Goal: Communication & Community: Answer question/provide support

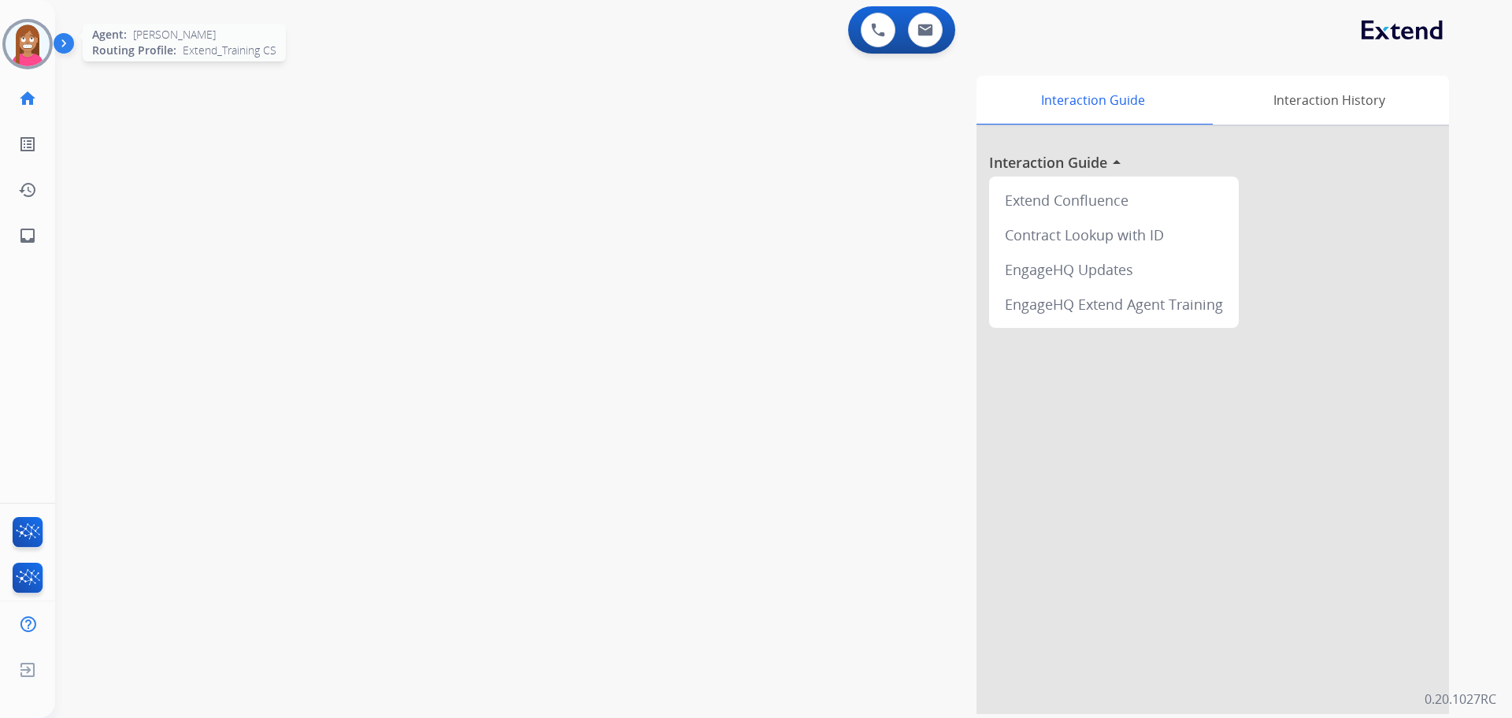
drag, startPoint x: 18, startPoint y: 41, endPoint x: 32, endPoint y: 46, distance: 14.5
click at [18, 41] on img at bounding box center [28, 44] width 44 height 44
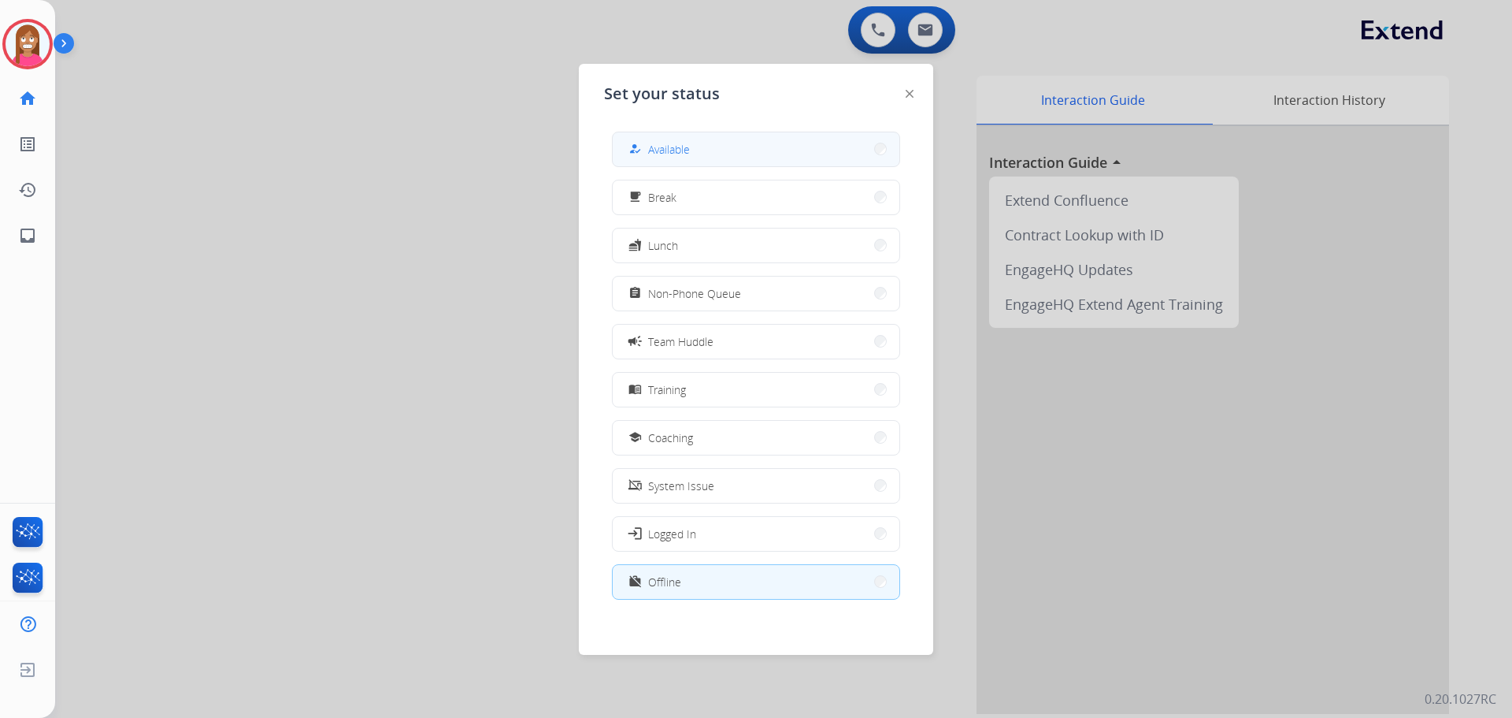
click at [667, 150] on span "Available" at bounding box center [669, 149] width 42 height 17
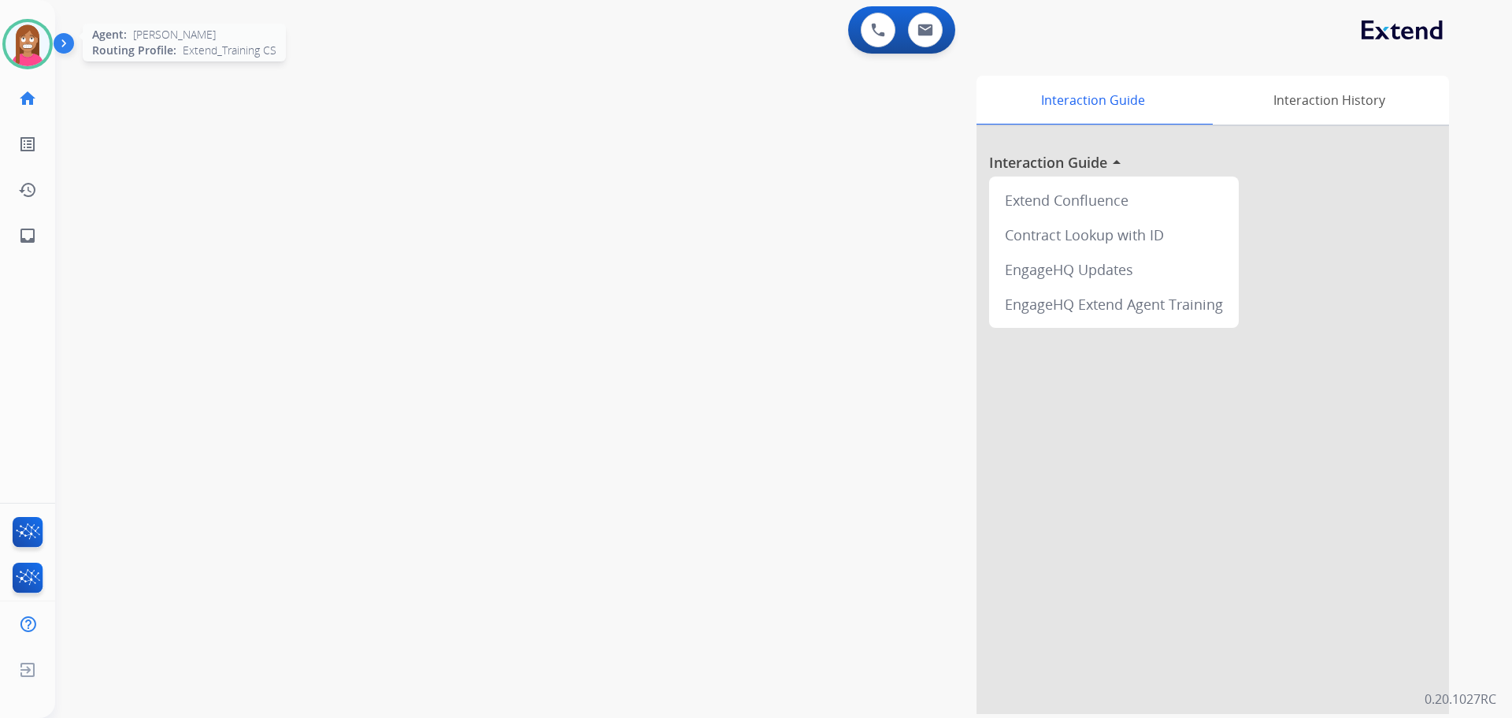
click at [15, 39] on img at bounding box center [28, 44] width 44 height 44
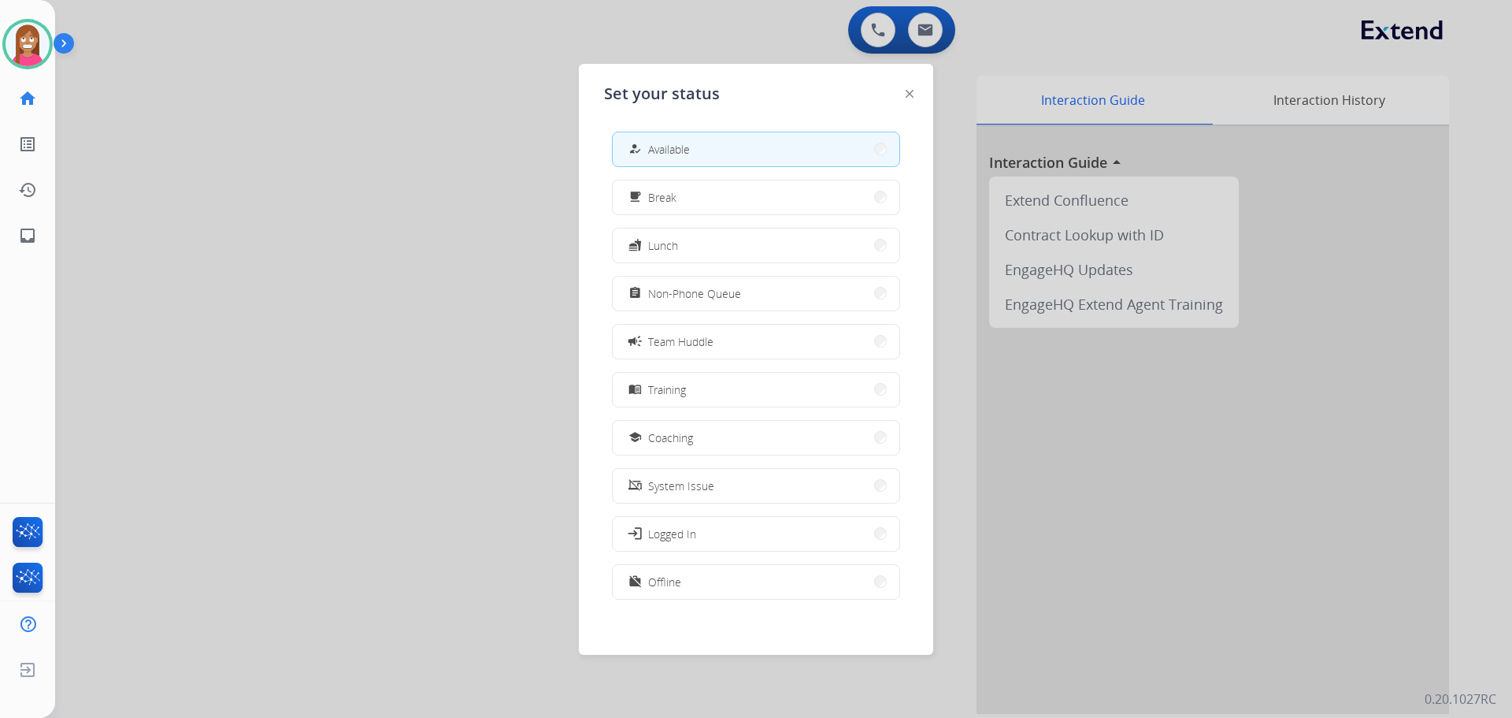
drag, startPoint x: 669, startPoint y: 433, endPoint x: 658, endPoint y: 399, distance: 36.4
click at [666, 424] on button "school Coaching" at bounding box center [756, 438] width 287 height 34
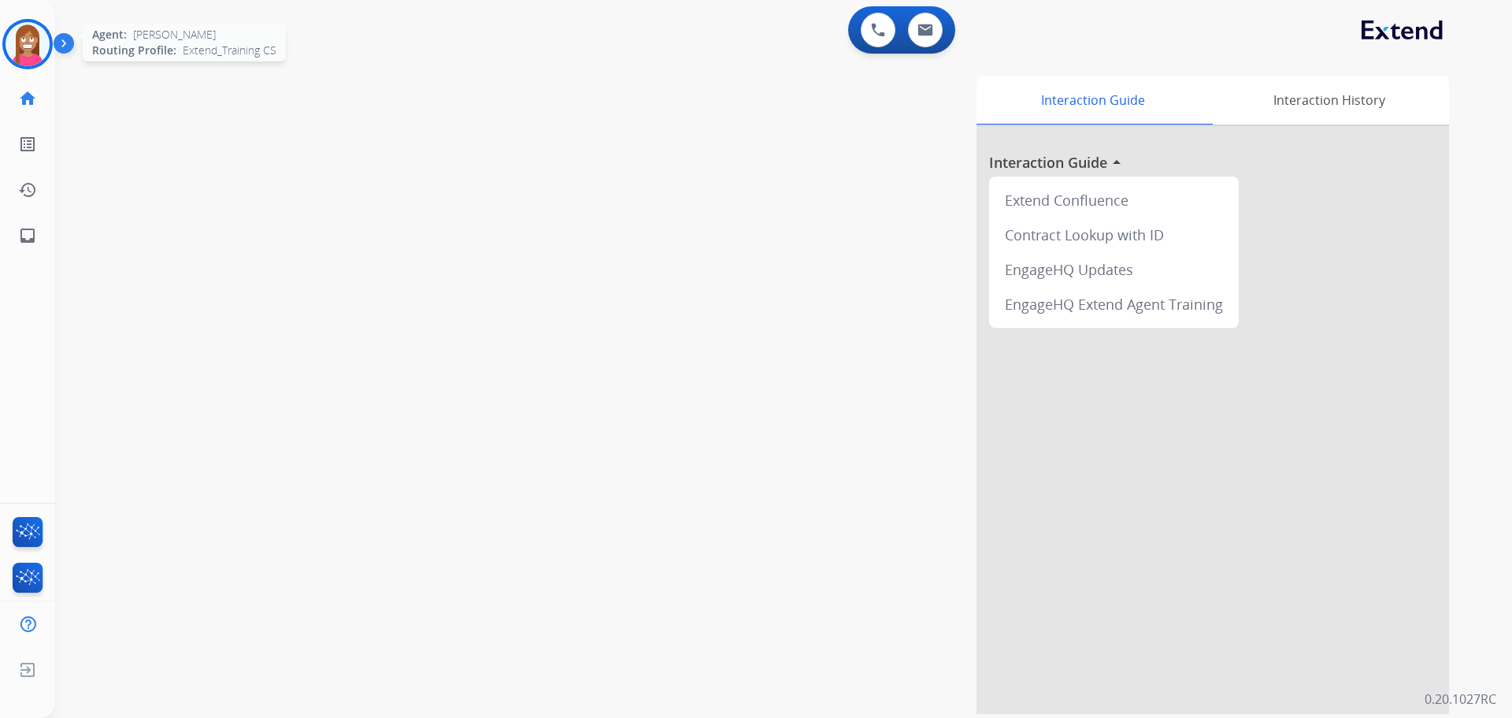
drag, startPoint x: 10, startPoint y: 35, endPoint x: 48, endPoint y: 65, distance: 48.2
click at [11, 35] on img at bounding box center [28, 44] width 44 height 44
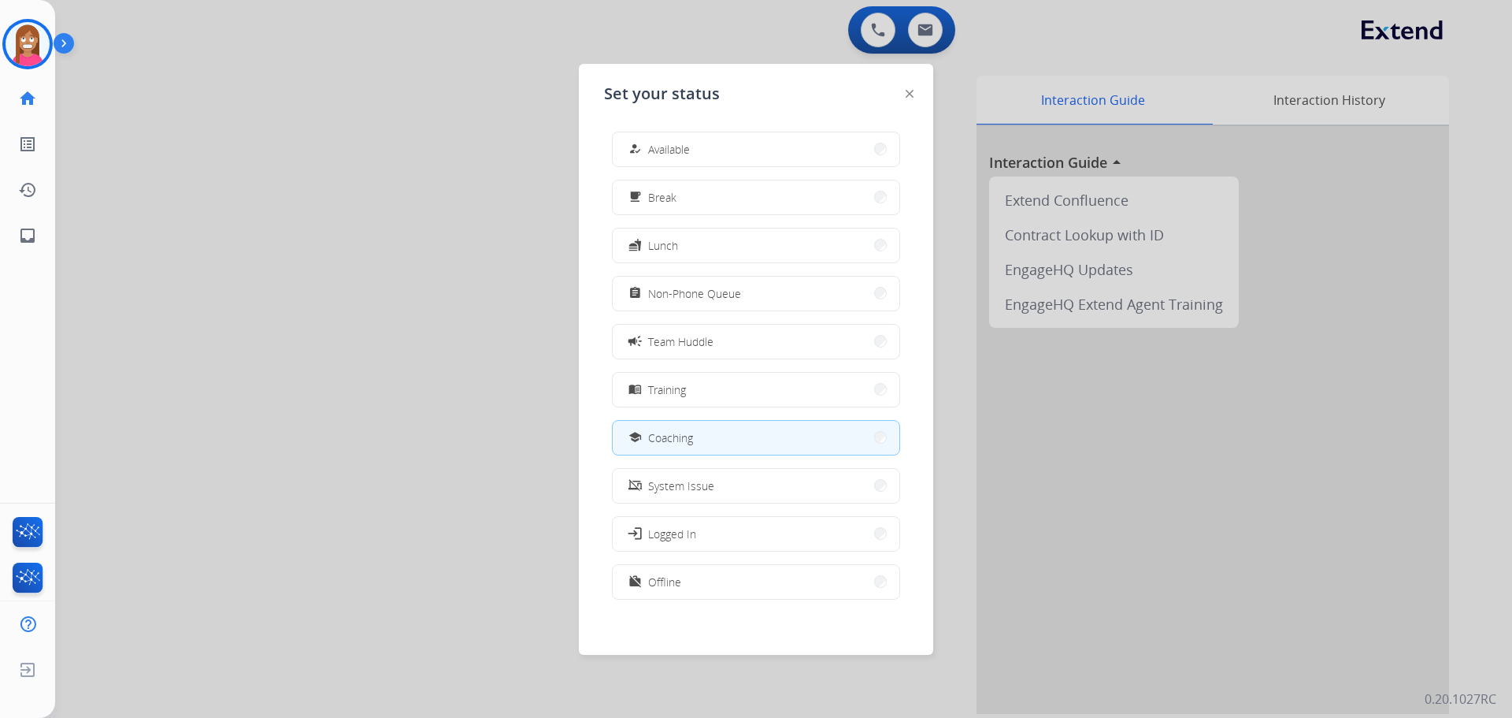
drag, startPoint x: 640, startPoint y: 146, endPoint x: 635, endPoint y: 139, distance: 9.0
click at [641, 146] on mat-icon "how_to_reg" at bounding box center [635, 149] width 13 height 13
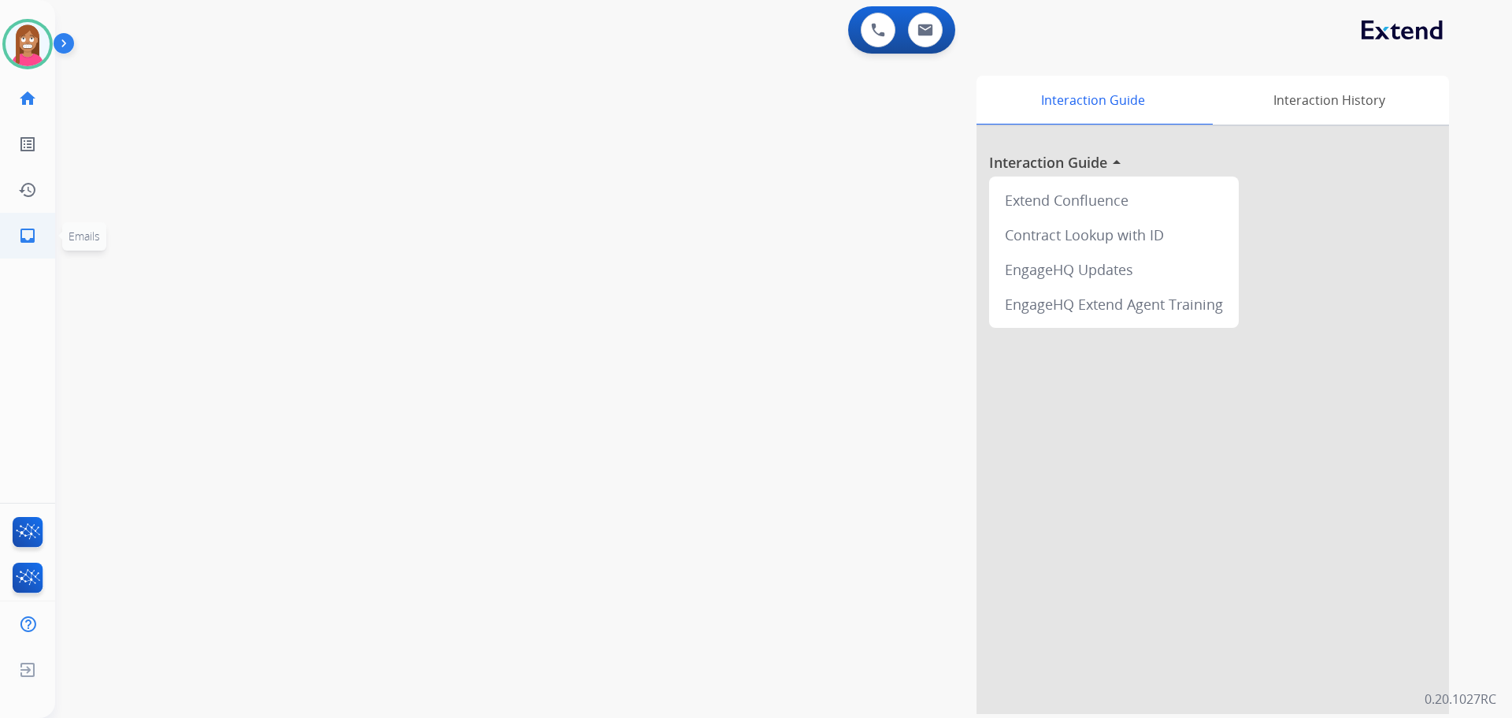
click at [23, 239] on link "inbox Emails" at bounding box center [28, 235] width 44 height 44
select select "**********"
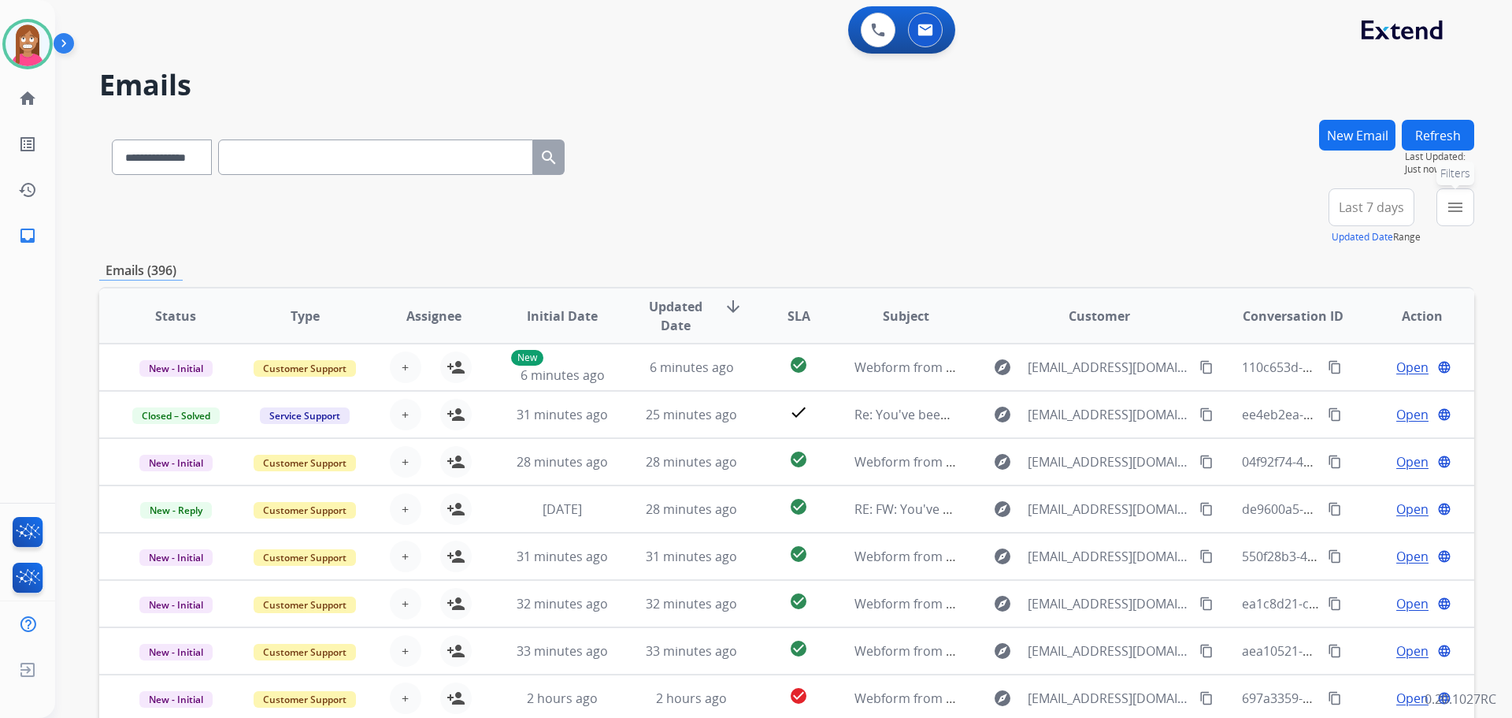
click at [1463, 208] on mat-icon "menu" at bounding box center [1455, 207] width 19 height 19
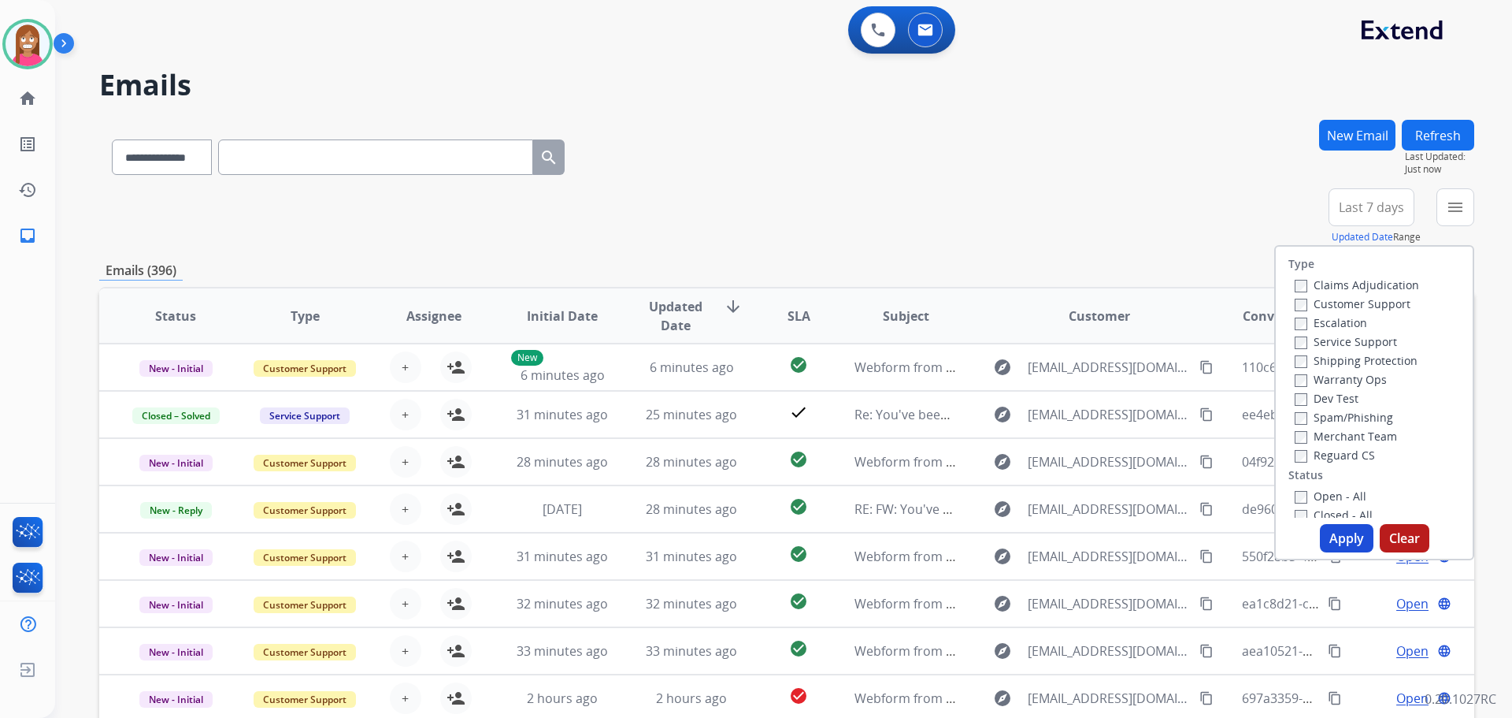
click at [1344, 300] on label "Customer Support" at bounding box center [1353, 303] width 116 height 15
click at [1343, 361] on label "Shipping Protection" at bounding box center [1356, 360] width 123 height 15
click at [1297, 453] on label "Reguard CS" at bounding box center [1335, 454] width 80 height 15
click at [1315, 495] on label "Open - All" at bounding box center [1331, 495] width 72 height 15
click at [1335, 543] on button "Apply" at bounding box center [1347, 538] width 54 height 28
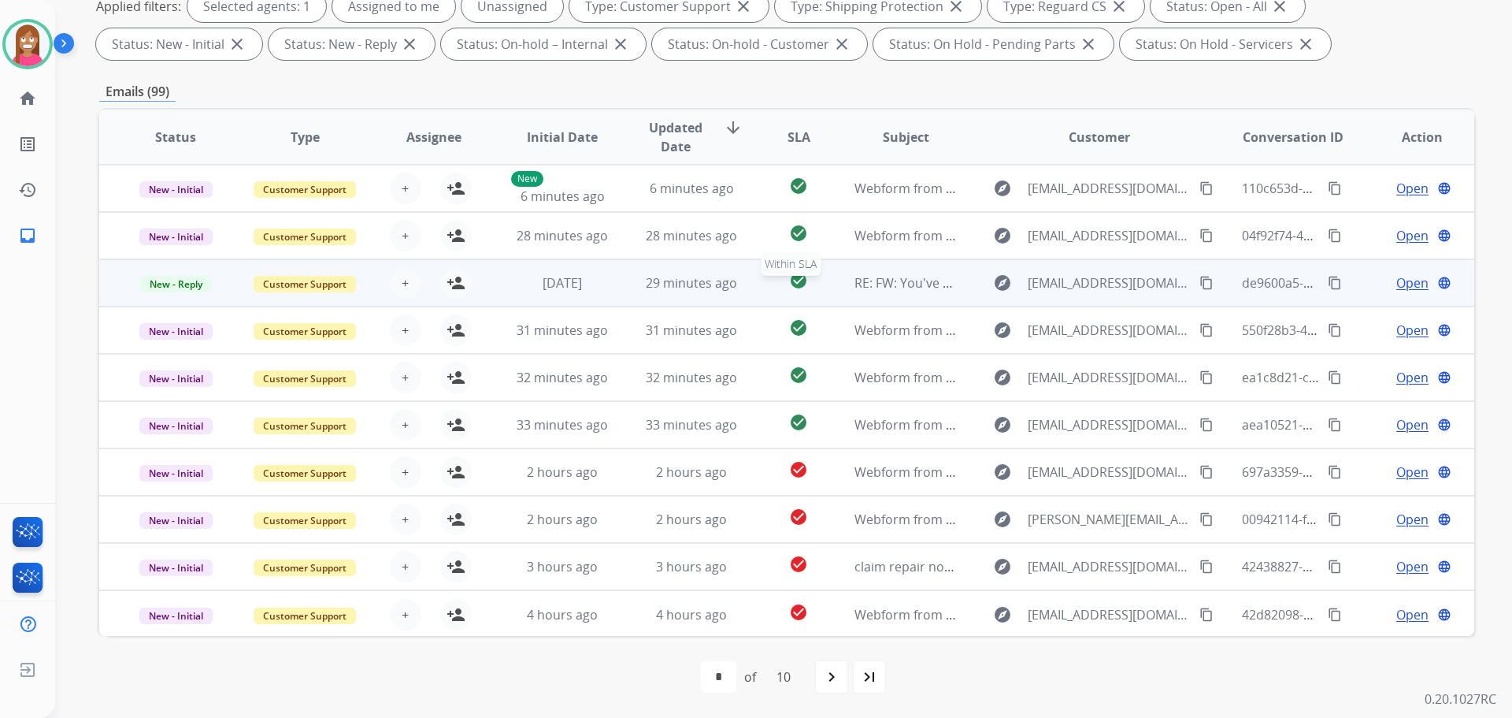
scroll to position [2, 0]
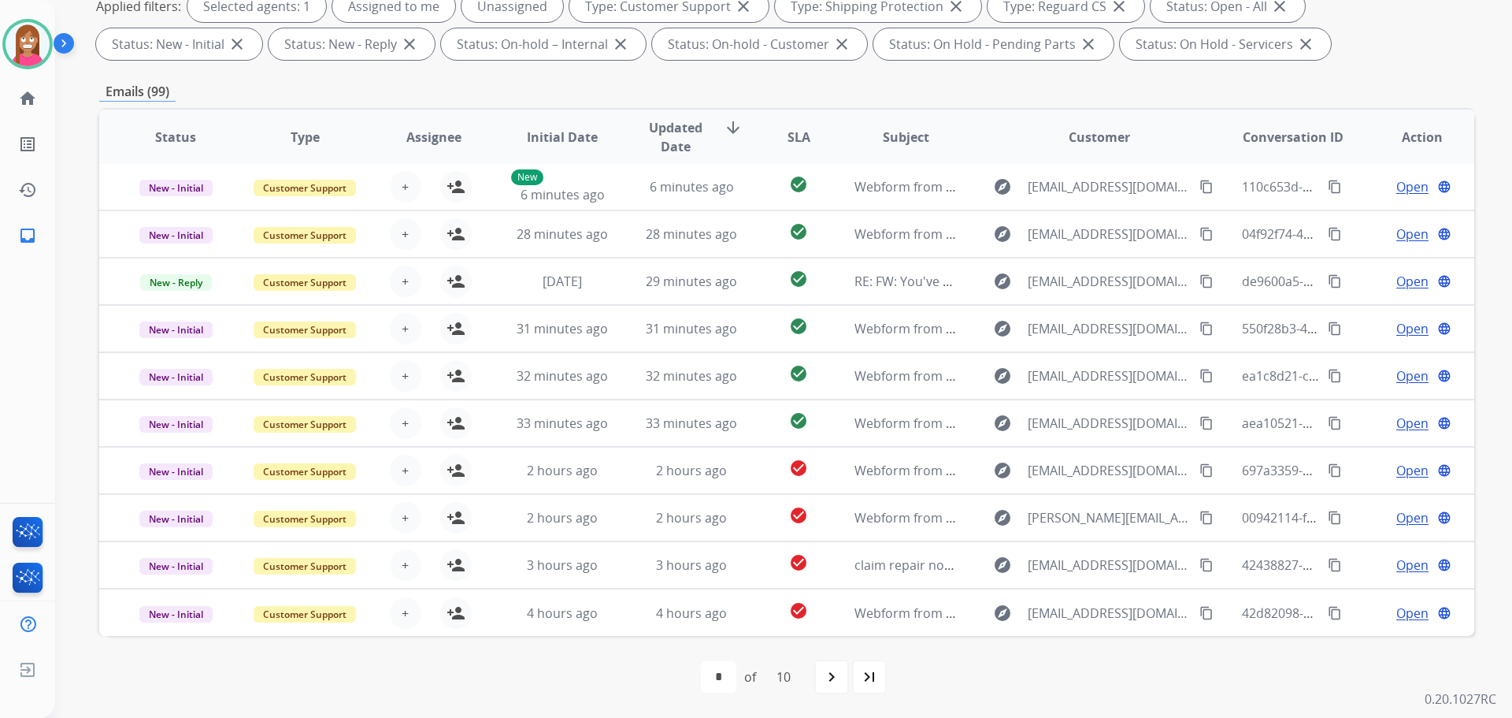
click at [868, 694] on div "first_page navigate_before * * * * * * * * * ** of 10 navigate_next last_page" at bounding box center [786, 677] width 1375 height 82
click at [868, 692] on div "last_page" at bounding box center [869, 676] width 35 height 35
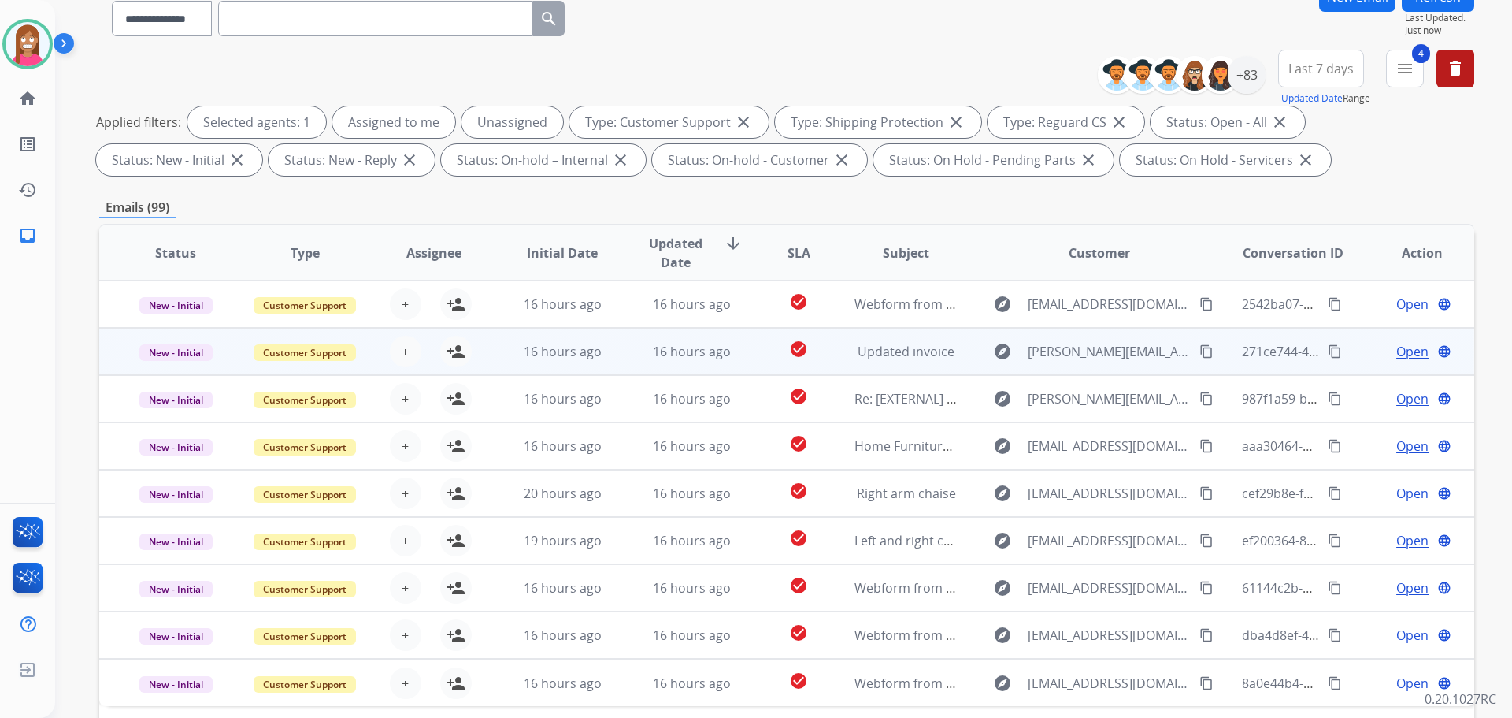
scroll to position [236, 0]
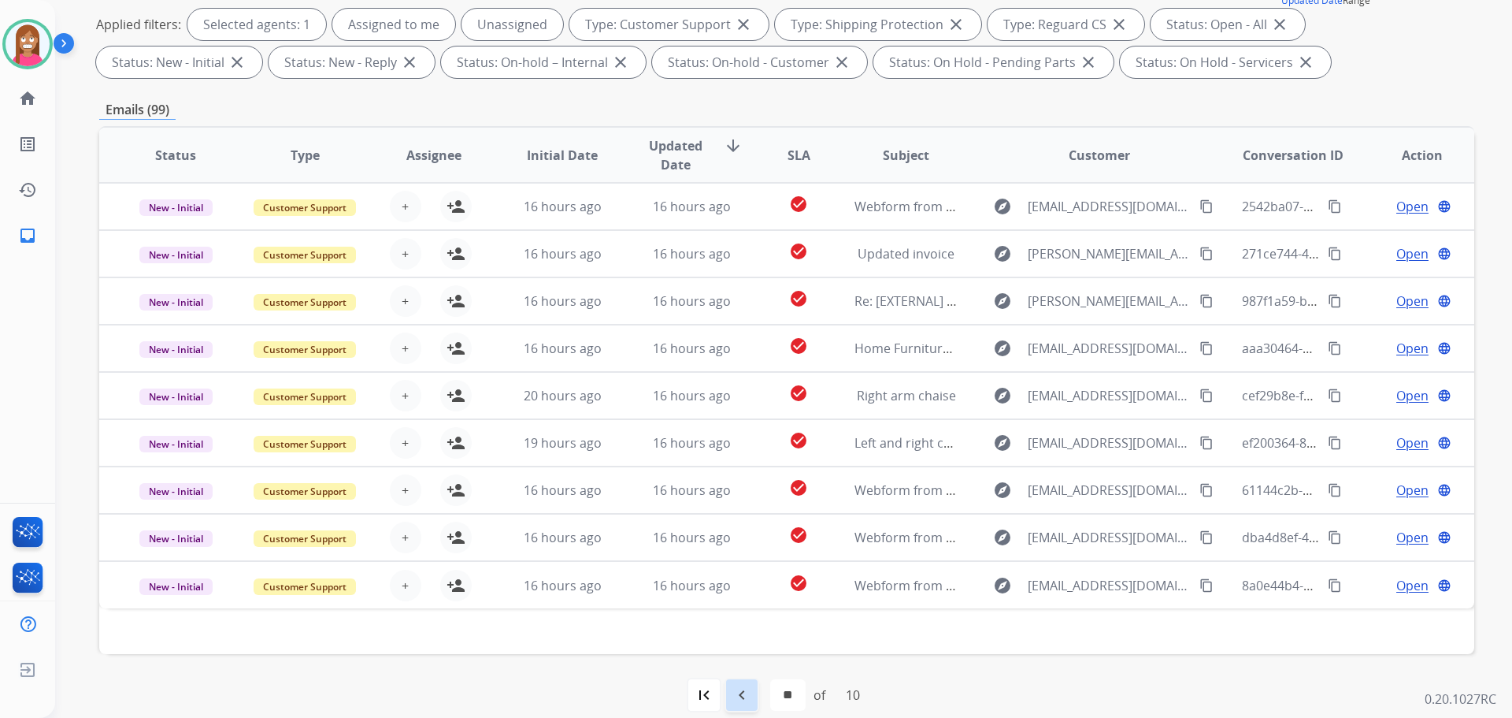
click at [732, 700] on mat-icon "navigate_before" at bounding box center [741, 694] width 19 height 19
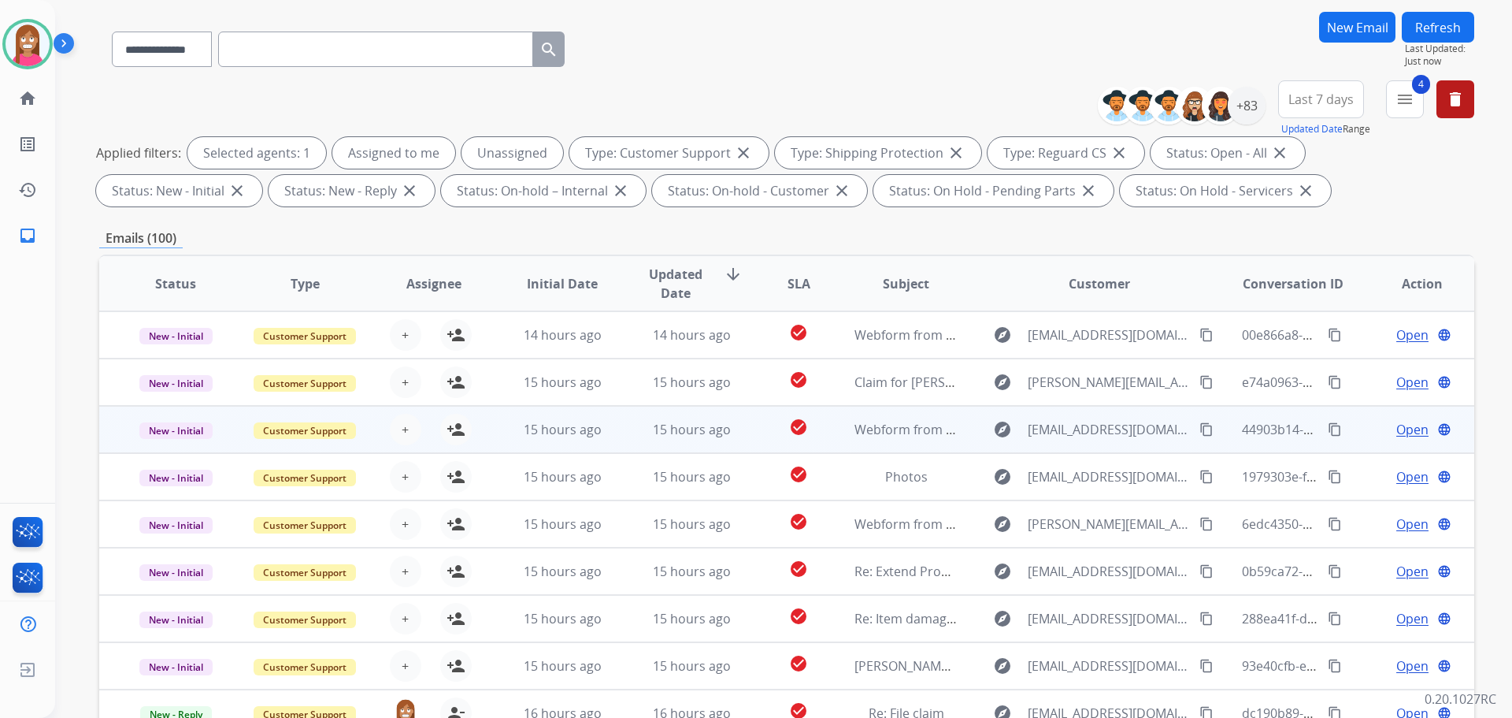
scroll to position [254, 0]
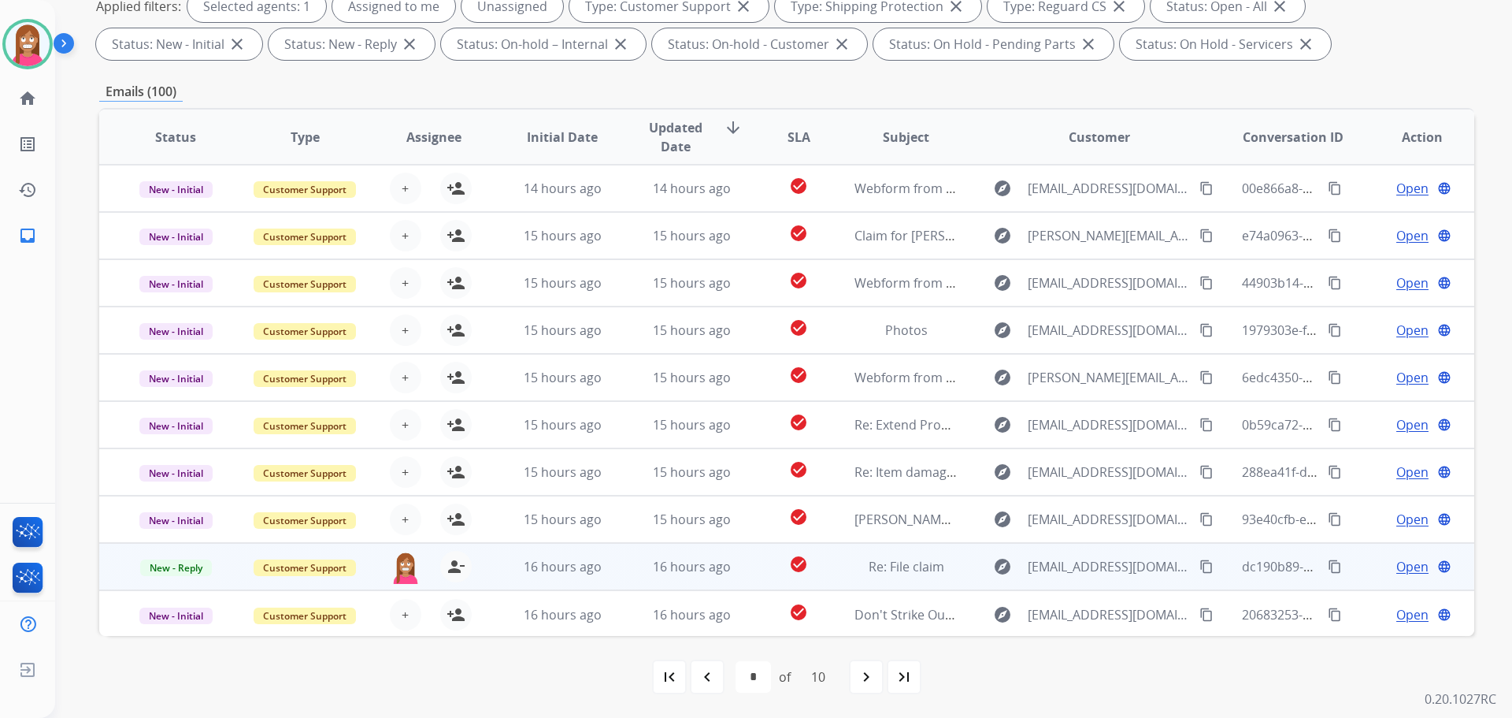
click at [617, 579] on td "16 hours ago" at bounding box center [679, 566] width 129 height 47
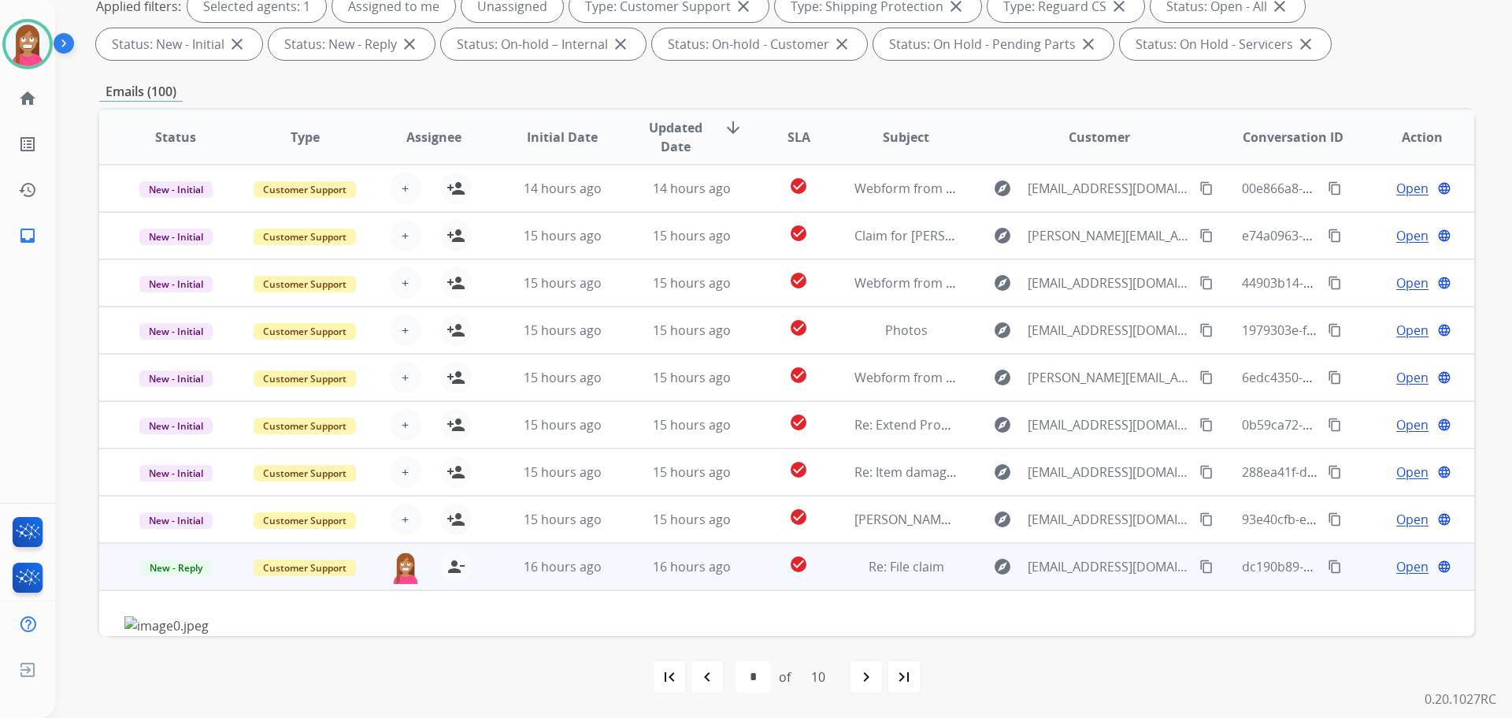
scroll to position [129, 0]
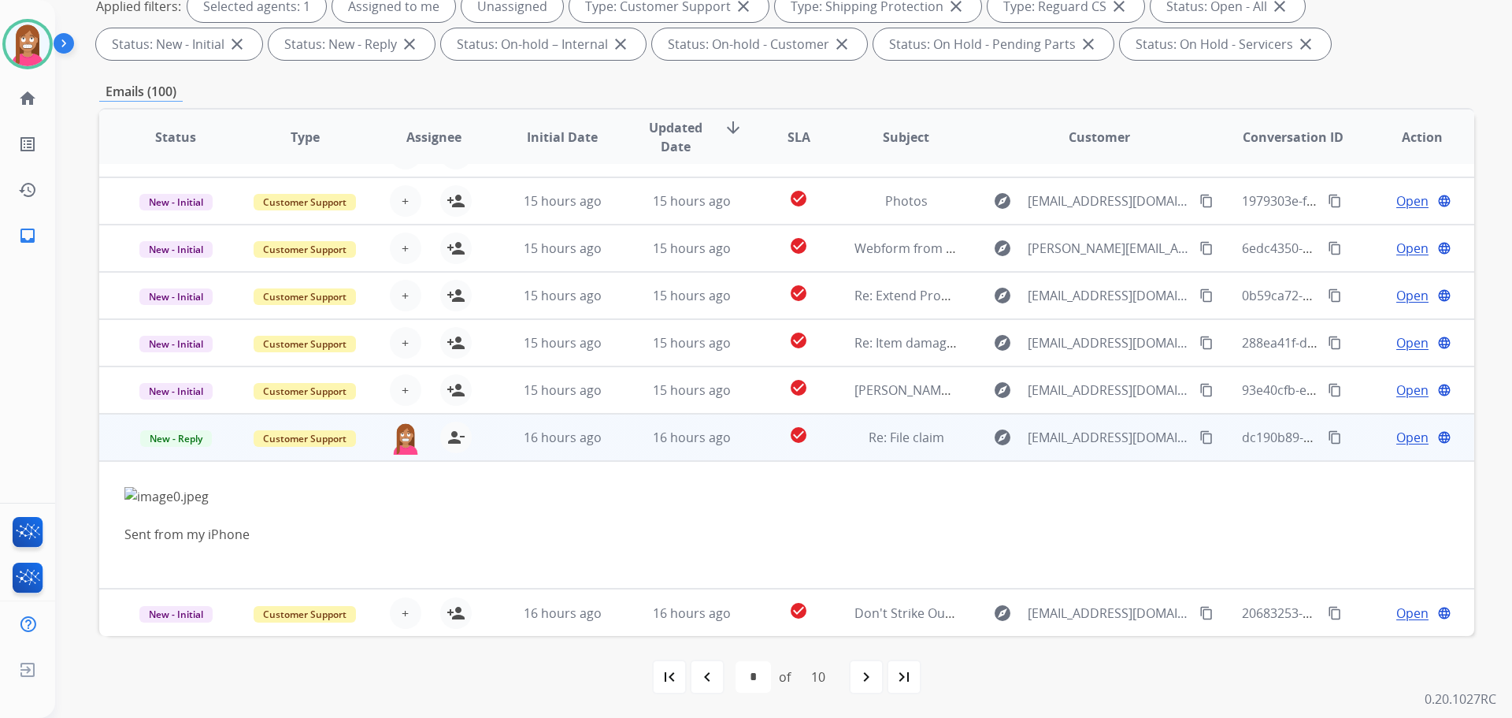
click at [1396, 435] on span "Open" at bounding box center [1412, 437] width 32 height 19
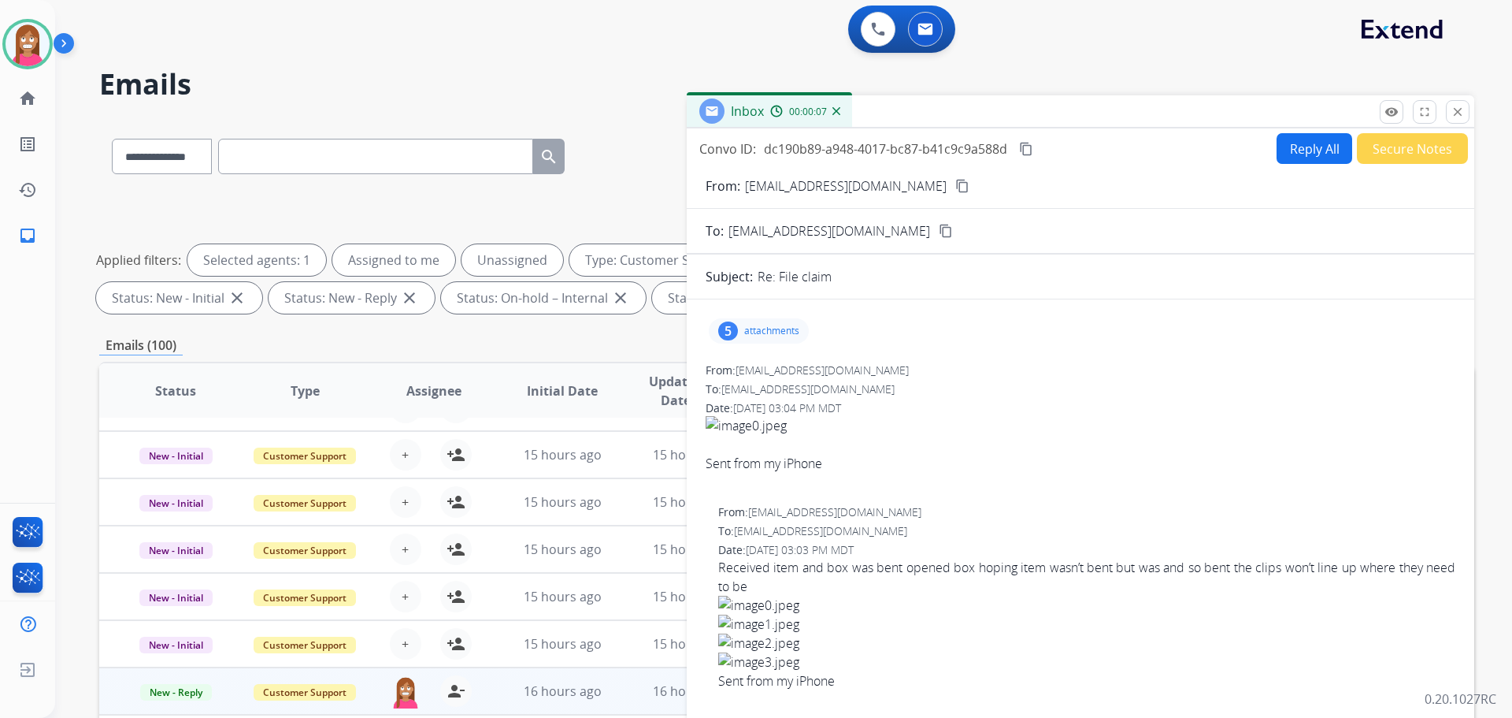
scroll to position [0, 0]
click at [955, 192] on mat-icon "content_copy" at bounding box center [962, 187] width 14 height 14
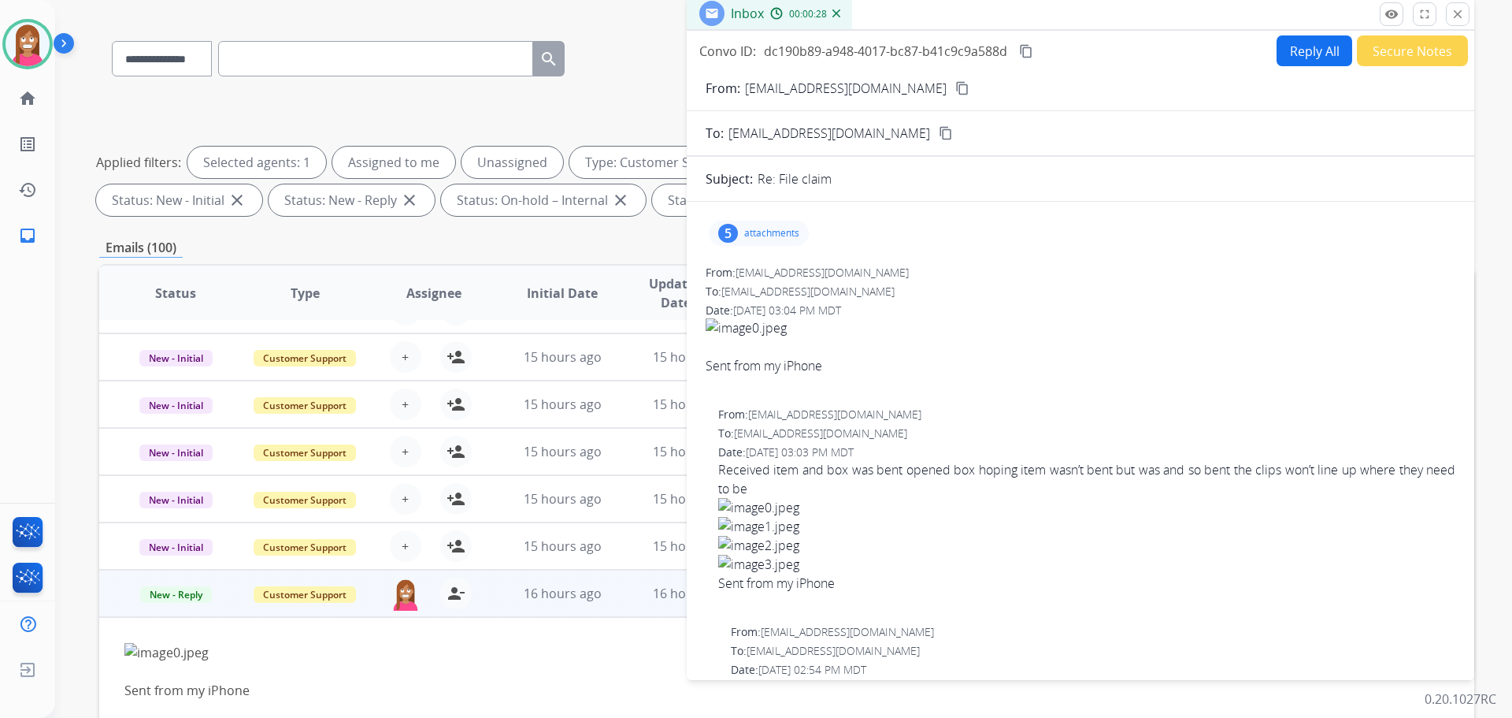
scroll to position [97, 0]
click at [1460, 21] on mat-icon "close" at bounding box center [1458, 16] width 14 height 14
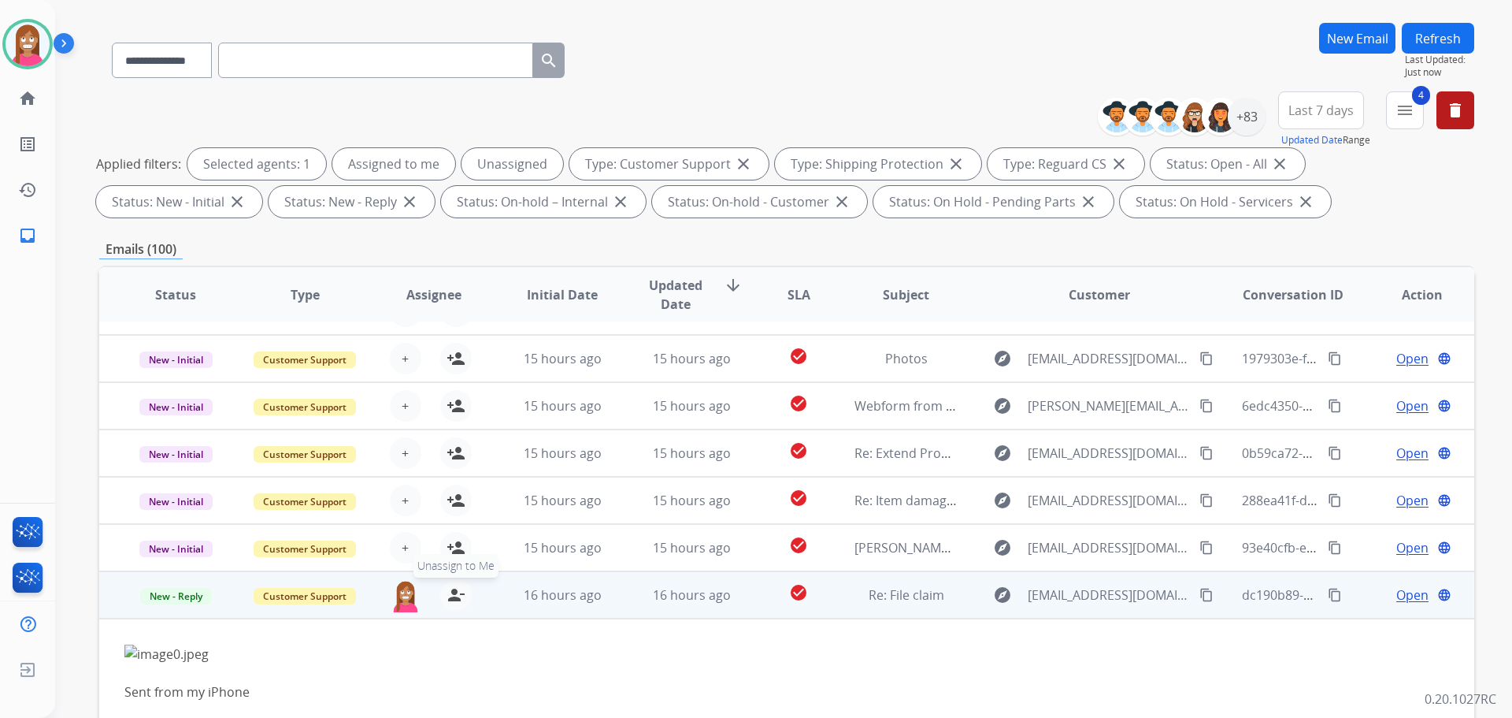
click at [452, 595] on mat-icon "person_remove" at bounding box center [456, 594] width 19 height 19
click at [452, 595] on mat-icon "person_add" at bounding box center [456, 594] width 19 height 19
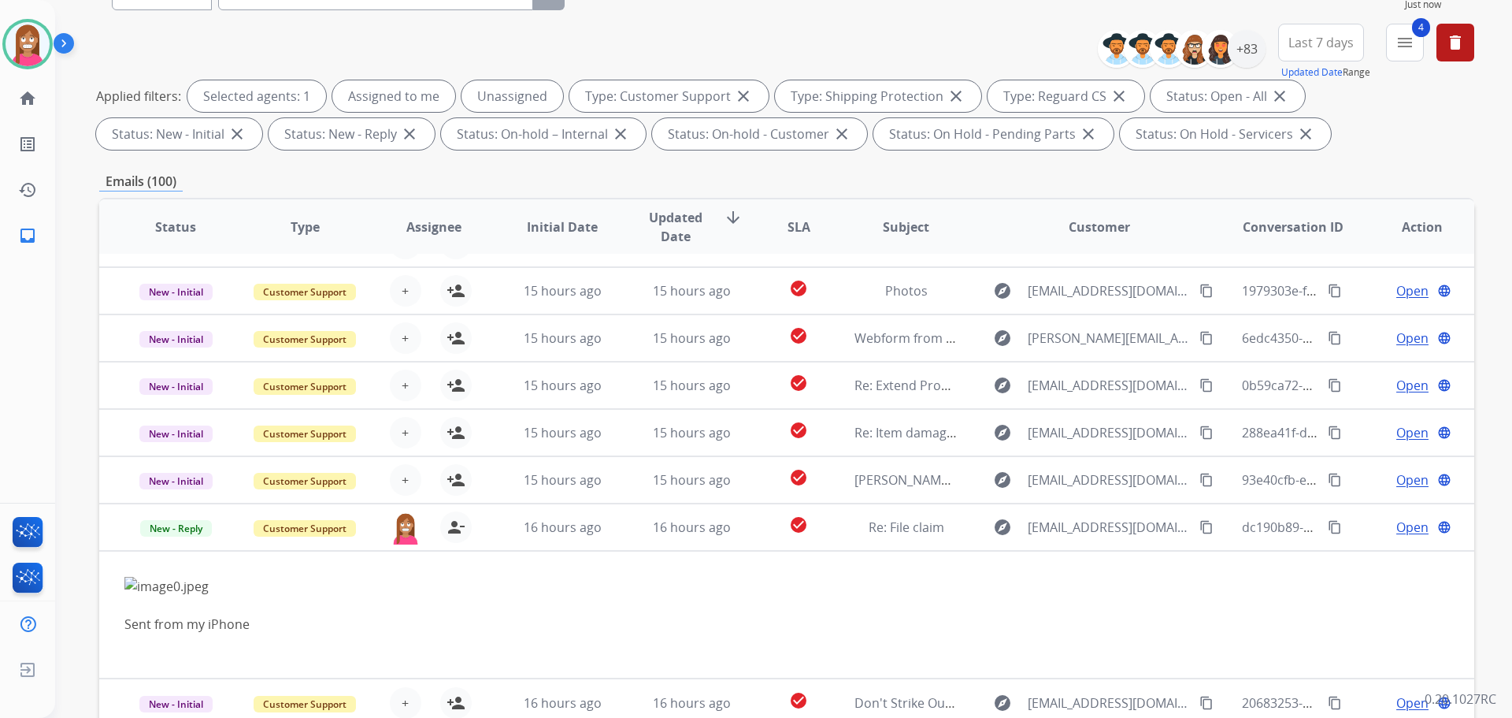
scroll to position [254, 0]
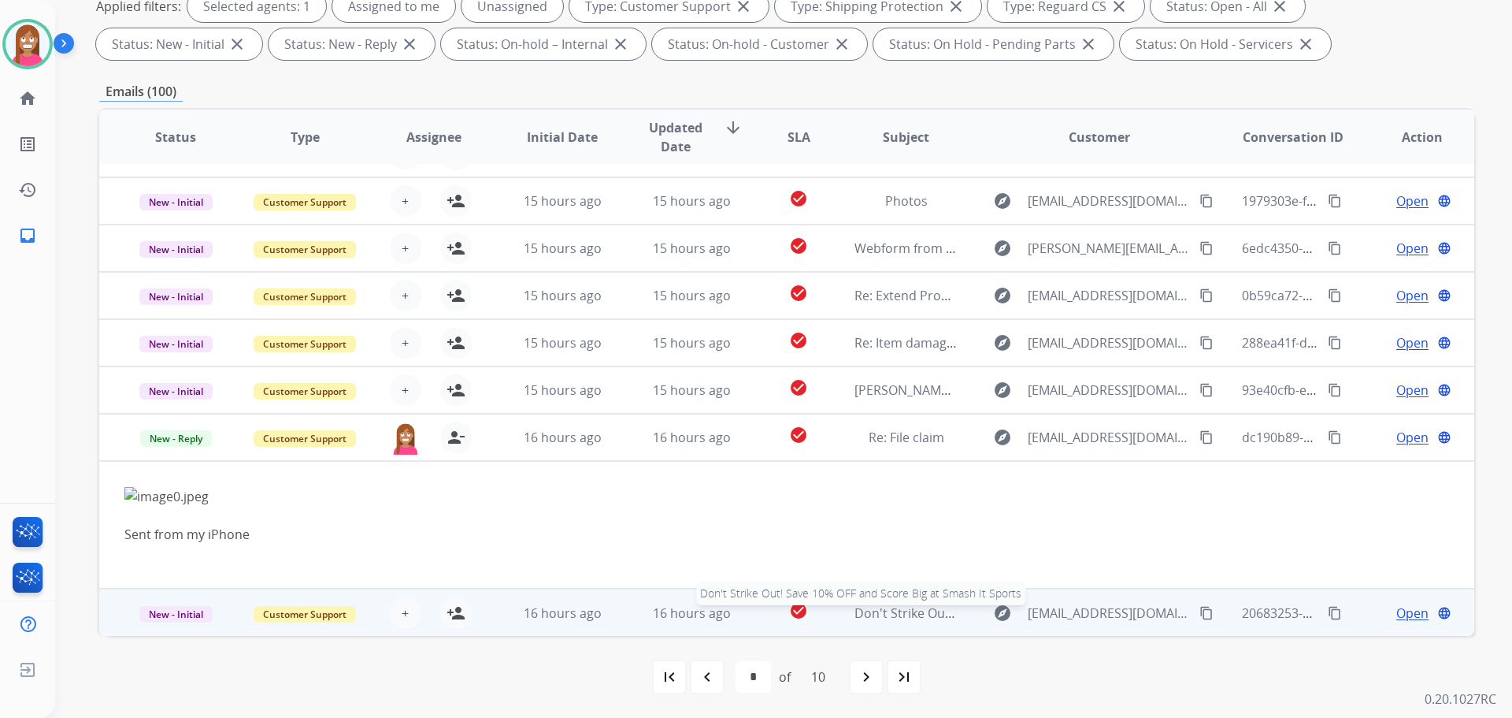
click at [914, 617] on span "Don't Strike Out! Save 10% OFF and Score Big at Smash It Sports" at bounding box center [1044, 612] width 378 height 17
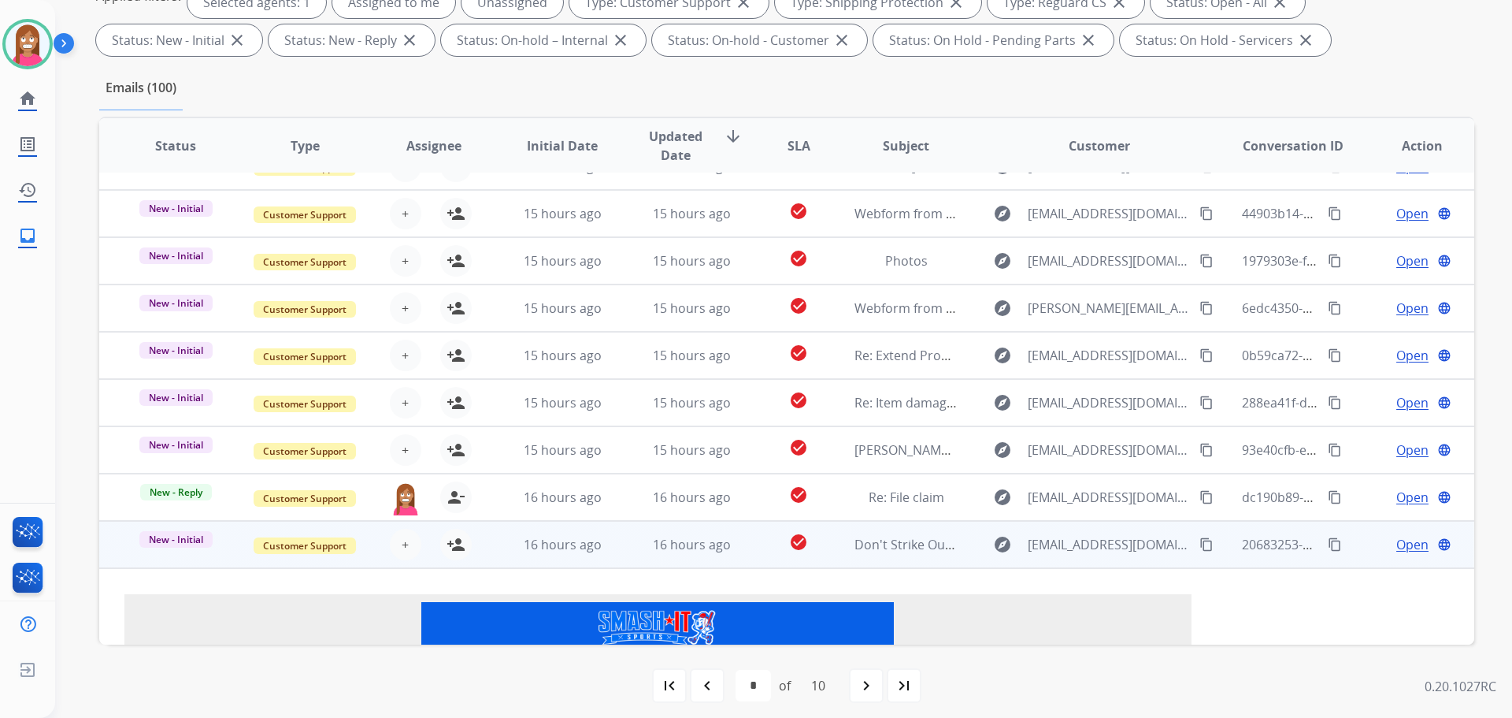
scroll to position [425, 0]
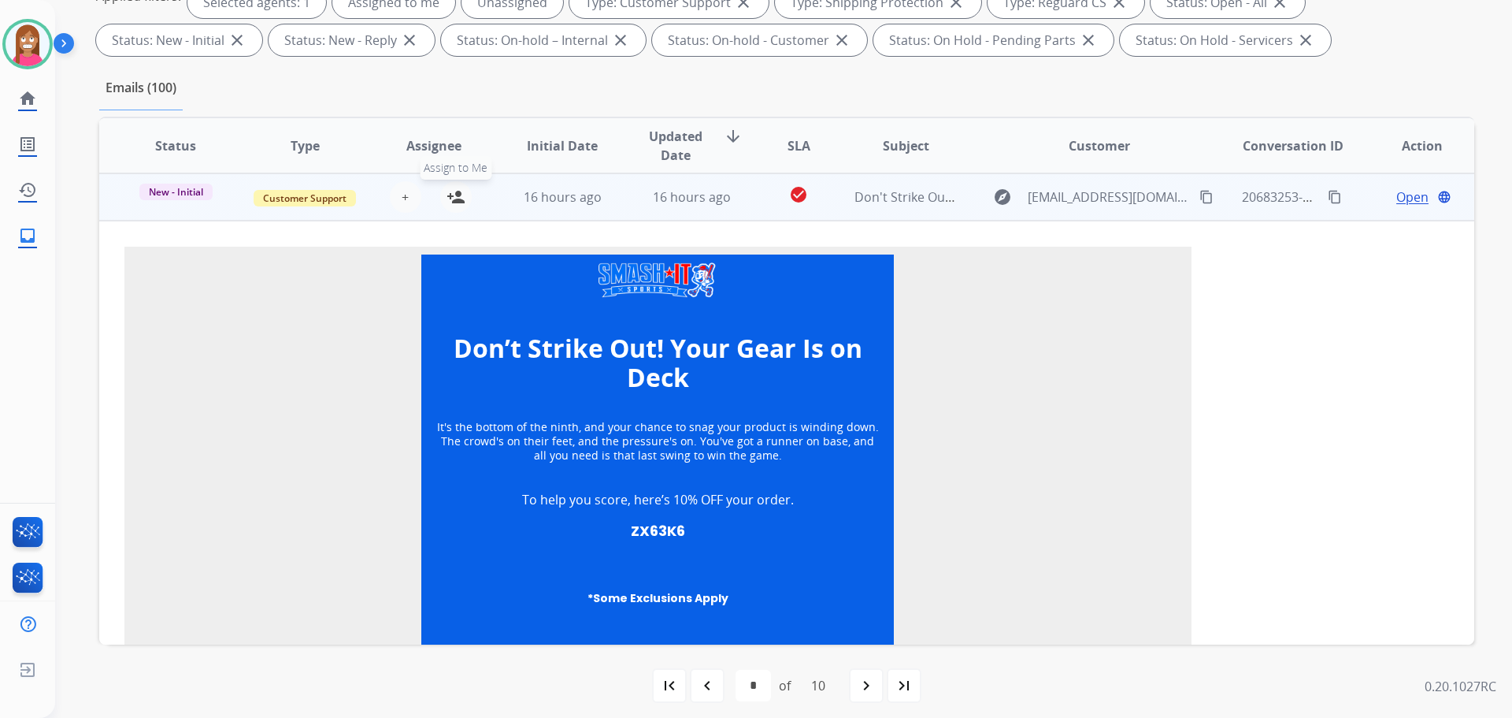
click at [458, 196] on mat-icon "person_add" at bounding box center [456, 196] width 19 height 19
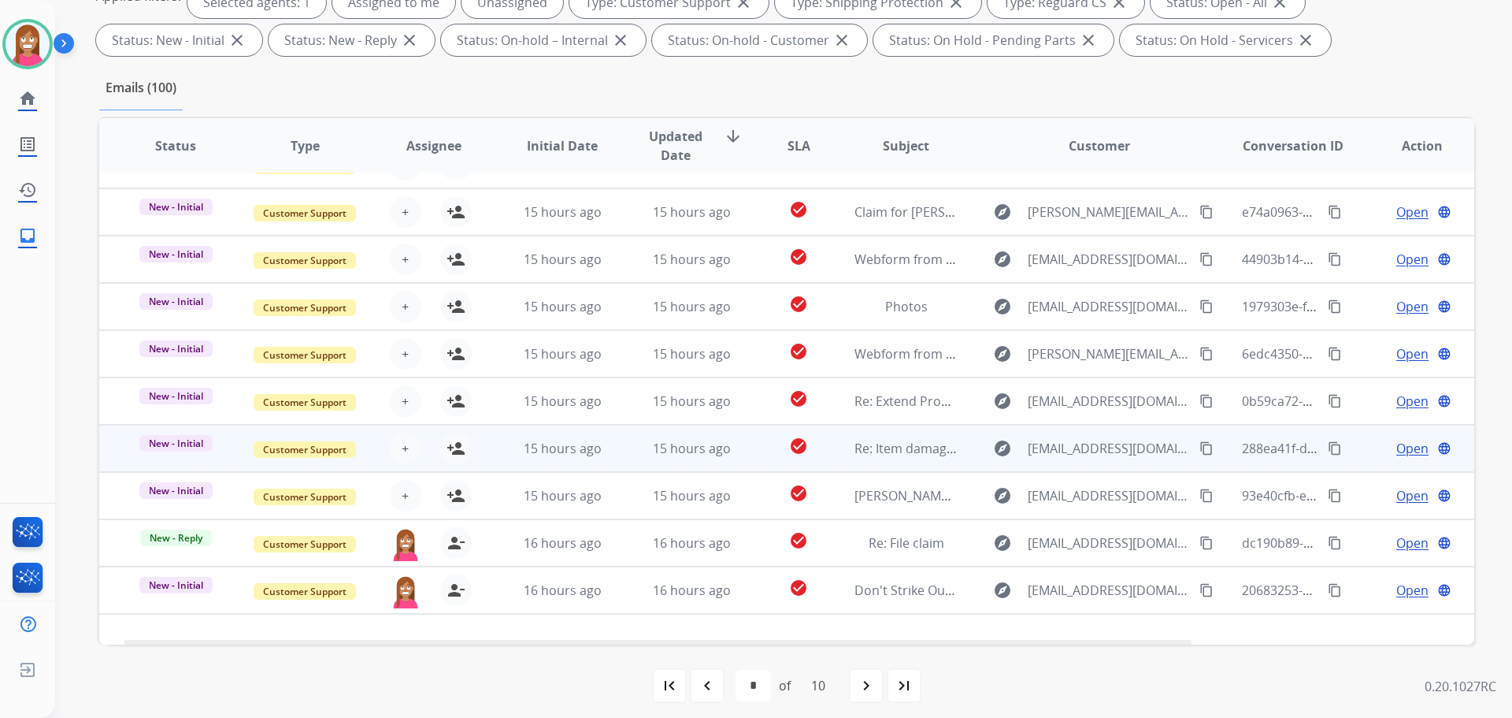
scroll to position [32, 0]
click at [1200, 451] on mat-icon "content_copy" at bounding box center [1207, 449] width 14 height 14
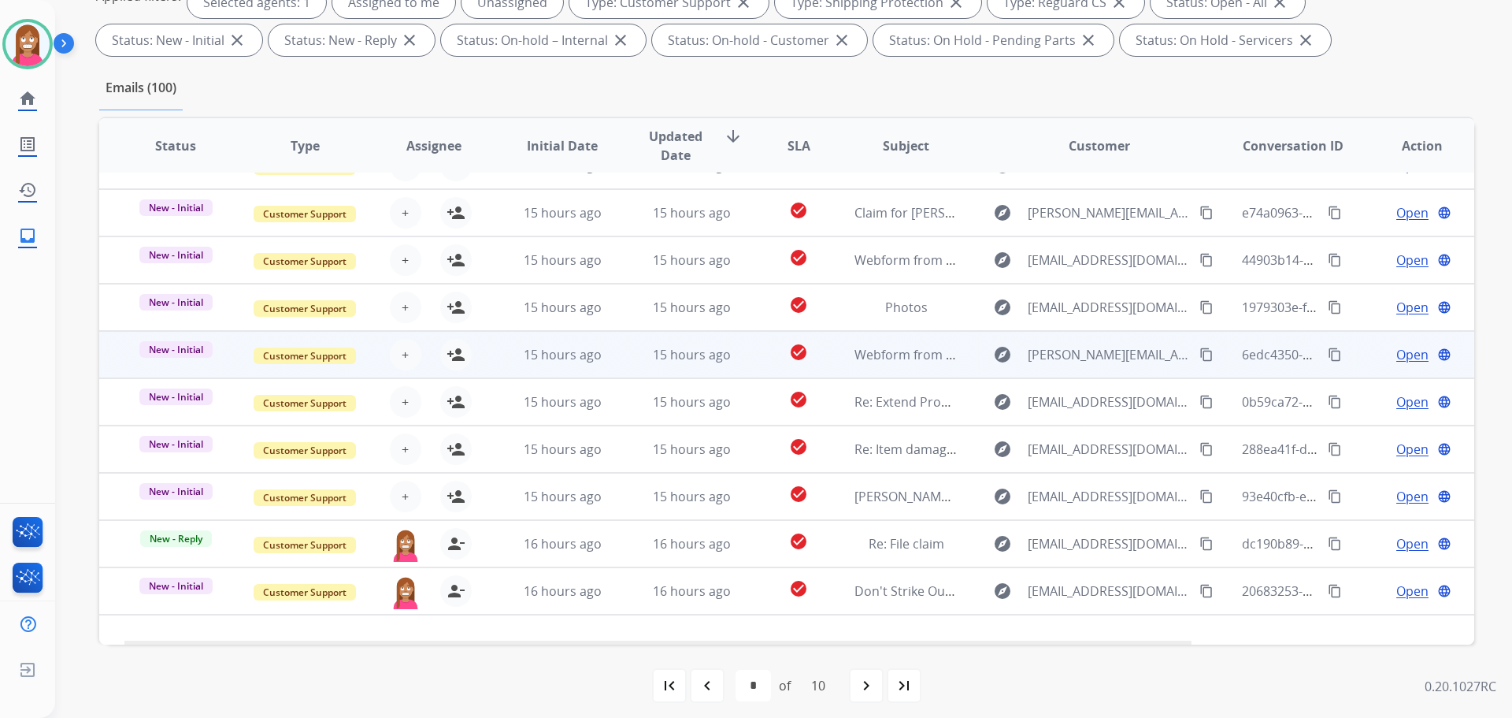
click at [1200, 350] on mat-icon "content_copy" at bounding box center [1207, 354] width 14 height 14
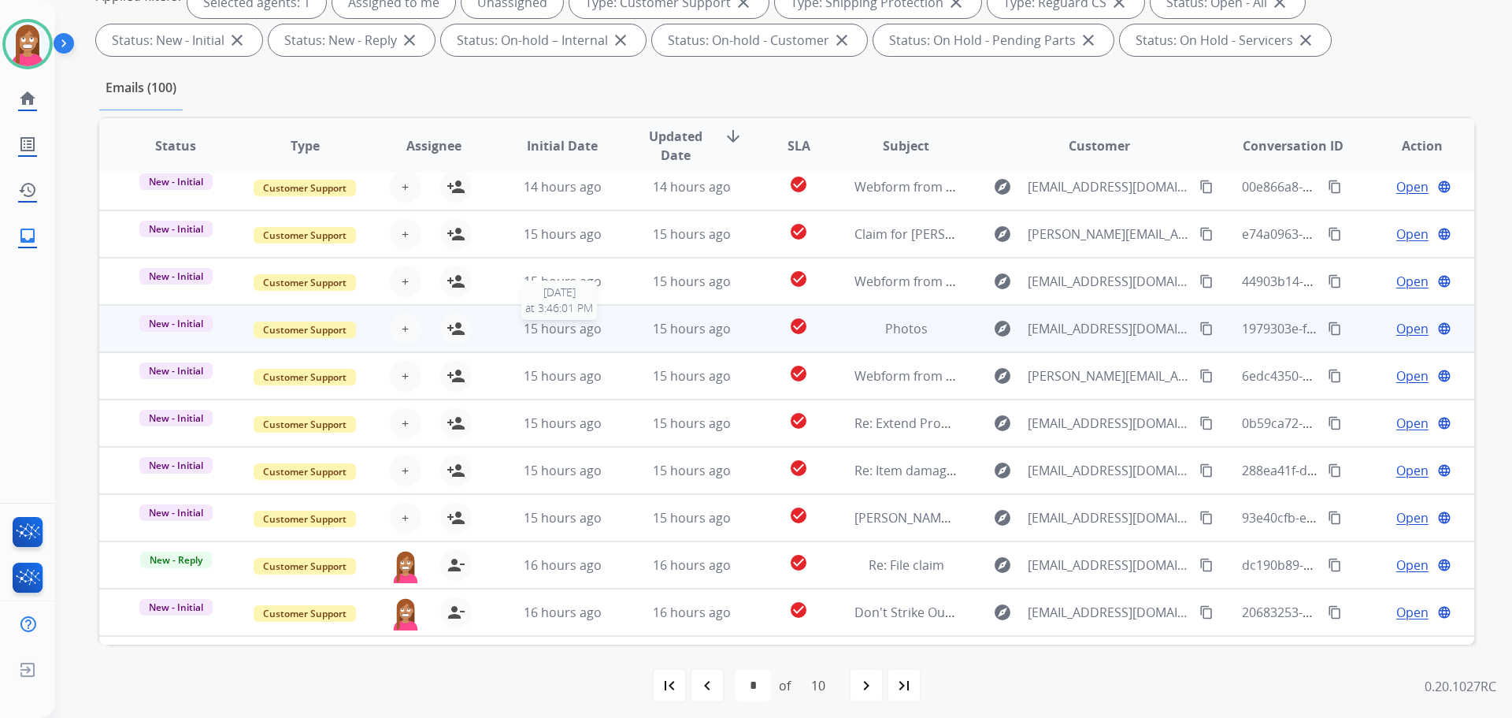
scroll to position [0, 0]
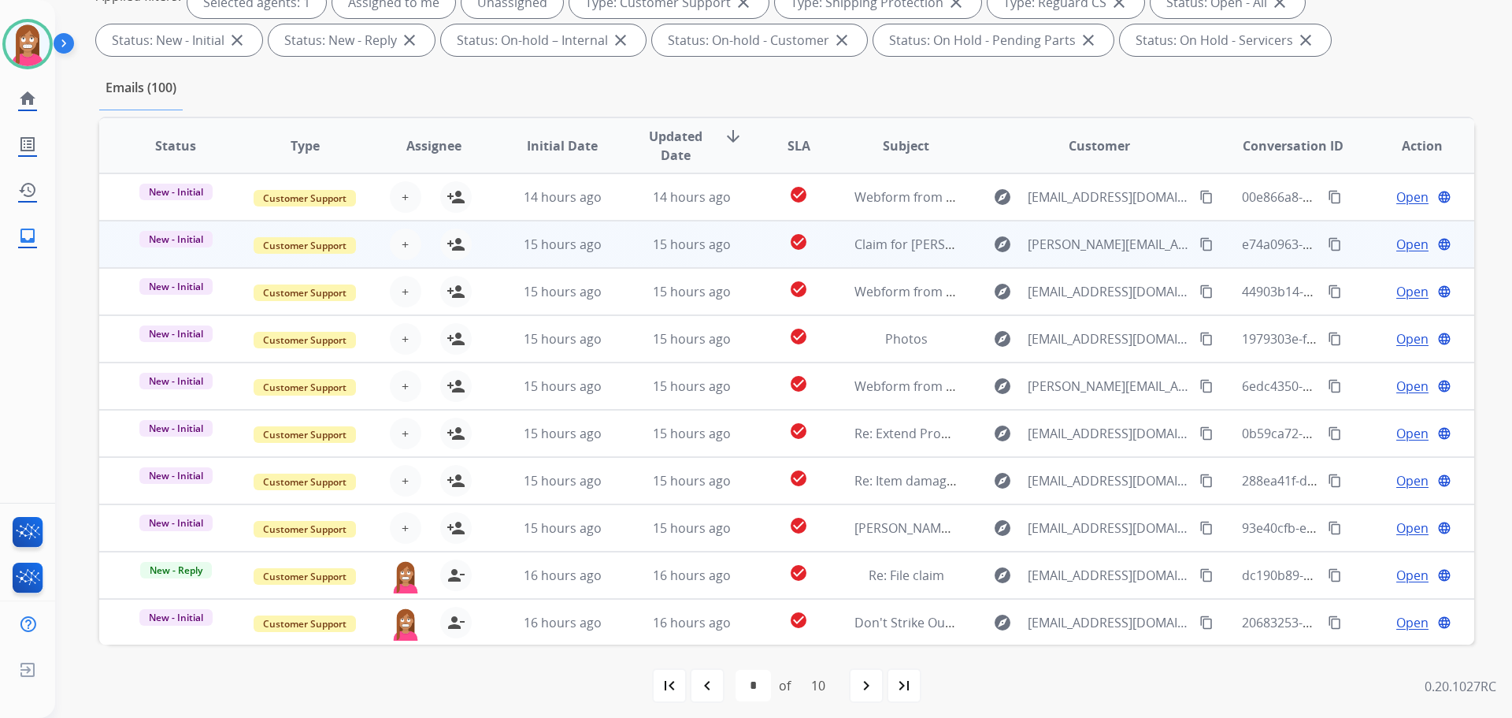
click at [1200, 249] on mat-icon "content_copy" at bounding box center [1207, 244] width 14 height 14
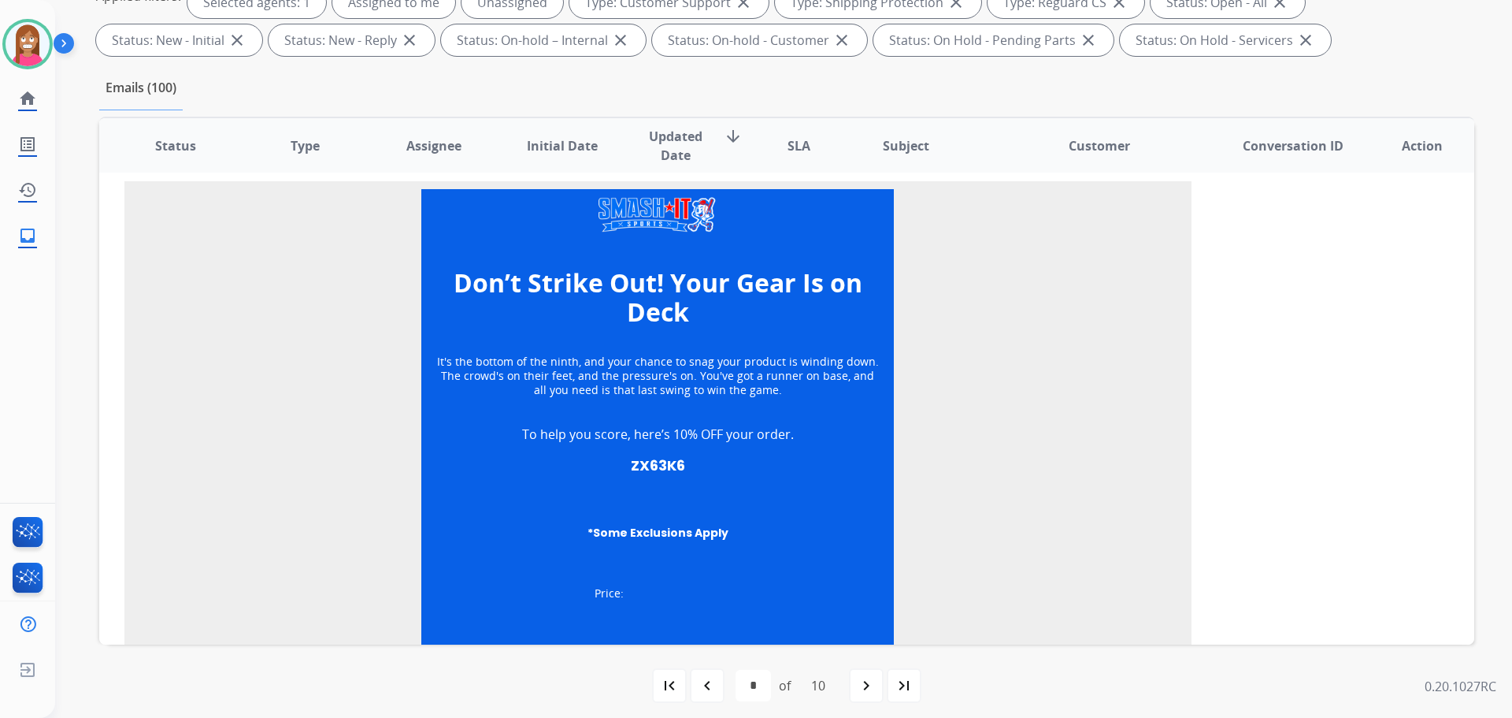
scroll to position [630, 0]
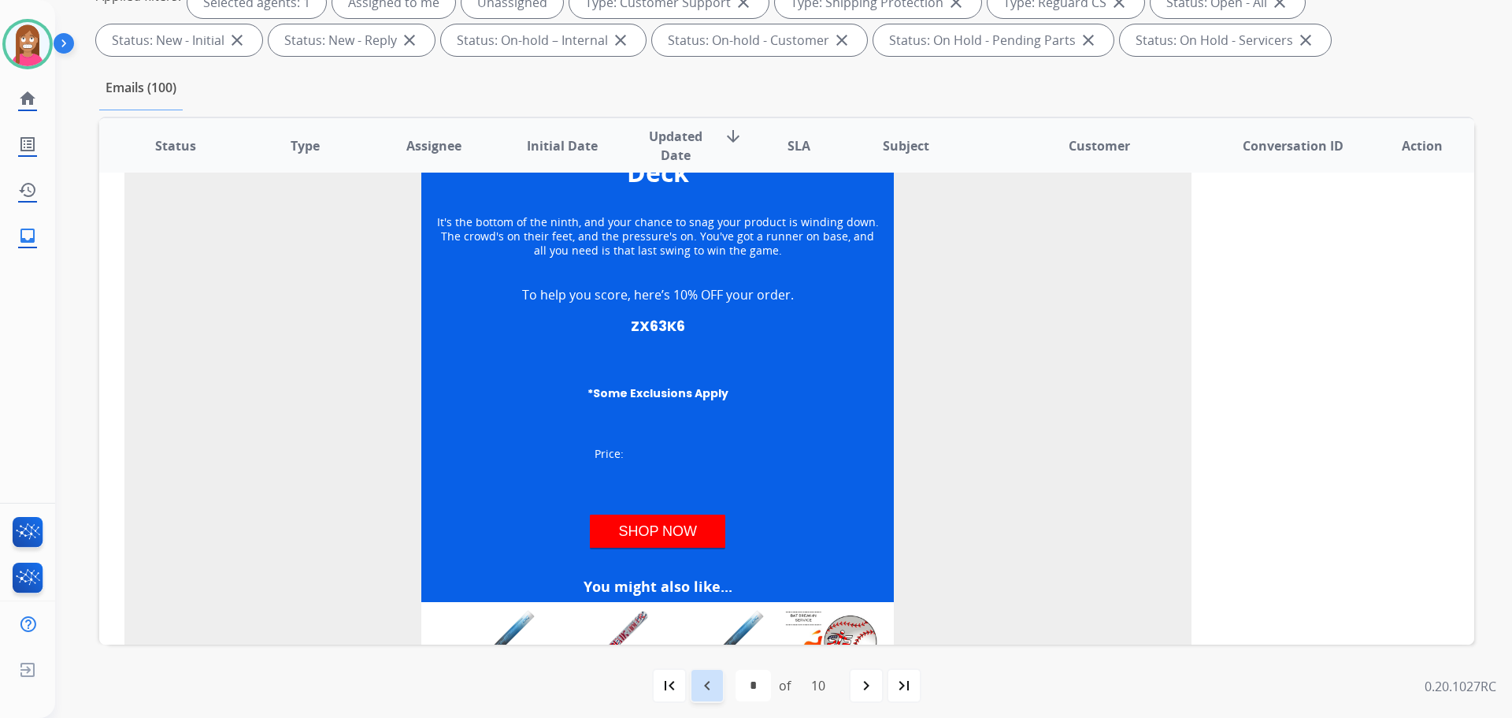
click at [701, 694] on mat-icon "navigate_before" at bounding box center [707, 685] width 19 height 19
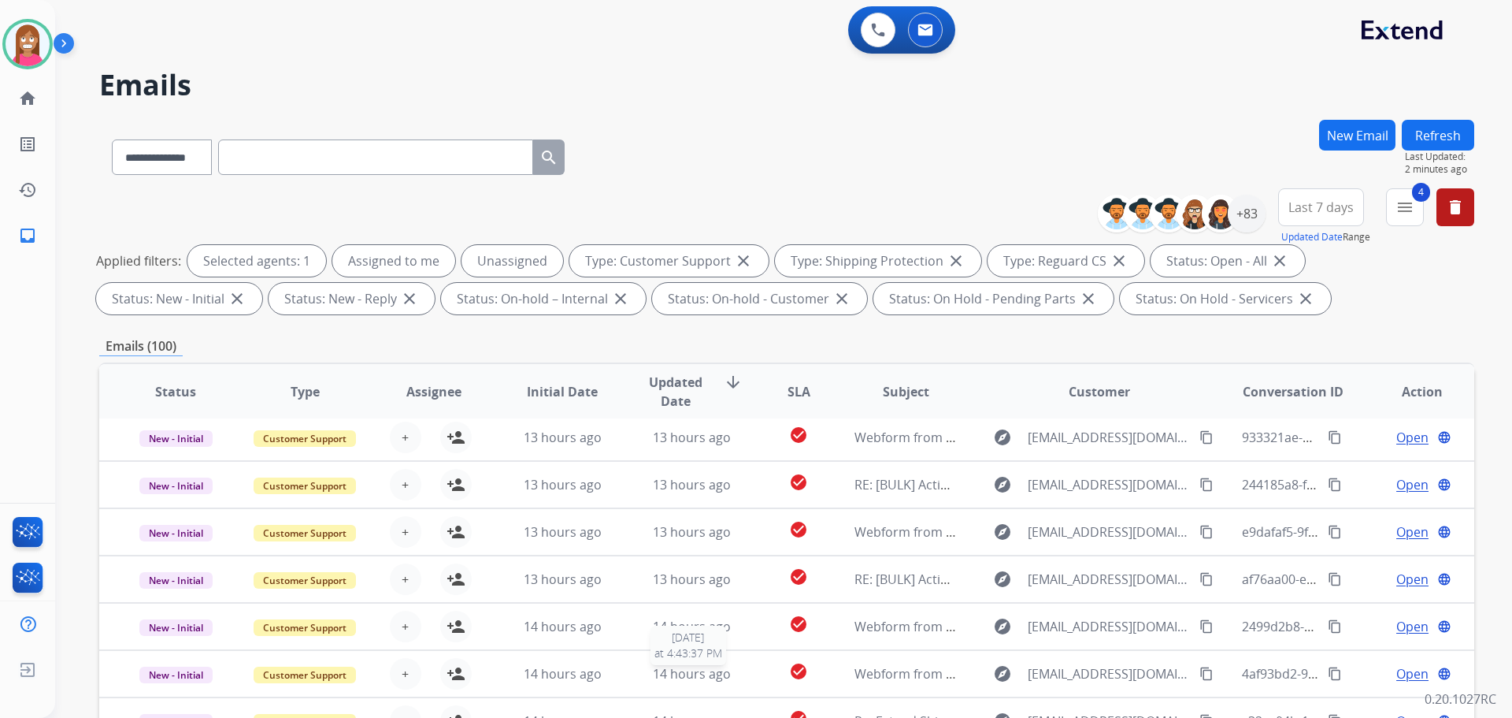
scroll to position [53, 0]
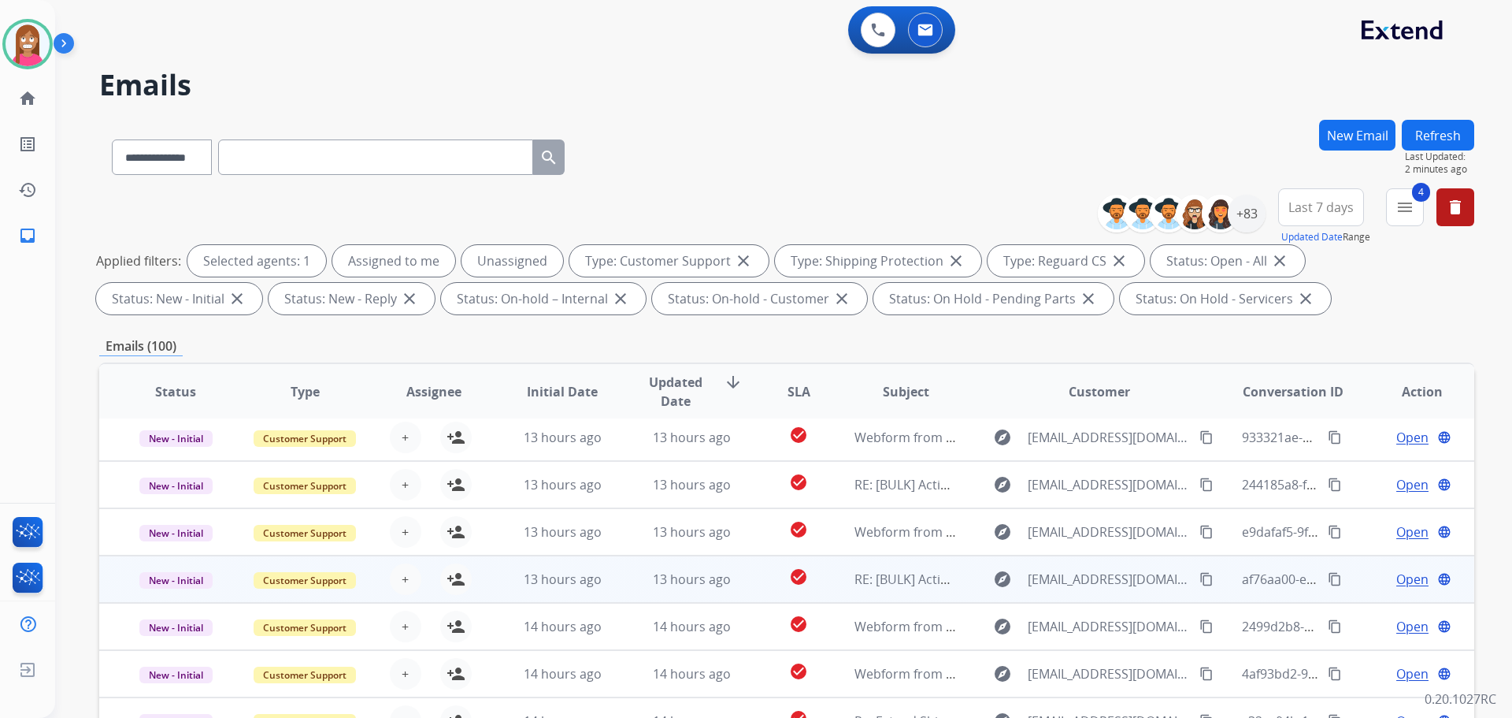
click at [615, 589] on td "13 hours ago" at bounding box center [679, 578] width 129 height 47
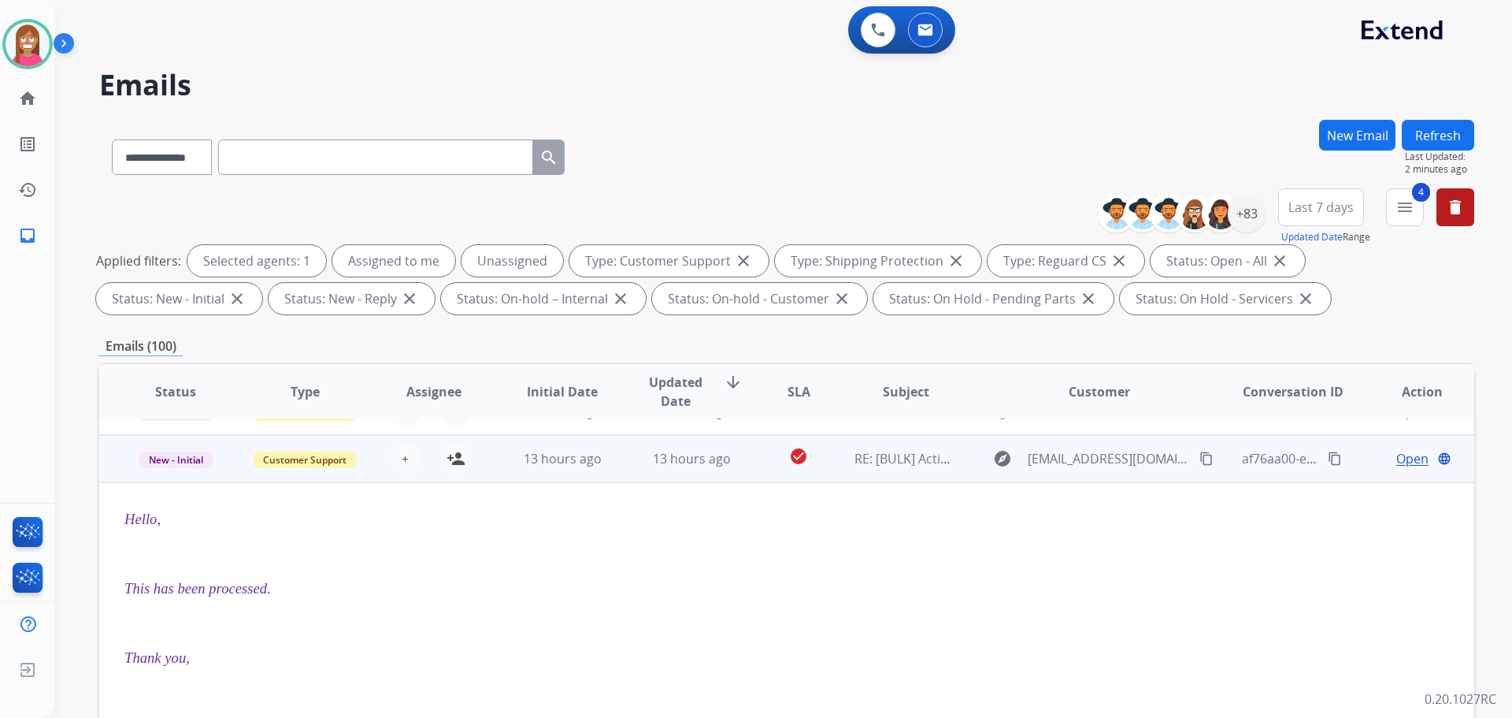
scroll to position [189, 0]
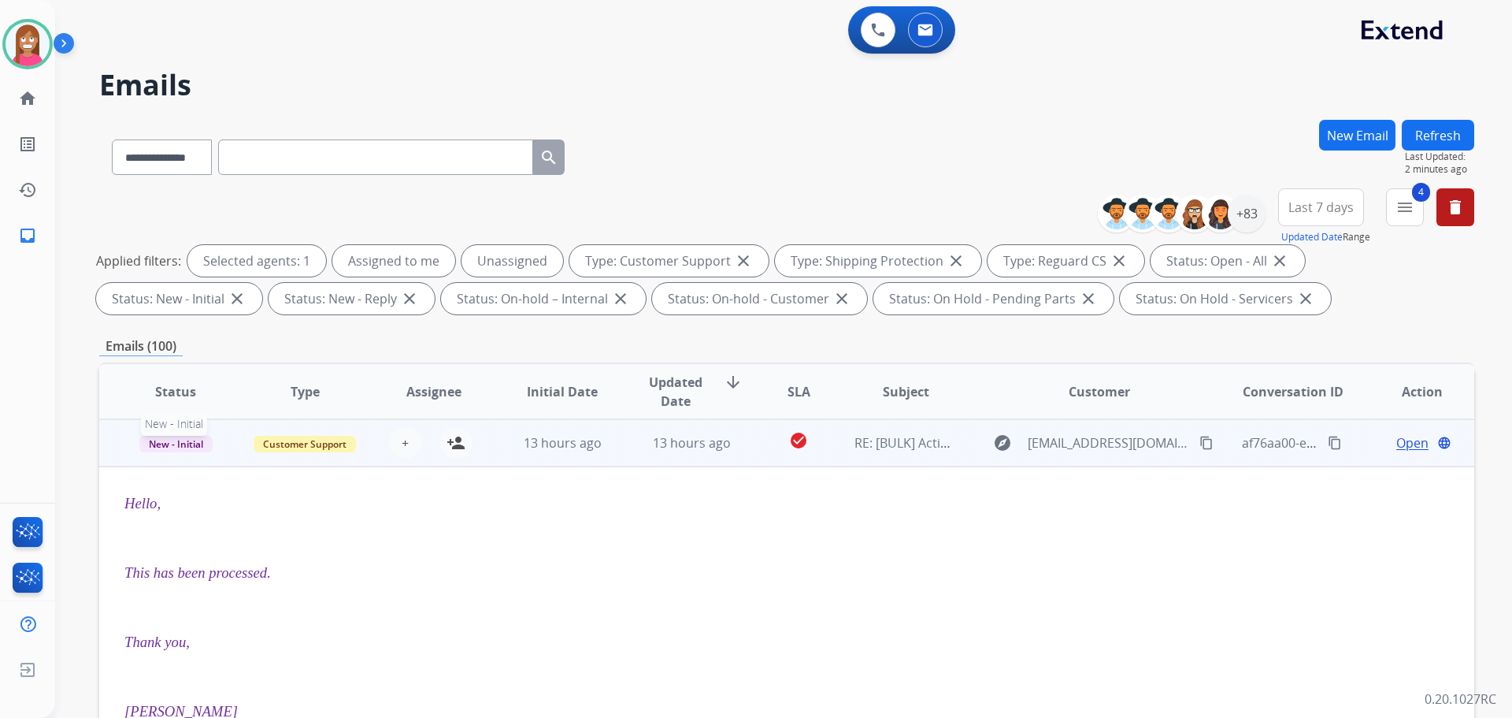
click at [161, 443] on span "New - Initial" at bounding box center [175, 444] width 73 height 17
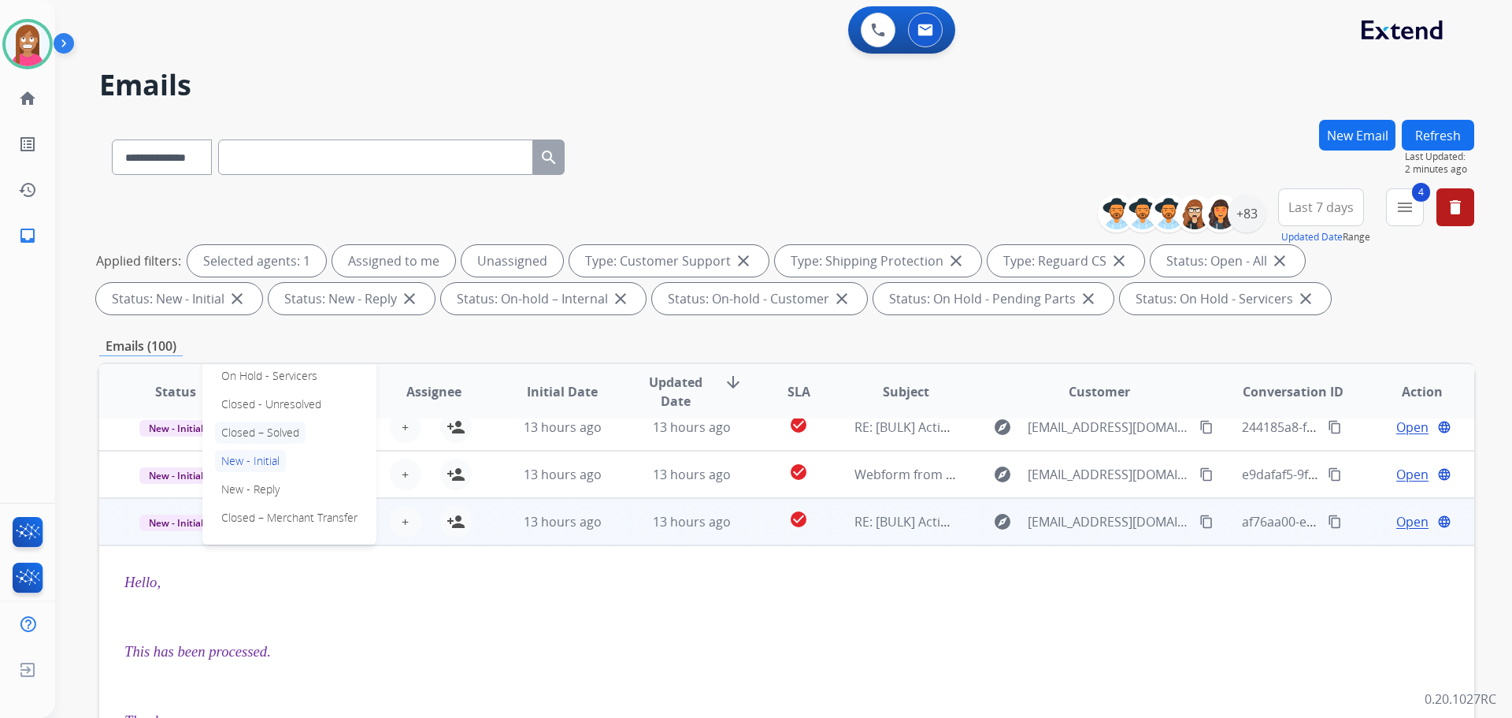
click at [260, 427] on p "Closed – Solved" at bounding box center [260, 432] width 91 height 22
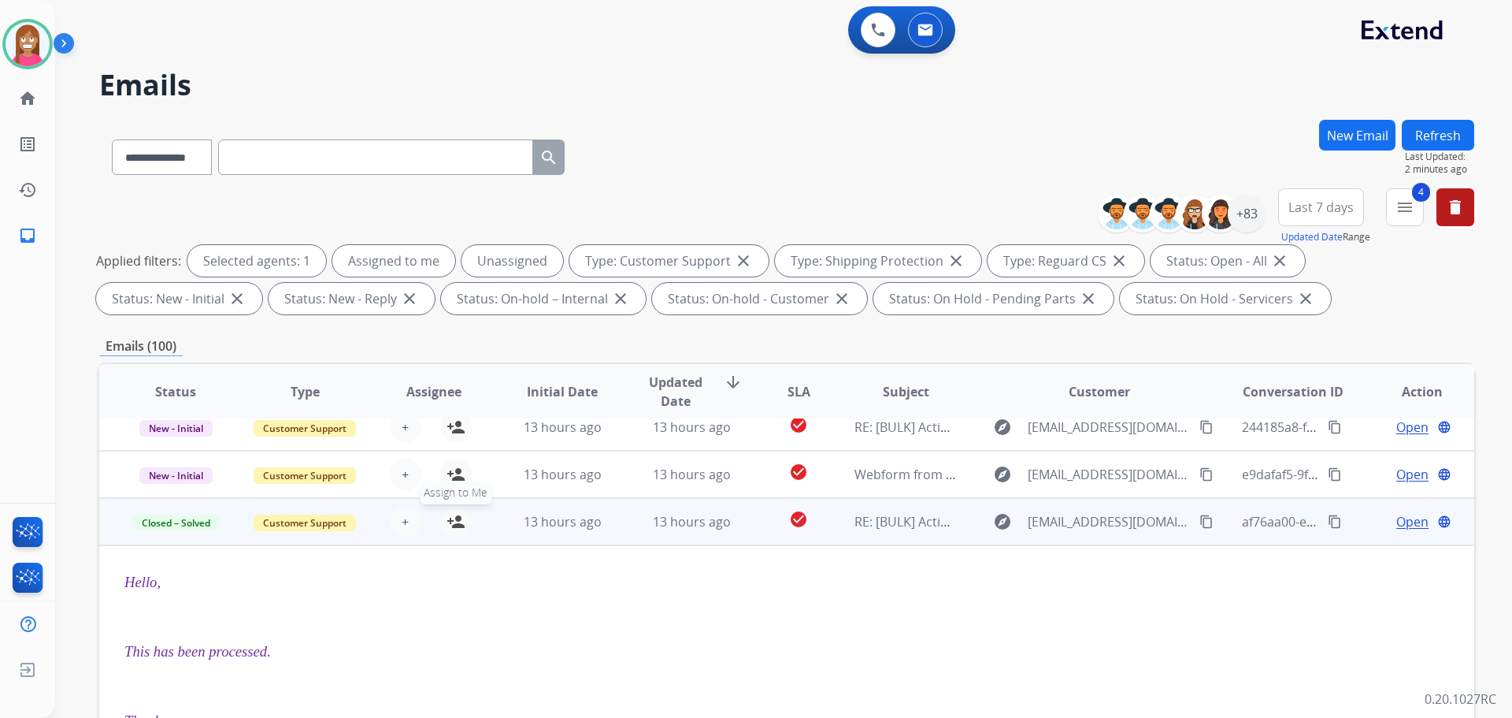
click at [459, 521] on mat-icon "person_add" at bounding box center [456, 521] width 19 height 19
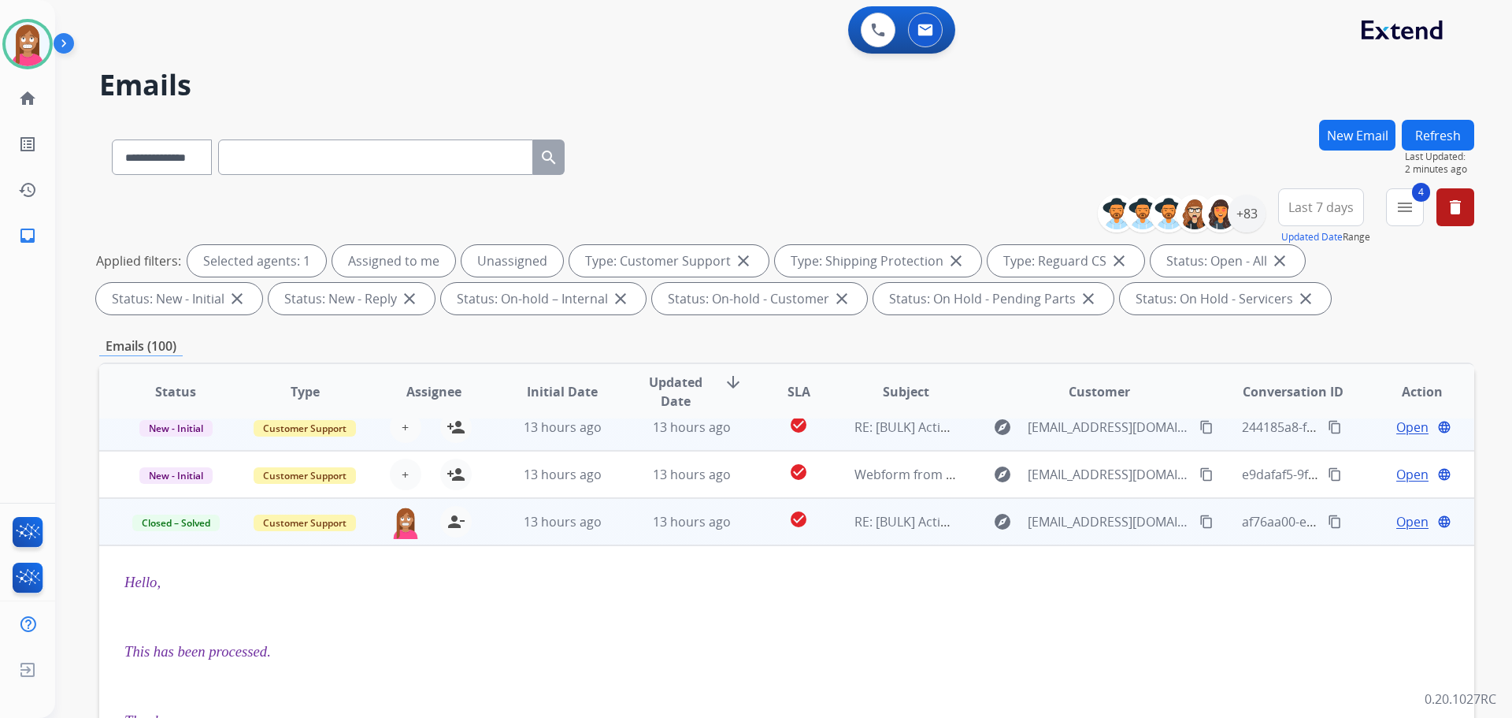
click at [501, 444] on td "13 hours ago" at bounding box center [550, 426] width 129 height 47
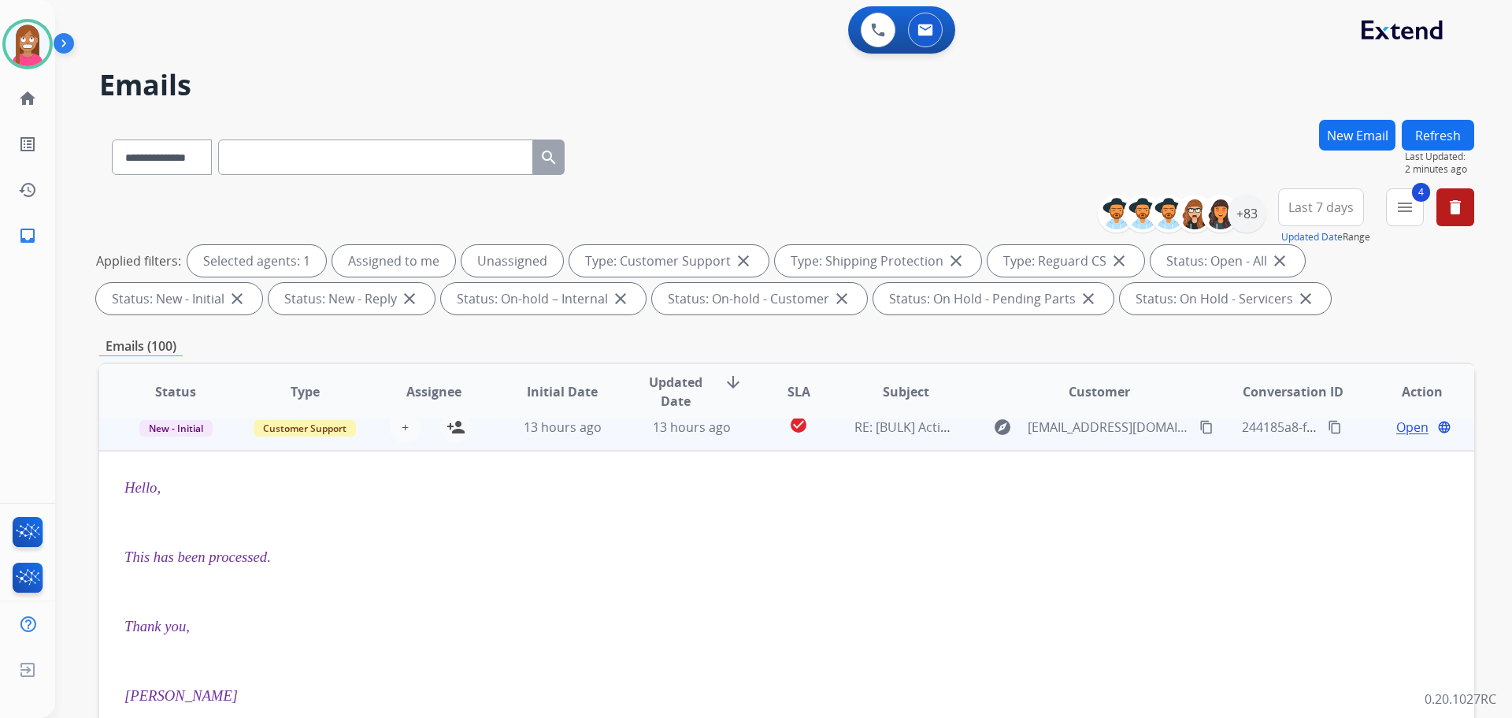
scroll to position [95, 0]
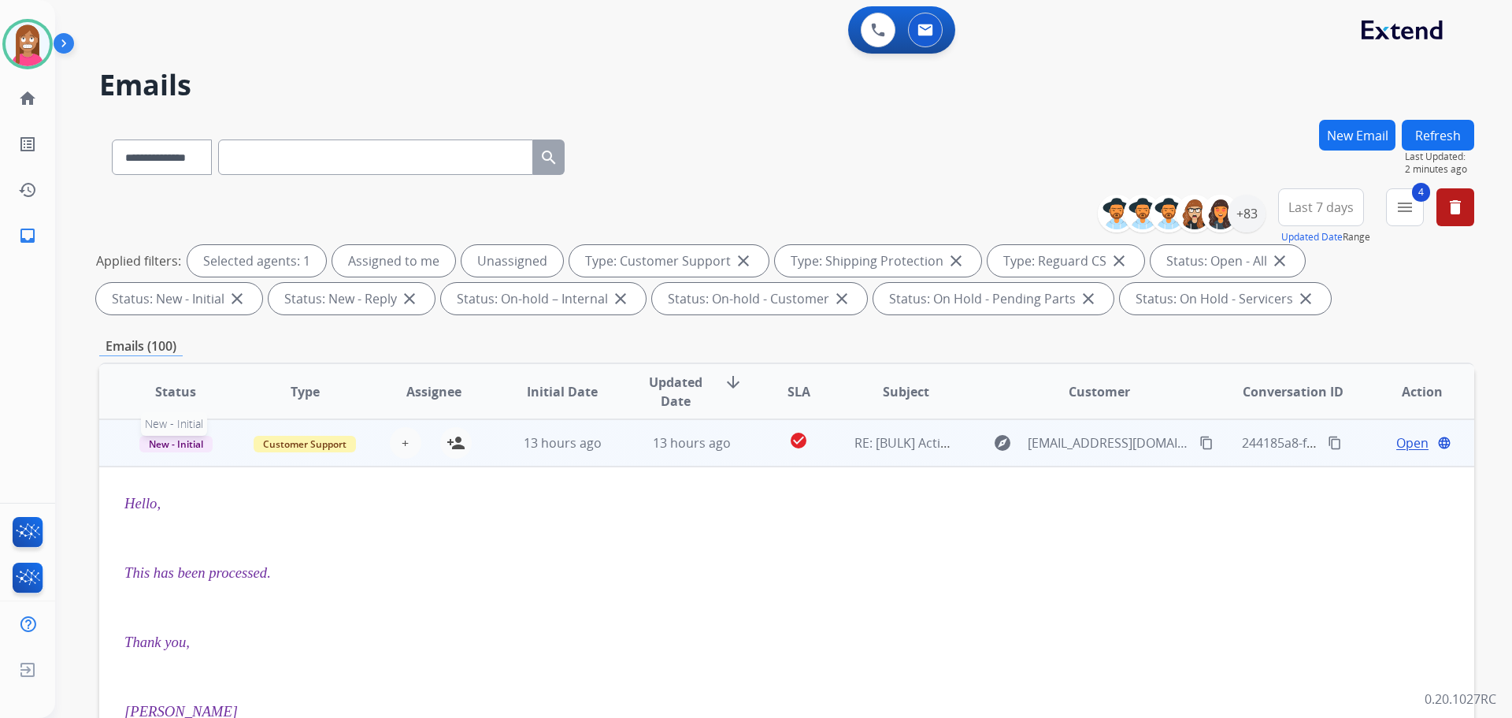
click at [175, 449] on span "New - Initial" at bounding box center [175, 444] width 73 height 17
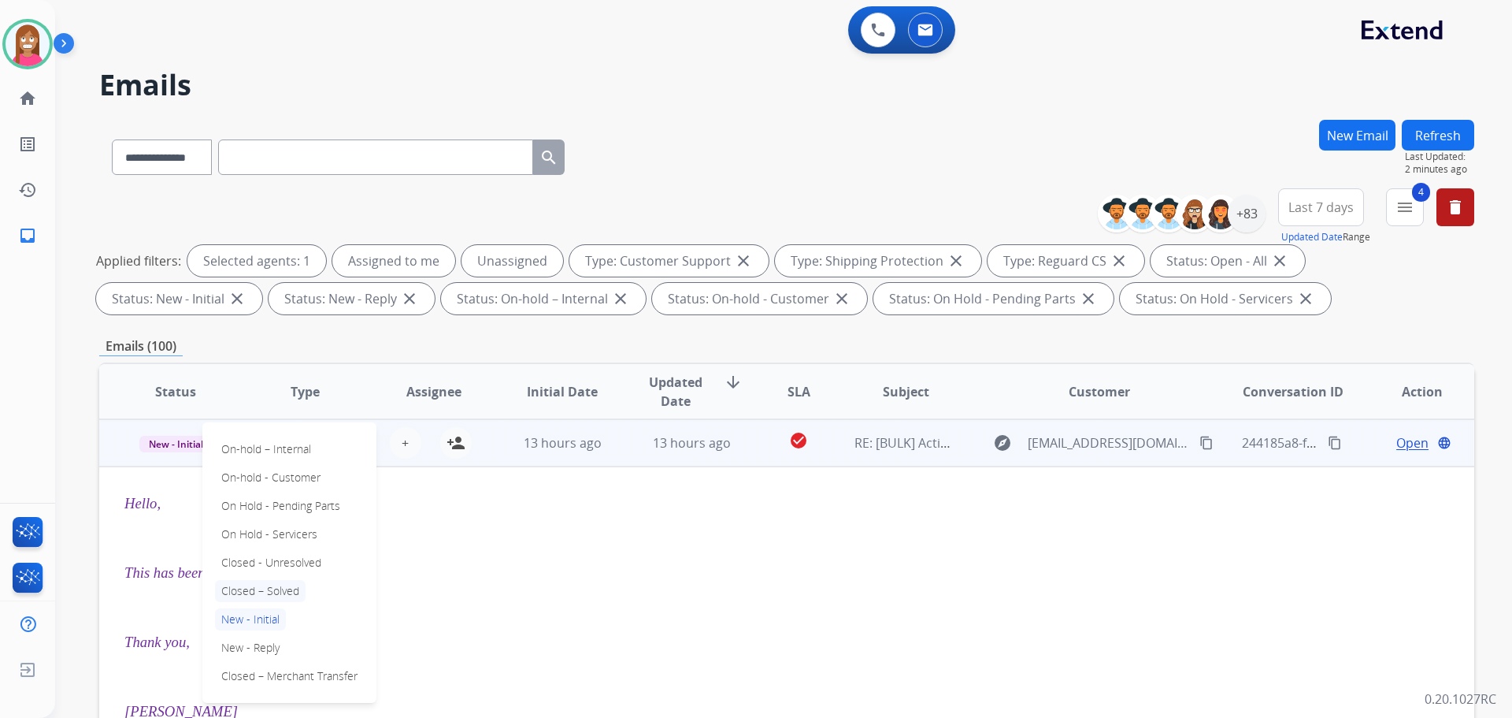
click at [258, 587] on p "Closed – Solved" at bounding box center [260, 591] width 91 height 22
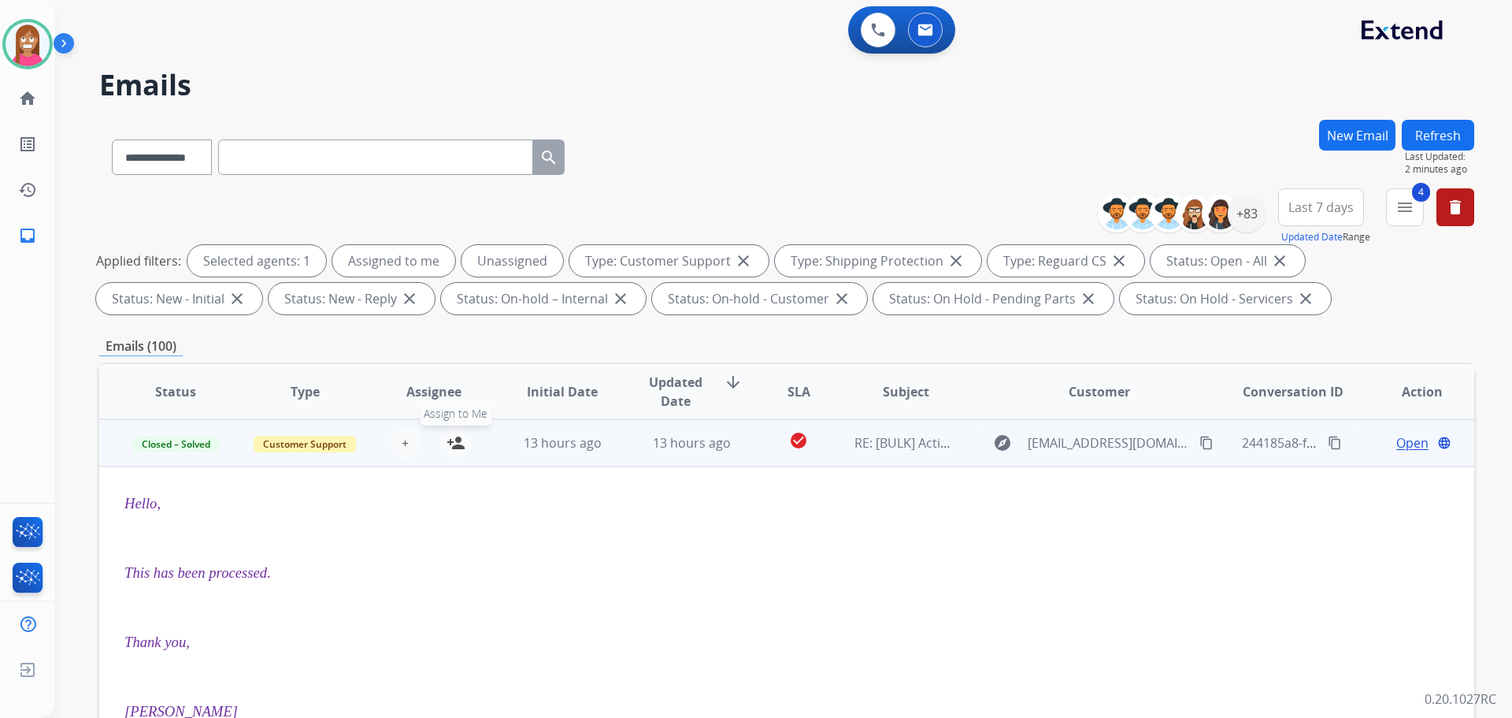
click at [451, 445] on mat-icon "person_add" at bounding box center [456, 442] width 19 height 19
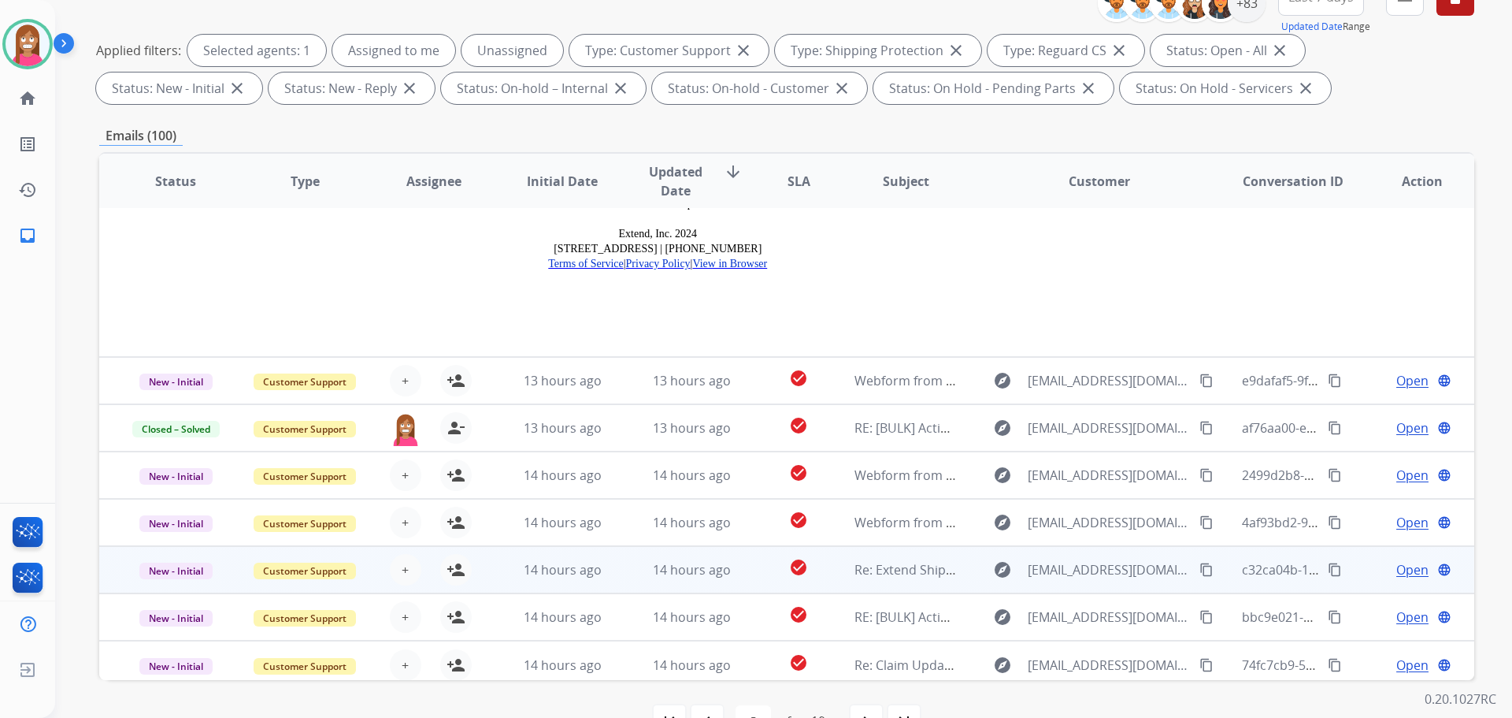
scroll to position [254, 0]
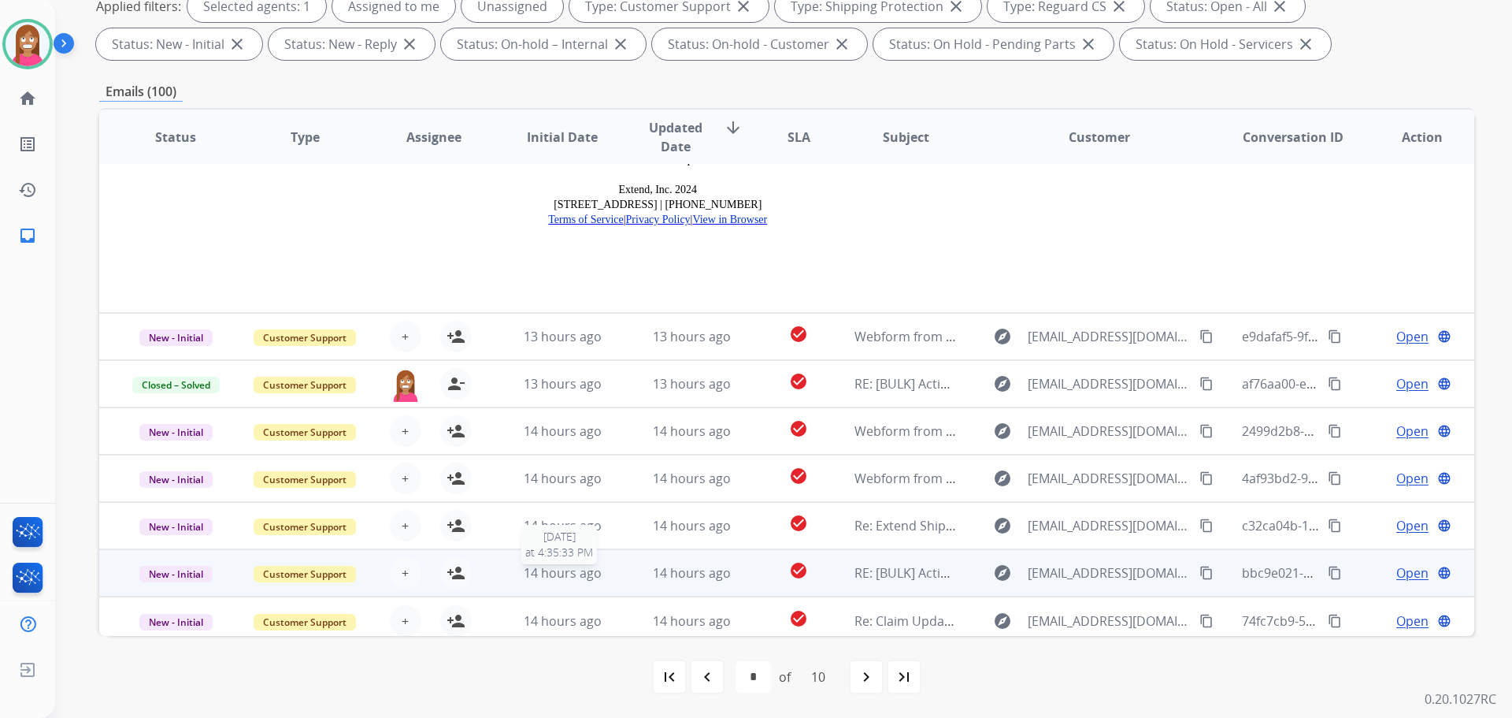
click at [603, 569] on div "14 hours ago" at bounding box center [562, 572] width 103 height 19
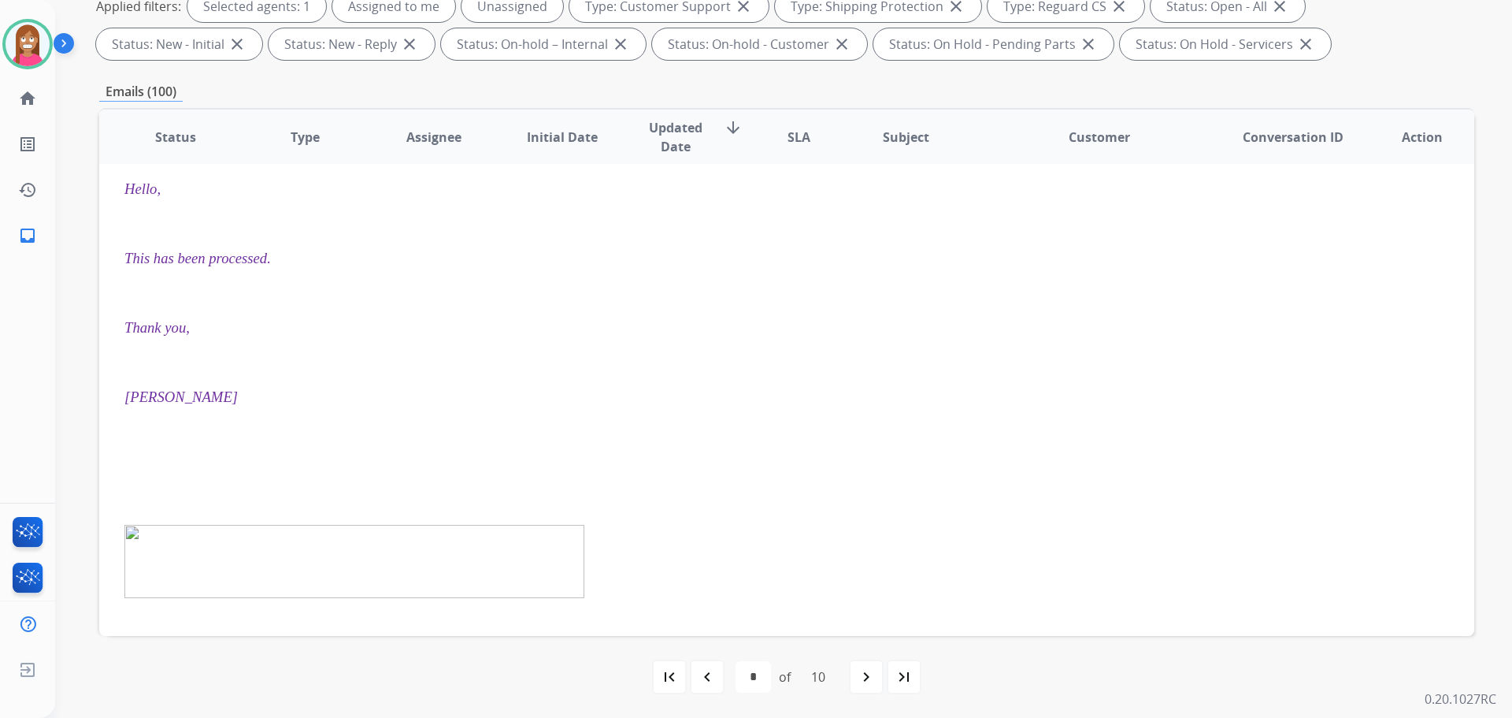
scroll to position [378, 0]
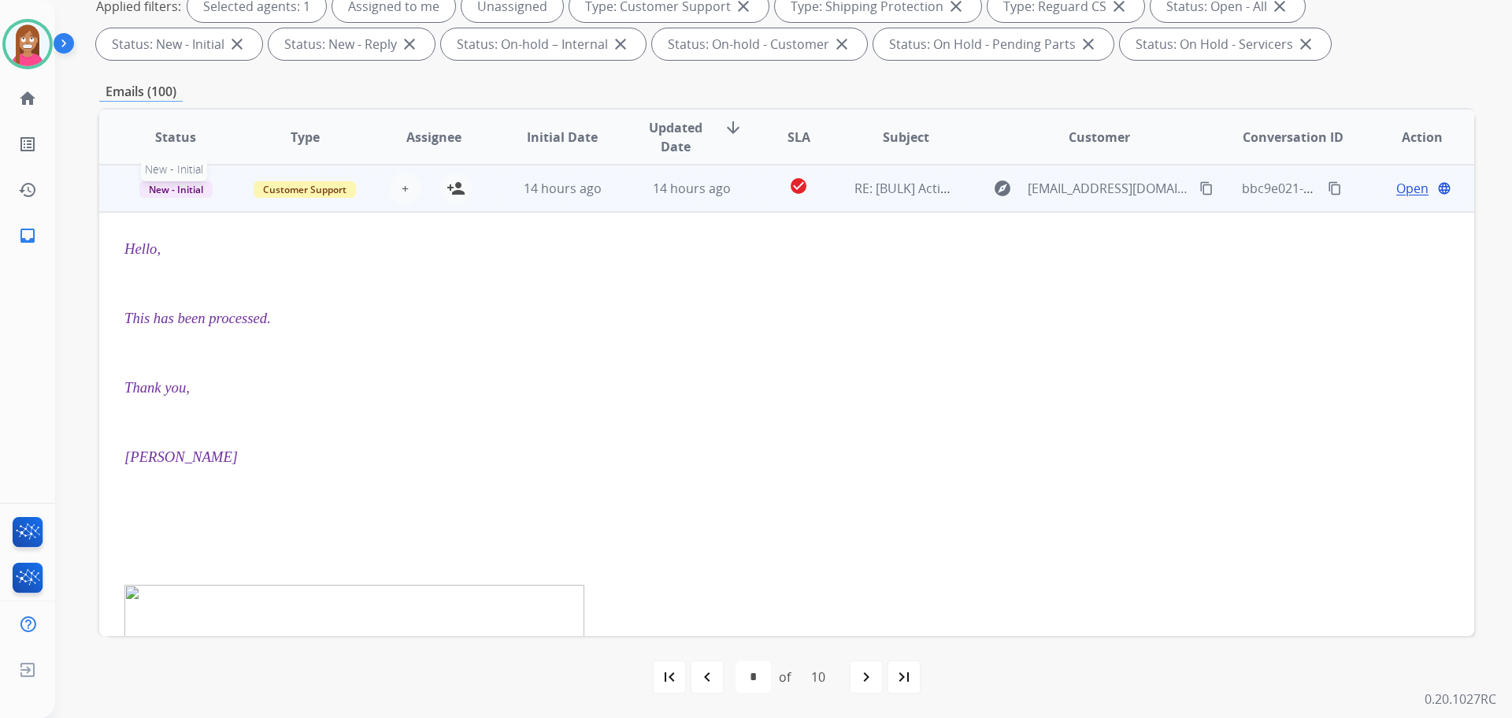
click at [157, 191] on span "New - Initial" at bounding box center [175, 189] width 73 height 17
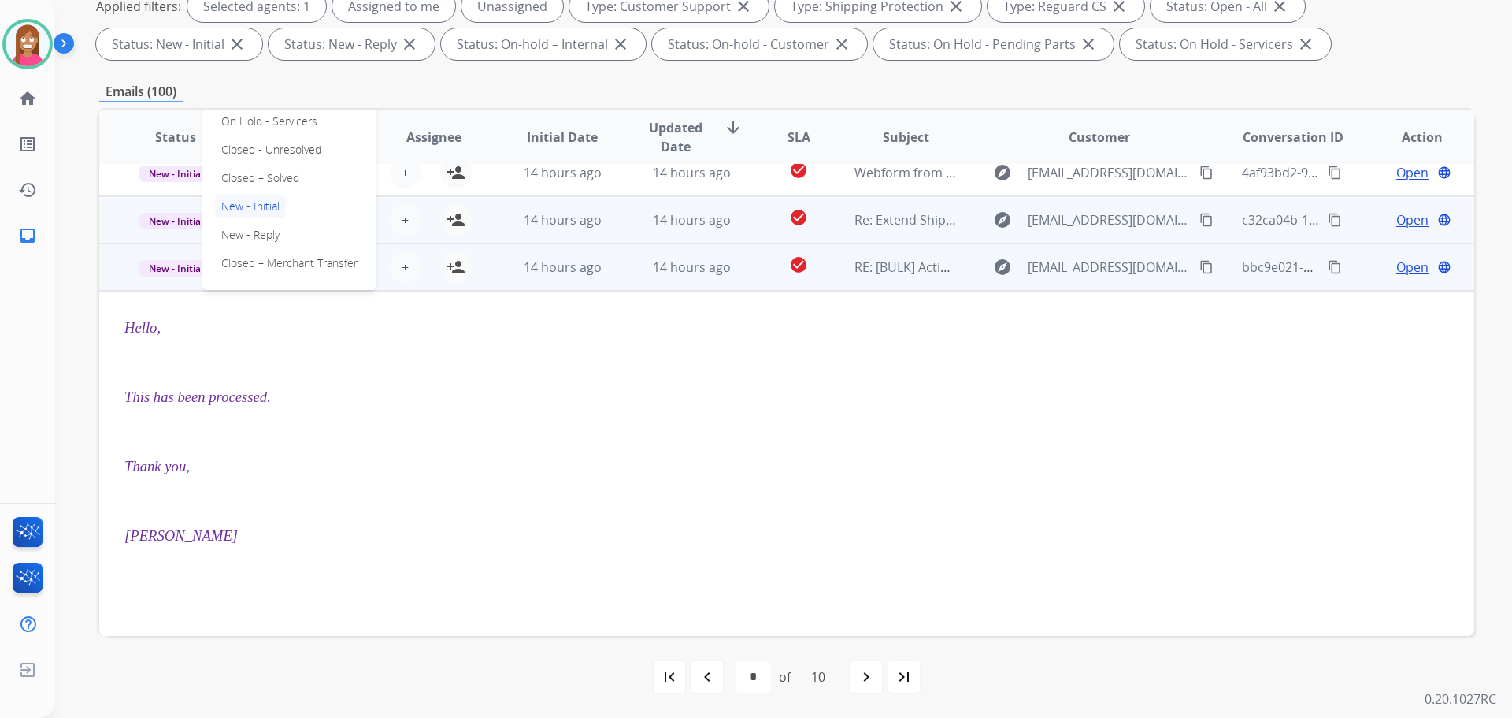
drag, startPoint x: 246, startPoint y: 175, endPoint x: 363, endPoint y: 230, distance: 129.7
click at [247, 175] on p "Closed – Solved" at bounding box center [260, 178] width 91 height 22
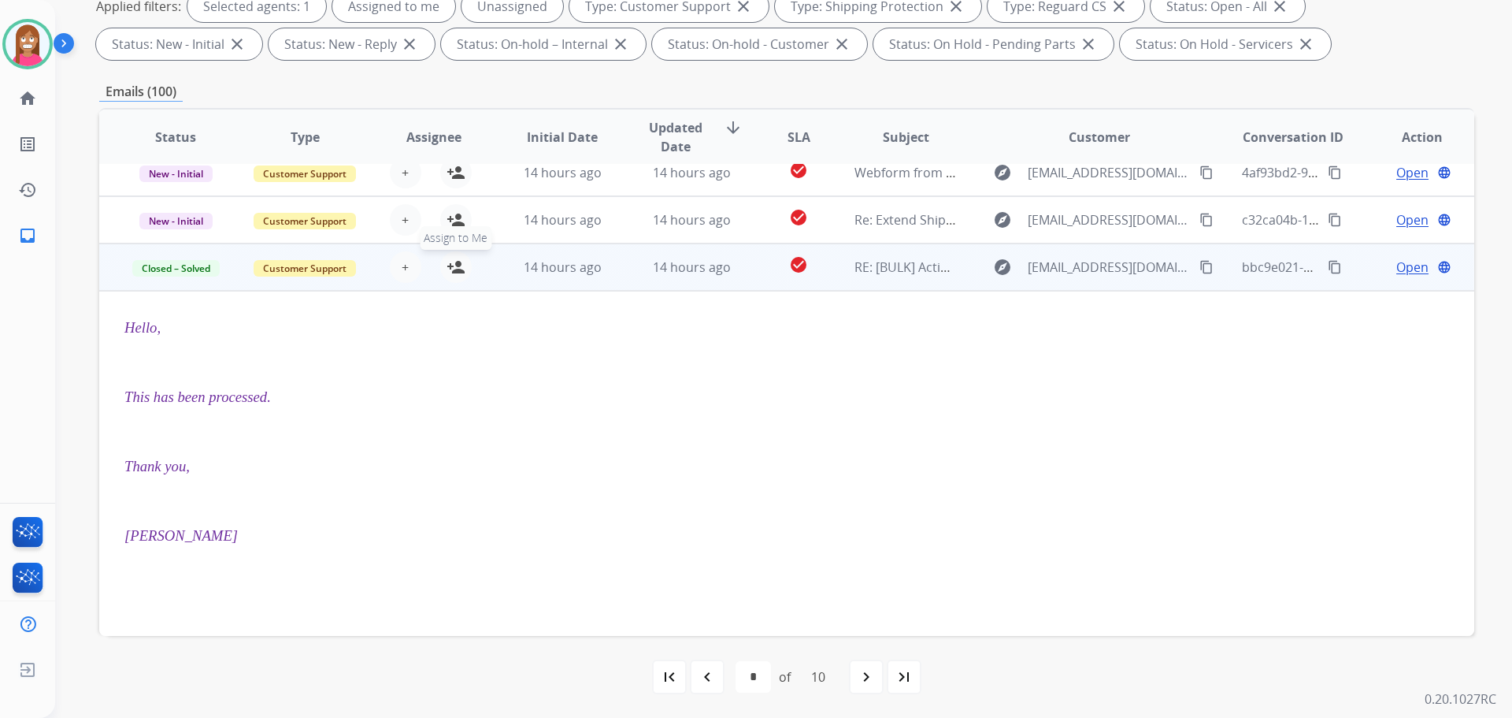
click at [451, 269] on mat-icon "person_add" at bounding box center [456, 267] width 19 height 19
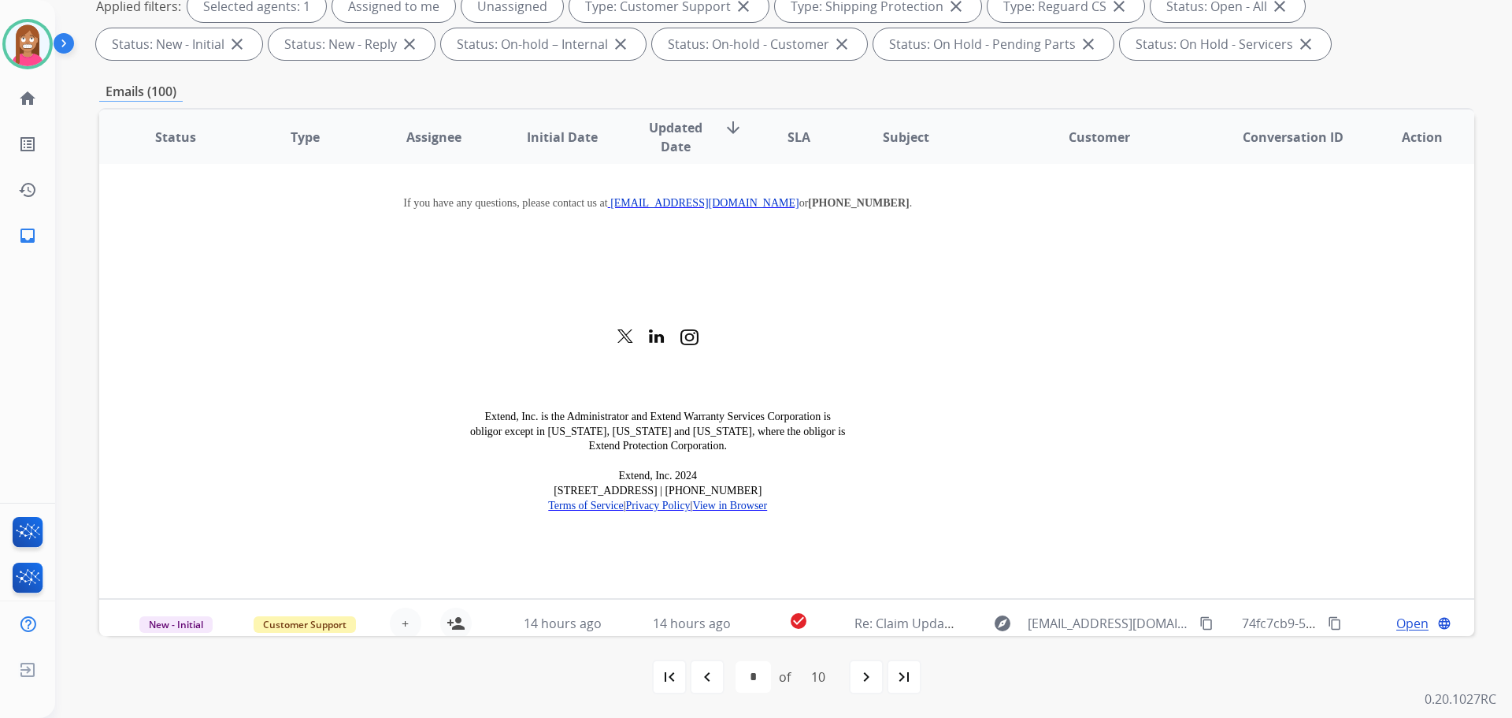
scroll to position [2076, 0]
click at [714, 680] on mat-icon "navigate_before" at bounding box center [707, 676] width 19 height 19
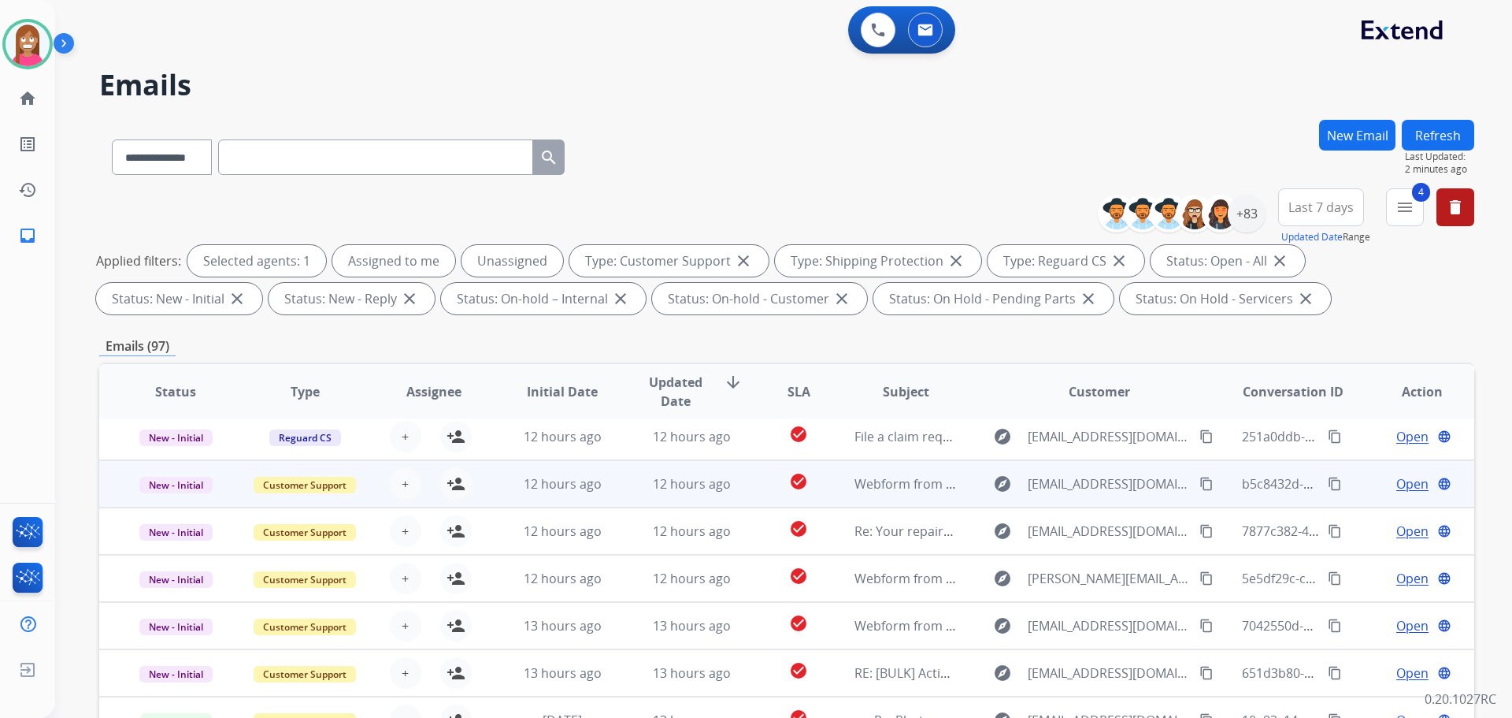
scroll to position [254, 0]
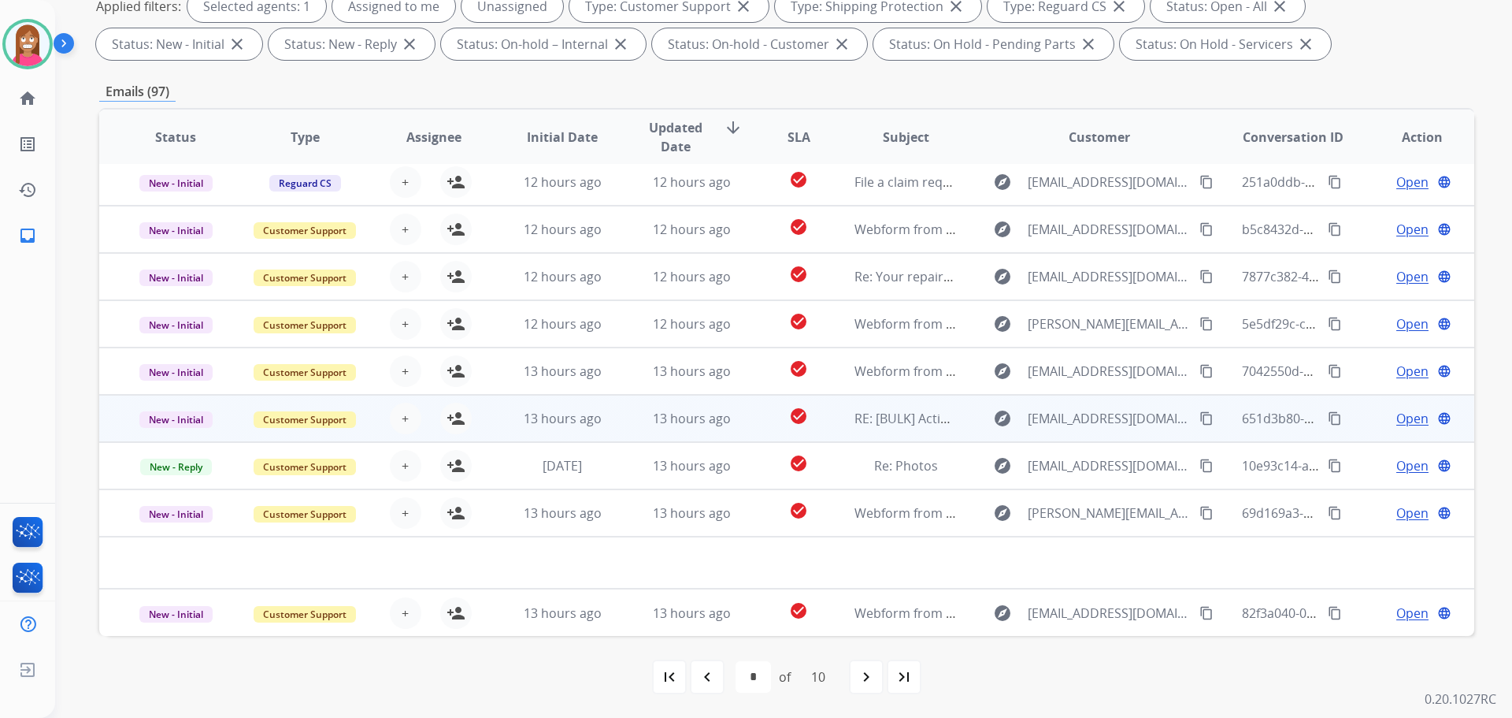
click at [731, 438] on td "13 hours ago" at bounding box center [679, 418] width 129 height 47
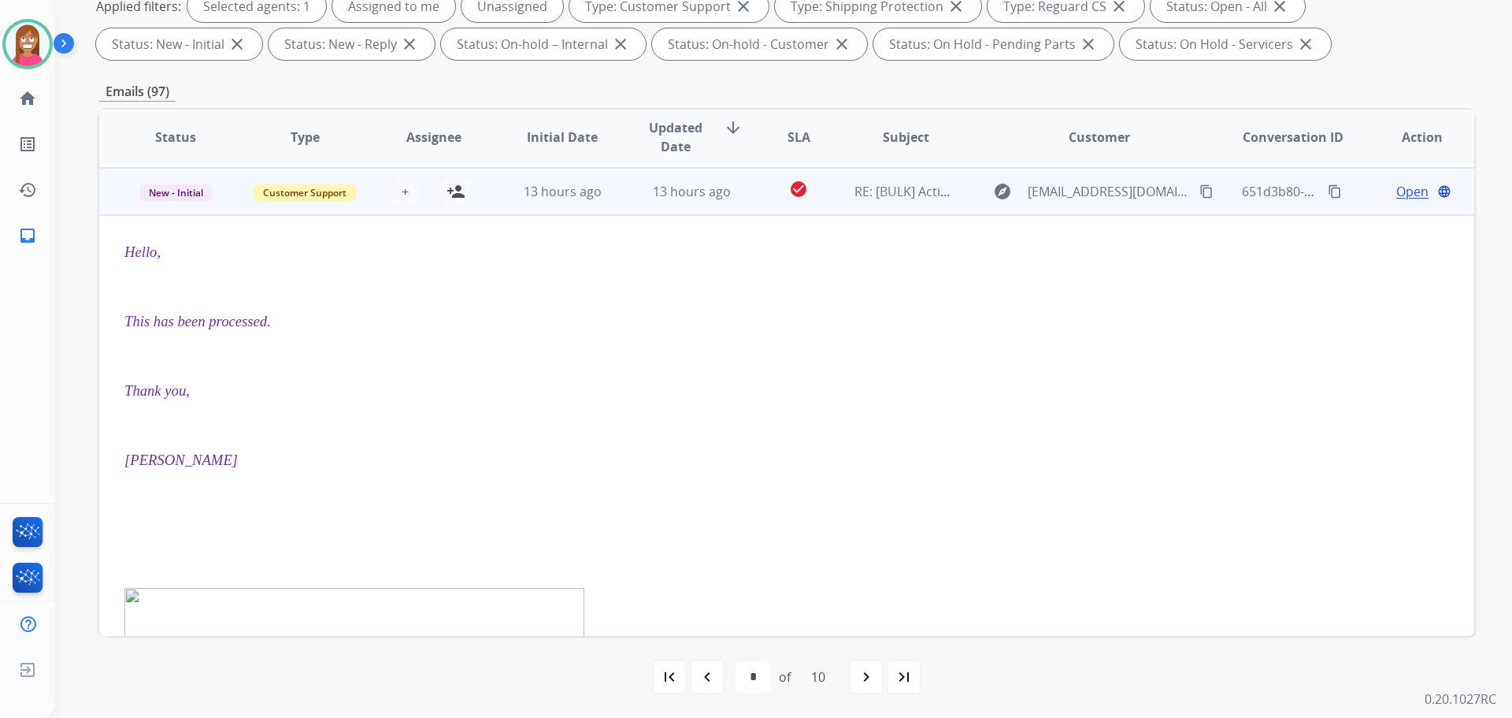
scroll to position [284, 0]
click at [187, 196] on span "New - Initial" at bounding box center [175, 189] width 73 height 17
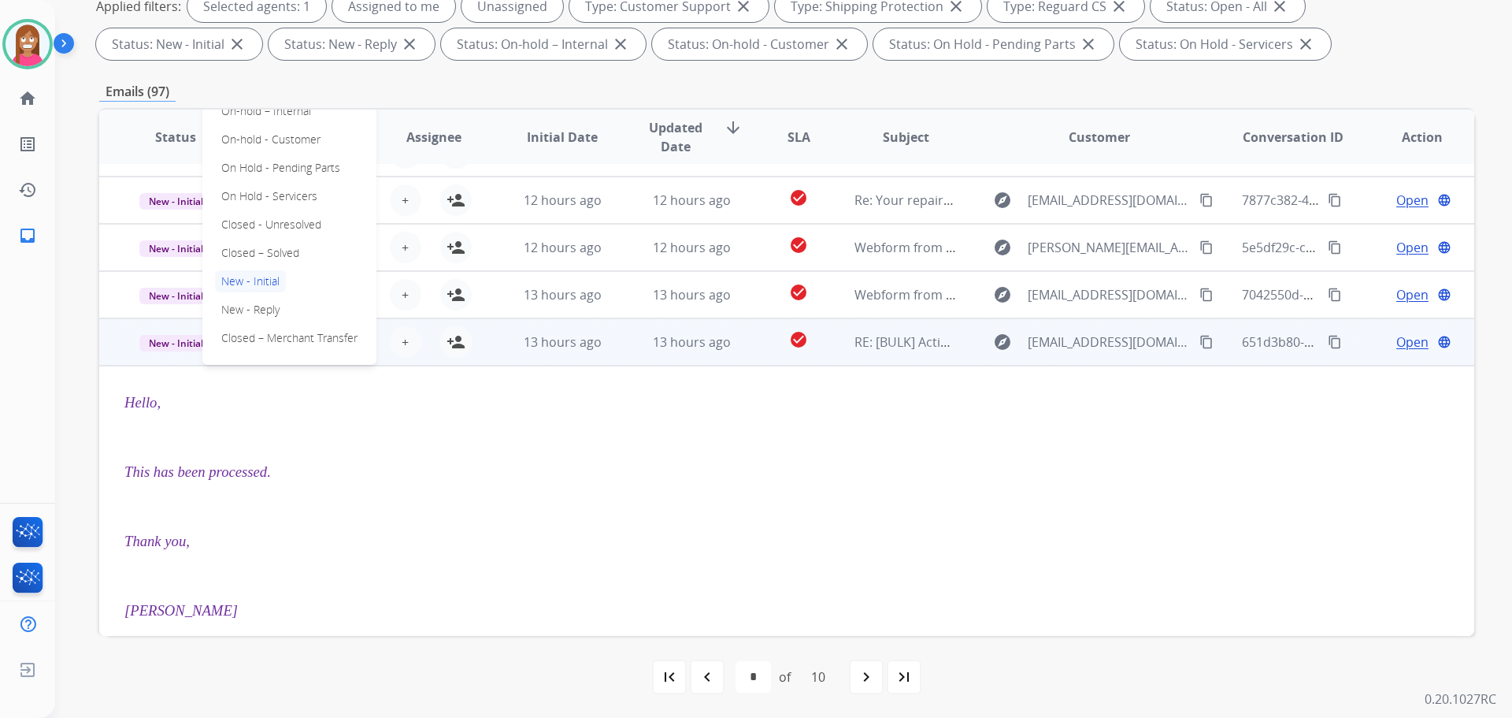
scroll to position [126, 0]
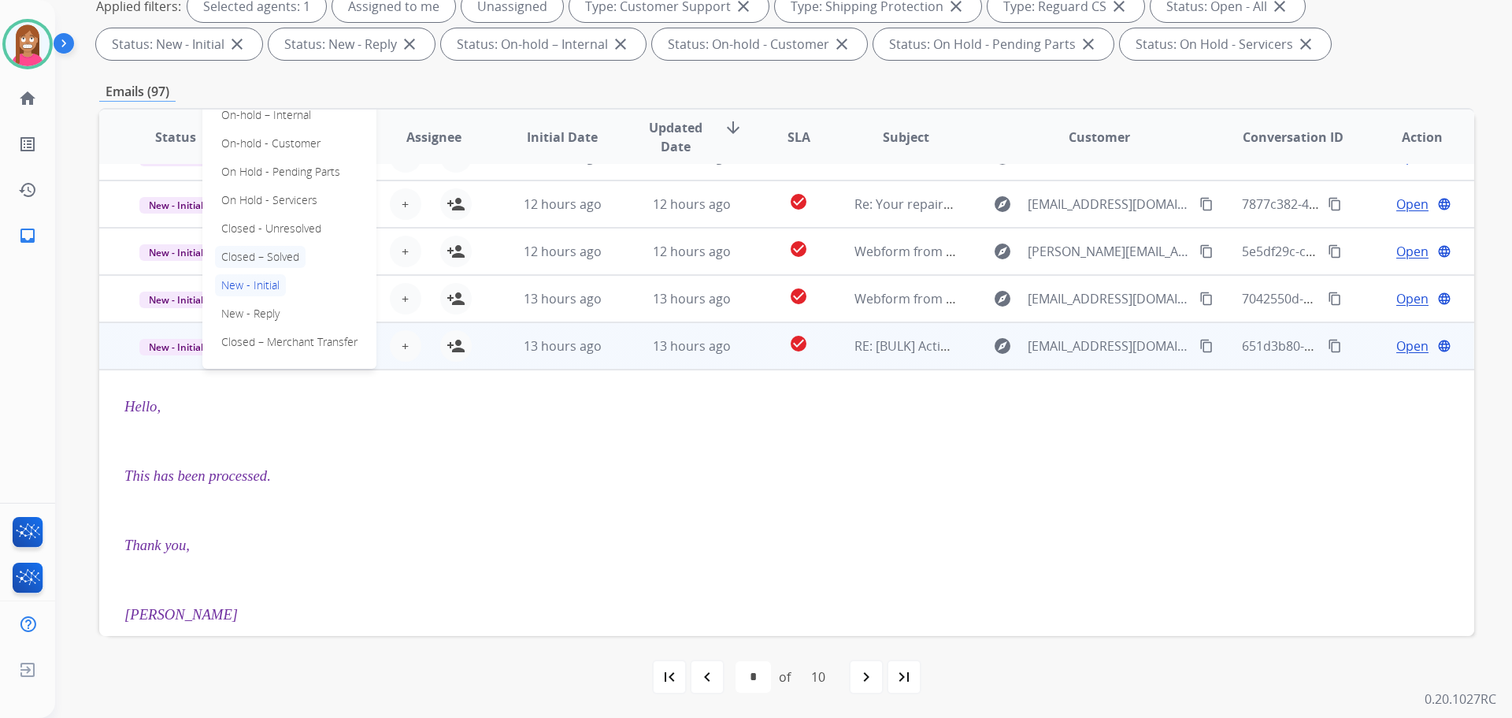
click at [261, 250] on p "Closed – Solved" at bounding box center [260, 257] width 91 height 22
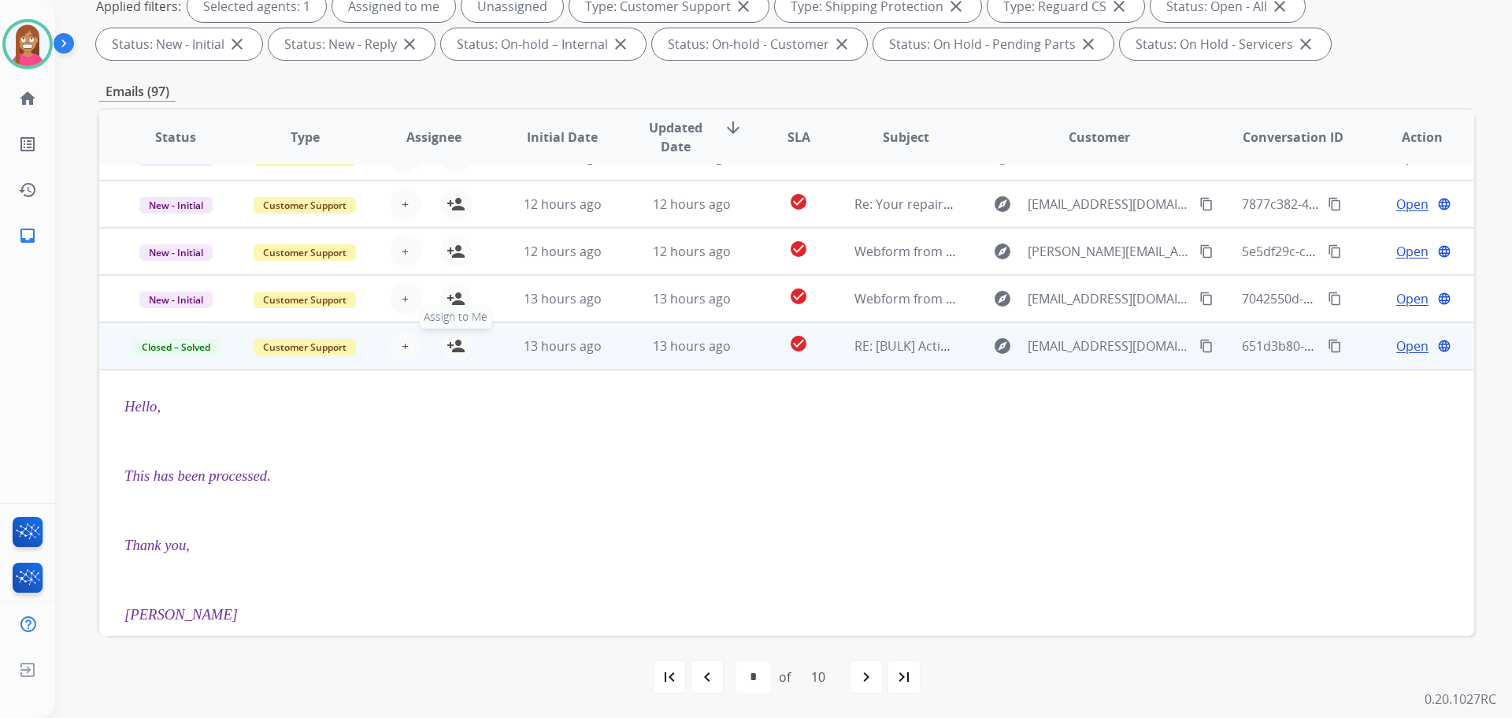
click at [458, 352] on mat-icon "person_add" at bounding box center [456, 345] width 19 height 19
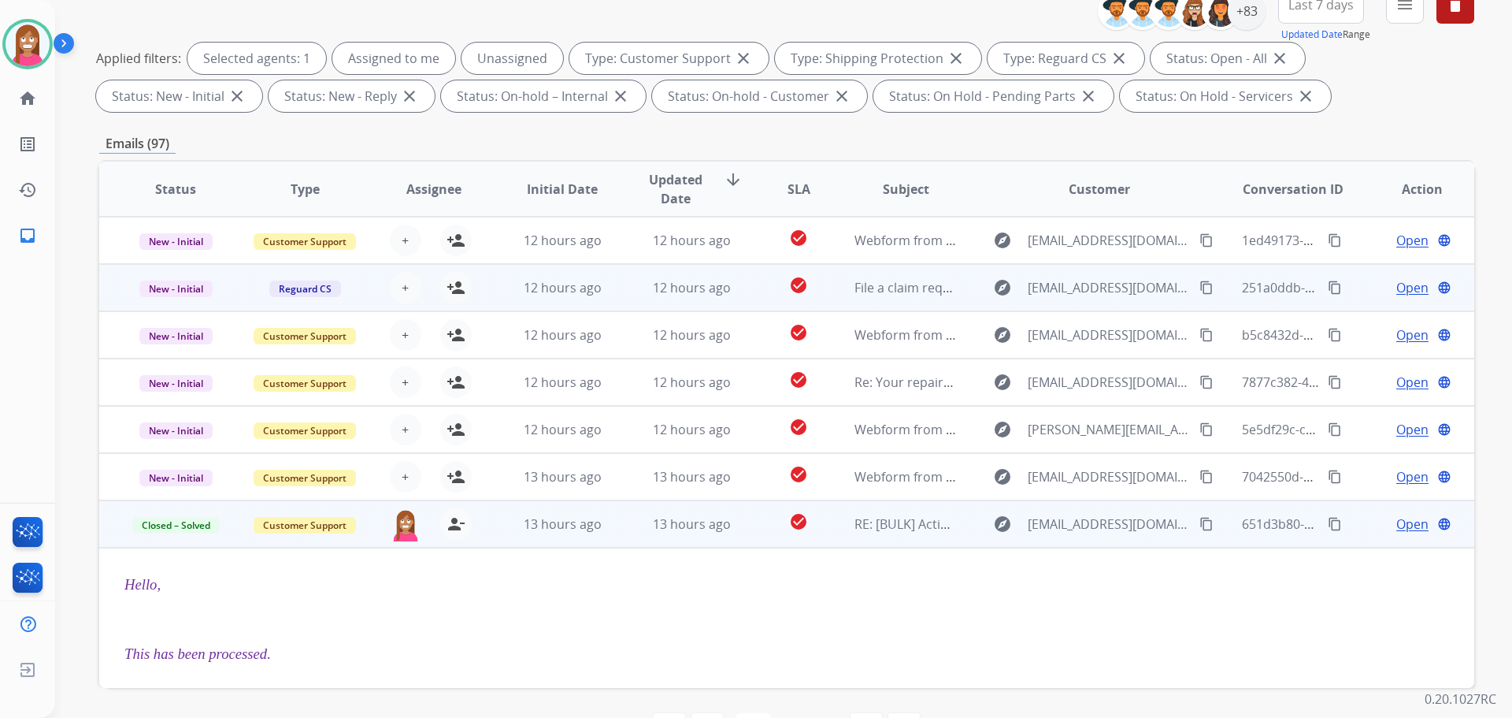
scroll to position [176, 0]
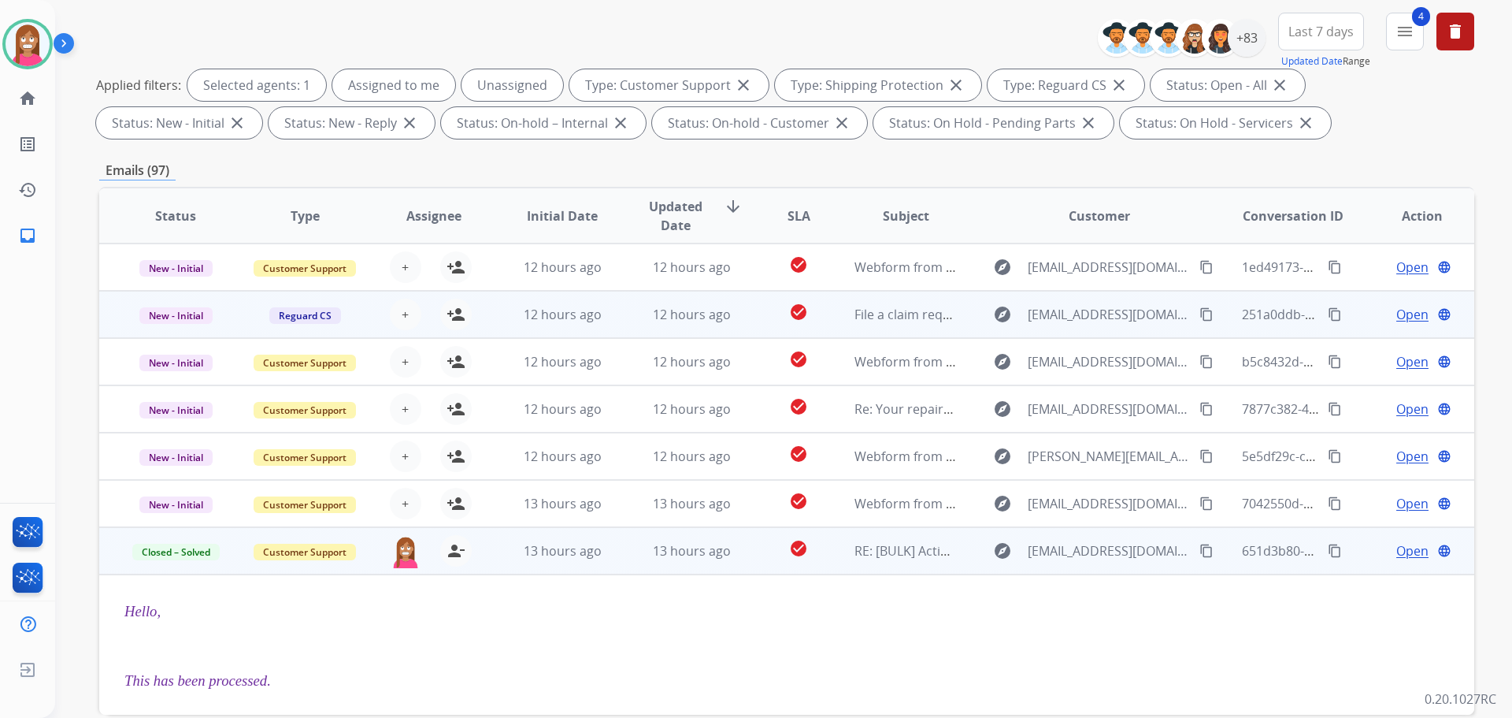
click at [1200, 312] on mat-icon "content_copy" at bounding box center [1207, 314] width 14 height 14
click at [617, 328] on td "12 hours ago" at bounding box center [679, 314] width 129 height 47
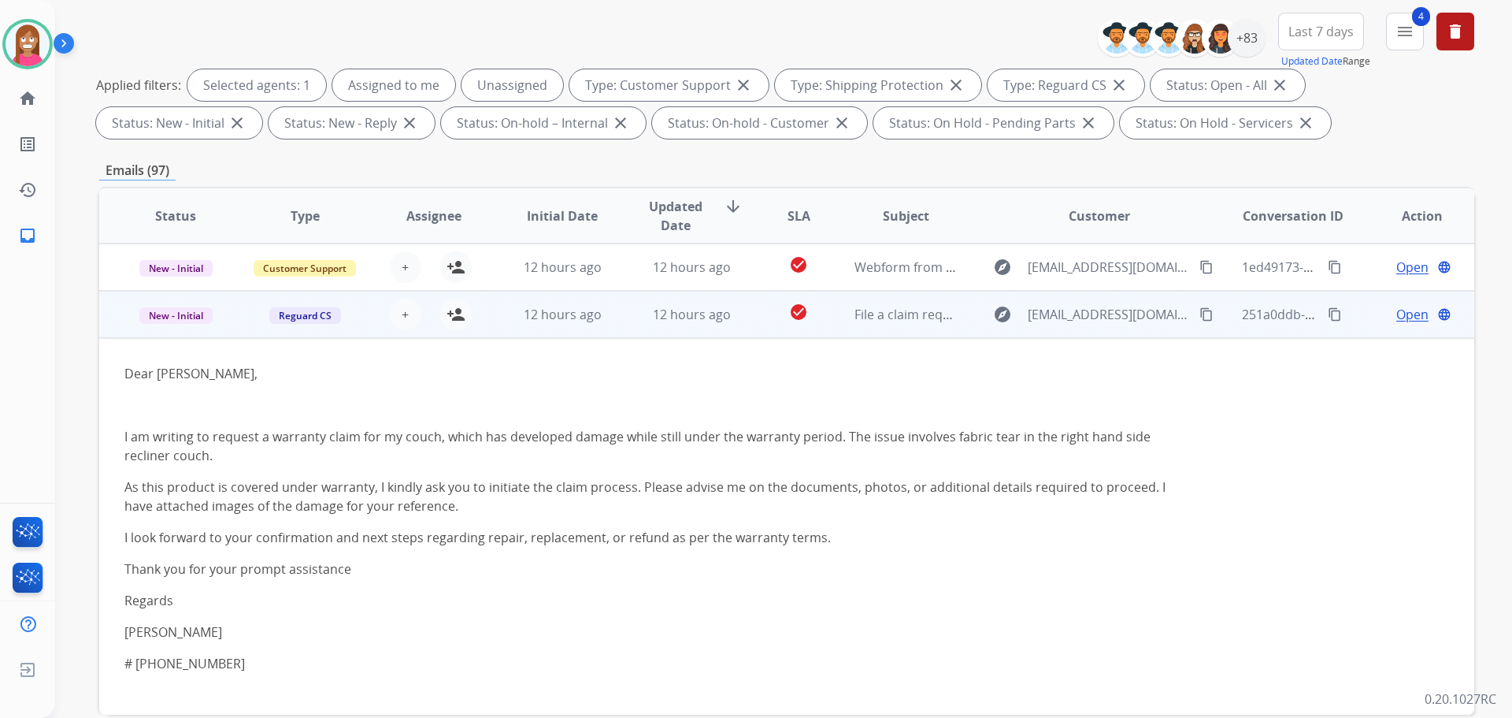
scroll to position [47, 0]
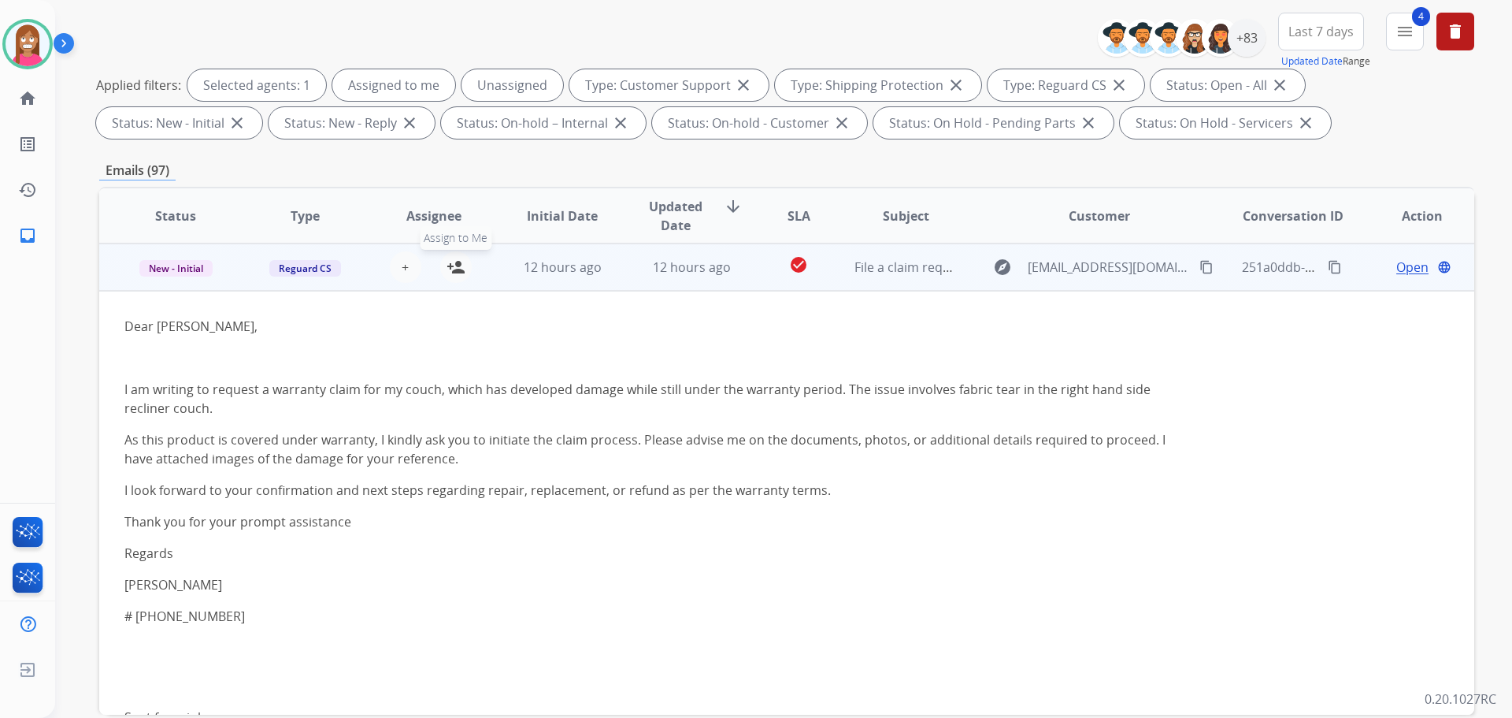
click at [455, 264] on mat-icon "person_add" at bounding box center [456, 267] width 19 height 19
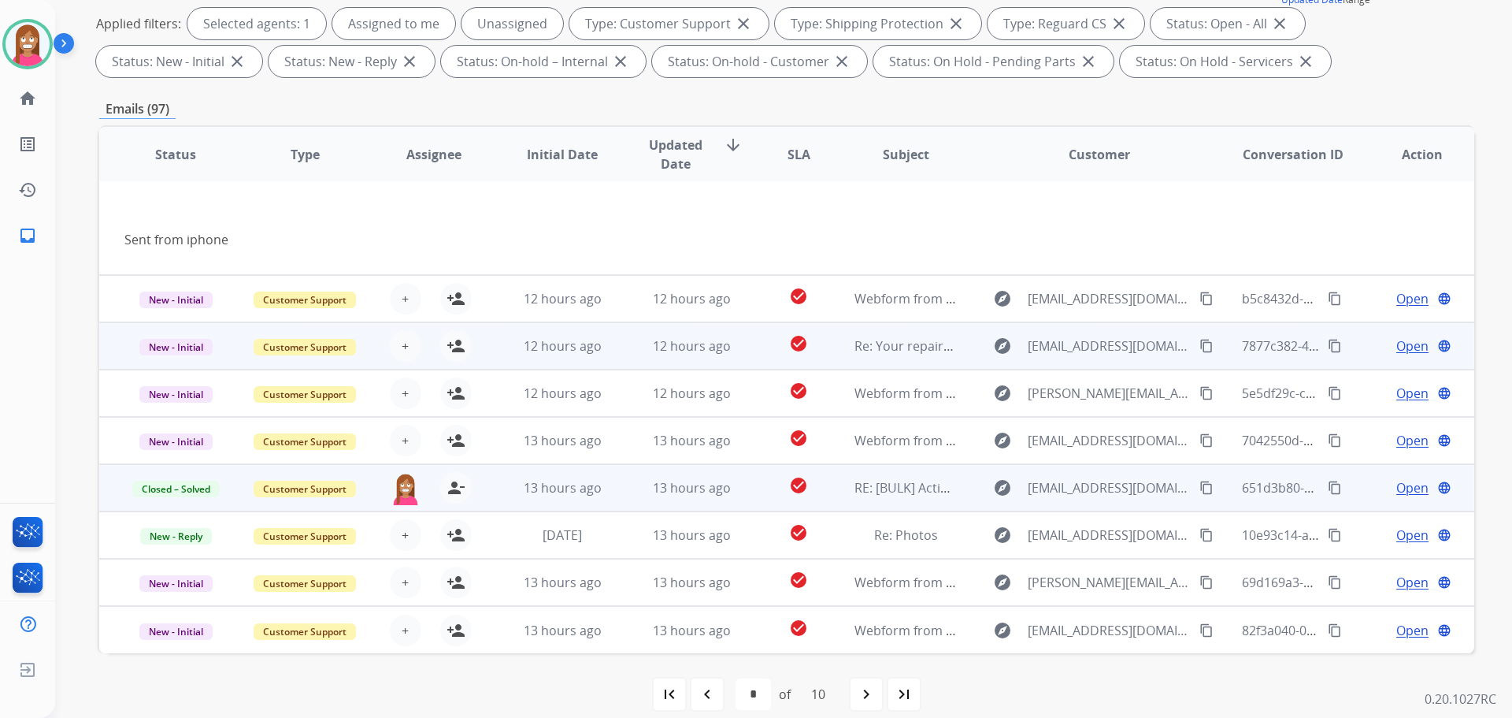
scroll to position [254, 0]
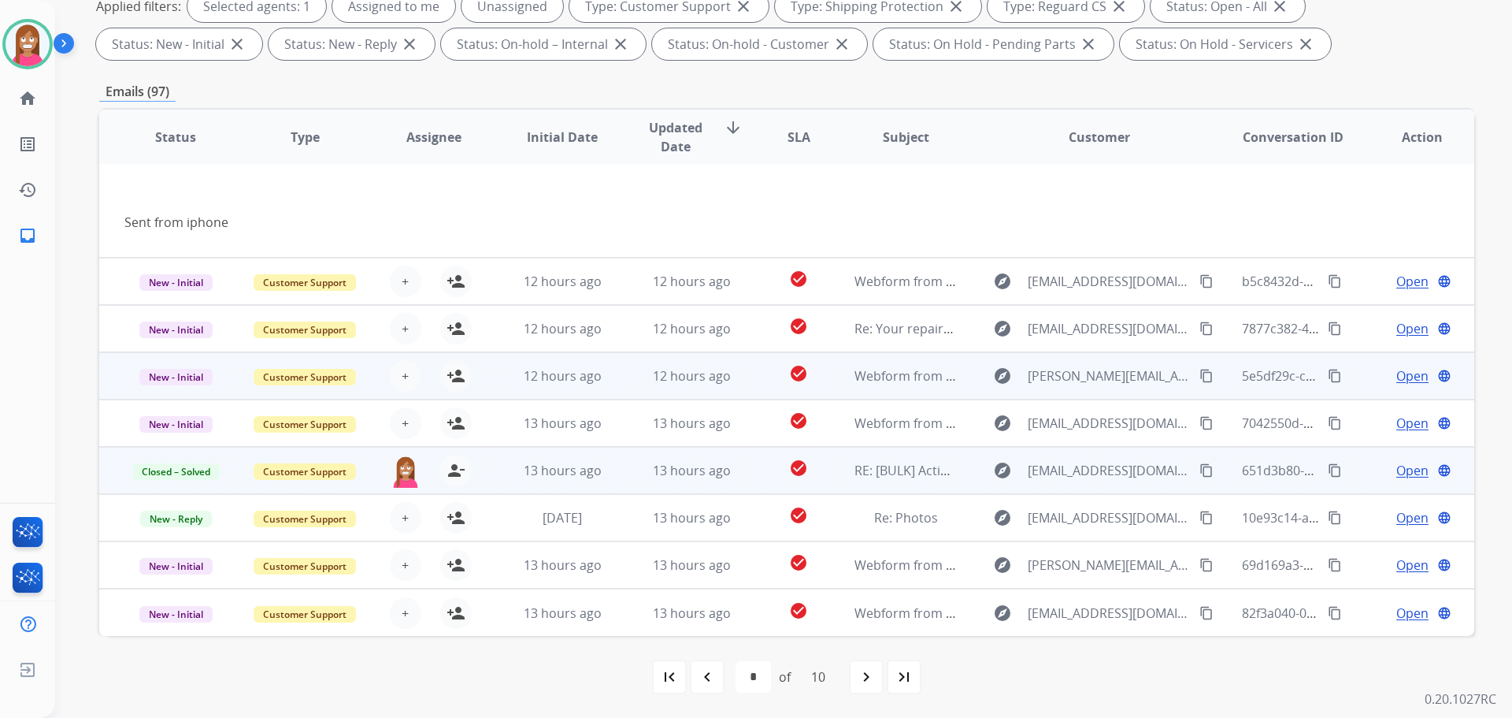
click at [1200, 373] on mat-icon "content_copy" at bounding box center [1207, 376] width 14 height 14
click at [615, 384] on td "12 hours ago" at bounding box center [679, 375] width 129 height 47
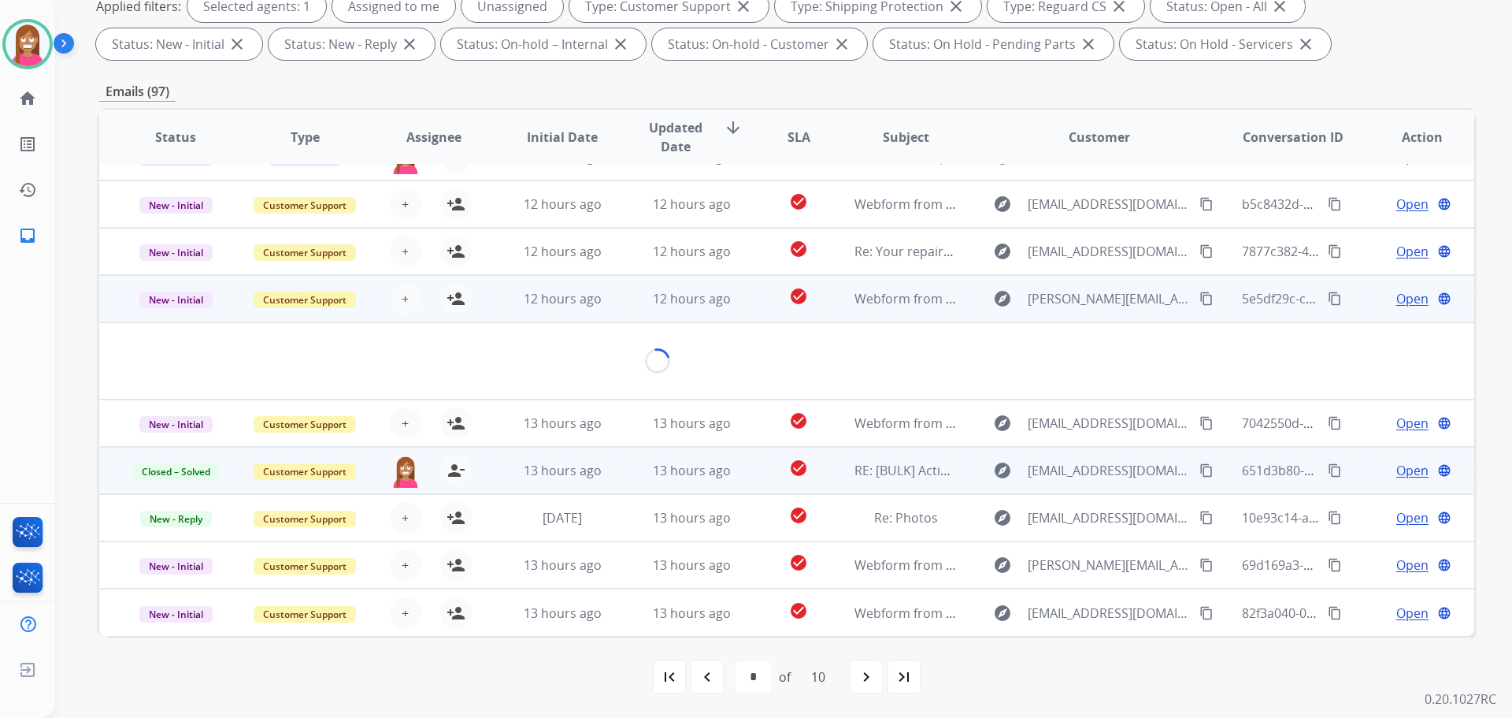
scroll to position [91, 0]
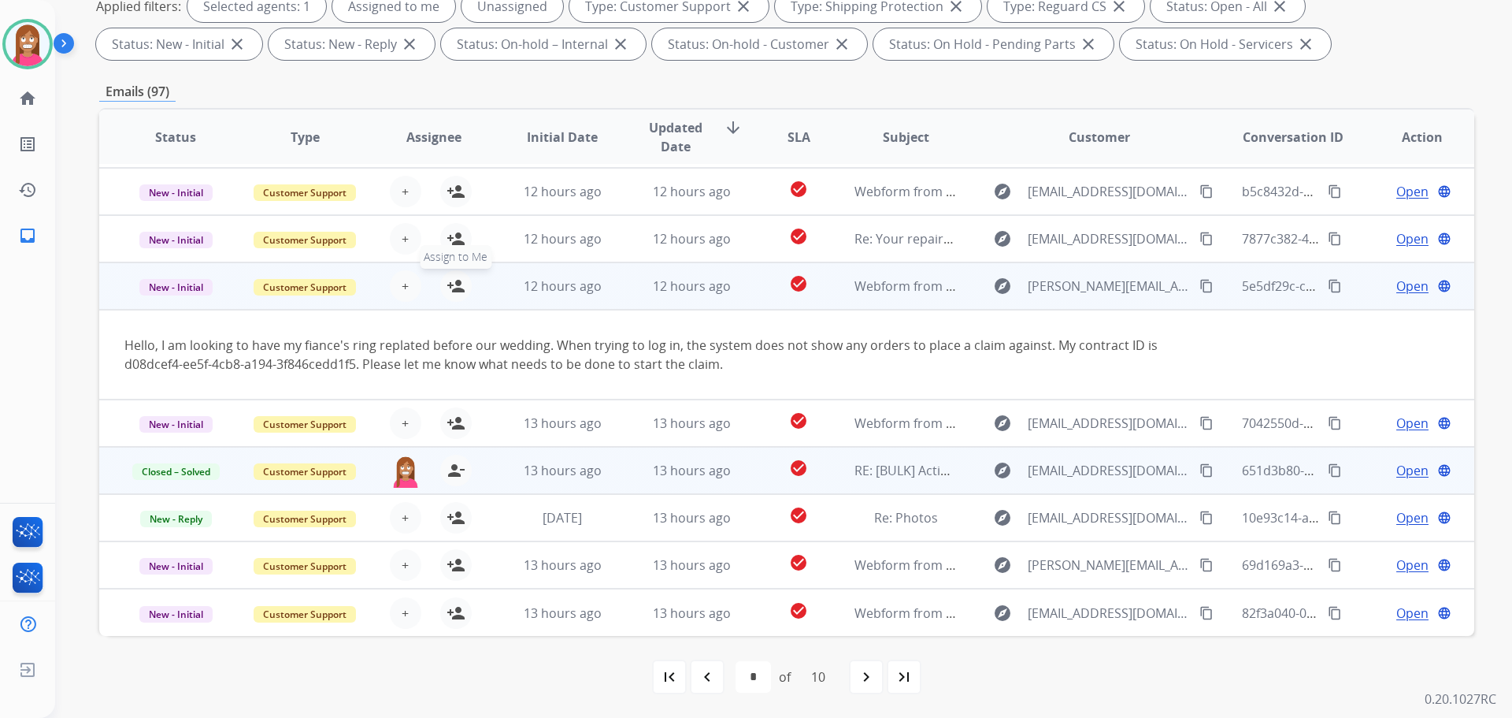
click at [451, 285] on mat-icon "person_add" at bounding box center [456, 285] width 19 height 19
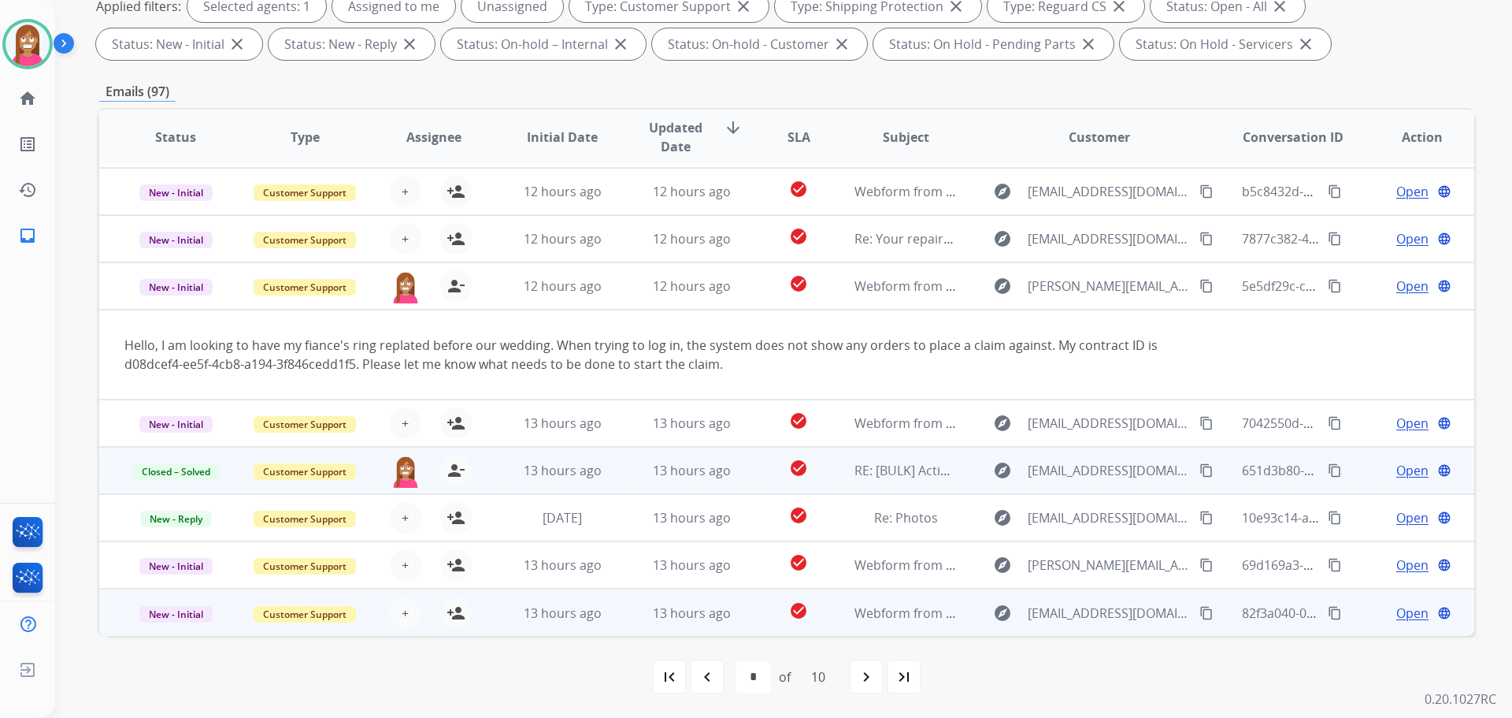
click at [1201, 618] on mat-icon "content_copy" at bounding box center [1207, 613] width 14 height 14
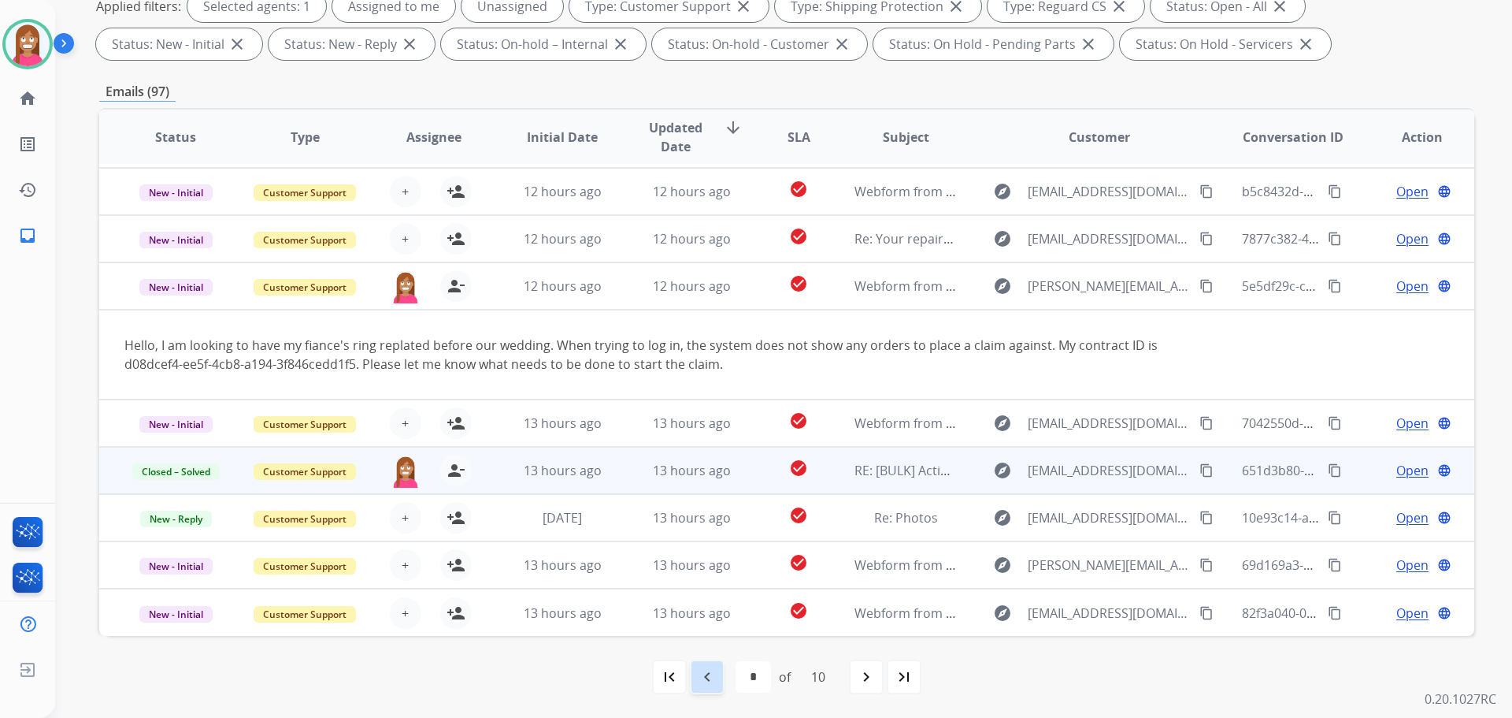
click at [715, 677] on div "navigate_before" at bounding box center [707, 676] width 35 height 35
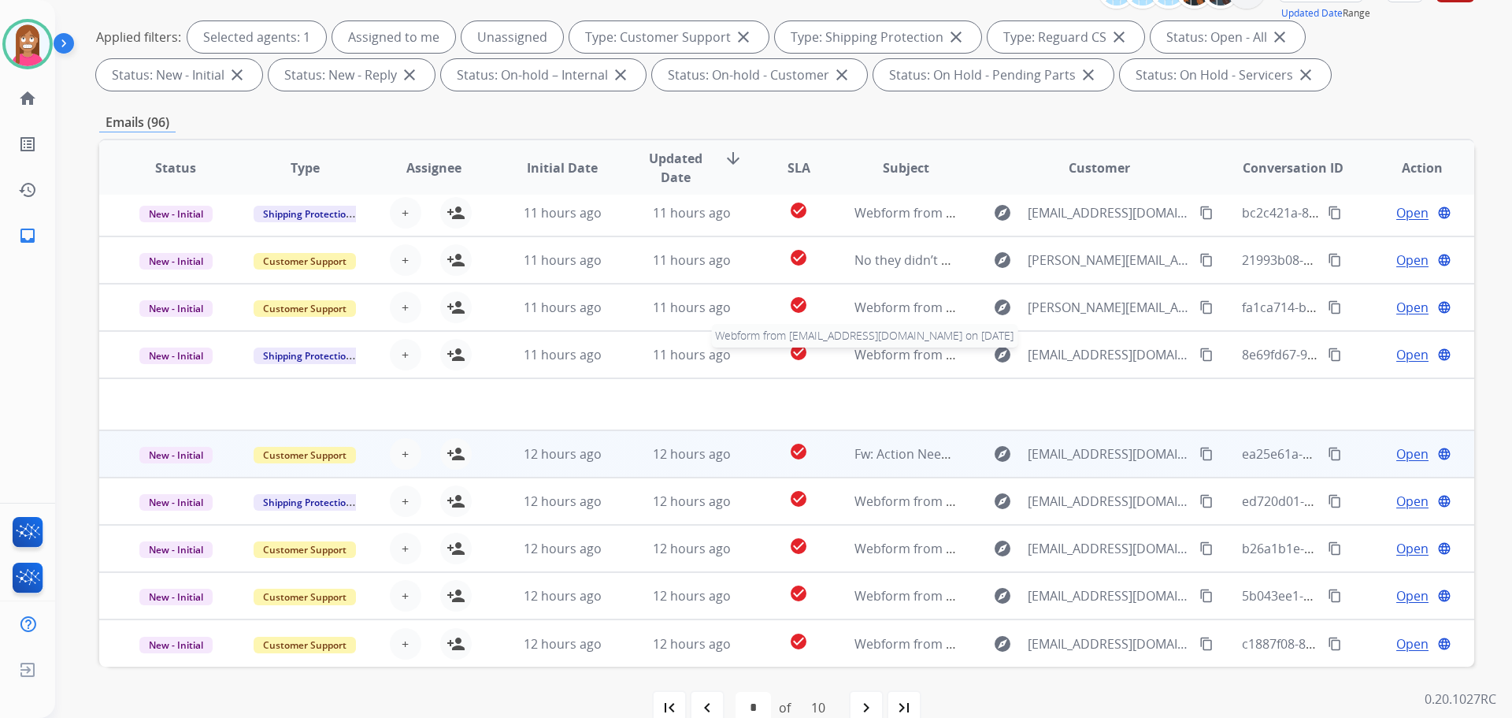
scroll to position [254, 0]
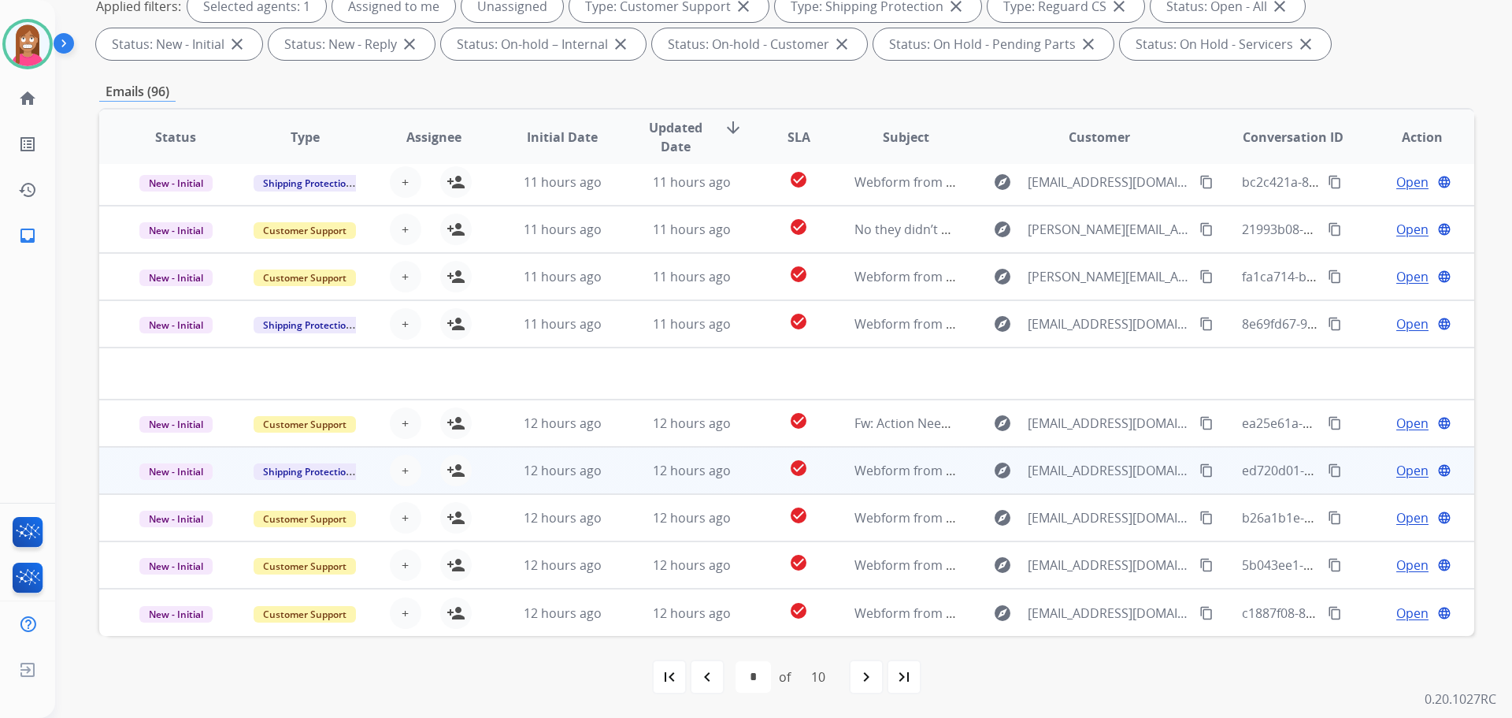
click at [1200, 470] on mat-icon "content_copy" at bounding box center [1207, 470] width 14 height 14
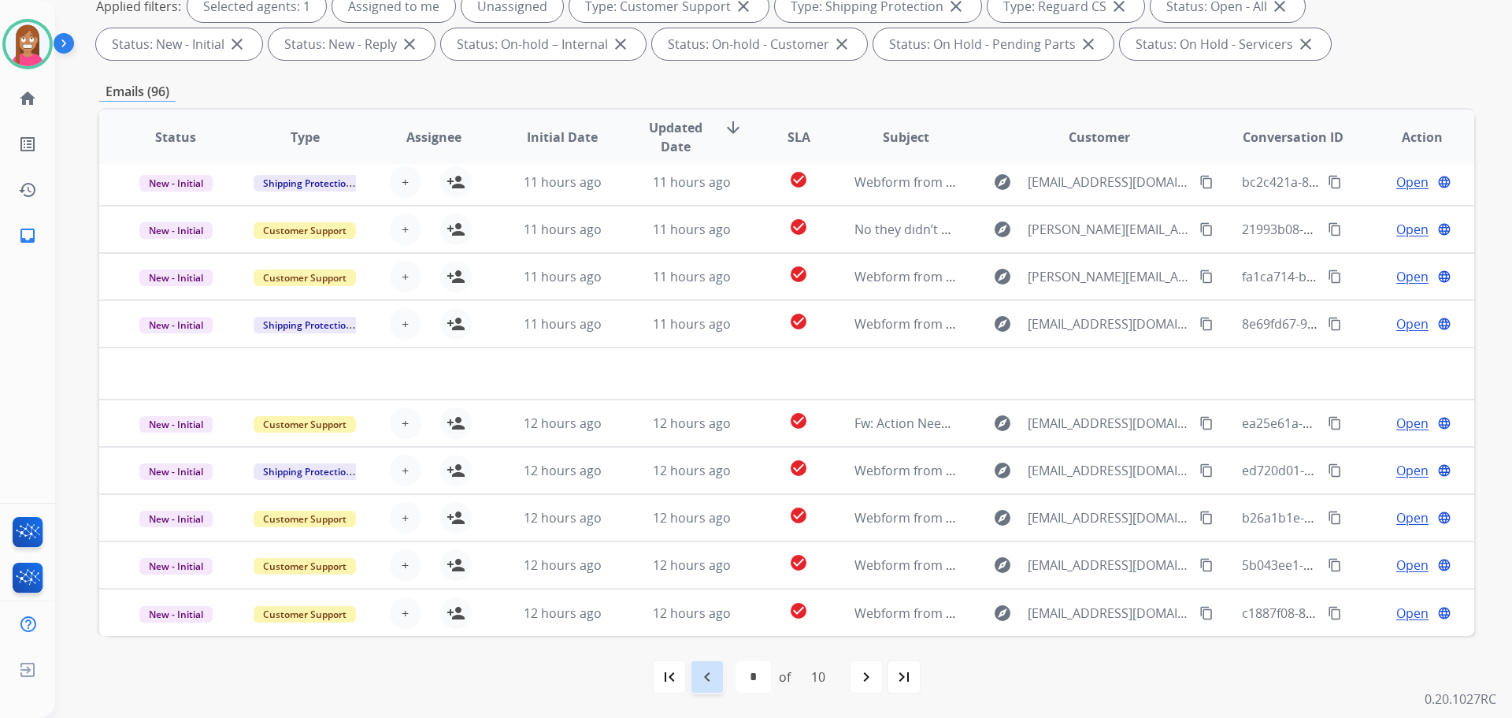
click at [692, 674] on div "navigate_before" at bounding box center [707, 676] width 35 height 35
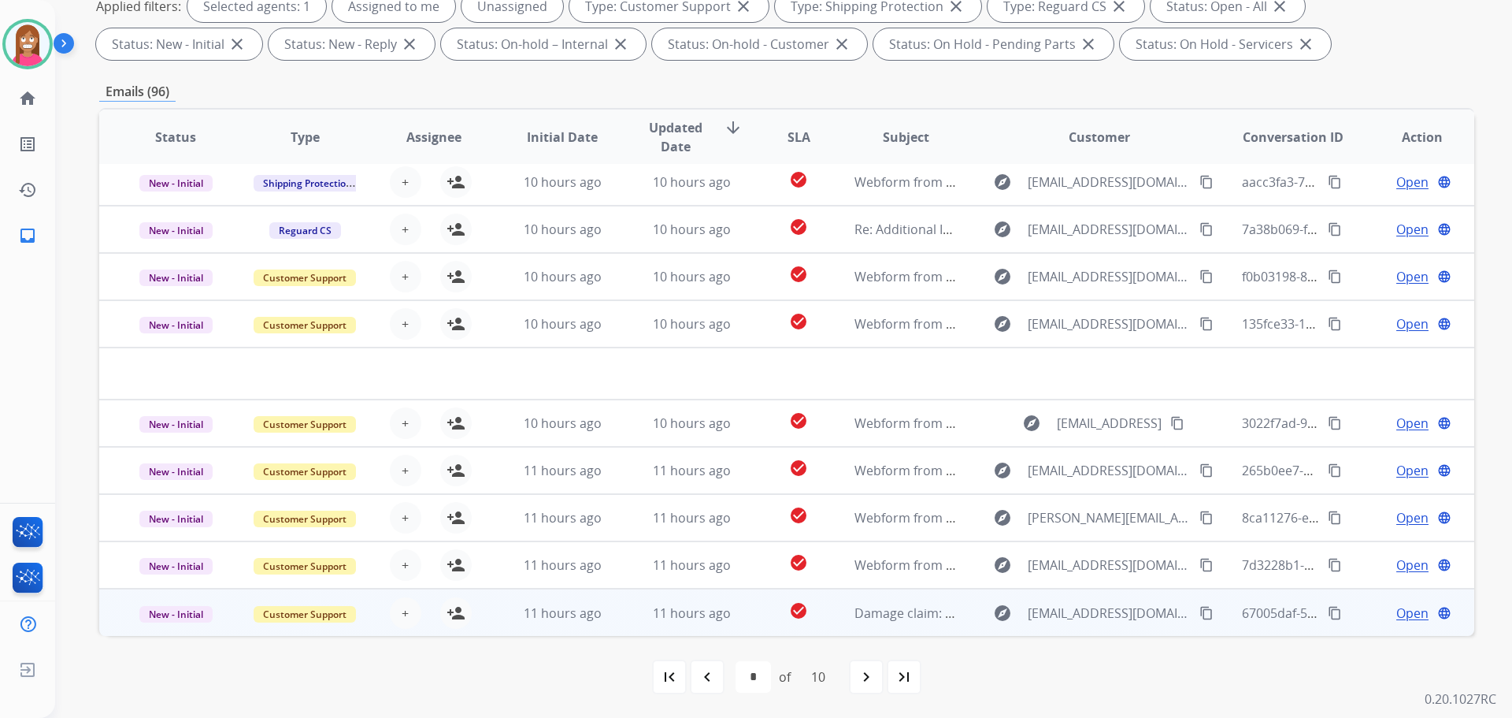
click at [1200, 608] on mat-icon "content_copy" at bounding box center [1207, 613] width 14 height 14
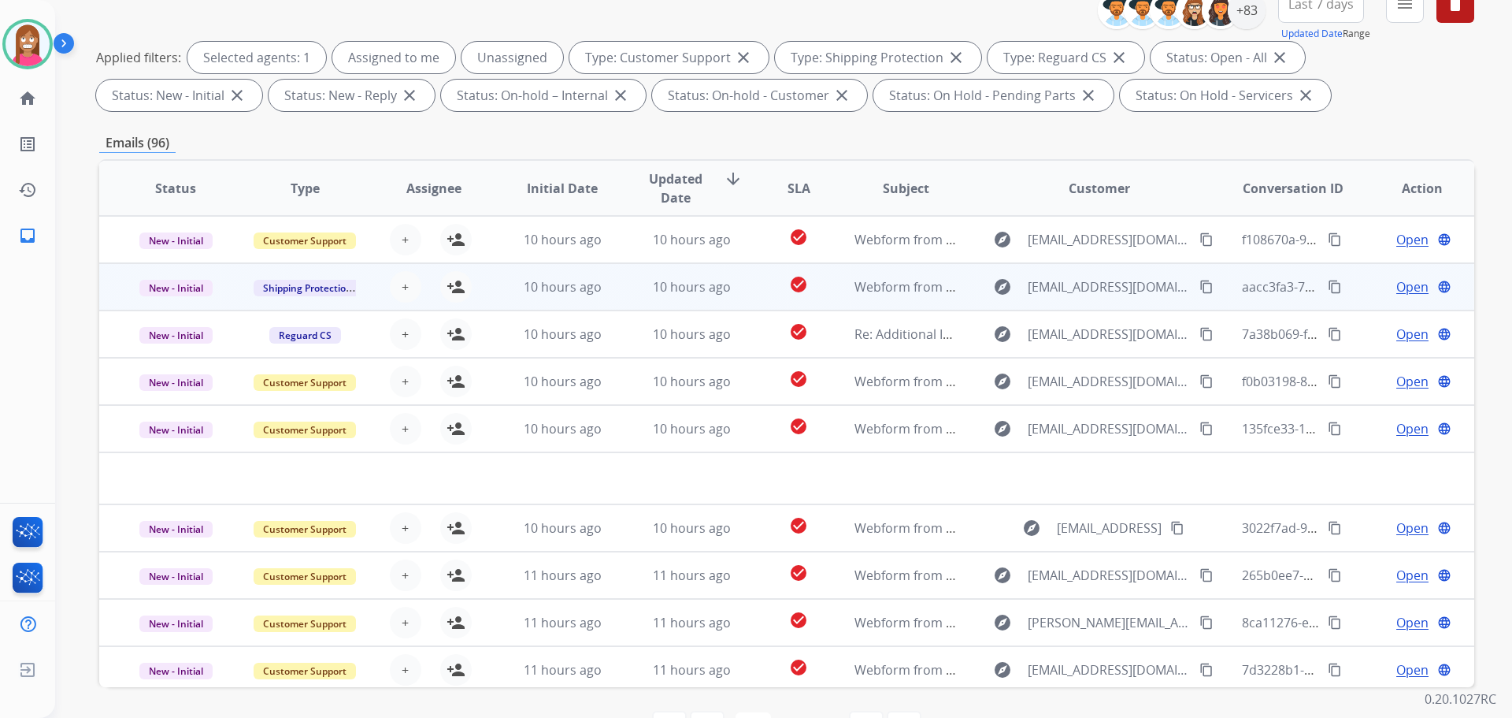
scroll to position [176, 0]
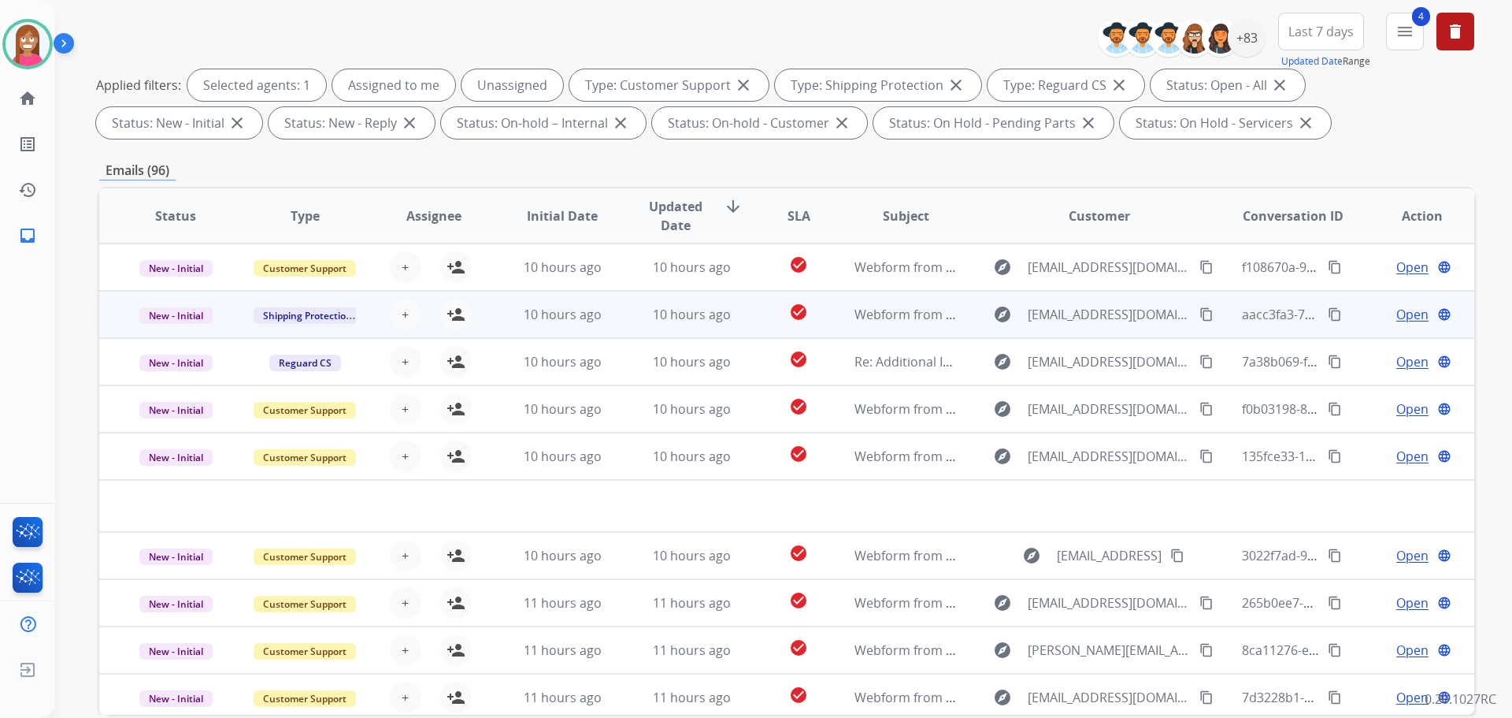
click at [1200, 312] on mat-icon "content_copy" at bounding box center [1207, 314] width 14 height 14
click at [606, 318] on div "10 hours ago" at bounding box center [562, 314] width 103 height 19
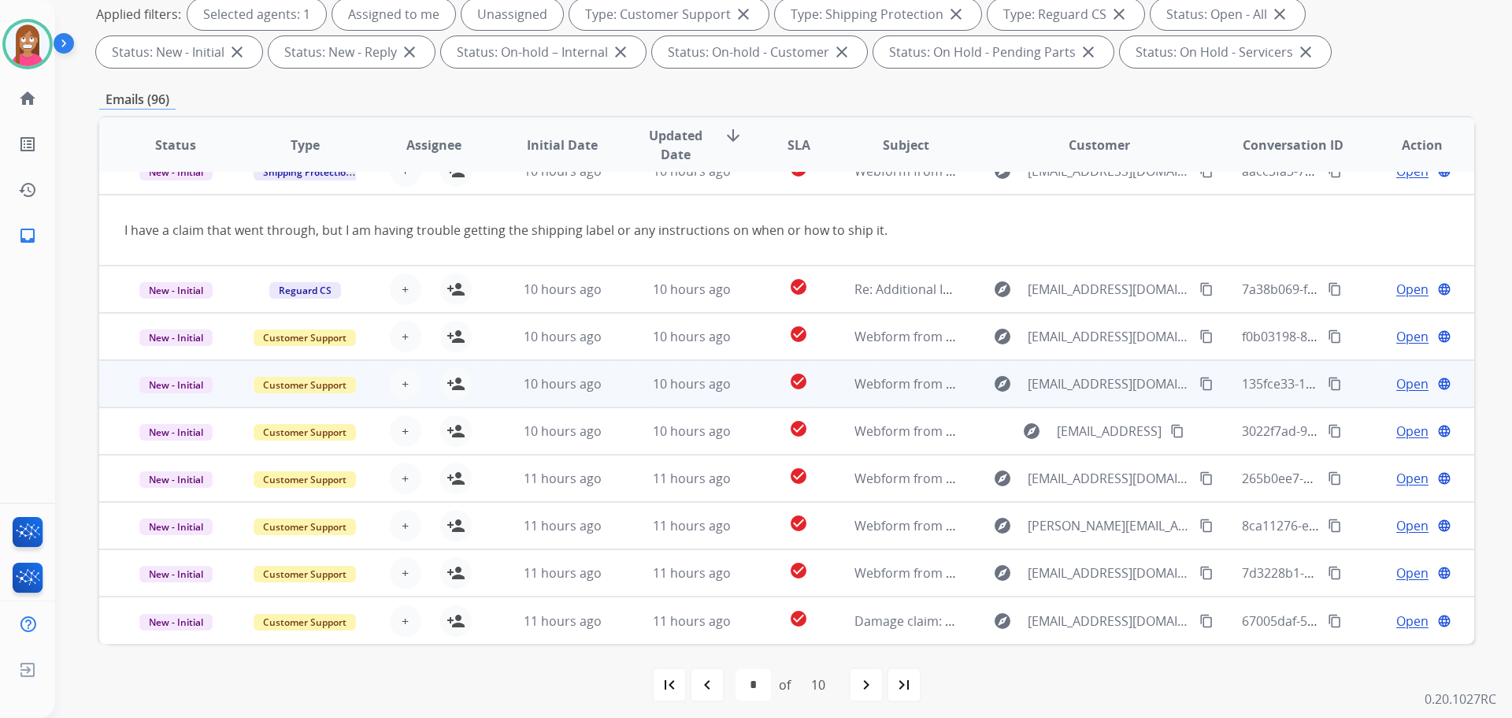
scroll to position [254, 0]
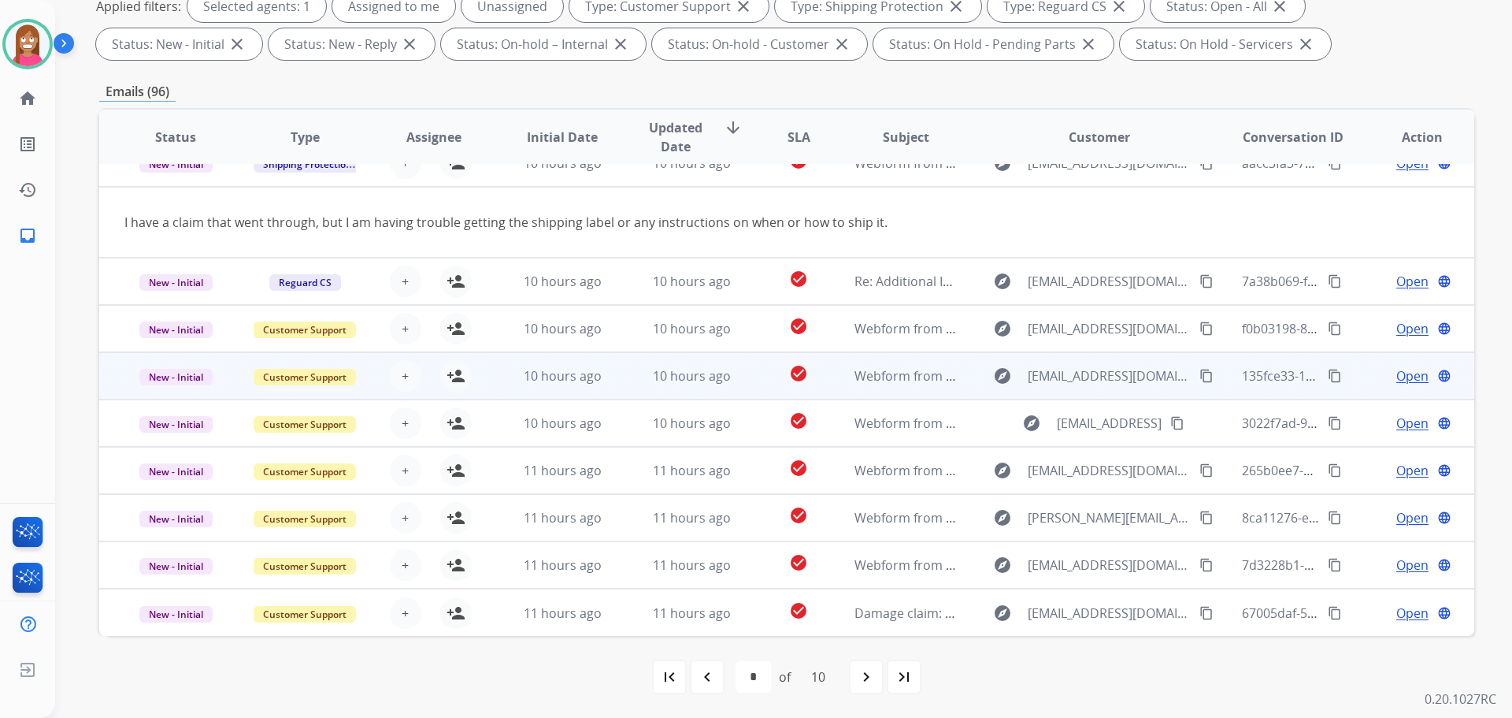
click at [1200, 375] on mat-icon "content_copy" at bounding box center [1207, 376] width 14 height 14
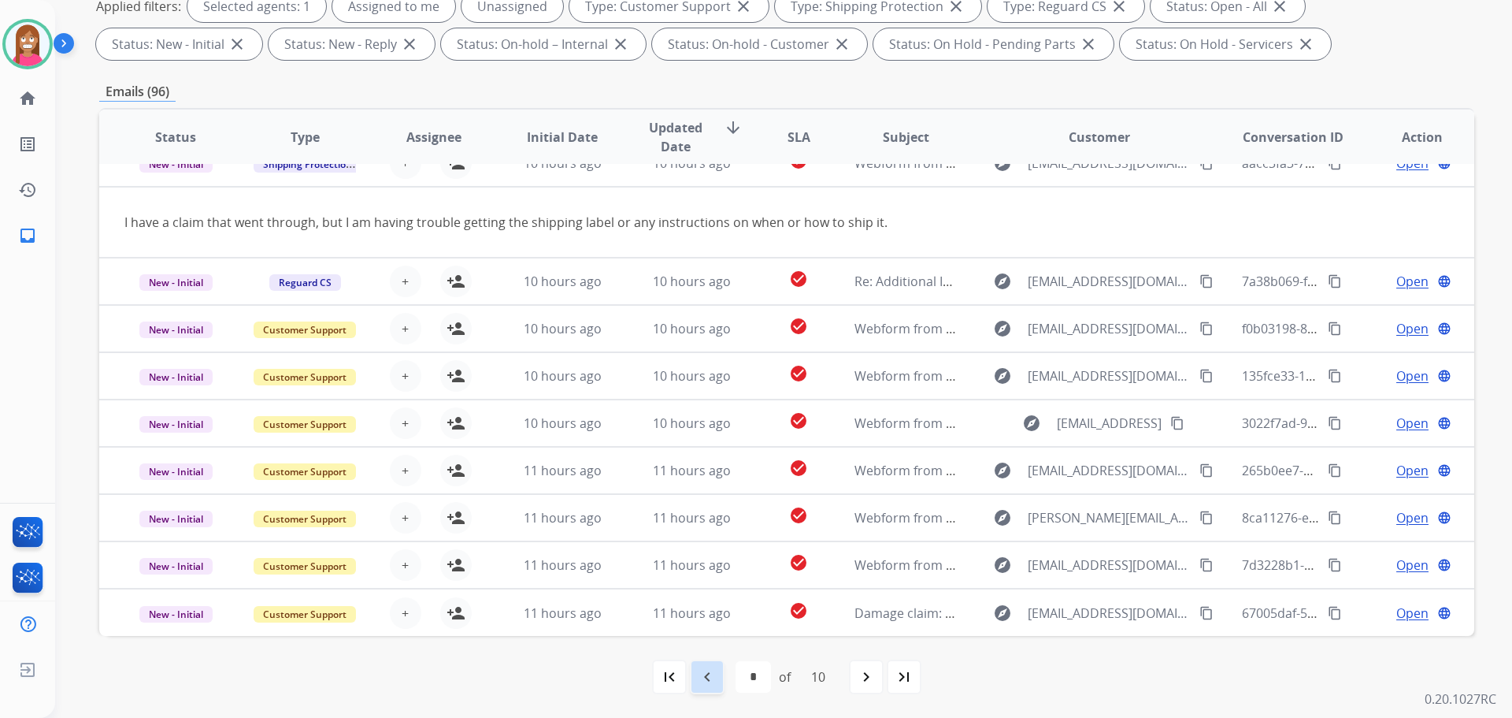
click at [704, 683] on mat-icon "navigate_before" at bounding box center [707, 676] width 19 height 19
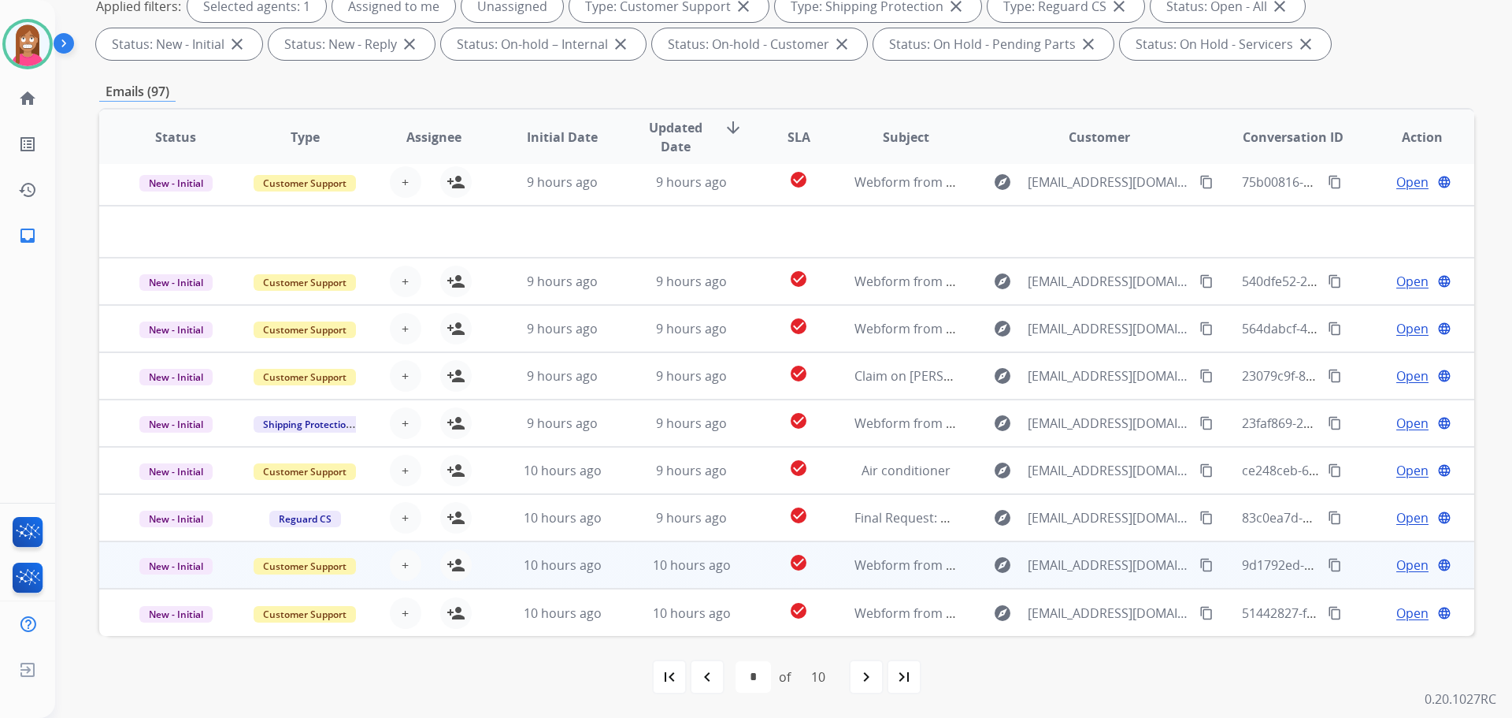
click at [1200, 563] on mat-icon "content_copy" at bounding box center [1207, 565] width 14 height 14
click at [621, 571] on td "10 hours ago" at bounding box center [679, 564] width 129 height 47
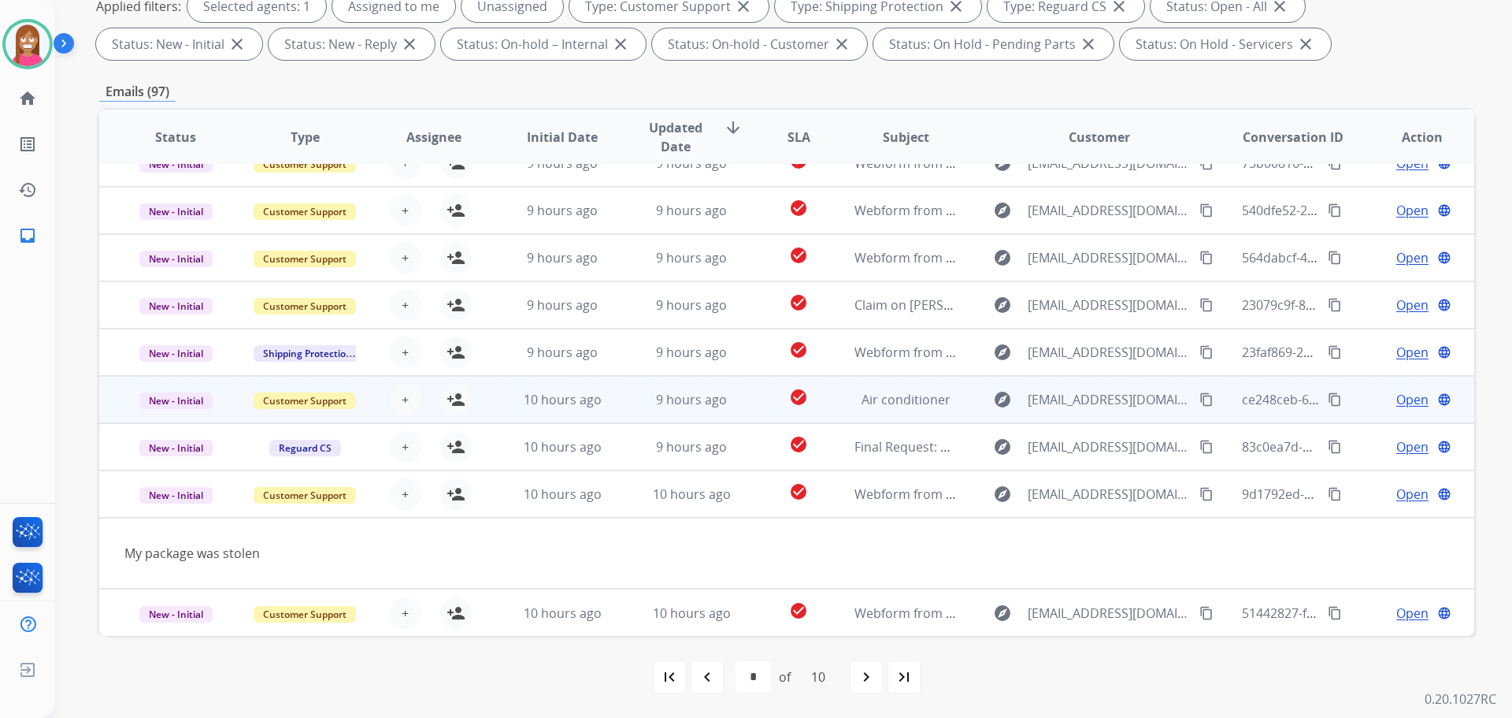
scroll to position [0, 0]
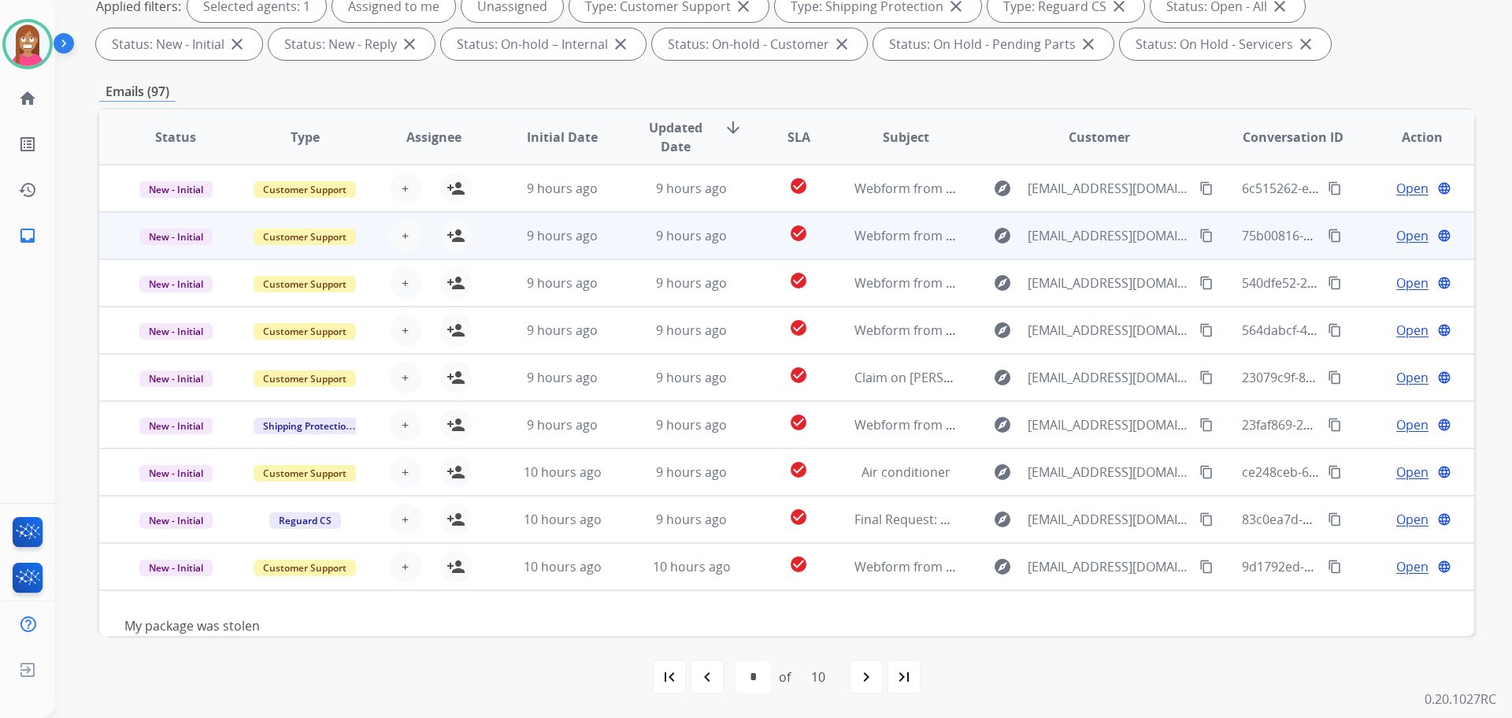
click at [1200, 234] on mat-icon "content_copy" at bounding box center [1207, 235] width 14 height 14
click at [743, 246] on td "check_circle" at bounding box center [786, 235] width 86 height 47
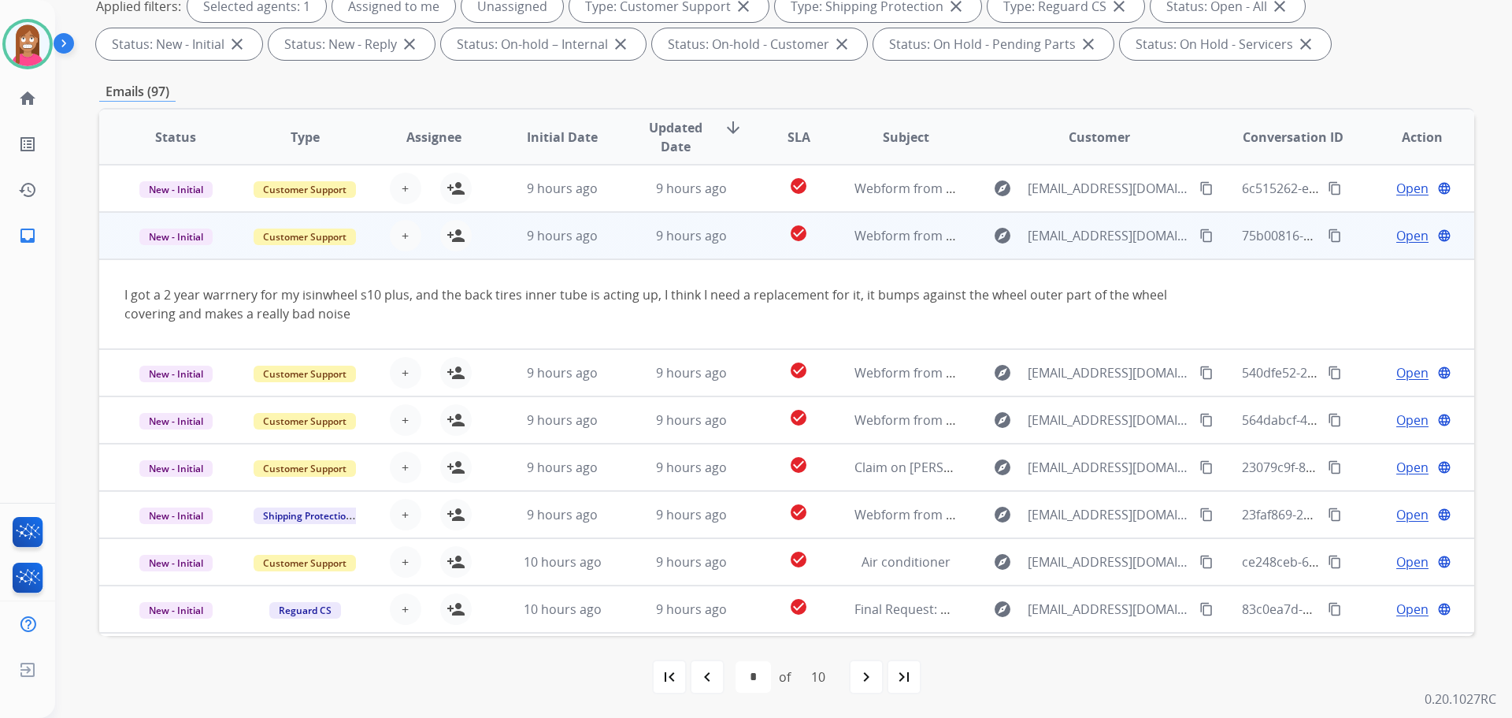
scroll to position [47, 0]
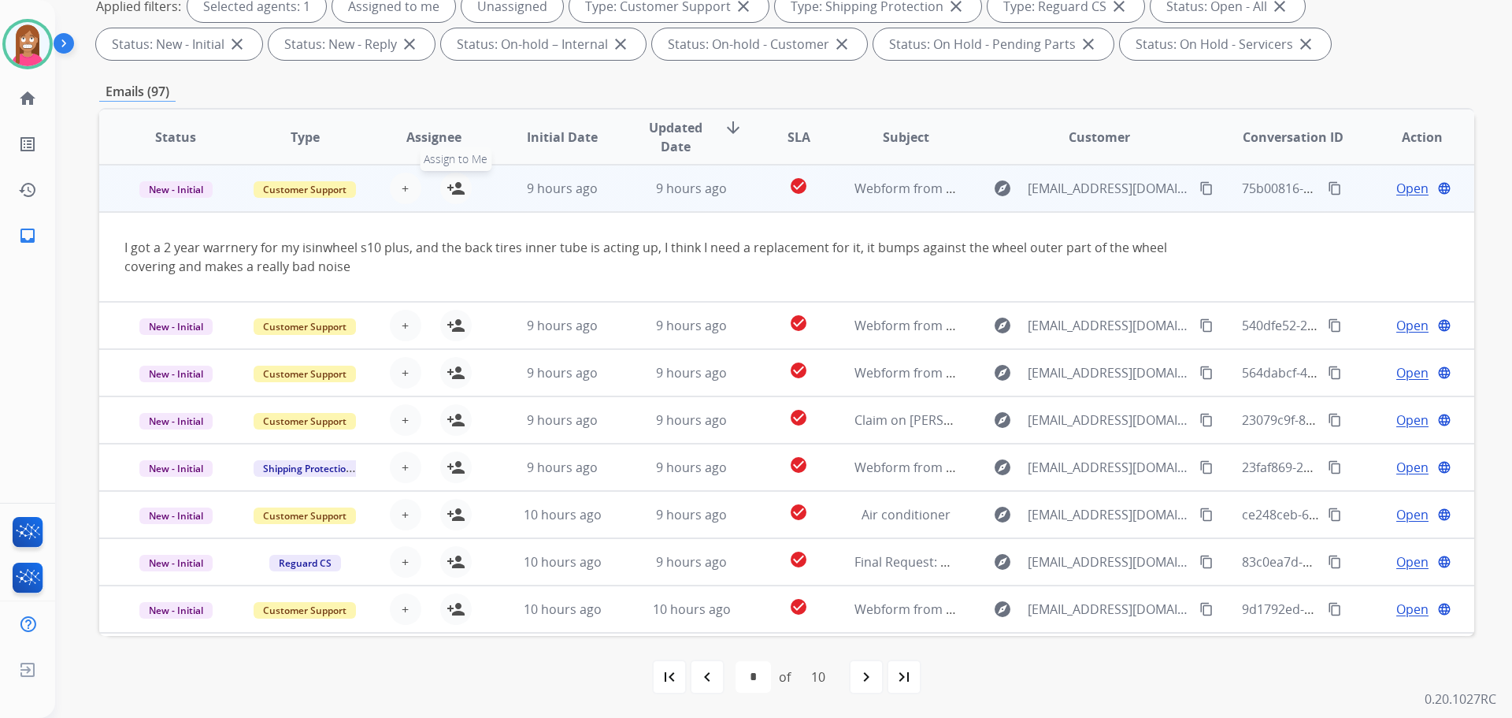
click at [456, 184] on mat-icon "person_add" at bounding box center [456, 188] width 19 height 19
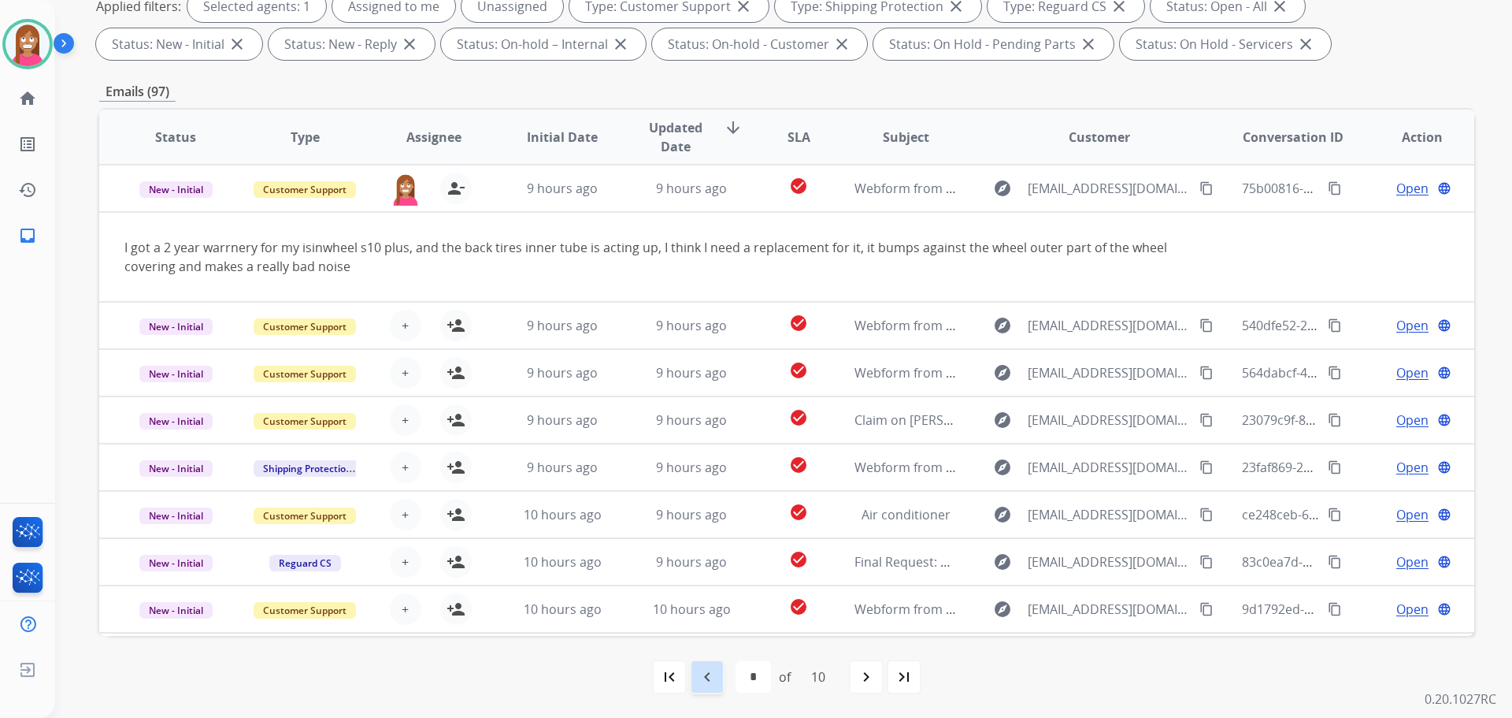
drag, startPoint x: 701, startPoint y: 685, endPoint x: 724, endPoint y: 650, distance: 42.2
click at [701, 682] on mat-icon "navigate_before" at bounding box center [707, 676] width 19 height 19
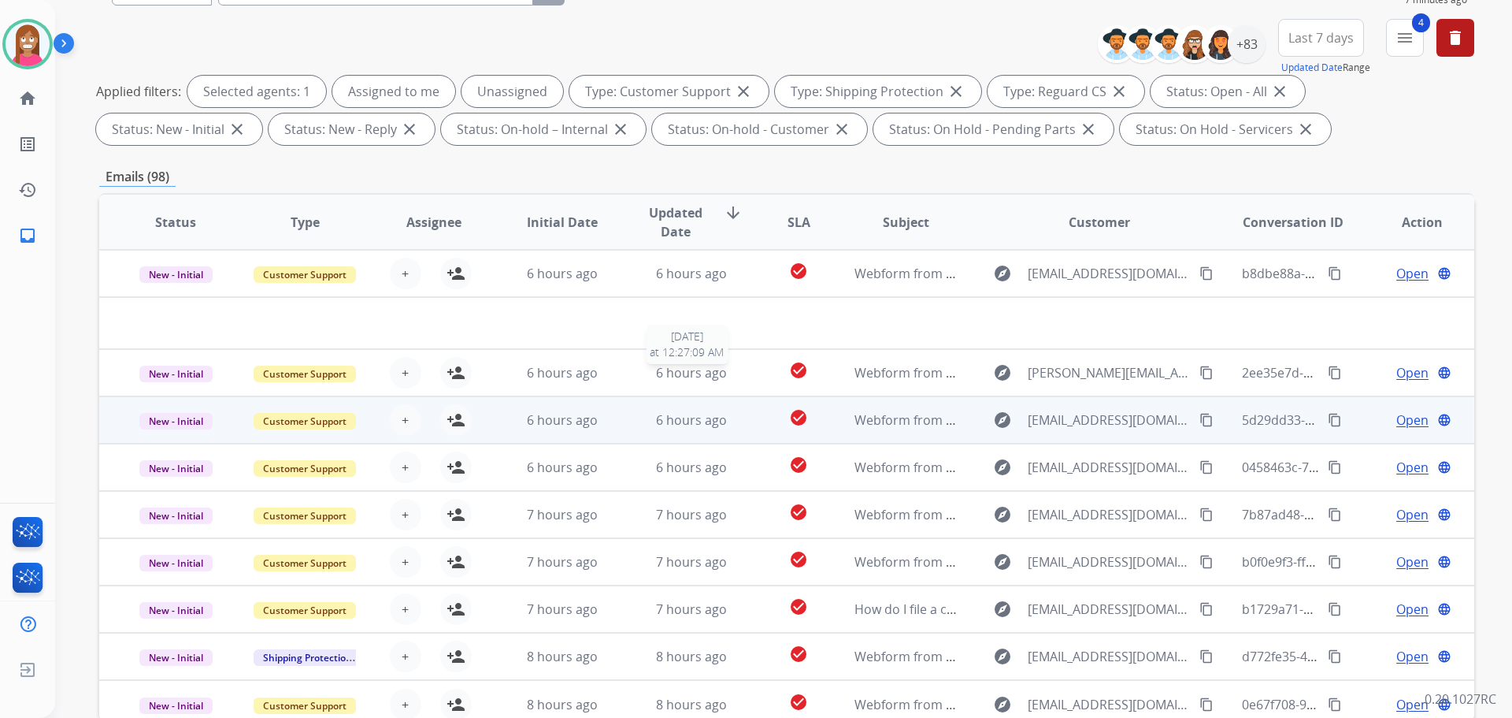
scroll to position [254, 0]
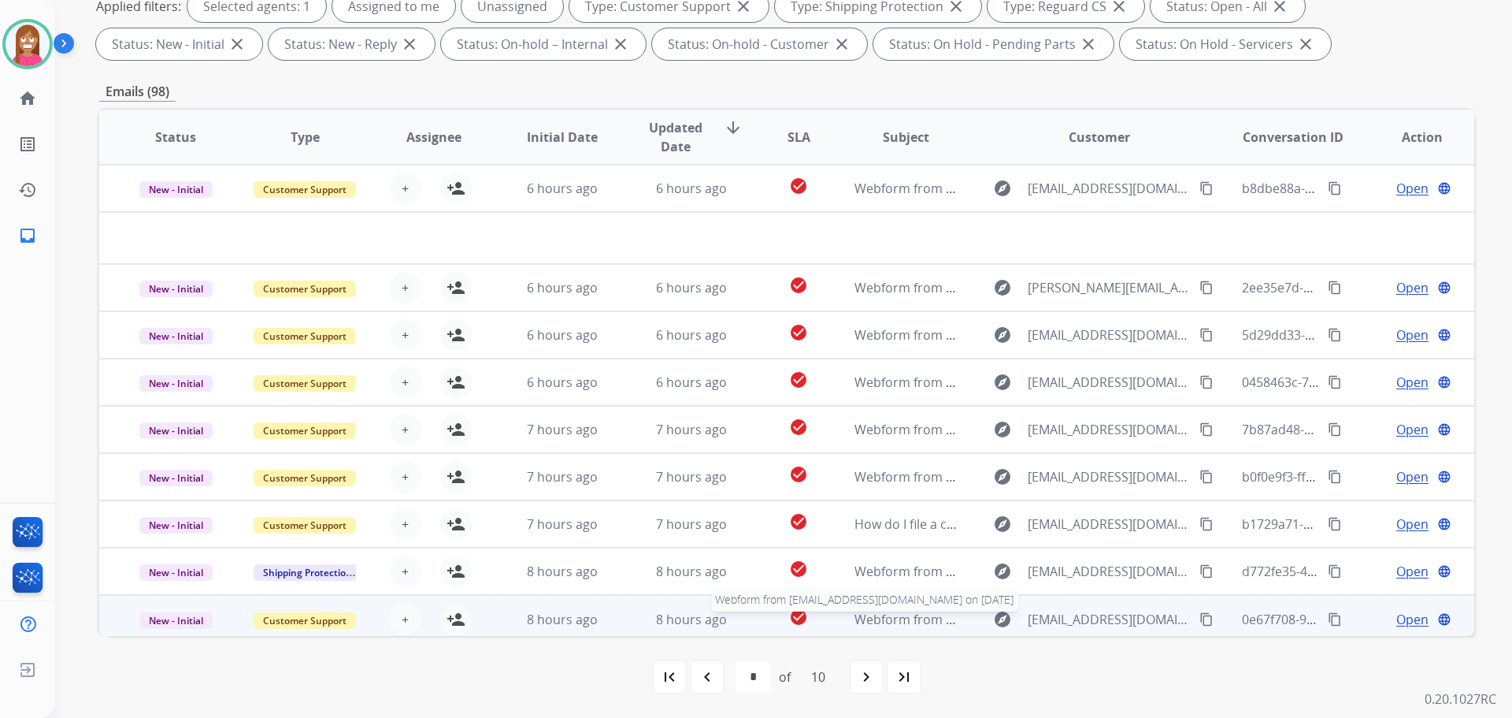
click at [873, 625] on span "Webform from [EMAIL_ADDRESS][DOMAIN_NAME] on [DATE]" at bounding box center [1033, 618] width 357 height 17
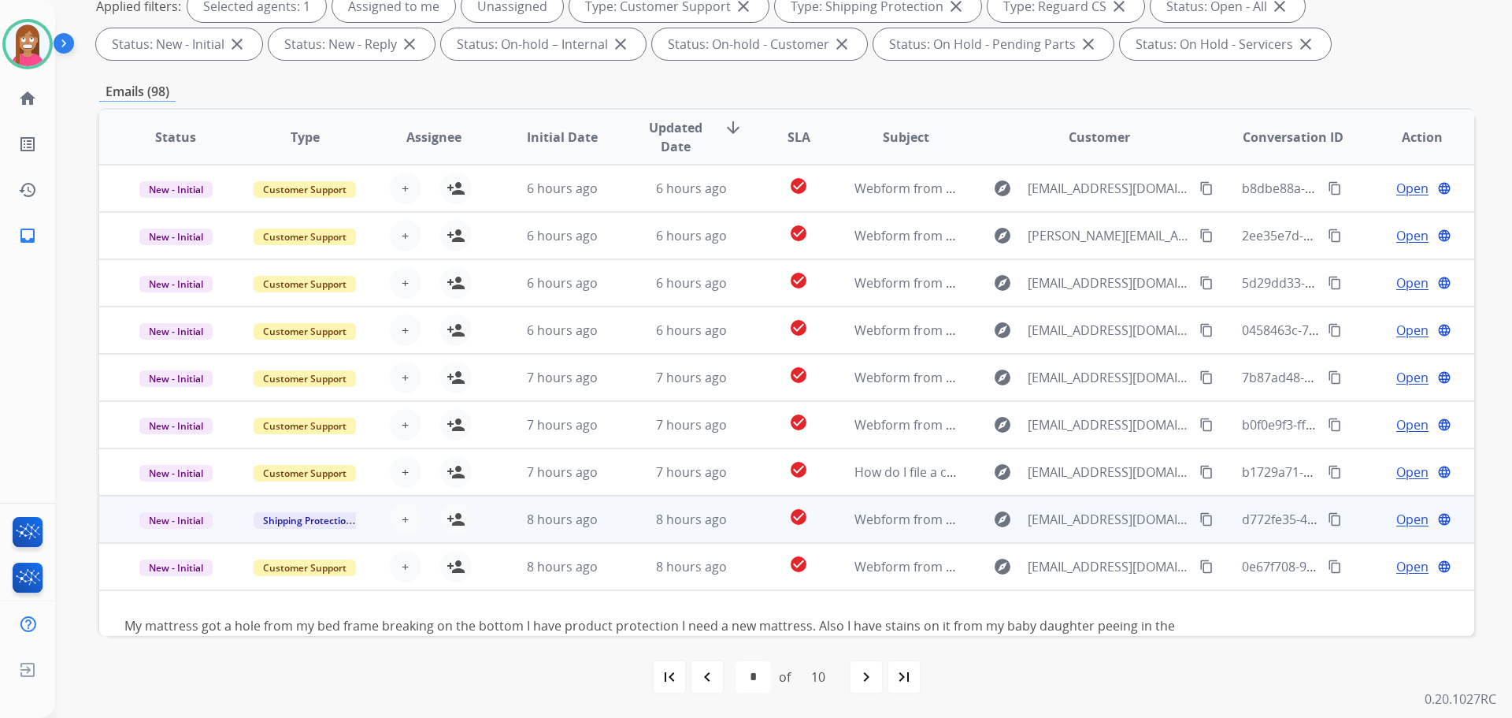
scroll to position [91, 0]
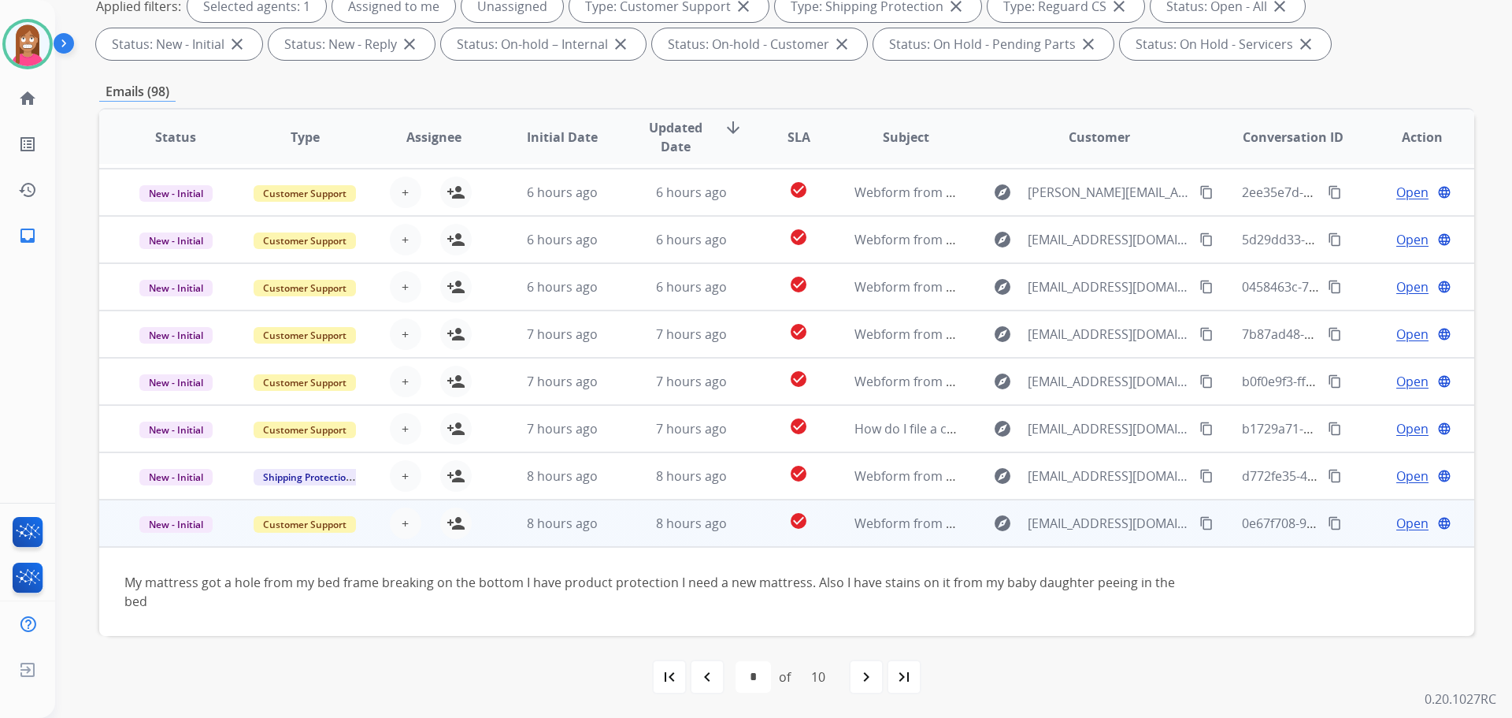
click at [1200, 528] on mat-icon "content_copy" at bounding box center [1207, 523] width 14 height 14
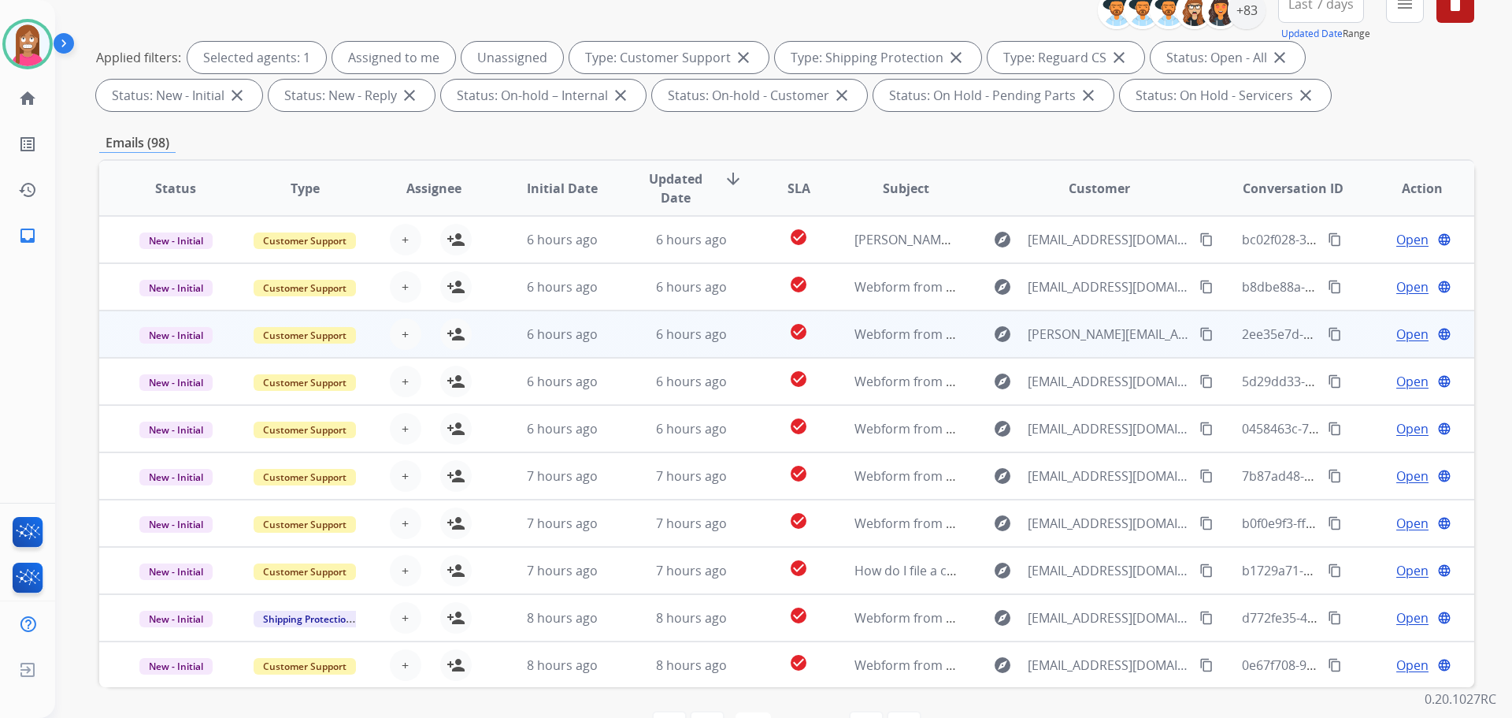
scroll to position [176, 0]
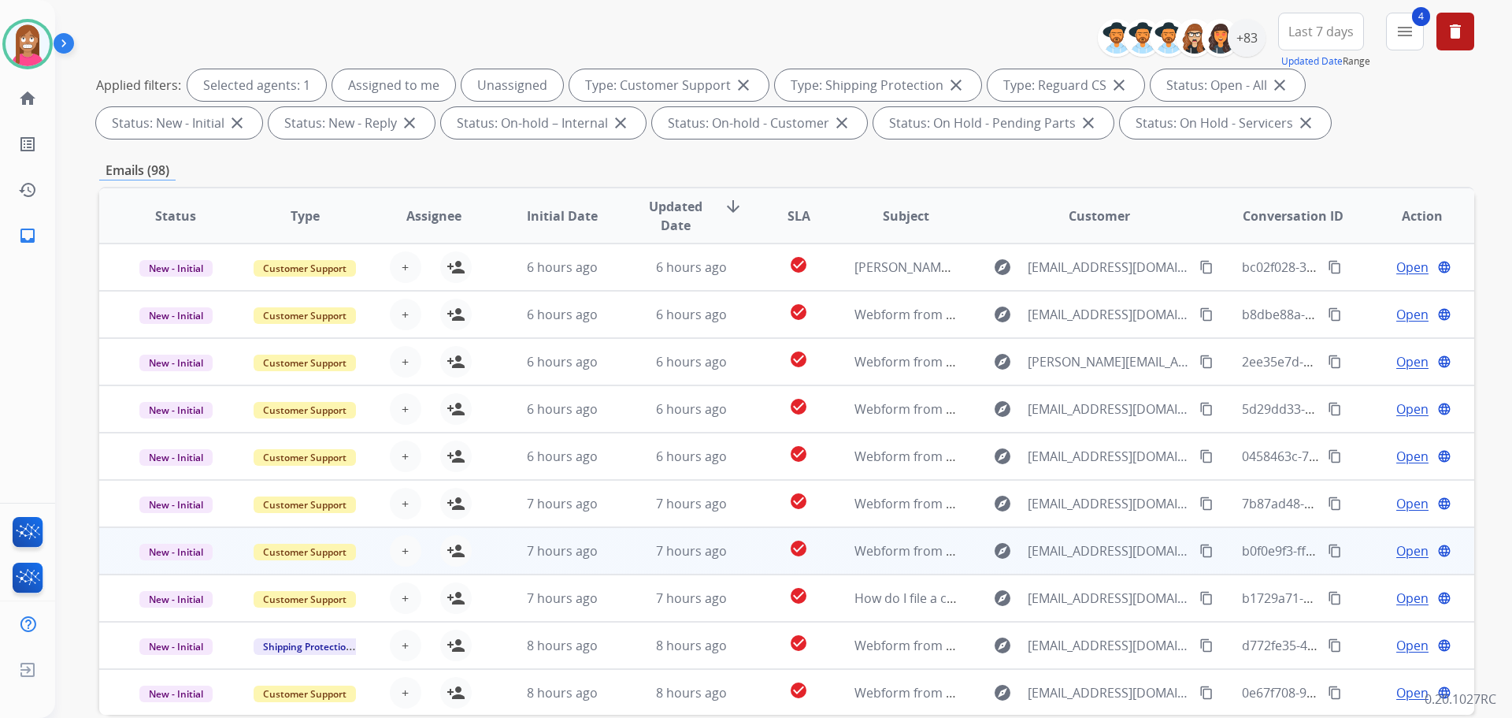
click at [1200, 550] on mat-icon "content_copy" at bounding box center [1207, 550] width 14 height 14
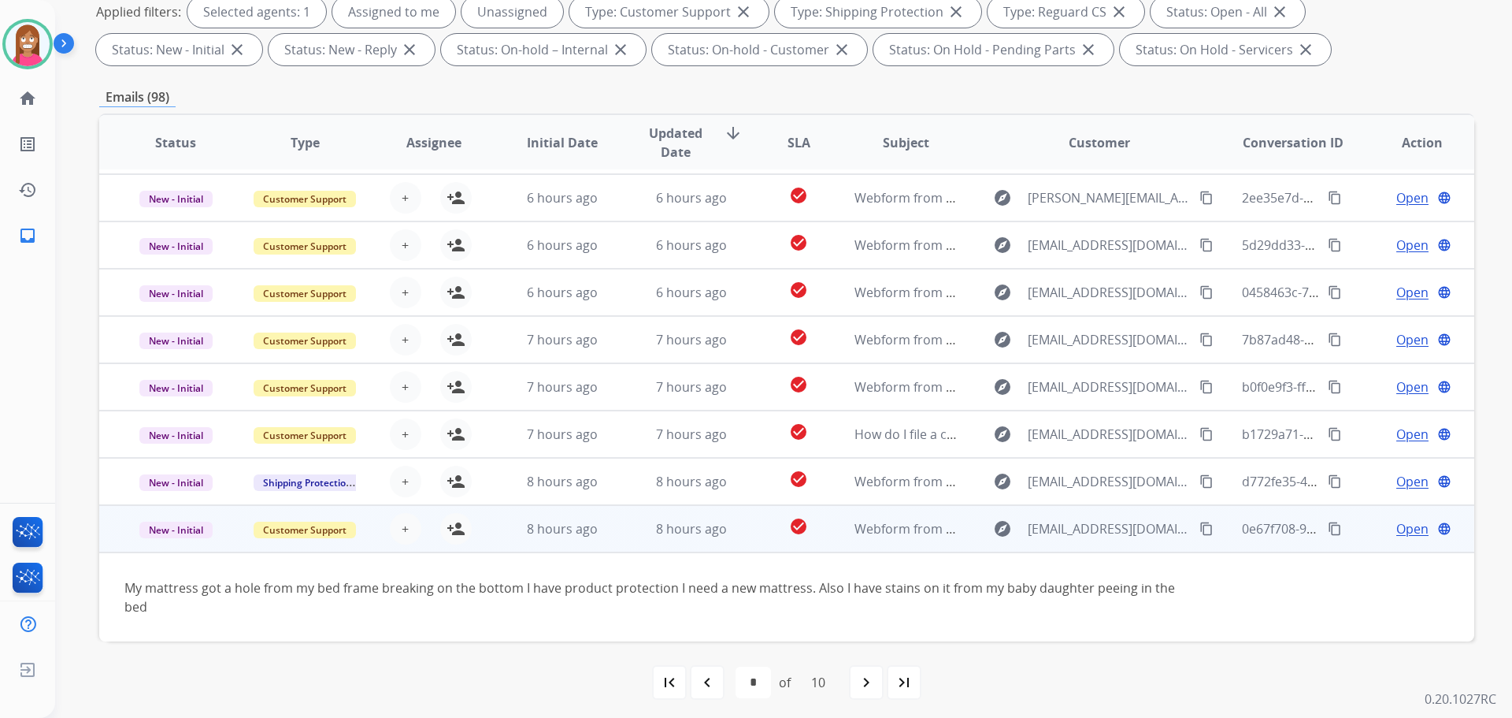
scroll to position [254, 0]
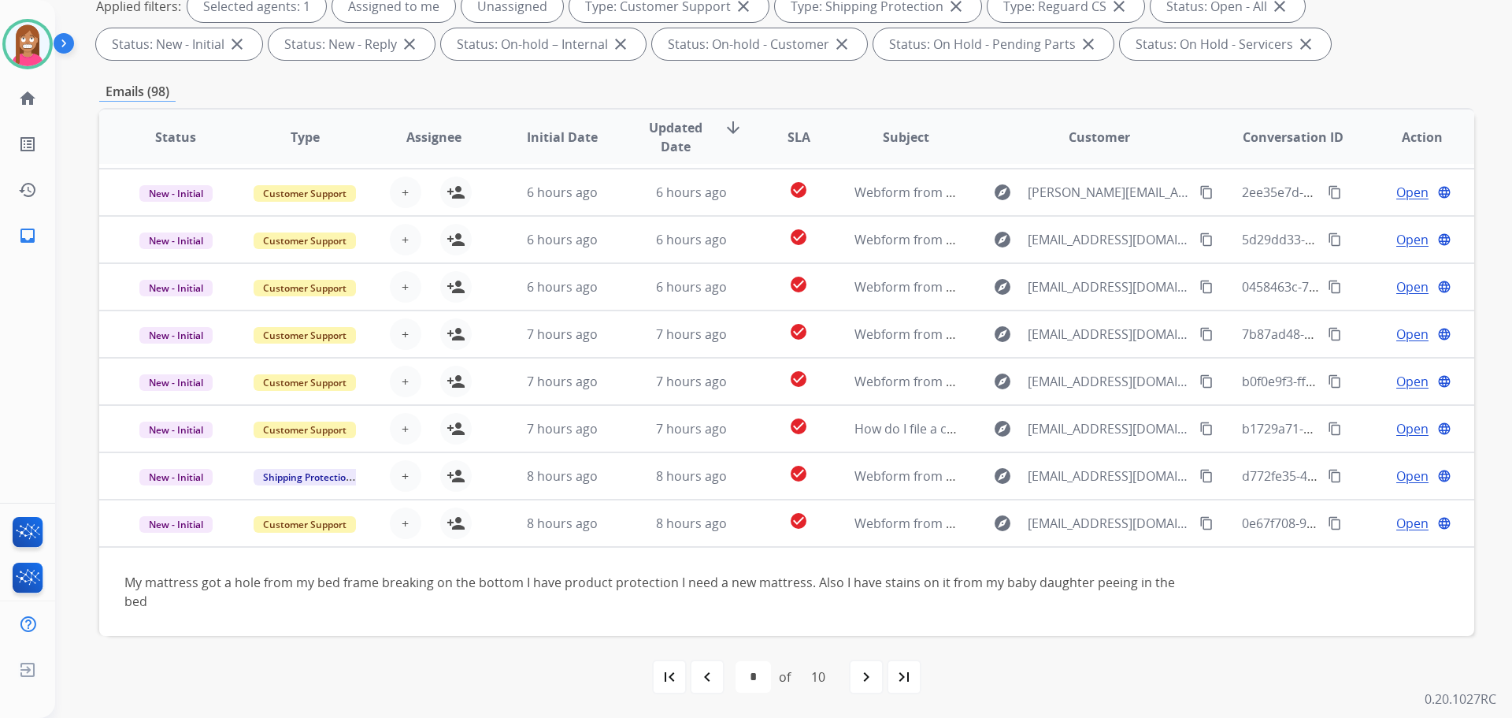
click at [703, 675] on mat-icon "navigate_before" at bounding box center [707, 676] width 19 height 19
select select "*"
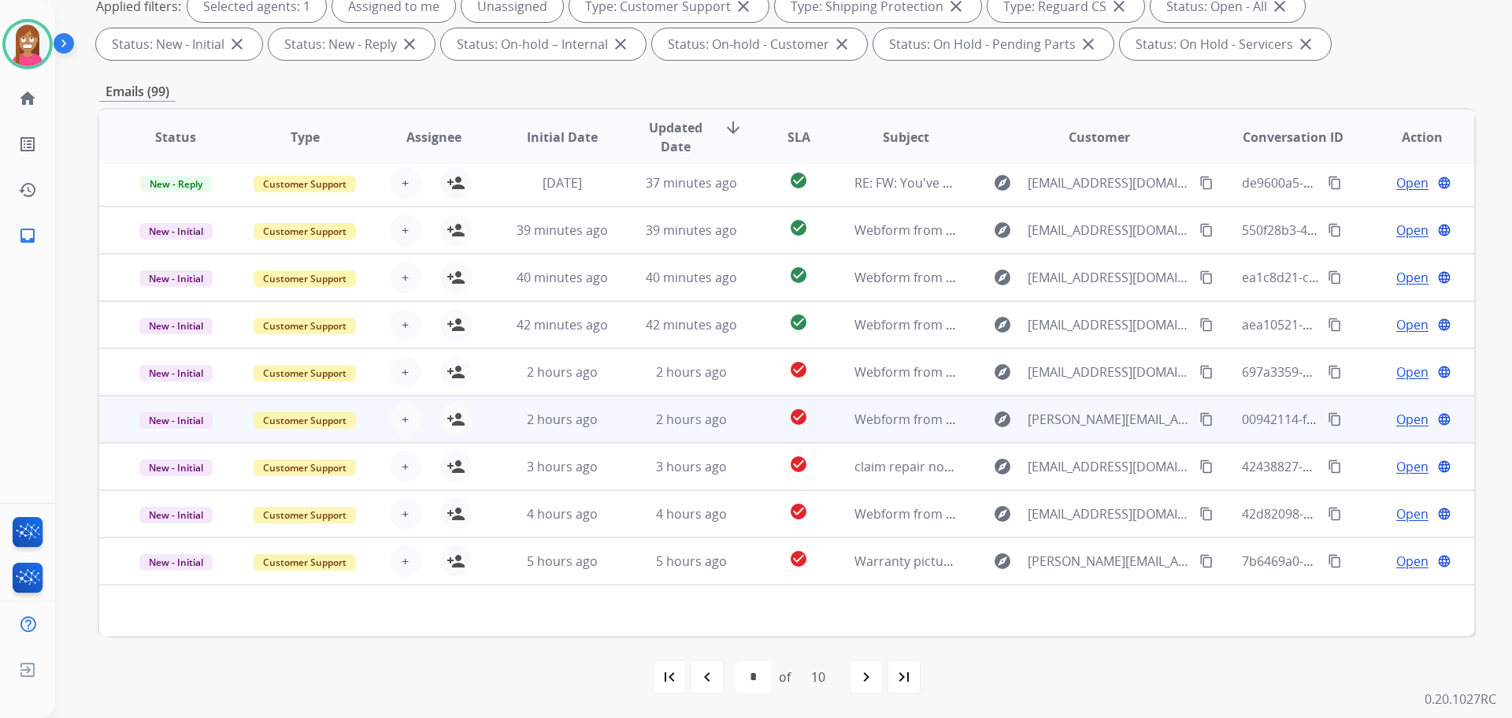
drag, startPoint x: 1193, startPoint y: 419, endPoint x: 1211, endPoint y: 438, distance: 25.6
click at [1200, 419] on mat-icon "content_copy" at bounding box center [1207, 419] width 14 height 14
click at [616, 436] on td "2 hours ago" at bounding box center [679, 418] width 129 height 47
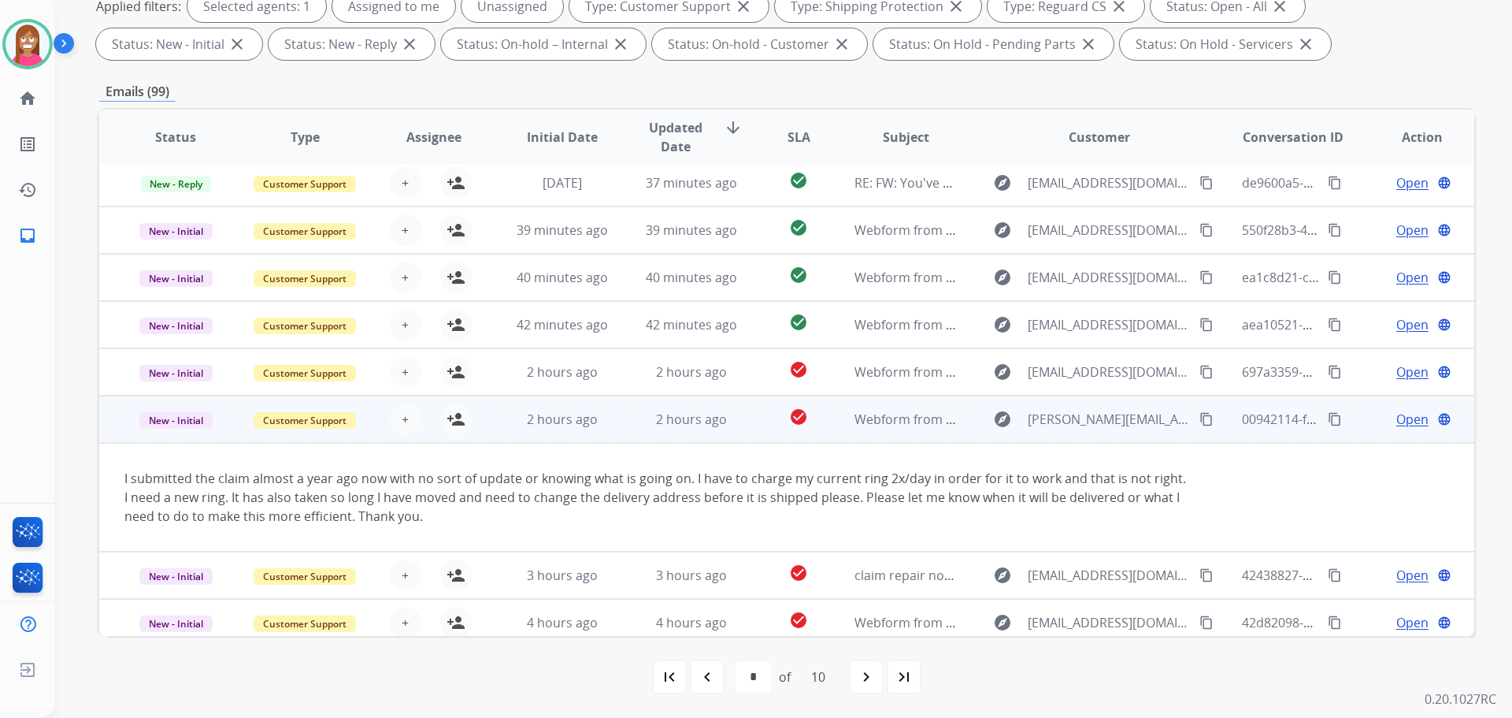
scroll to position [110, 0]
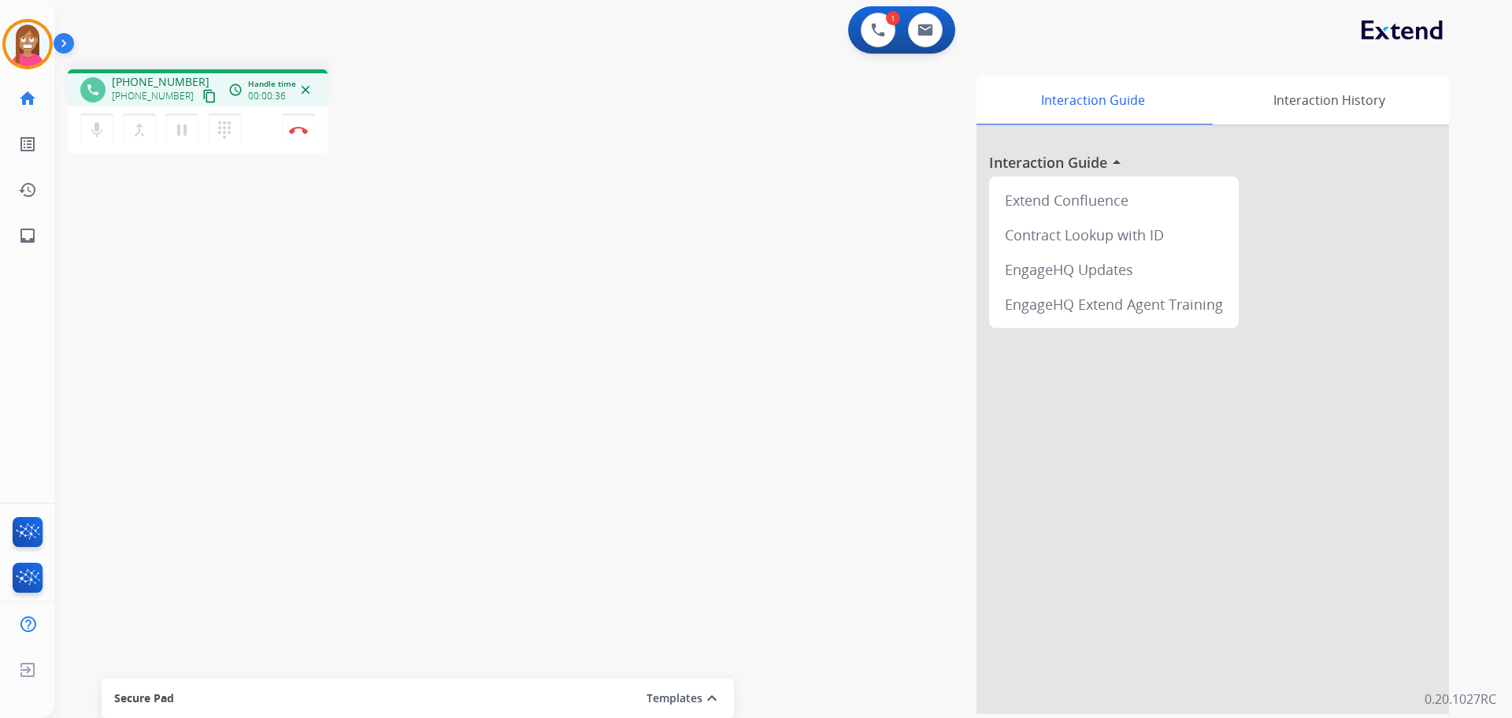
click at [202, 91] on mat-icon "content_copy" at bounding box center [209, 96] width 14 height 14
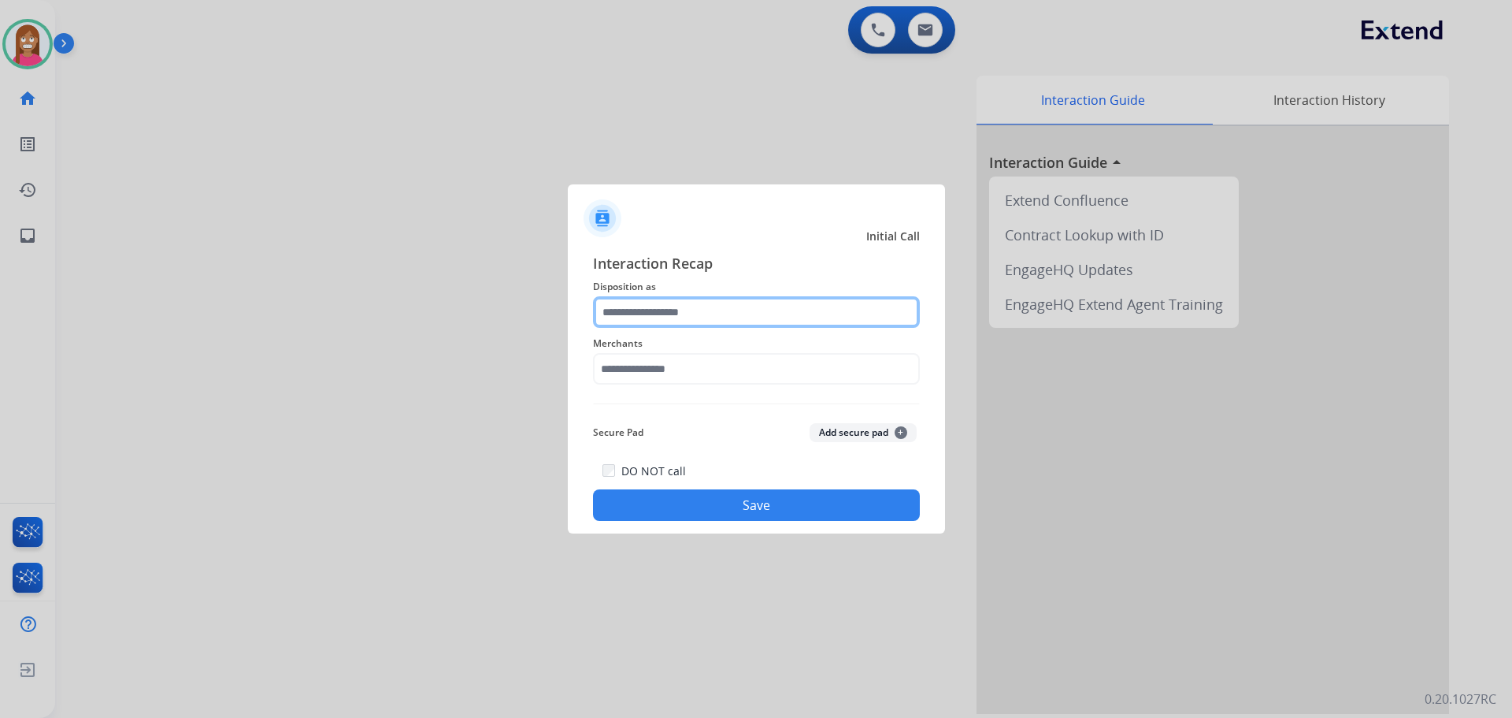
click at [627, 313] on input "text" at bounding box center [756, 312] width 327 height 32
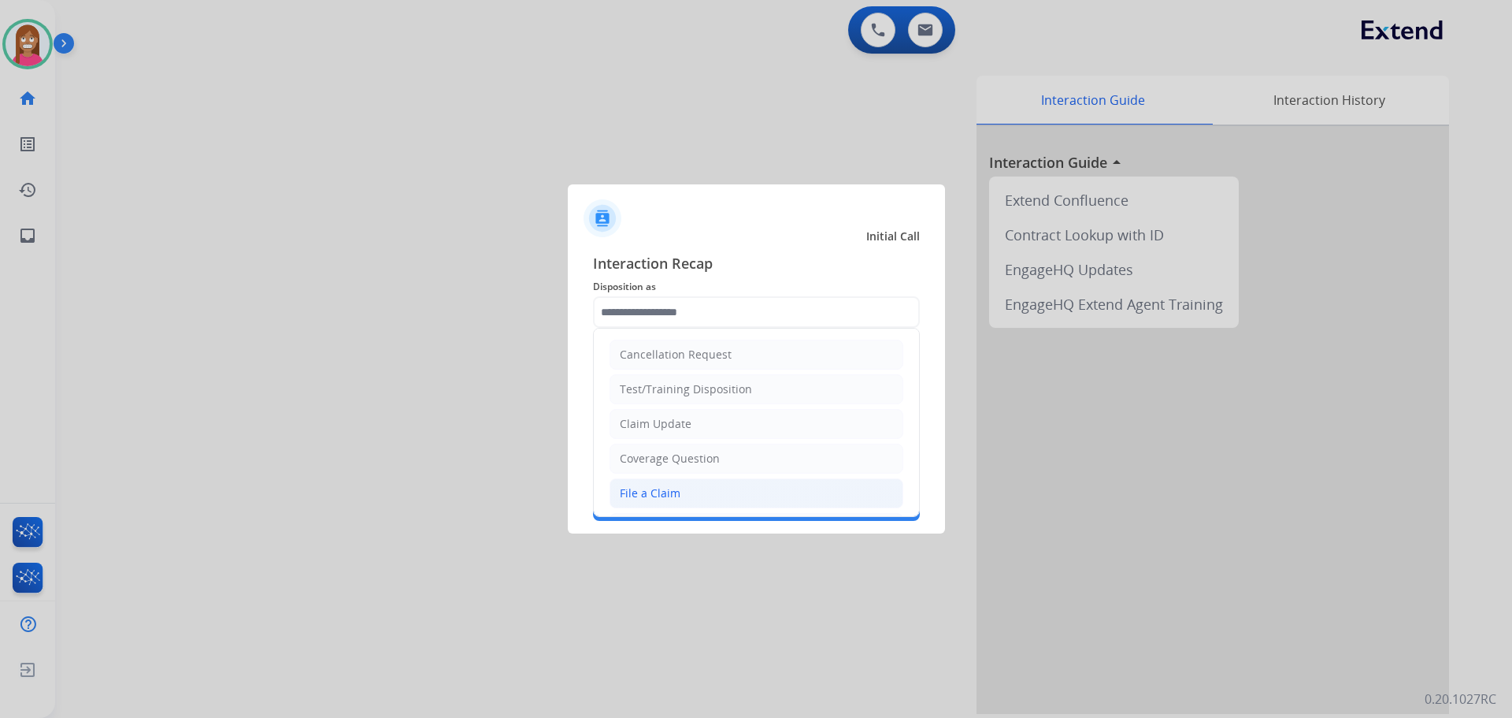
click at [659, 488] on div "File a Claim" at bounding box center [650, 493] width 61 height 16
type input "**********"
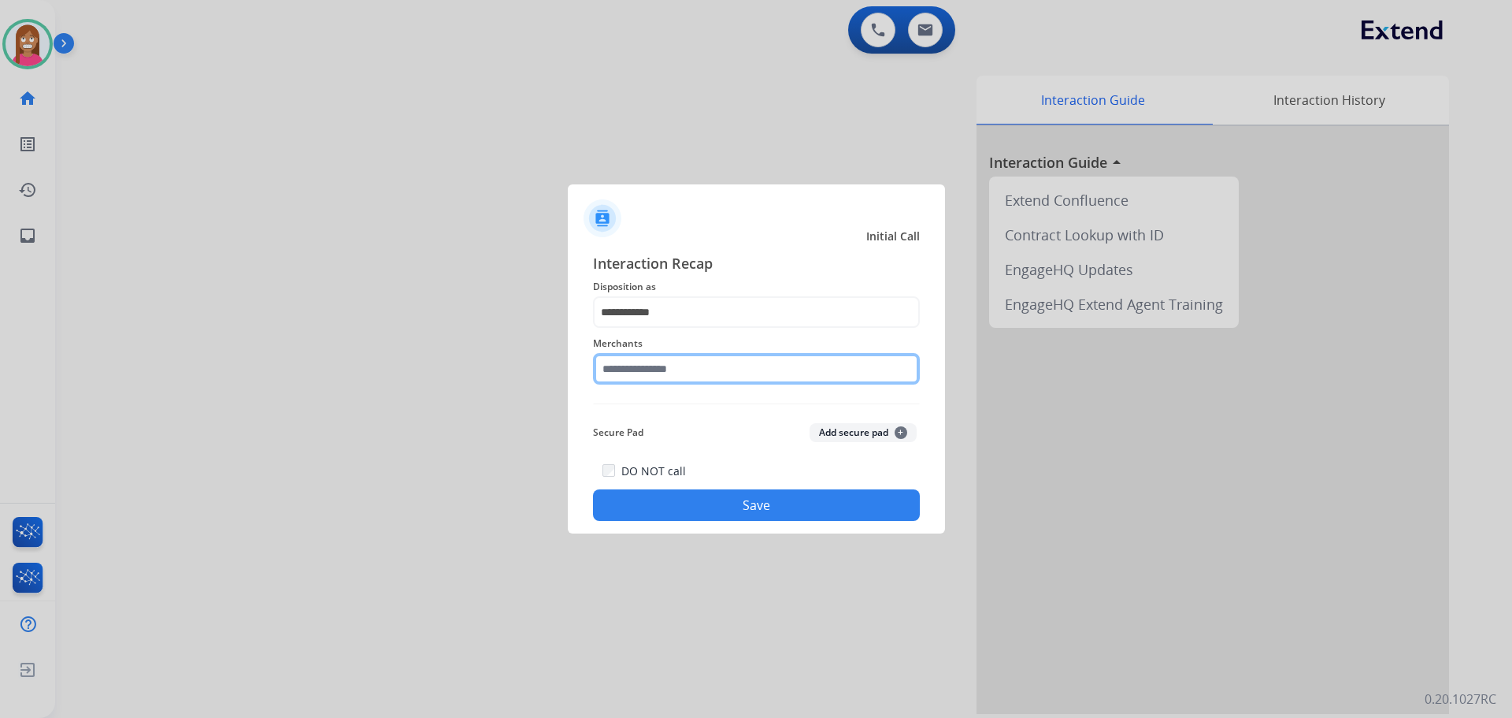
click at [641, 369] on input "text" at bounding box center [756, 369] width 327 height 32
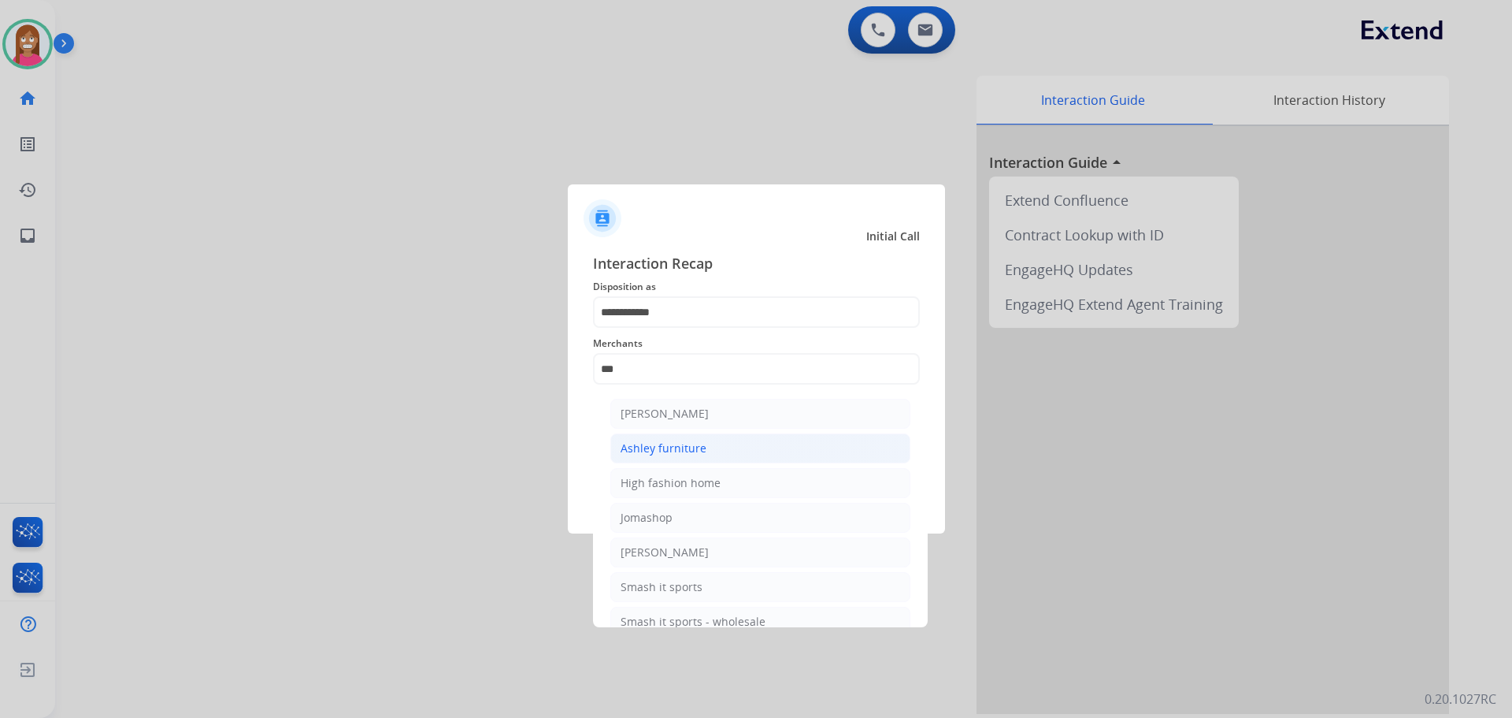
click at [672, 447] on div "Ashley furniture" at bounding box center [664, 448] width 86 height 16
type input "**********"
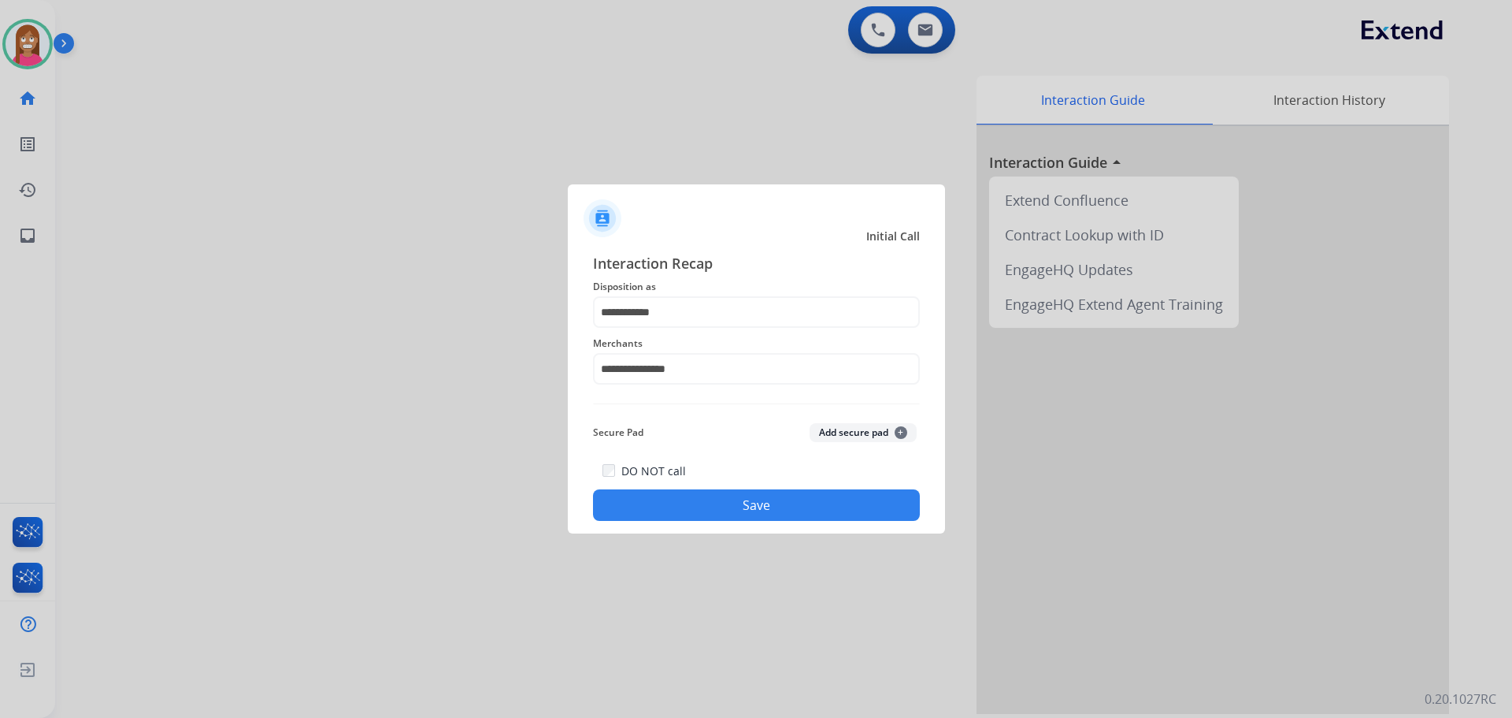
click at [682, 504] on button "Save" at bounding box center [756, 505] width 327 height 32
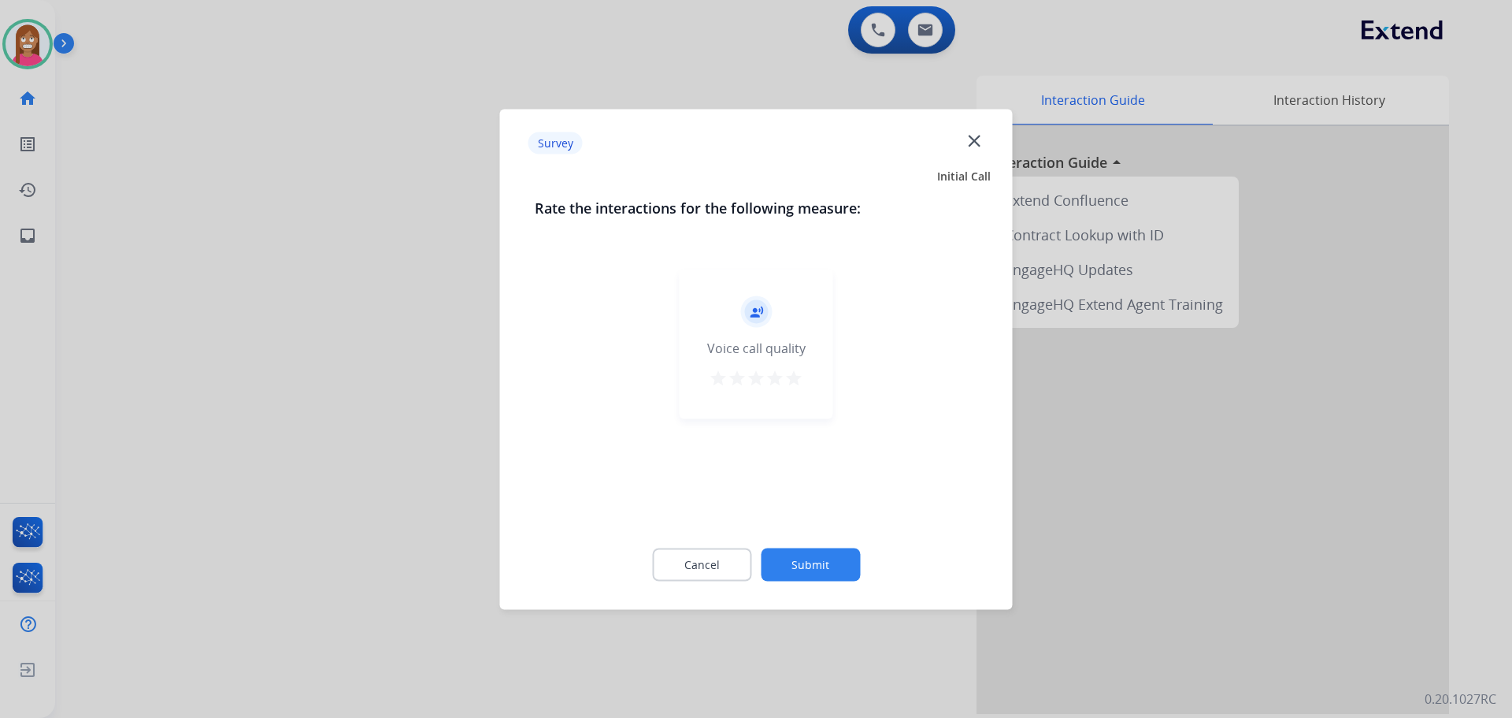
click at [970, 136] on mat-icon "close" at bounding box center [974, 140] width 20 height 20
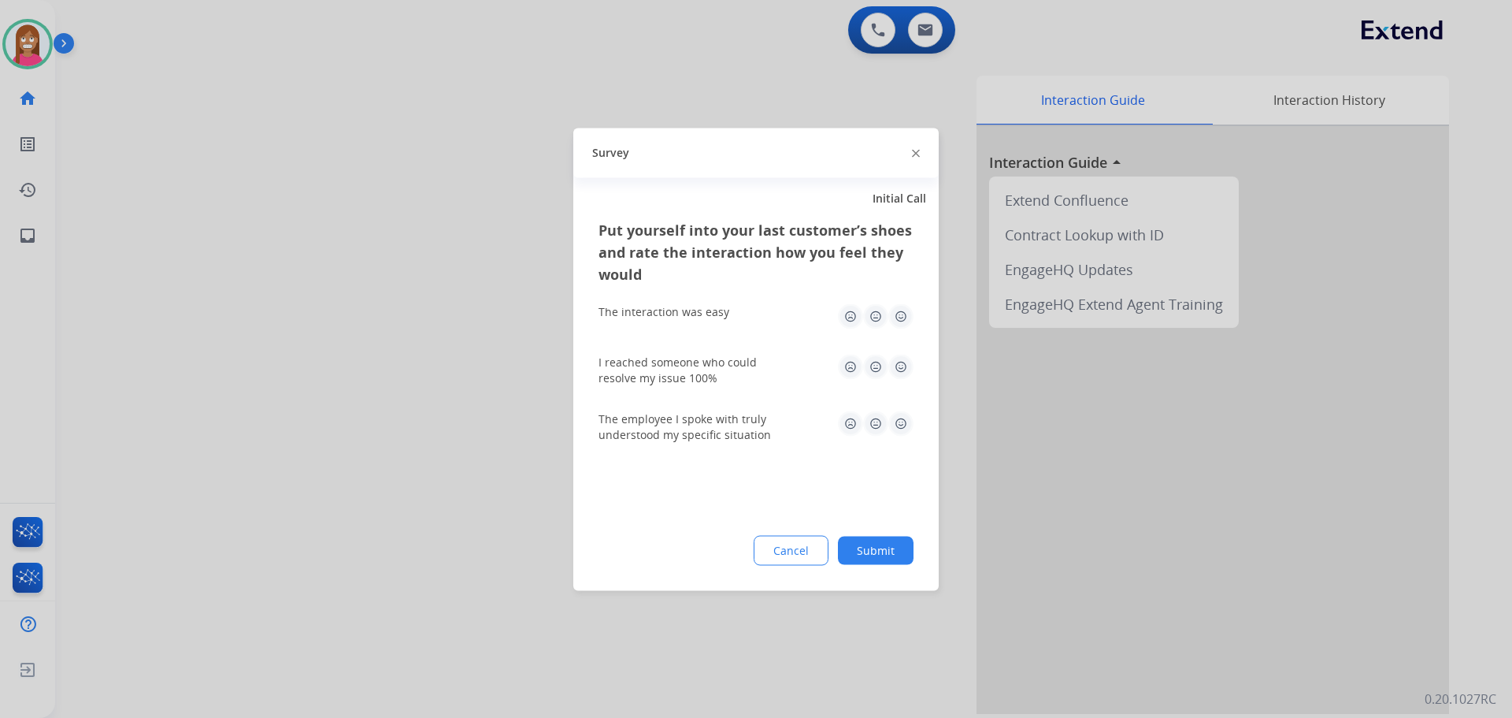
click at [917, 150] on img at bounding box center [916, 154] width 8 height 8
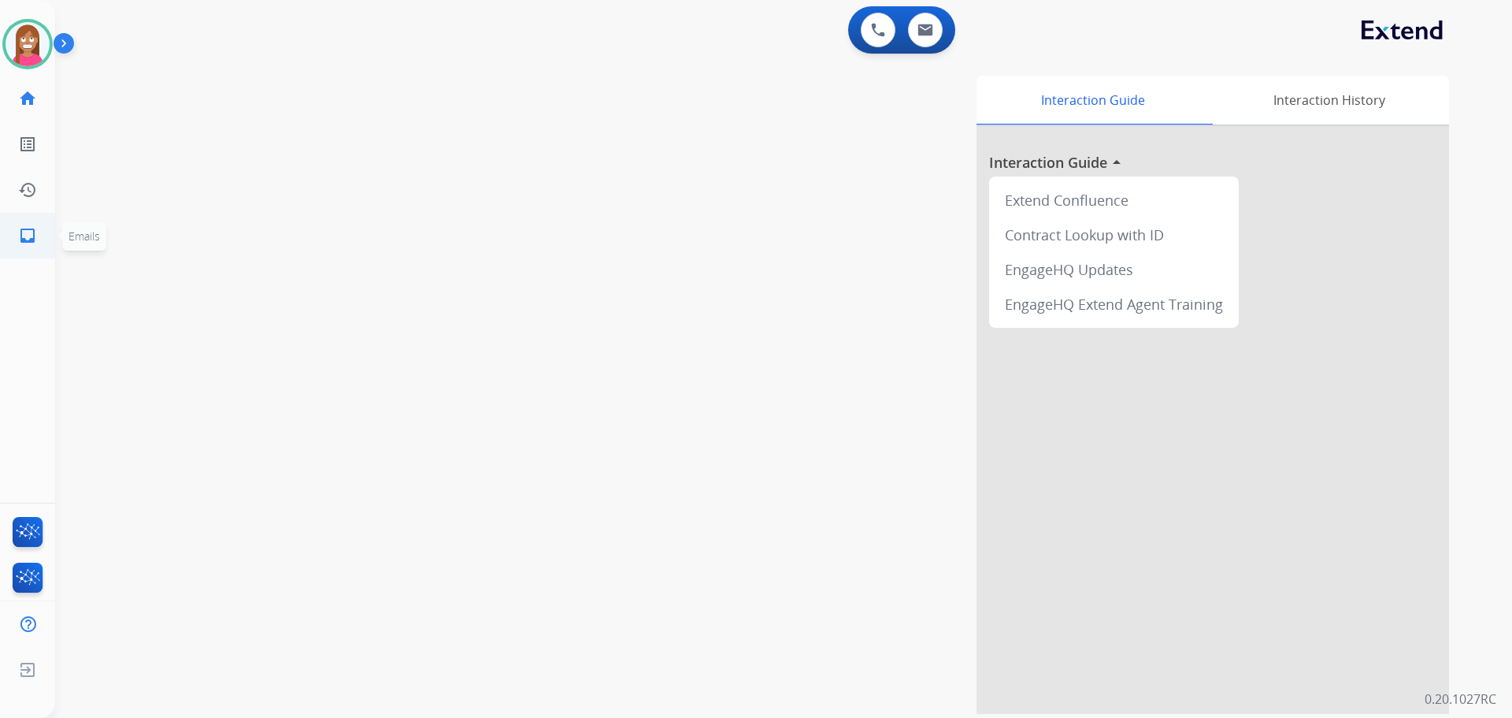
click at [39, 243] on link "inbox Emails" at bounding box center [28, 235] width 44 height 44
select select "**********"
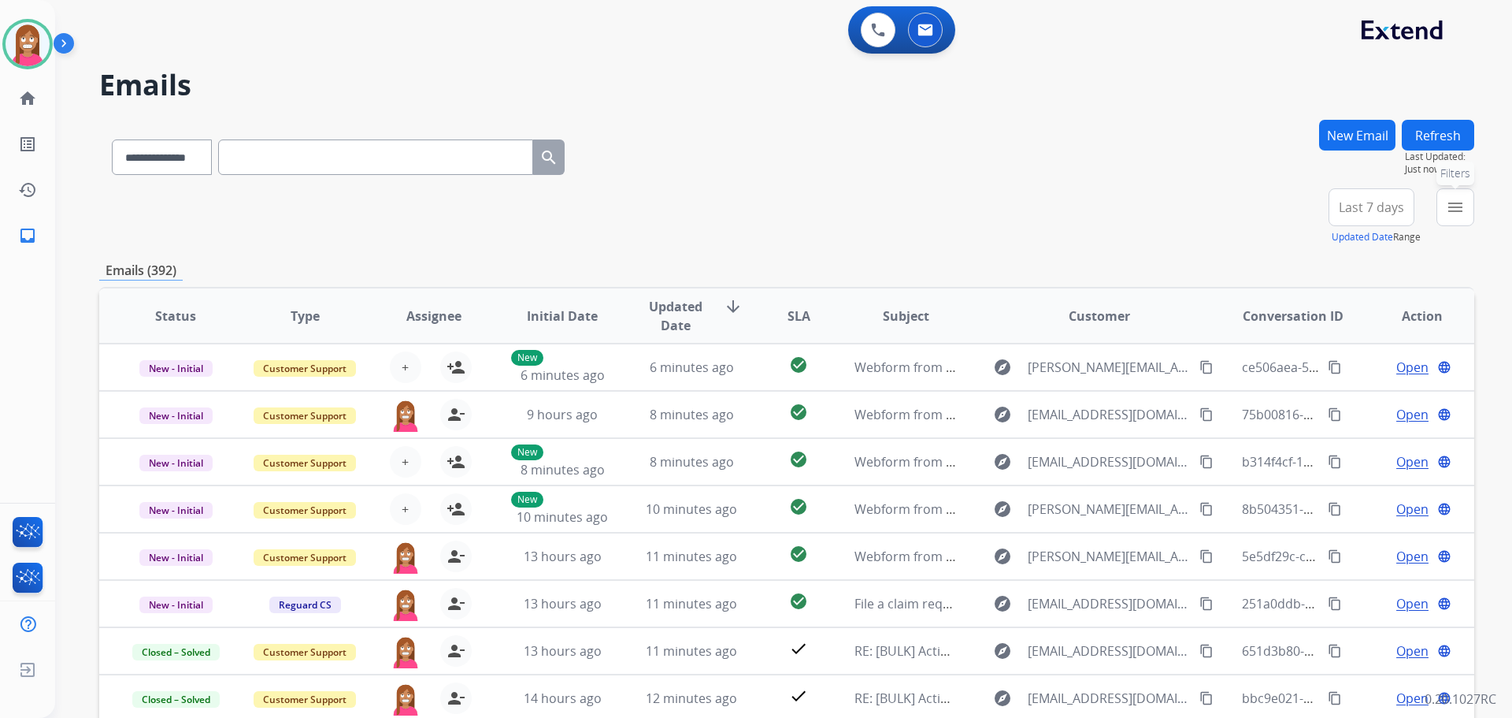
click at [1448, 212] on mat-icon "menu" at bounding box center [1455, 207] width 19 height 19
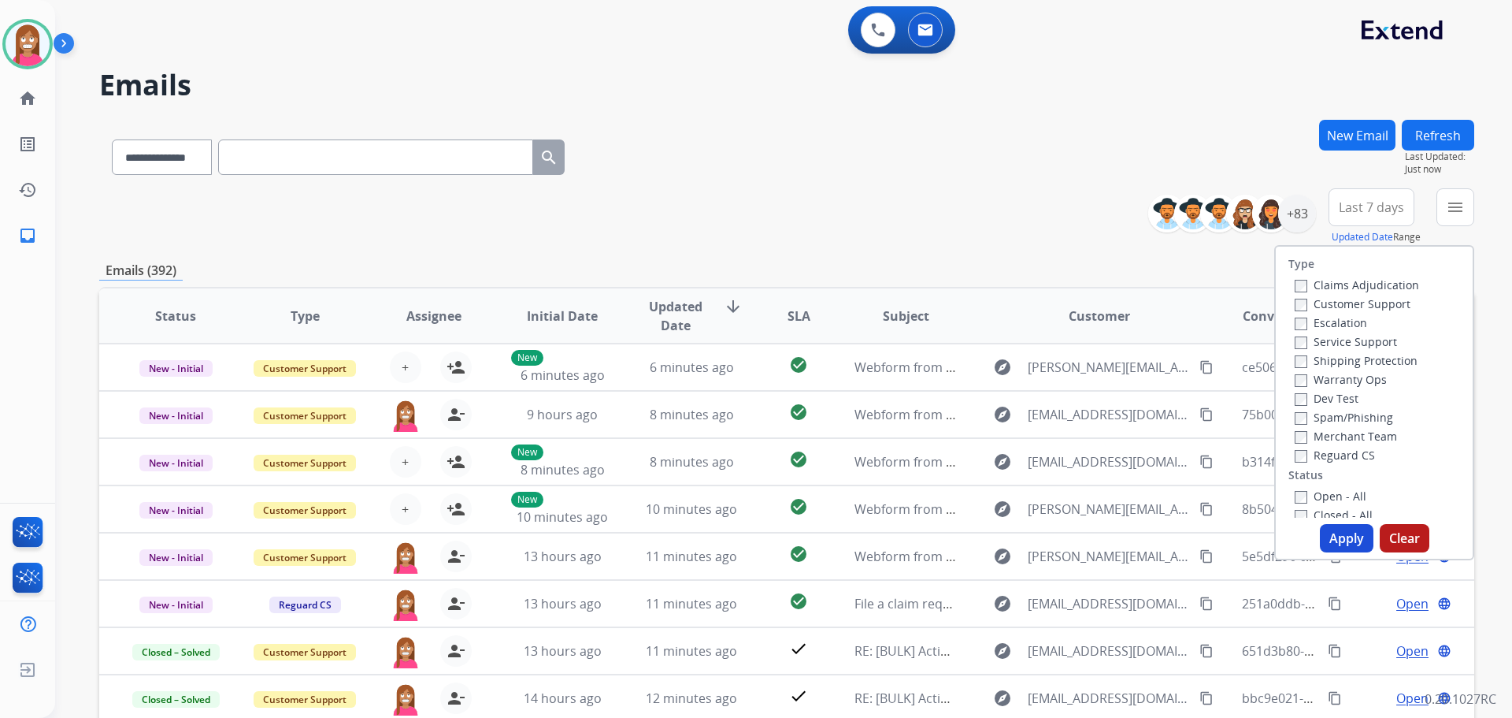
click at [1315, 302] on label "Customer Support" at bounding box center [1353, 303] width 116 height 15
click at [1322, 358] on label "Shipping Protection" at bounding box center [1356, 360] width 123 height 15
click at [1329, 452] on label "Reguard CS" at bounding box center [1335, 454] width 80 height 15
drag, startPoint x: 1329, startPoint y: 494, endPoint x: 1336, endPoint y: 513, distance: 19.9
click at [1329, 495] on label "Open - All" at bounding box center [1331, 495] width 72 height 15
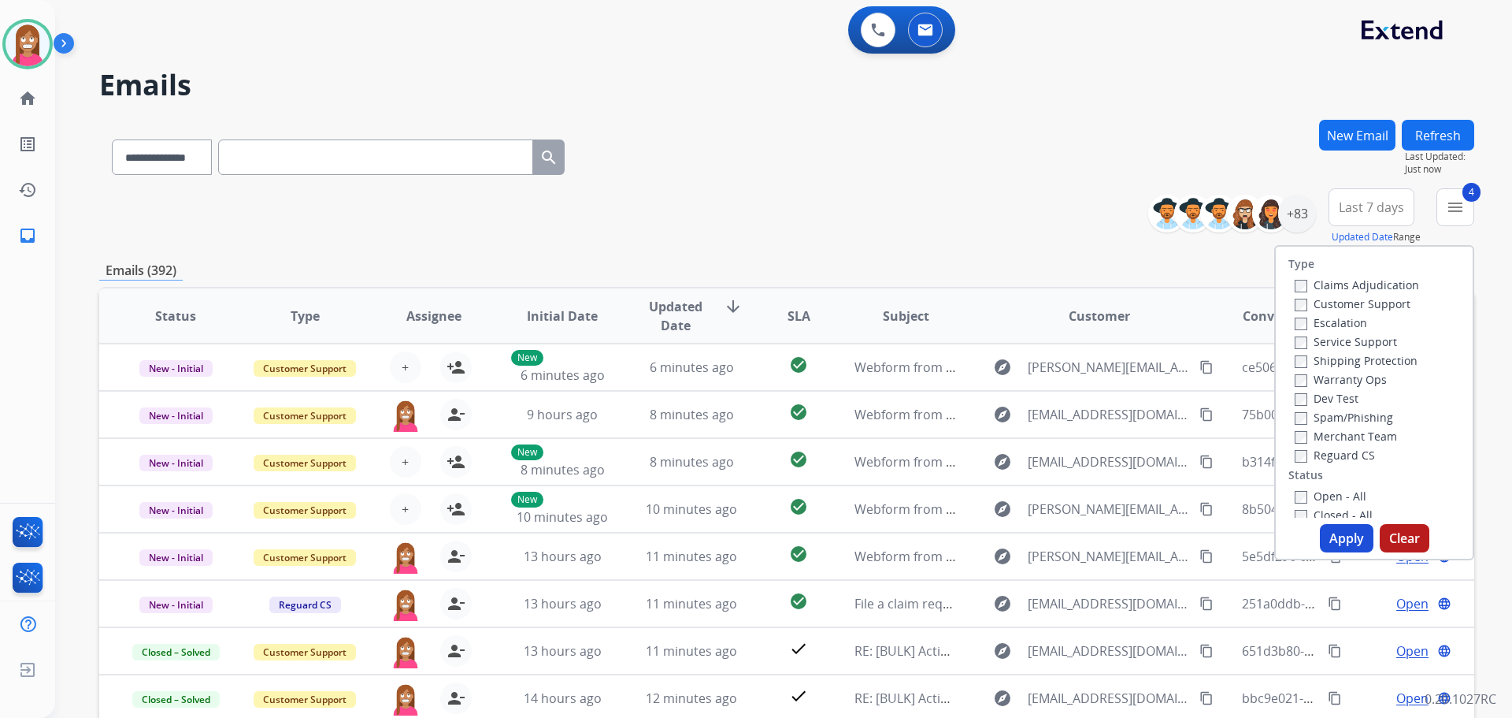
click at [1338, 531] on button "Apply" at bounding box center [1347, 538] width 54 height 28
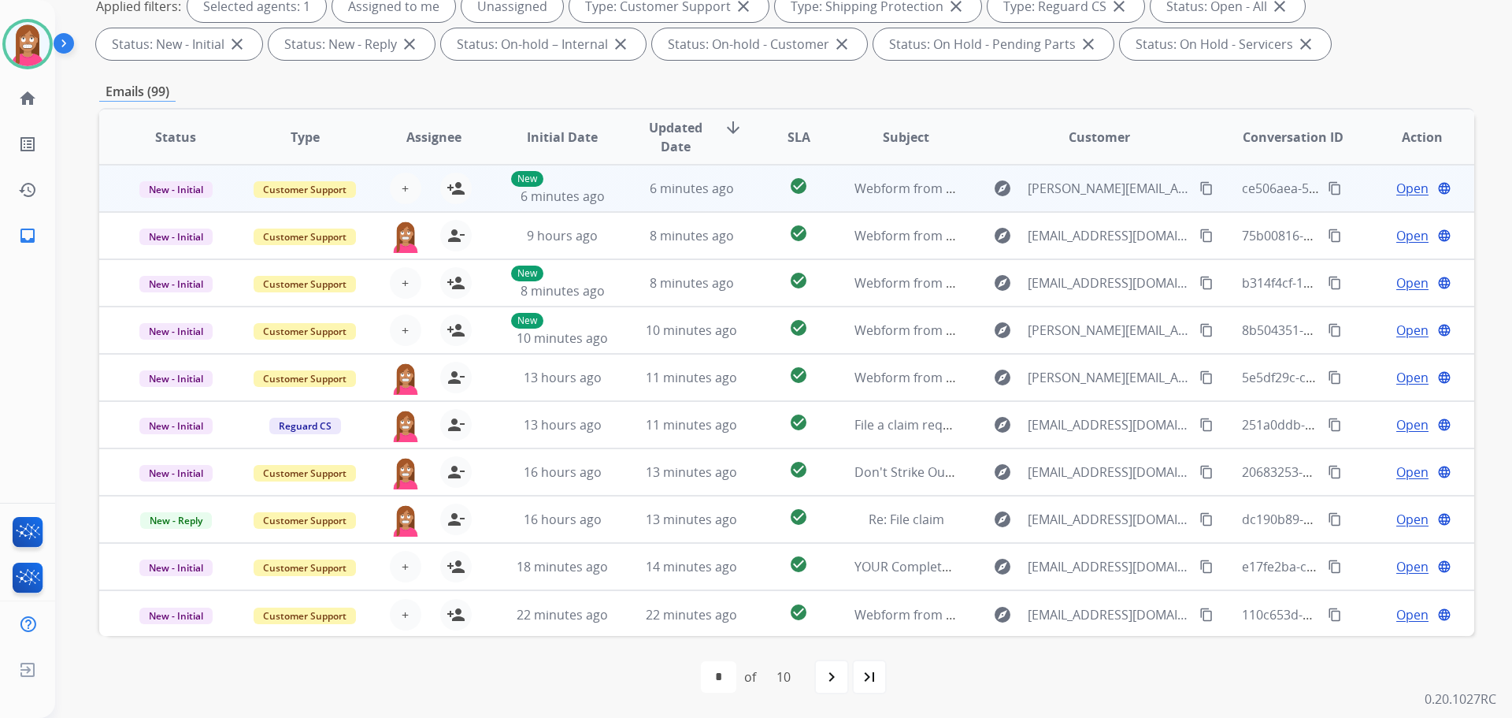
scroll to position [2, 0]
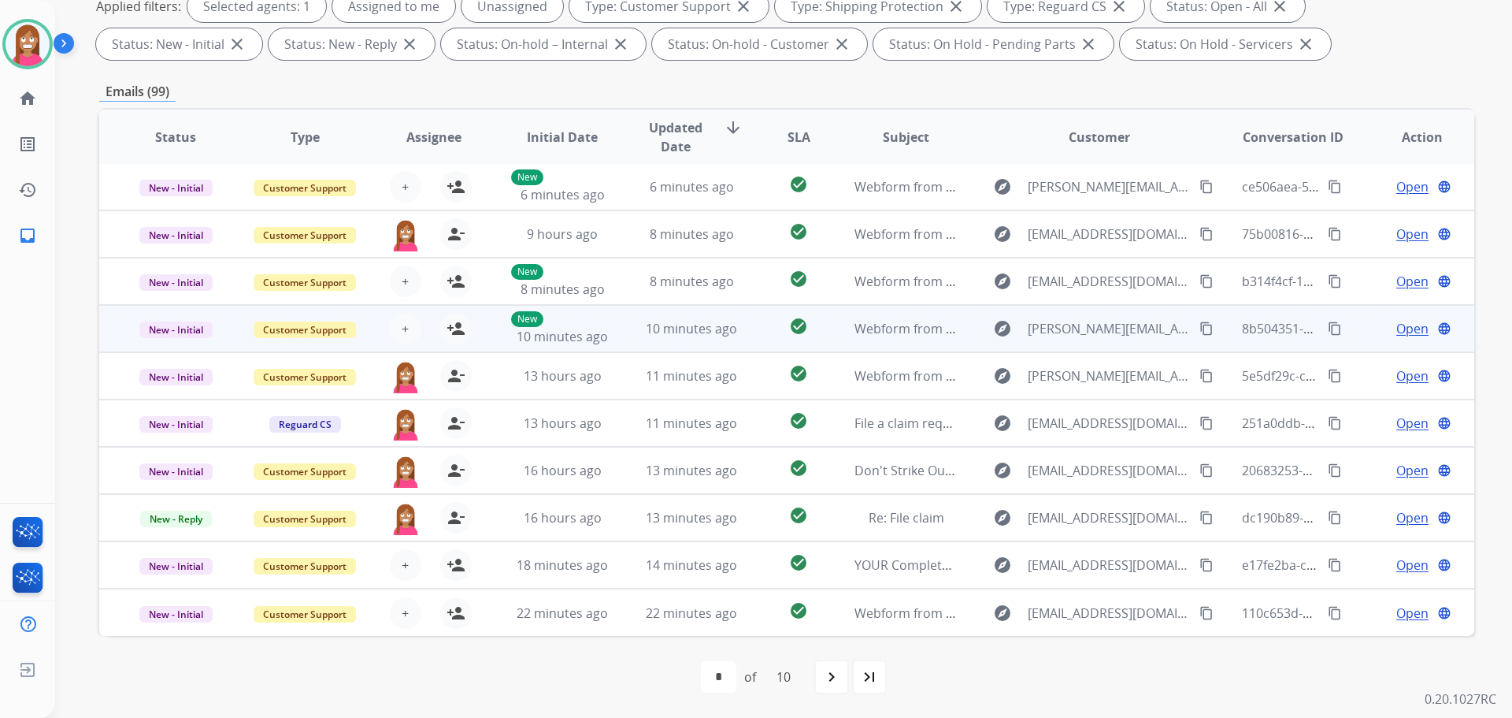
click at [1200, 326] on mat-icon "content_copy" at bounding box center [1207, 328] width 14 height 14
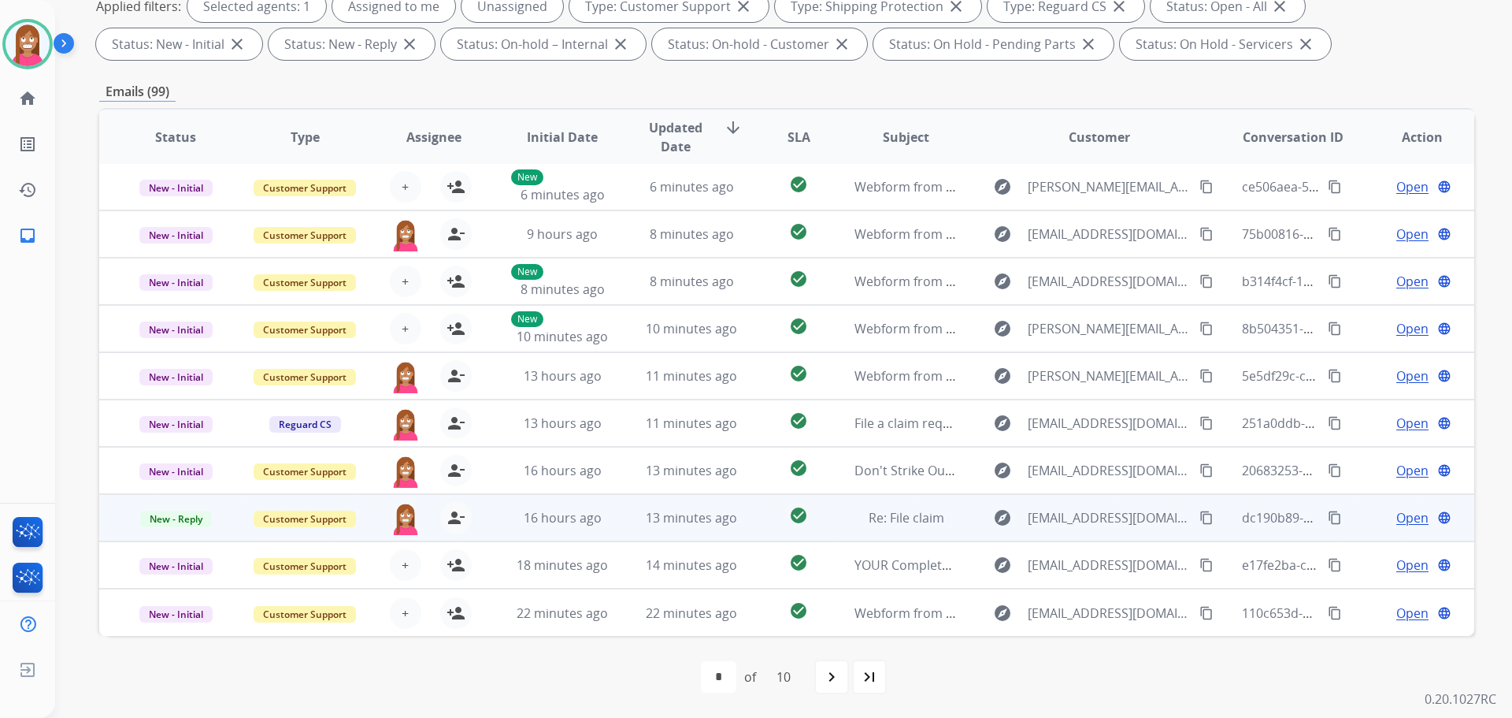
click at [1200, 516] on mat-icon "content_copy" at bounding box center [1207, 517] width 14 height 14
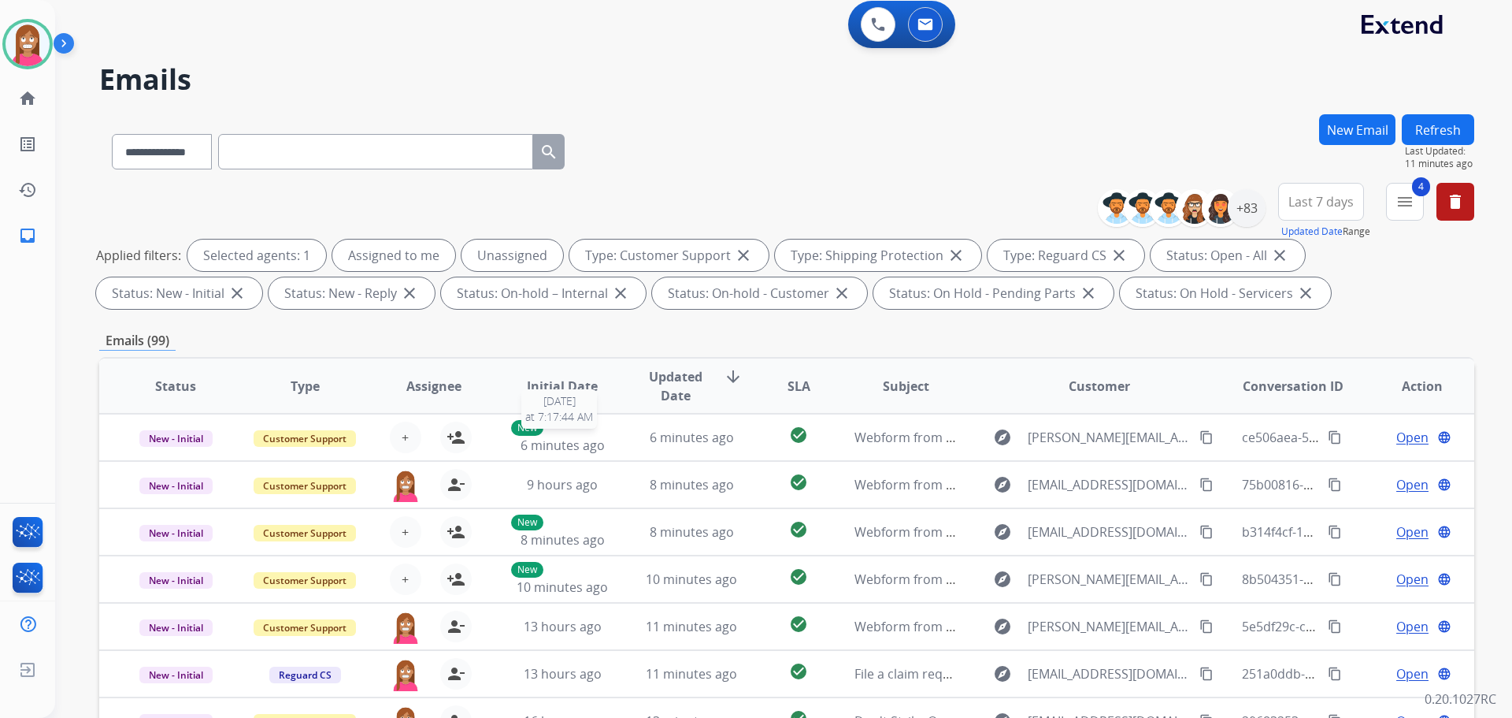
scroll to position [0, 0]
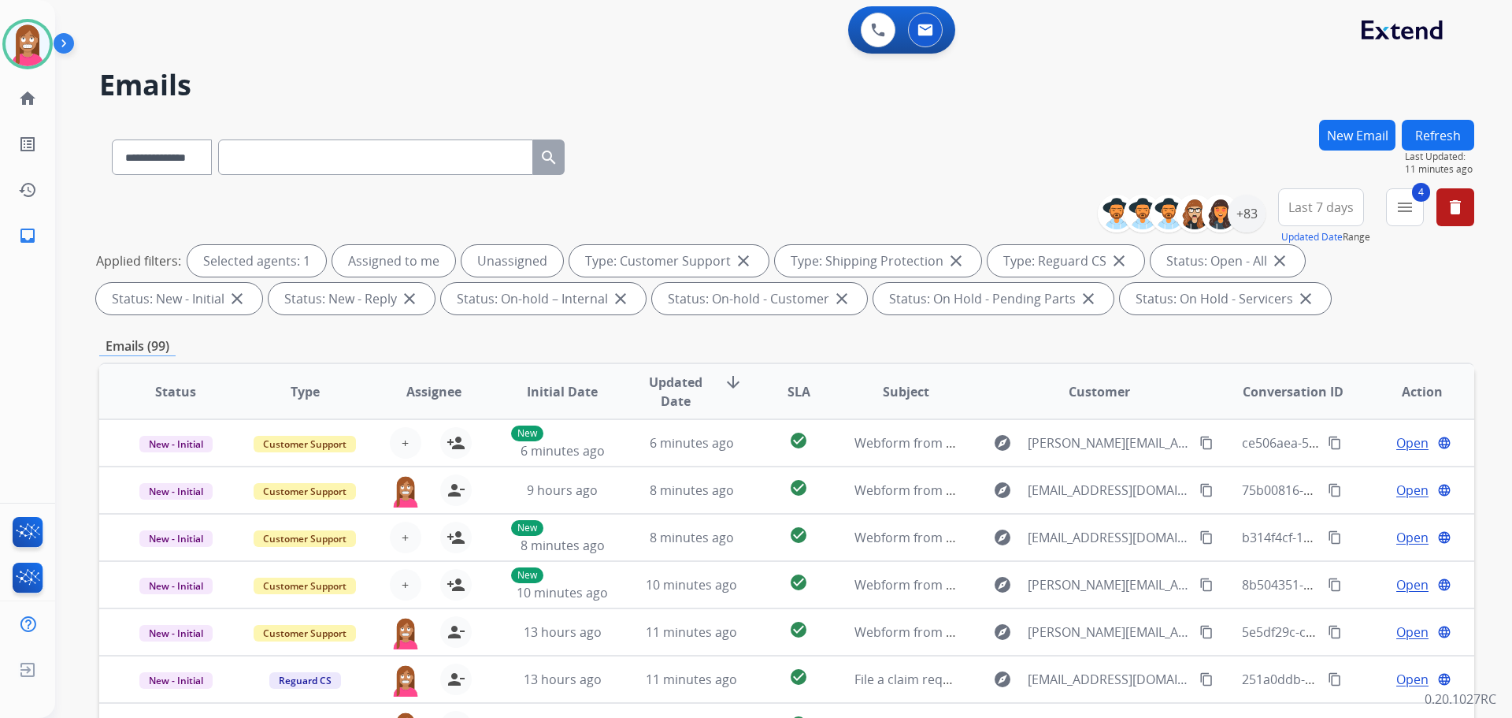
paste input "**********"
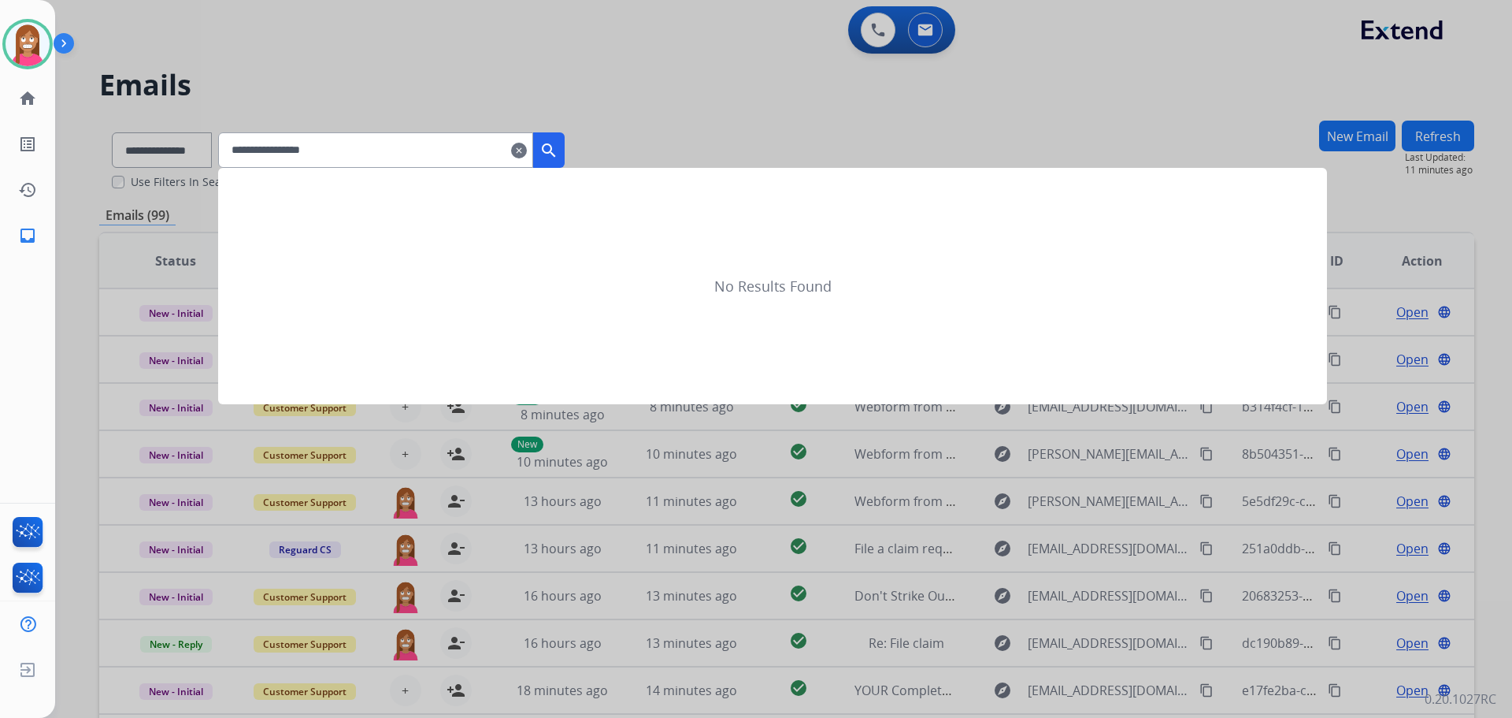
type input "**********"
click at [762, 121] on div at bounding box center [756, 359] width 1512 height 718
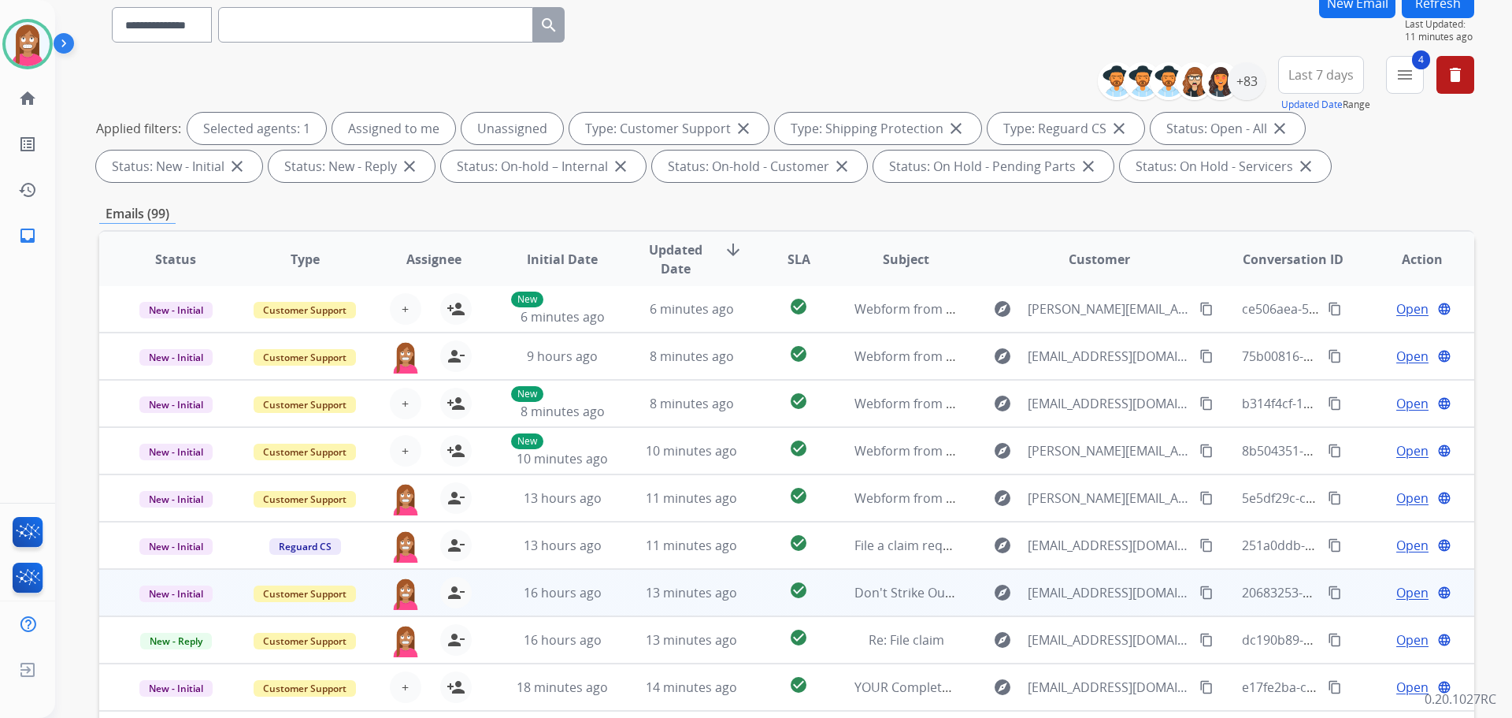
scroll to position [254, 0]
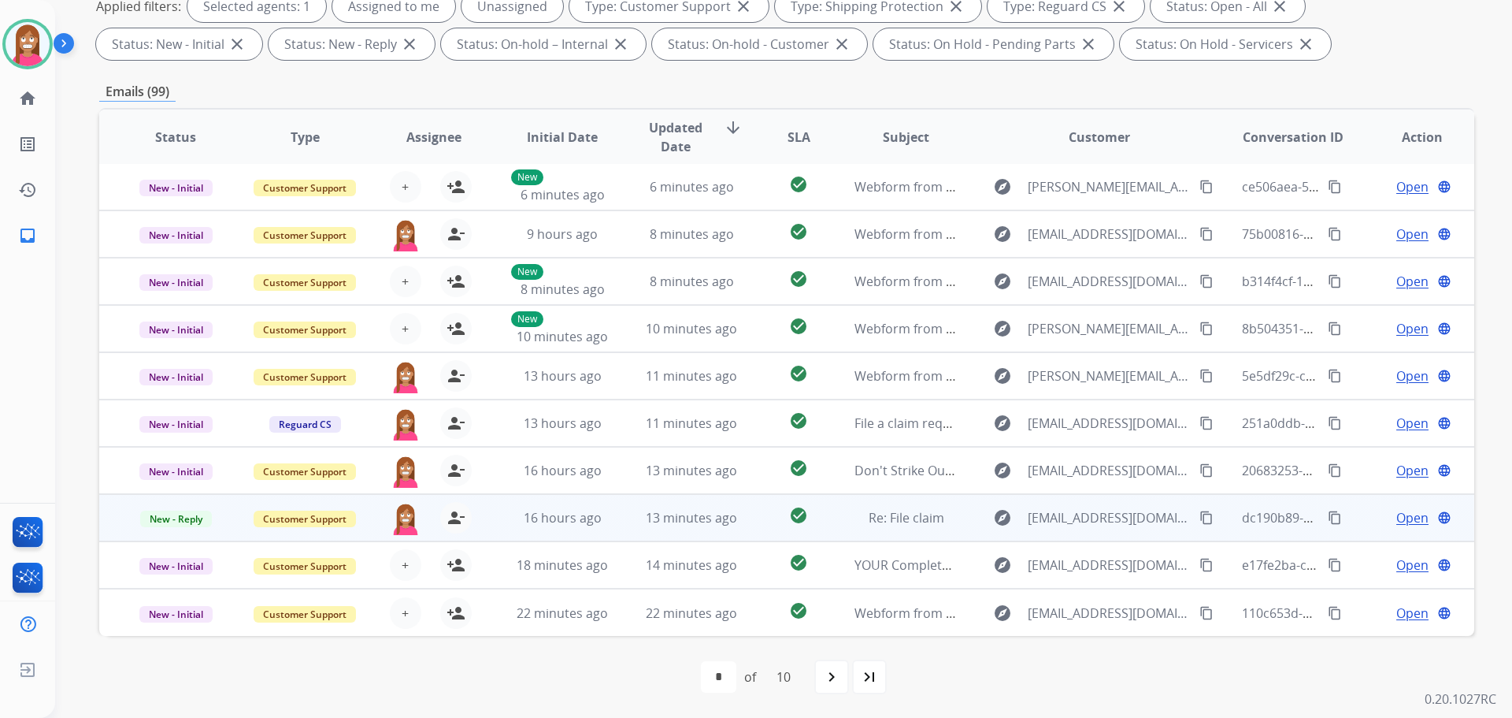
click at [1407, 514] on span "Open" at bounding box center [1412, 517] width 32 height 19
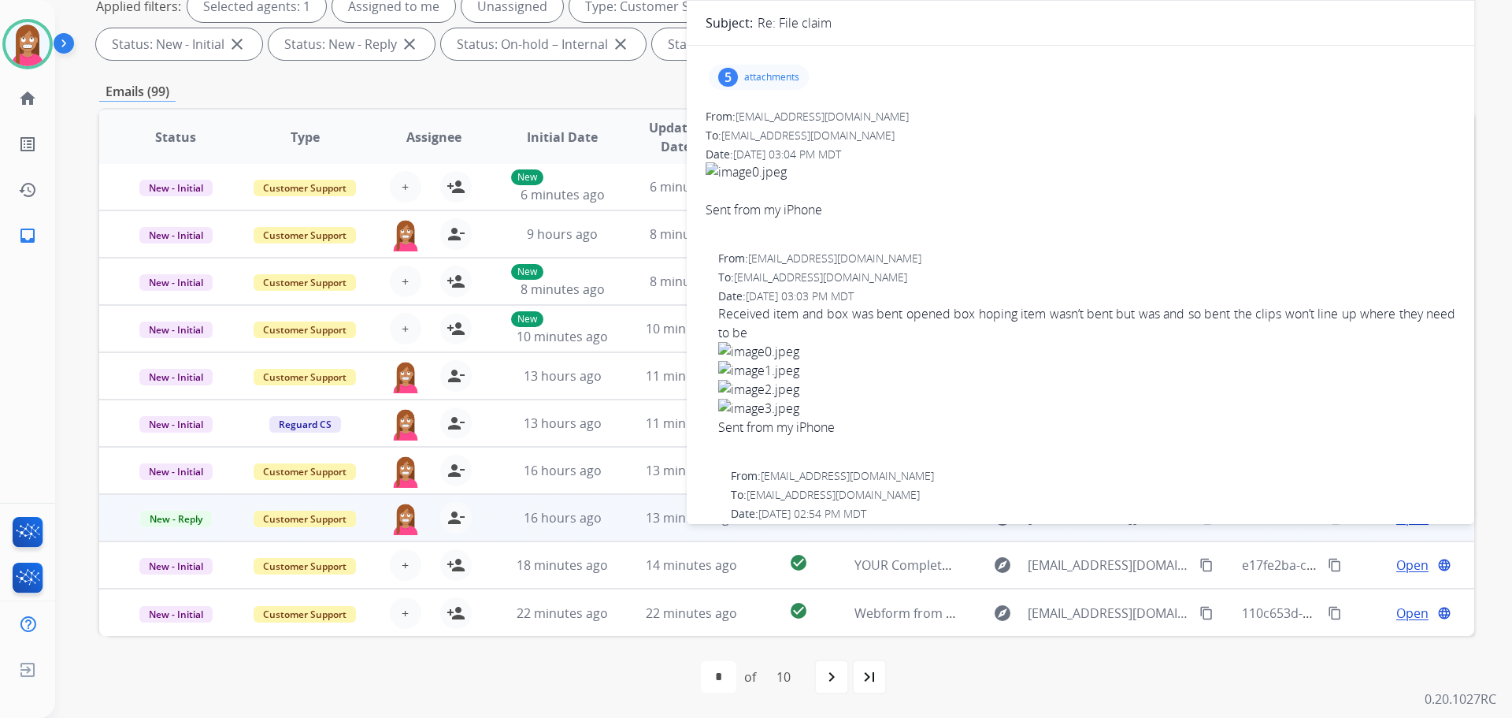
click at [755, 75] on p "attachments" at bounding box center [771, 77] width 55 height 13
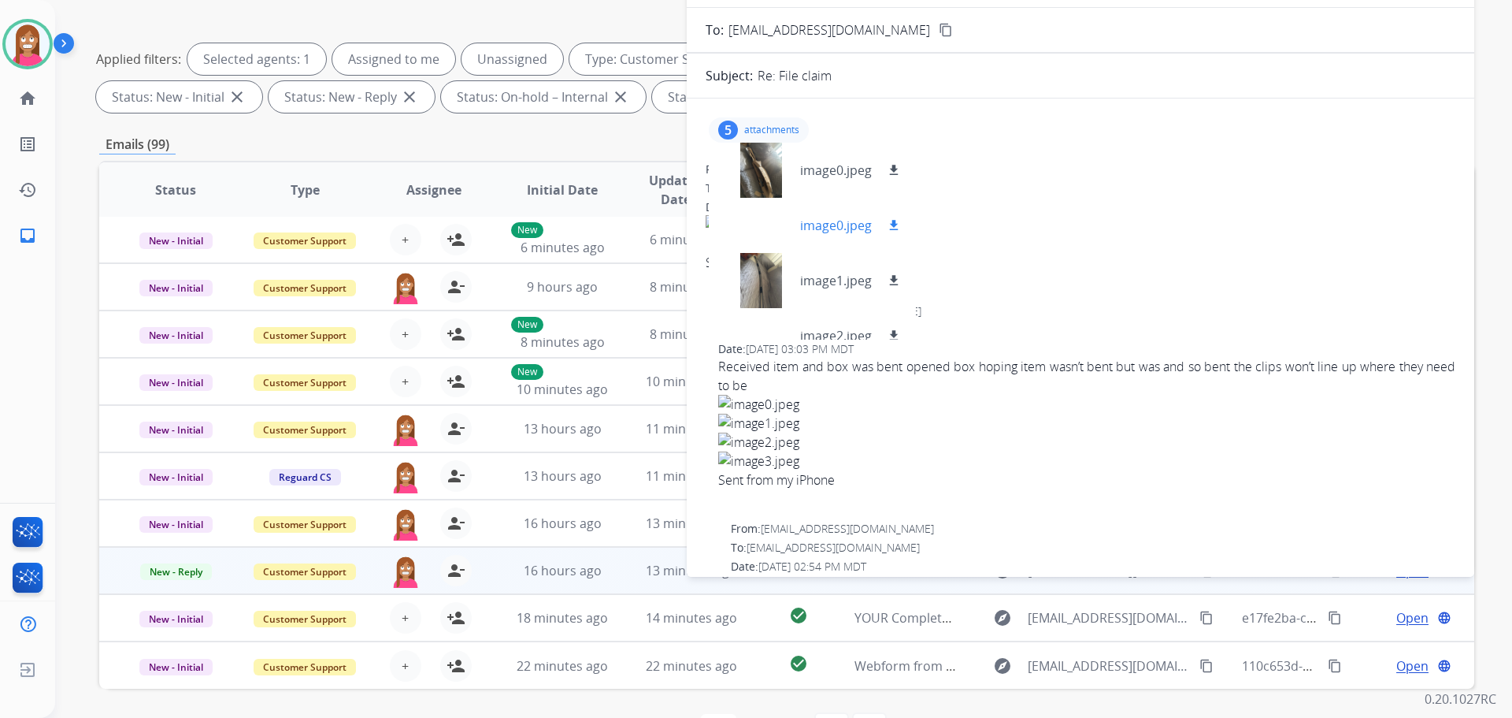
scroll to position [97, 0]
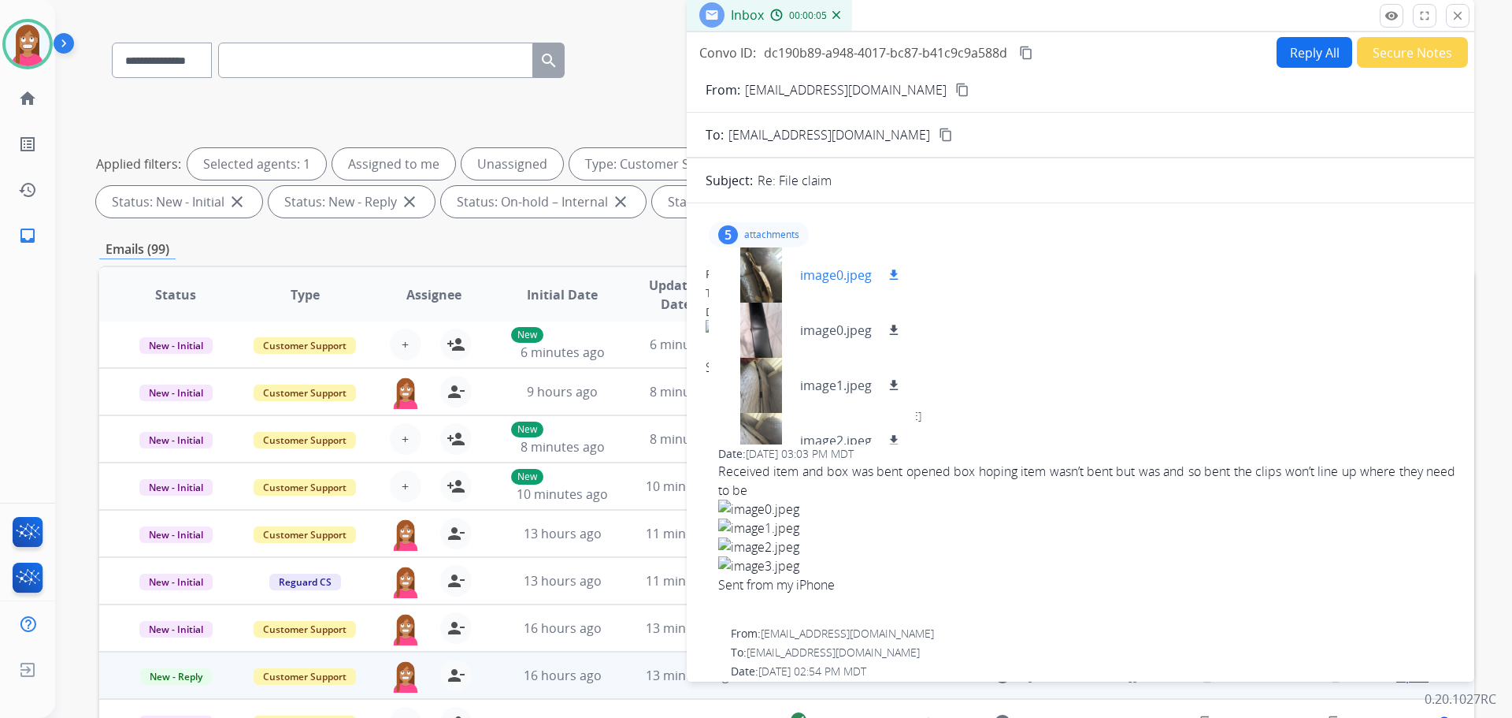
click at [769, 273] on div at bounding box center [760, 274] width 79 height 55
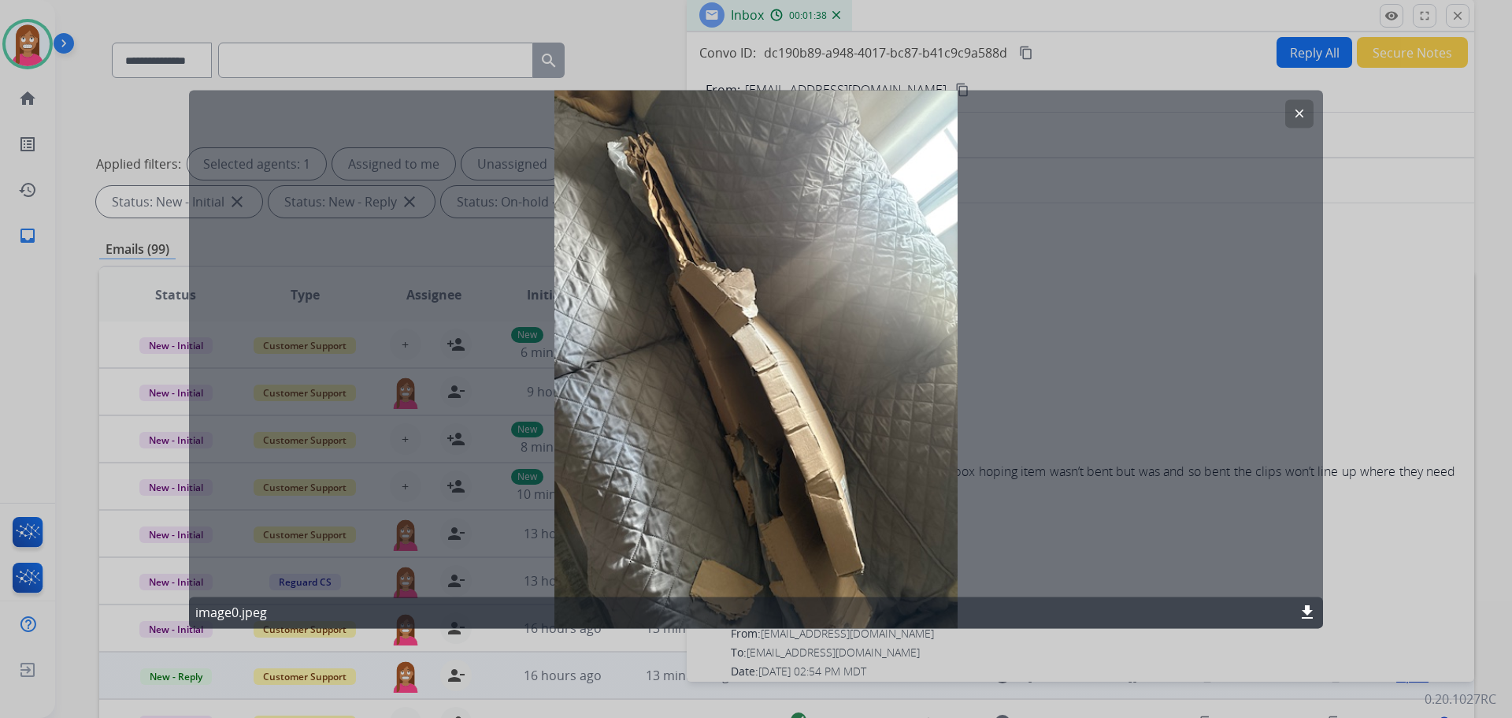
click at [1292, 119] on mat-icon "clear" at bounding box center [1299, 113] width 14 height 14
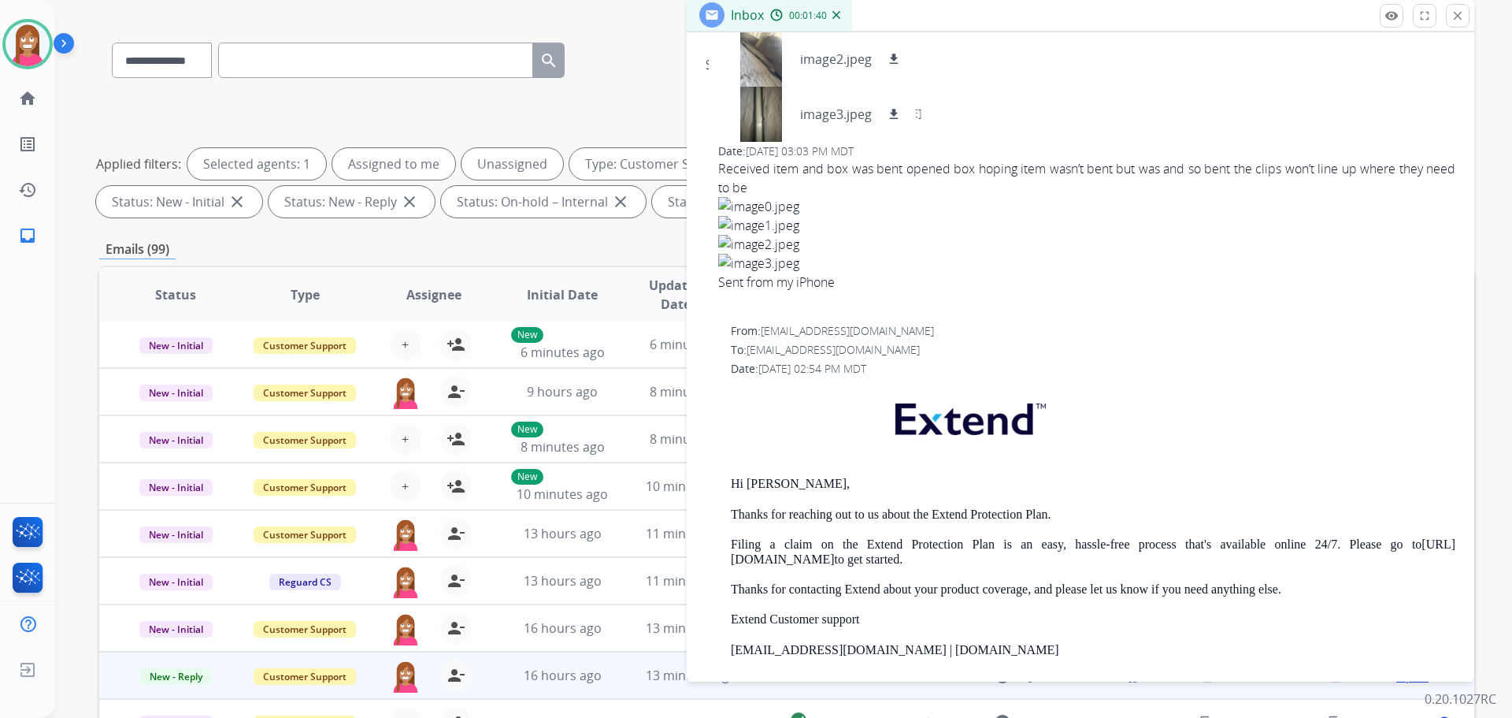
scroll to position [158, 0]
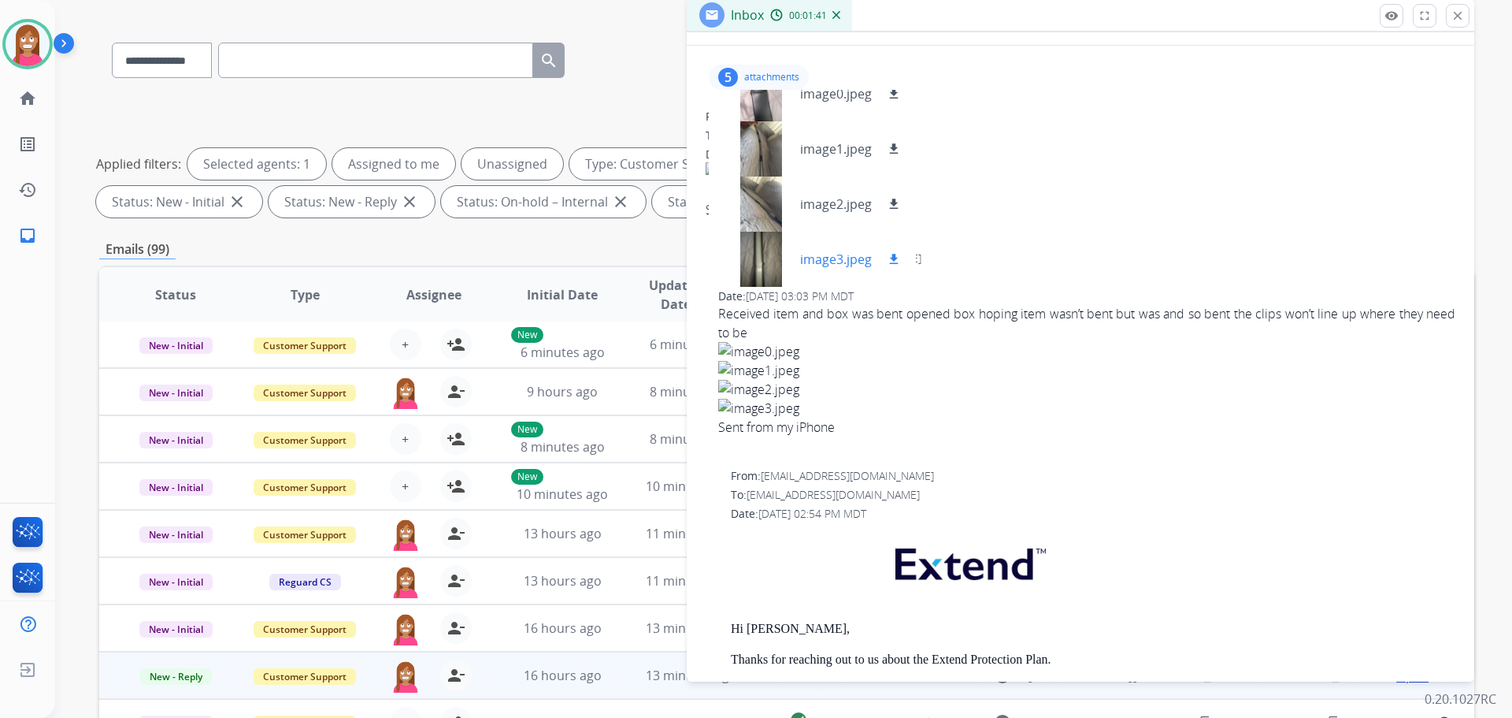
click at [755, 260] on div at bounding box center [760, 259] width 79 height 55
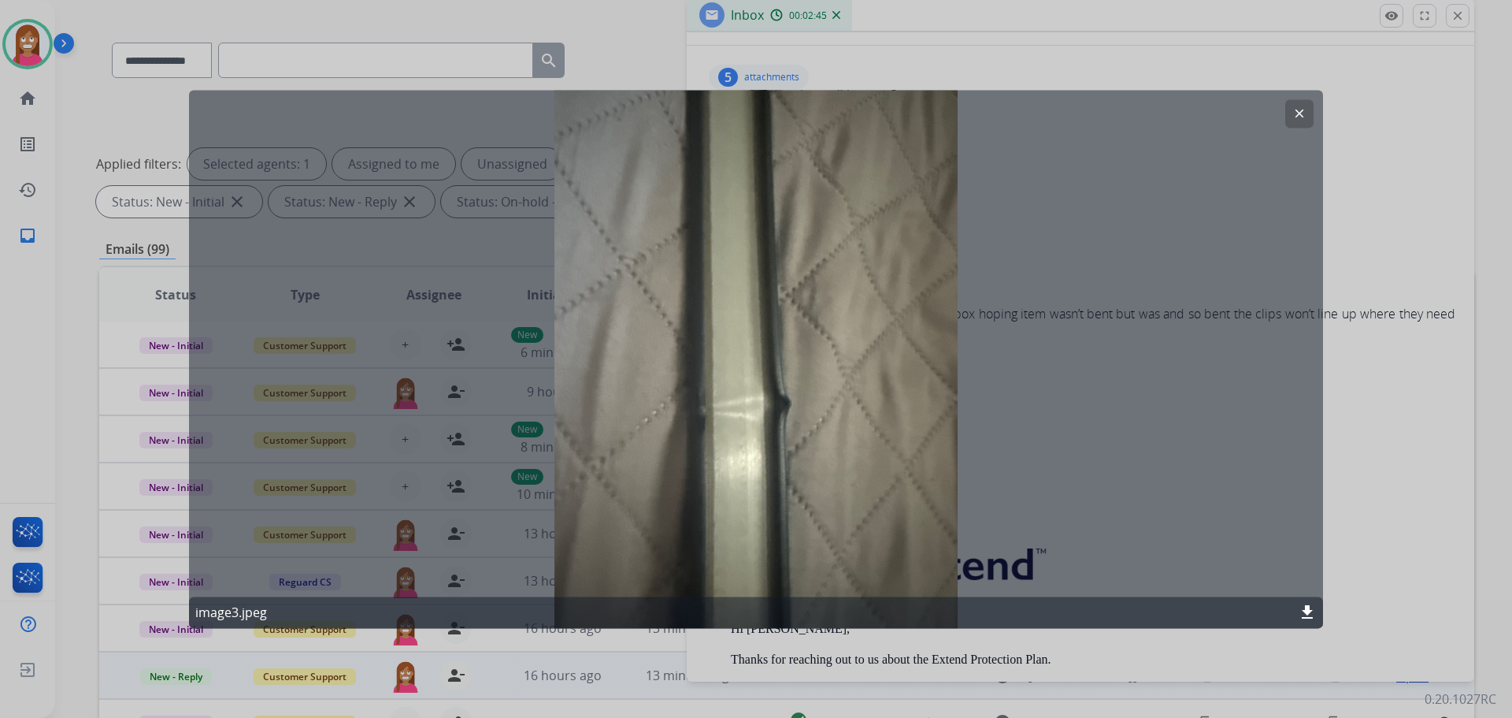
click at [1303, 113] on mat-icon "clear" at bounding box center [1299, 113] width 14 height 14
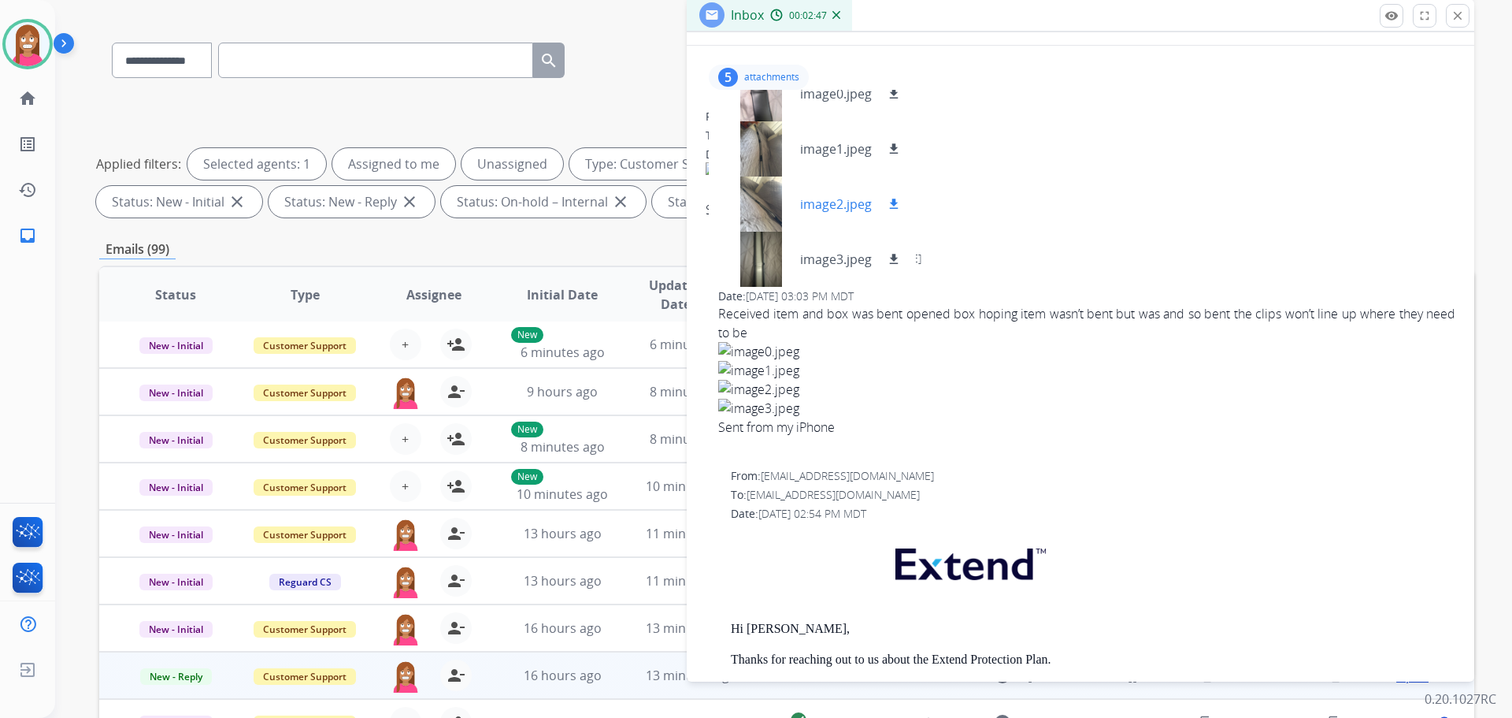
click at [763, 205] on div at bounding box center [760, 203] width 79 height 55
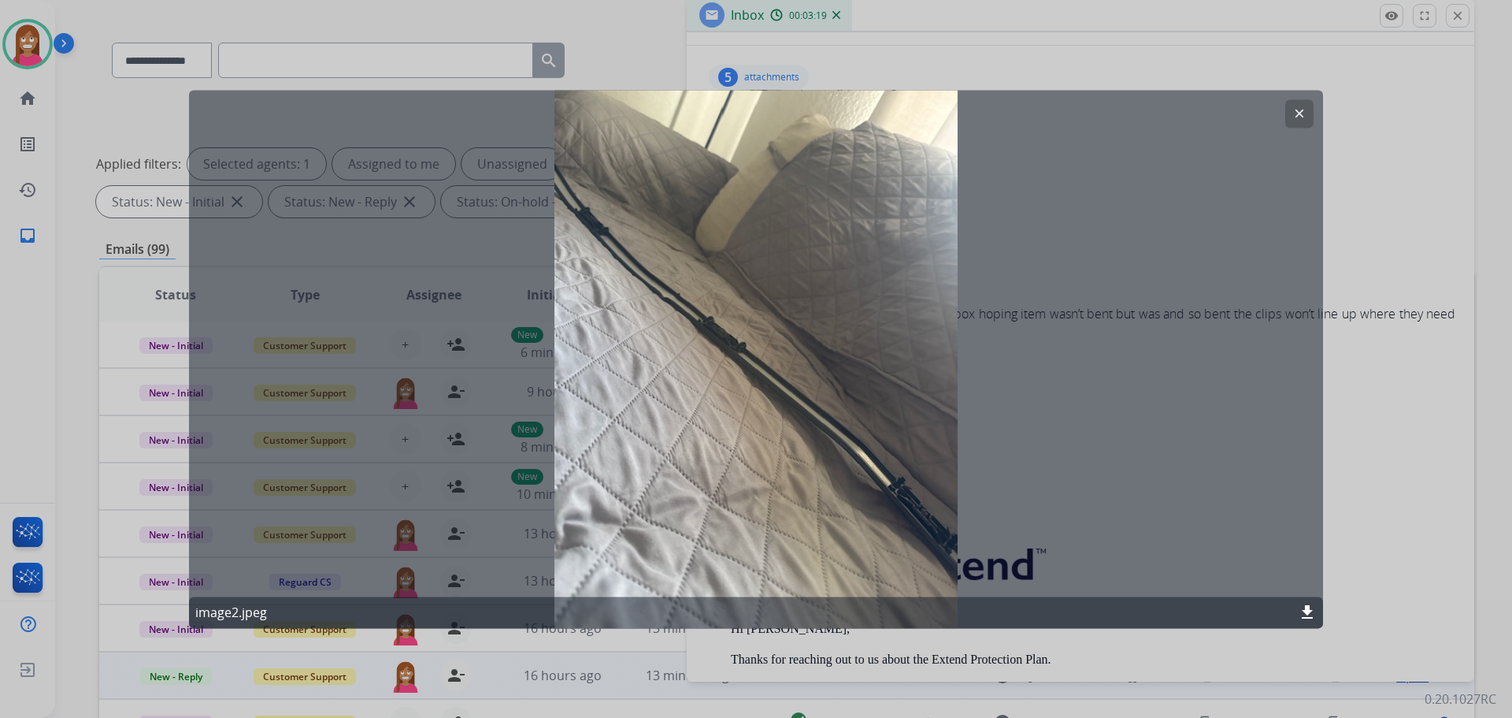
click at [1307, 120] on button "clear" at bounding box center [1299, 113] width 28 height 28
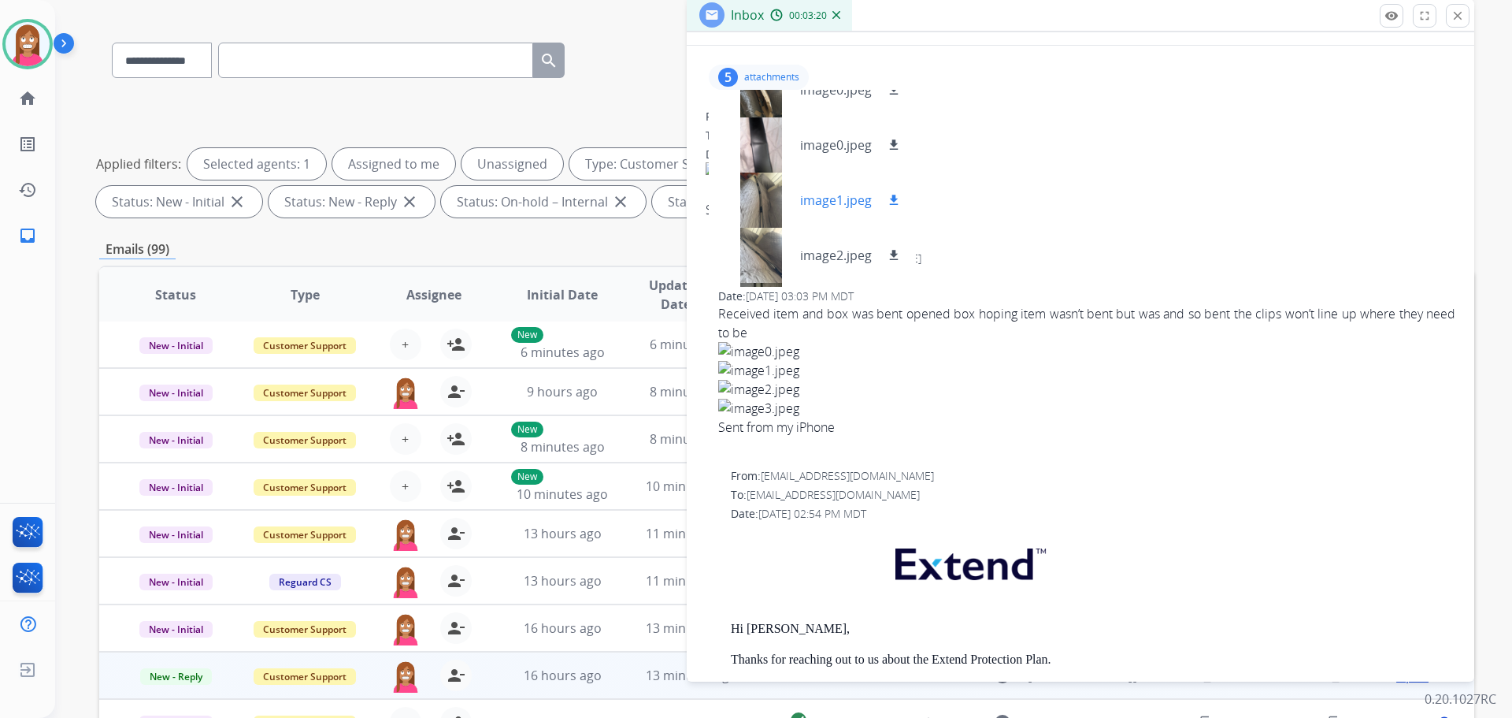
scroll to position [0, 0]
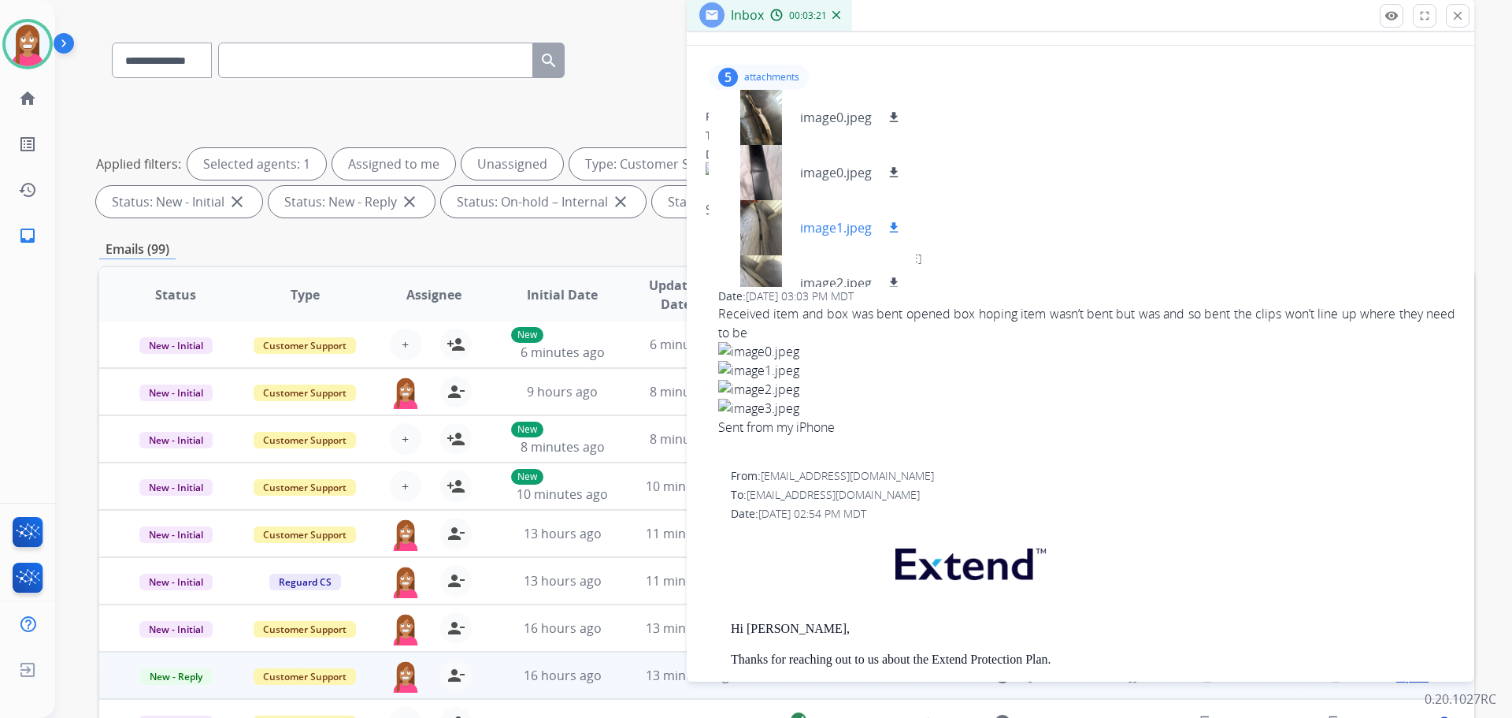
click at [758, 224] on div at bounding box center [760, 227] width 79 height 55
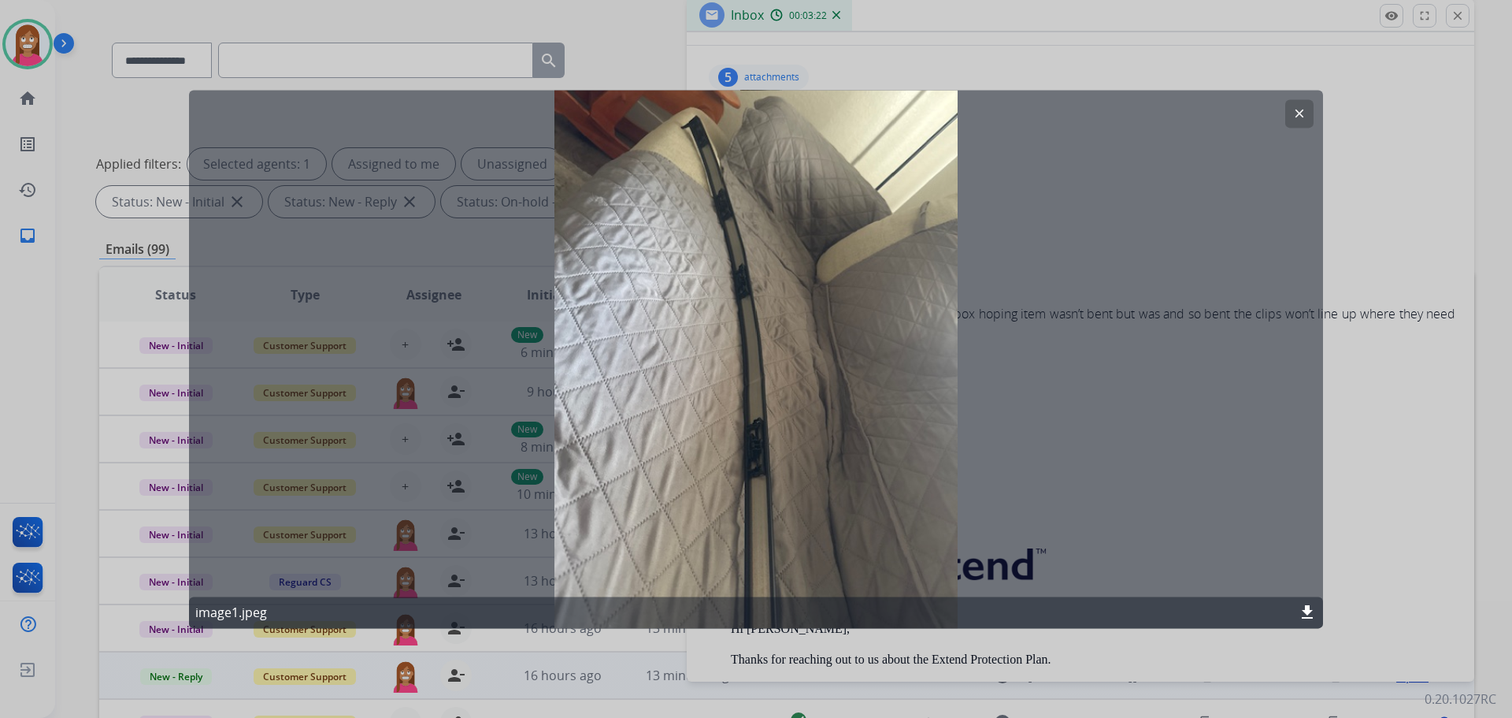
drag, startPoint x: 1392, startPoint y: 207, endPoint x: 1143, endPoint y: 173, distance: 251.2
click at [1389, 206] on div at bounding box center [756, 359] width 1512 height 718
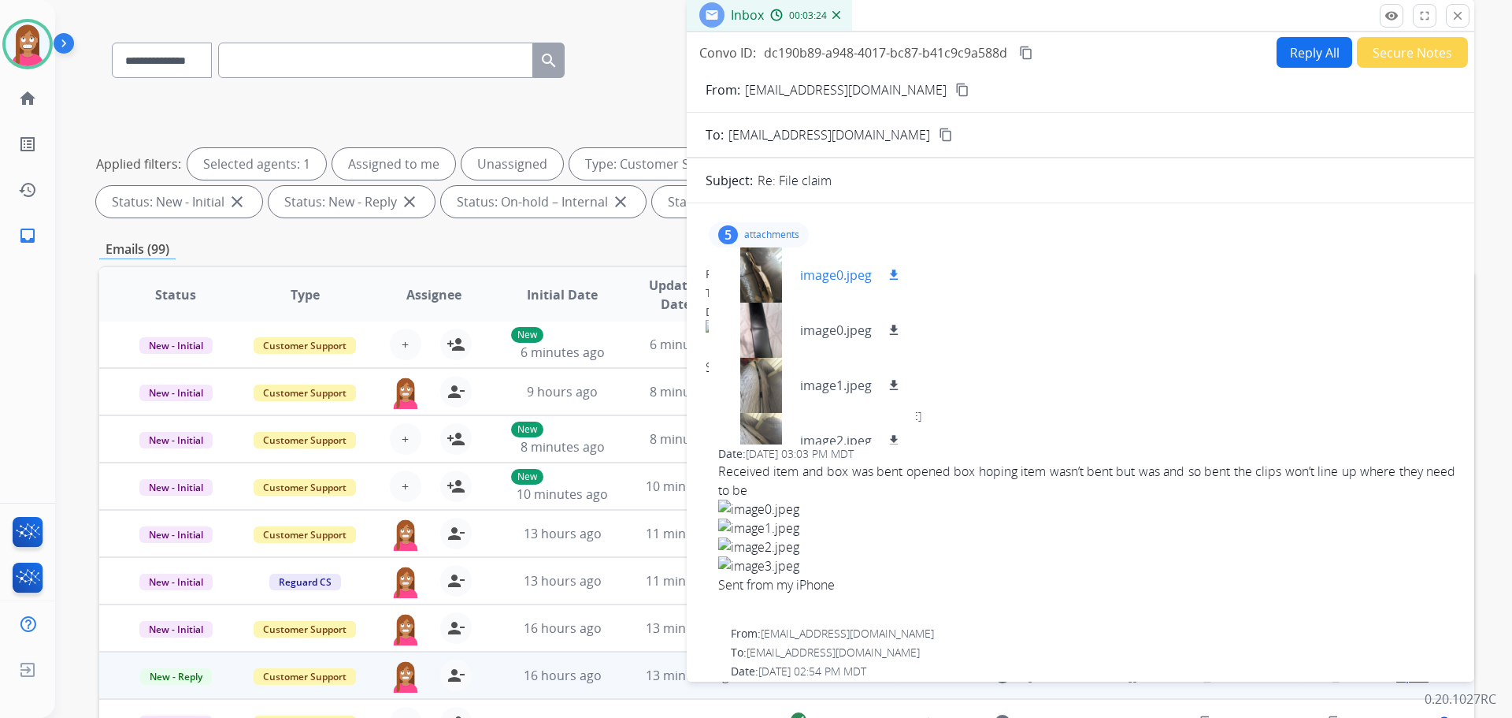
click at [765, 270] on div at bounding box center [760, 274] width 79 height 55
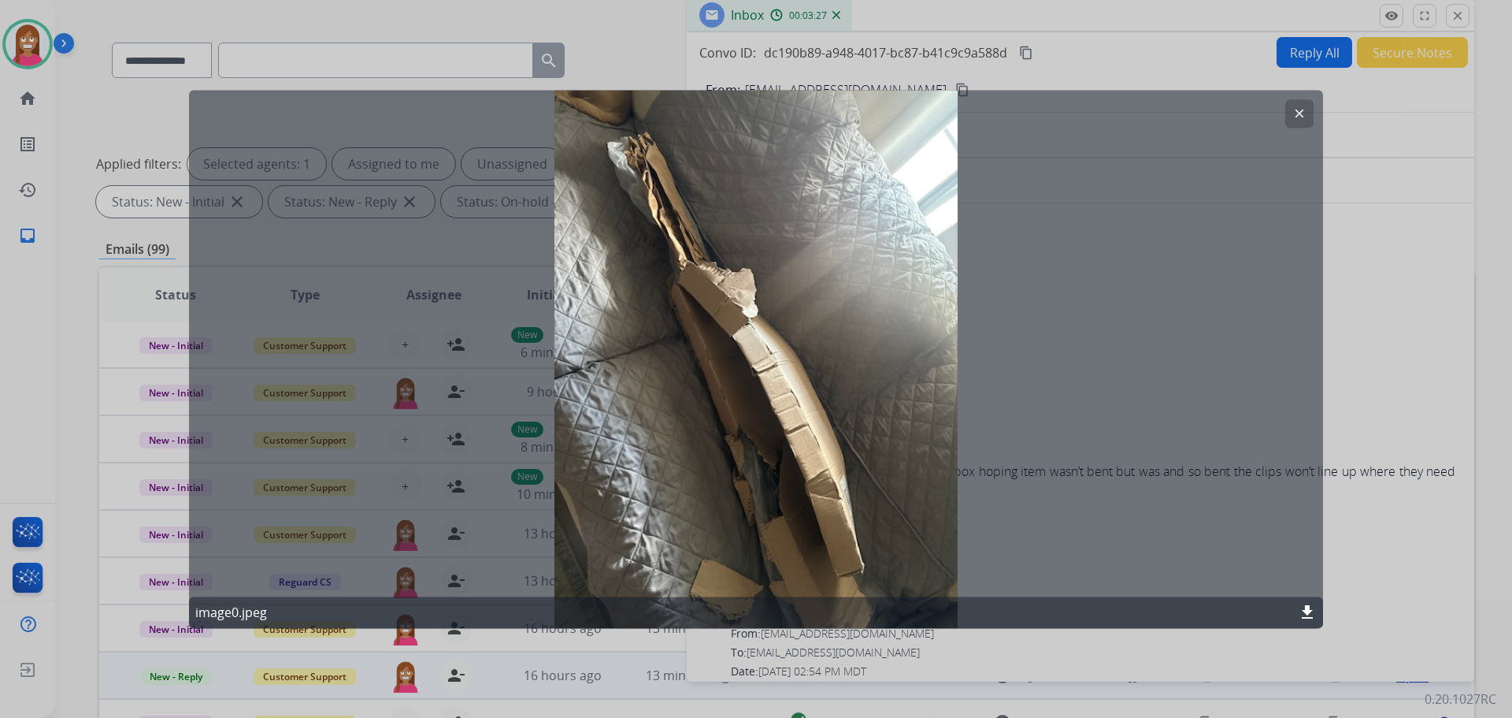
click at [1385, 284] on div at bounding box center [756, 359] width 1512 height 718
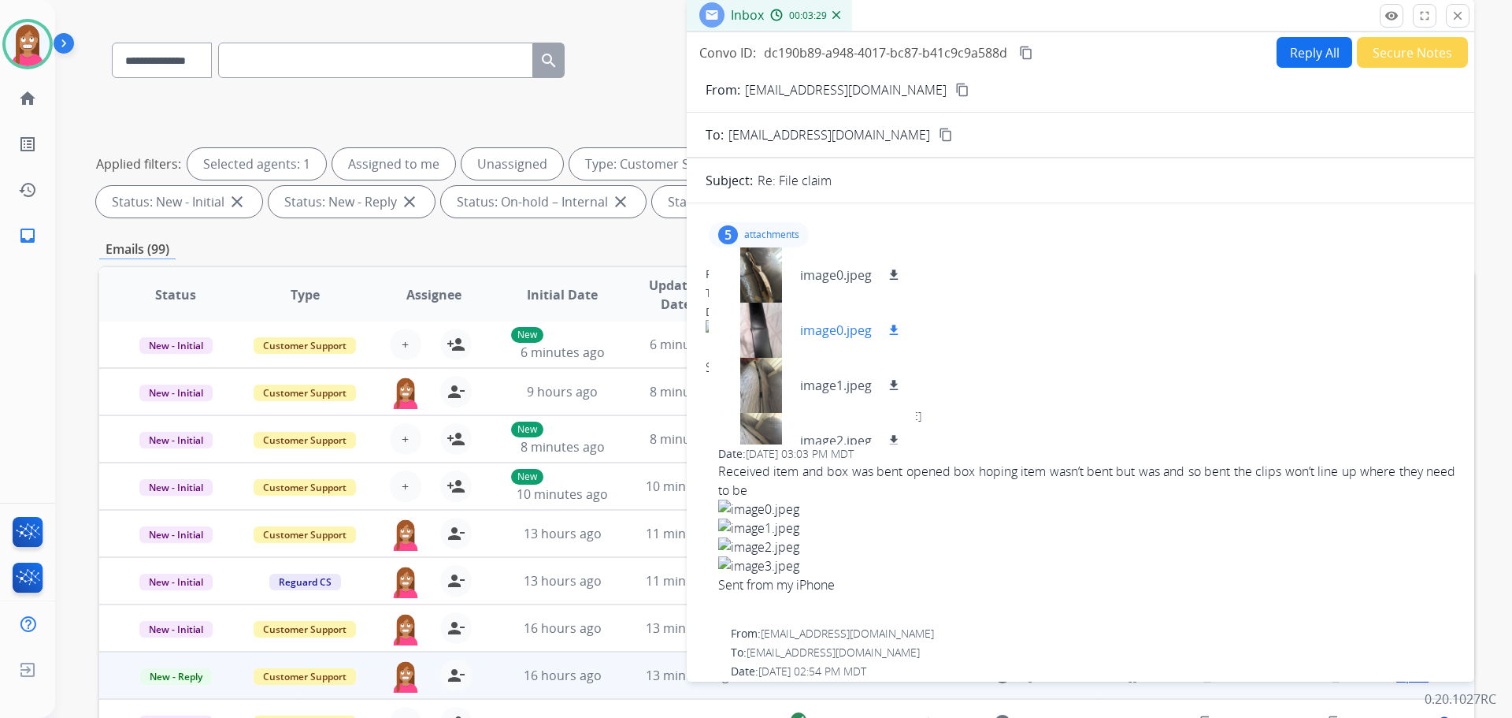
click at [756, 339] on div at bounding box center [760, 329] width 79 height 55
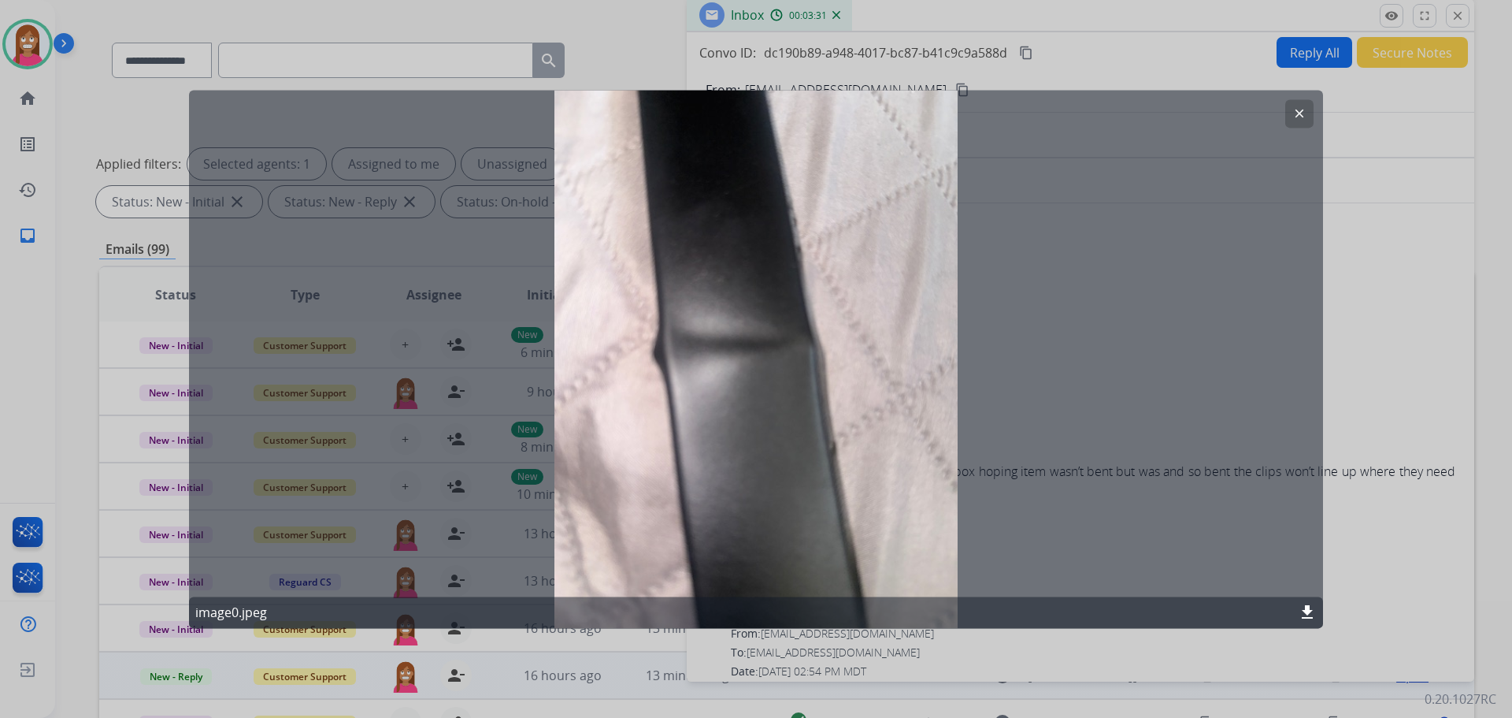
drag, startPoint x: 1341, startPoint y: 331, endPoint x: 1259, endPoint y: 334, distance: 82.8
click at [1340, 329] on div at bounding box center [756, 359] width 1512 height 718
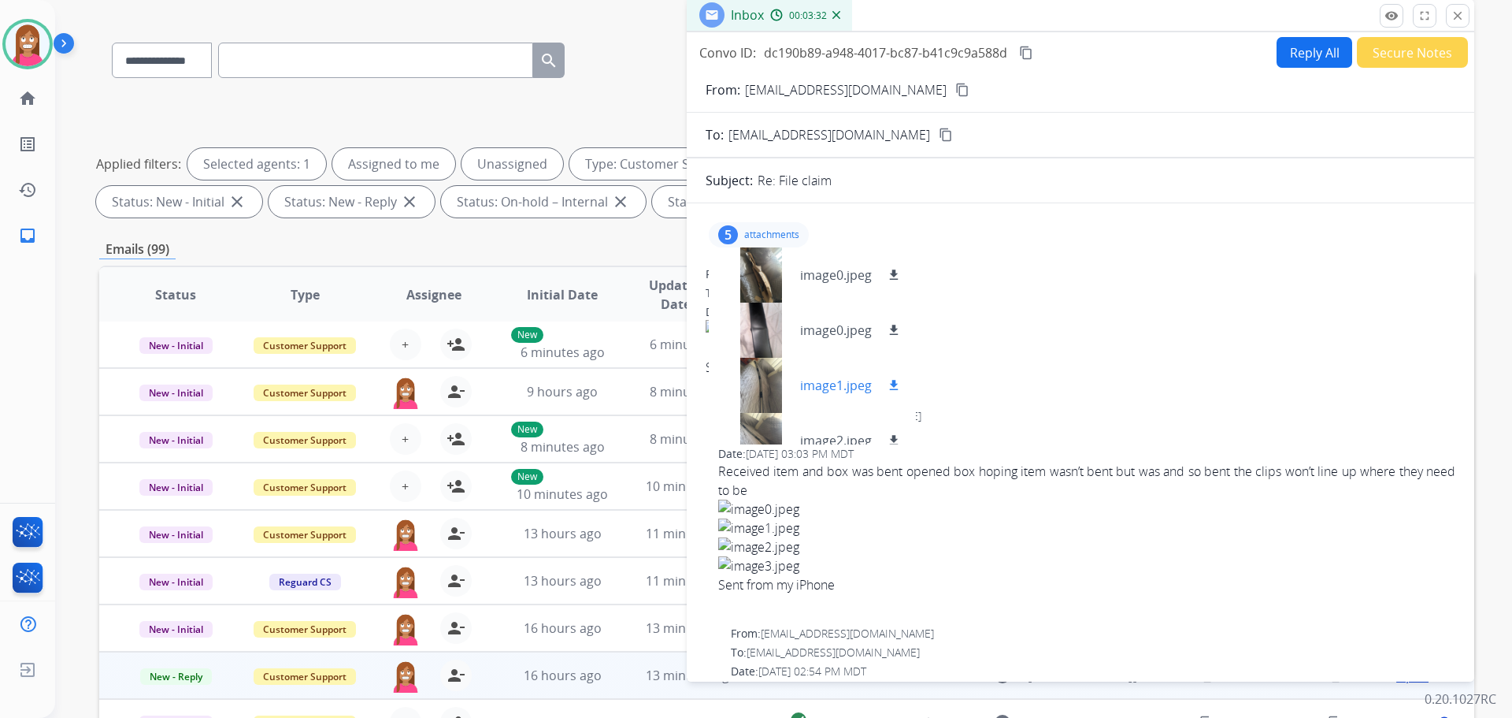
click at [750, 402] on div at bounding box center [760, 385] width 79 height 55
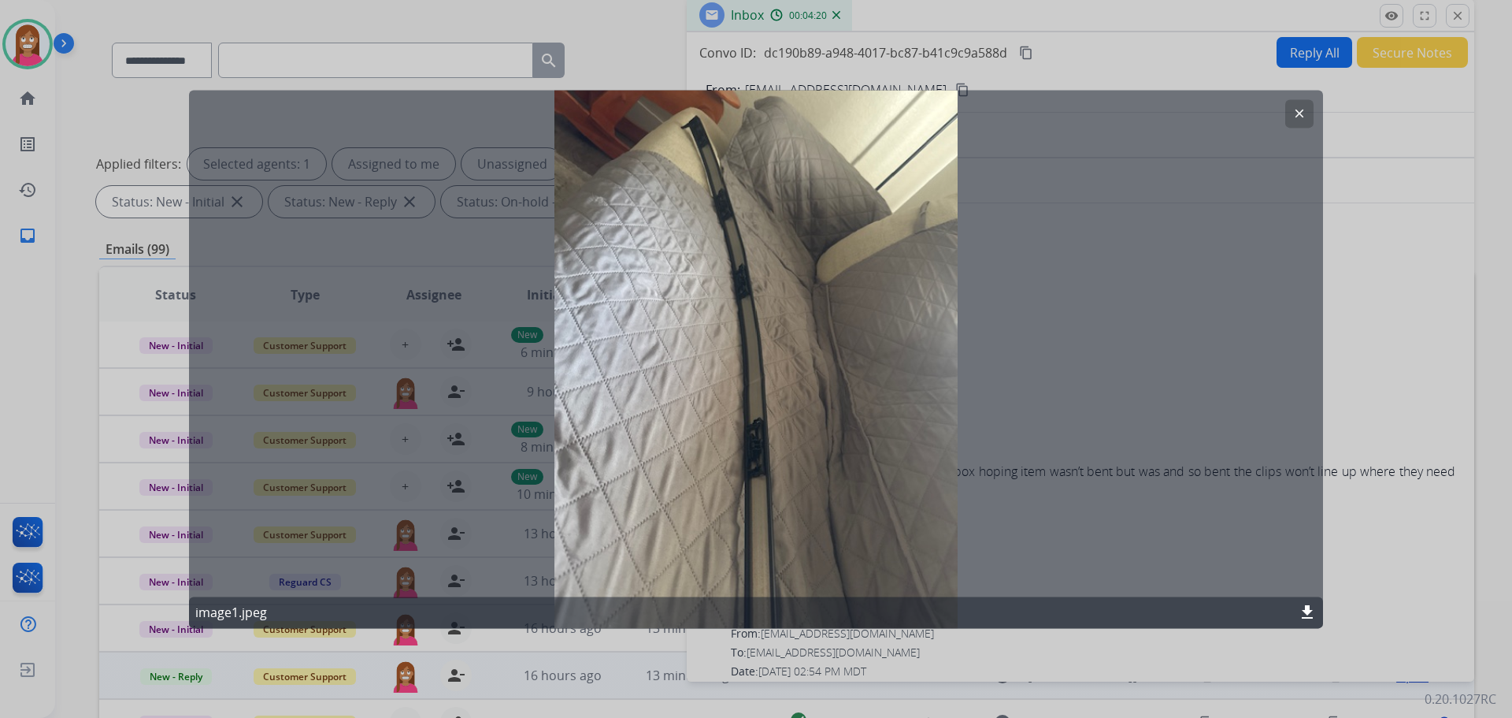
click at [1295, 109] on mat-icon "clear" at bounding box center [1299, 113] width 14 height 14
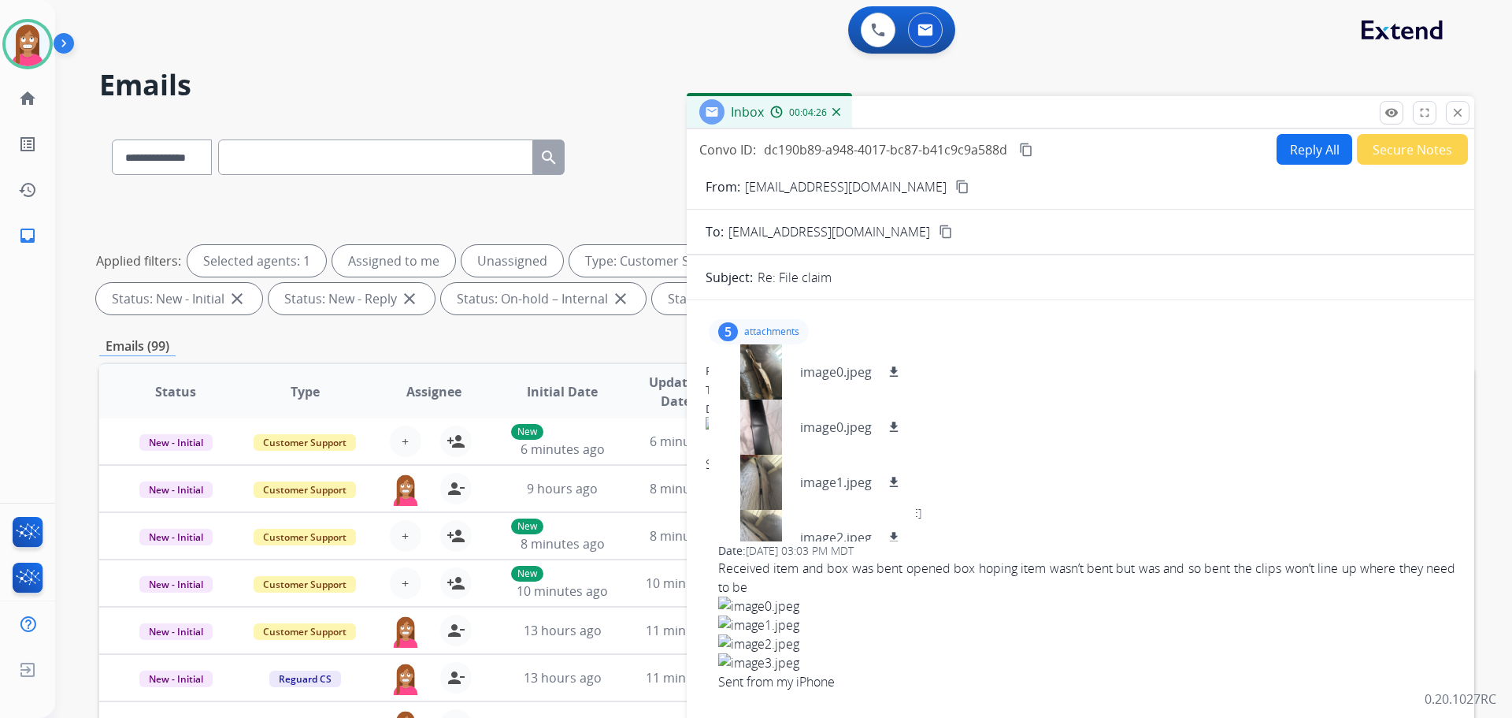
click at [1341, 154] on div "Reply All Secure Notes" at bounding box center [1370, 149] width 196 height 31
click at [1297, 154] on button "Reply All" at bounding box center [1315, 149] width 76 height 31
select select "**********"
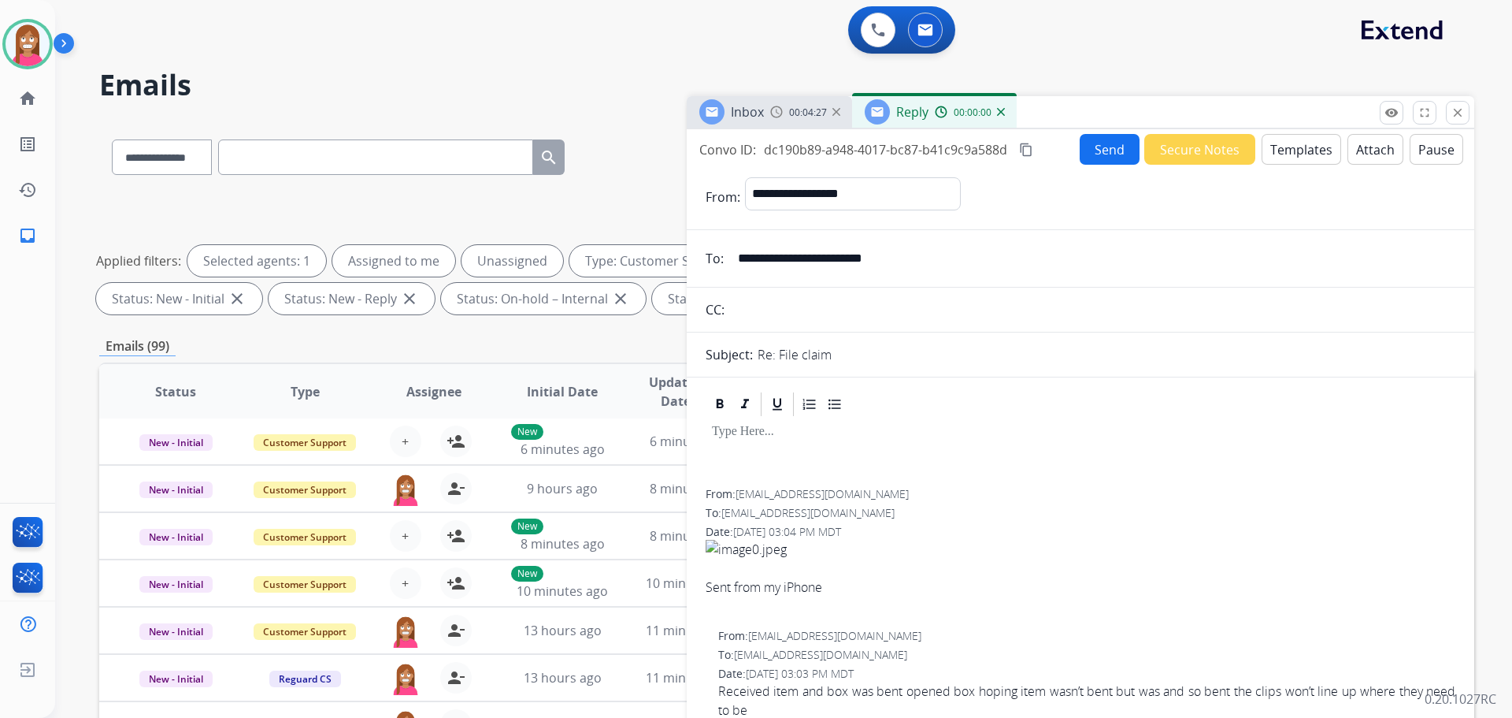
click at [1296, 153] on button "Templates" at bounding box center [1302, 149] width 80 height 31
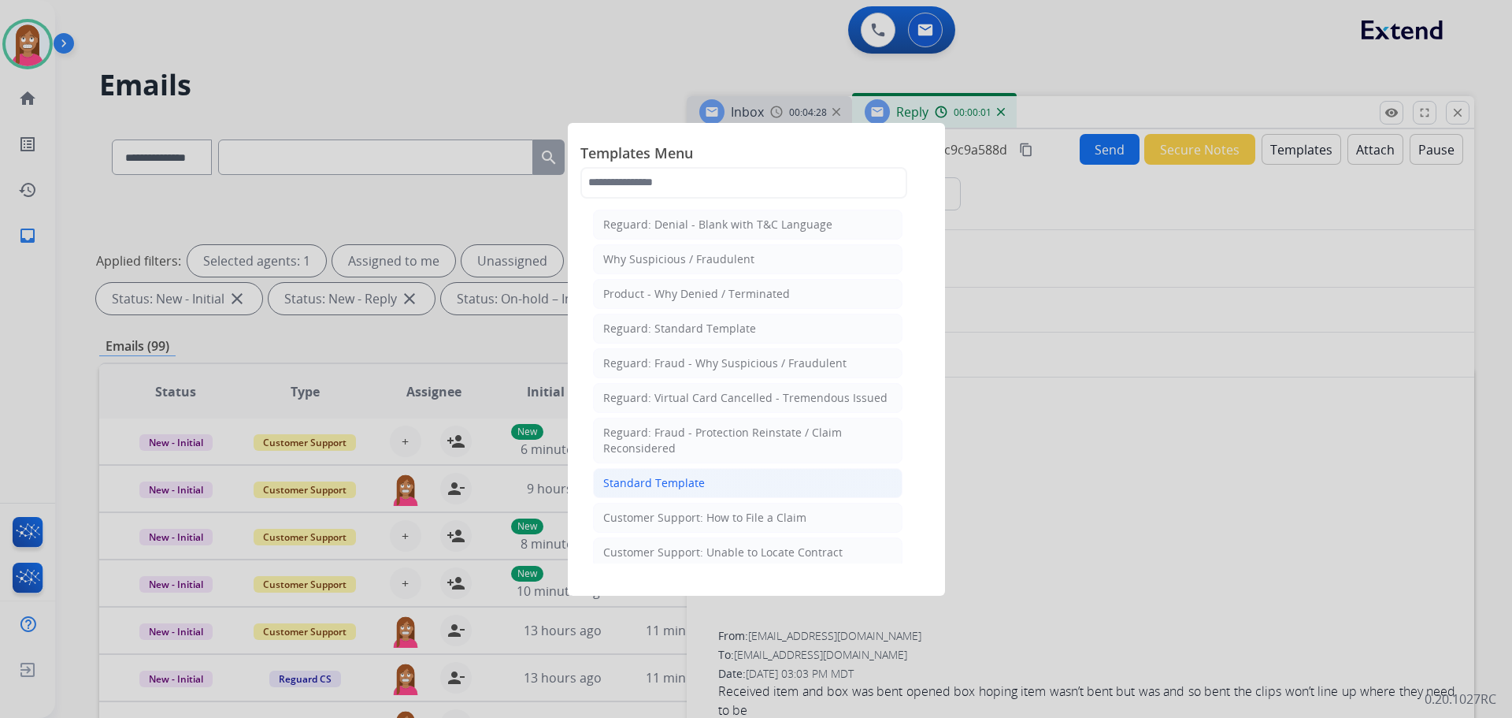
click at [606, 484] on div "Standard Template" at bounding box center [654, 483] width 102 height 16
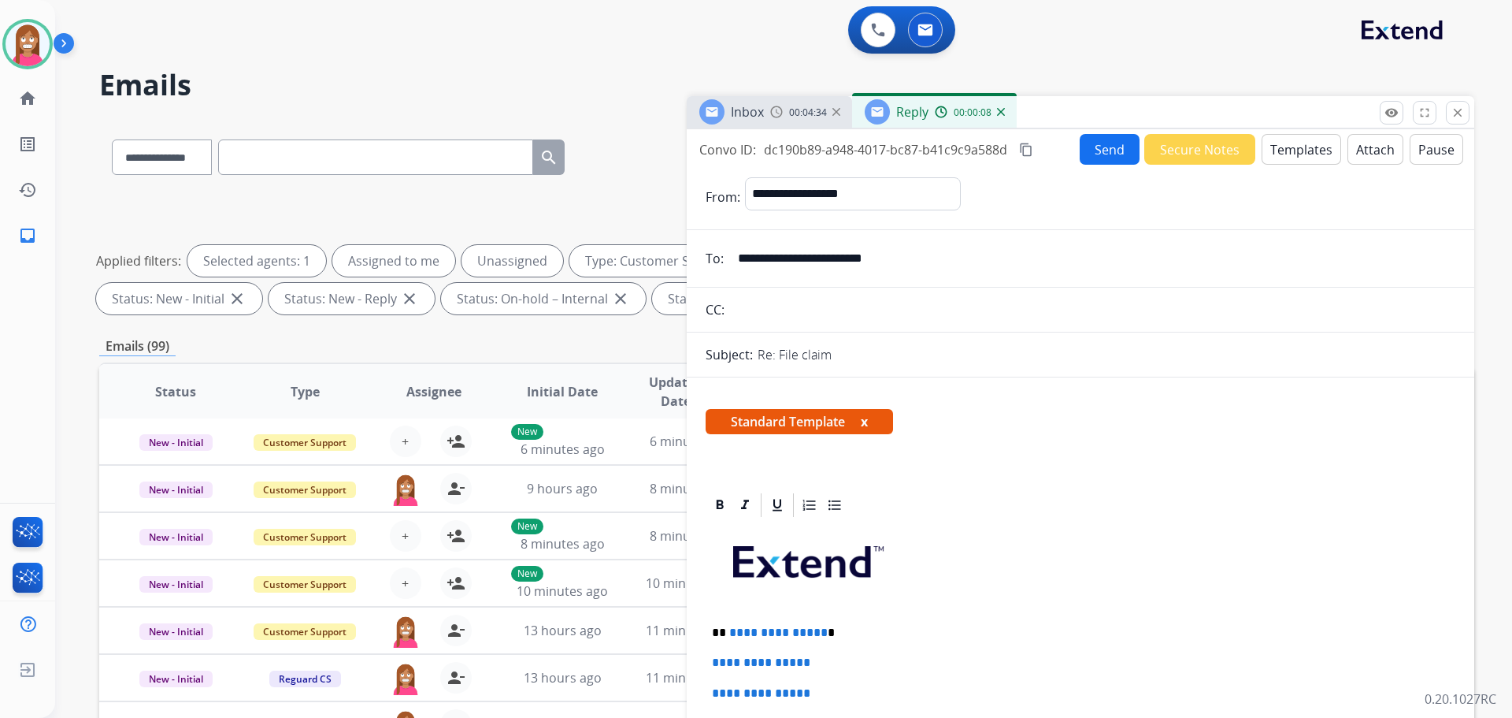
scroll to position [158, 0]
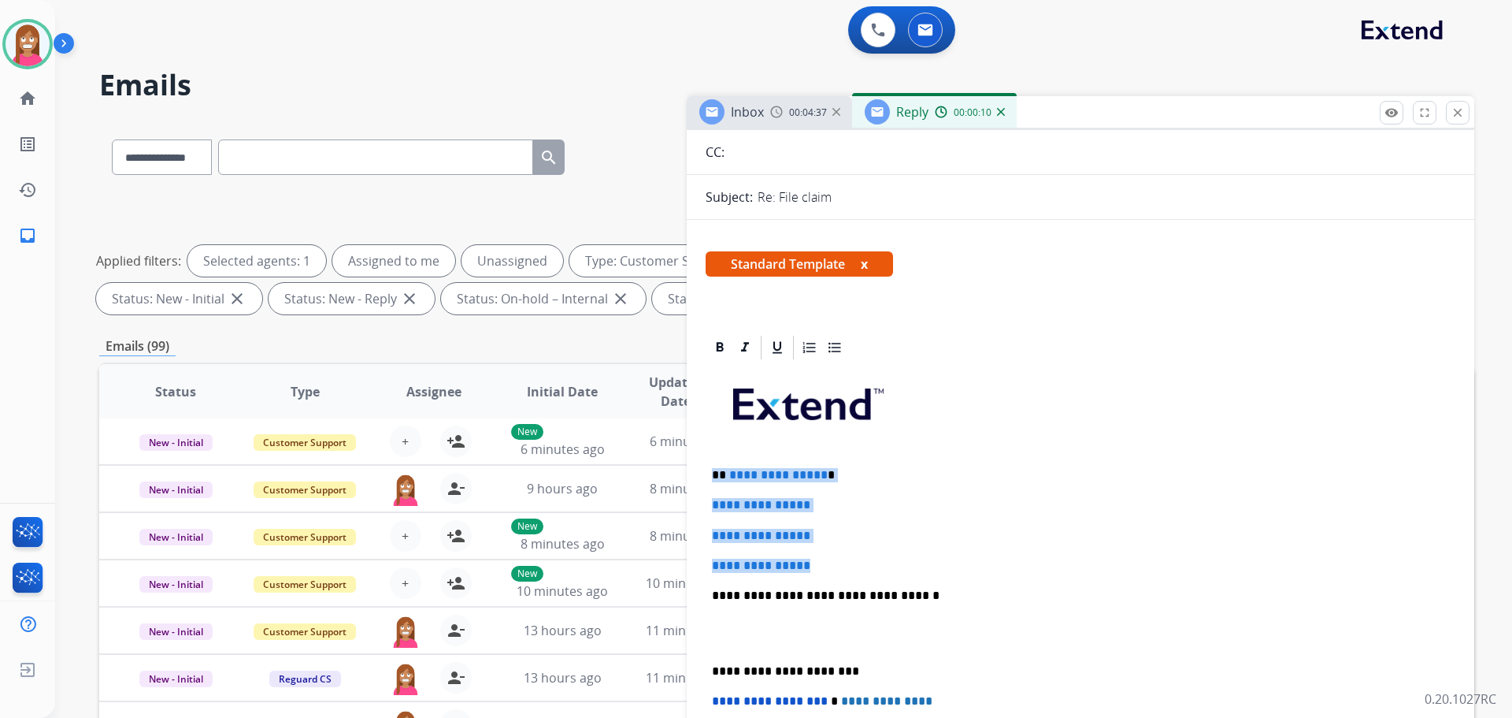
drag, startPoint x: 824, startPoint y: 564, endPoint x: 711, endPoint y: 458, distance: 154.9
click at [711, 458] on div "**********" at bounding box center [1081, 633] width 750 height 542
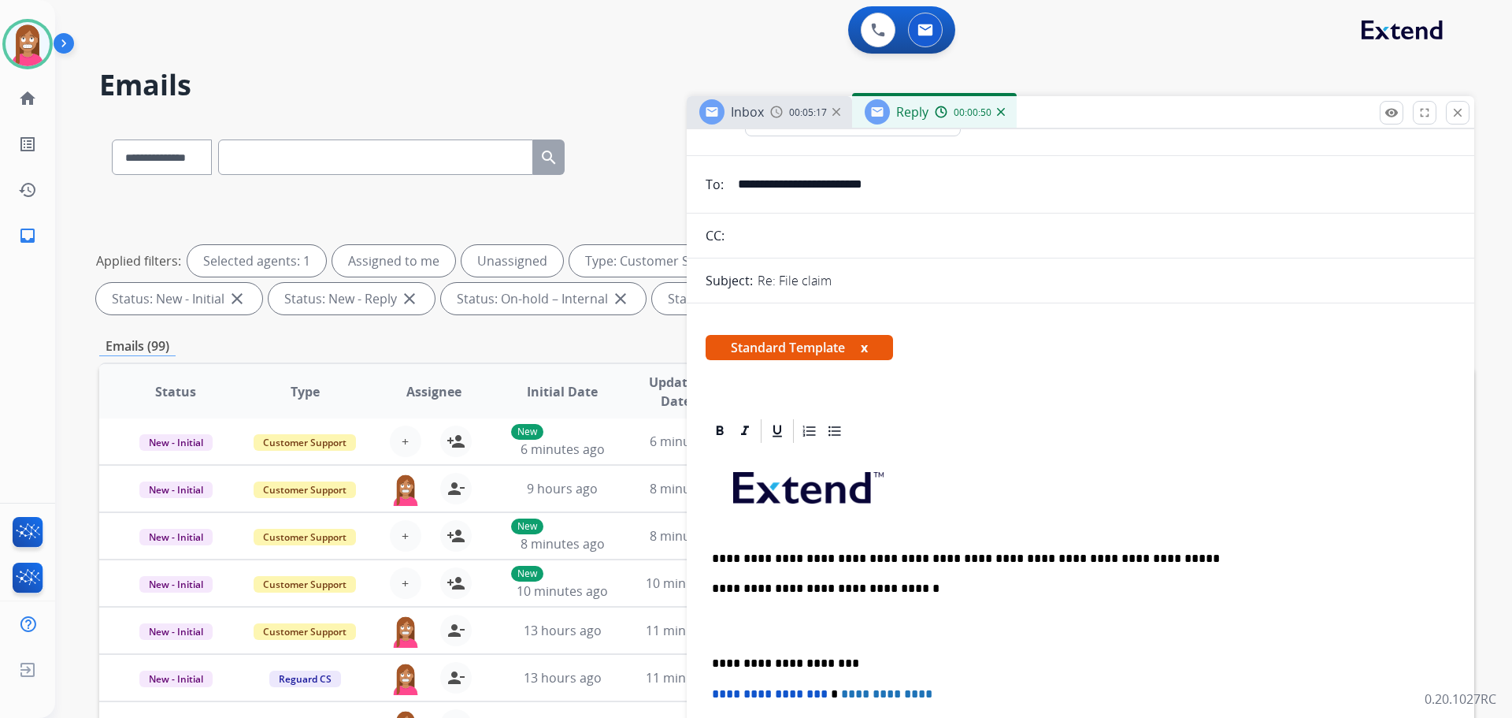
scroll to position [0, 0]
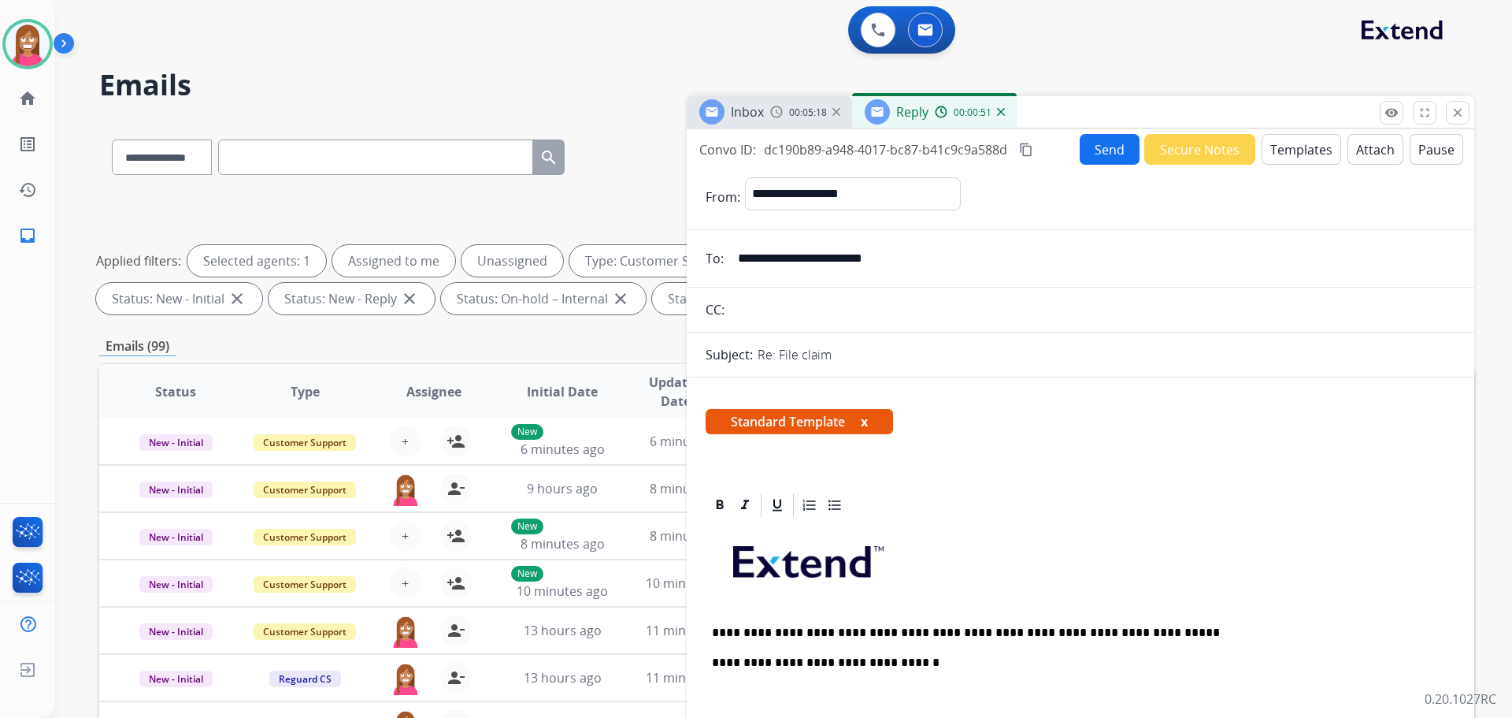
click at [1111, 157] on button "Send" at bounding box center [1110, 149] width 60 height 31
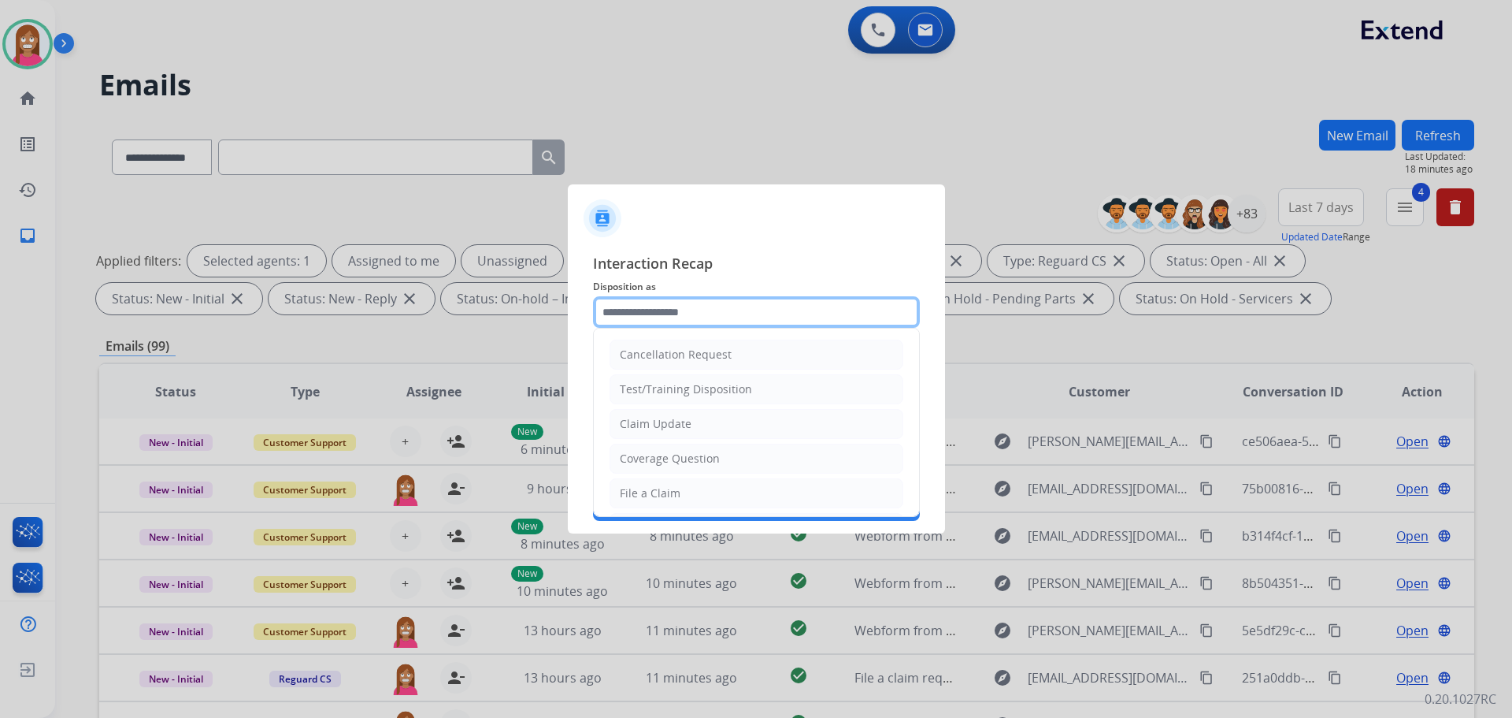
click at [640, 317] on input "text" at bounding box center [756, 312] width 327 height 32
click at [637, 426] on div "Claim Update" at bounding box center [656, 424] width 72 height 16
type input "**********"
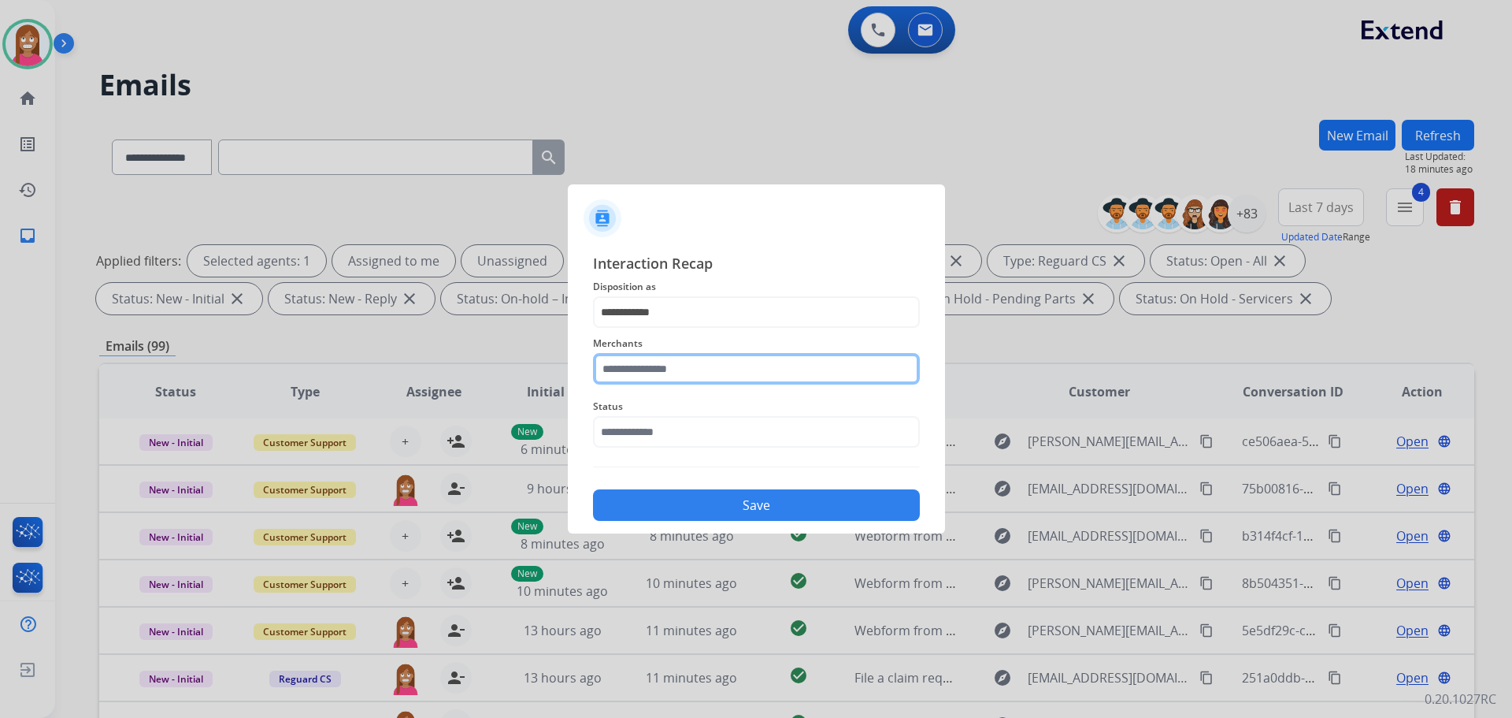
click at [626, 360] on input "text" at bounding box center [756, 369] width 327 height 32
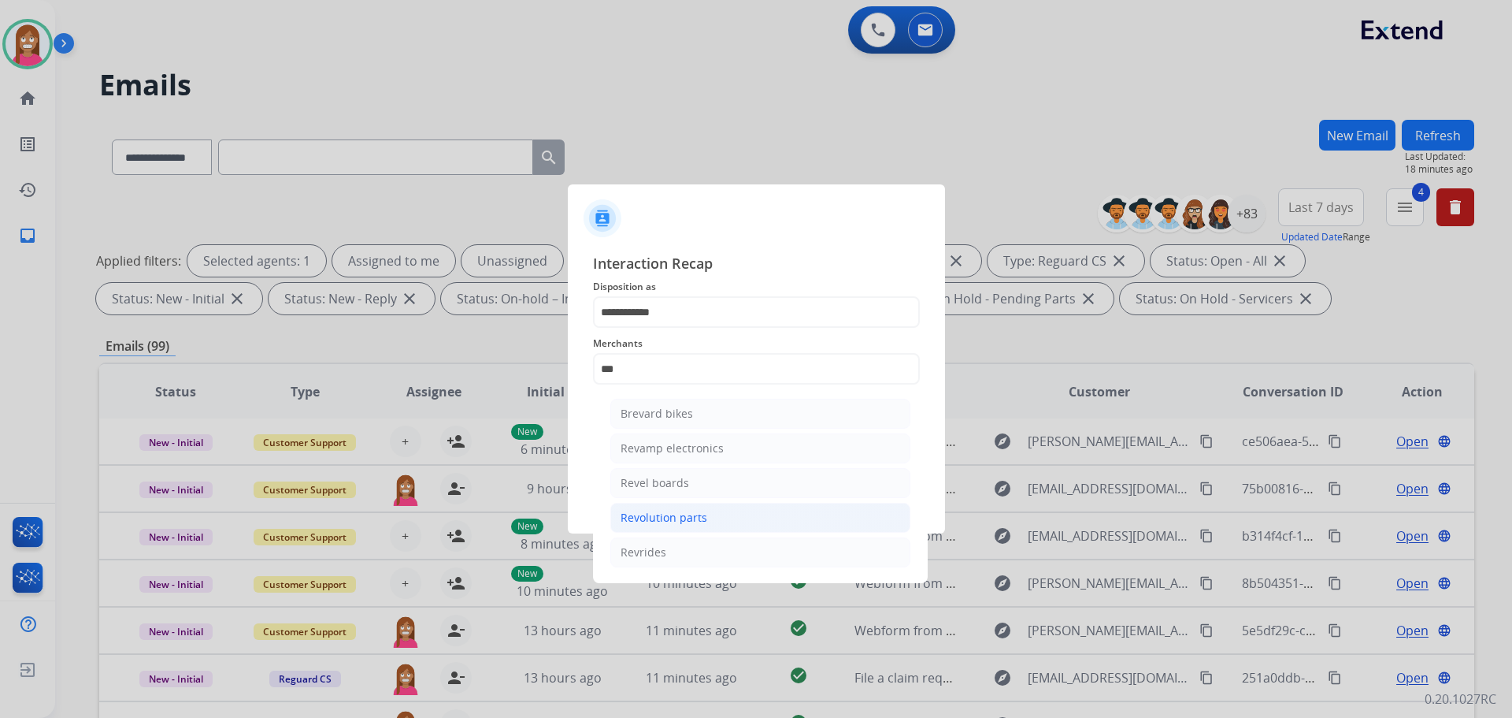
click at [734, 510] on li "Revolution parts" at bounding box center [760, 517] width 300 height 30
type input "**********"
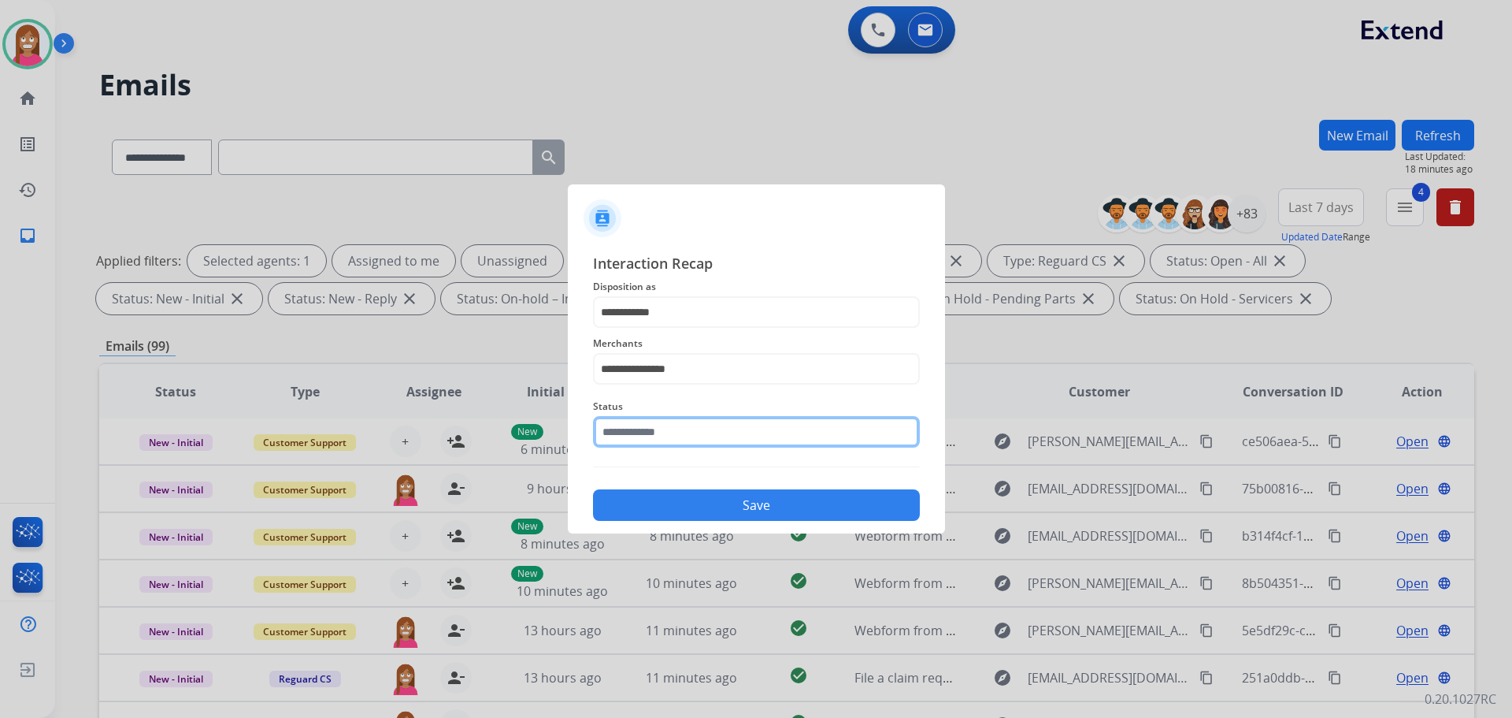
click at [676, 431] on input "text" at bounding box center [756, 432] width 327 height 32
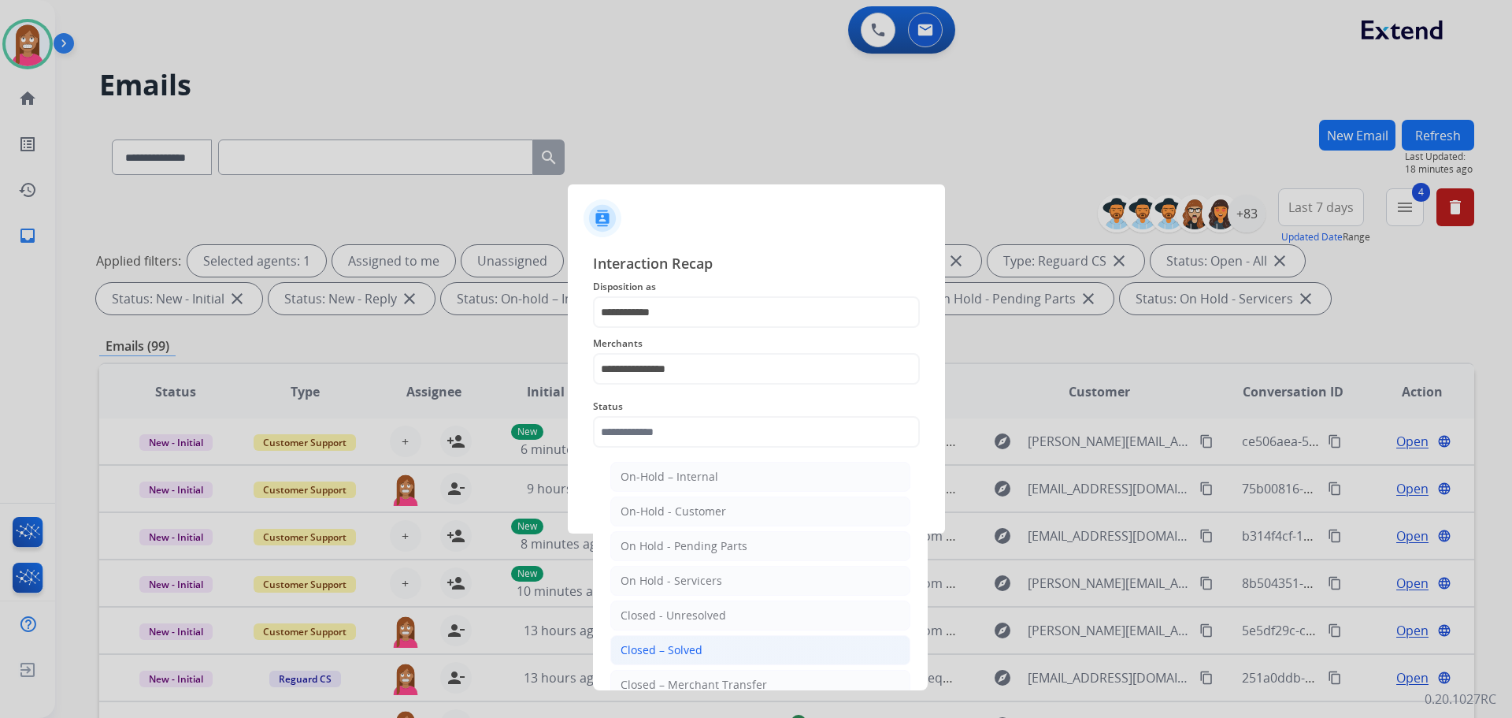
click at [661, 640] on li "Closed – Solved" at bounding box center [760, 650] width 300 height 30
type input "**********"
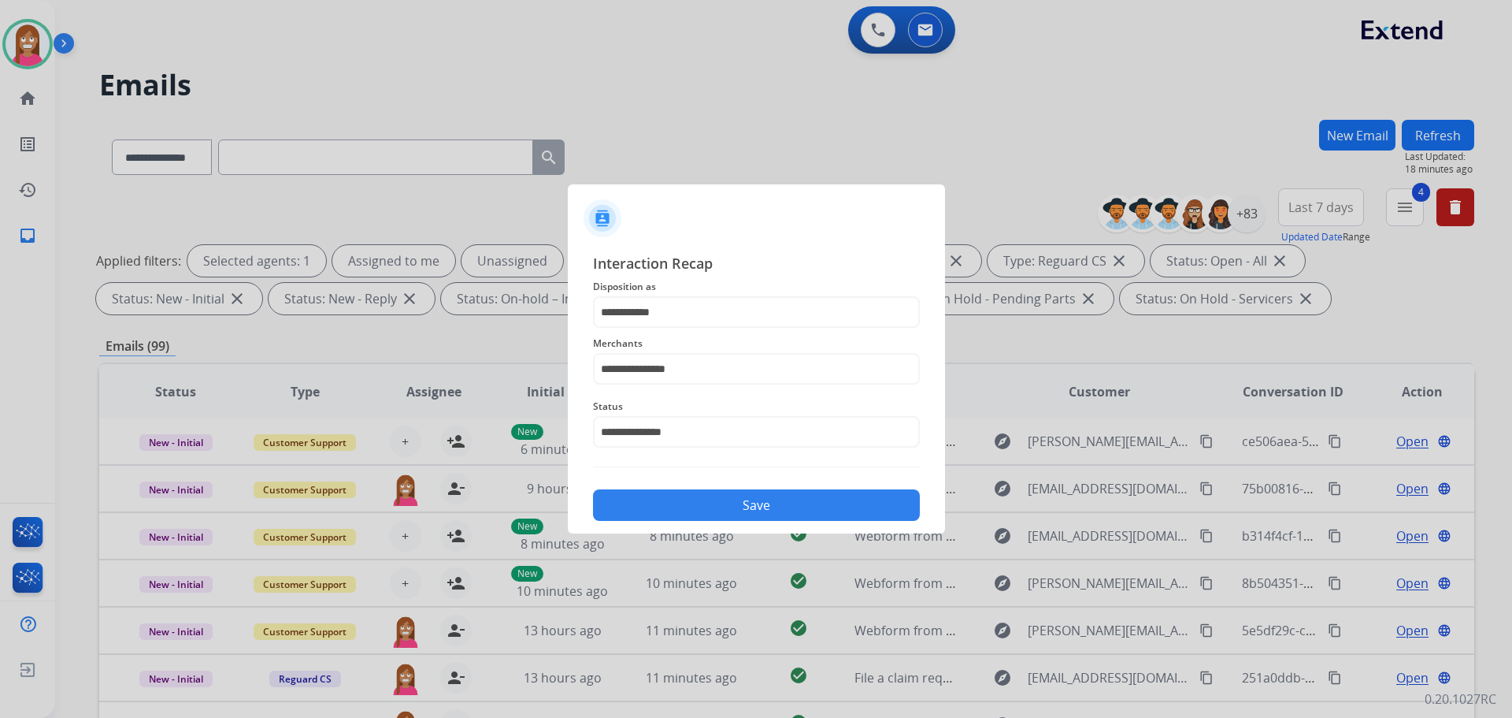
click at [660, 507] on button "Save" at bounding box center [756, 505] width 327 height 32
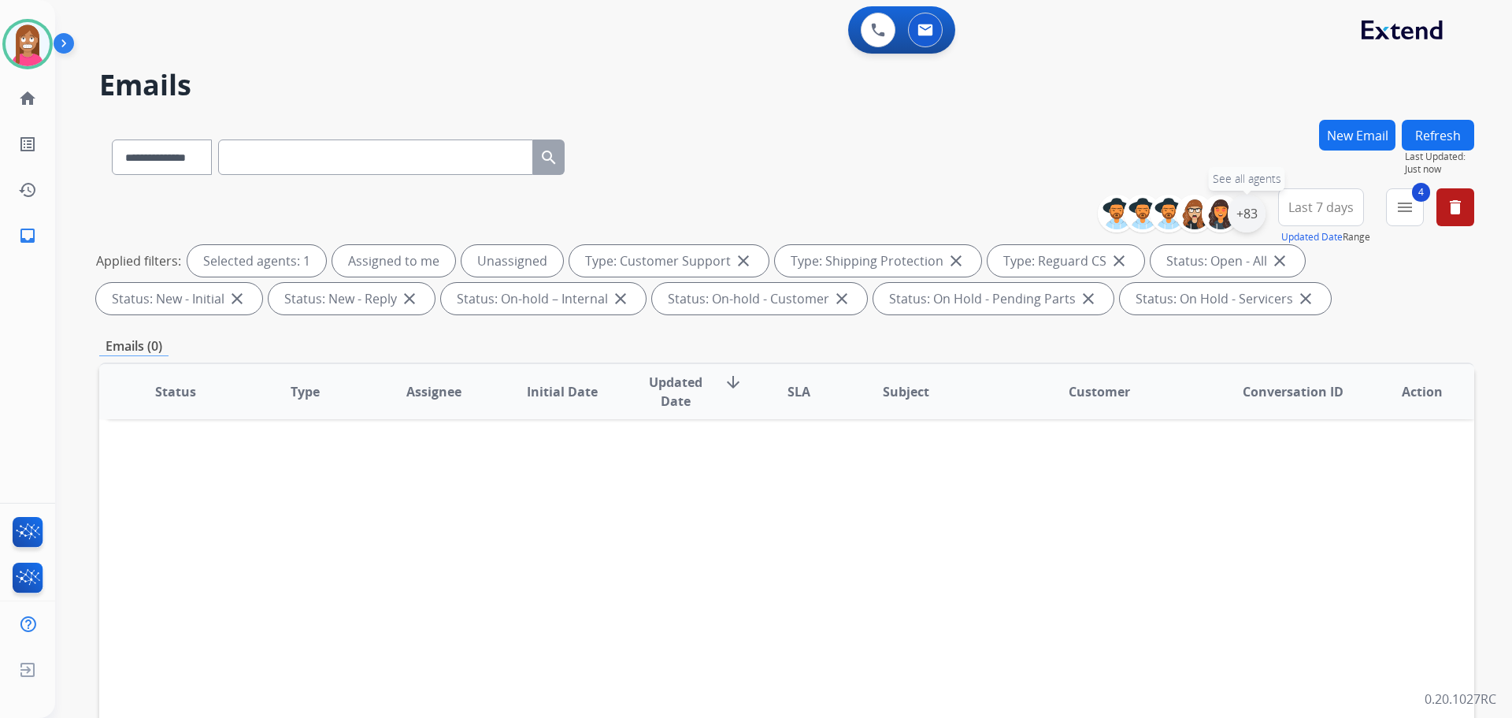
click at [1249, 215] on div "+83" at bounding box center [1247, 214] width 38 height 38
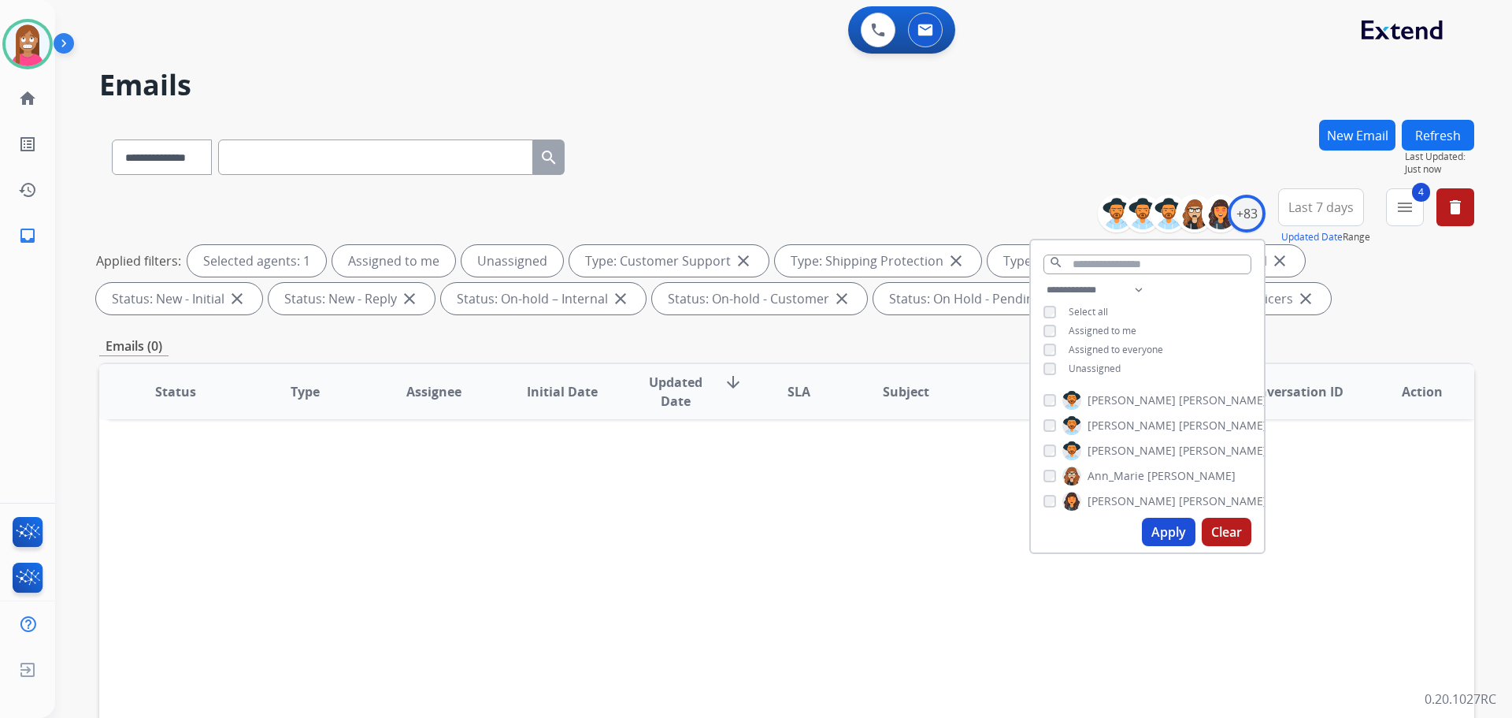
click at [1159, 541] on button "Apply" at bounding box center [1169, 531] width 54 height 28
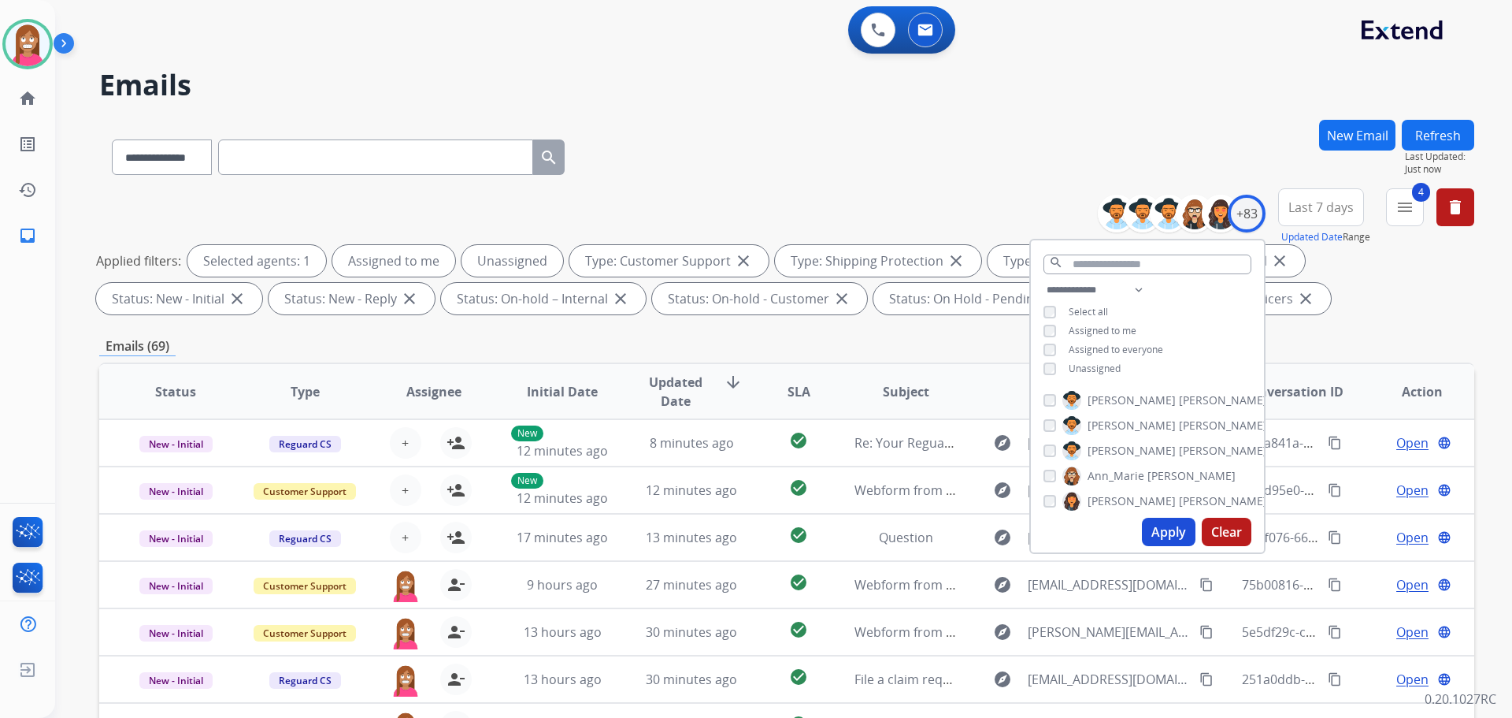
click at [753, 129] on div "**********" at bounding box center [786, 154] width 1375 height 69
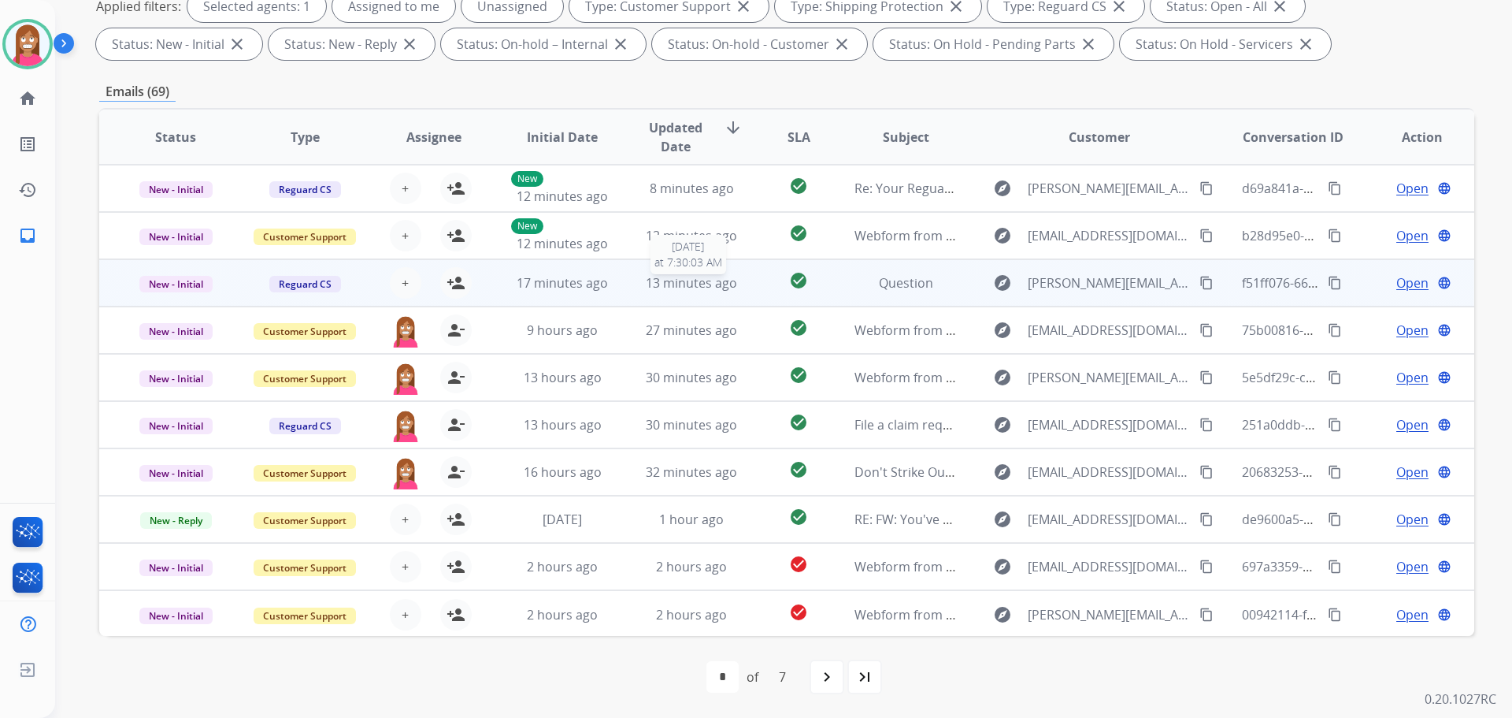
scroll to position [2, 0]
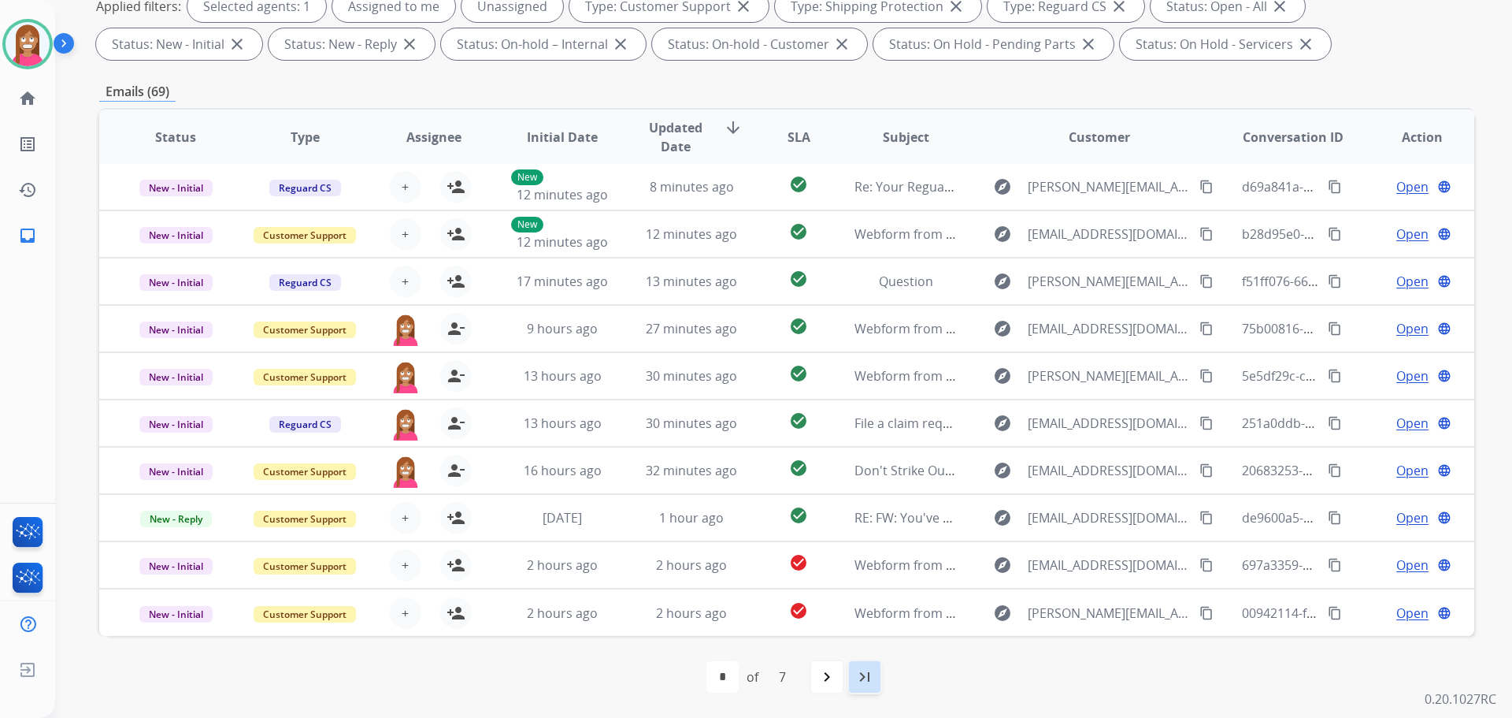
click at [870, 677] on mat-icon "last_page" at bounding box center [864, 676] width 19 height 19
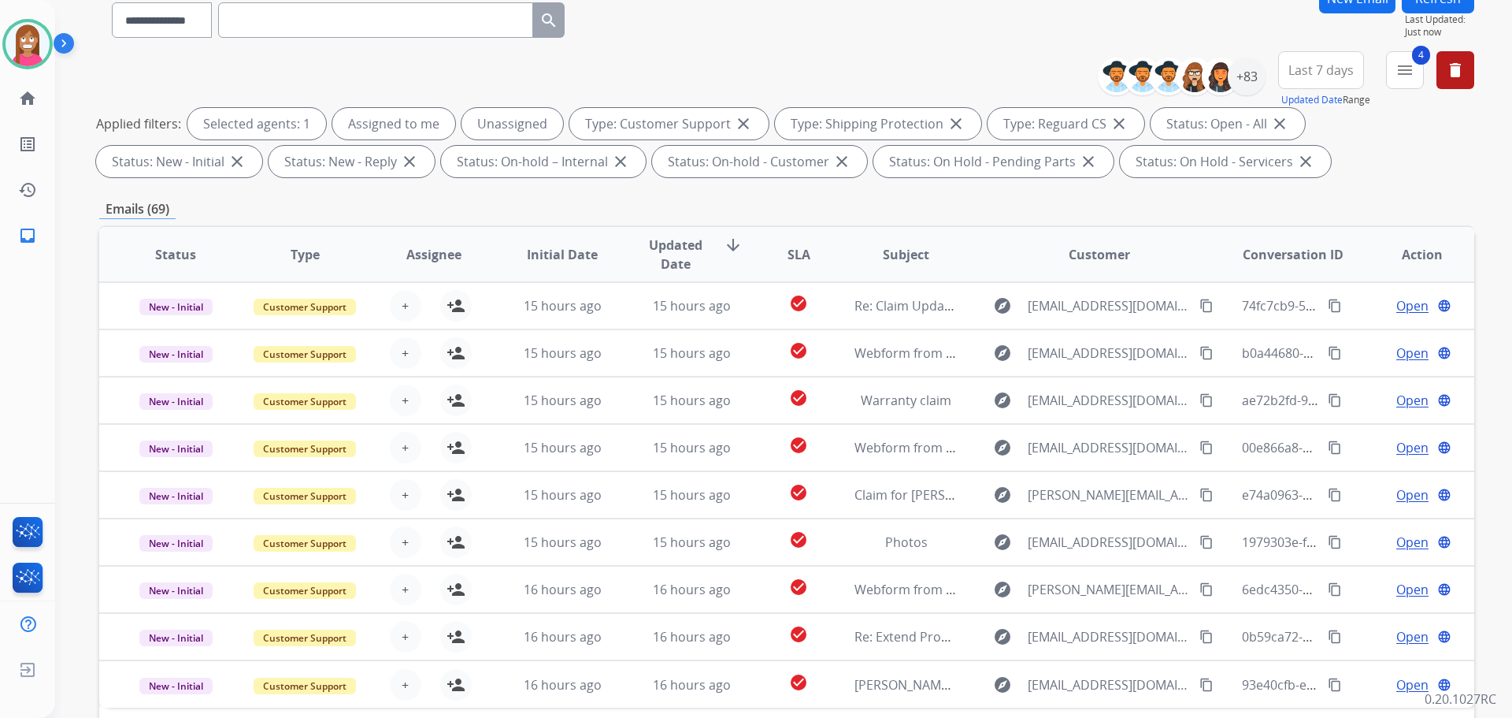
scroll to position [254, 0]
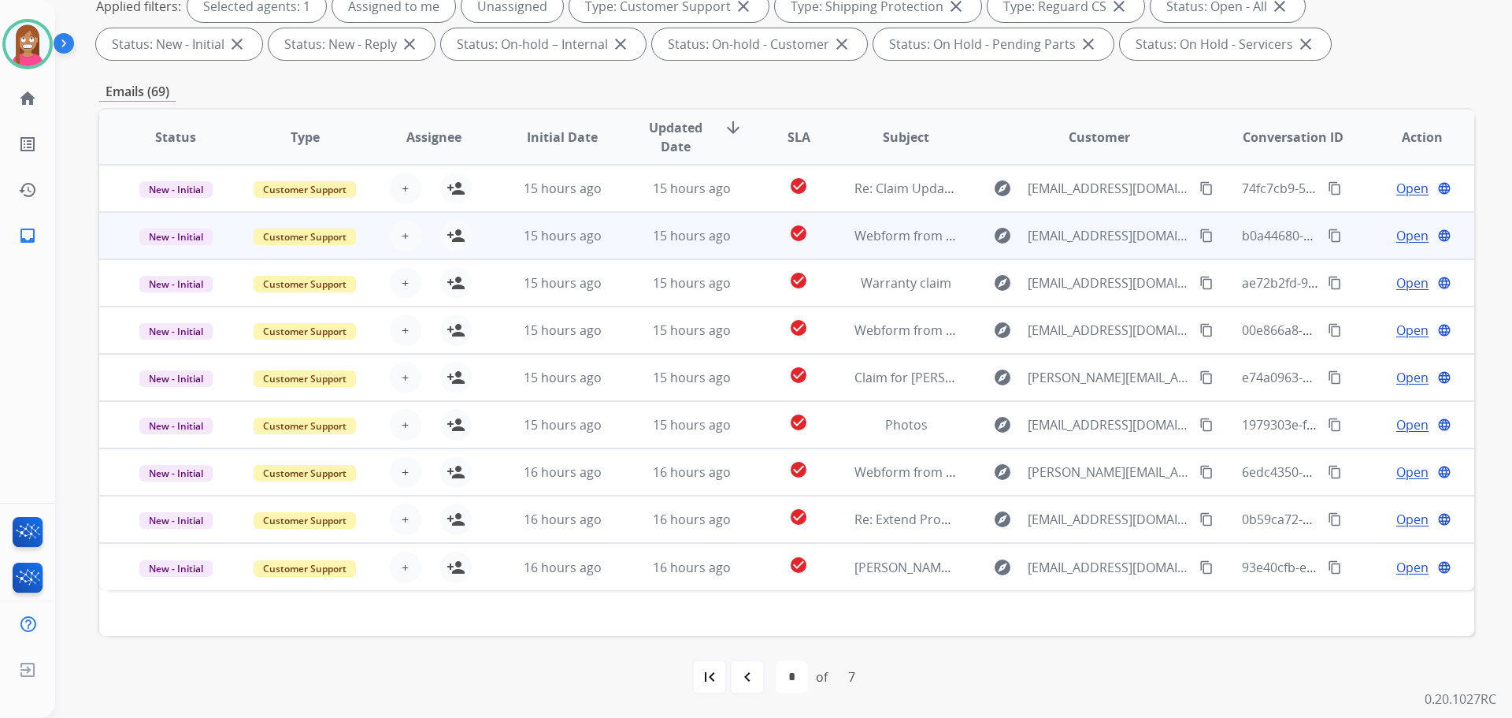
click at [1200, 235] on mat-icon "content_copy" at bounding box center [1207, 235] width 14 height 14
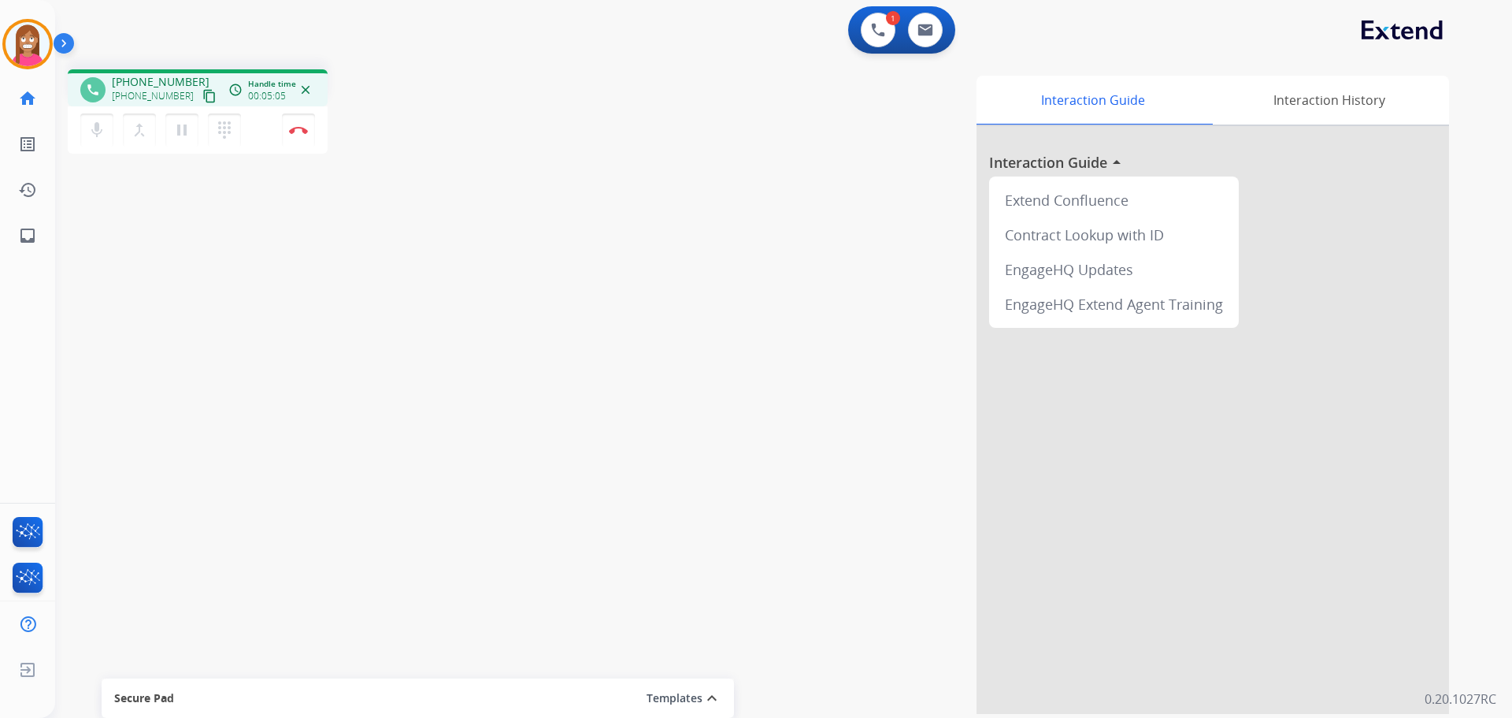
click at [202, 96] on mat-icon "content_copy" at bounding box center [209, 96] width 14 height 14
click at [306, 128] on img at bounding box center [298, 130] width 19 height 8
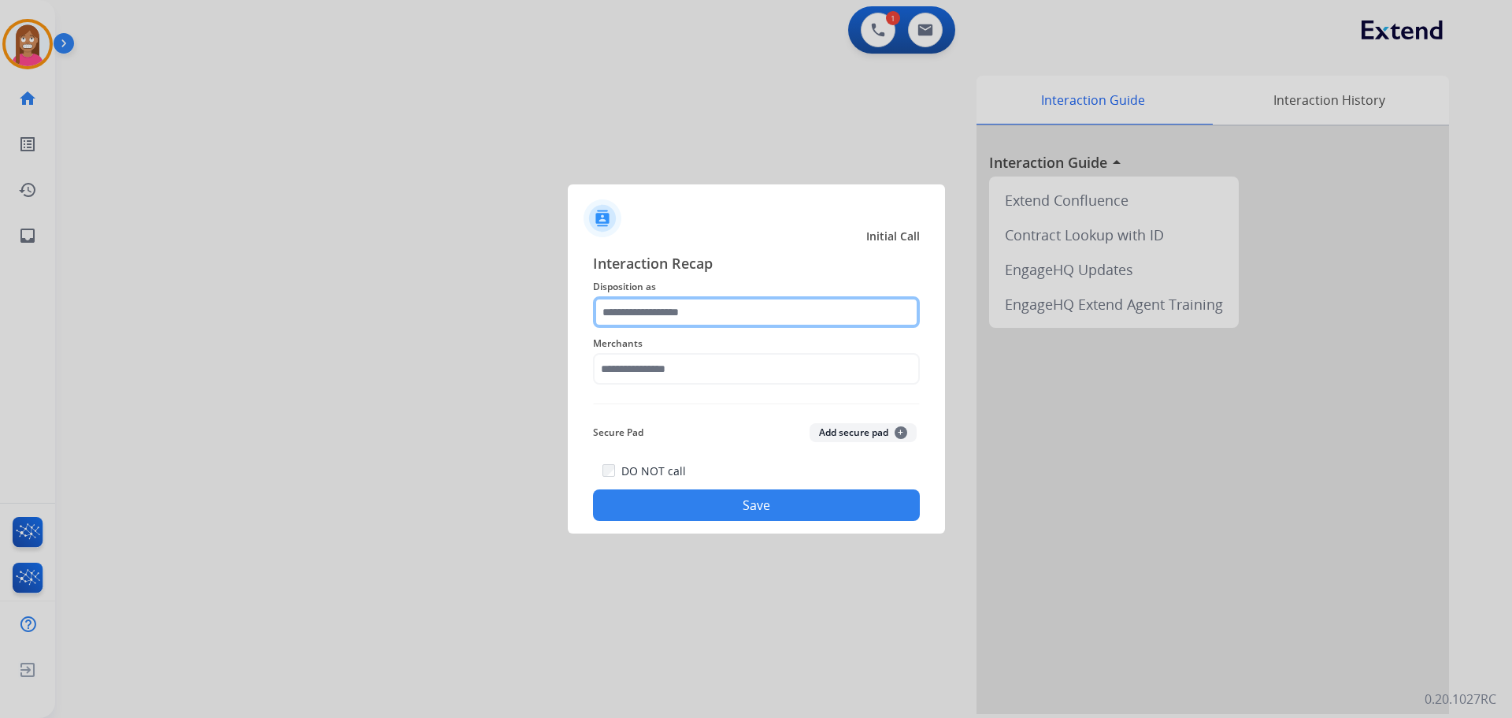
click at [640, 317] on input "text" at bounding box center [756, 312] width 327 height 32
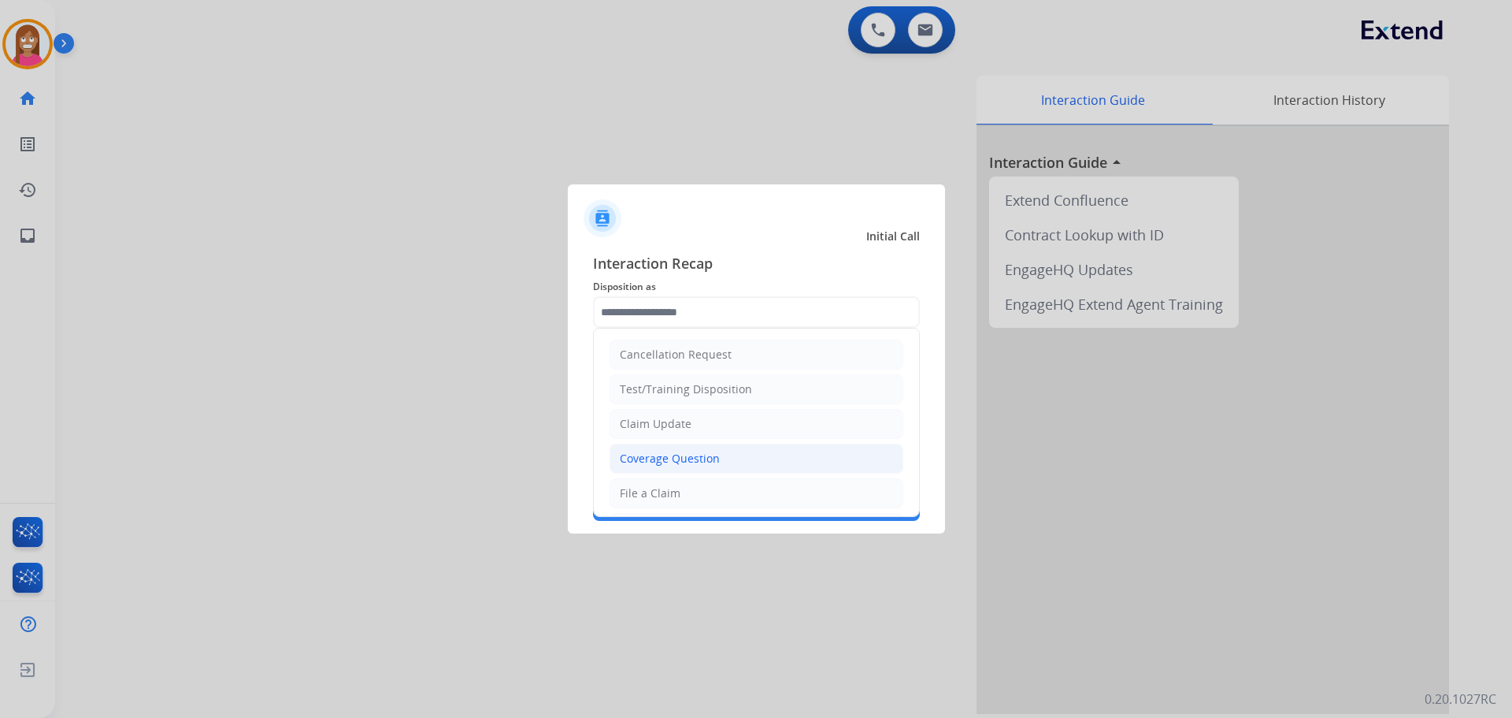
click at [673, 462] on div "Coverage Question" at bounding box center [670, 459] width 100 height 16
type input "**********"
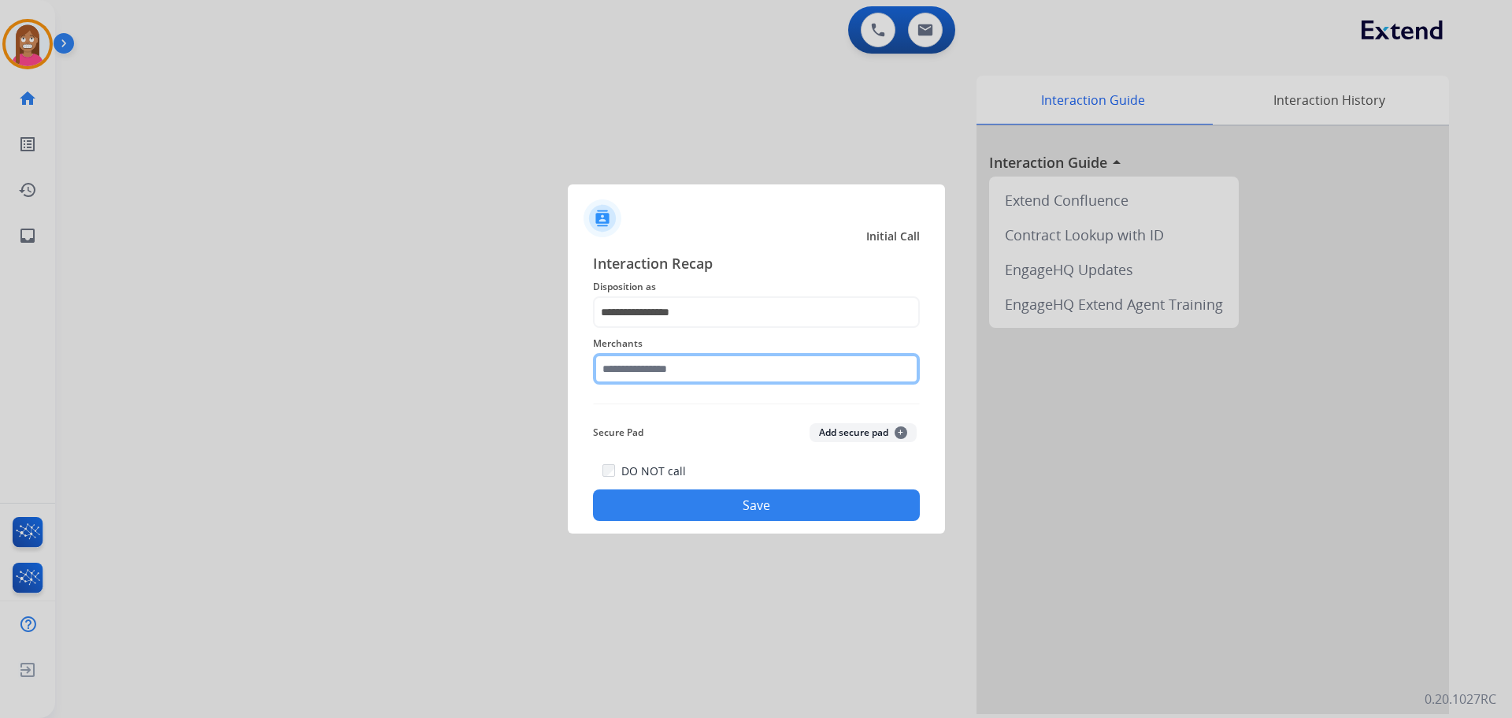
click at [661, 373] on input "text" at bounding box center [756, 369] width 327 height 32
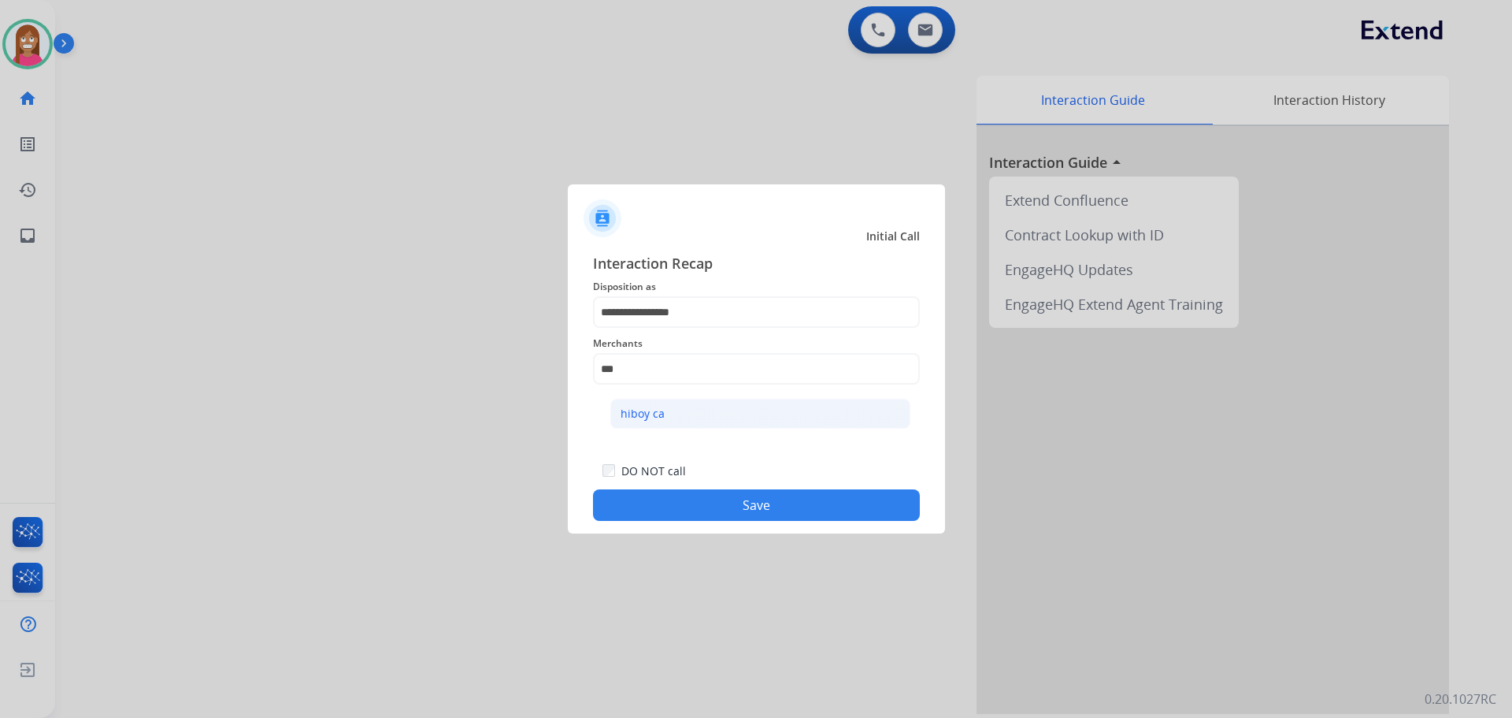
click at [636, 414] on div "hiboy ca" at bounding box center [643, 414] width 44 height 16
type input "********"
click at [680, 499] on button "Save" at bounding box center [756, 505] width 327 height 32
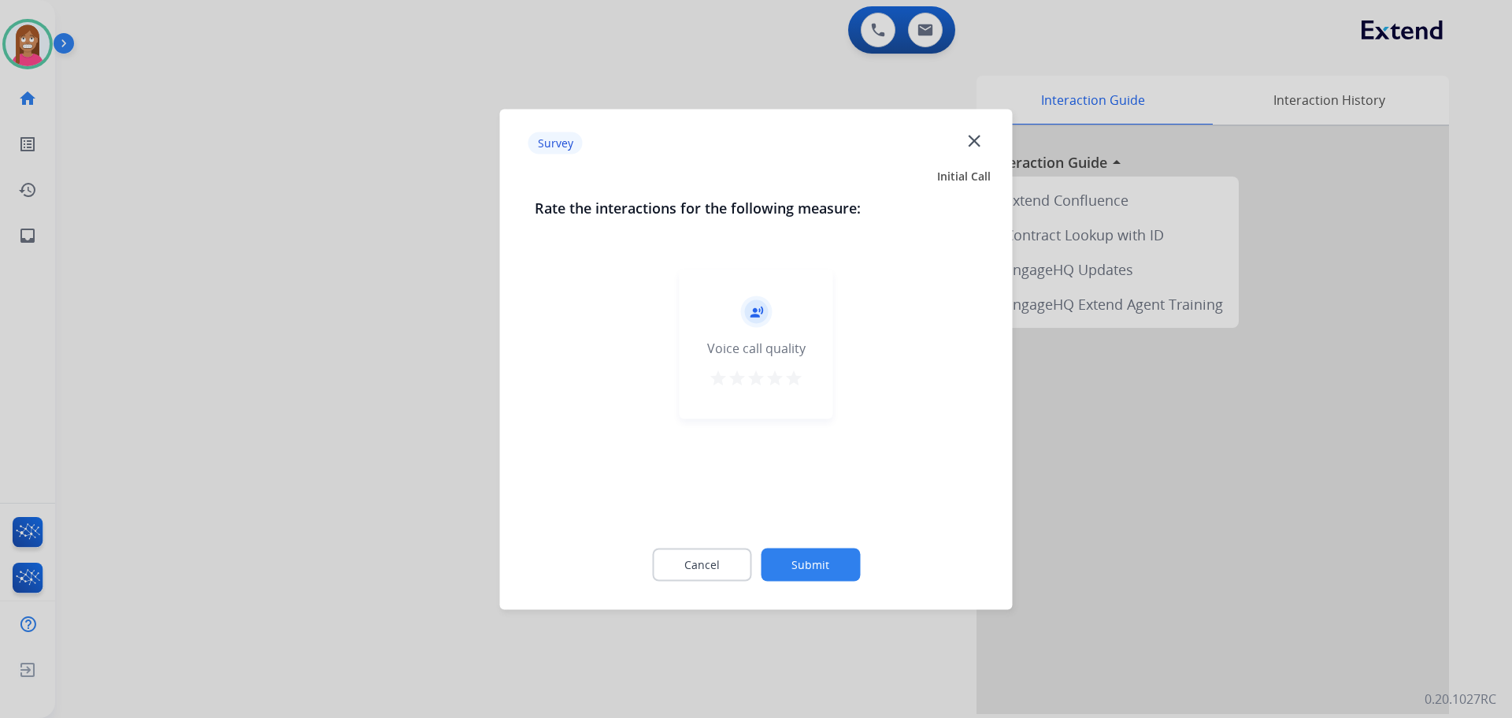
click at [974, 141] on mat-icon "close" at bounding box center [974, 140] width 20 height 20
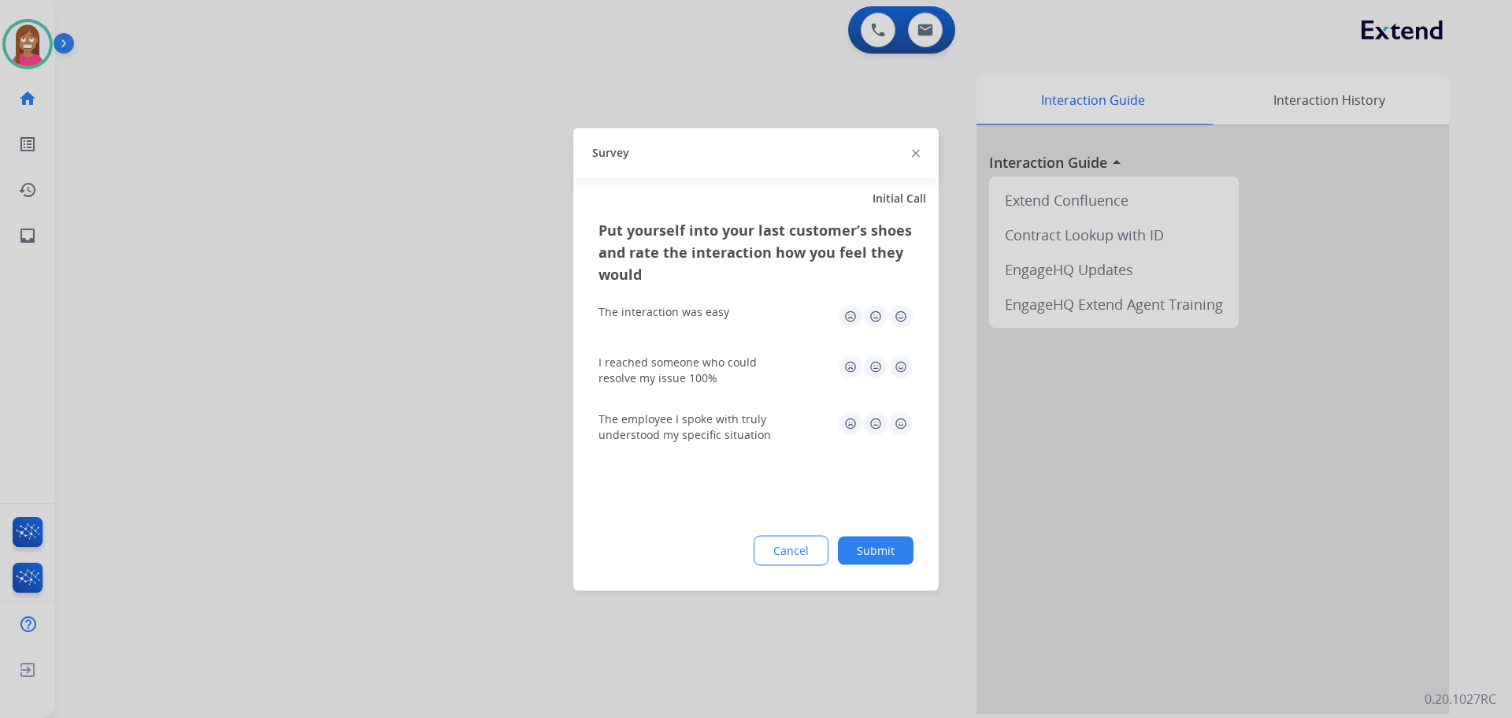
drag, startPoint x: 914, startPoint y: 159, endPoint x: 919, endPoint y: 150, distance: 10.3
click at [918, 154] on div at bounding box center [916, 152] width 8 height 19
click at [918, 153] on img at bounding box center [916, 154] width 8 height 8
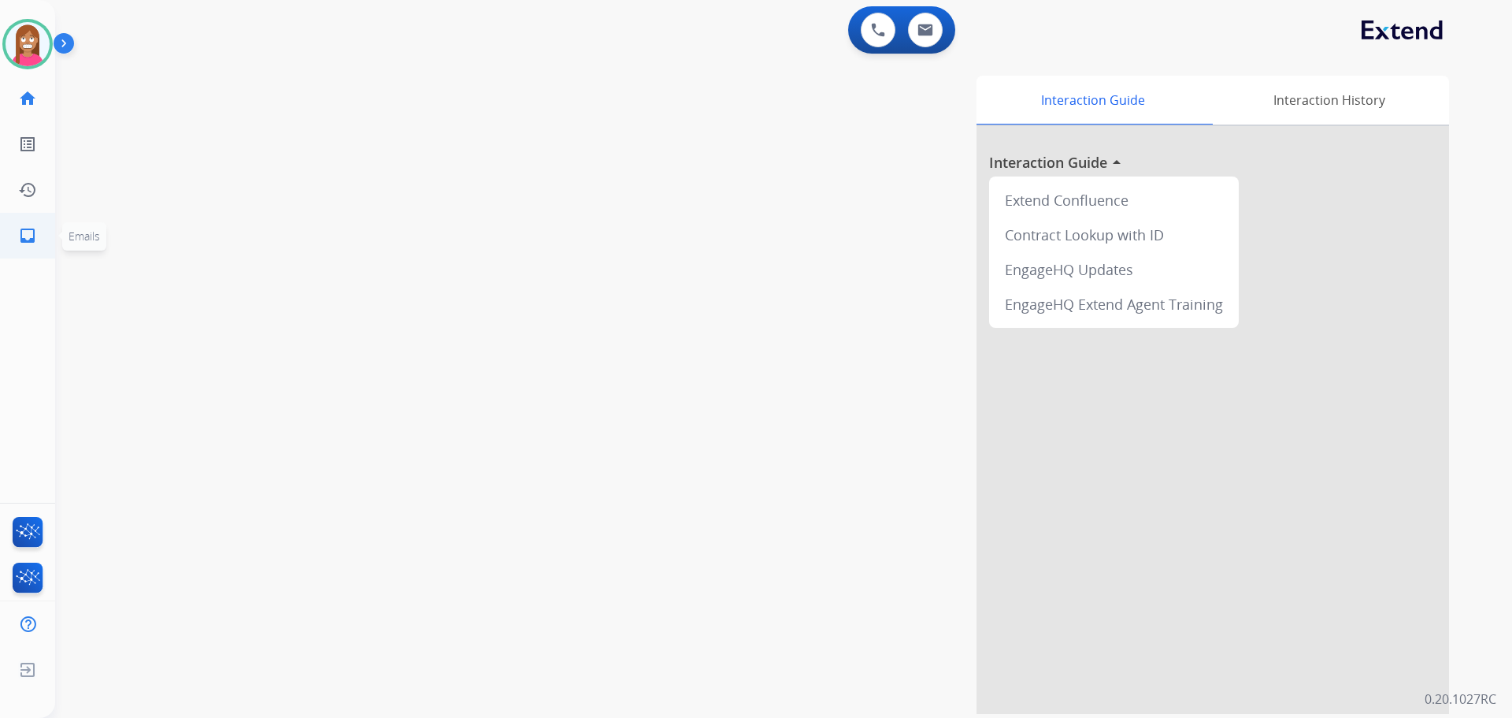
click at [28, 237] on mat-icon "inbox" at bounding box center [27, 235] width 19 height 19
select select "**********"
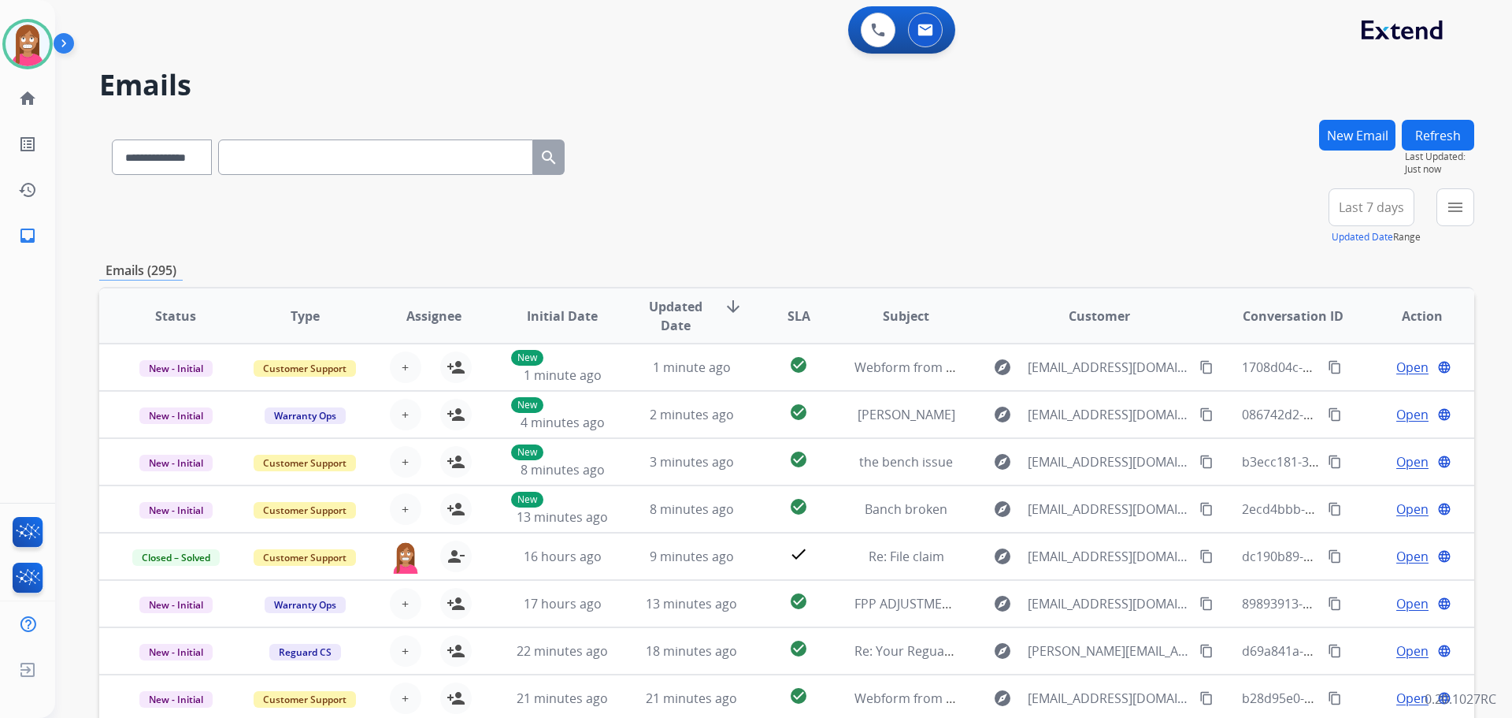
click at [1334, 143] on button "New Email" at bounding box center [1357, 135] width 76 height 31
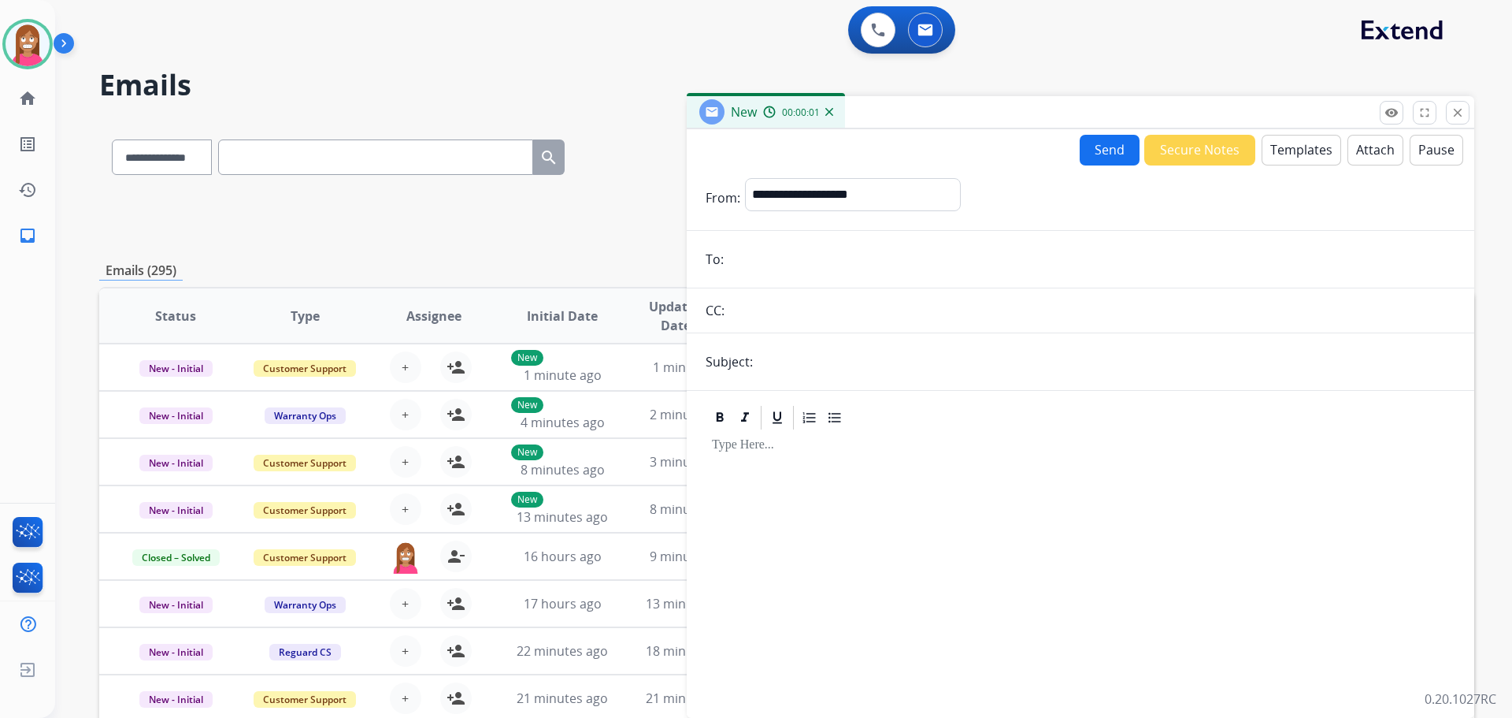
drag, startPoint x: 766, startPoint y: 280, endPoint x: 769, endPoint y: 269, distance: 11.3
paste input "**********"
type input "**********"
click at [792, 199] on select "**********" at bounding box center [852, 194] width 214 height 32
select select "**********"
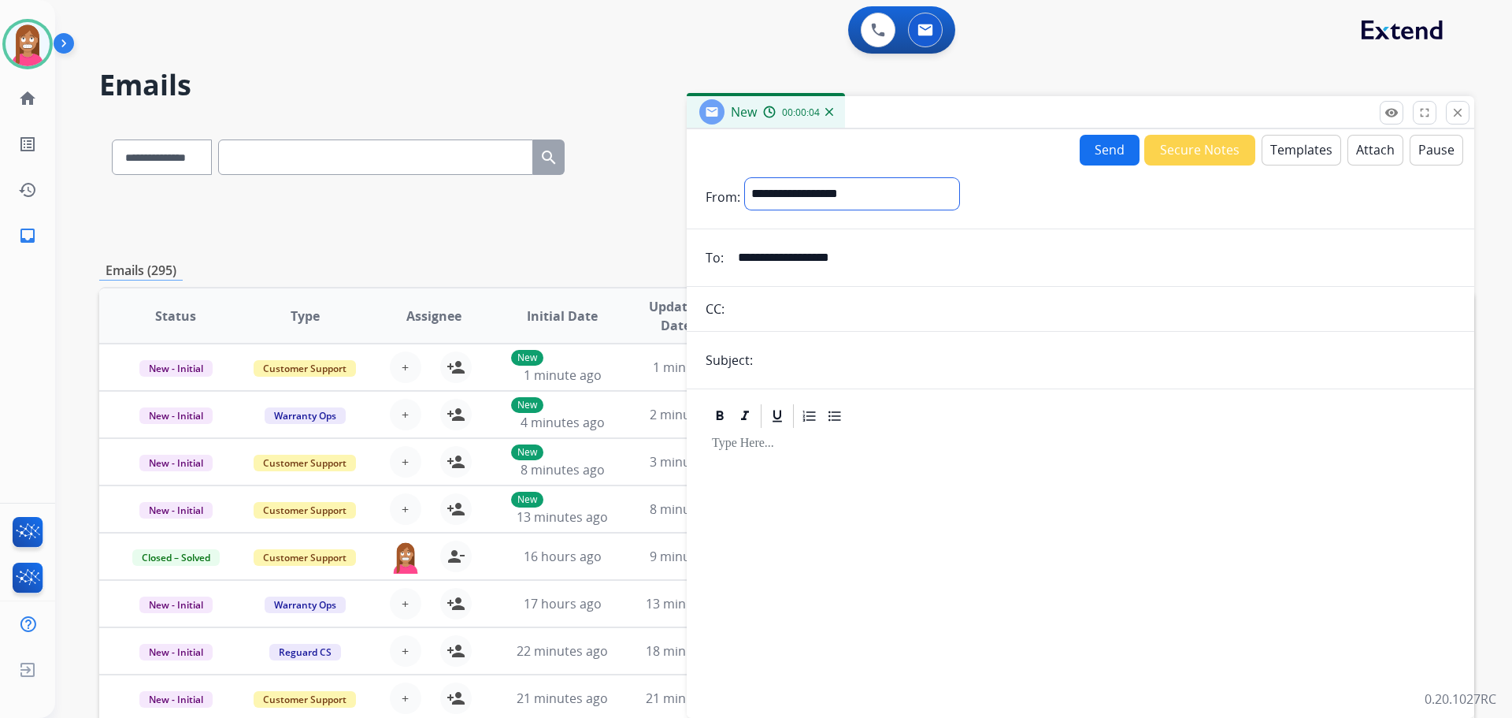
click at [745, 178] on select "**********" at bounding box center [852, 194] width 214 height 32
click at [799, 362] on input "text" at bounding box center [1107, 362] width 698 height 32
type input "**********"
click at [1282, 154] on button "Templates" at bounding box center [1302, 150] width 80 height 31
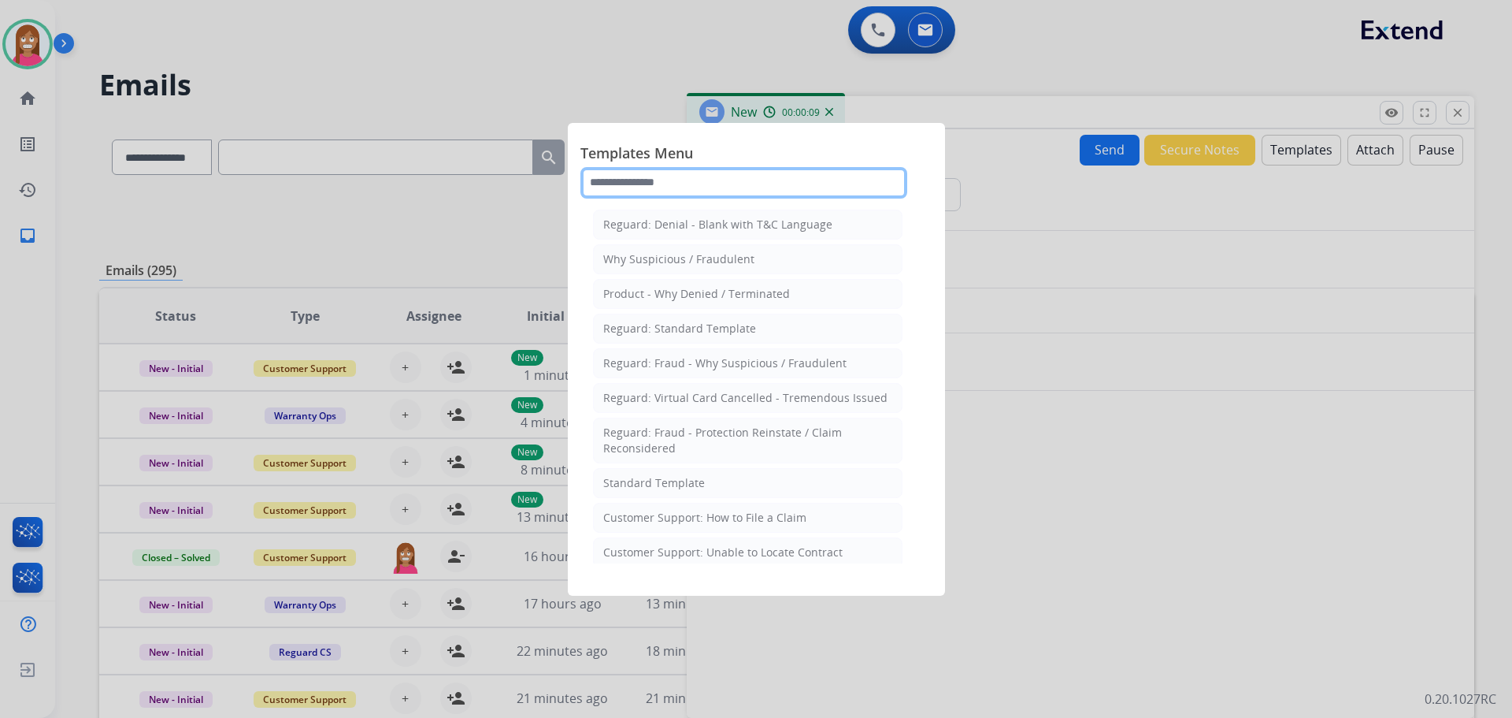
click at [679, 184] on input "text" at bounding box center [743, 183] width 327 height 32
click at [662, 490] on div "Standard Template" at bounding box center [654, 483] width 102 height 16
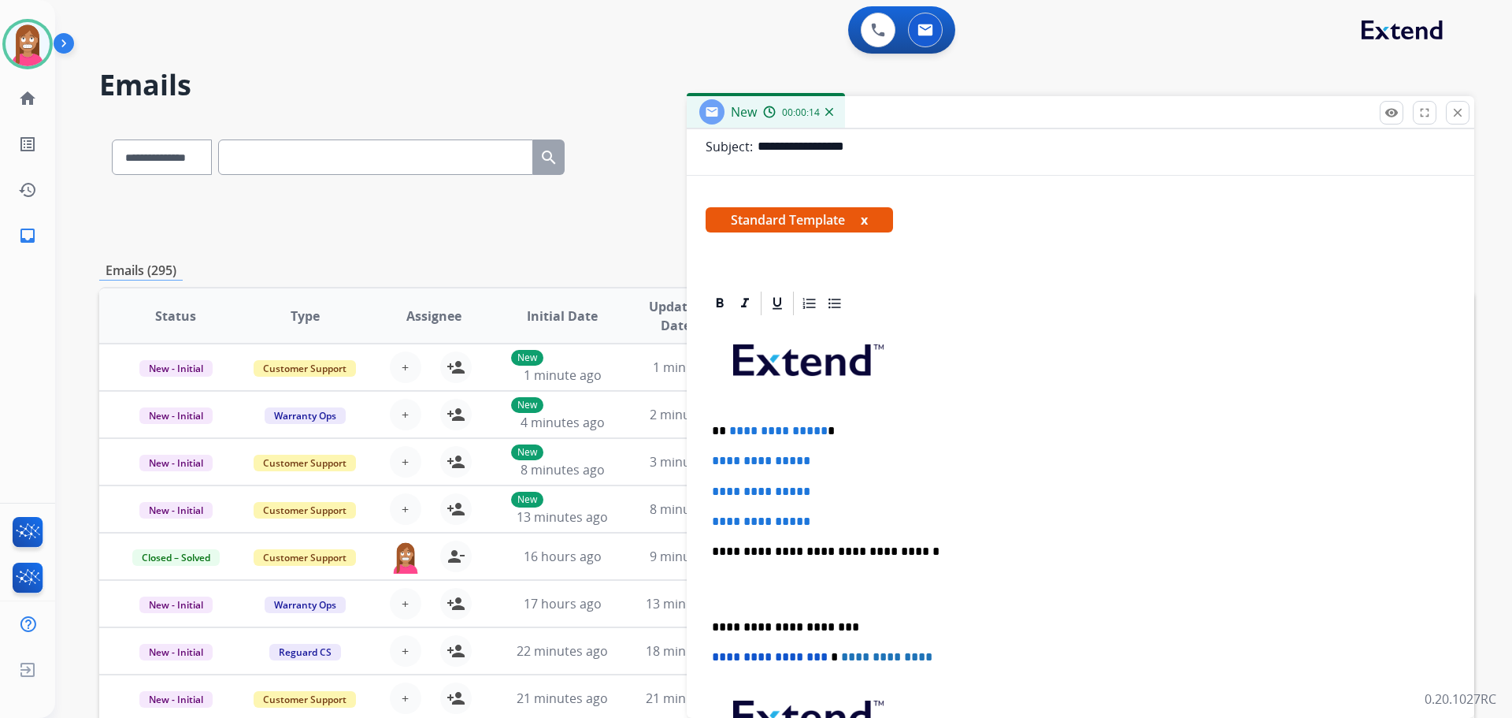
scroll to position [236, 0]
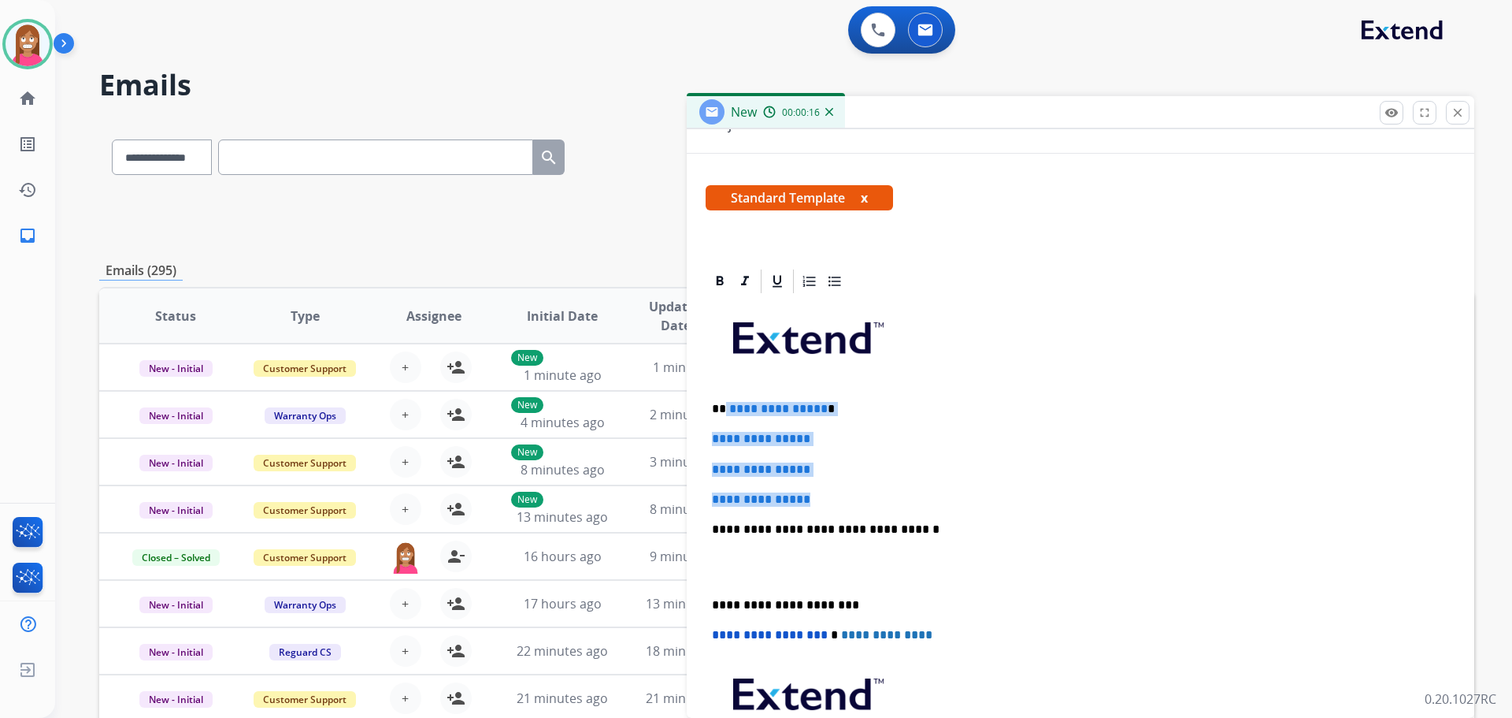
drag, startPoint x: 822, startPoint y: 498, endPoint x: 725, endPoint y: 398, distance: 139.2
click at [725, 398] on div "**********" at bounding box center [1081, 566] width 750 height 542
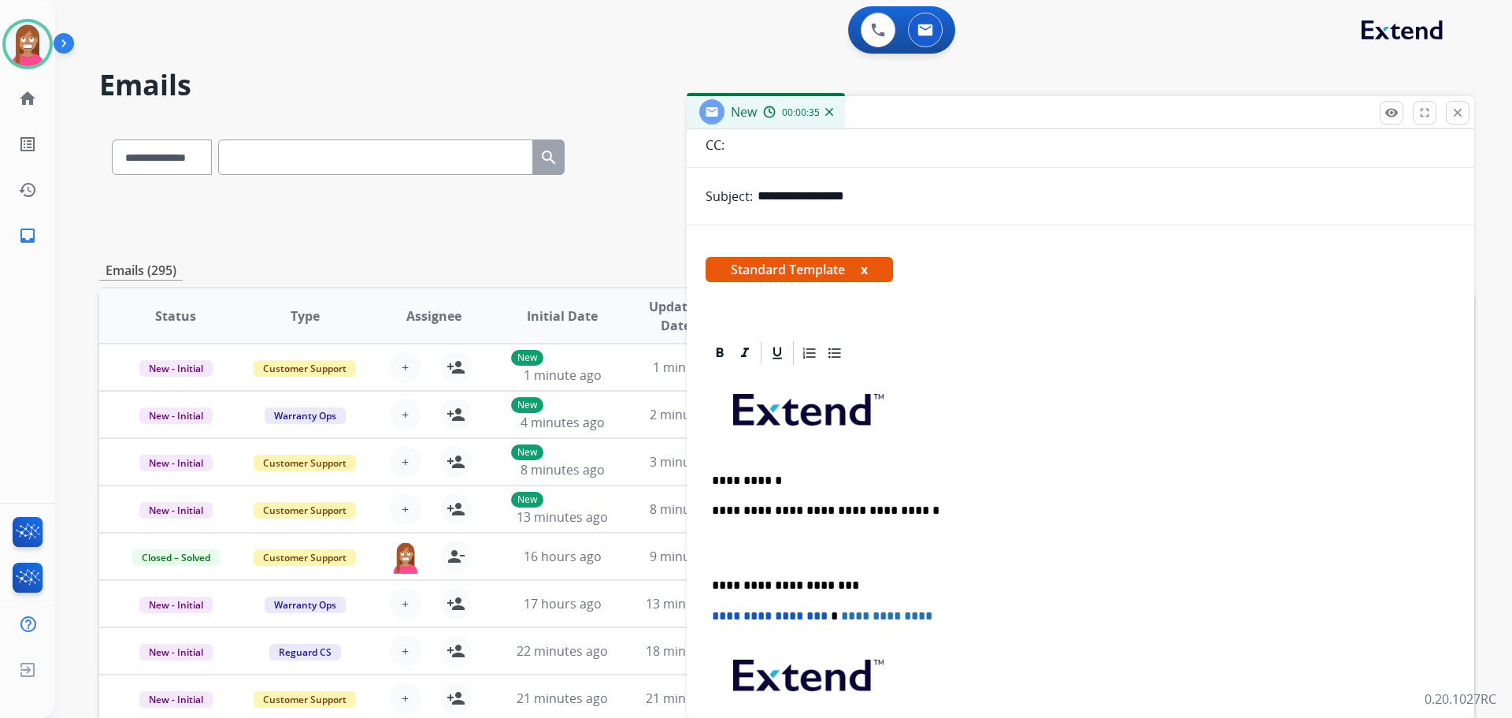
scroll to position [0, 0]
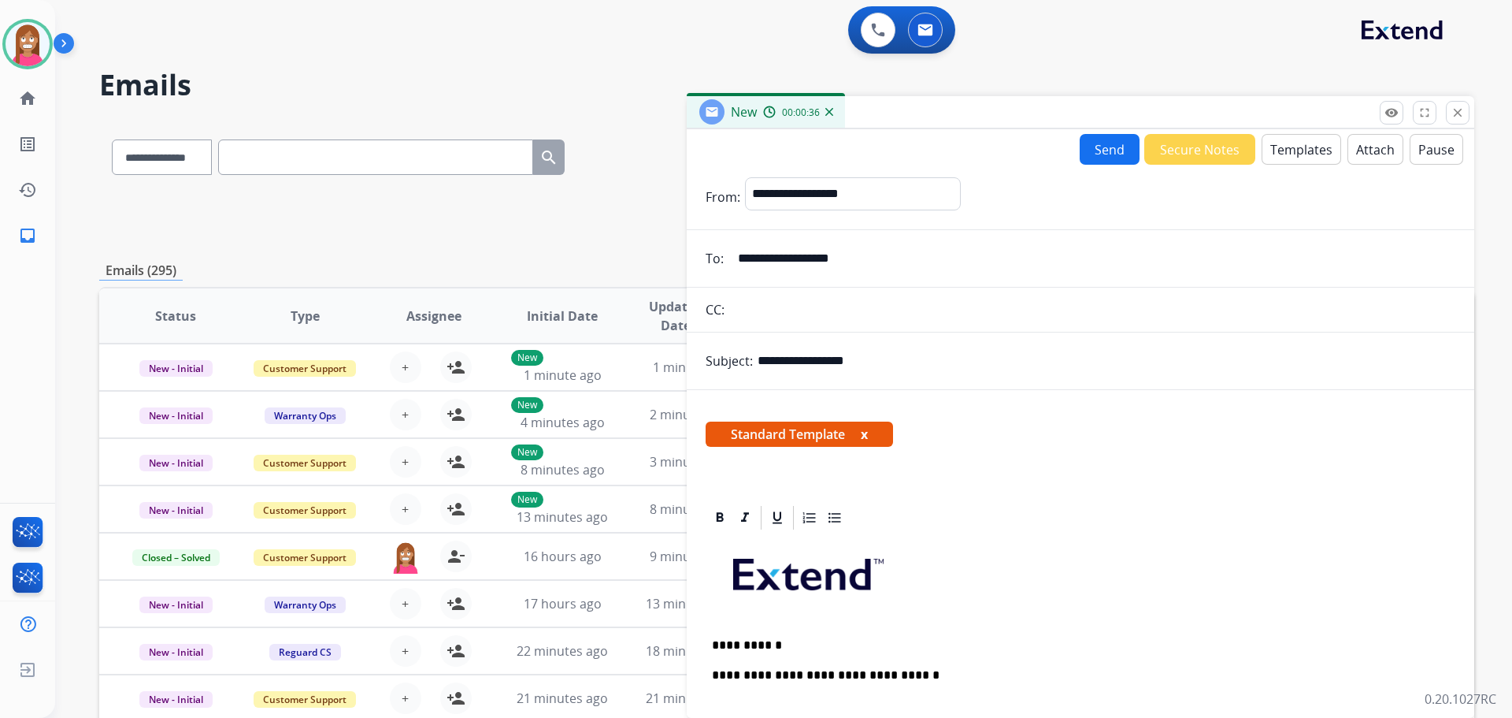
click at [1351, 148] on button "Attach" at bounding box center [1376, 149] width 56 height 31
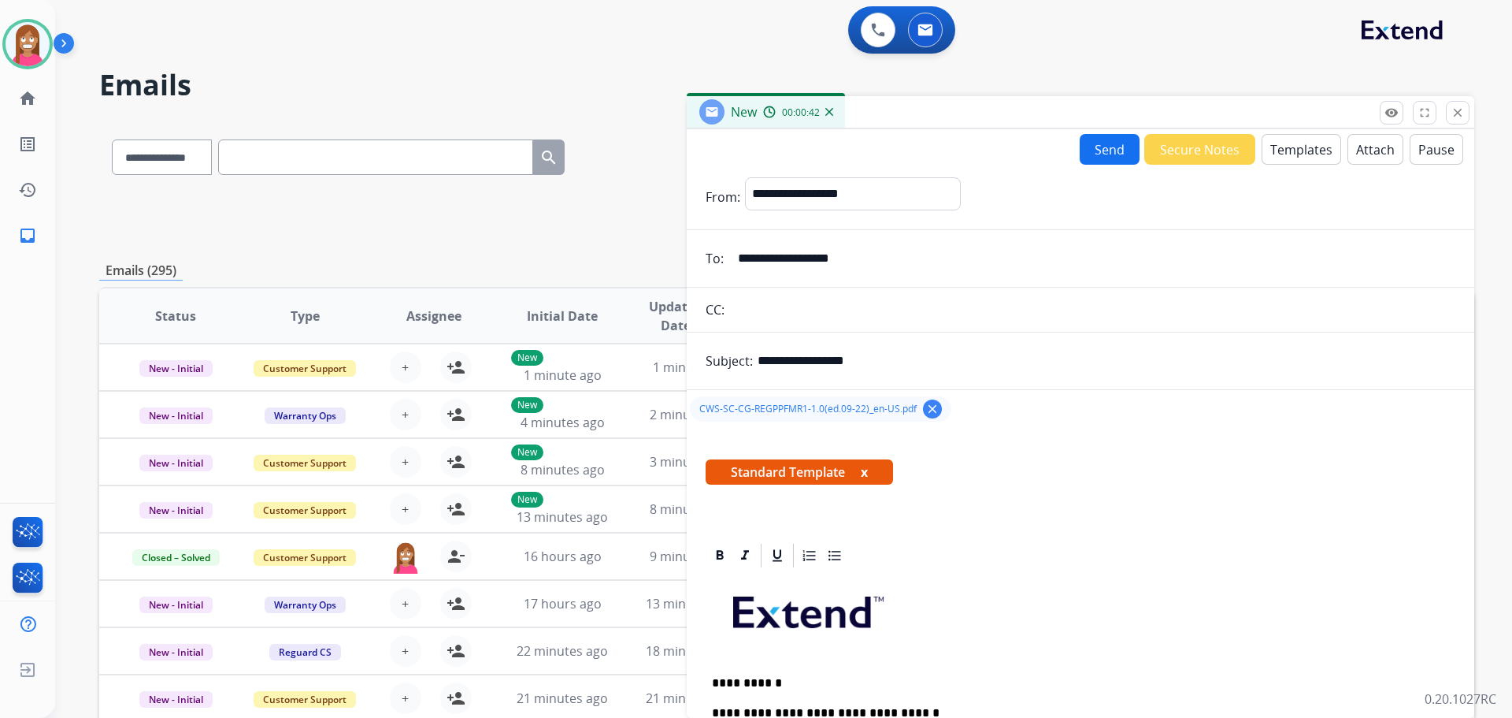
click at [1085, 151] on button "Send" at bounding box center [1110, 149] width 60 height 31
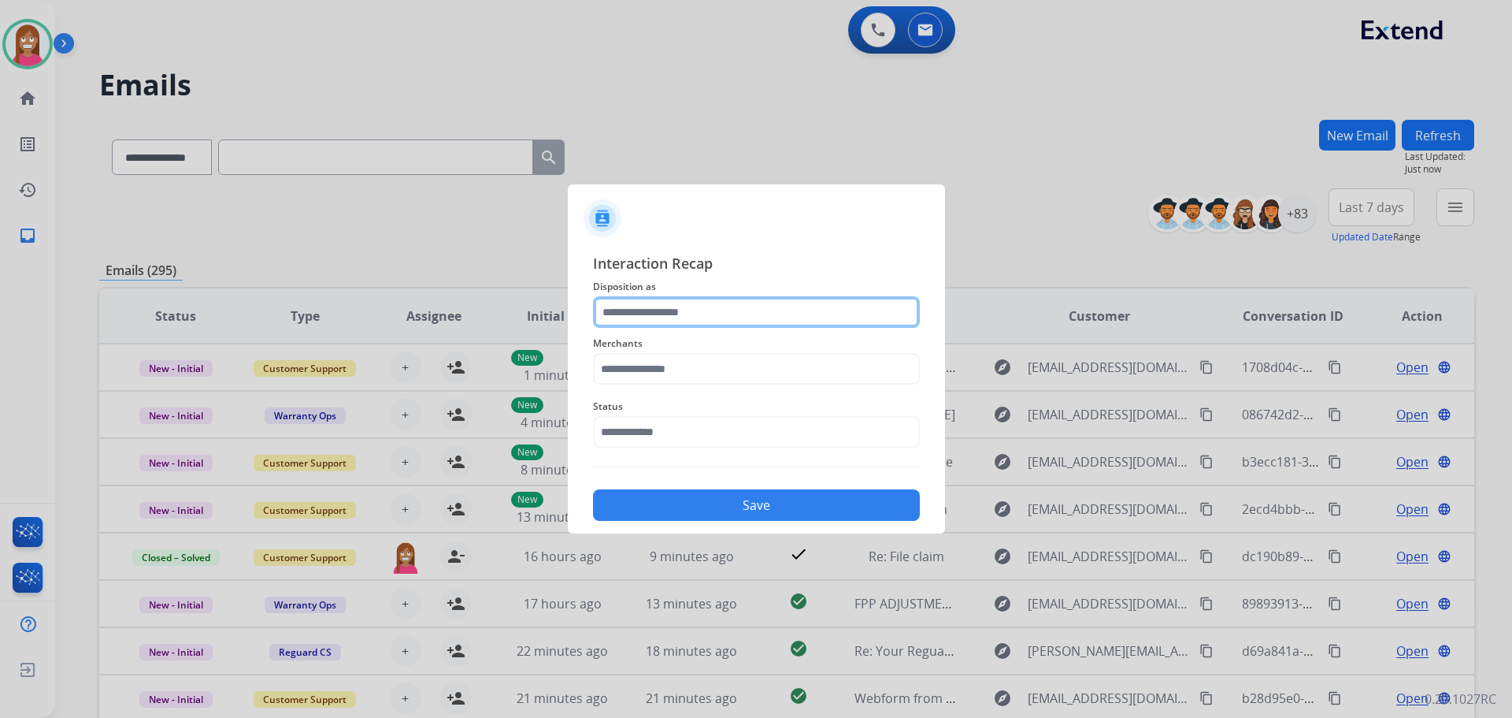
click at [671, 305] on input "text" at bounding box center [756, 312] width 327 height 32
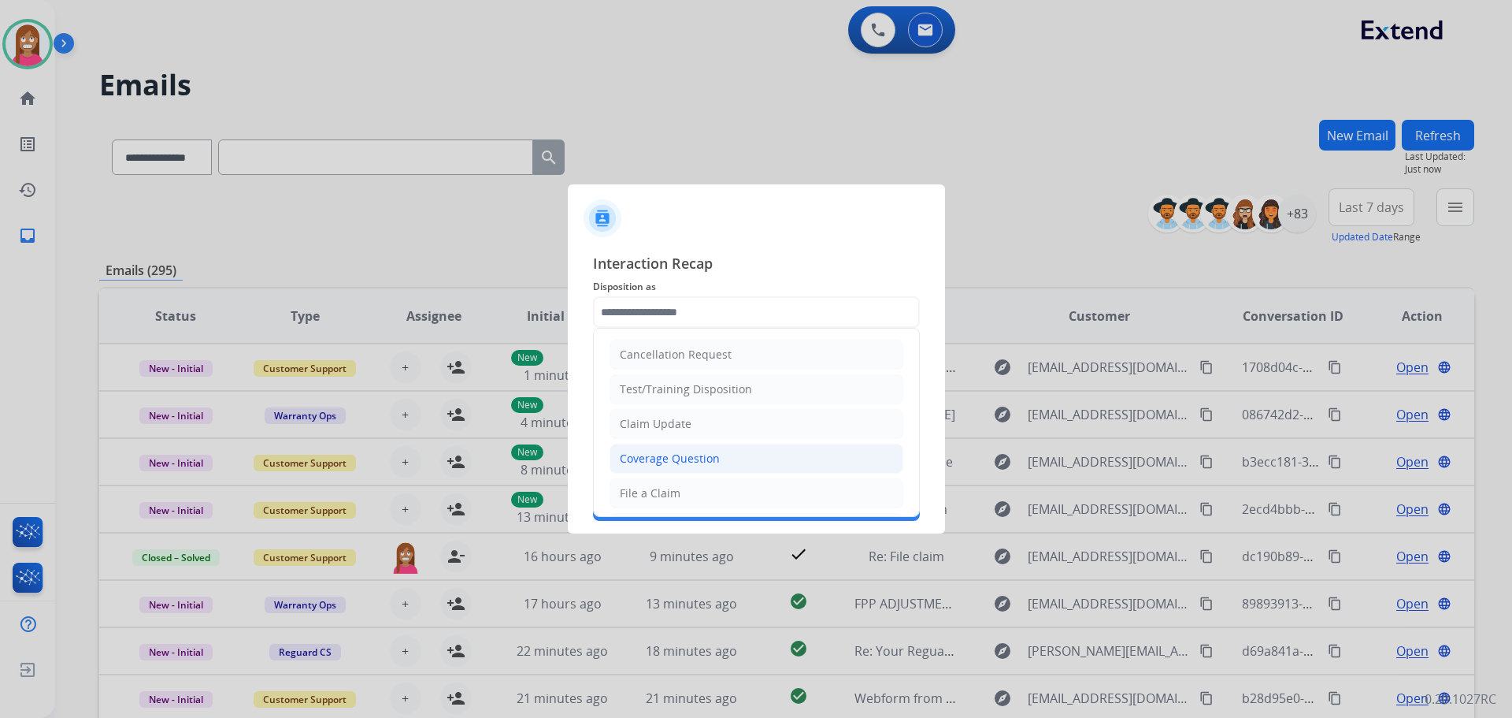
click at [657, 454] on div "Coverage Question" at bounding box center [670, 459] width 100 height 16
type input "**********"
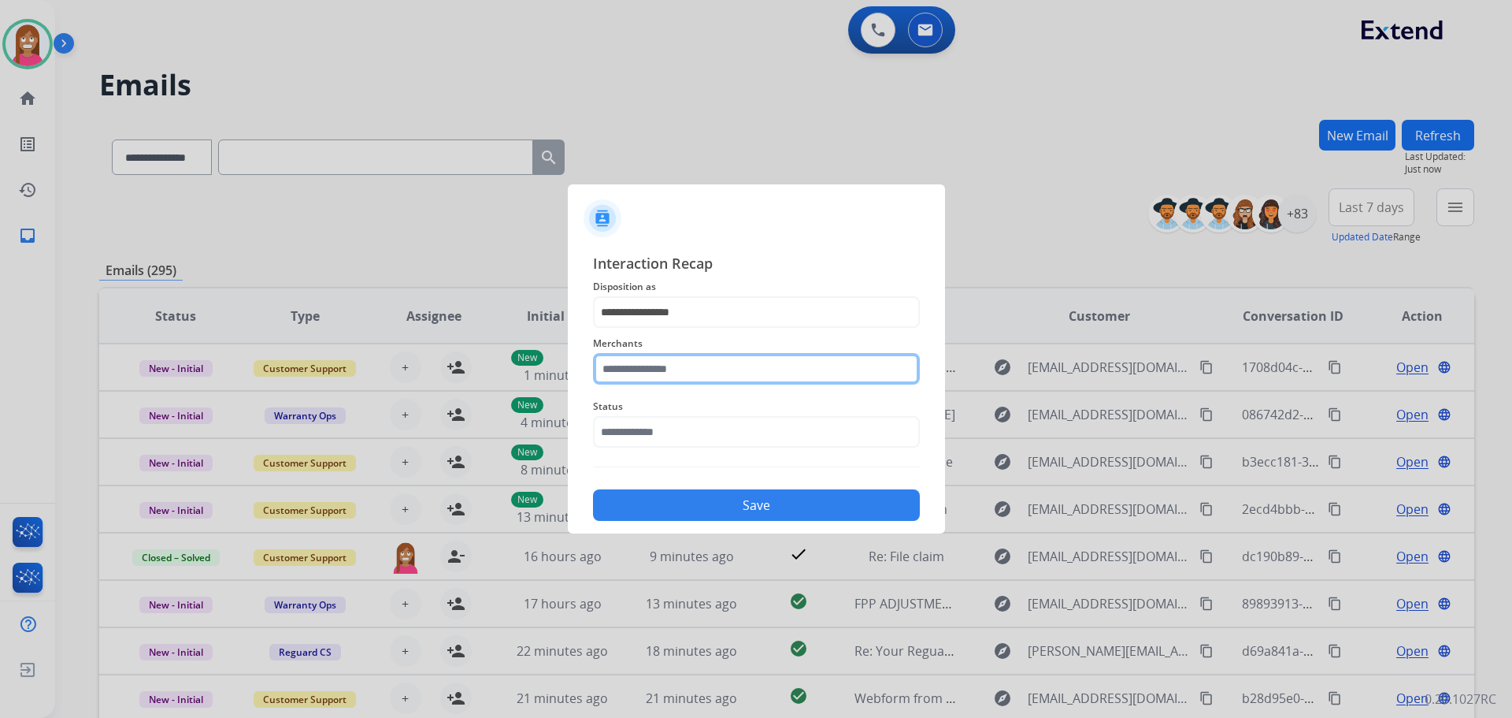
click at [666, 367] on input "text" at bounding box center [756, 369] width 327 height 32
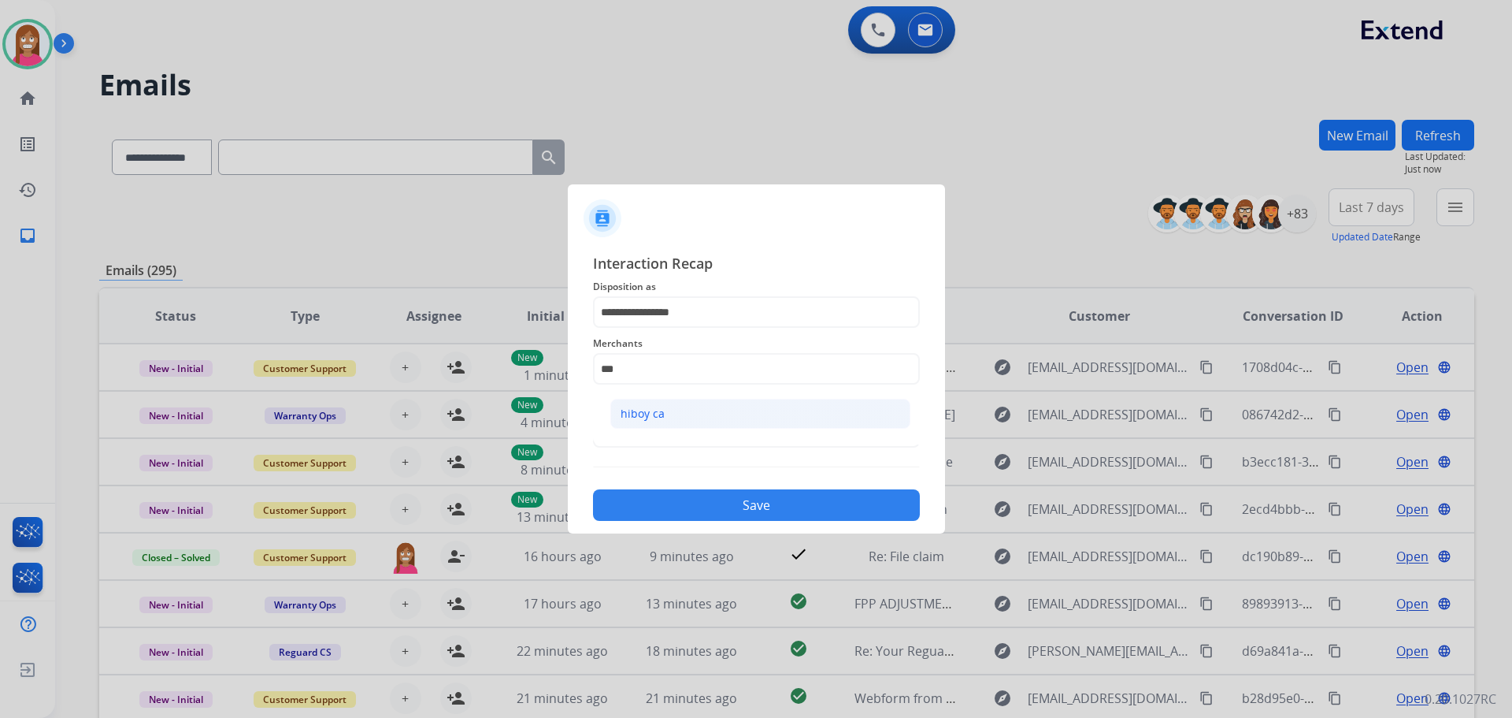
click at [636, 417] on div "hiboy ca" at bounding box center [643, 414] width 44 height 16
type input "********"
drag, startPoint x: 651, startPoint y: 435, endPoint x: 654, endPoint y: 447, distance: 13.0
click at [651, 436] on input "text" at bounding box center [756, 432] width 327 height 32
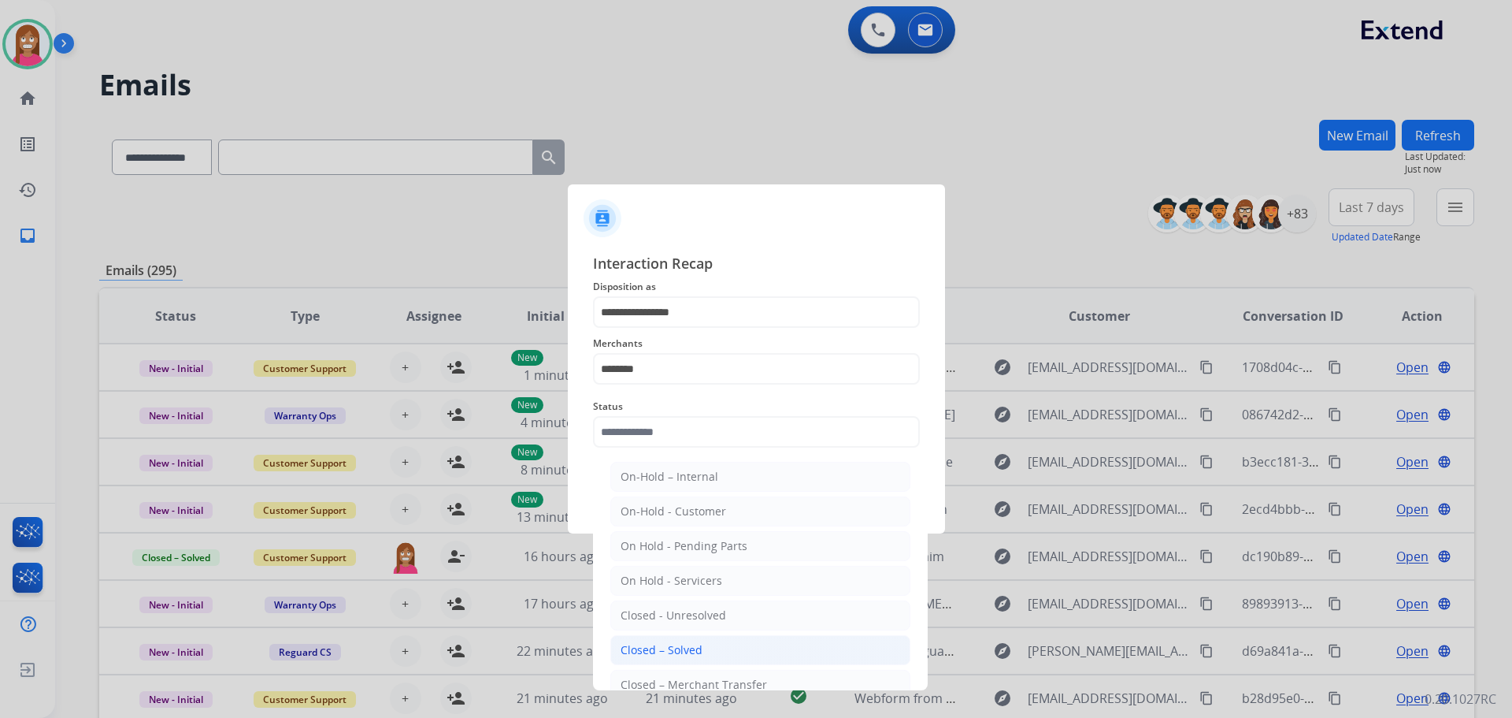
click at [657, 644] on div "Closed – Solved" at bounding box center [662, 650] width 82 height 16
type input "**********"
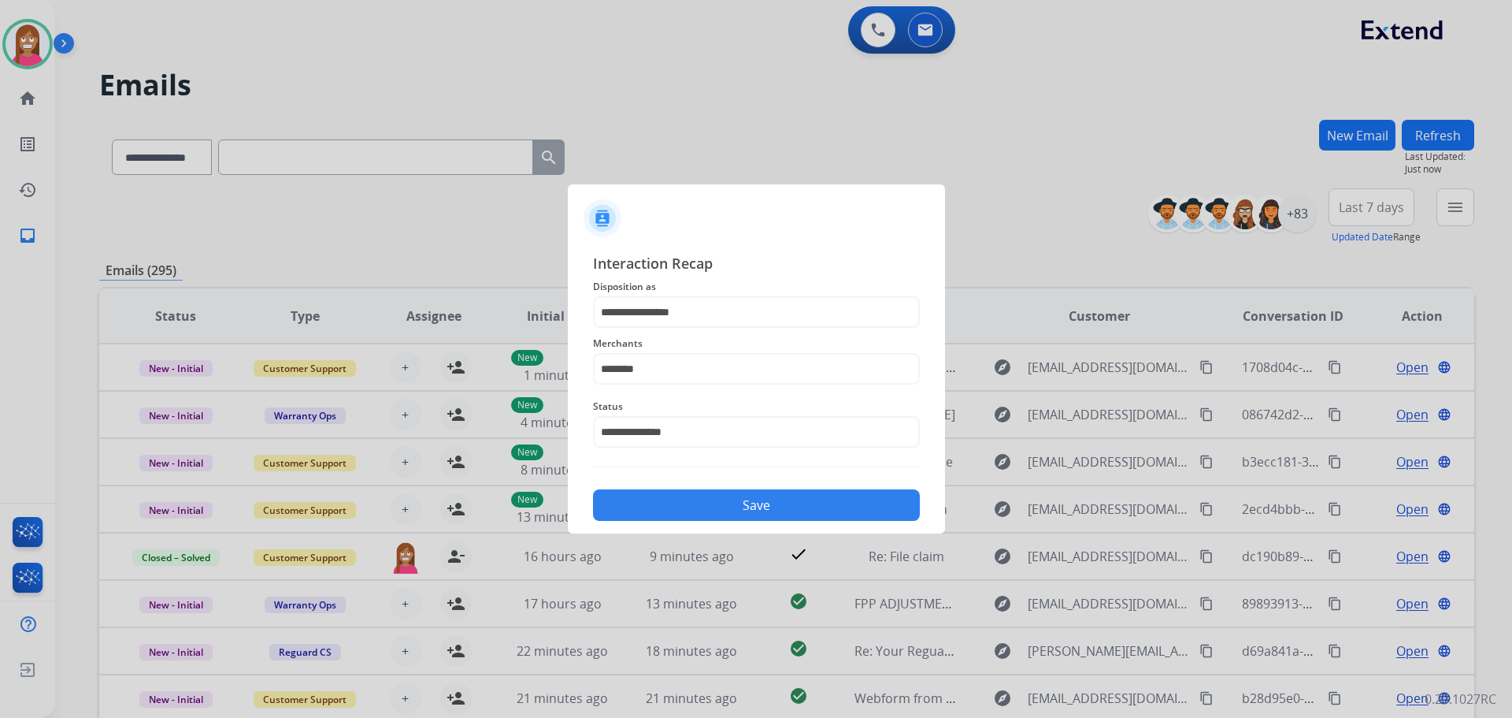
click at [743, 504] on button "Save" at bounding box center [756, 505] width 327 height 32
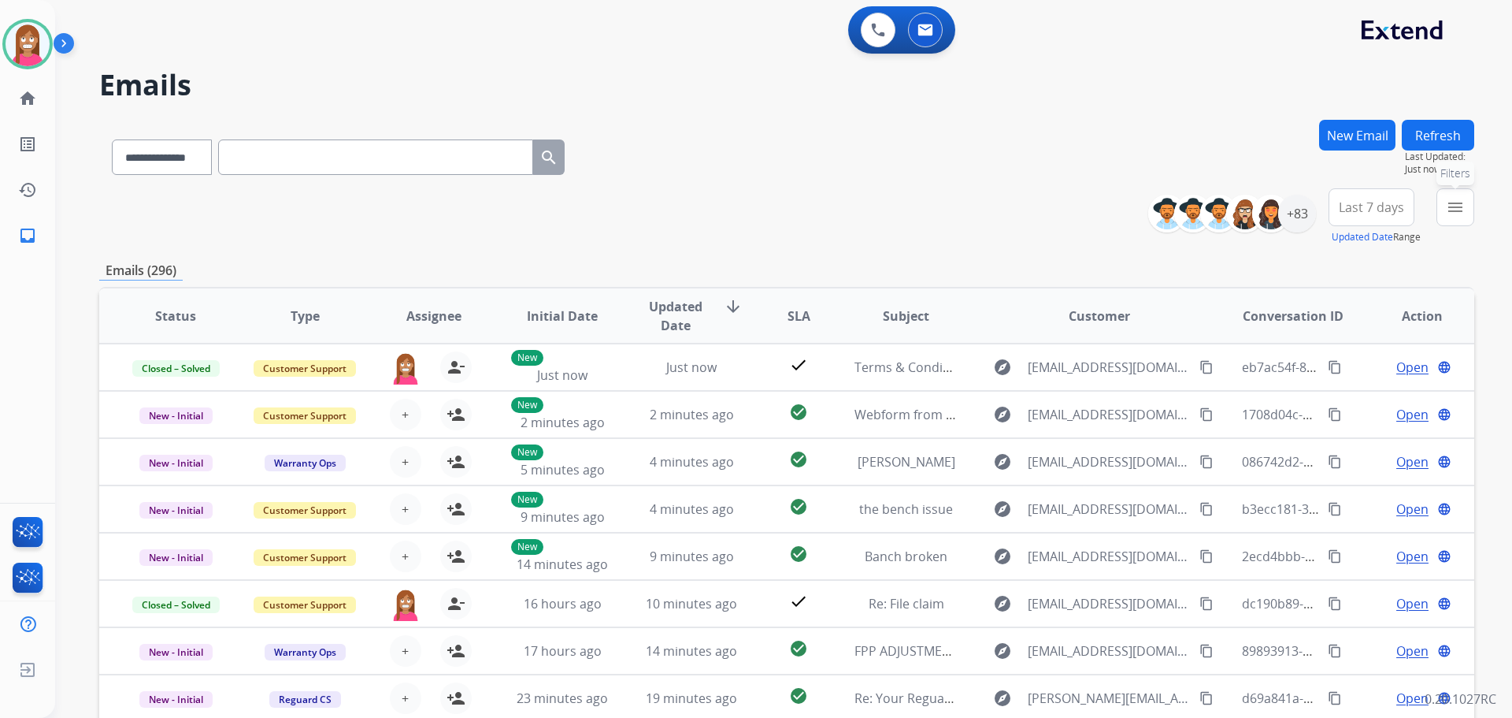
click at [1443, 219] on button "menu Filters" at bounding box center [1456, 207] width 38 height 38
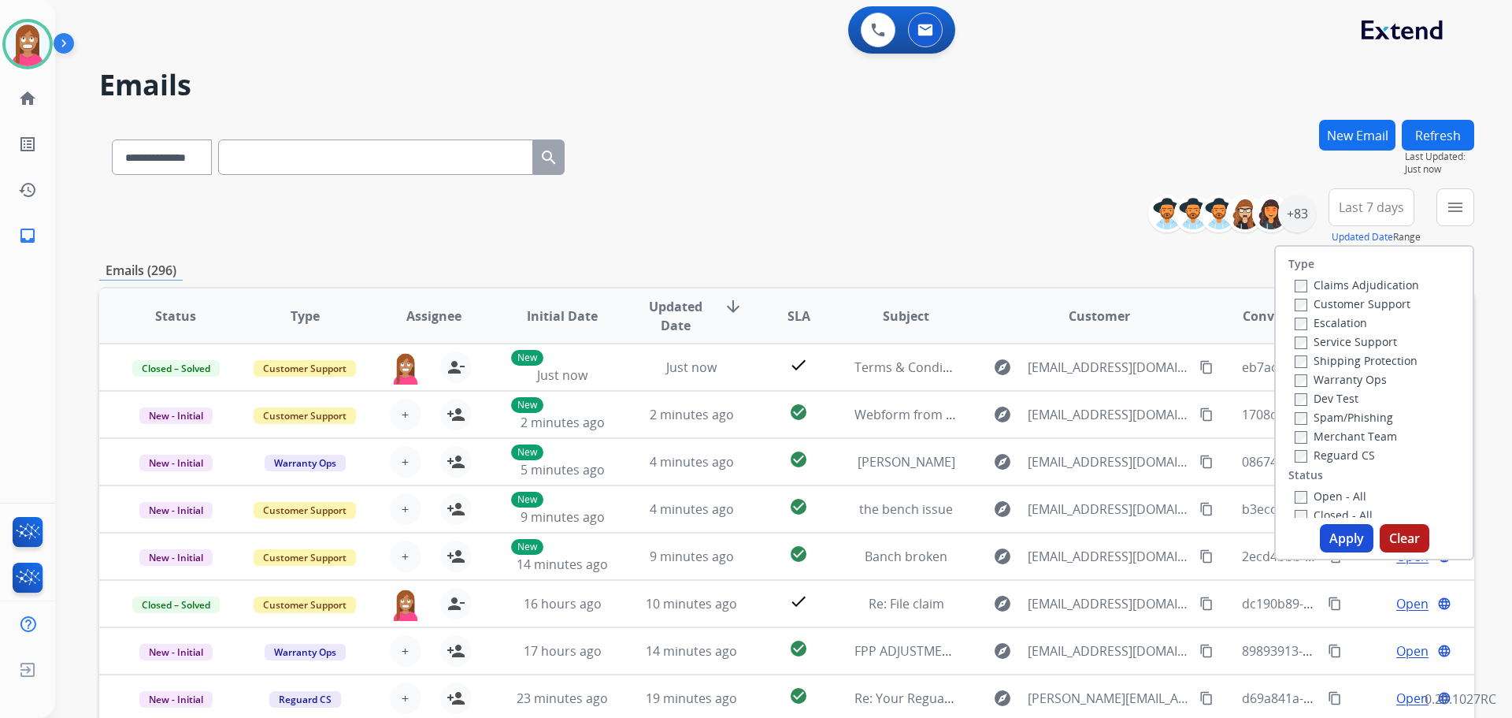
click at [1306, 303] on label "Customer Support" at bounding box center [1353, 303] width 116 height 15
click at [1318, 365] on label "Shipping Protection" at bounding box center [1356, 360] width 123 height 15
click at [1326, 452] on label "Reguard CS" at bounding box center [1335, 454] width 80 height 15
click at [1307, 498] on label "Open - All" at bounding box center [1331, 495] width 72 height 15
click at [1327, 526] on button "Apply" at bounding box center [1347, 538] width 54 height 28
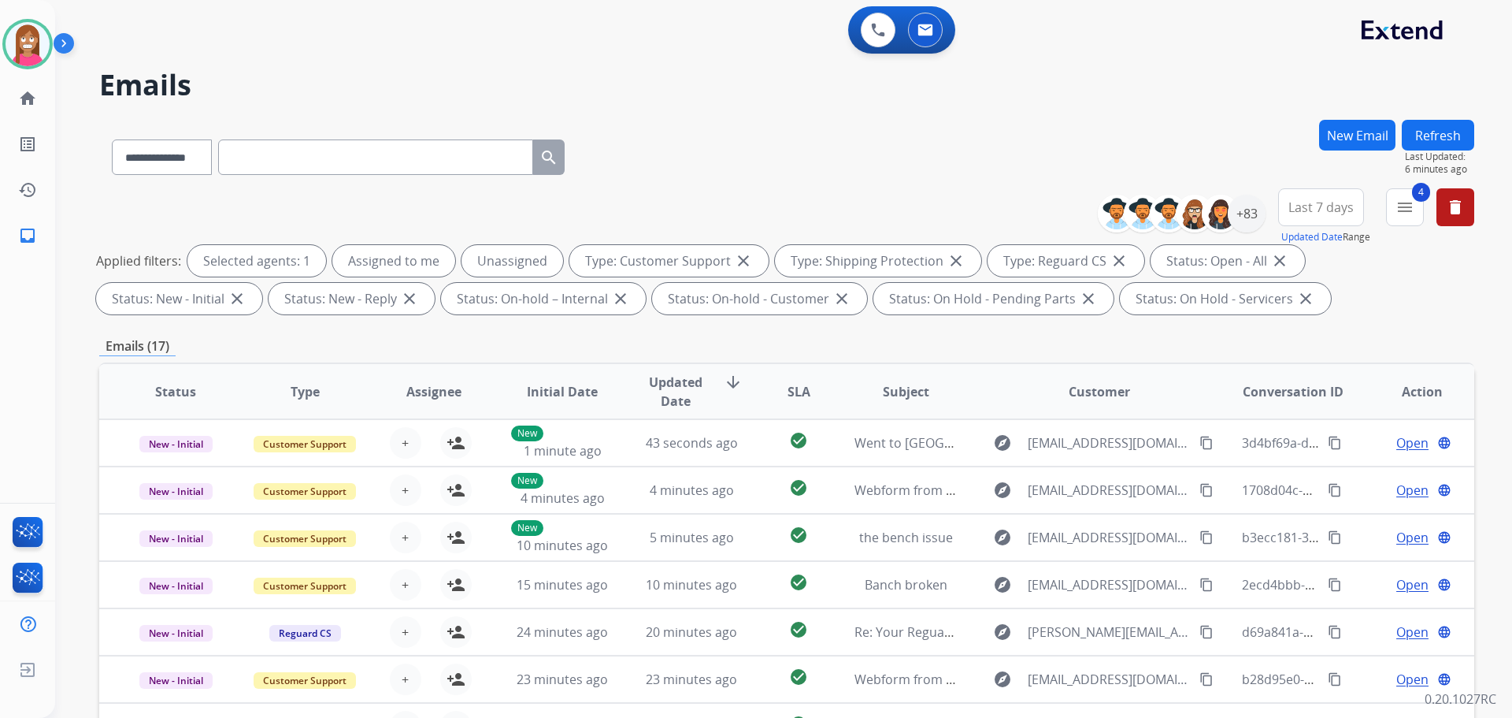
click at [1445, 143] on button "Refresh" at bounding box center [1438, 135] width 72 height 31
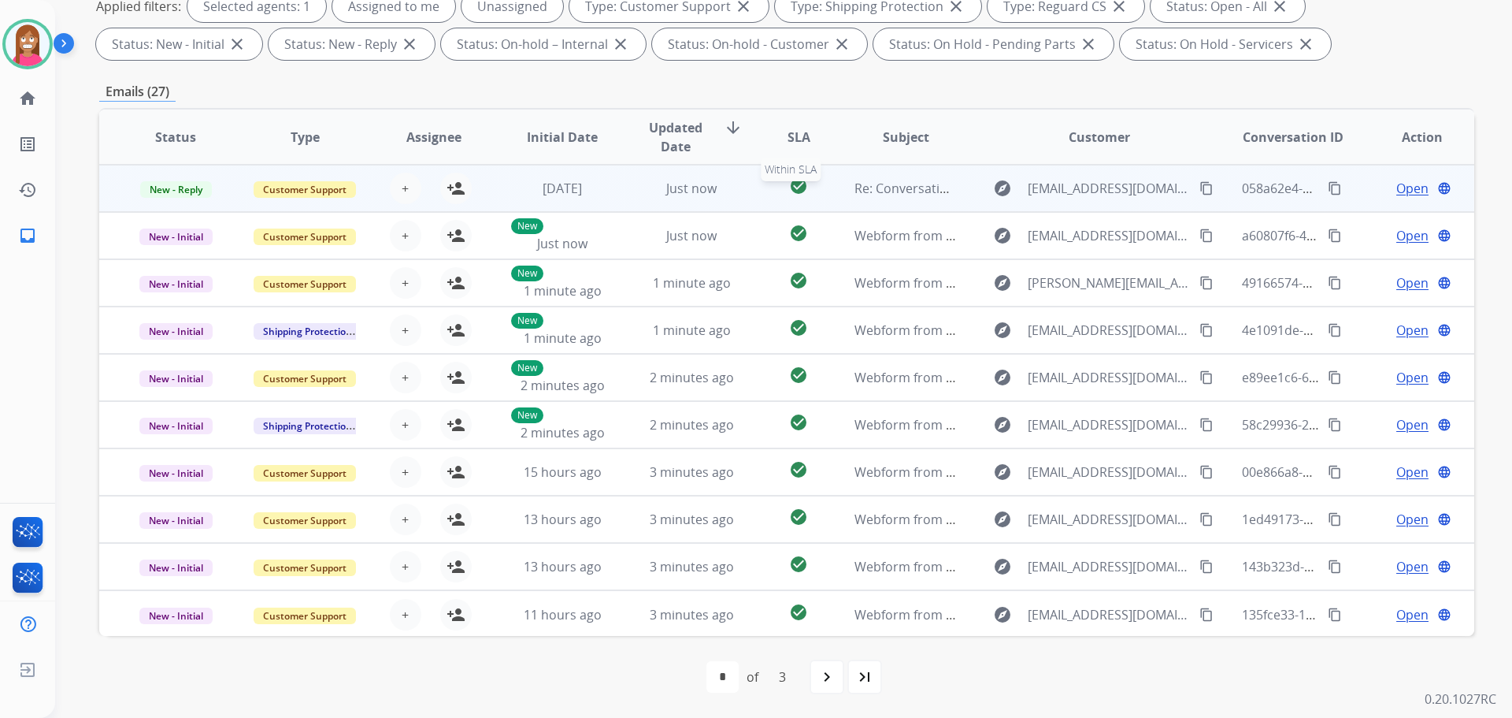
scroll to position [2, 0]
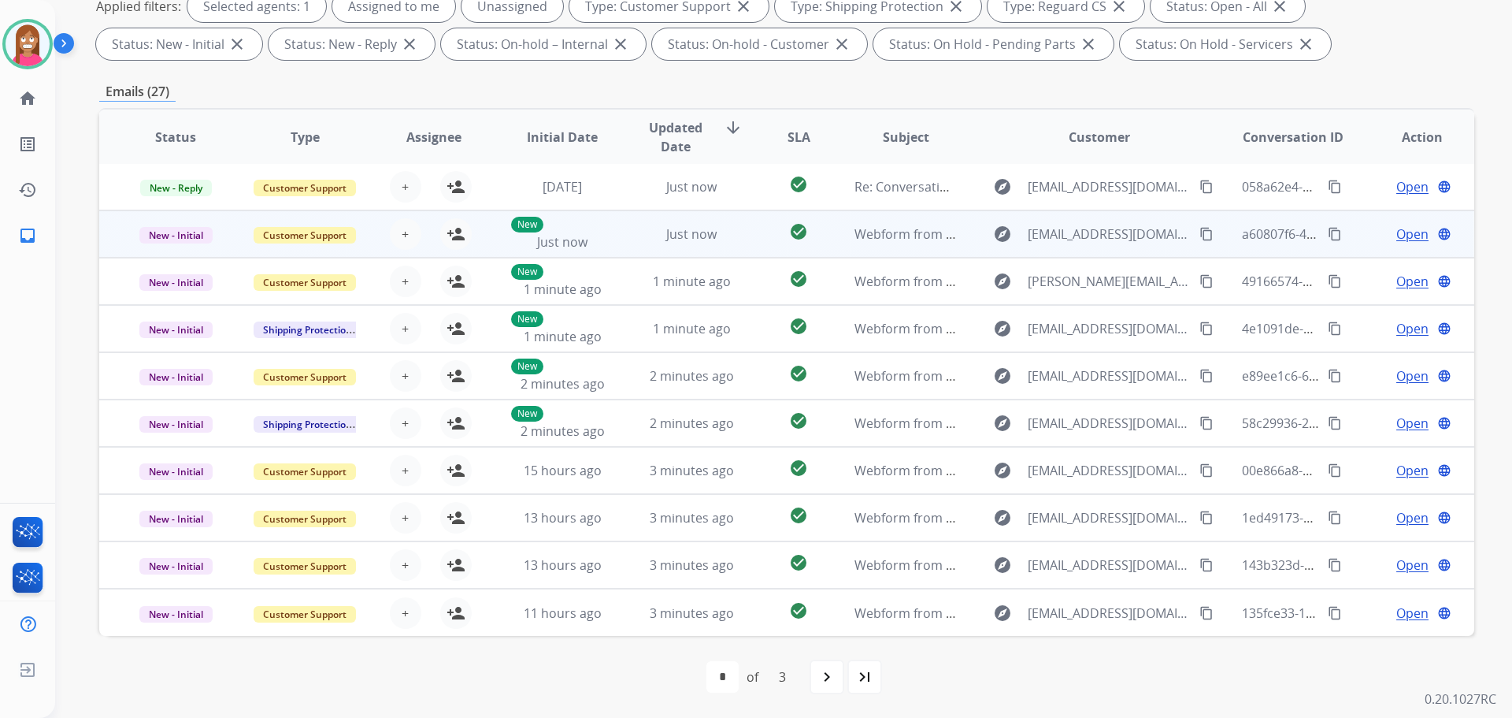
click at [1200, 237] on mat-icon "content_copy" at bounding box center [1207, 234] width 14 height 14
click at [625, 250] on td "Just now" at bounding box center [679, 233] width 129 height 47
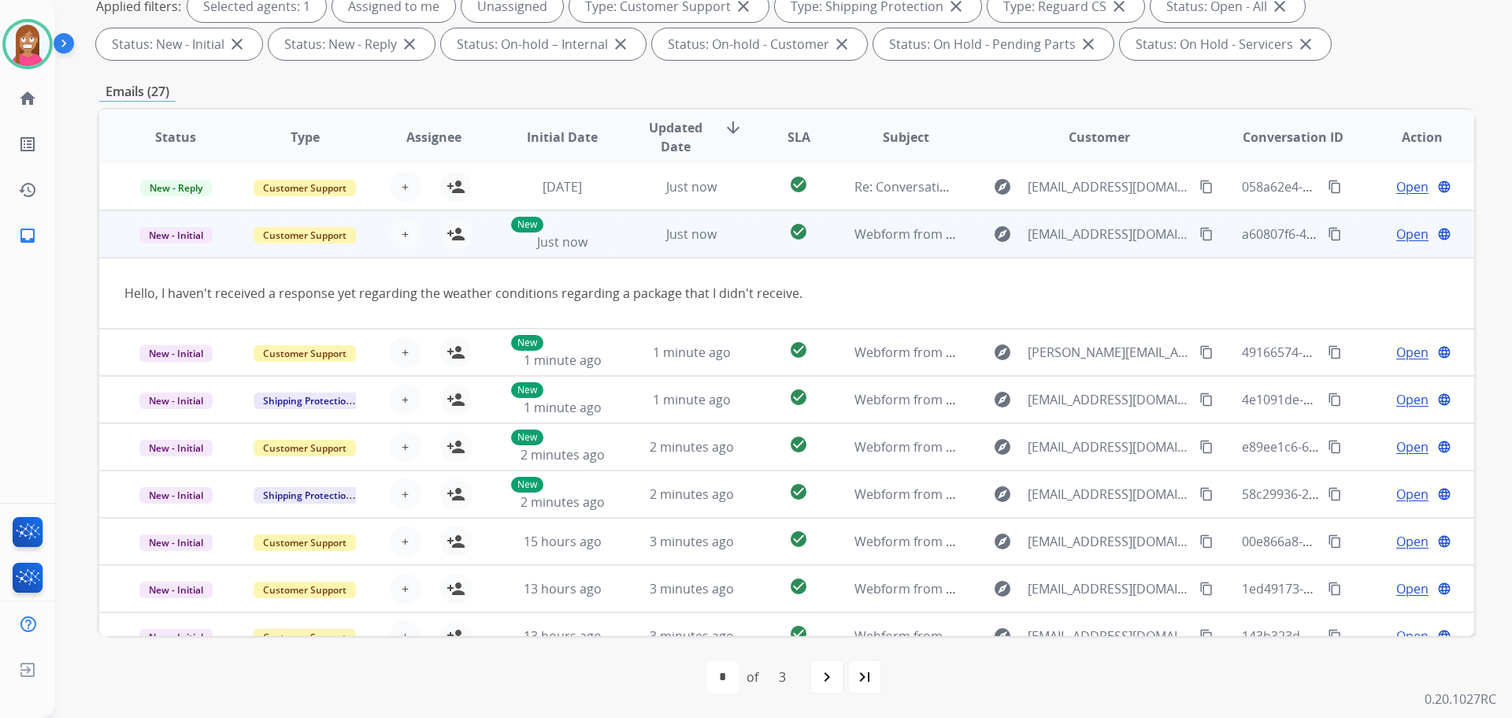
scroll to position [47, 0]
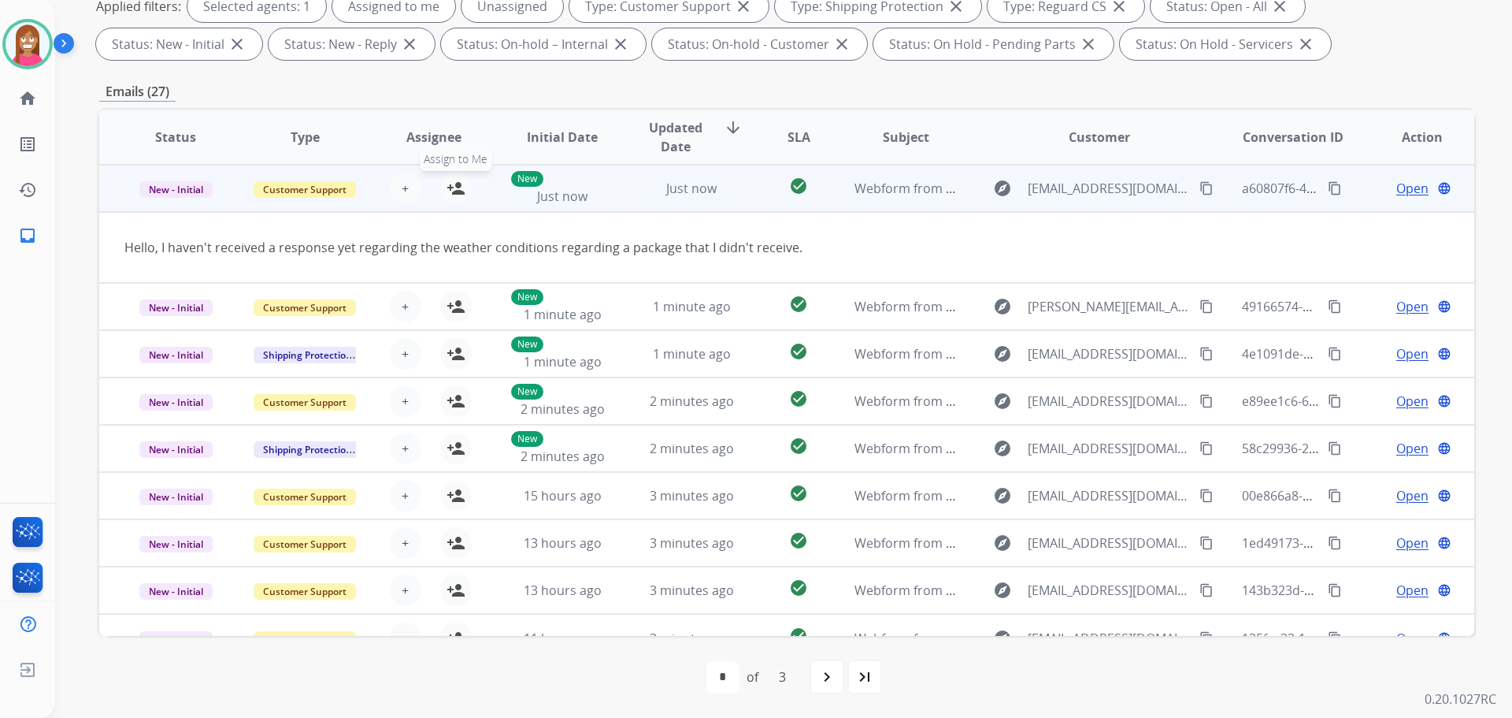
click at [447, 186] on mat-icon "person_add" at bounding box center [456, 188] width 19 height 19
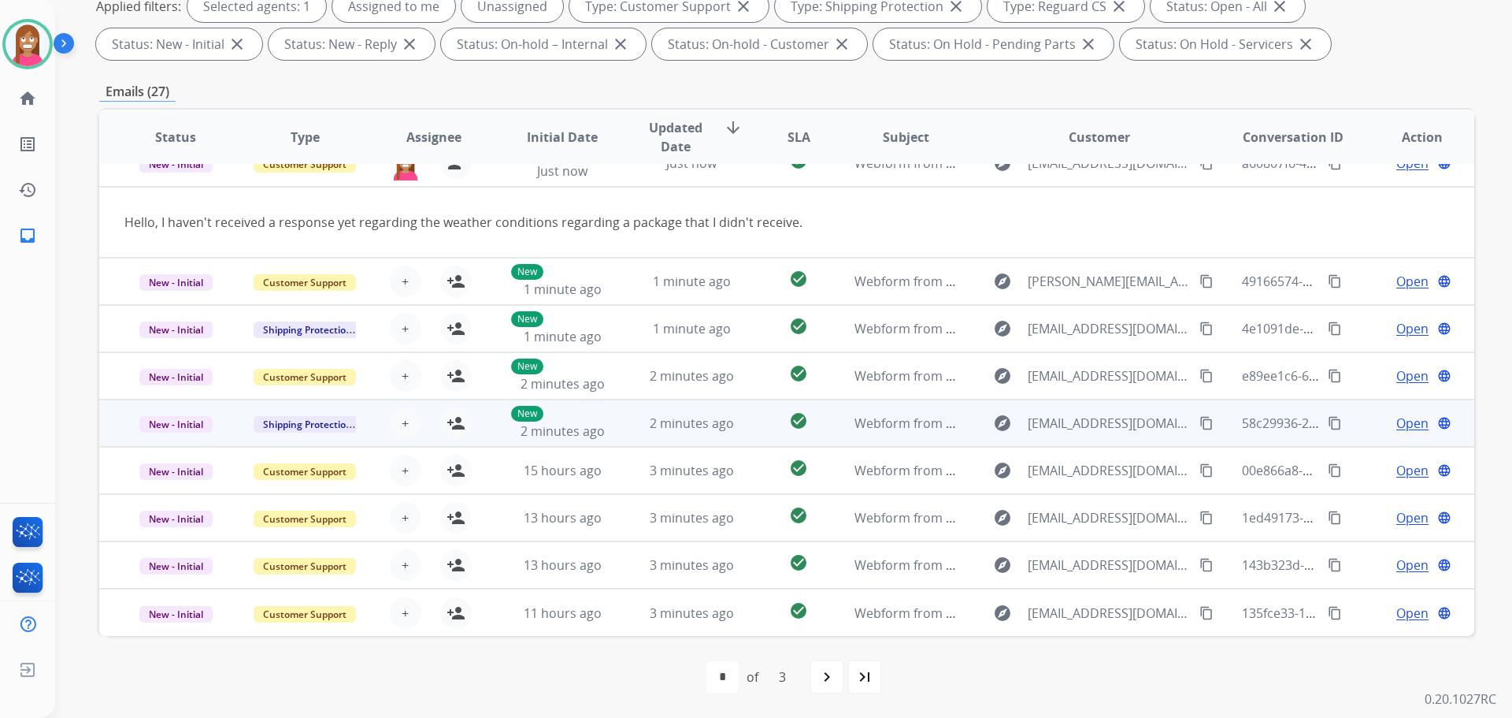
click at [1200, 420] on mat-icon "content_copy" at bounding box center [1207, 423] width 14 height 14
click at [750, 436] on td "check_circle" at bounding box center [786, 422] width 86 height 47
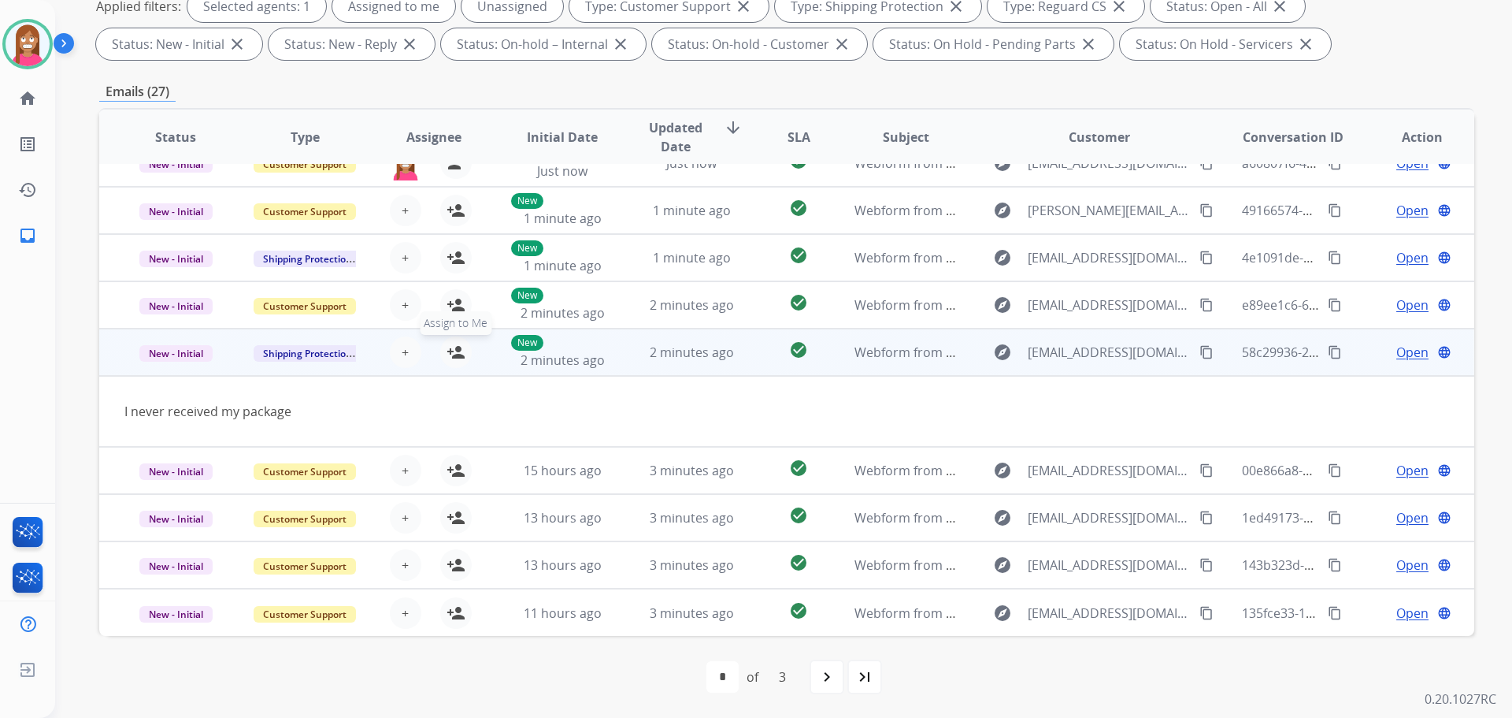
click at [457, 354] on mat-icon "person_add" at bounding box center [456, 352] width 19 height 19
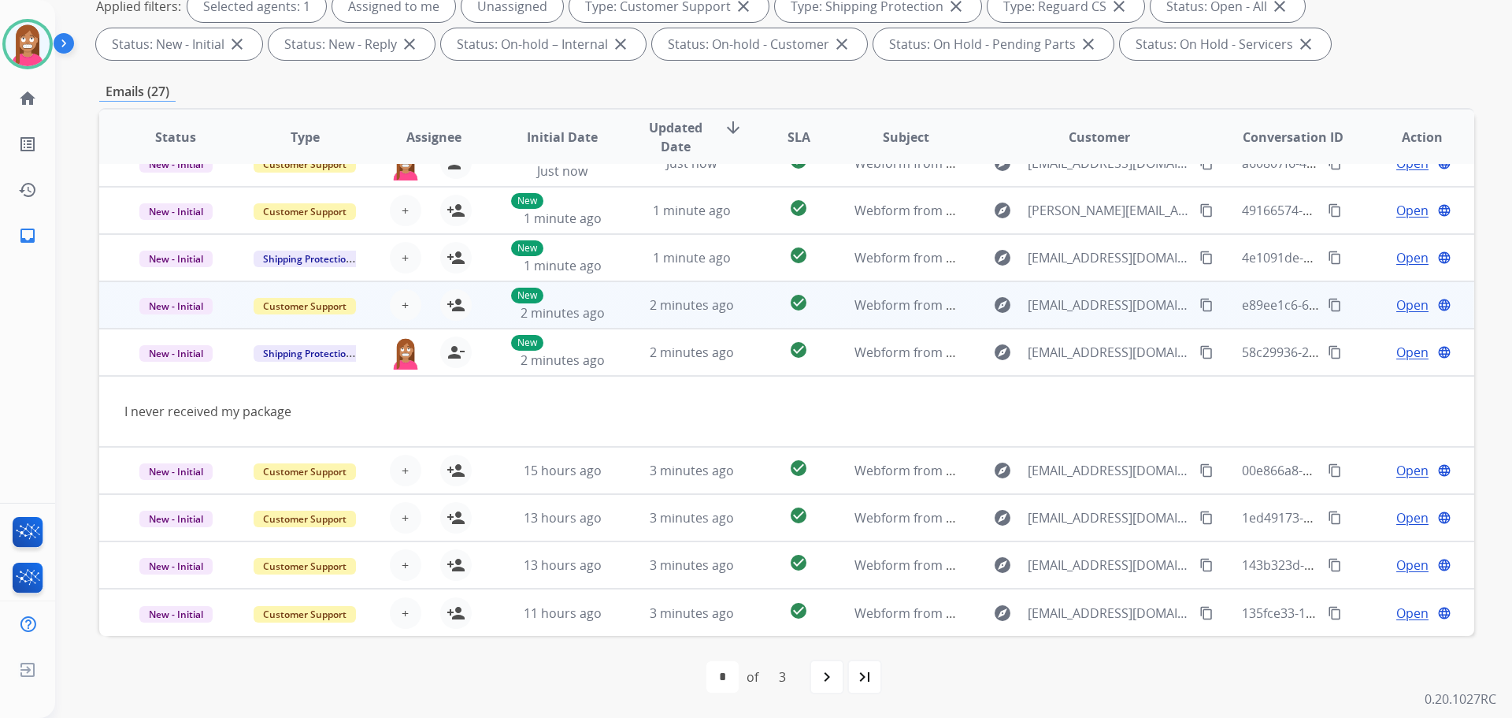
click at [1200, 303] on mat-icon "content_copy" at bounding box center [1207, 305] width 14 height 14
click at [629, 311] on td "2 minutes ago" at bounding box center [679, 304] width 129 height 47
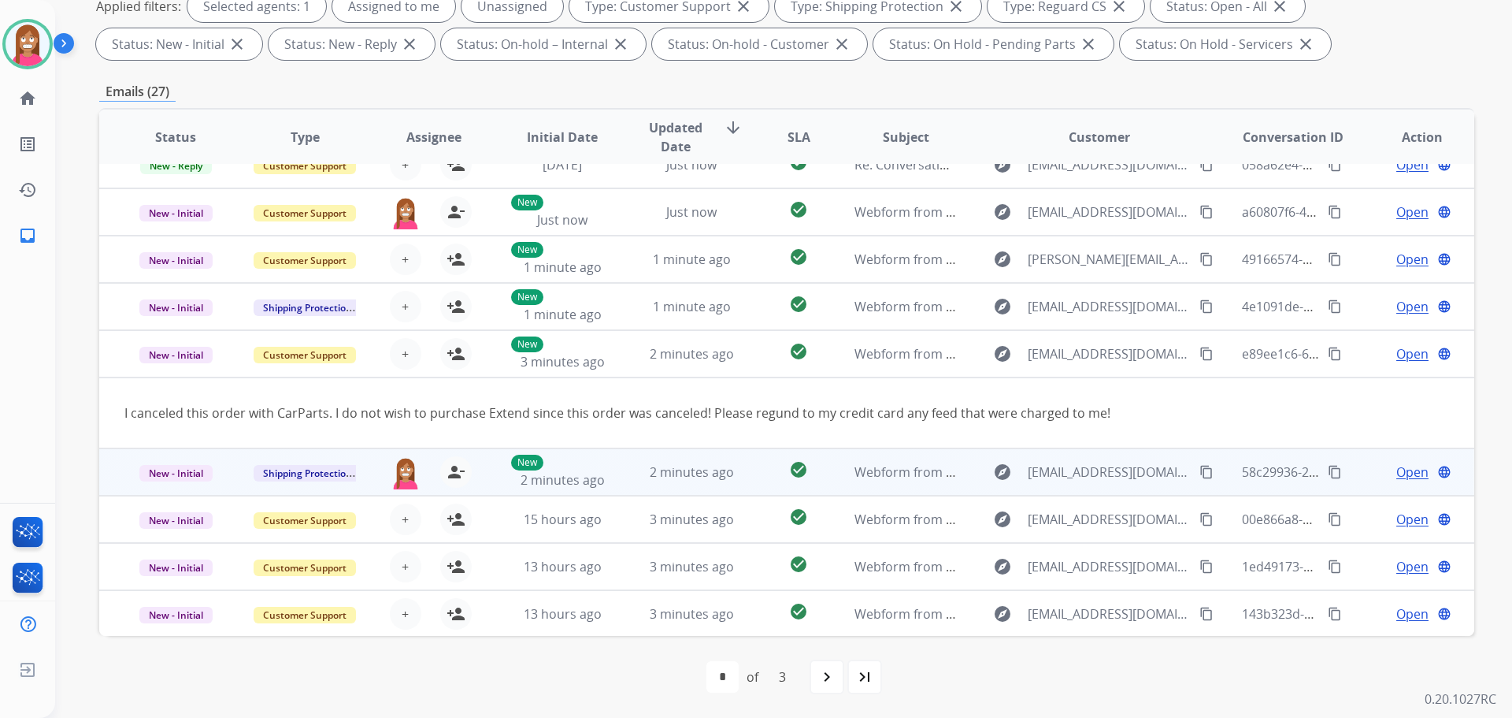
scroll to position [0, 0]
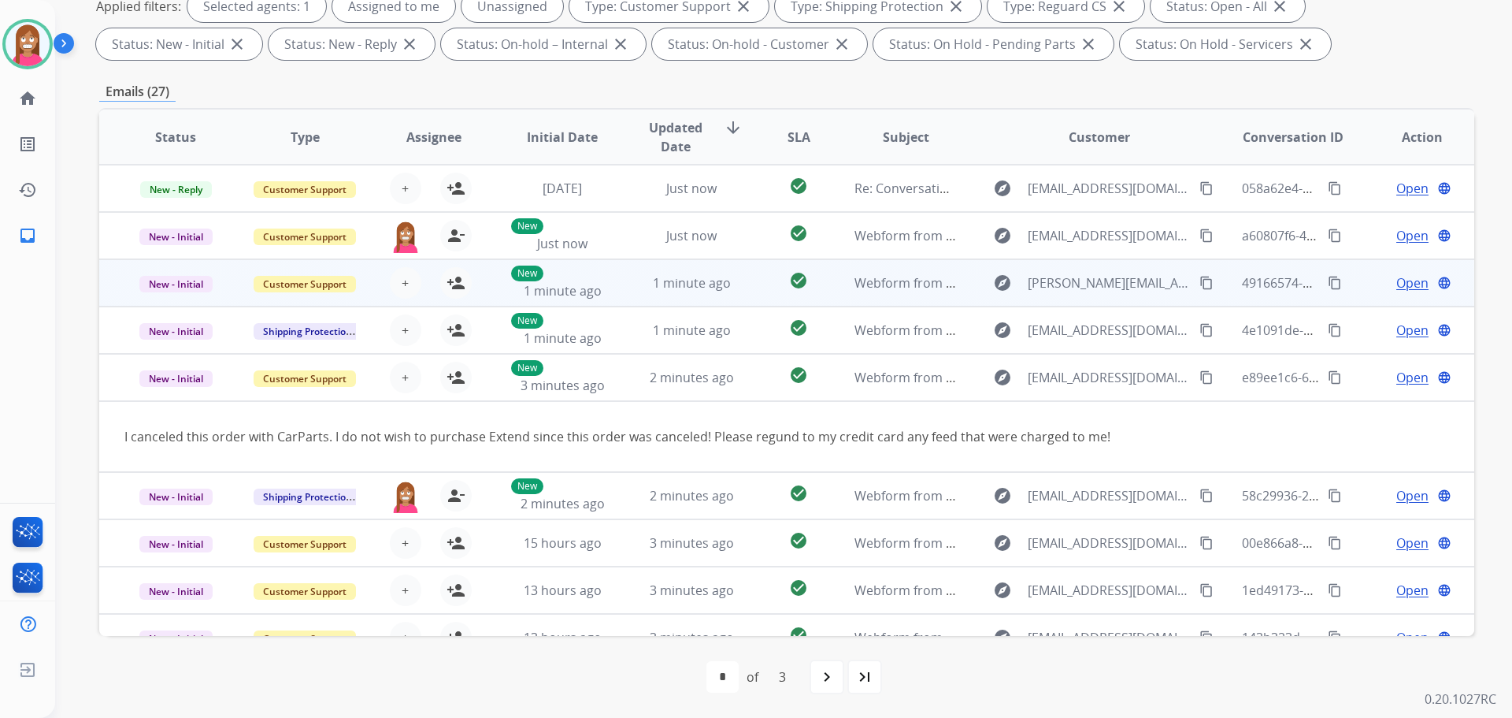
click at [1200, 280] on mat-icon "content_copy" at bounding box center [1207, 283] width 14 height 14
click at [632, 299] on td "1 minute ago" at bounding box center [679, 282] width 129 height 47
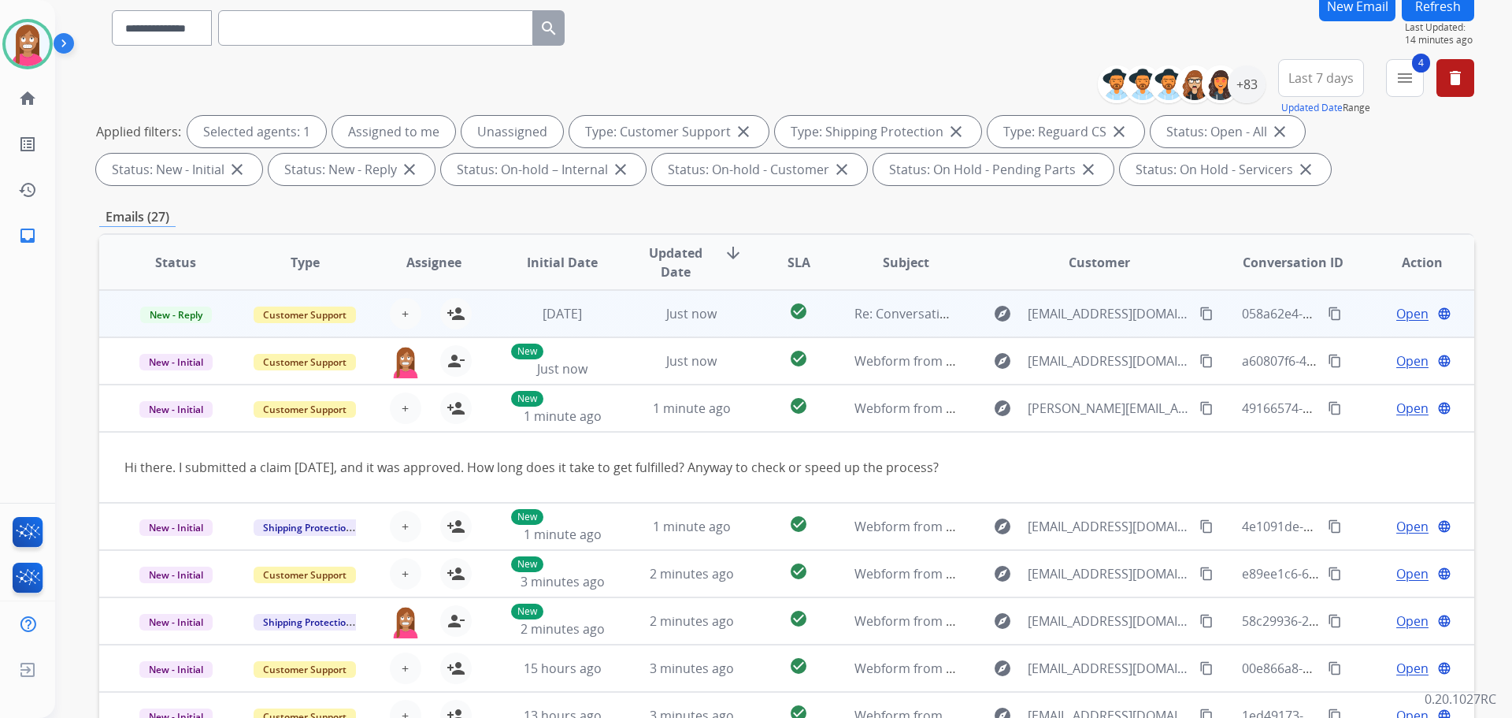
scroll to position [18, 0]
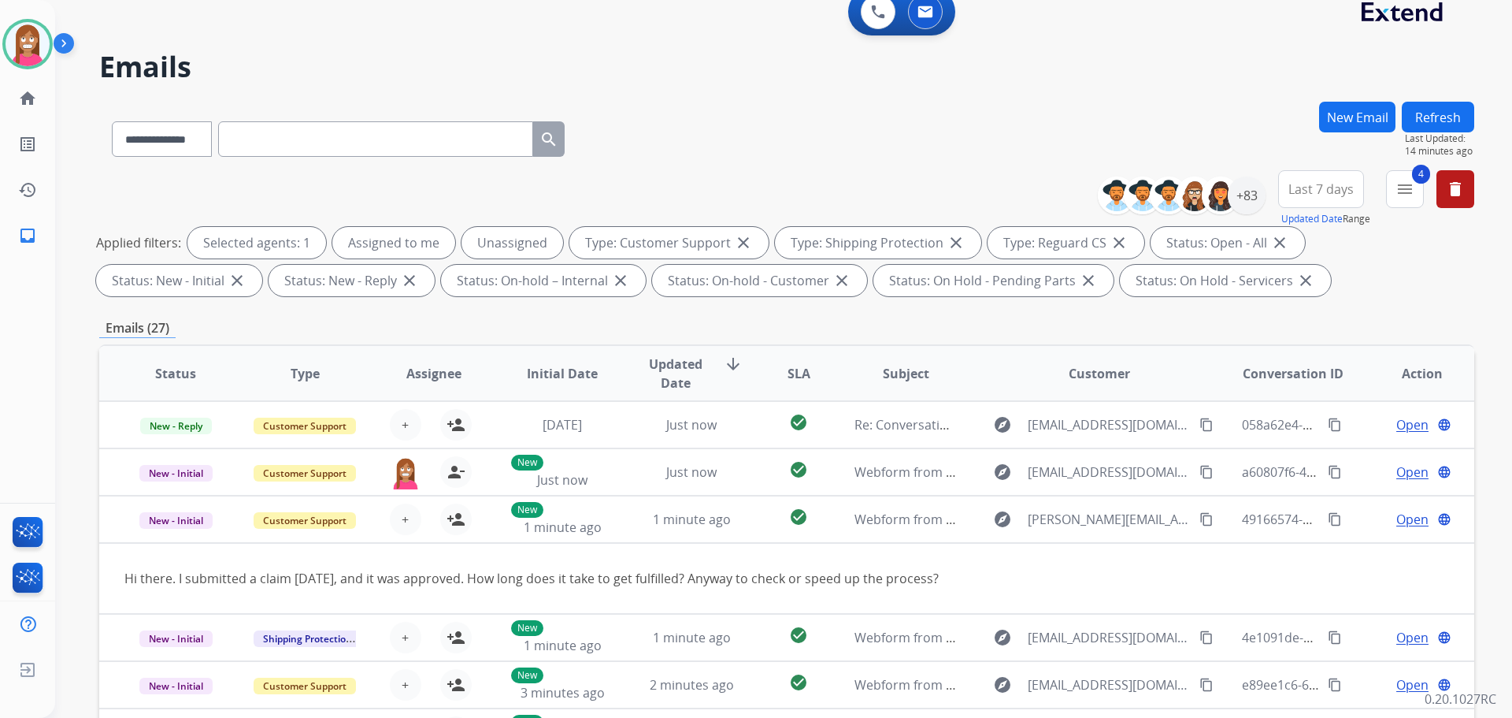
click at [1429, 119] on button "Refresh" at bounding box center [1438, 117] width 72 height 31
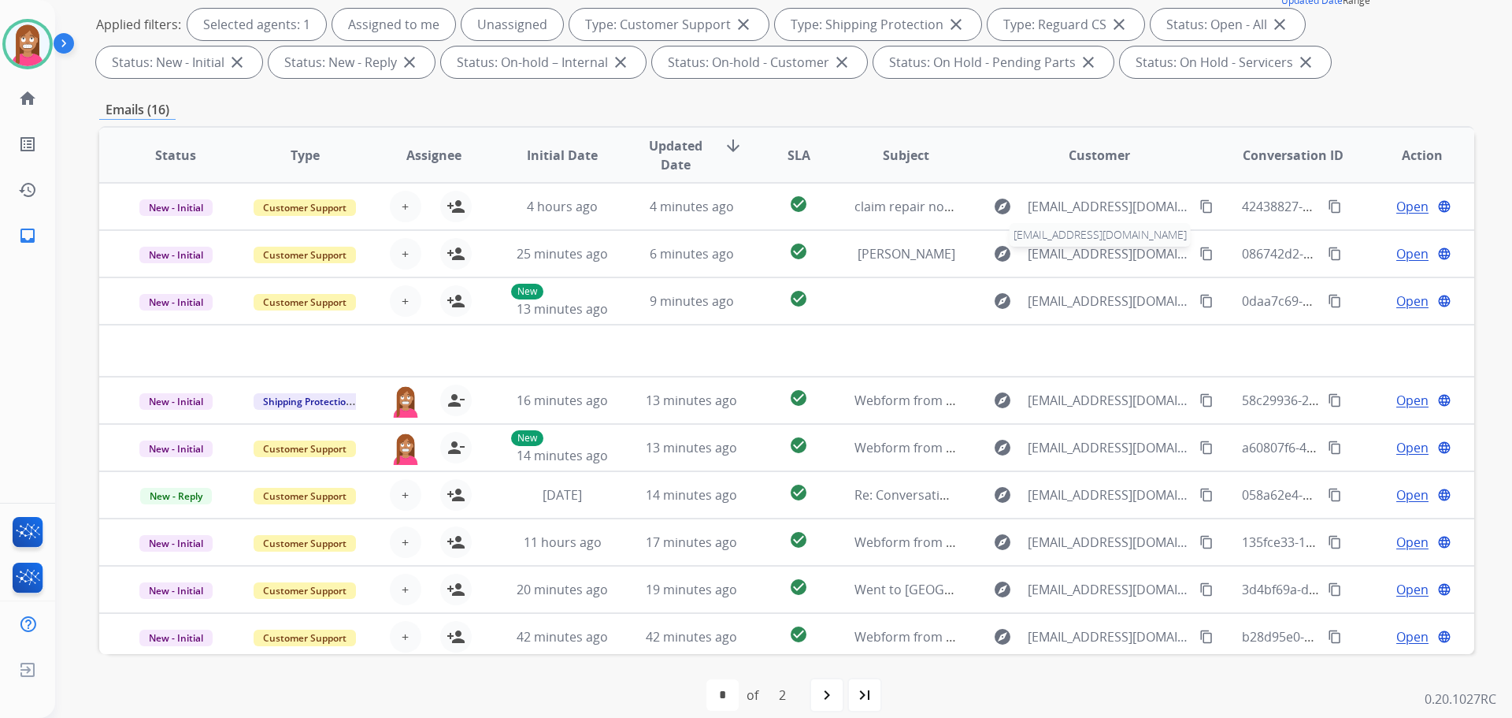
scroll to position [0, 0]
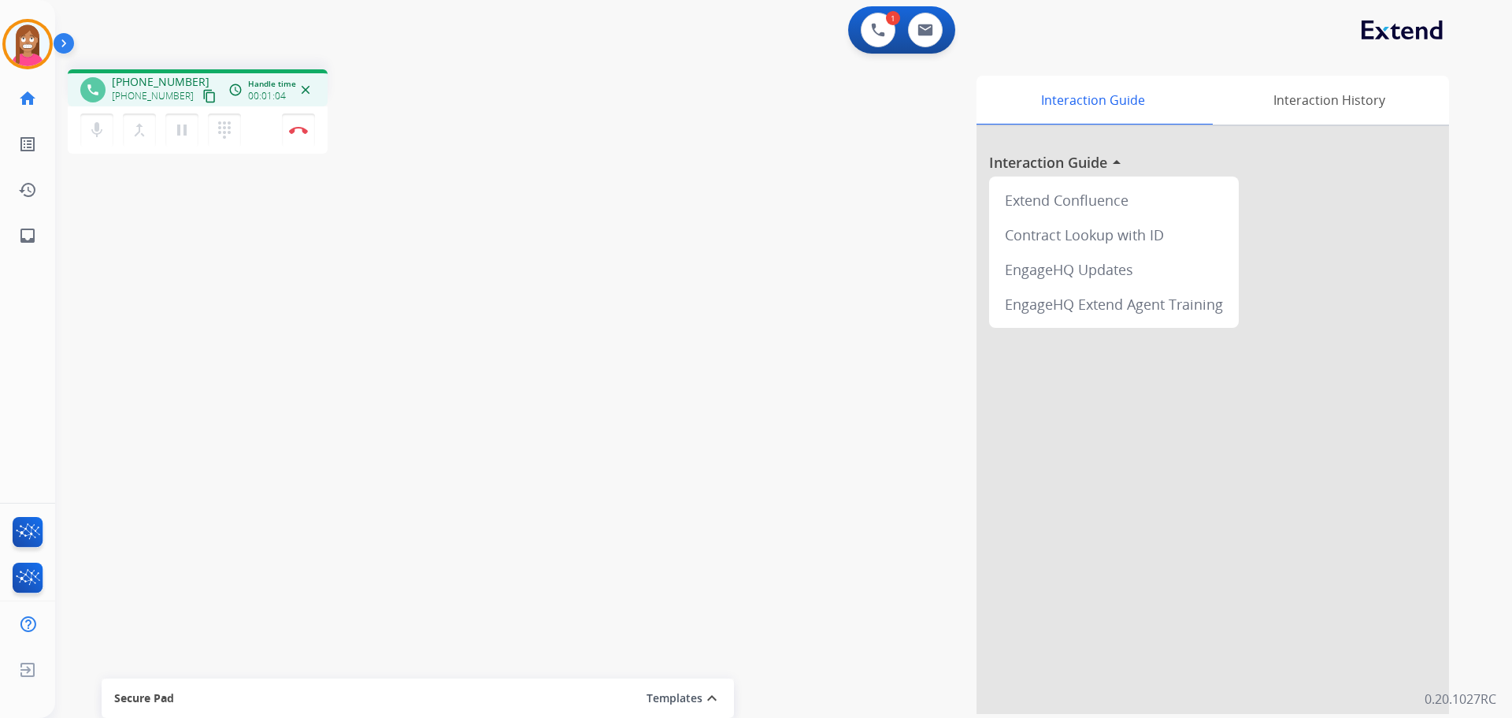
click at [202, 98] on mat-icon "content_copy" at bounding box center [209, 96] width 14 height 14
click at [14, 237] on link "inbox Emails" at bounding box center [28, 235] width 44 height 44
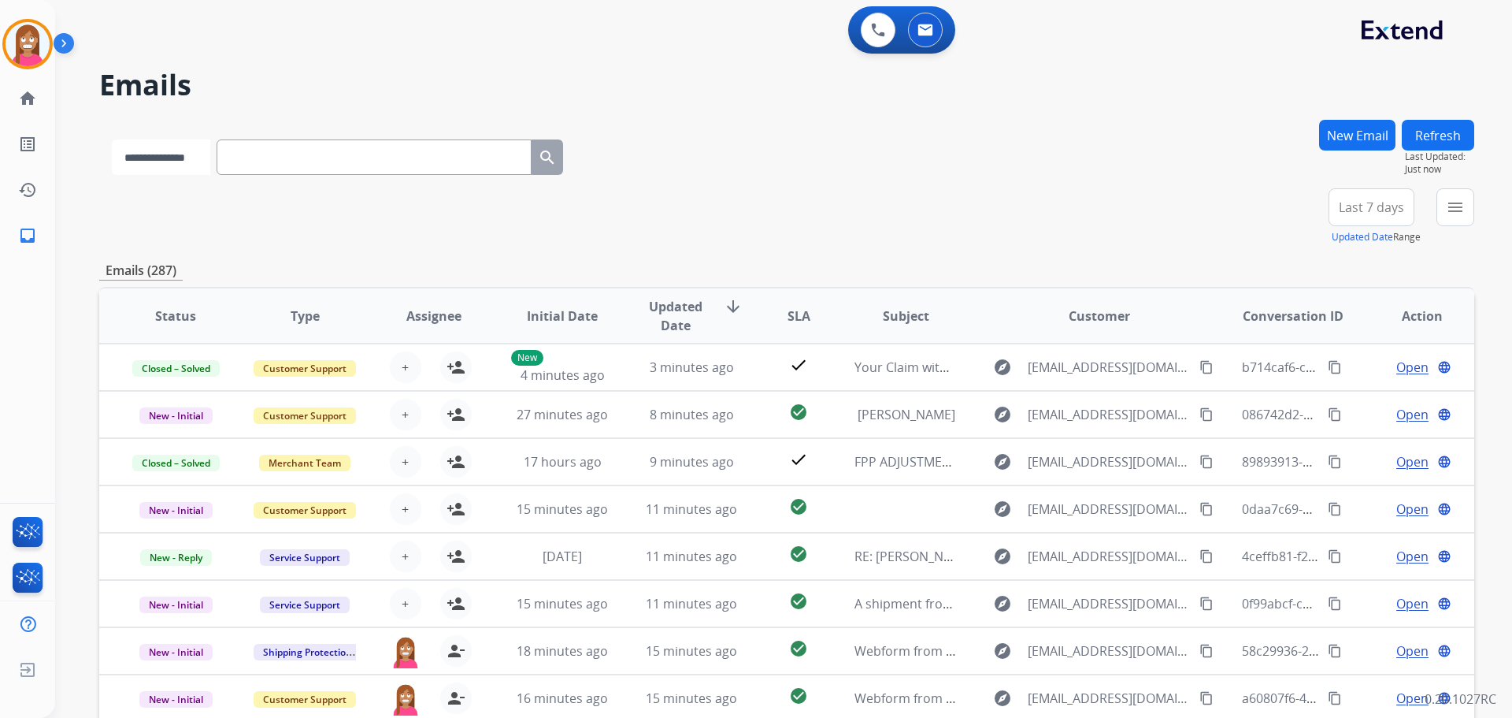
click at [210, 158] on select "**********" at bounding box center [161, 156] width 98 height 35
select select "**********"
click at [112, 139] on select "**********" at bounding box center [161, 156] width 98 height 35
paste input "**********"
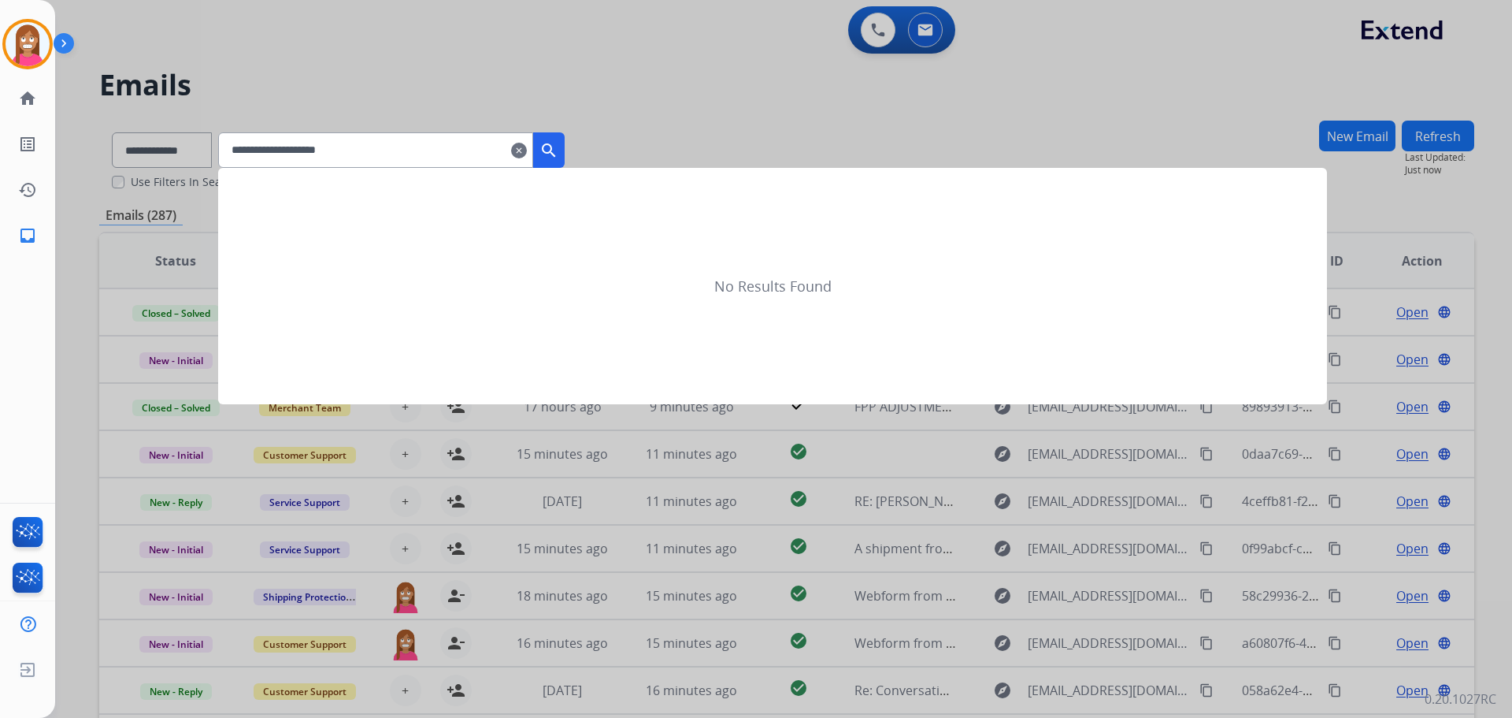
type input "**********"
click at [558, 156] on mat-icon "search" at bounding box center [549, 150] width 19 height 19
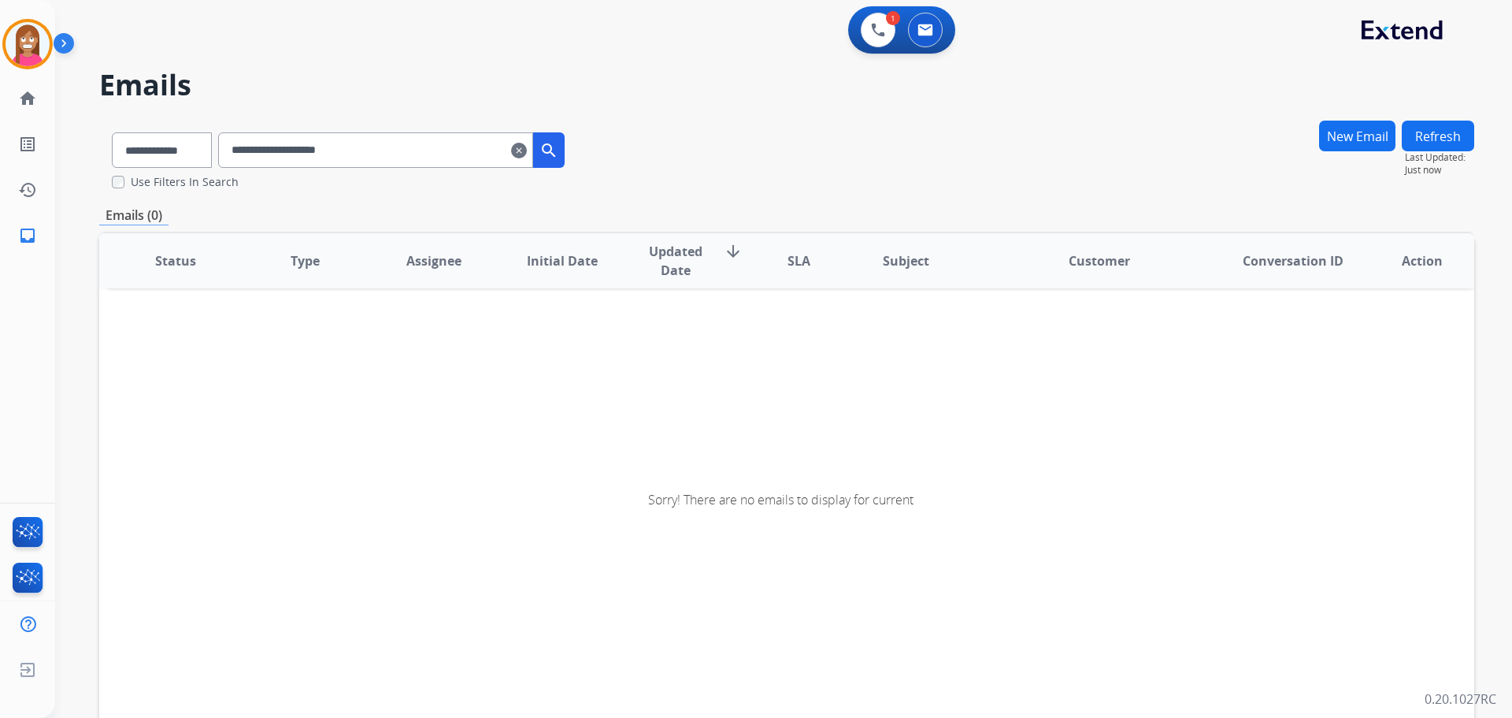
click at [254, 154] on input "**********" at bounding box center [375, 149] width 315 height 35
click at [558, 154] on mat-icon "search" at bounding box center [549, 150] width 19 height 19
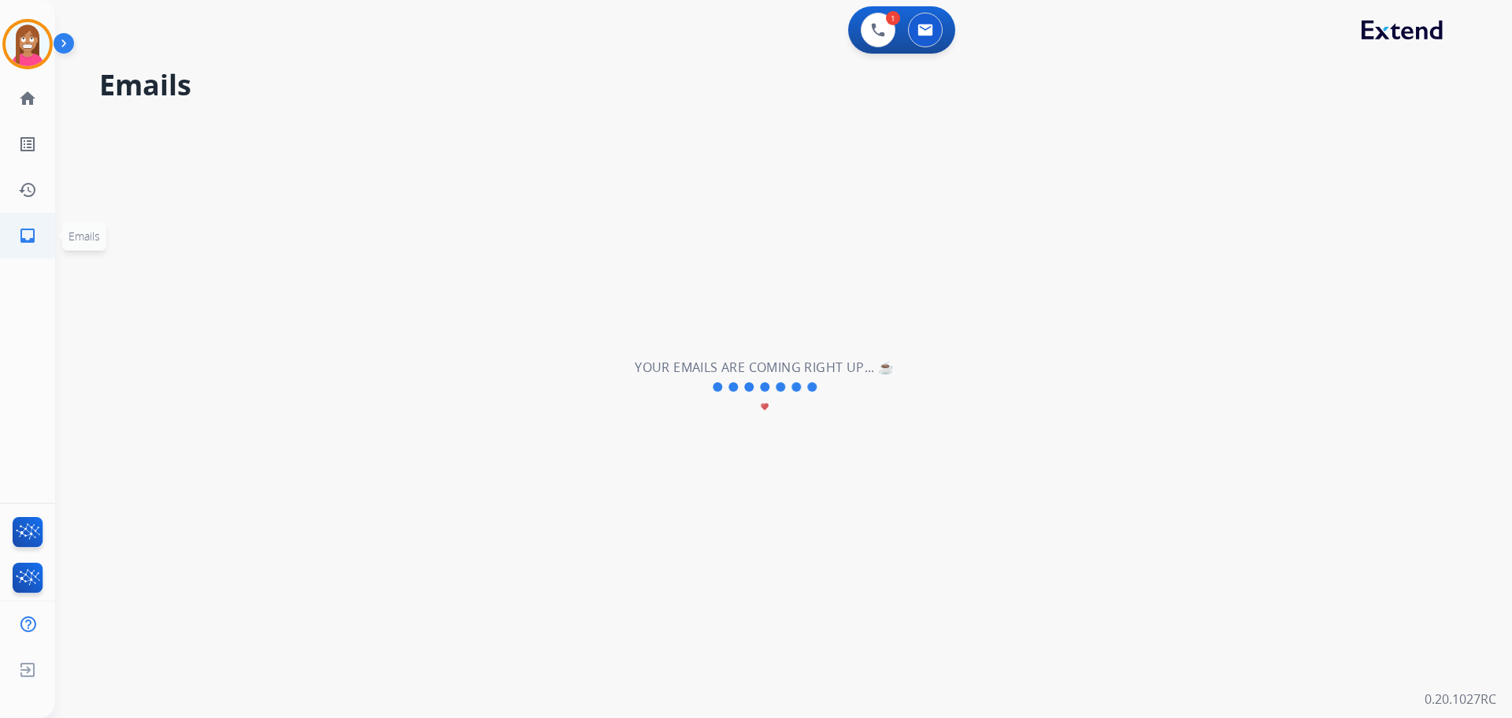
click at [31, 228] on mat-icon "inbox" at bounding box center [27, 235] width 19 height 19
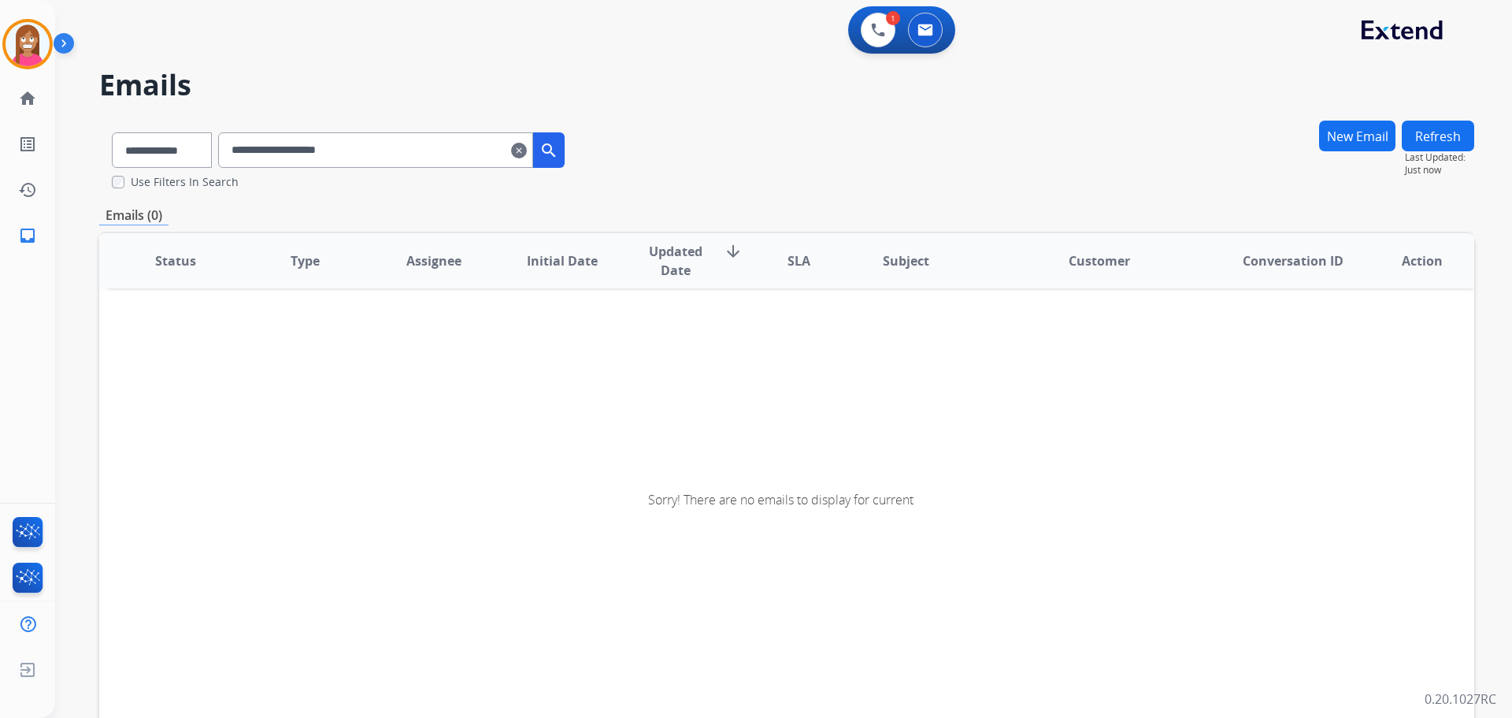
click at [527, 151] on mat-icon "clear" at bounding box center [519, 150] width 16 height 19
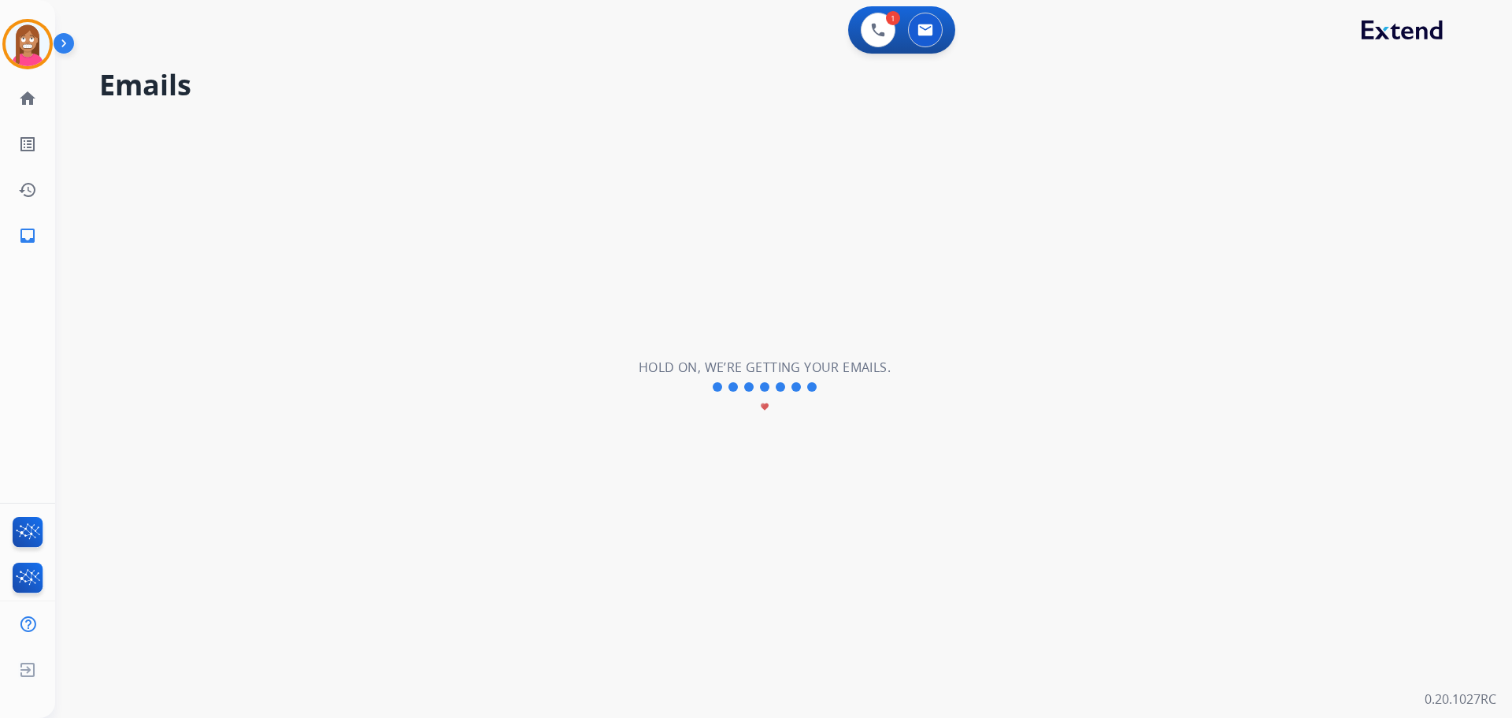
select select "**********"
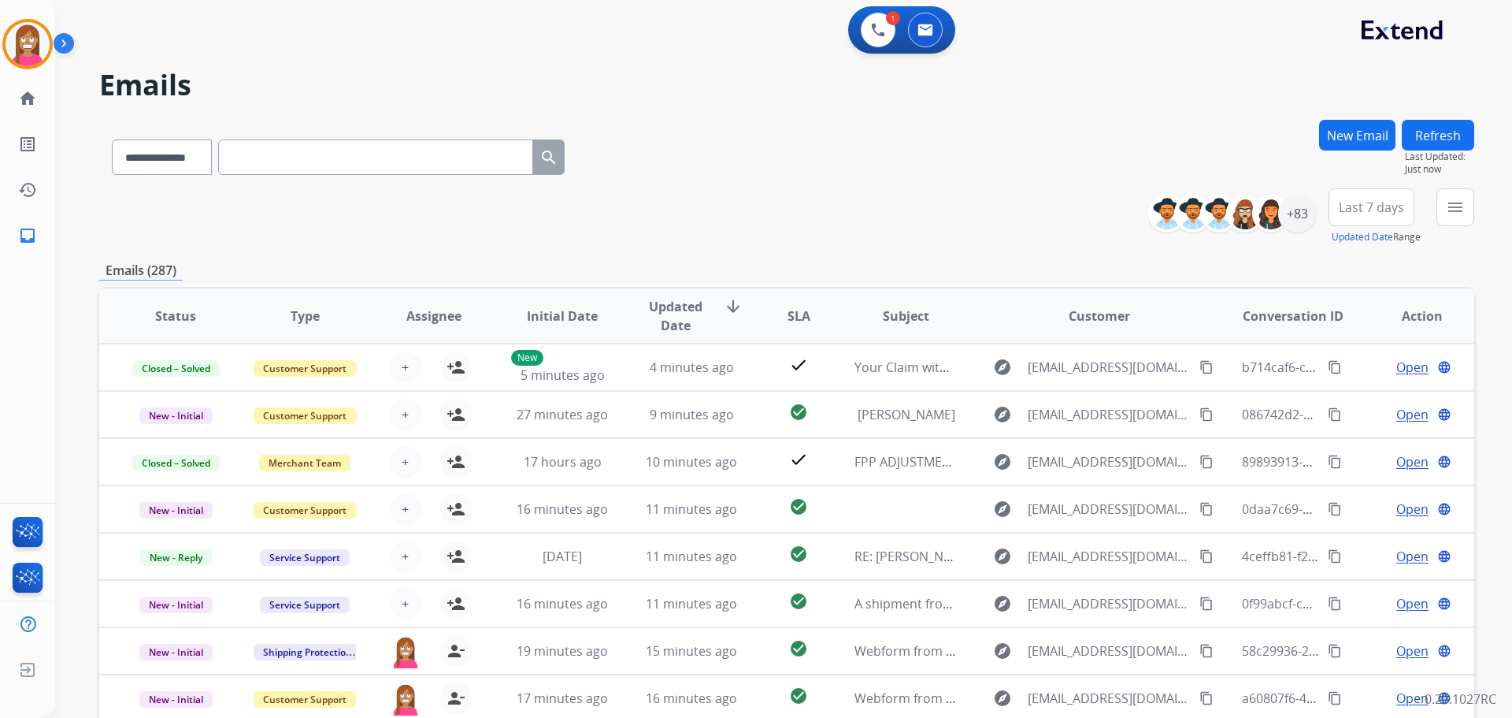
click at [1332, 142] on button "New Email" at bounding box center [1357, 135] width 76 height 31
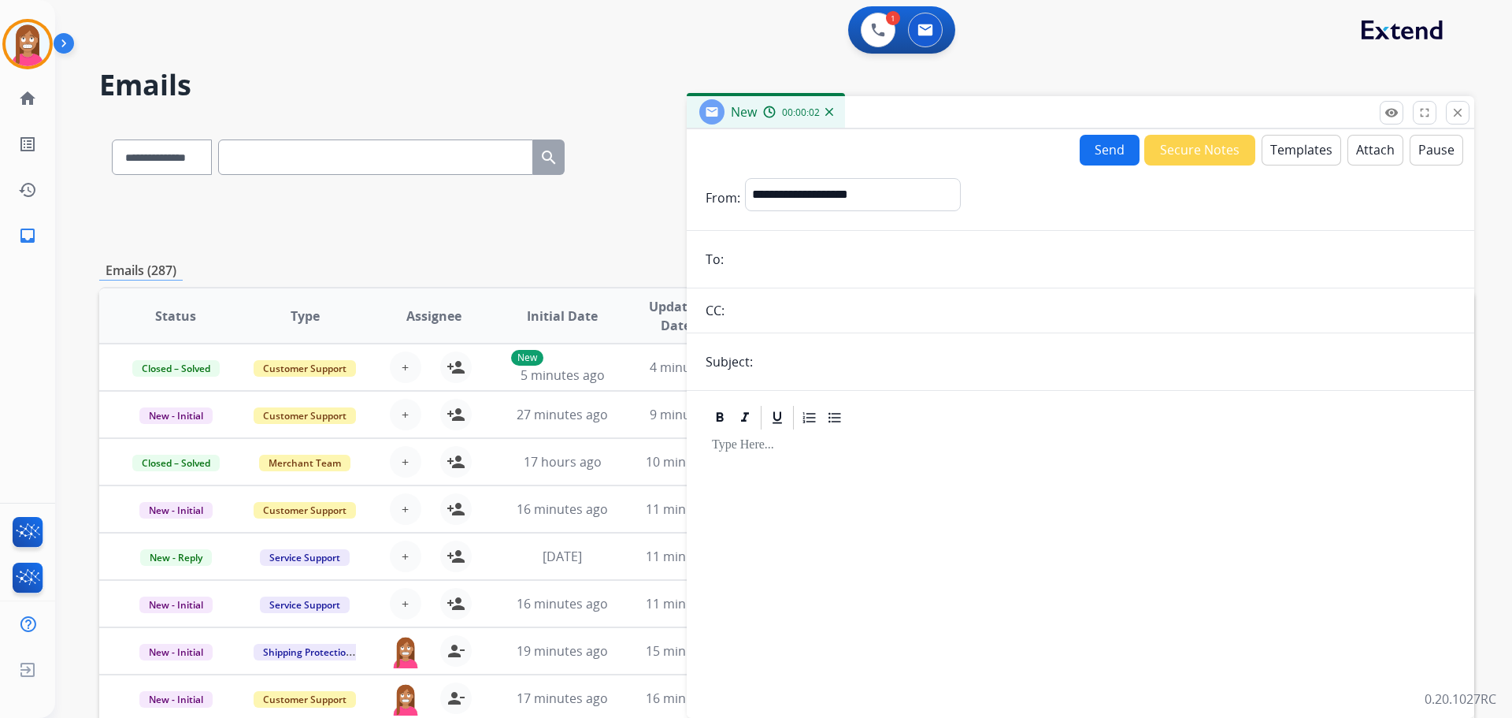
paste input "**********"
type input "**********"
click at [784, 200] on select "**********" at bounding box center [852, 194] width 214 height 32
select select "**********"
click at [745, 178] on select "**********" at bounding box center [852, 194] width 214 height 32
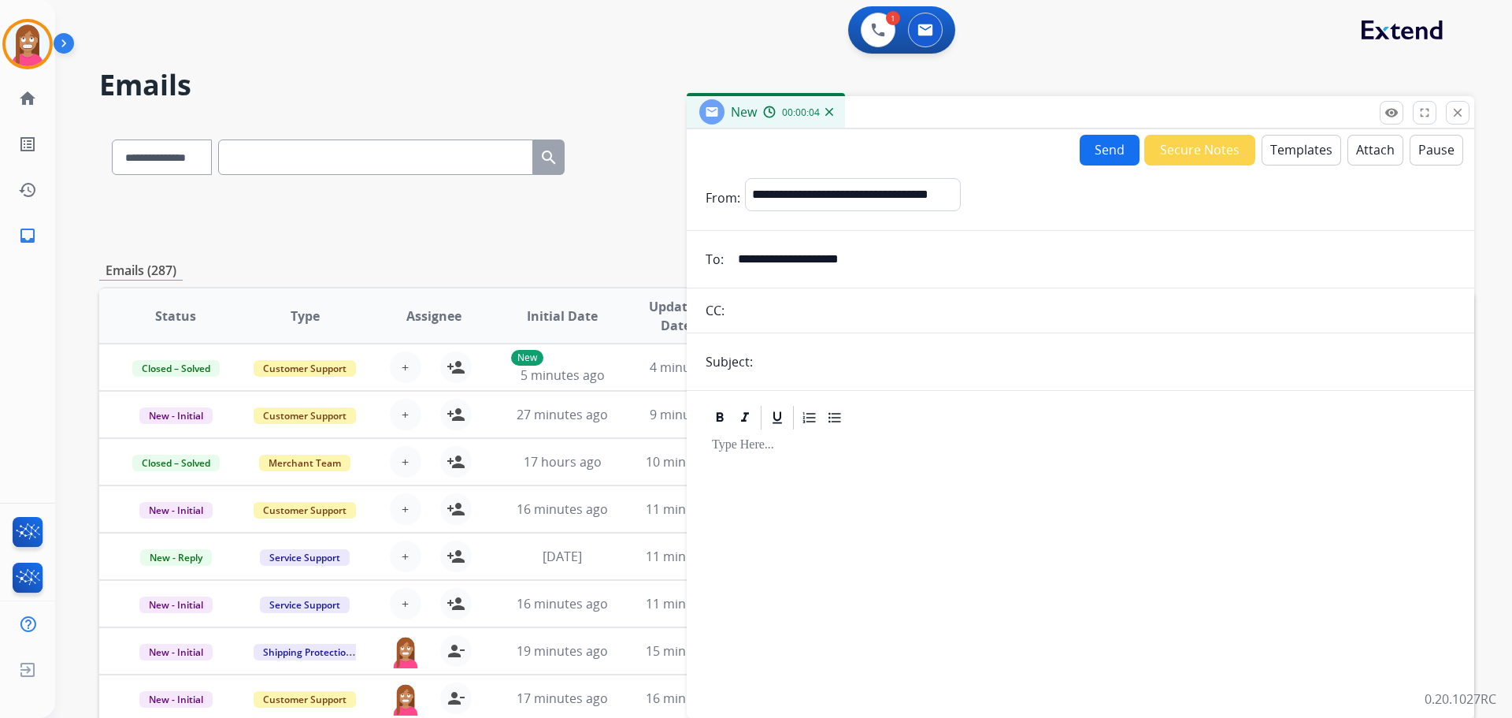
click at [807, 369] on input "text" at bounding box center [1107, 362] width 698 height 32
type input "**********"
click at [1291, 150] on button "Templates" at bounding box center [1302, 150] width 80 height 31
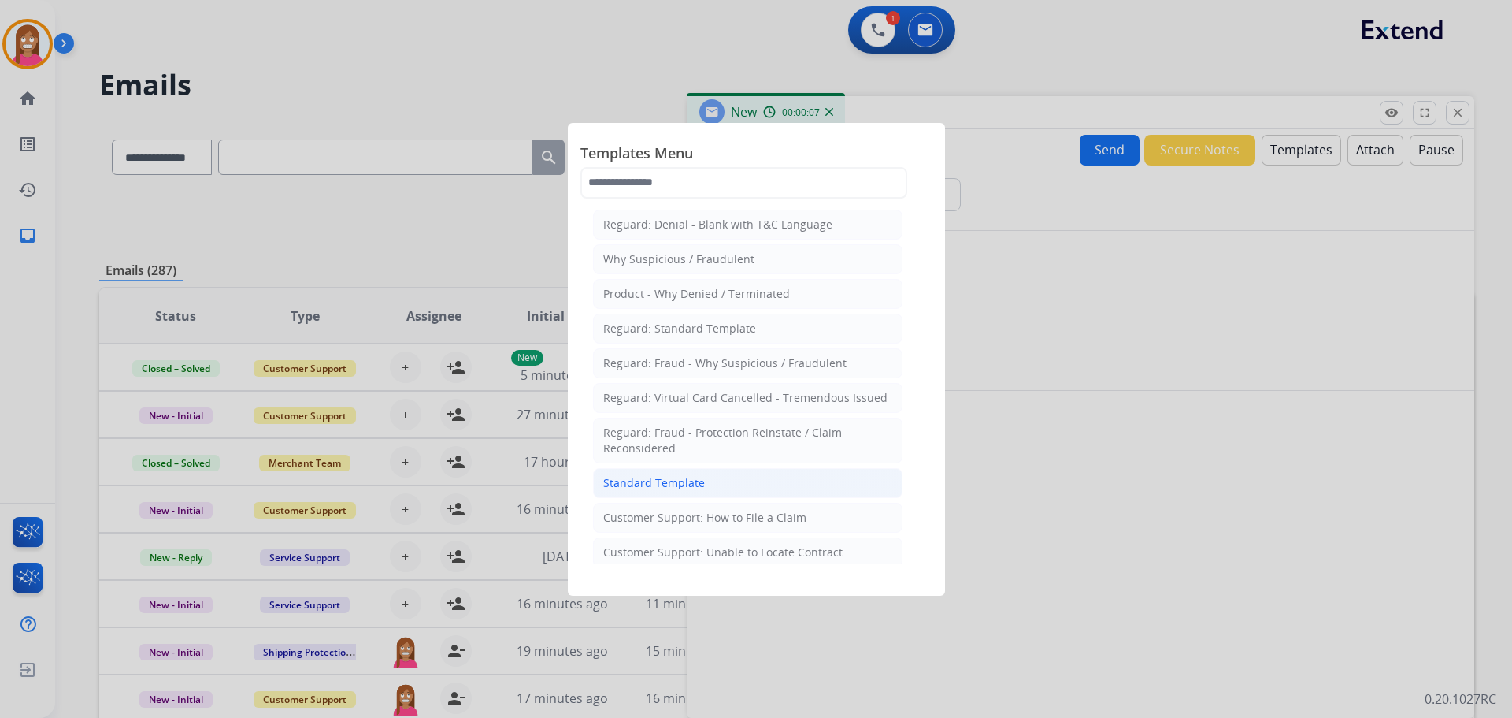
click at [643, 489] on div "Standard Template" at bounding box center [654, 483] width 102 height 16
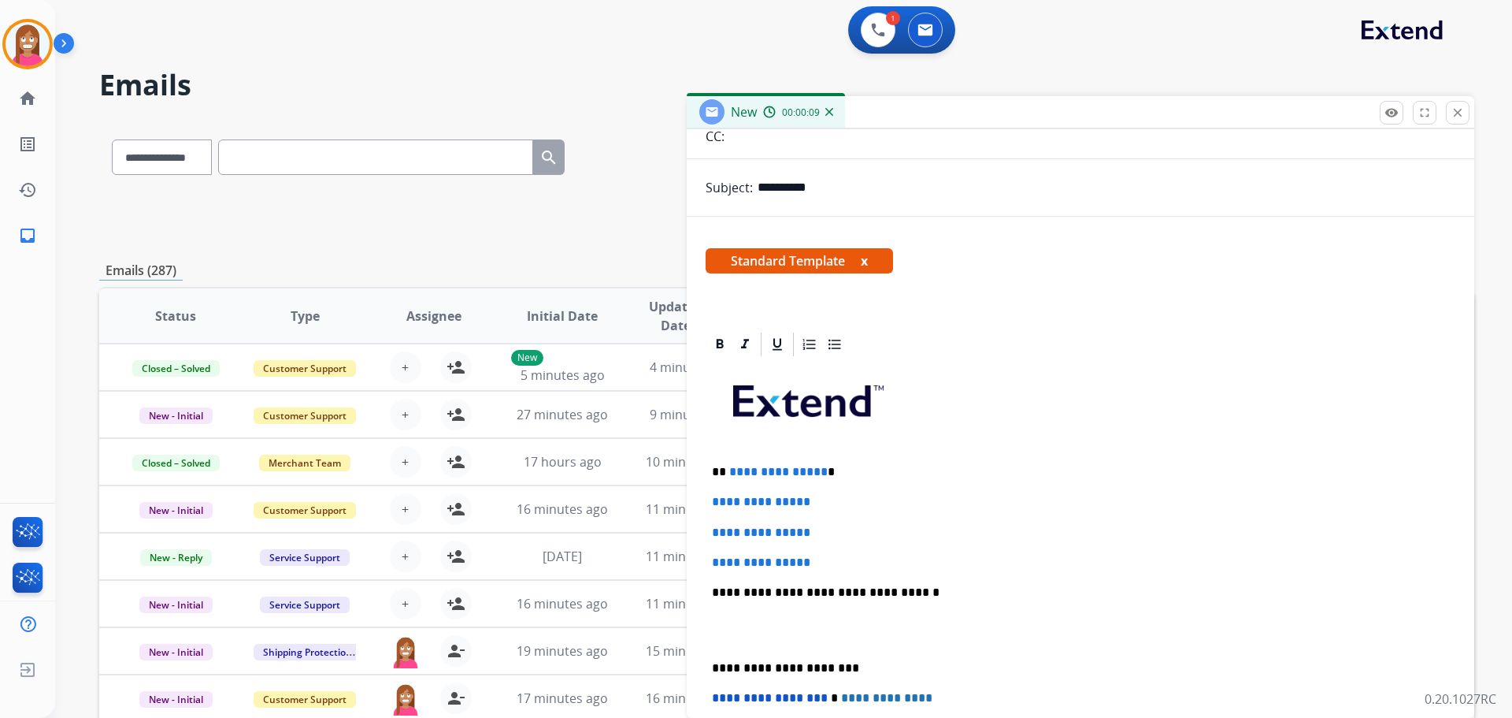
scroll to position [158, 0]
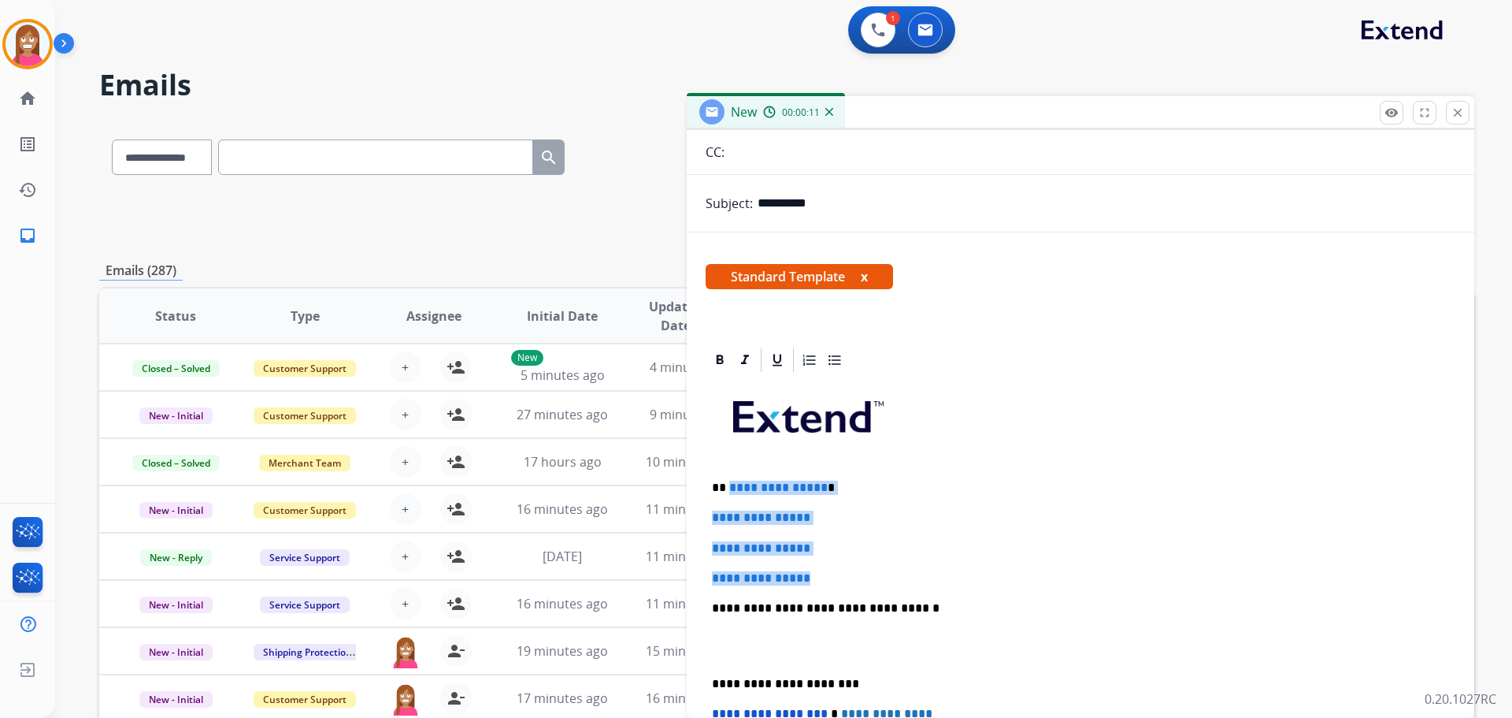
drag, startPoint x: 835, startPoint y: 573, endPoint x: 729, endPoint y: 488, distance: 135.6
click at [729, 488] on div "**********" at bounding box center [1081, 645] width 750 height 542
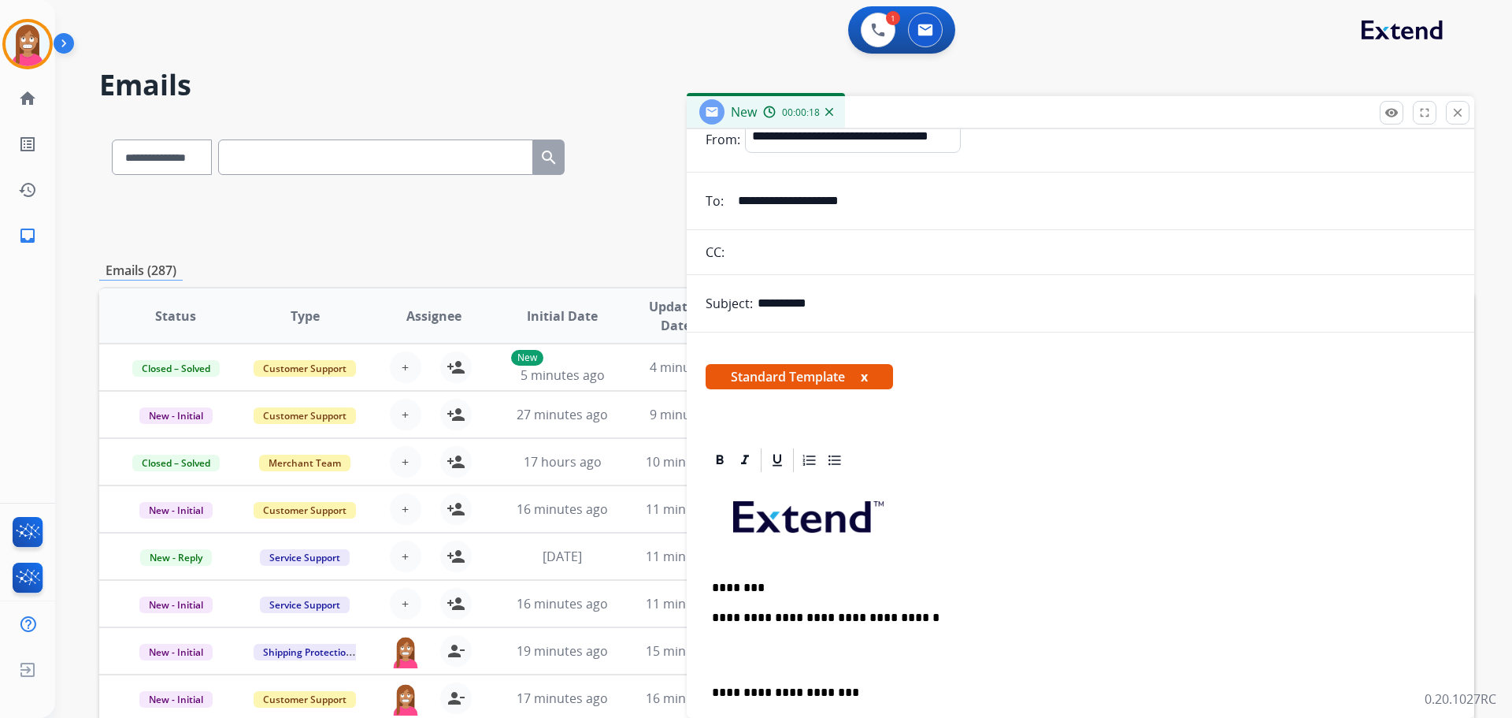
scroll to position [0, 0]
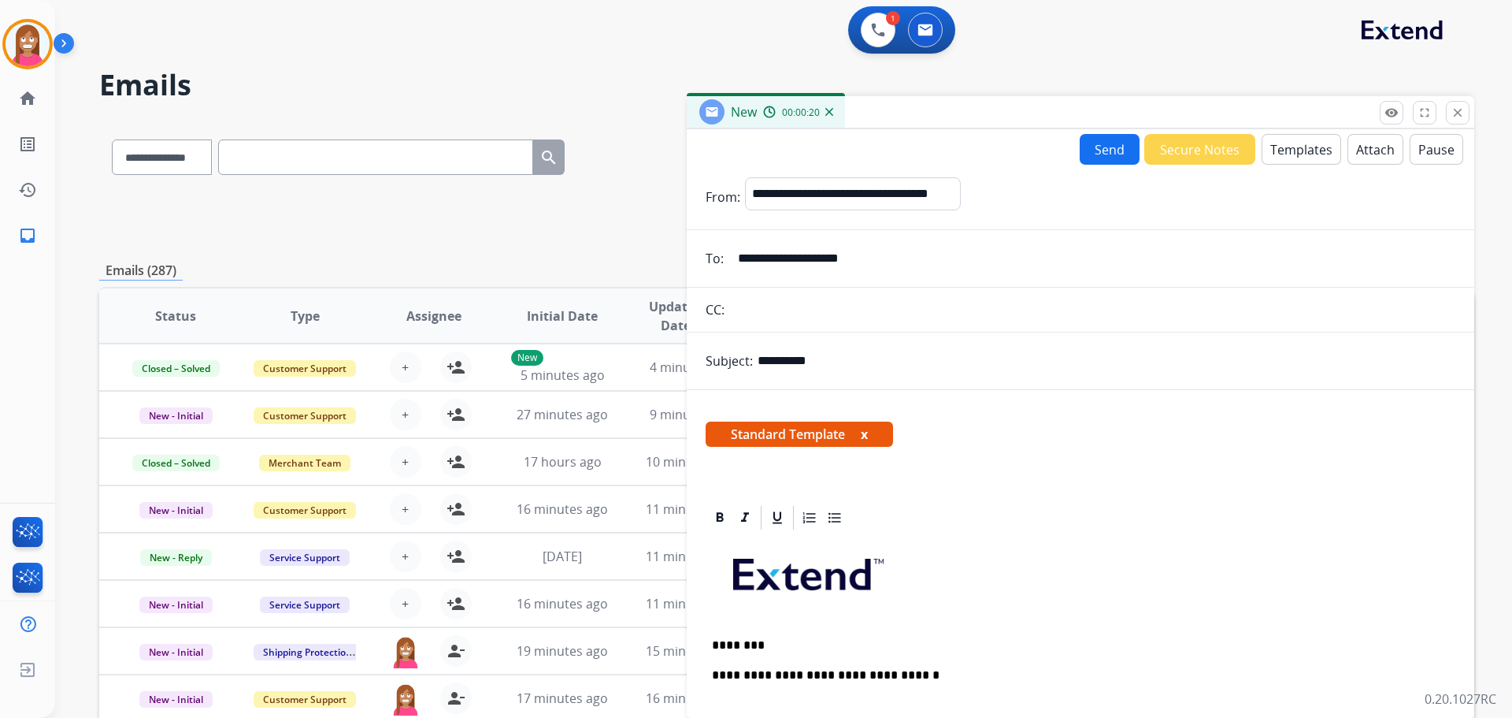
click at [1307, 137] on button "Templates" at bounding box center [1302, 149] width 80 height 31
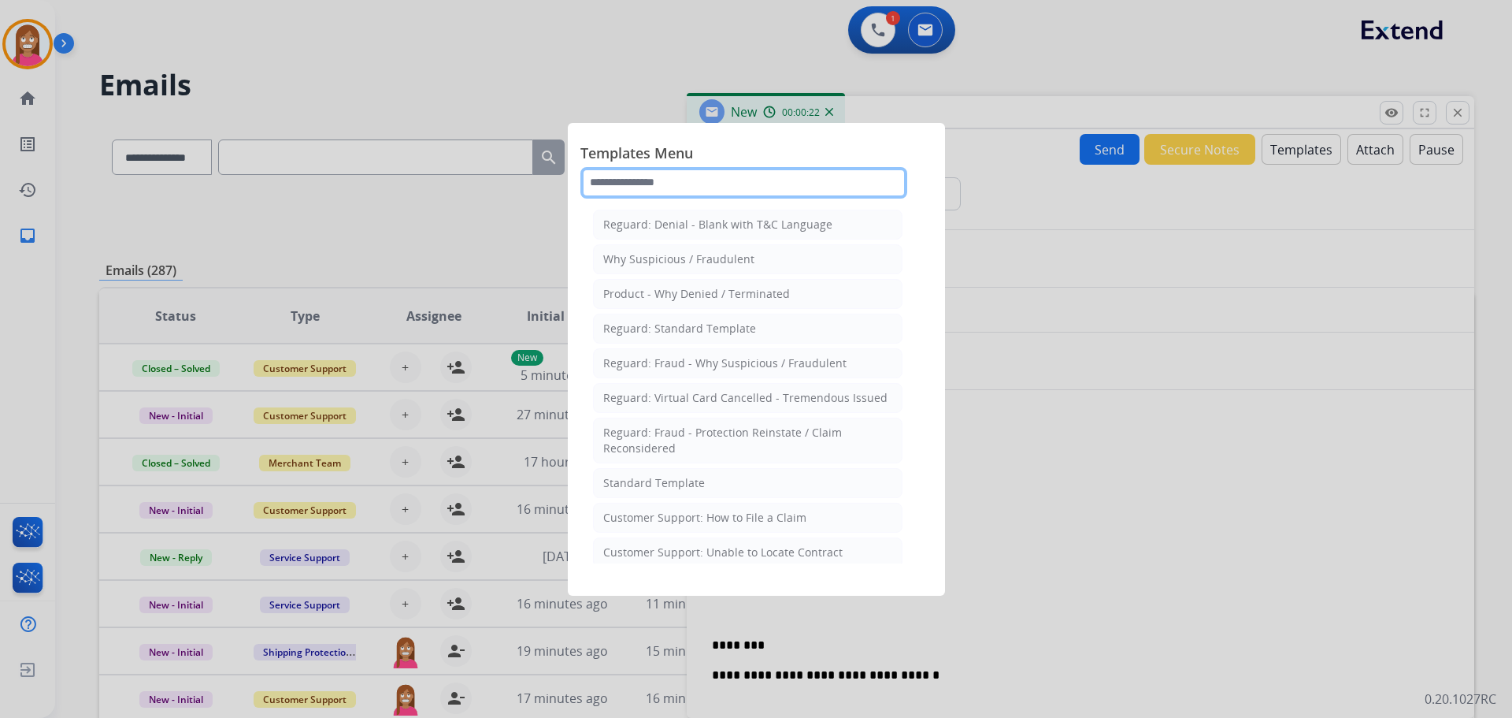
click at [765, 177] on input "text" at bounding box center [743, 183] width 327 height 32
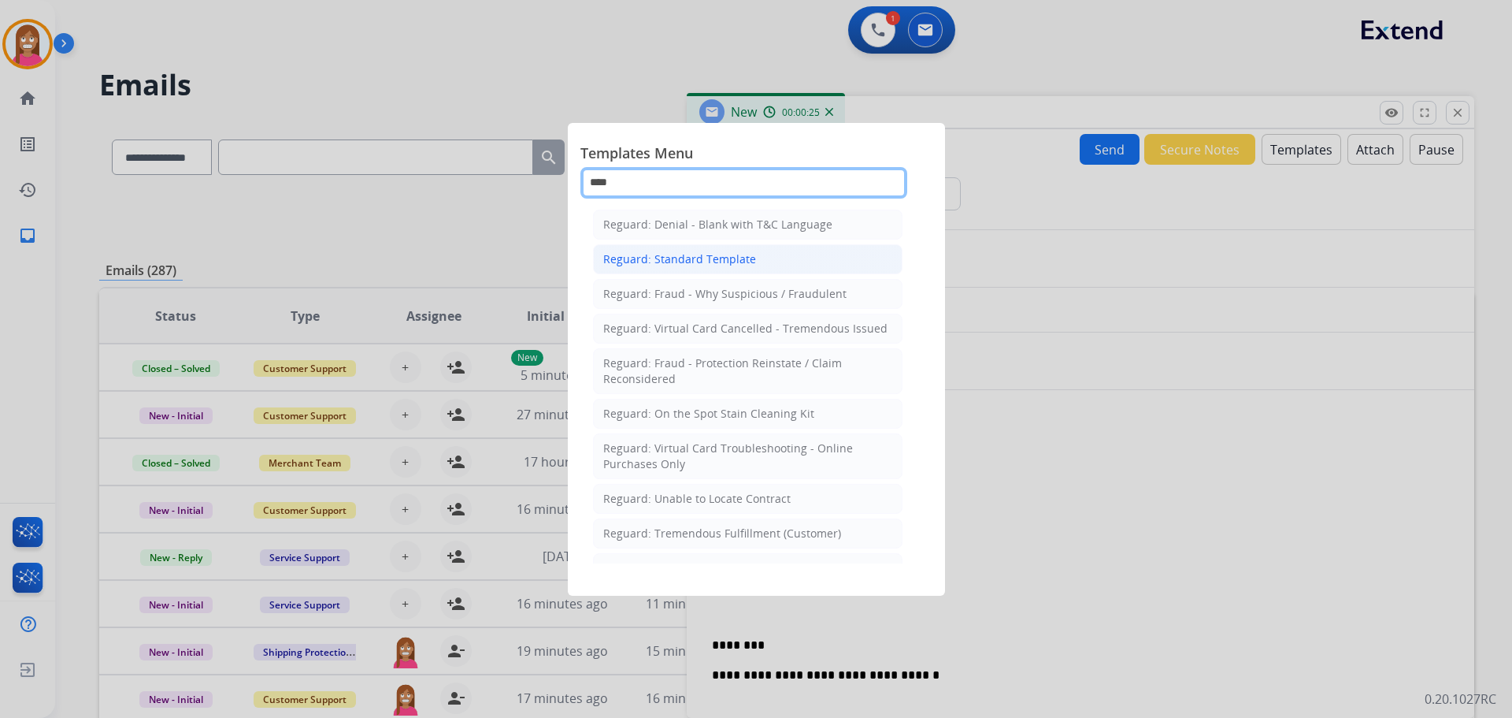
type input "****"
click at [746, 264] on div "Reguard: Standard Template" at bounding box center [679, 259] width 153 height 16
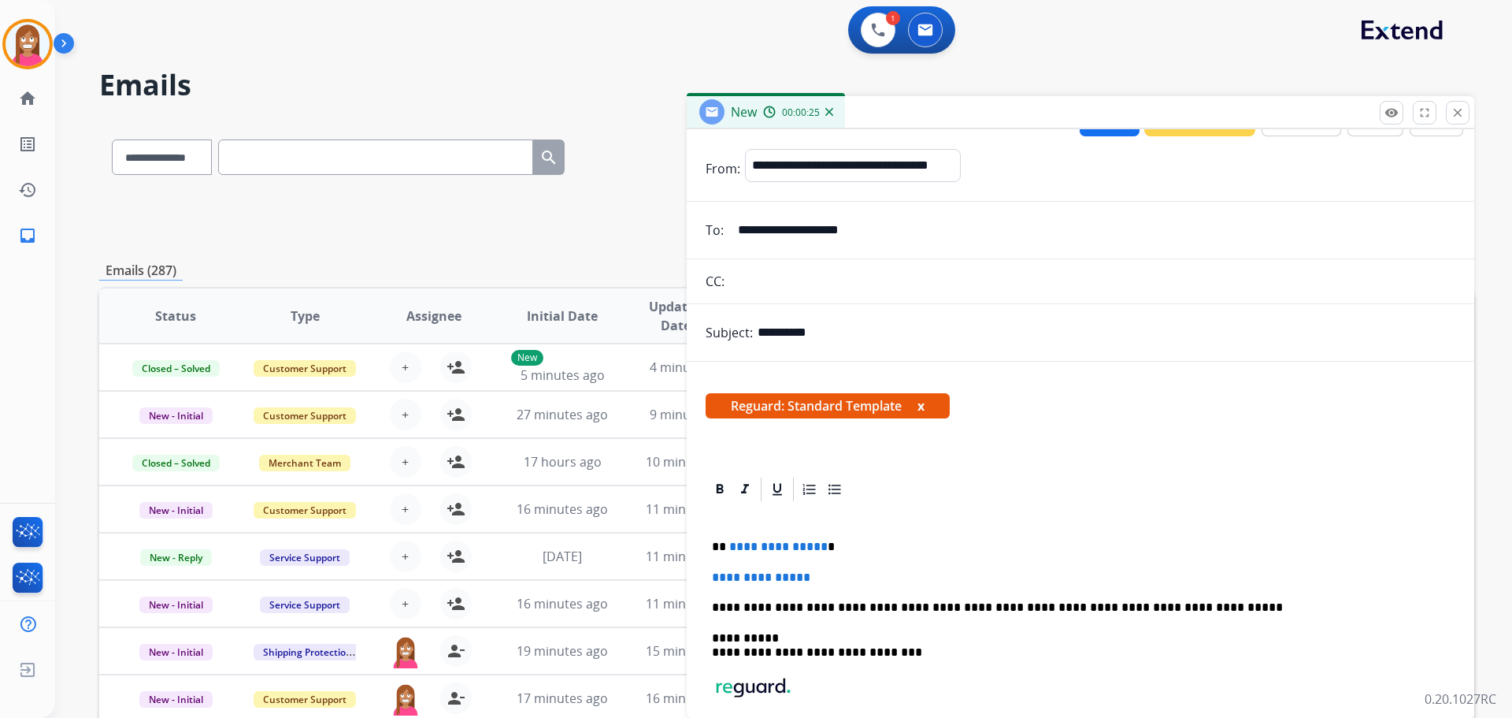
scroll to position [79, 0]
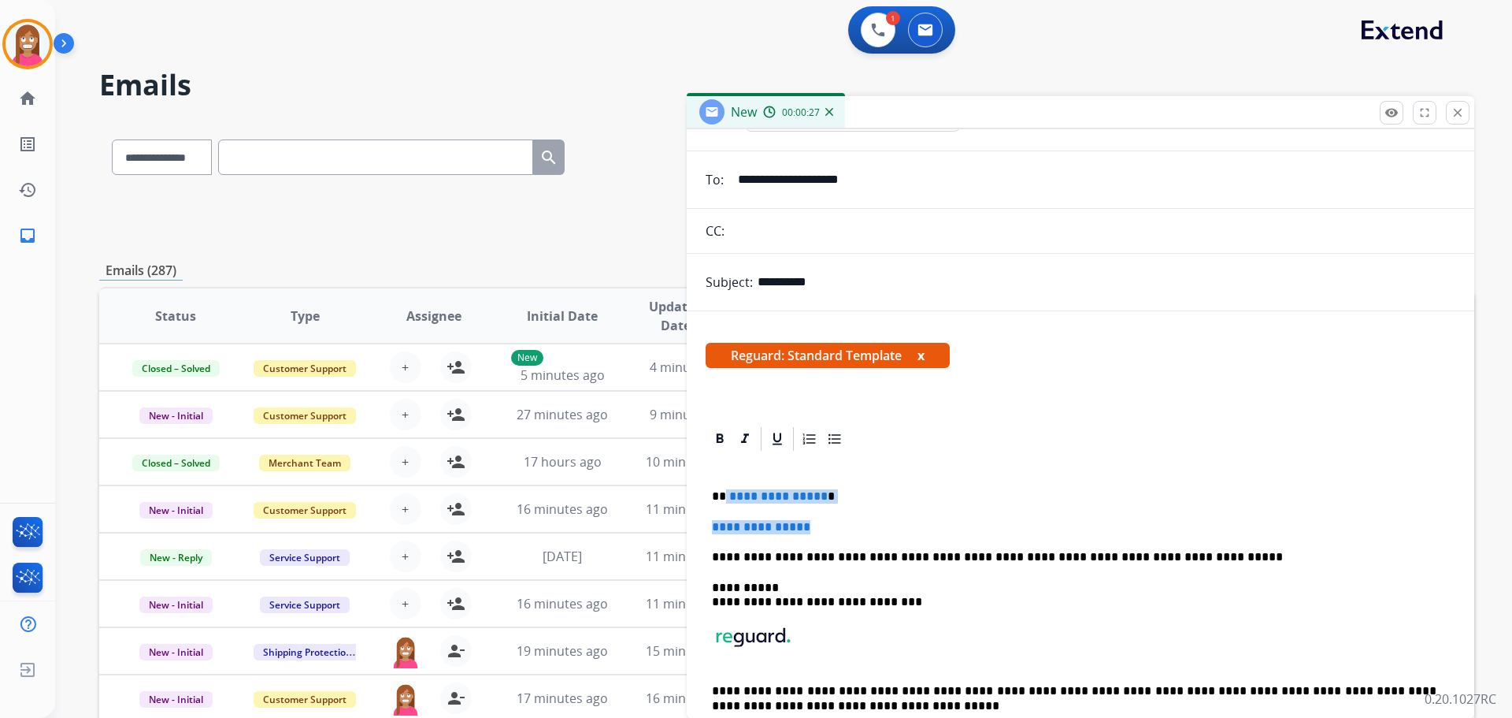
drag, startPoint x: 828, startPoint y: 530, endPoint x: 725, endPoint y: 493, distance: 108.9
click at [725, 493] on div "**********" at bounding box center [1081, 608] width 750 height 310
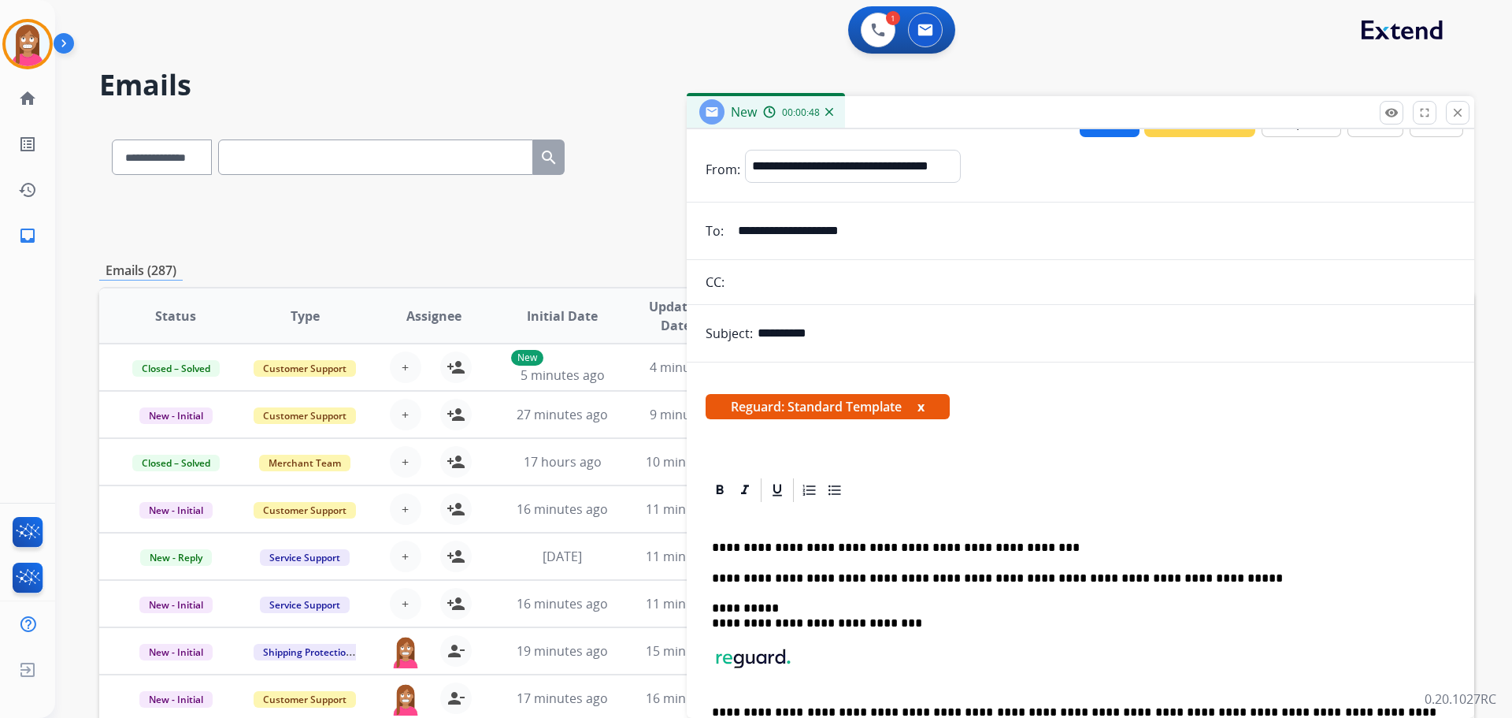
scroll to position [0, 0]
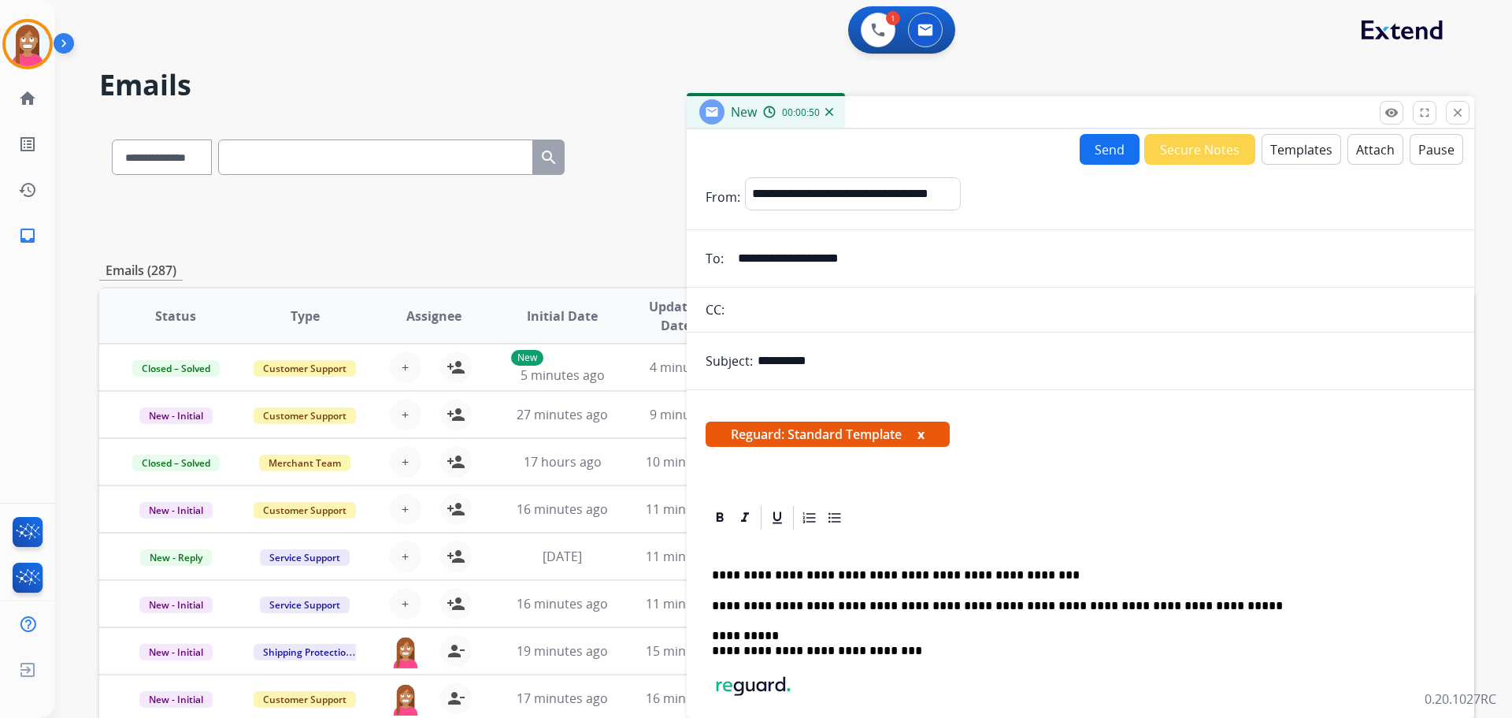
click at [1092, 155] on button "Send" at bounding box center [1110, 149] width 60 height 31
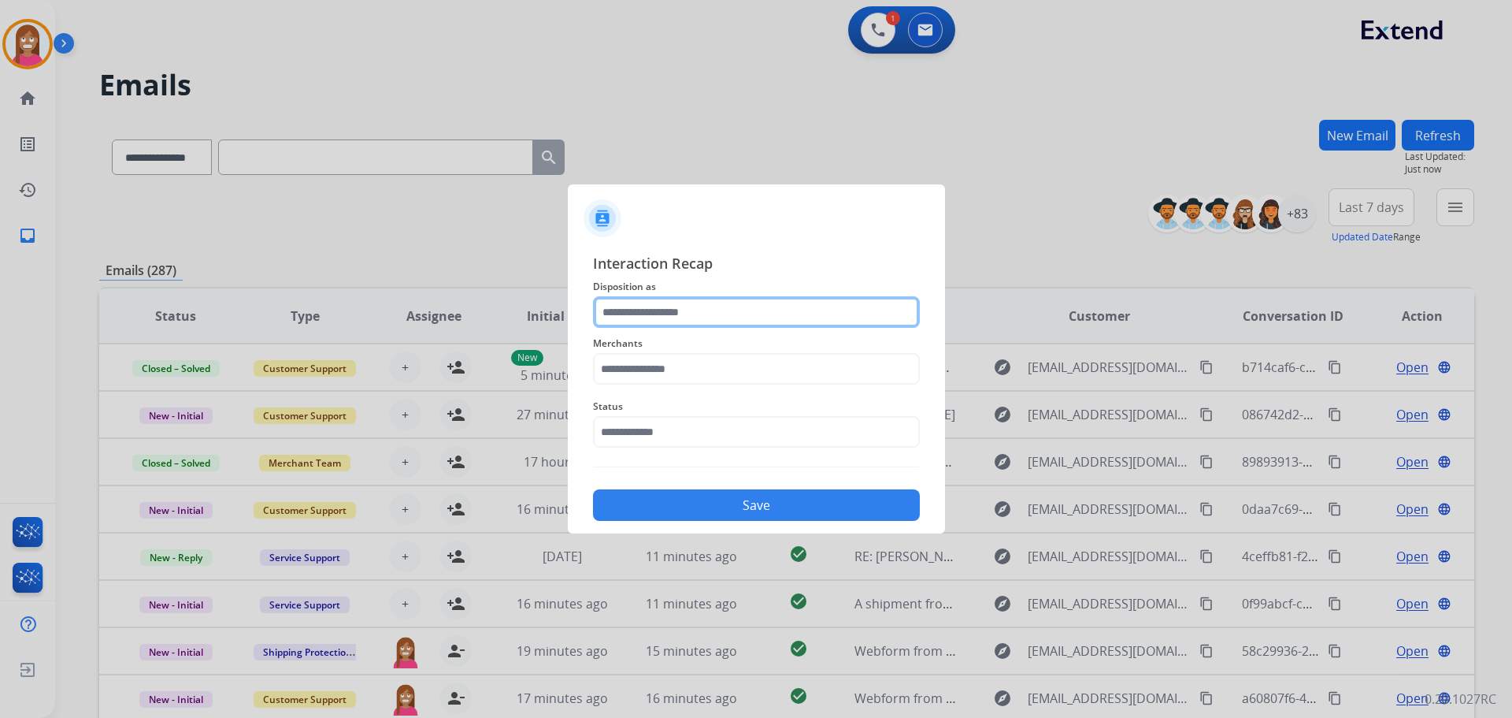
click at [632, 315] on input "text" at bounding box center [756, 312] width 327 height 32
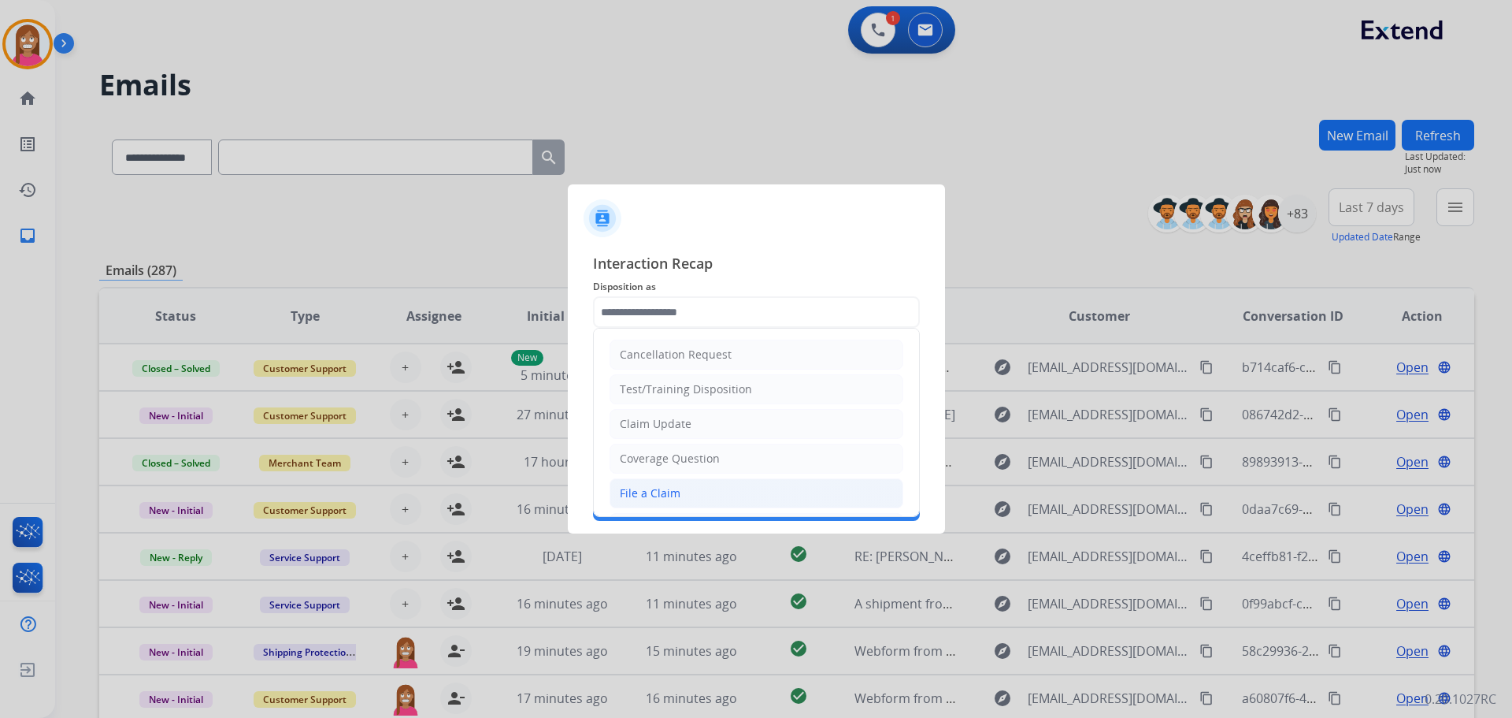
click at [631, 499] on div "File a Claim" at bounding box center [650, 493] width 61 height 16
type input "**********"
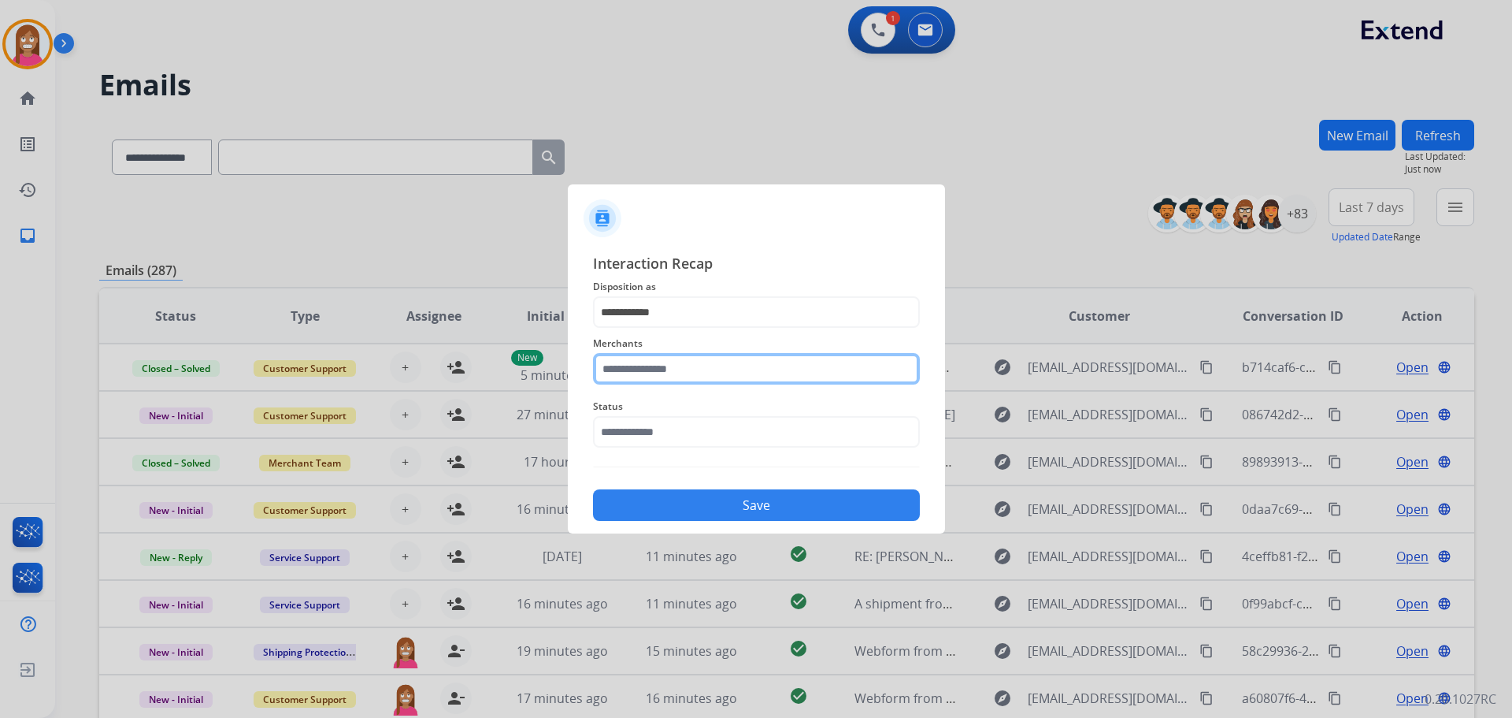
click at [634, 367] on input "text" at bounding box center [756, 369] width 327 height 32
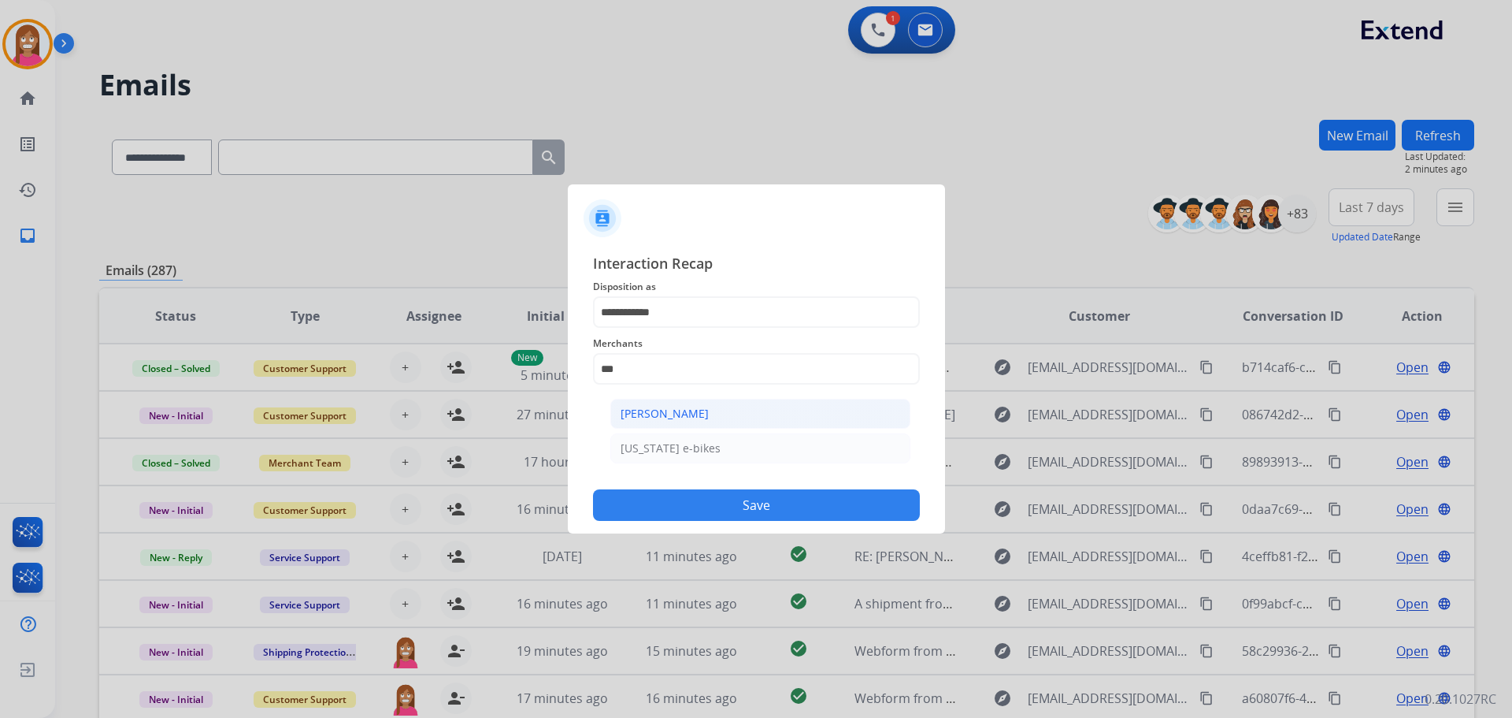
click at [758, 416] on li "[PERSON_NAME]" at bounding box center [760, 414] width 300 height 30
type input "**********"
click at [698, 436] on input "text" at bounding box center [756, 432] width 327 height 32
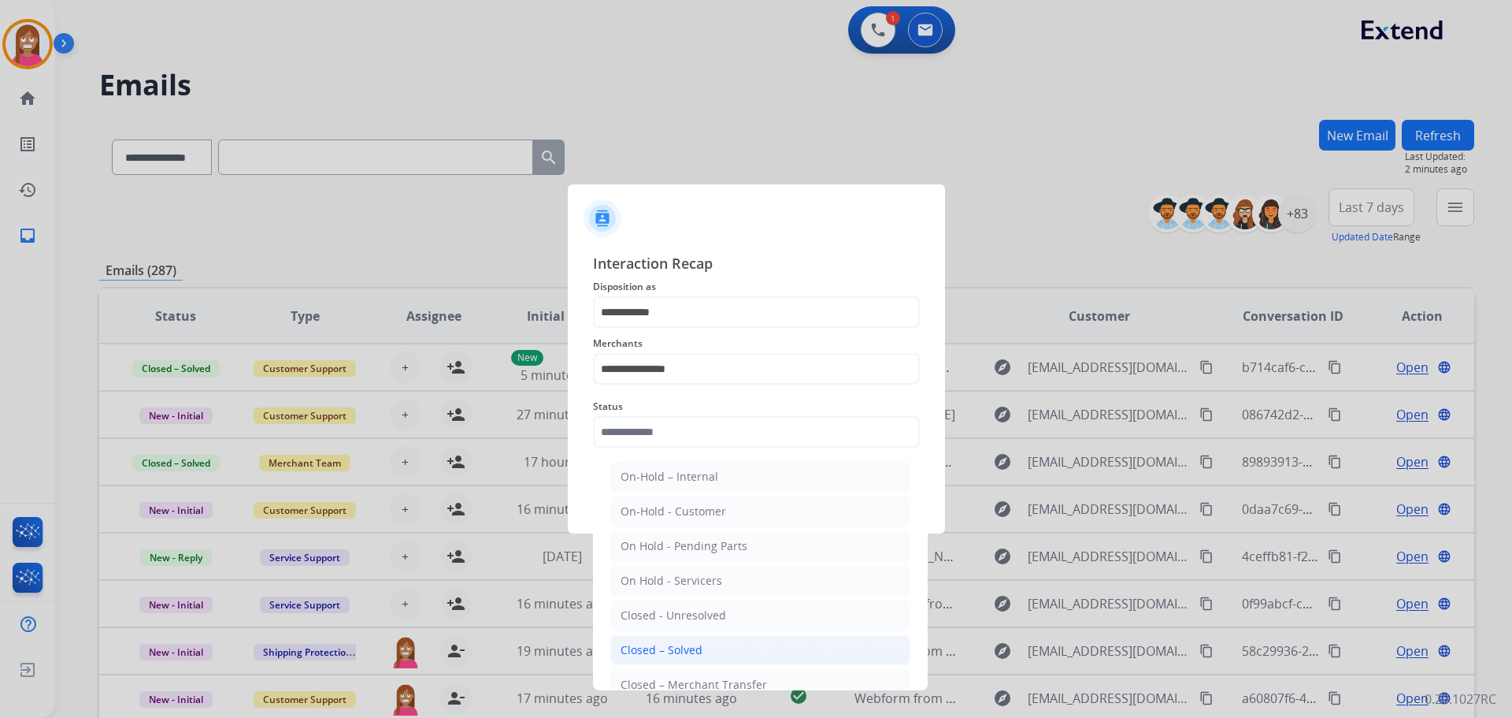
click at [673, 645] on div "Closed – Solved" at bounding box center [662, 650] width 82 height 16
type input "**********"
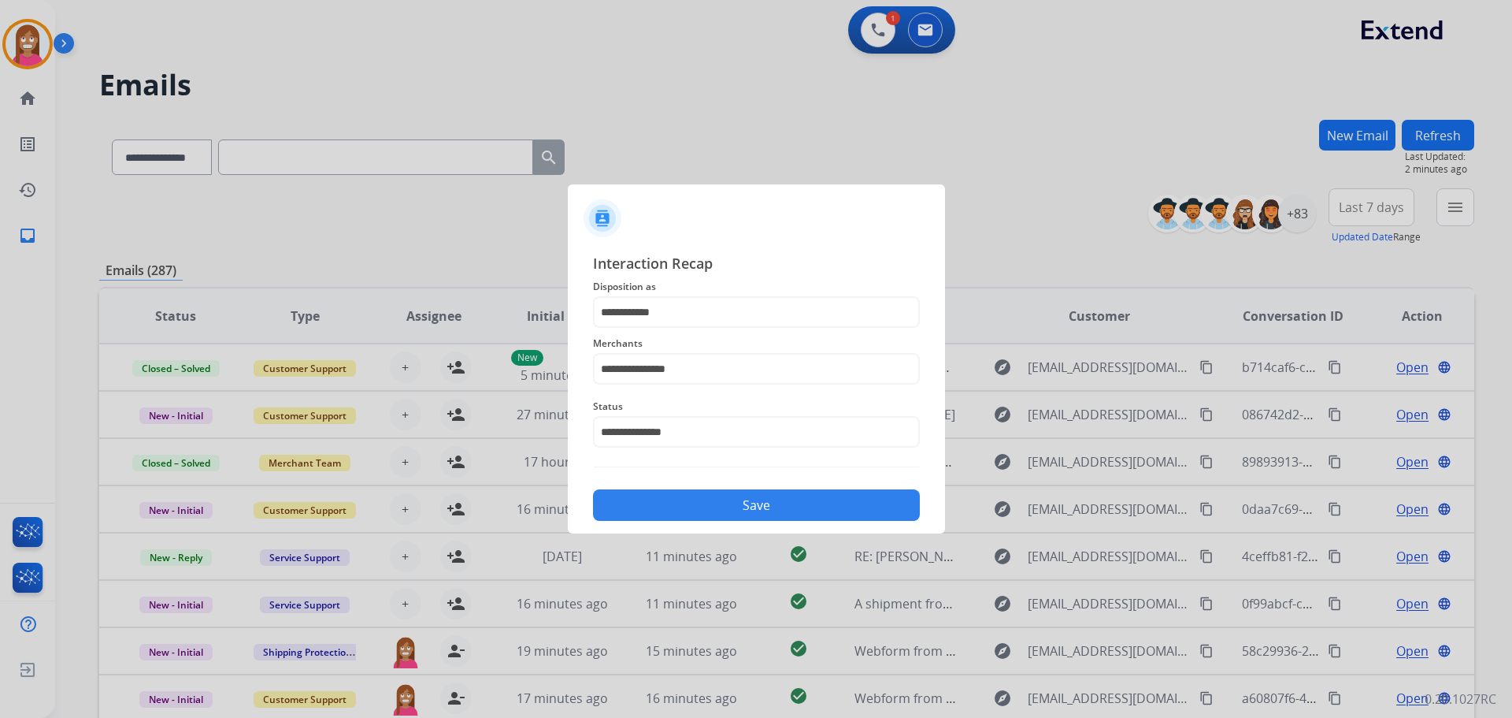
click at [663, 514] on button "Save" at bounding box center [756, 505] width 327 height 32
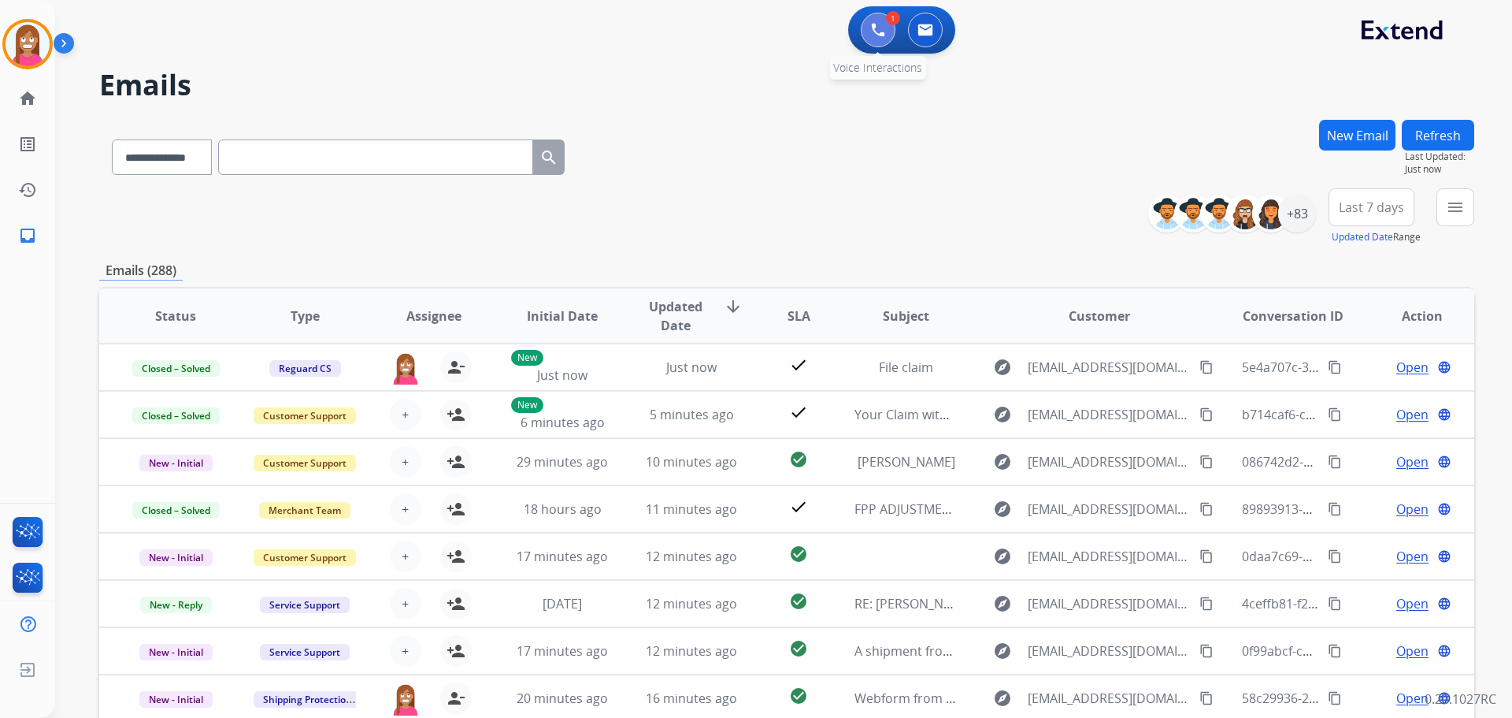
click at [866, 32] on button at bounding box center [878, 30] width 35 height 35
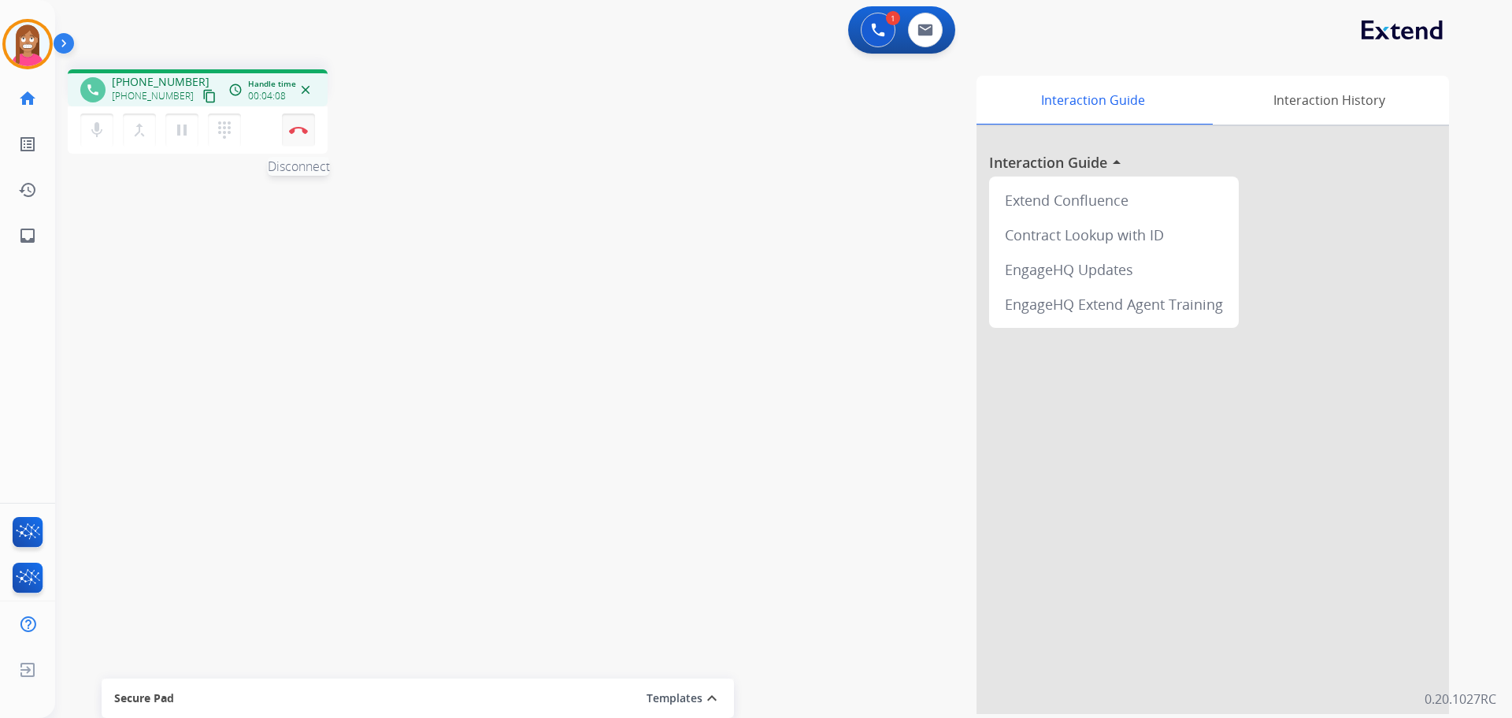
click at [295, 138] on button "Disconnect" at bounding box center [298, 129] width 33 height 33
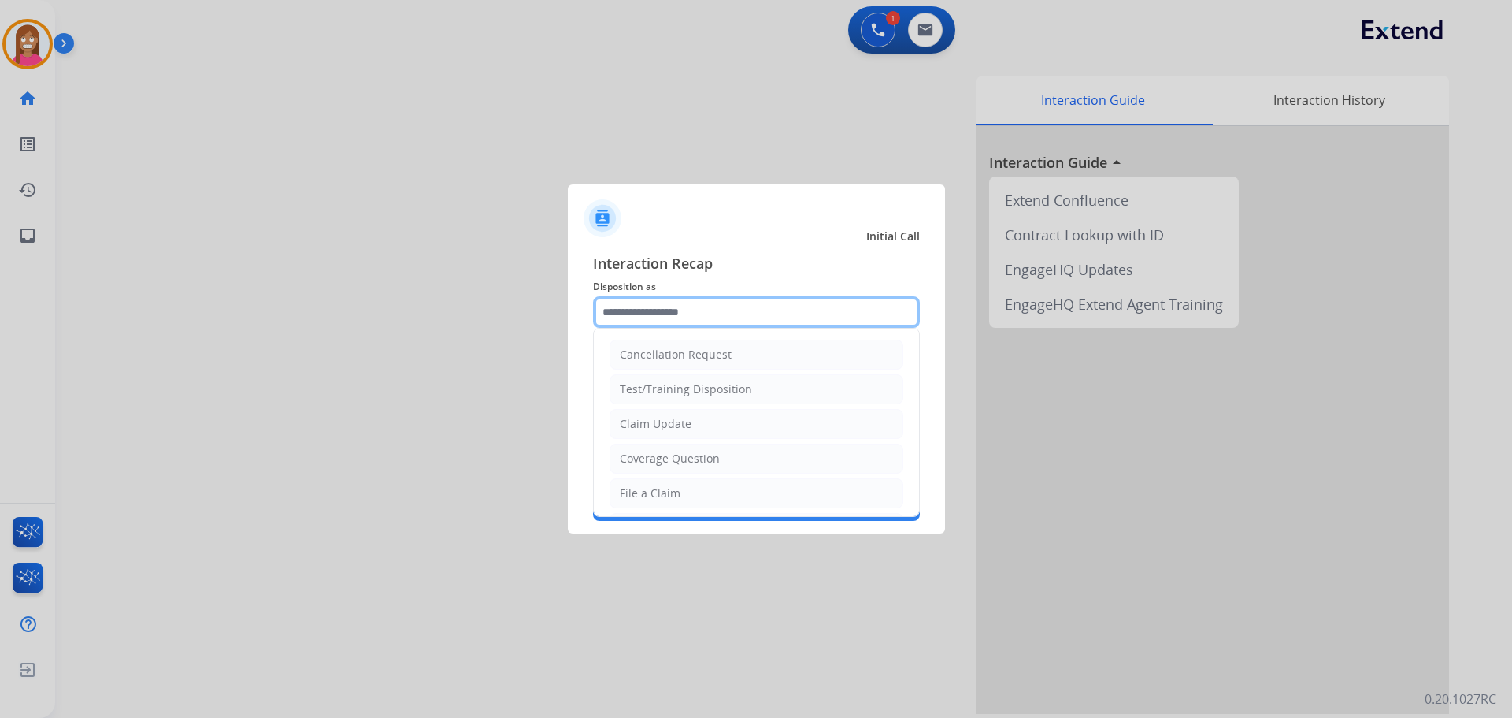
click at [679, 311] on input "text" at bounding box center [756, 312] width 327 height 32
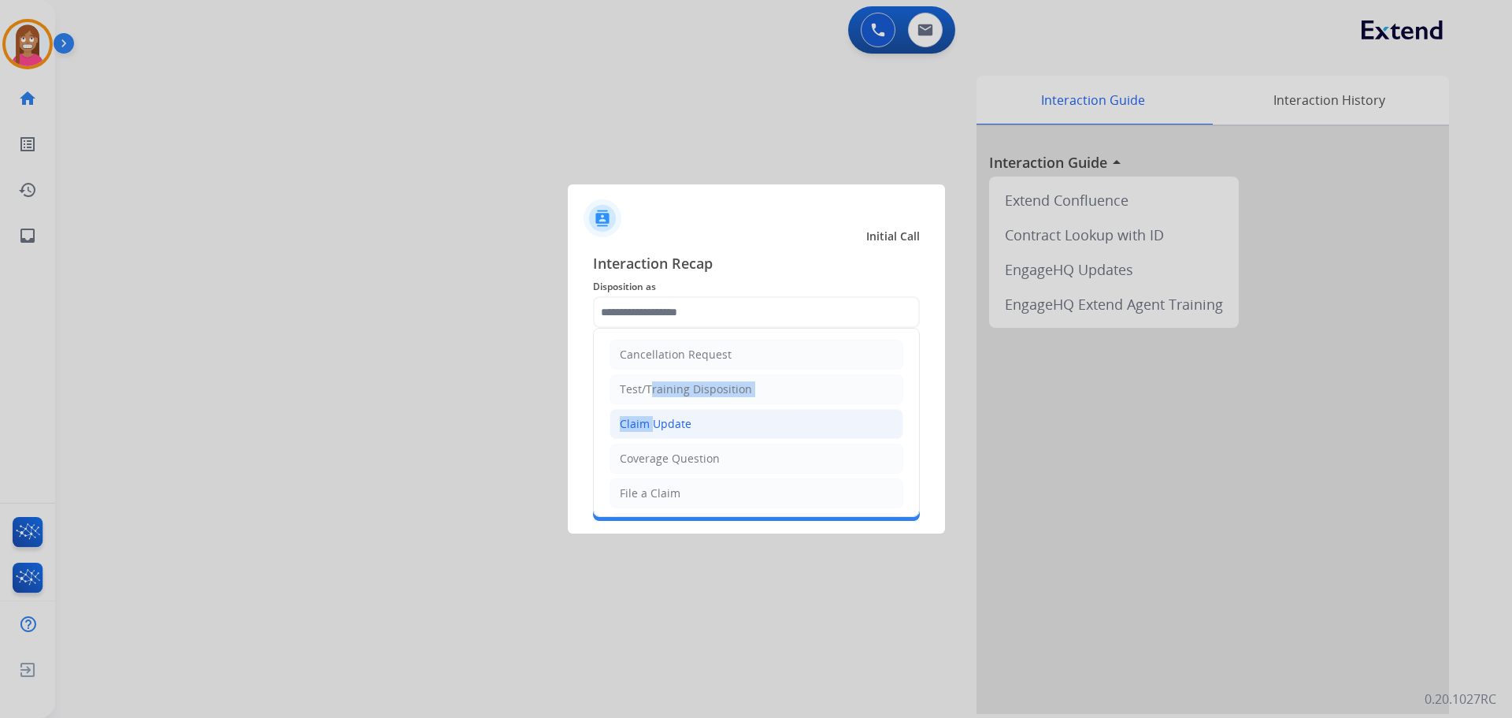
drag, startPoint x: 646, startPoint y: 402, endPoint x: 644, endPoint y: 411, distance: 8.8
click at [644, 411] on ul "Cancellation Request Test/Training Disposition Claim Update Coverage Question F…" at bounding box center [756, 544] width 325 height 433
click at [647, 417] on div "Claim Update" at bounding box center [656, 424] width 72 height 16
type input "**********"
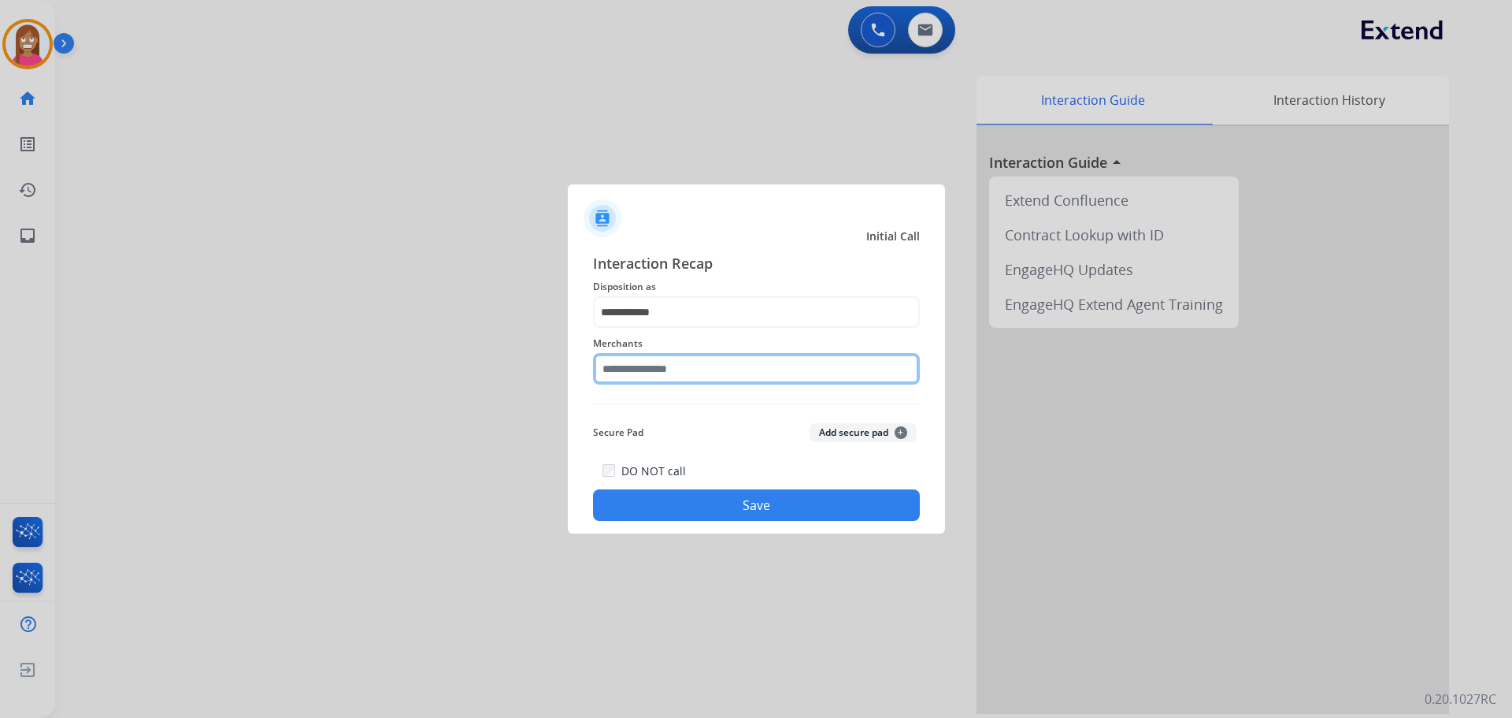
click at [642, 372] on input "text" at bounding box center [756, 369] width 327 height 32
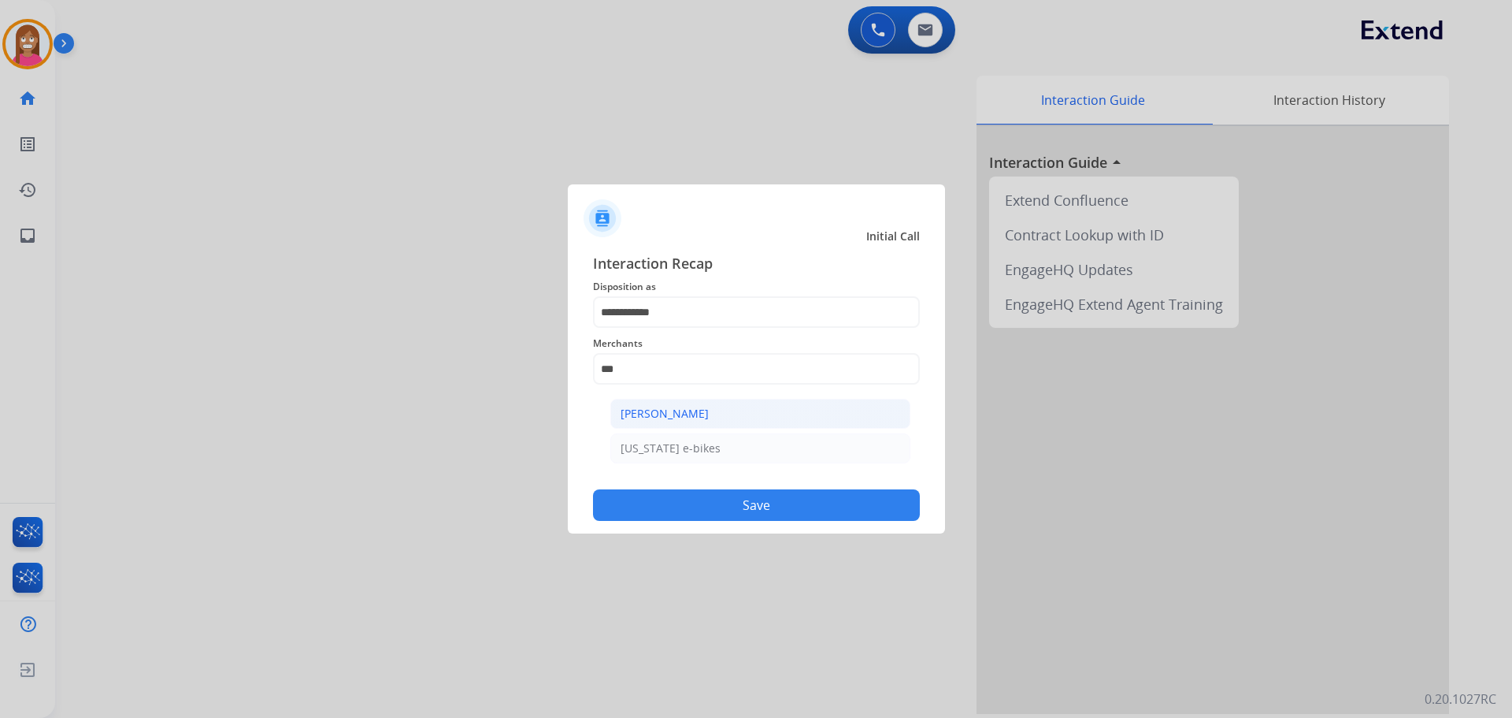
click at [651, 414] on div "[PERSON_NAME]" at bounding box center [665, 414] width 88 height 16
type input "**********"
click at [645, 508] on button "Save" at bounding box center [756, 505] width 327 height 32
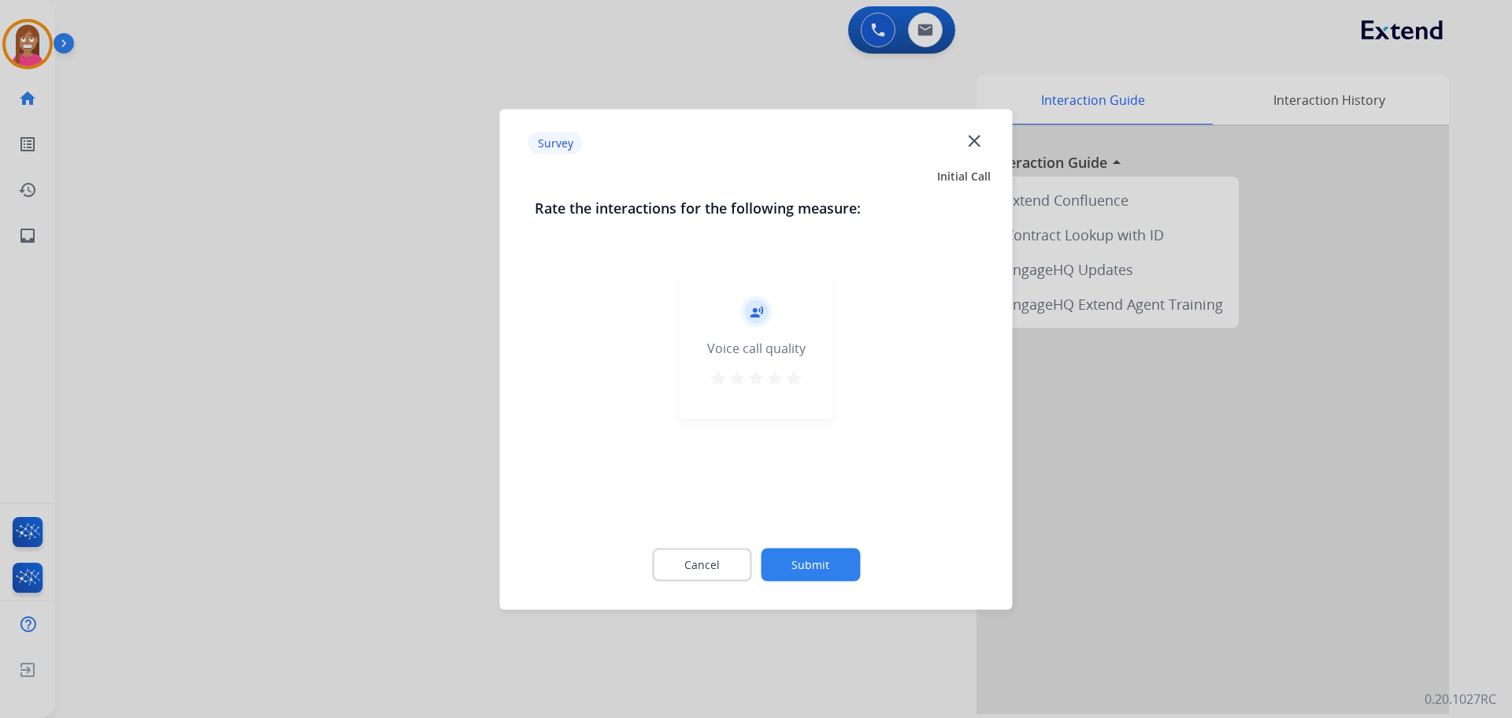
click at [972, 142] on mat-icon "close" at bounding box center [974, 140] width 20 height 20
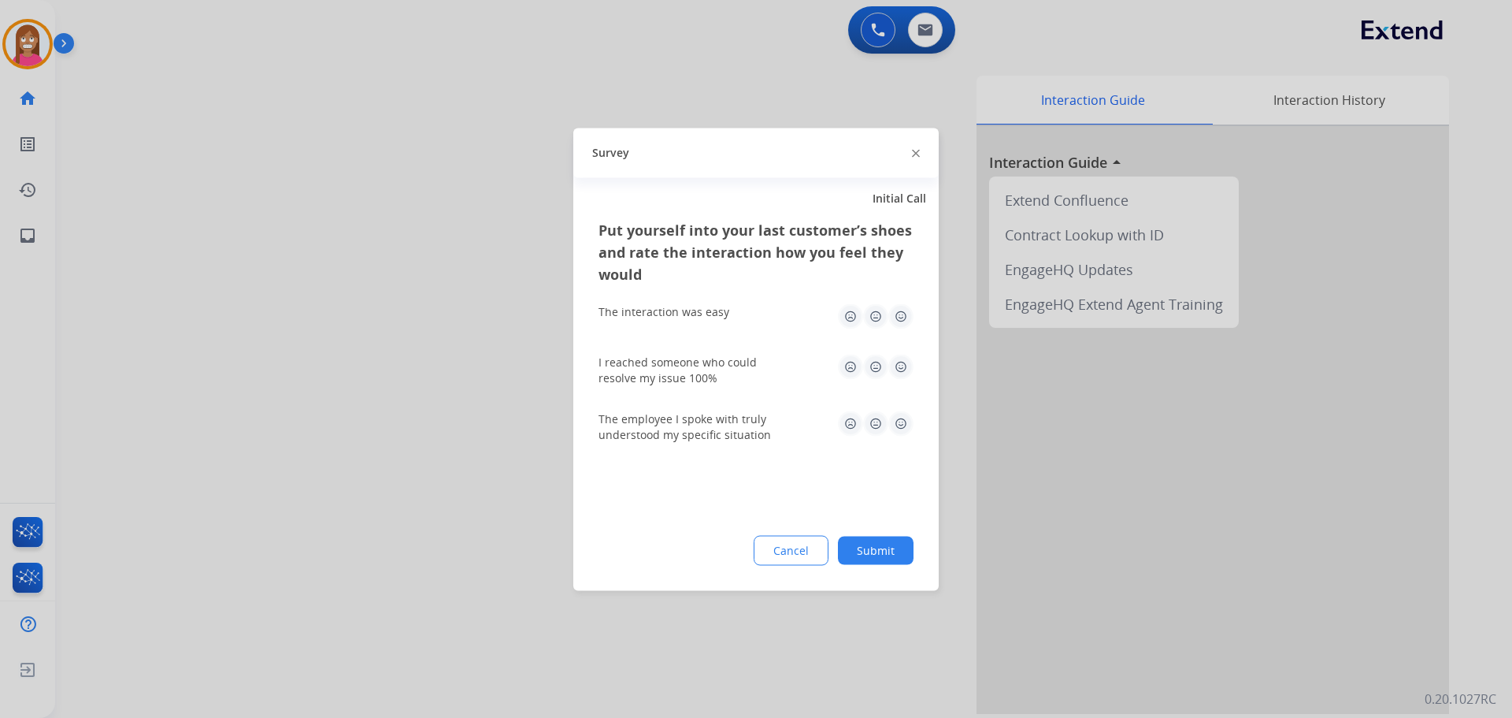
click at [917, 150] on img at bounding box center [916, 154] width 8 height 8
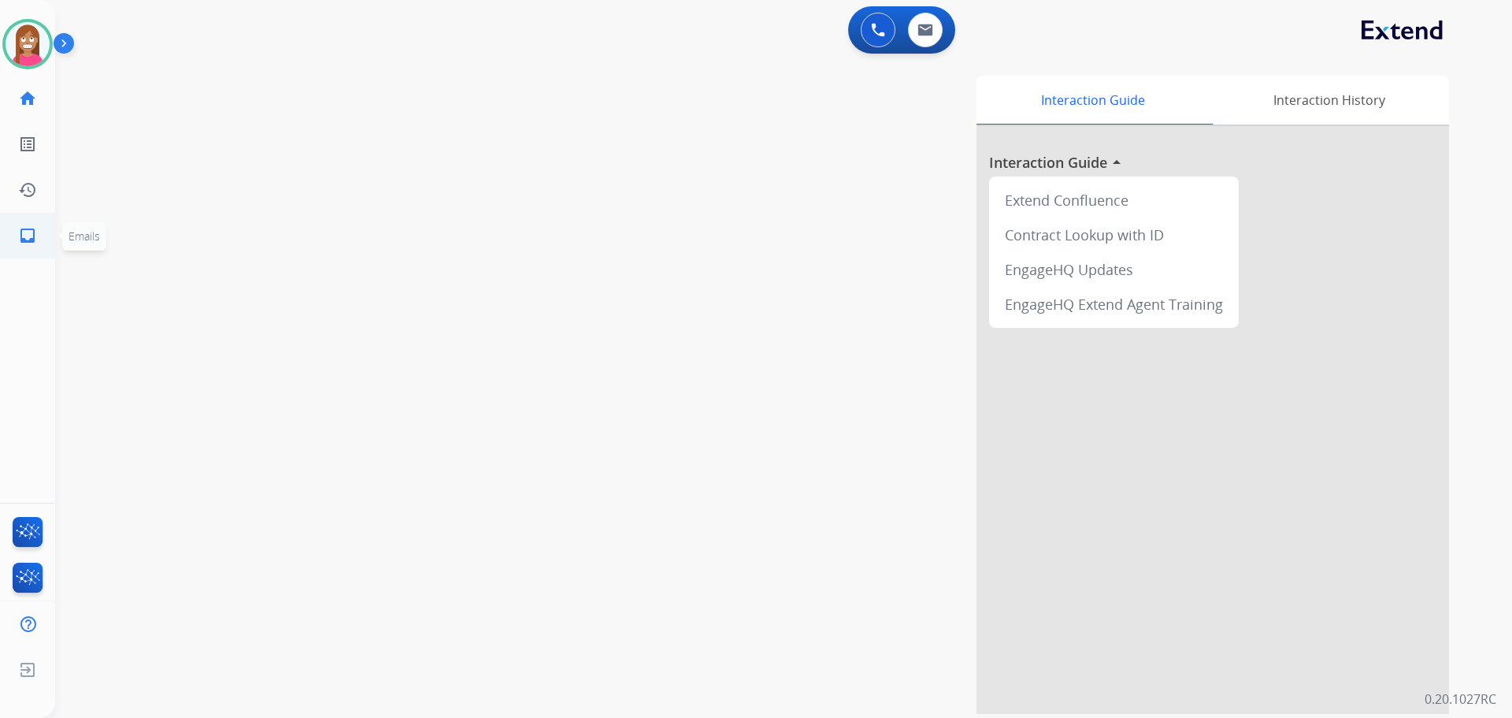
click at [28, 220] on link "inbox Emails" at bounding box center [28, 235] width 44 height 44
select select "**********"
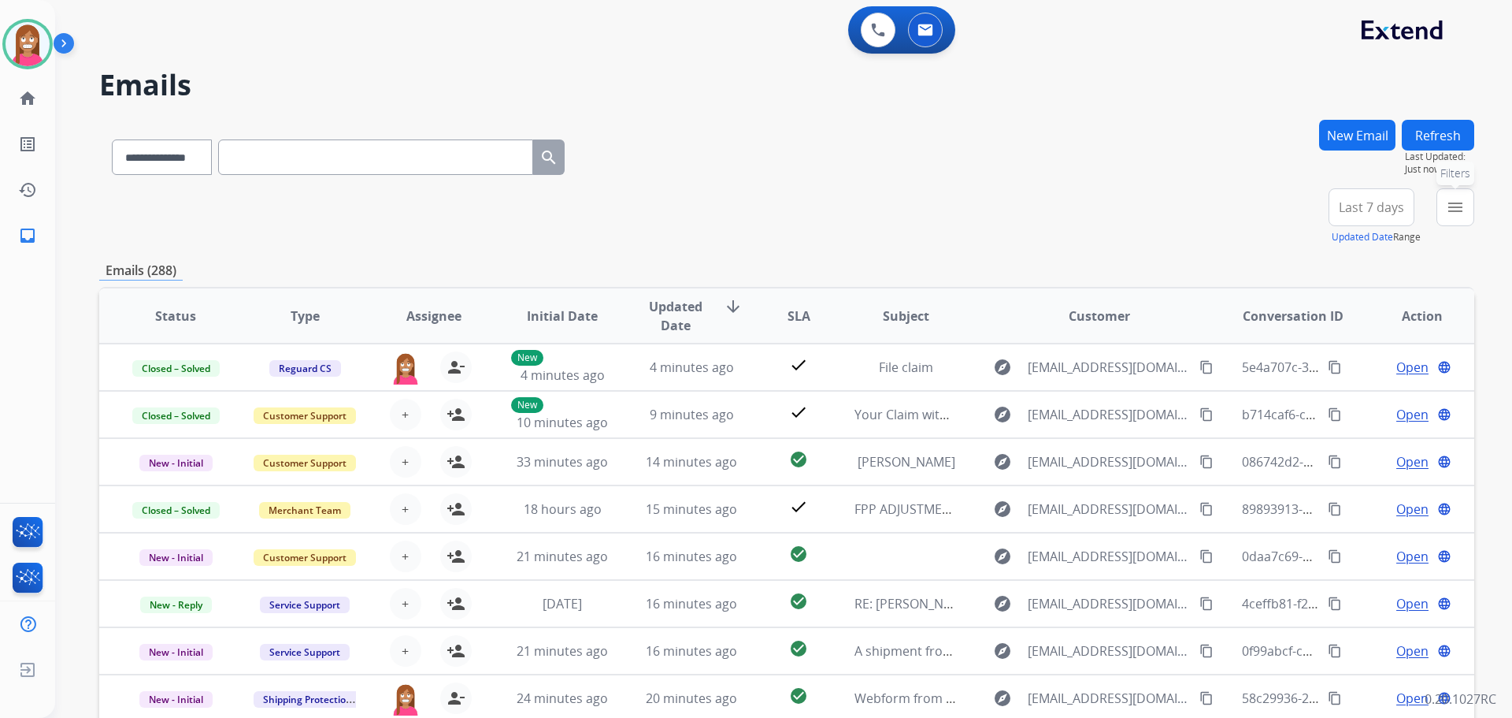
click at [1462, 210] on mat-icon "menu" at bounding box center [1455, 207] width 19 height 19
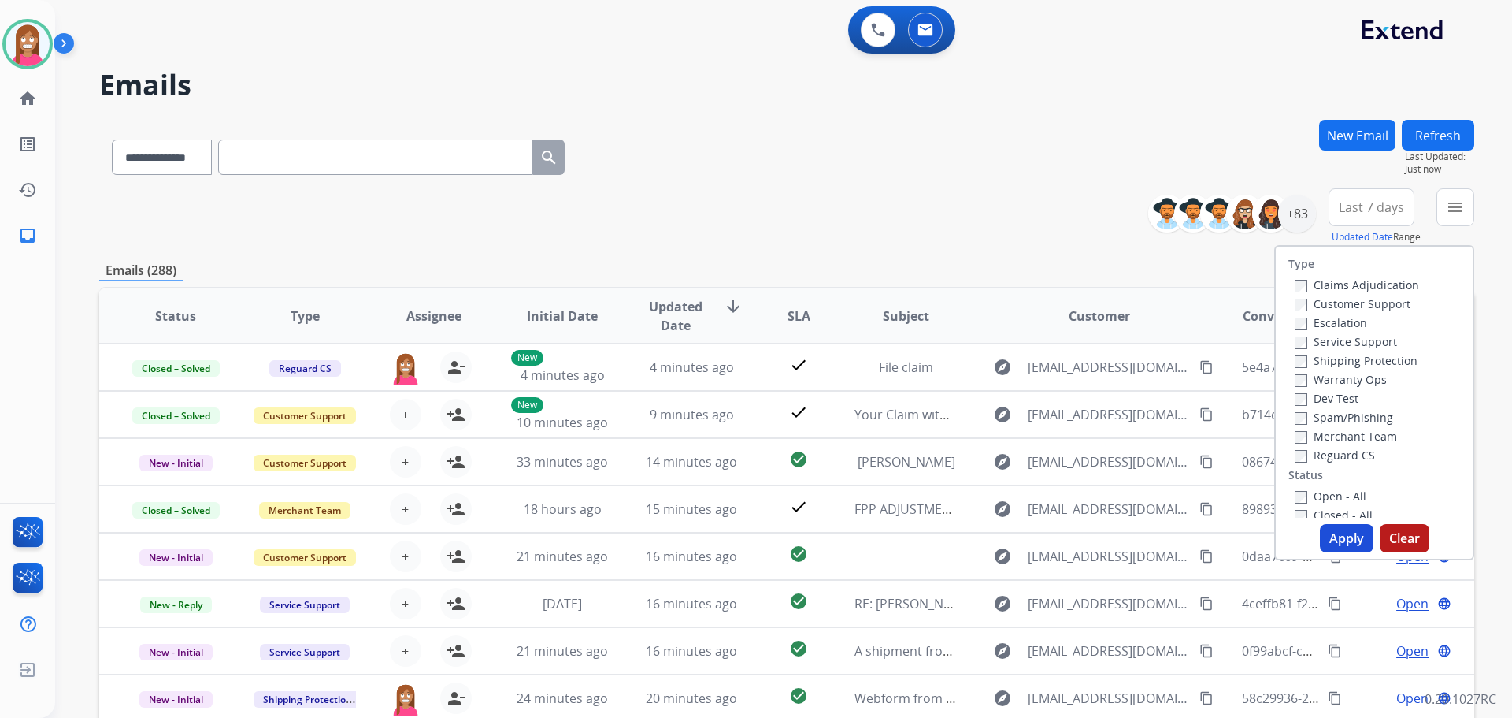
click at [1306, 301] on label "Customer Support" at bounding box center [1353, 303] width 116 height 15
click at [1328, 363] on label "Shipping Protection" at bounding box center [1356, 360] width 123 height 15
click at [1309, 451] on label "Reguard CS" at bounding box center [1335, 454] width 80 height 15
click at [1319, 499] on label "Open - All" at bounding box center [1331, 495] width 72 height 15
click at [1353, 536] on button "Apply" at bounding box center [1347, 538] width 54 height 28
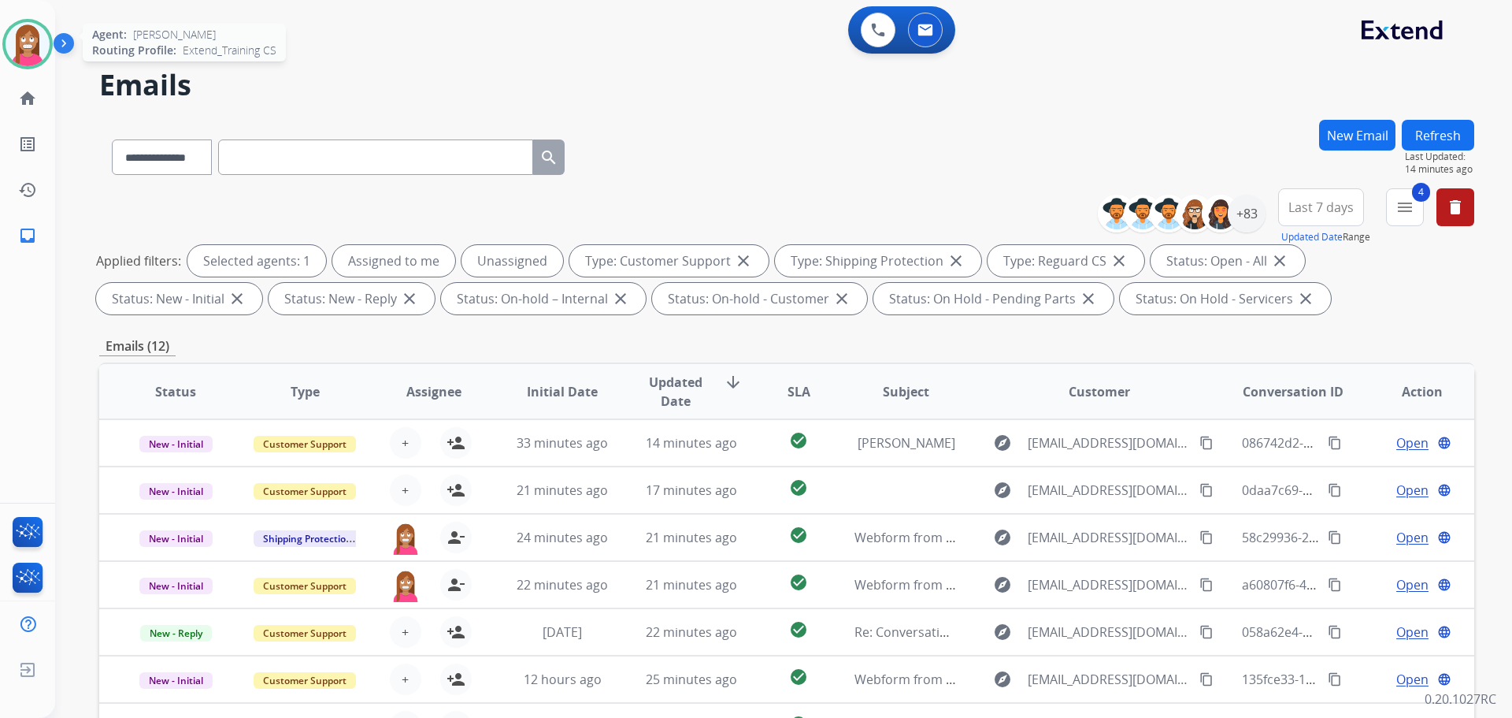
click at [21, 64] on img at bounding box center [28, 44] width 44 height 44
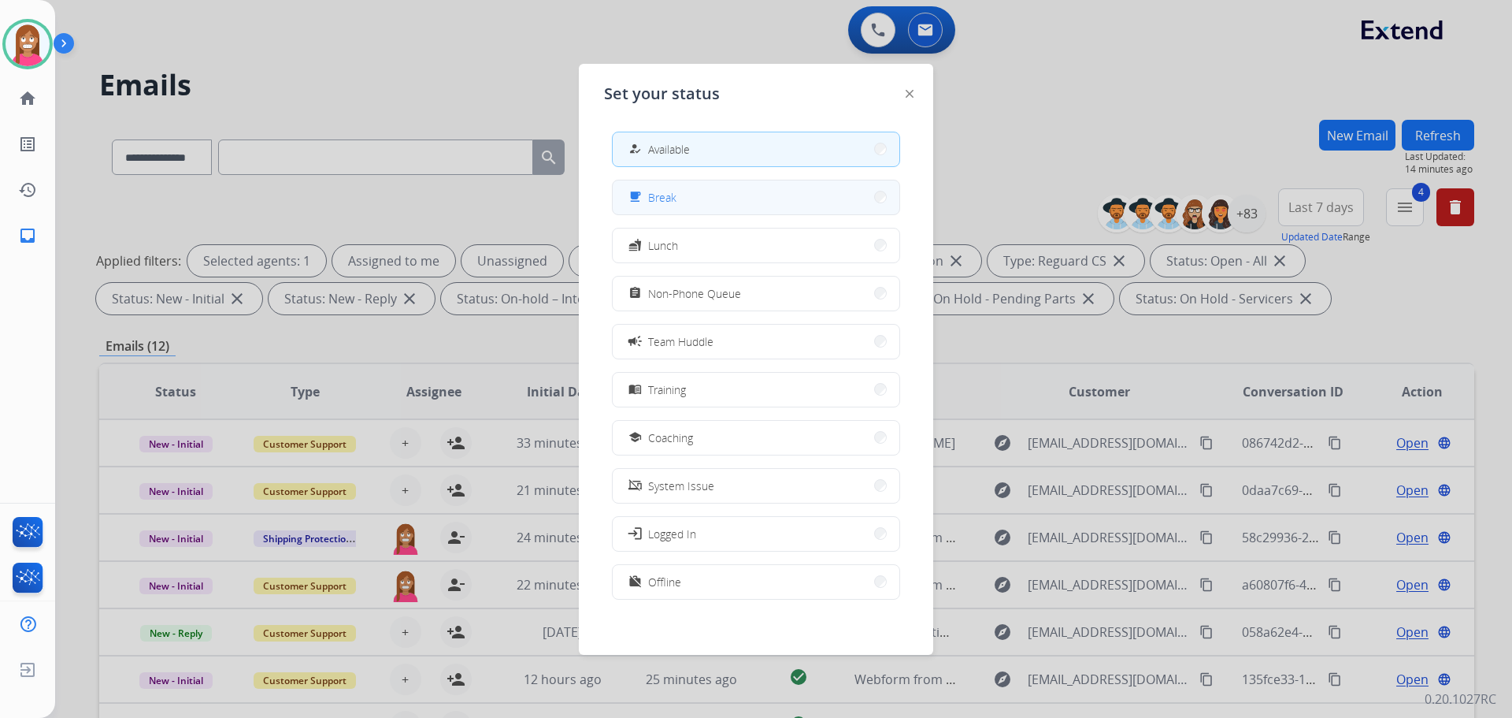
click at [670, 201] on span "Break" at bounding box center [662, 197] width 28 height 17
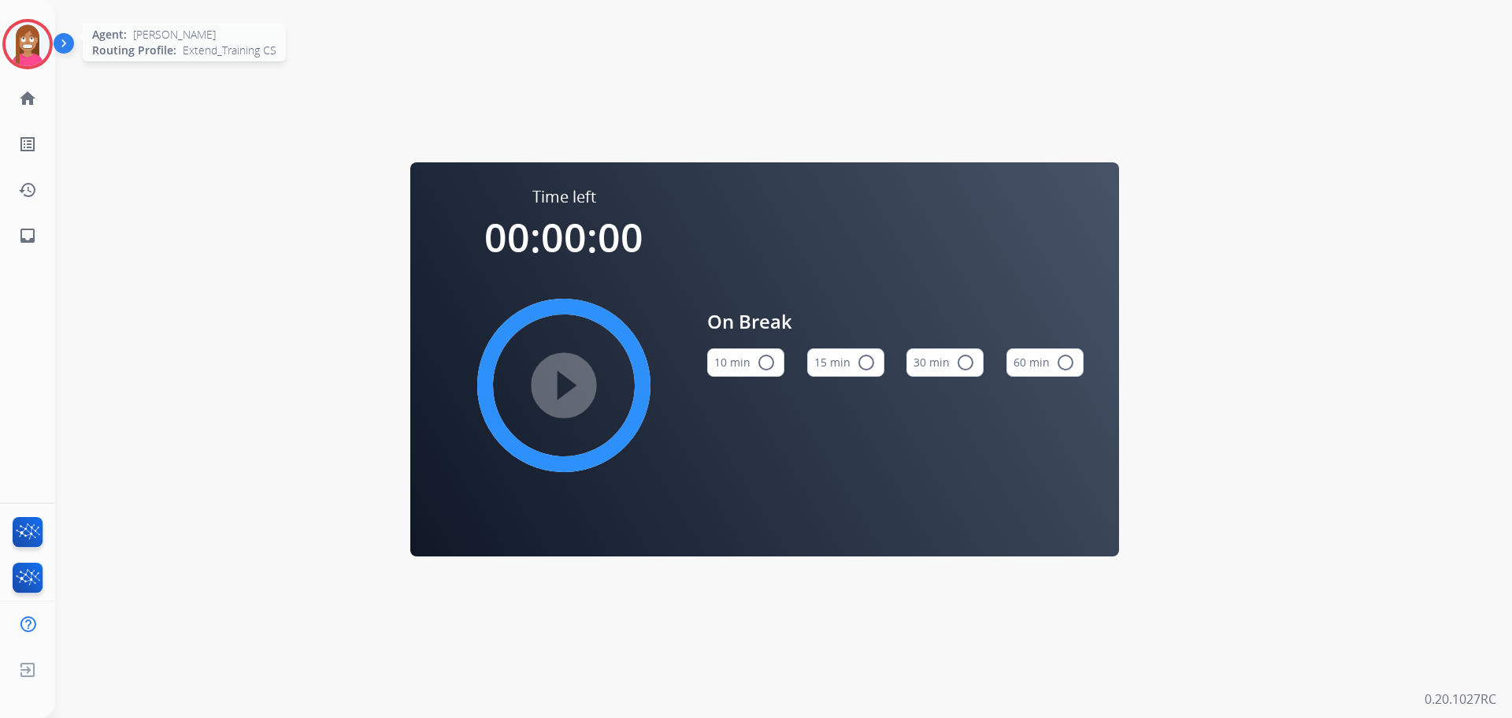
click at [15, 28] on img at bounding box center [28, 44] width 44 height 44
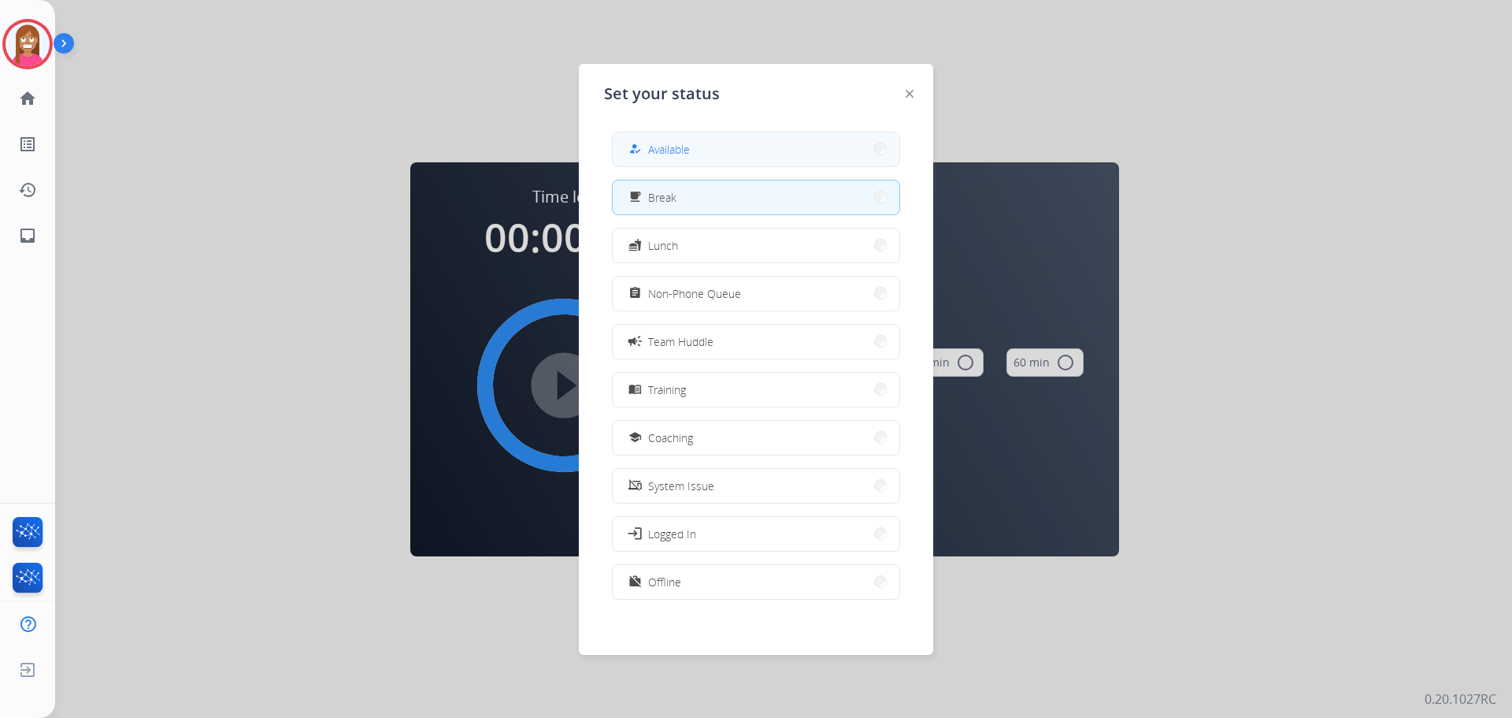
click at [692, 132] on div "how_to_reg Available" at bounding box center [756, 149] width 288 height 35
click at [701, 143] on button "how_to_reg Available" at bounding box center [756, 149] width 287 height 34
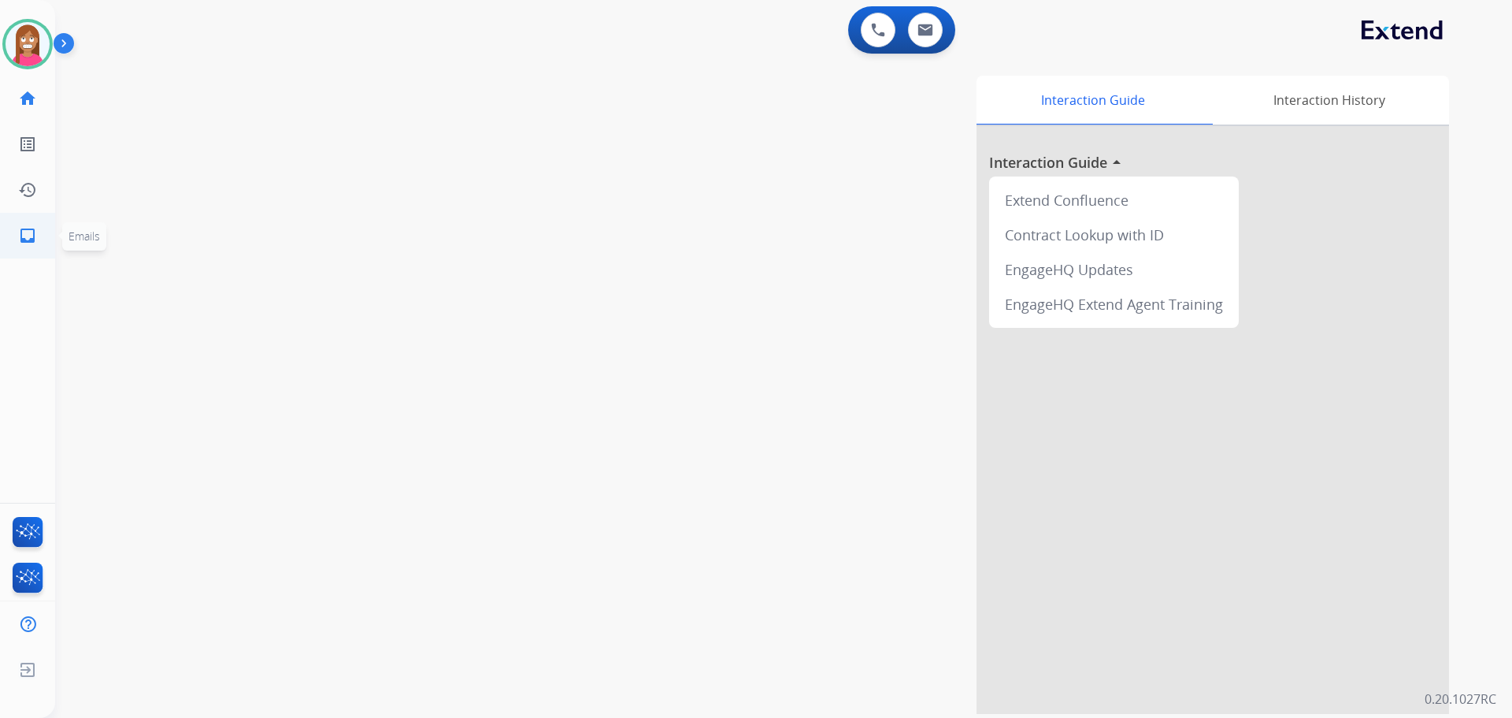
click at [22, 244] on link "inbox Emails" at bounding box center [28, 235] width 44 height 44
select select "**********"
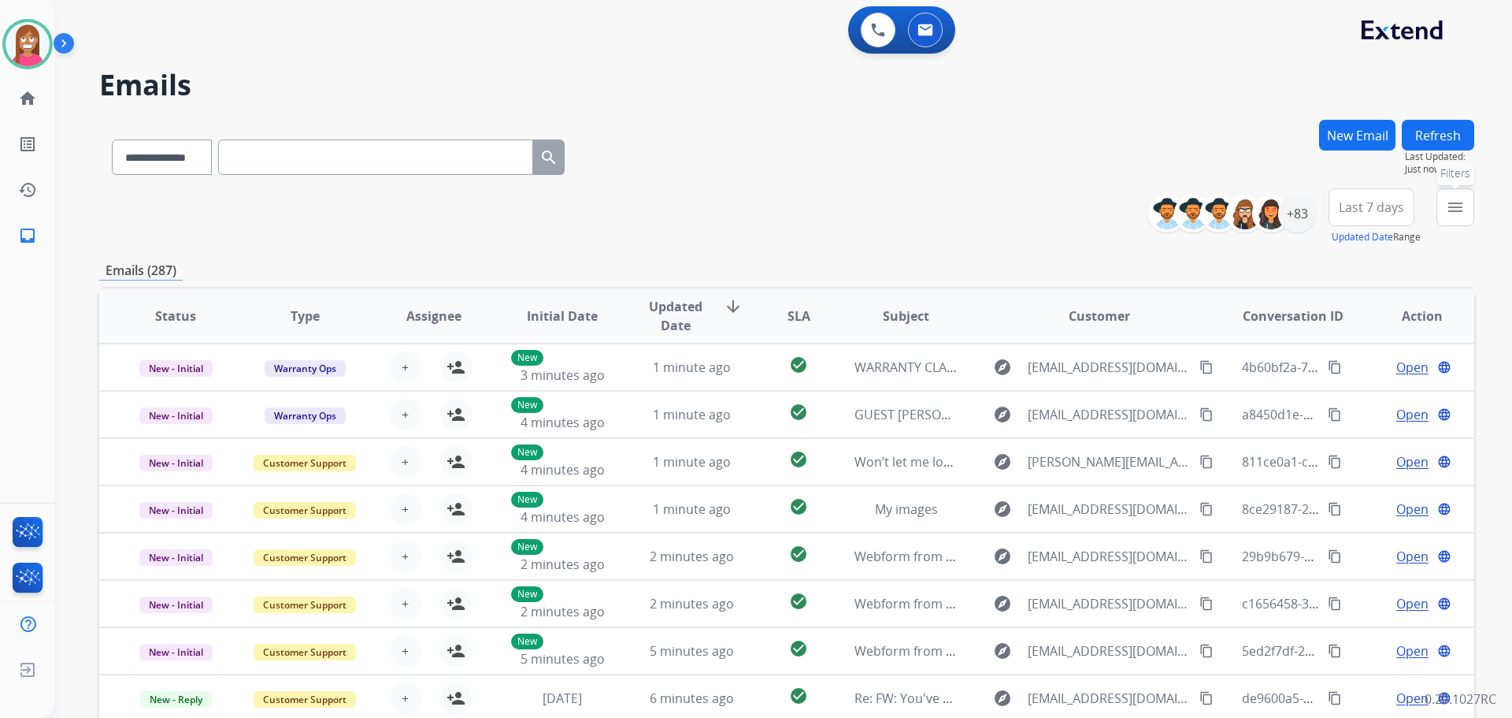
click at [1465, 216] on button "menu Filters" at bounding box center [1456, 207] width 38 height 38
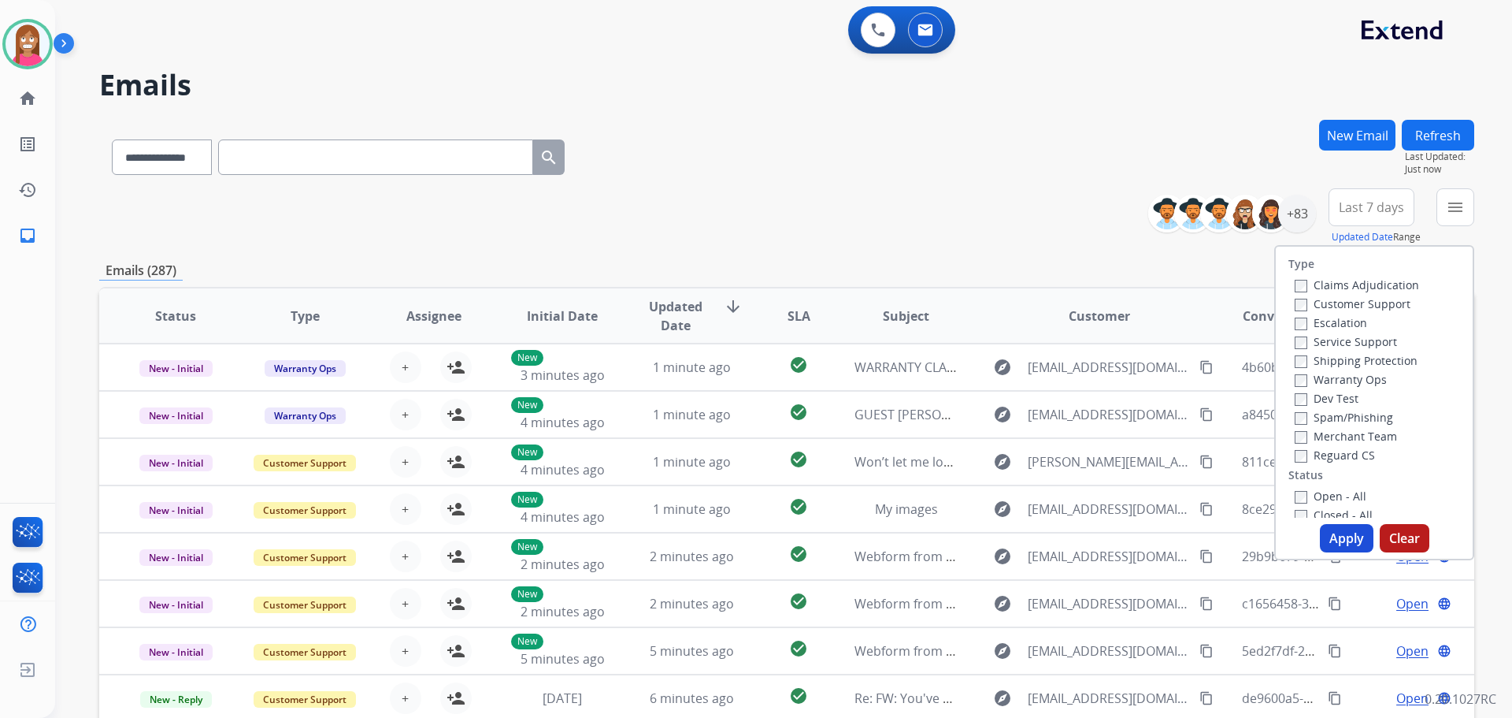
click at [1308, 303] on label "Customer Support" at bounding box center [1353, 303] width 116 height 15
click at [1303, 361] on label "Shipping Protection" at bounding box center [1356, 360] width 123 height 15
click at [1303, 458] on label "Reguard CS" at bounding box center [1335, 454] width 80 height 15
click at [1312, 499] on label "Open - All" at bounding box center [1331, 495] width 72 height 15
click at [1333, 538] on button "Apply" at bounding box center [1347, 538] width 54 height 28
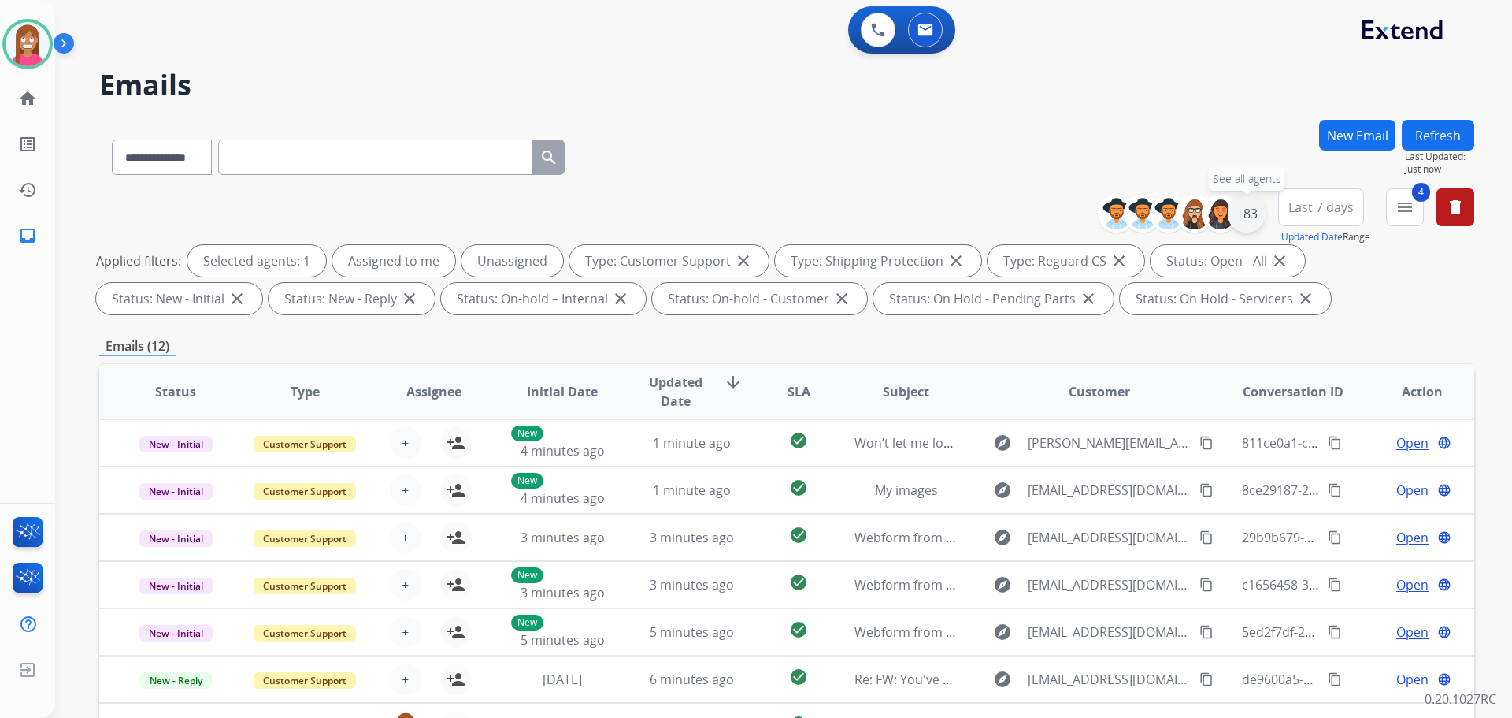
click at [1235, 213] on div "+83" at bounding box center [1247, 214] width 38 height 38
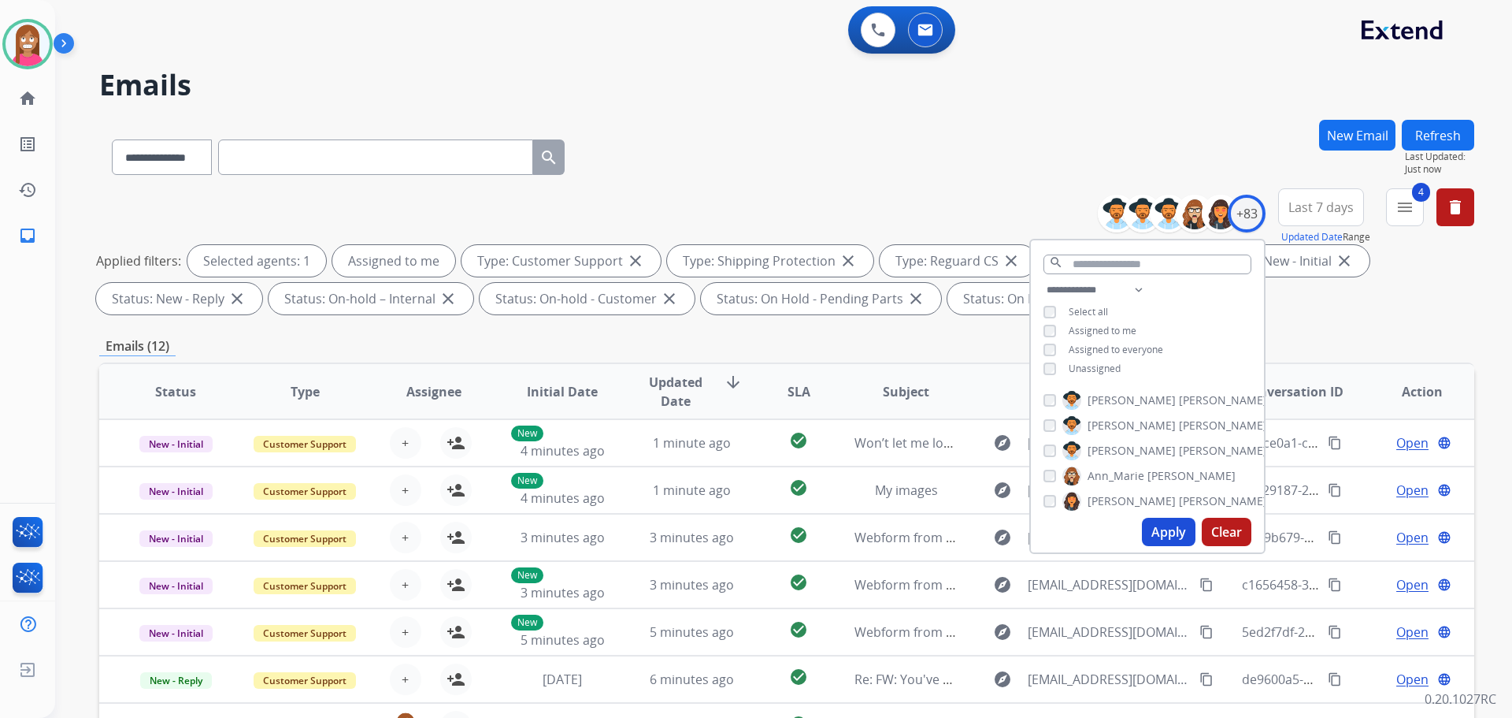
click at [1151, 536] on button "Apply" at bounding box center [1169, 531] width 54 height 28
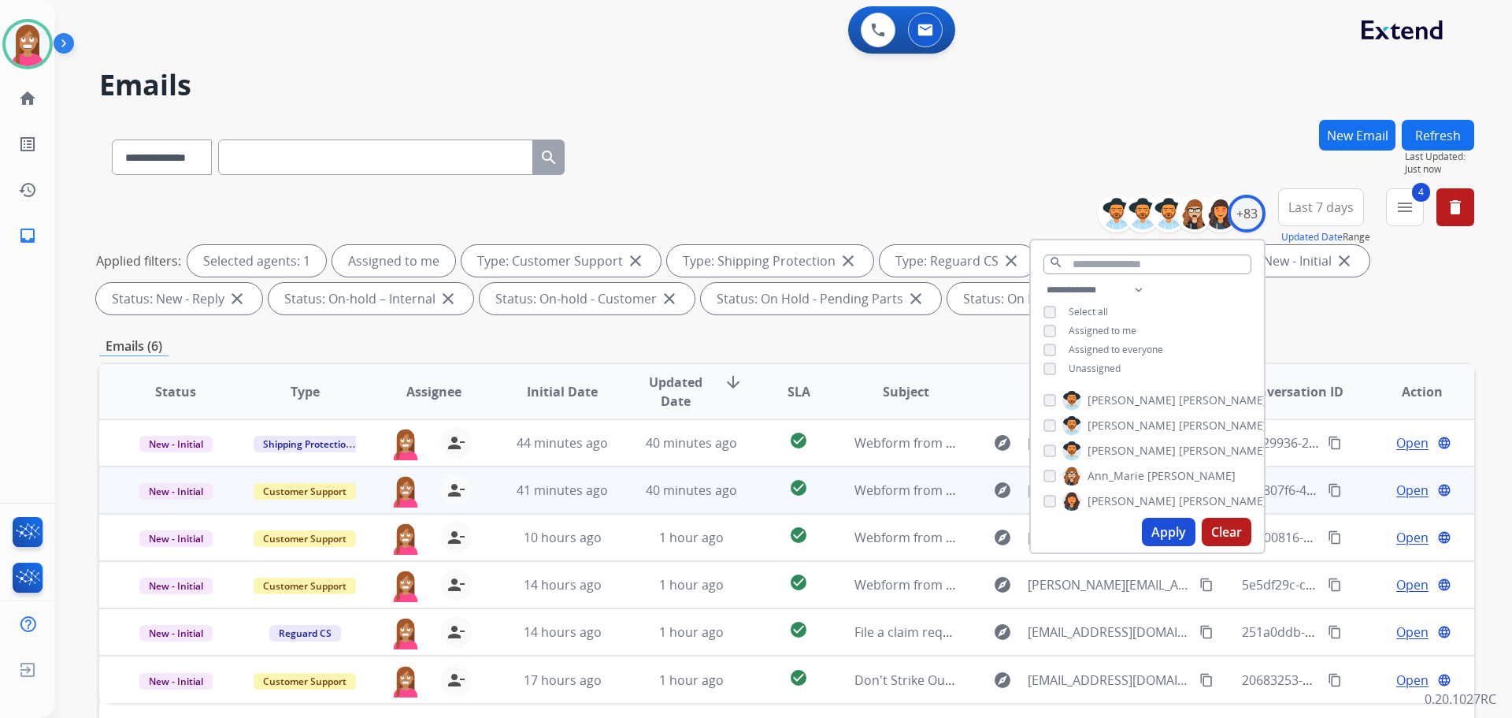
scroll to position [254, 0]
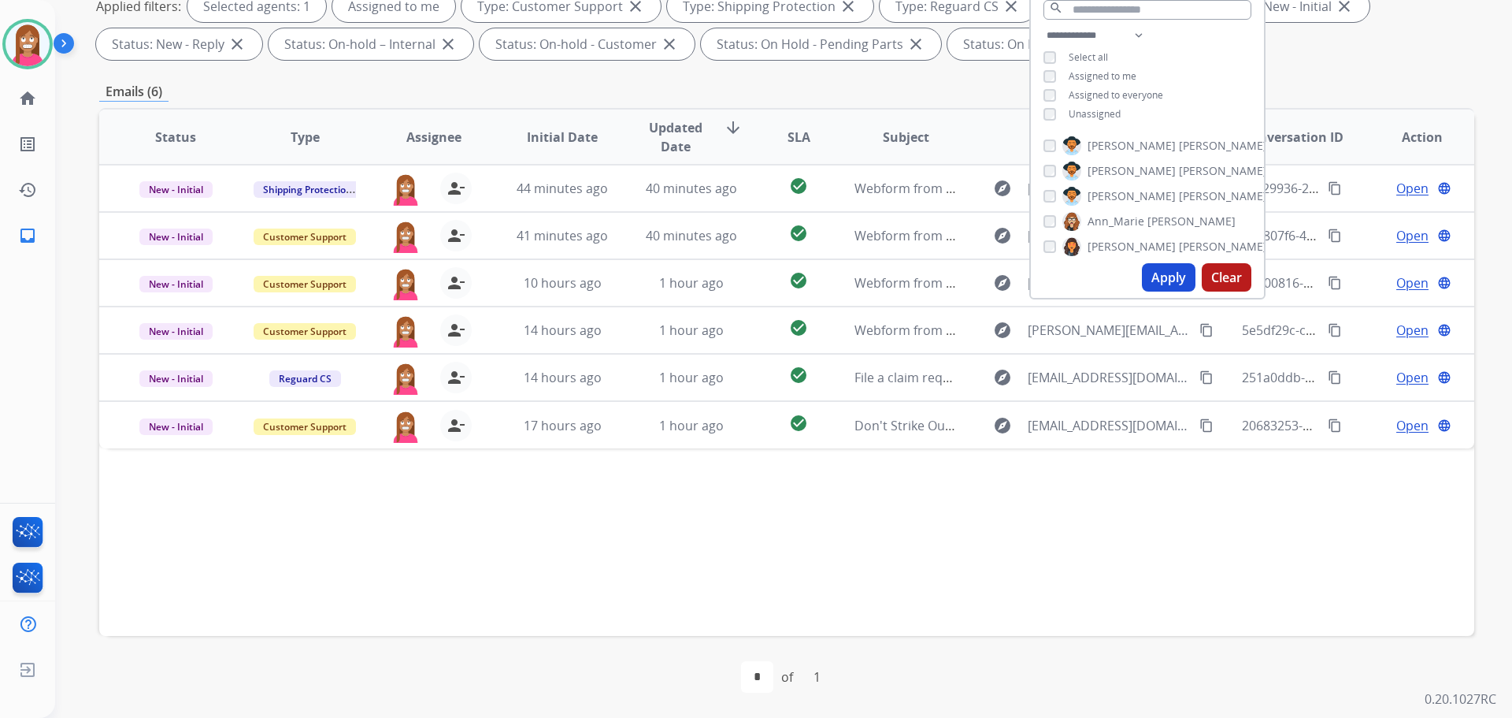
click at [704, 563] on div "Status Type Assignee Initial Date Updated Date arrow_downward SLA Subject Custo…" at bounding box center [786, 372] width 1375 height 528
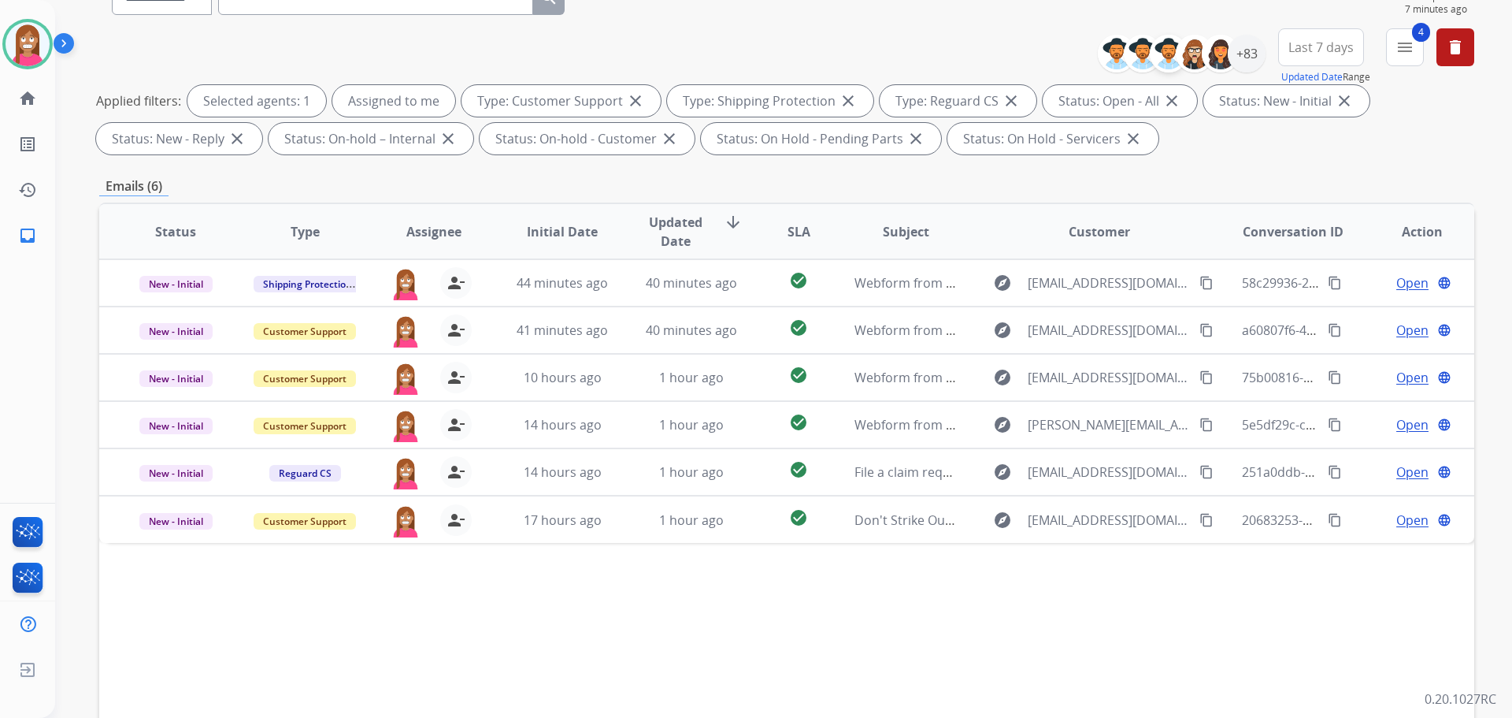
scroll to position [0, 0]
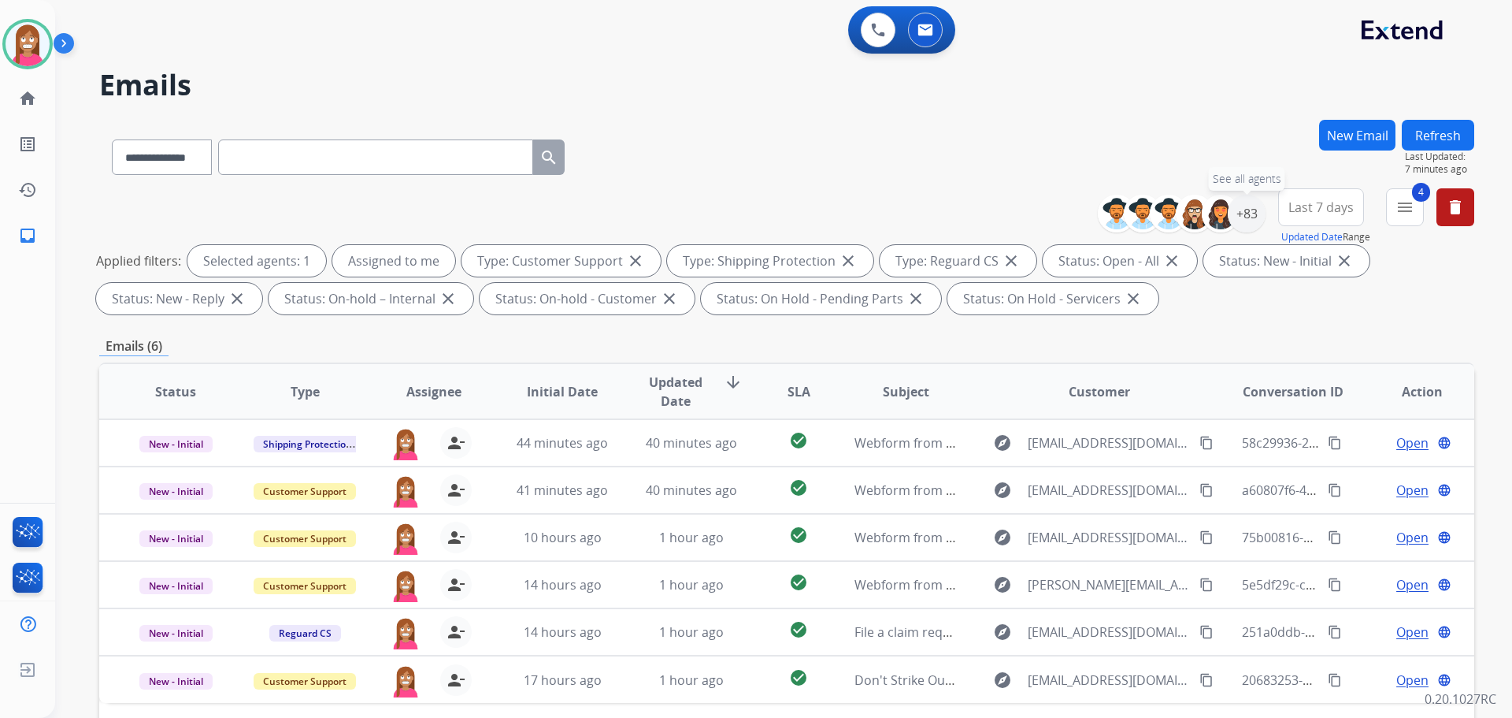
drag, startPoint x: 1242, startPoint y: 224, endPoint x: 1223, endPoint y: 248, distance: 30.3
click at [1245, 224] on div "+83" at bounding box center [1247, 214] width 38 height 38
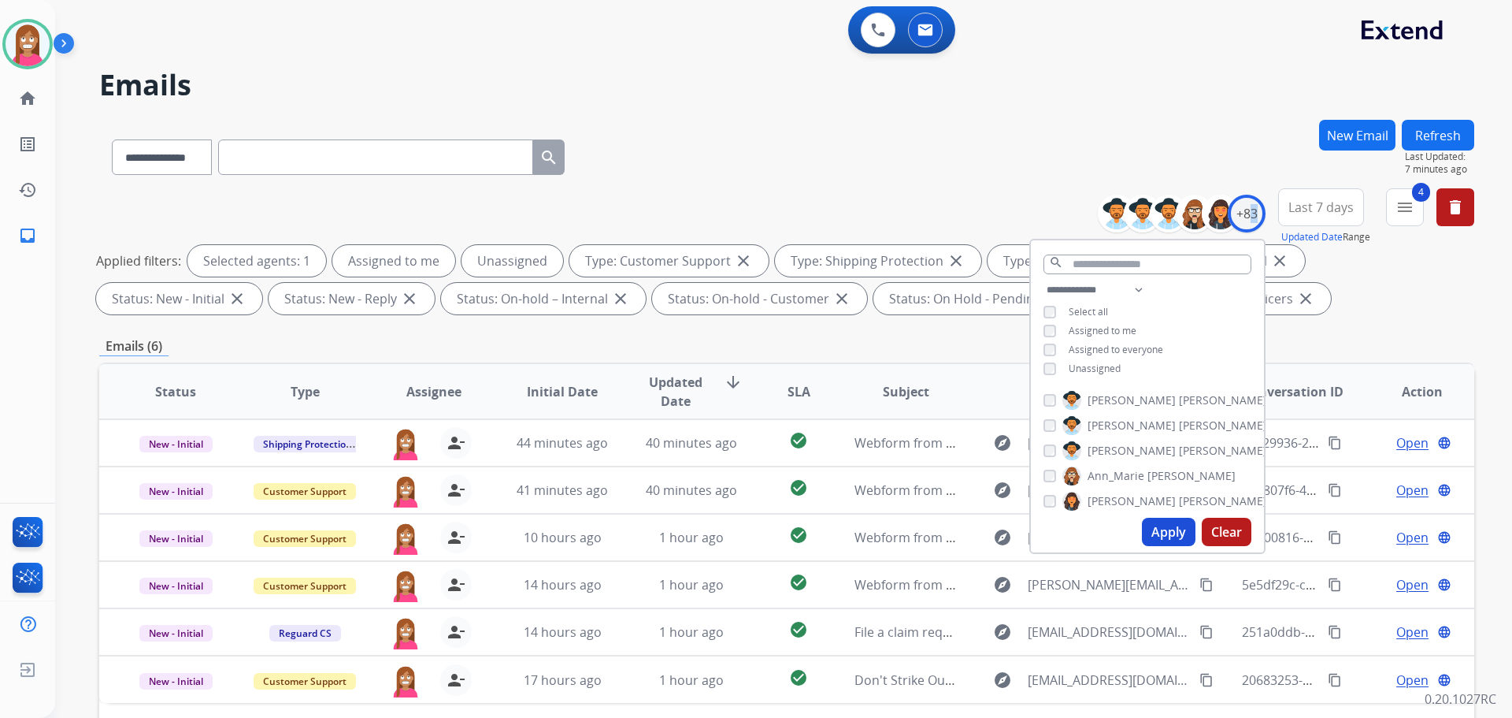
drag, startPoint x: 1169, startPoint y: 534, endPoint x: 1163, endPoint y: 528, distance: 8.4
click at [1168, 534] on button "Apply" at bounding box center [1169, 531] width 54 height 28
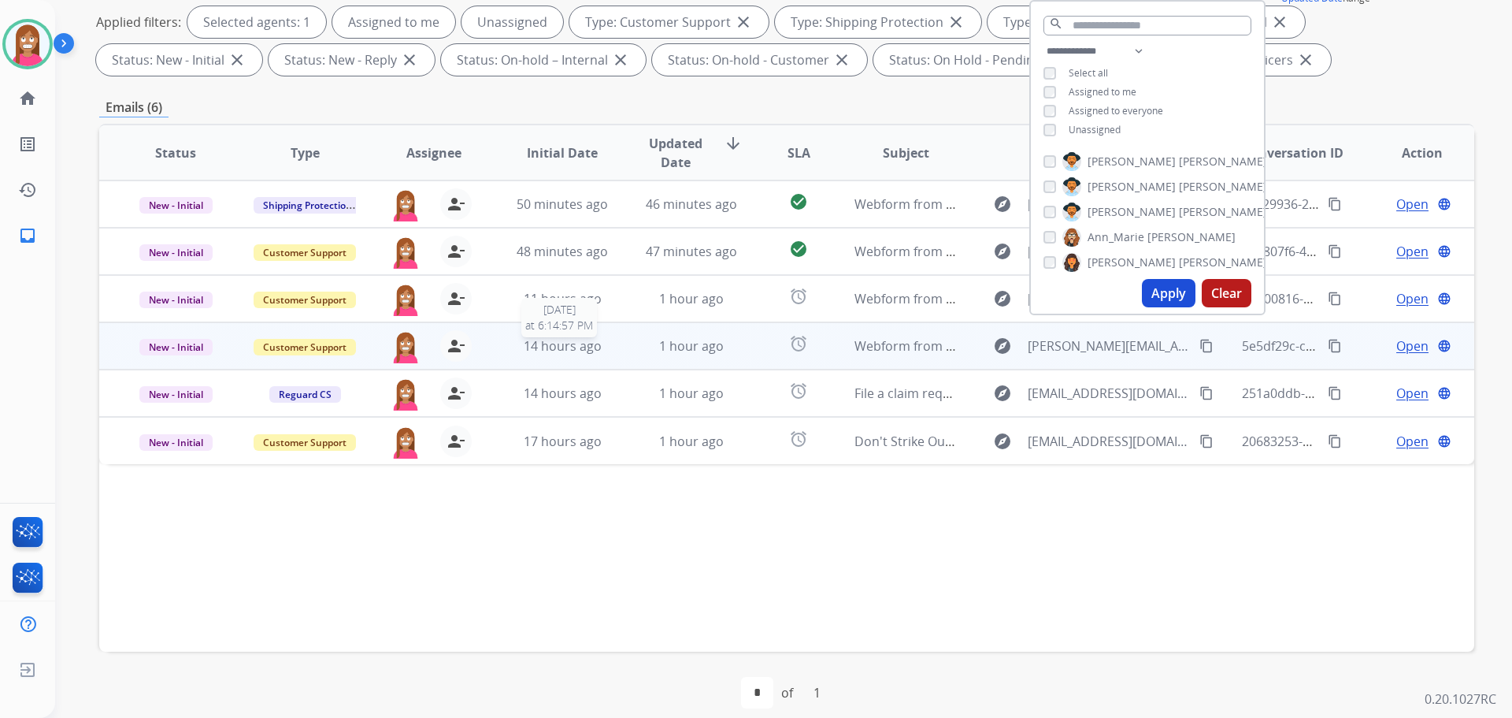
scroll to position [254, 0]
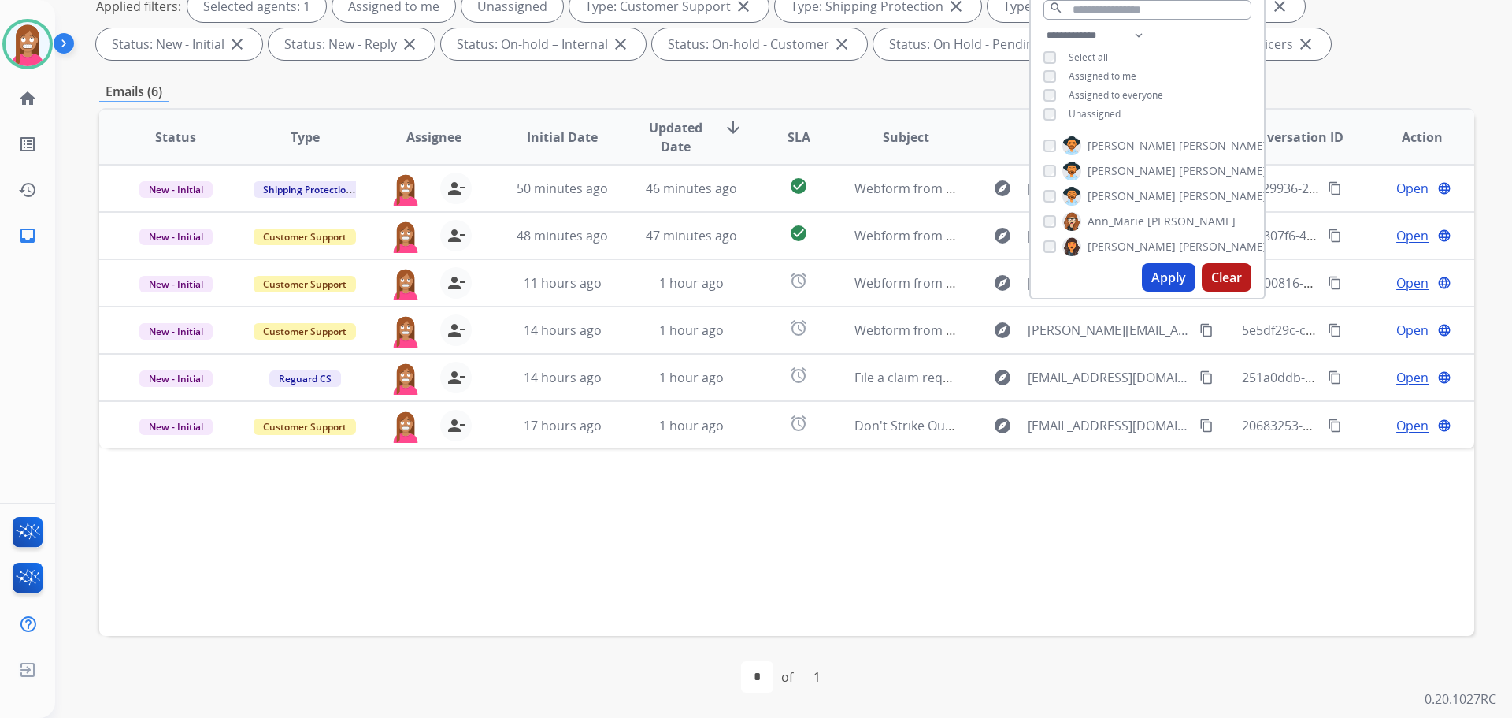
drag, startPoint x: 829, startPoint y: 515, endPoint x: 981, endPoint y: 477, distance: 155.9
click at [830, 515] on div "Status Type Assignee Initial Date Updated Date arrow_downward SLA Subject Custo…" at bounding box center [786, 372] width 1375 height 528
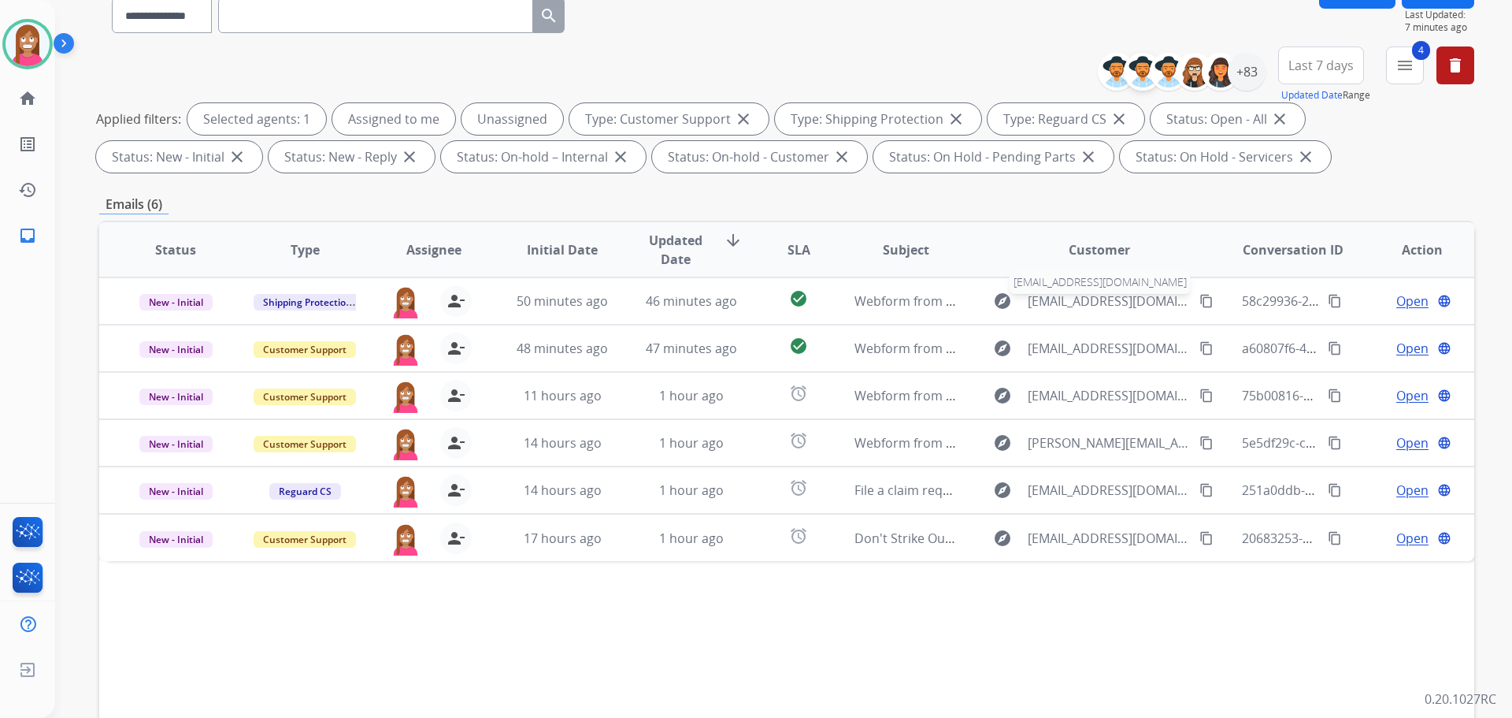
scroll to position [0, 0]
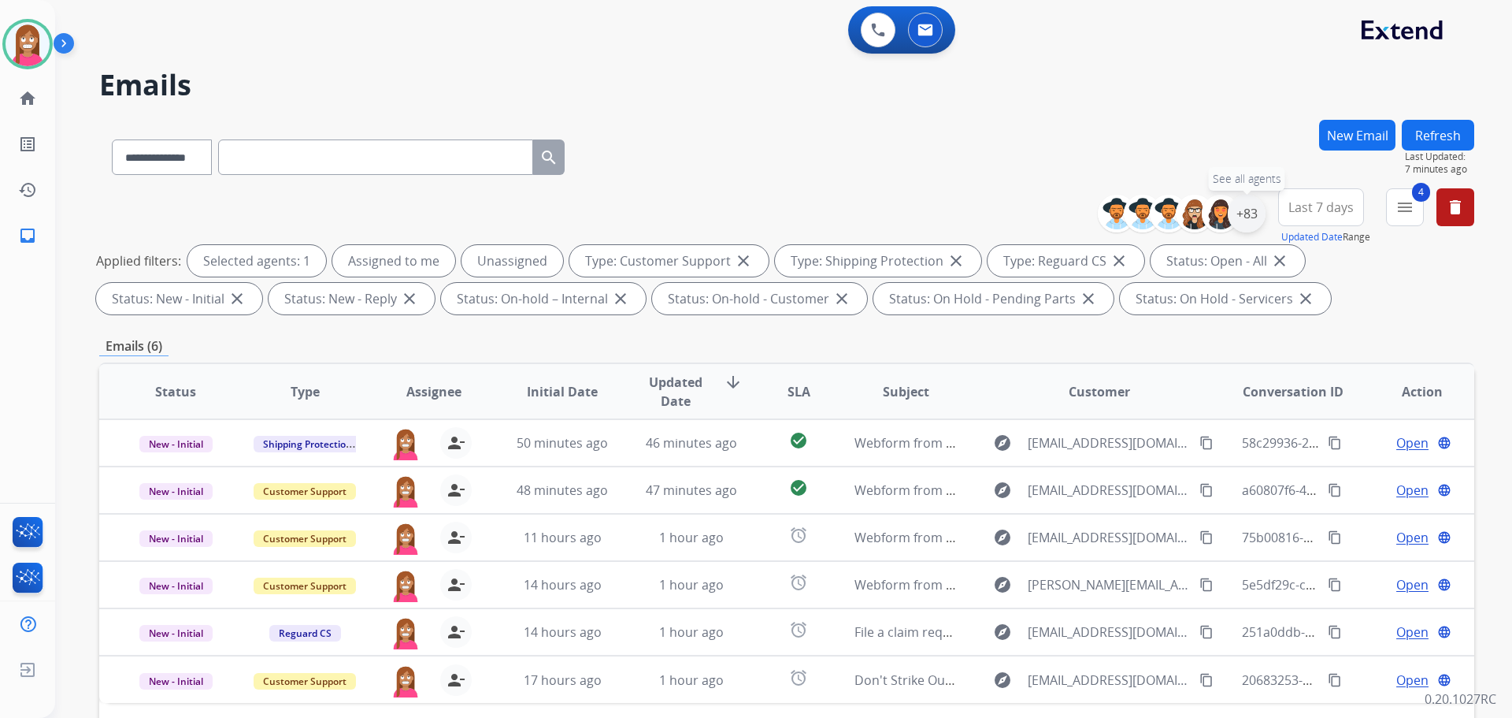
click at [1240, 223] on div "+83" at bounding box center [1247, 214] width 38 height 38
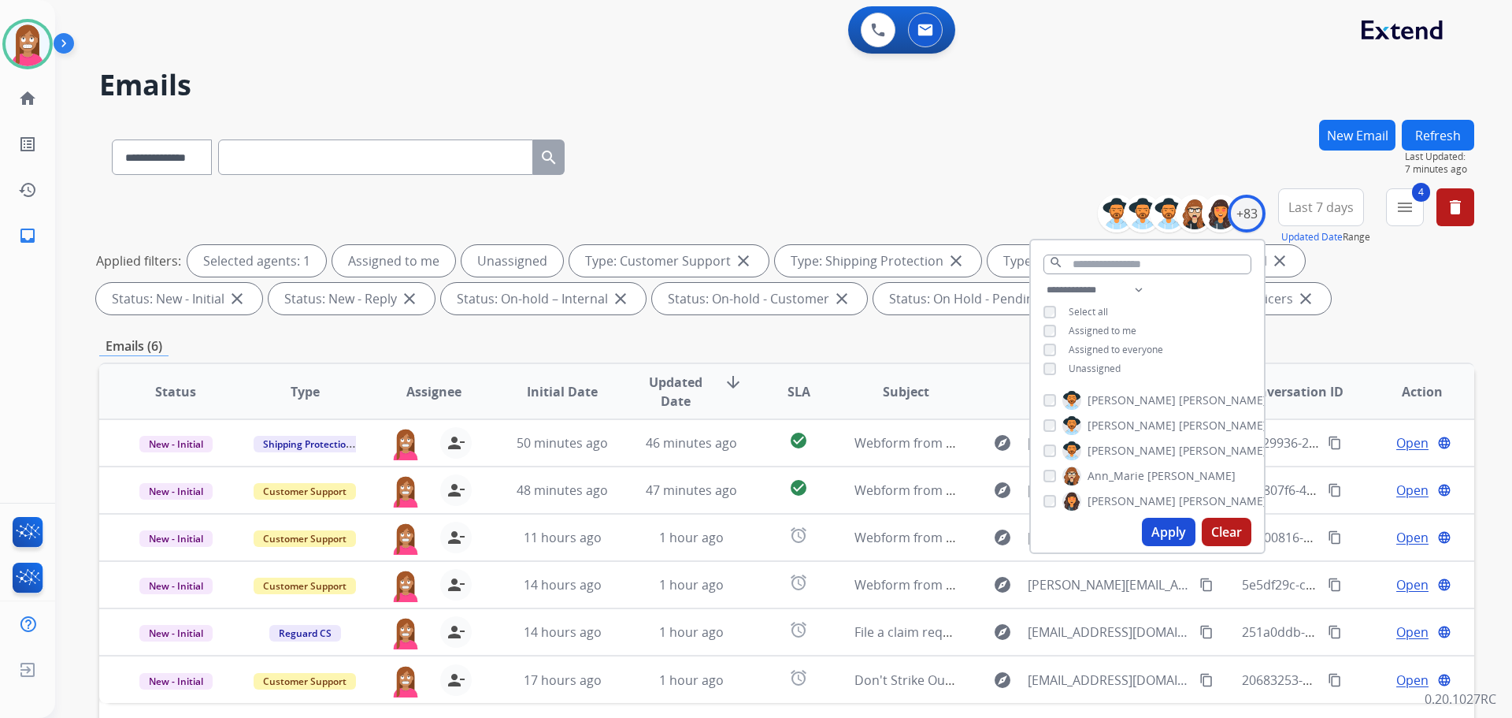
click at [877, 181] on div "**********" at bounding box center [786, 154] width 1375 height 69
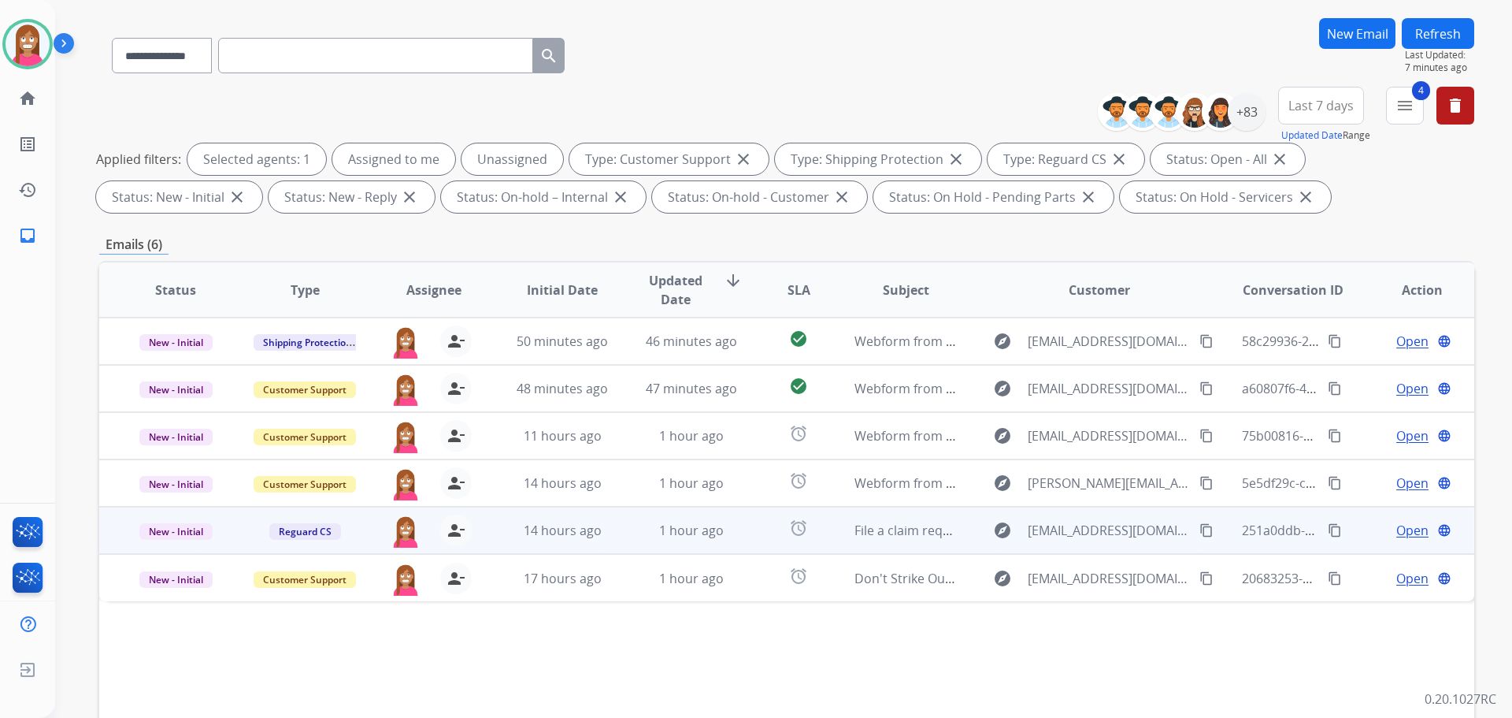
scroll to position [97, 0]
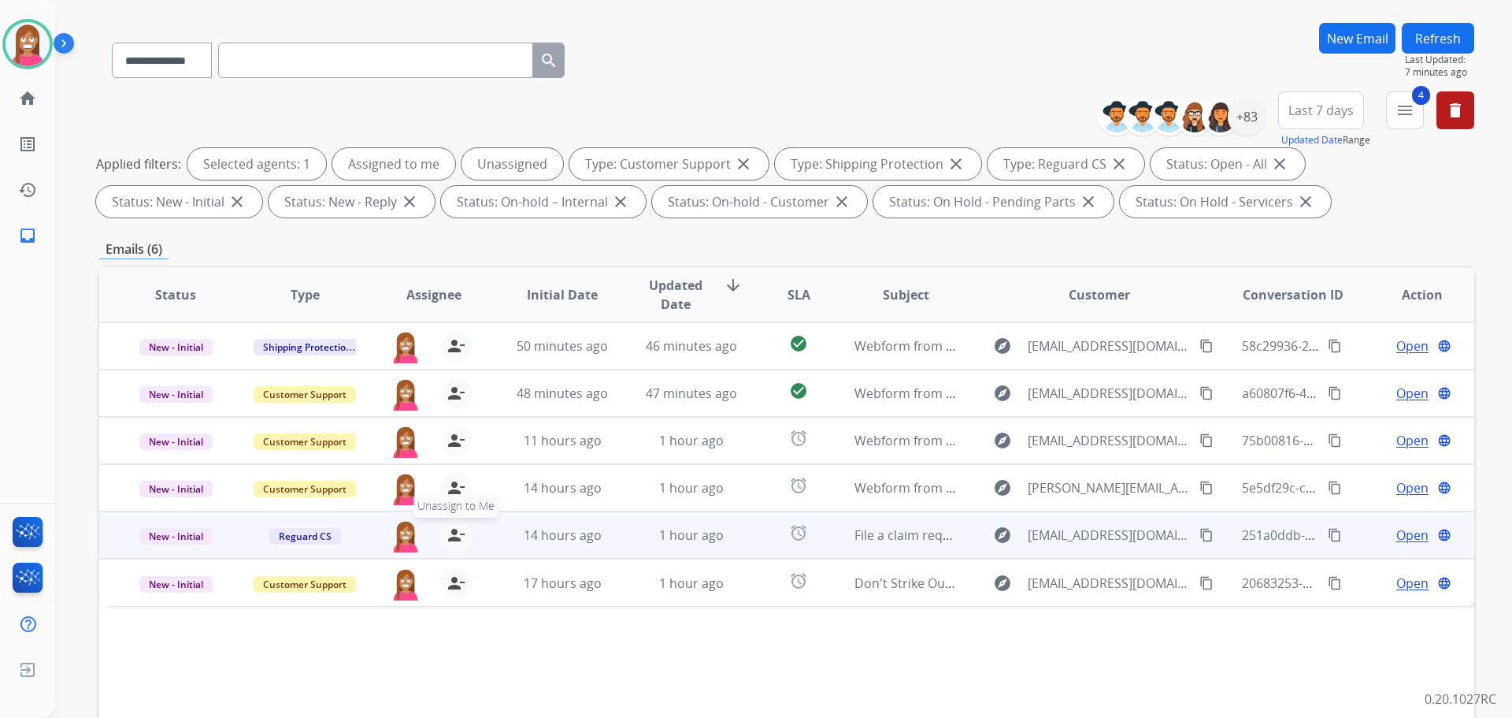
click at [447, 536] on mat-icon "person_remove" at bounding box center [456, 534] width 19 height 19
click at [447, 536] on mat-icon "person_add" at bounding box center [456, 534] width 19 height 19
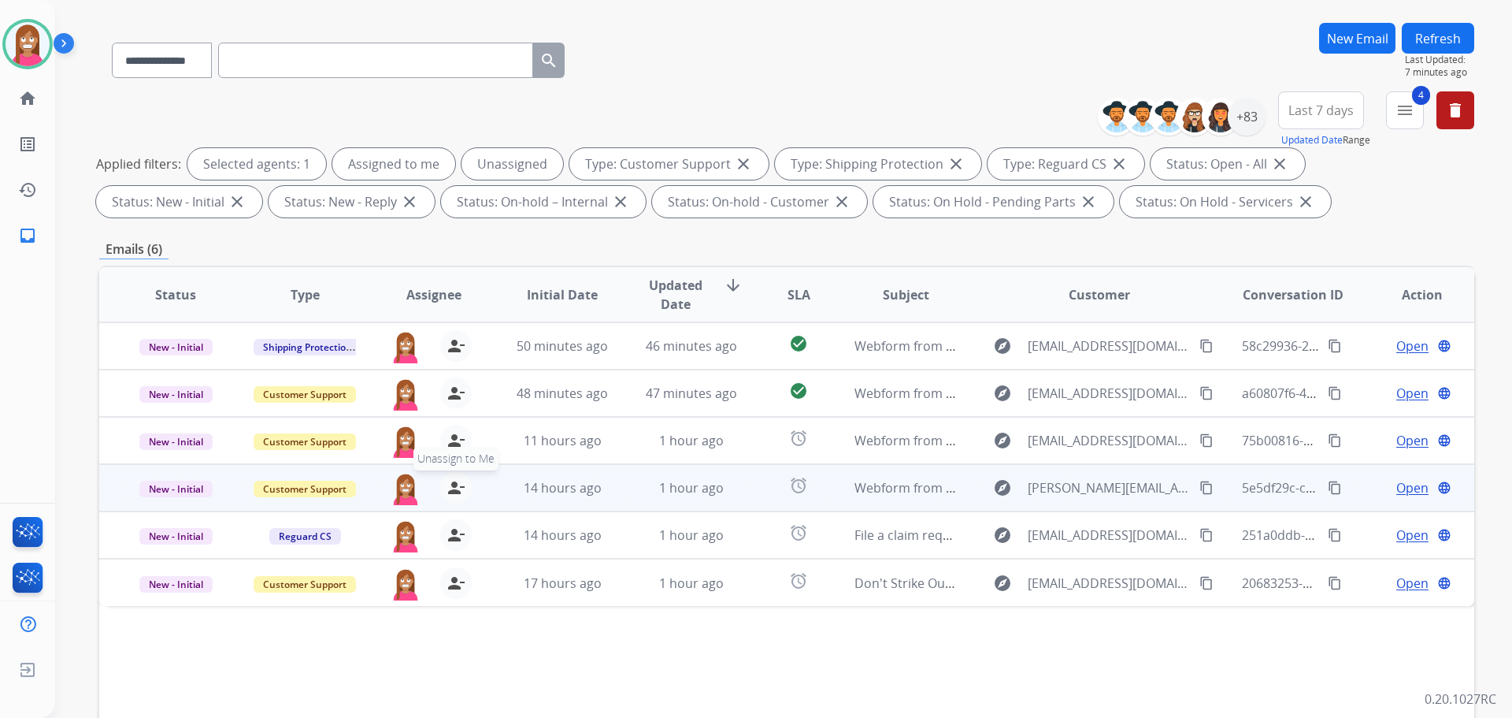
click at [457, 492] on mat-icon "person_remove" at bounding box center [456, 487] width 19 height 19
click at [457, 492] on mat-icon "person_add" at bounding box center [456, 487] width 19 height 19
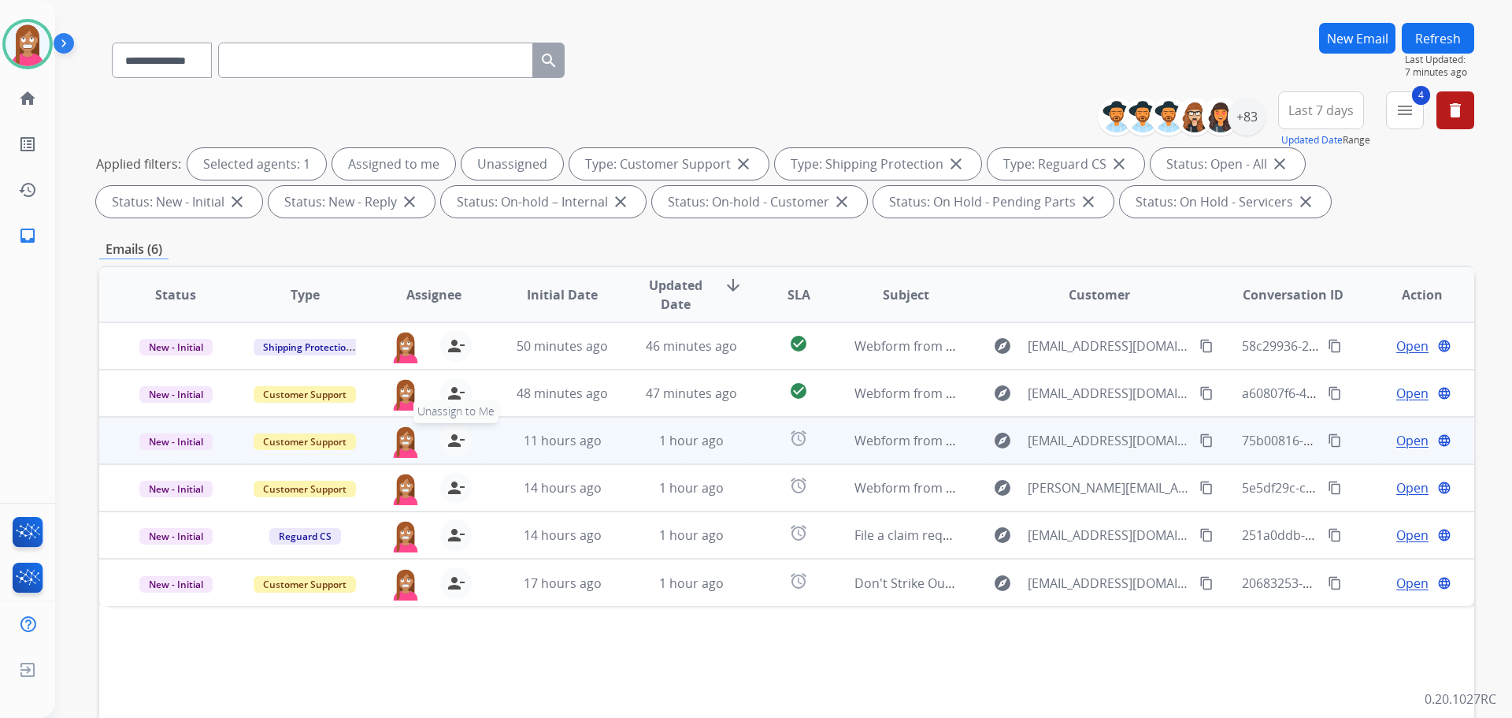
click at [457, 441] on mat-icon "person_remove" at bounding box center [456, 440] width 19 height 19
click at [457, 441] on mat-icon "person_add" at bounding box center [456, 440] width 19 height 19
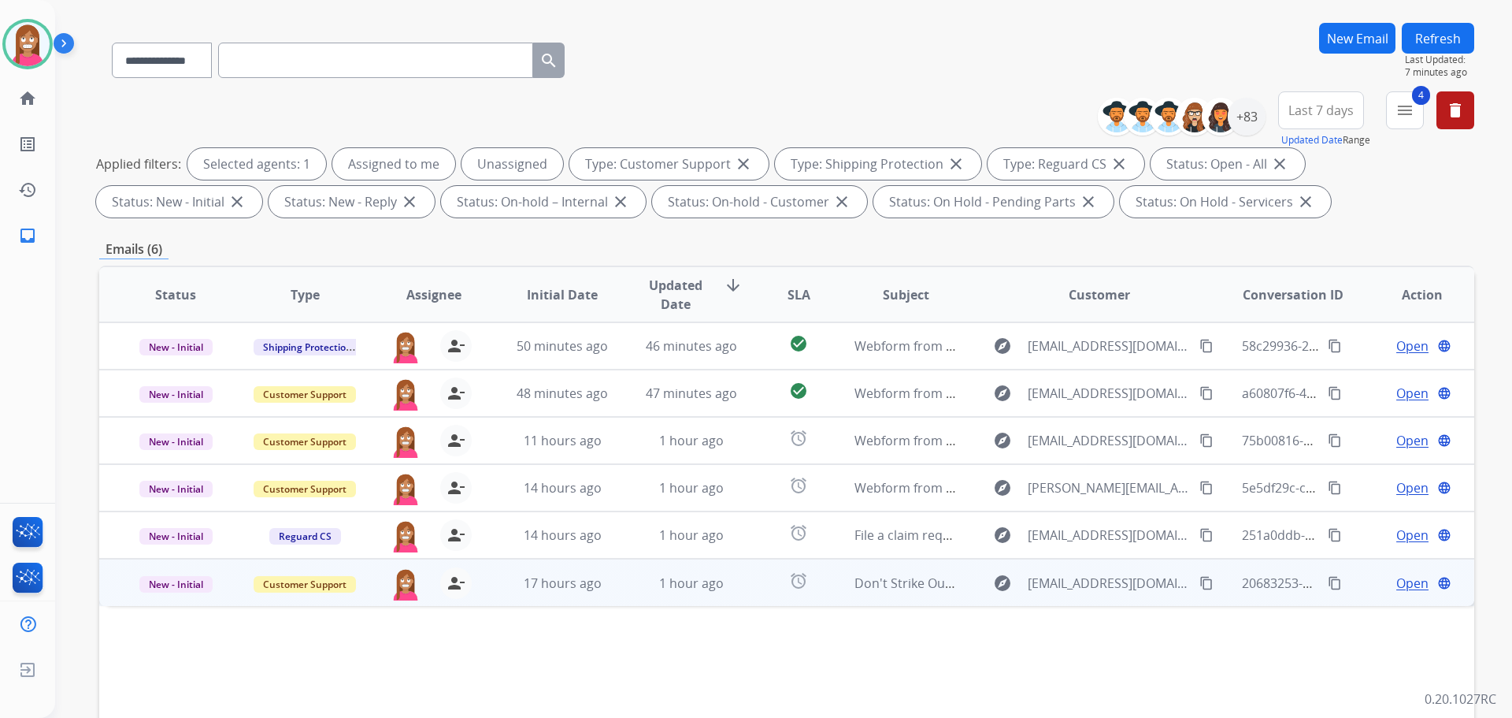
click at [624, 599] on td "1 hour ago" at bounding box center [679, 581] width 129 height 47
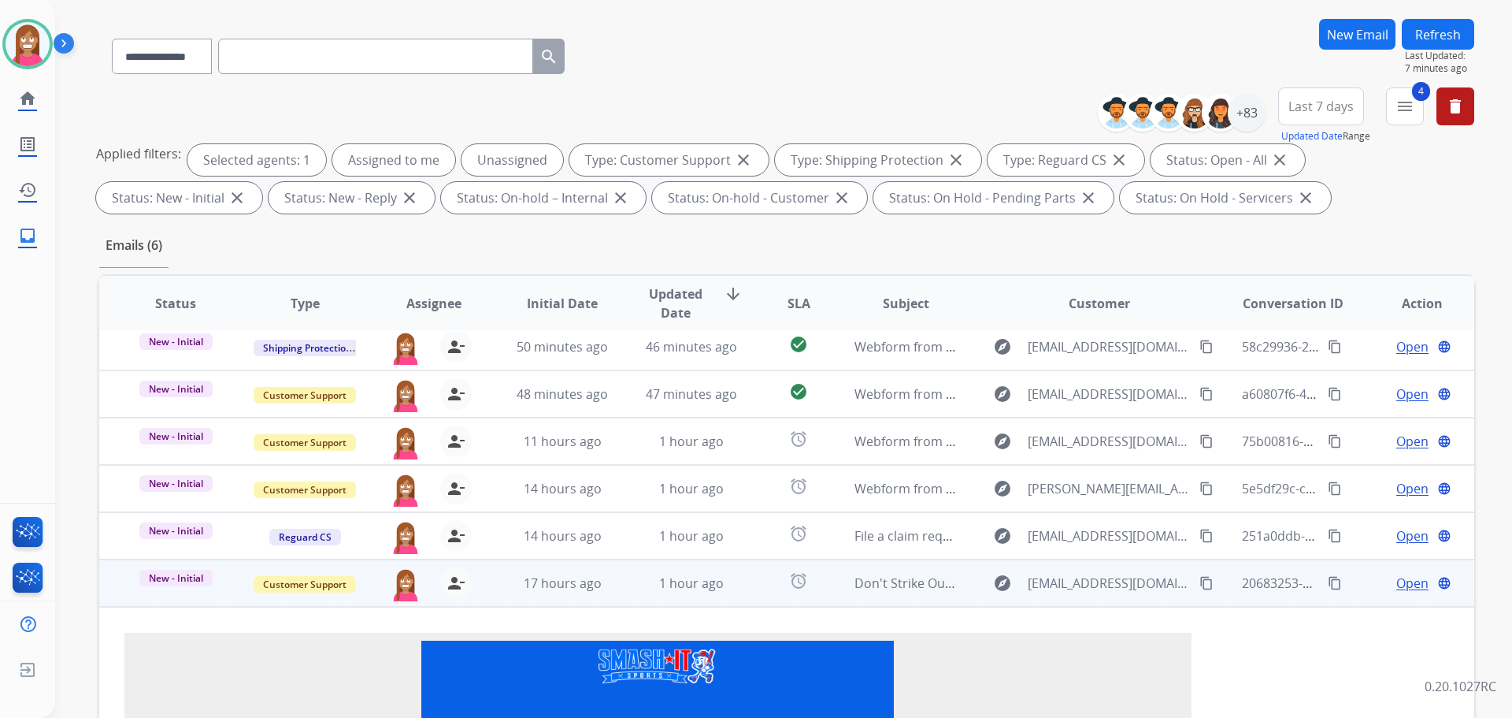
scroll to position [0, 0]
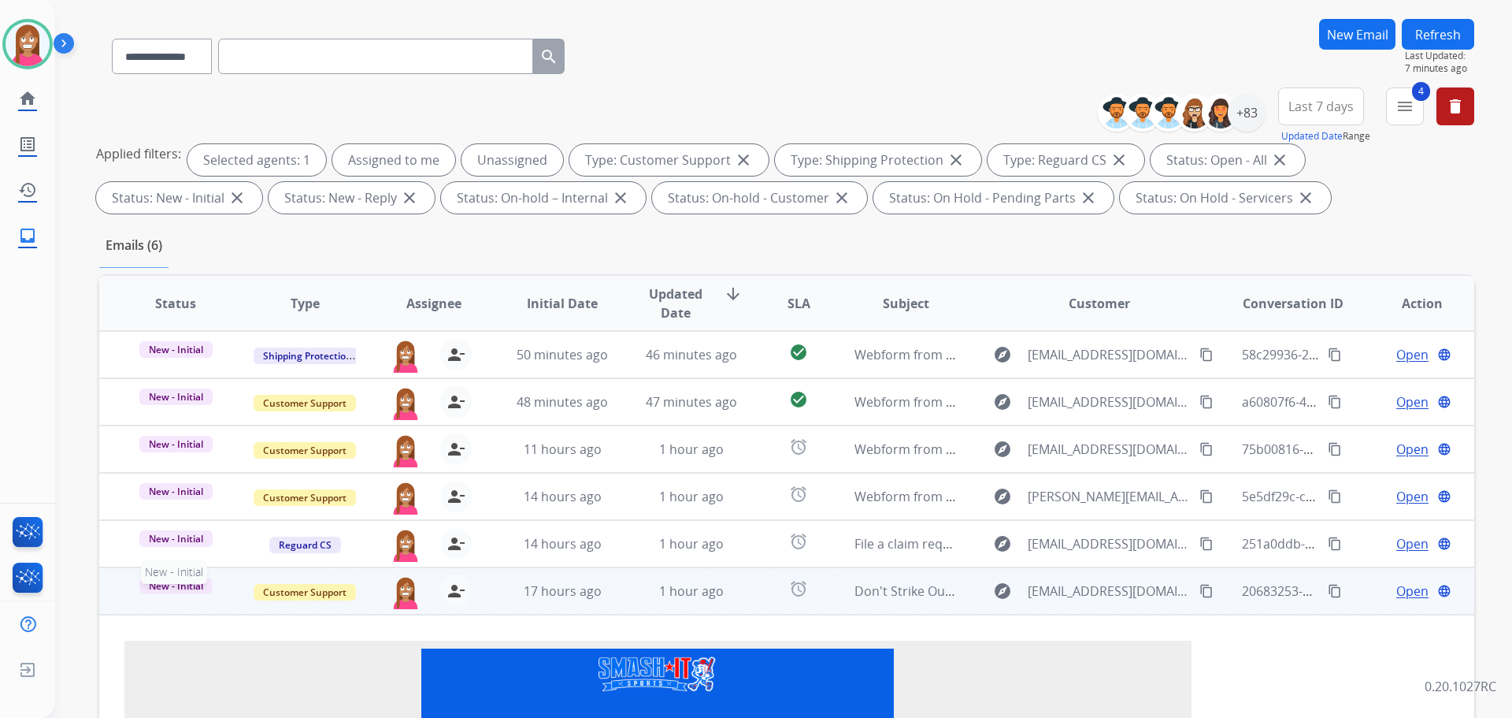
click at [170, 590] on span "New - Initial" at bounding box center [175, 585] width 73 height 17
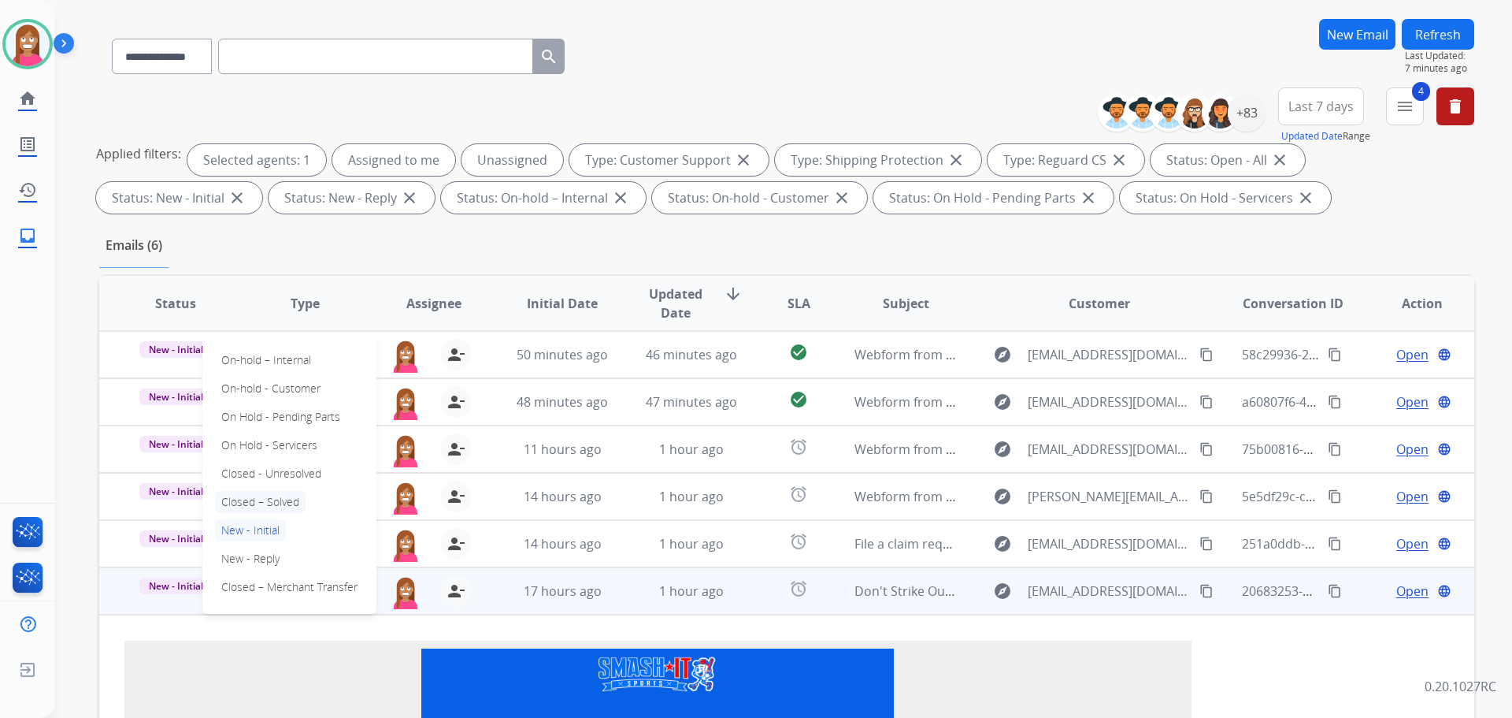
click at [252, 502] on p "Closed – Solved" at bounding box center [260, 502] width 91 height 22
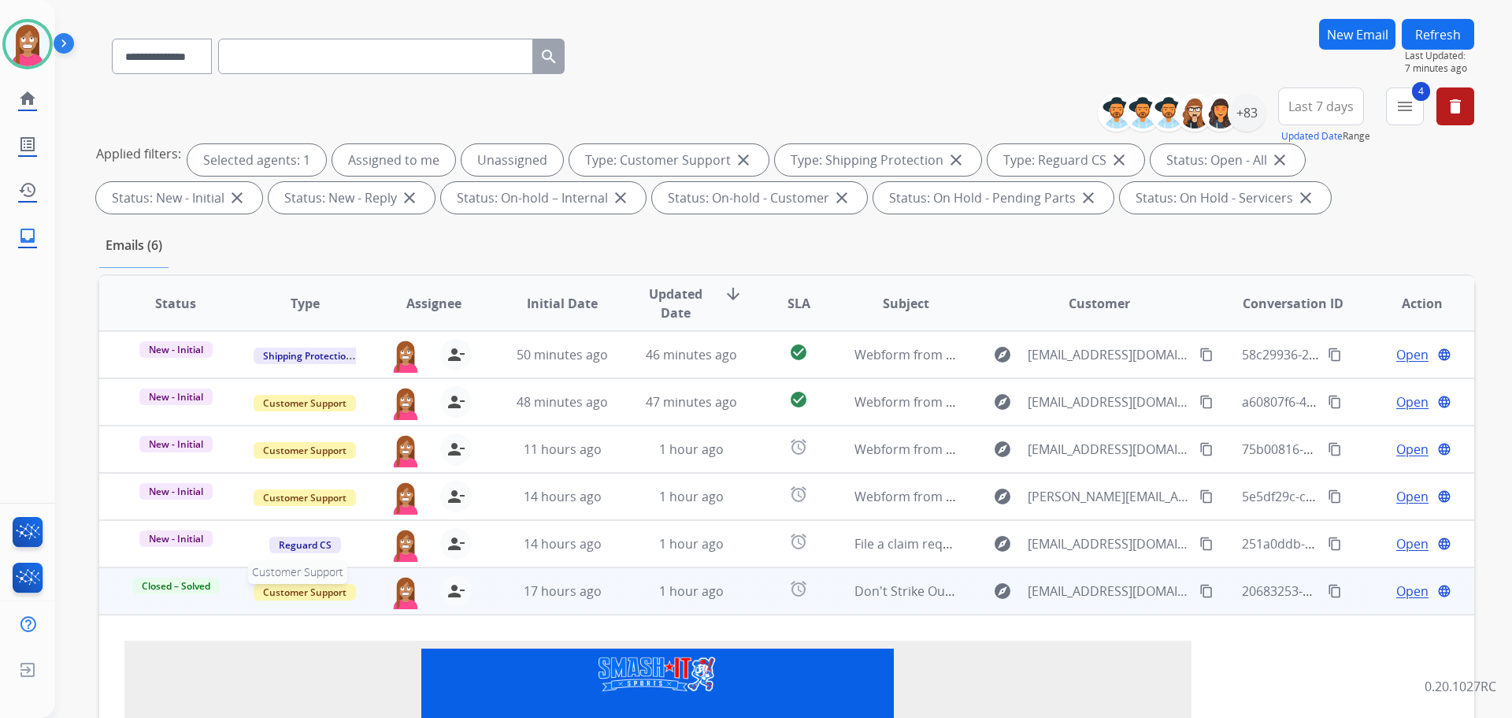
click at [287, 591] on span "Customer Support" at bounding box center [305, 592] width 102 height 17
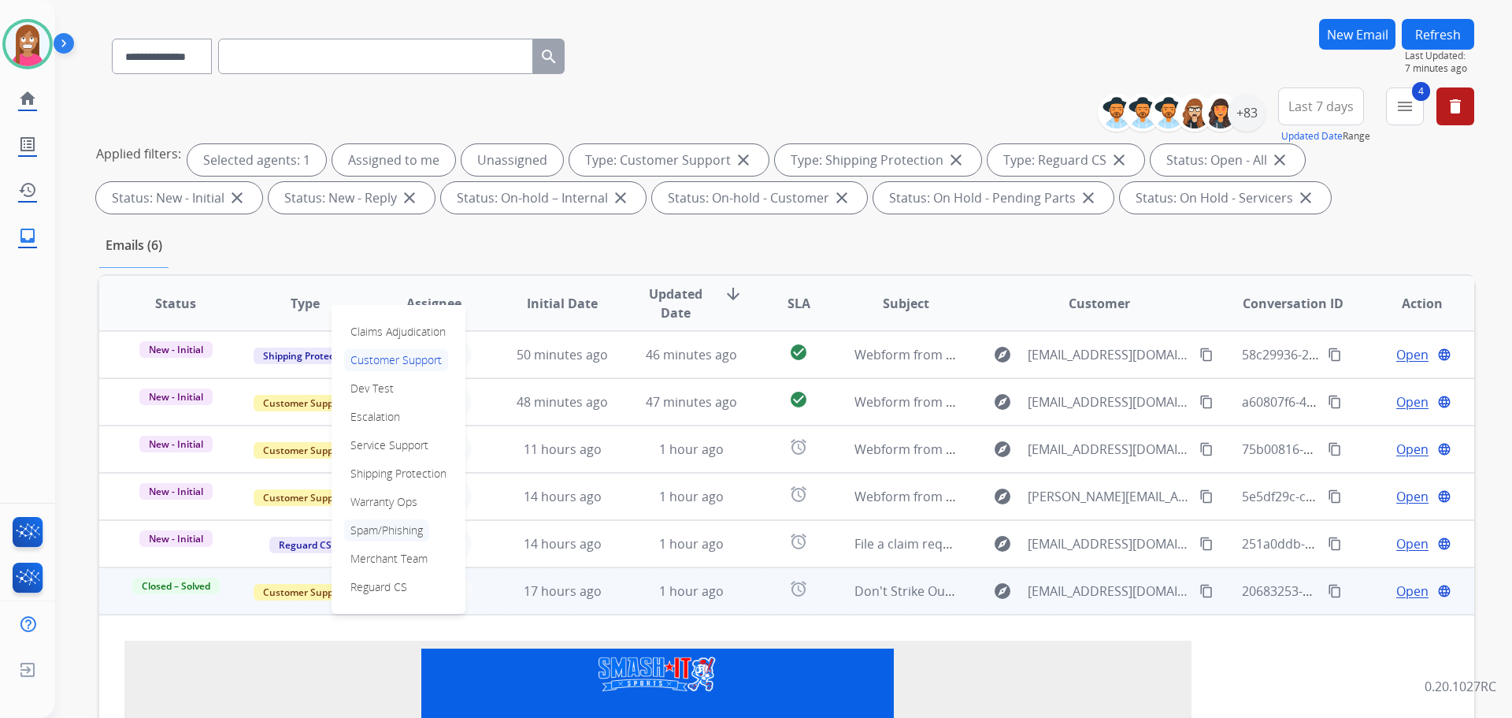
click at [384, 524] on p "Spam/Phishing" at bounding box center [386, 530] width 85 height 22
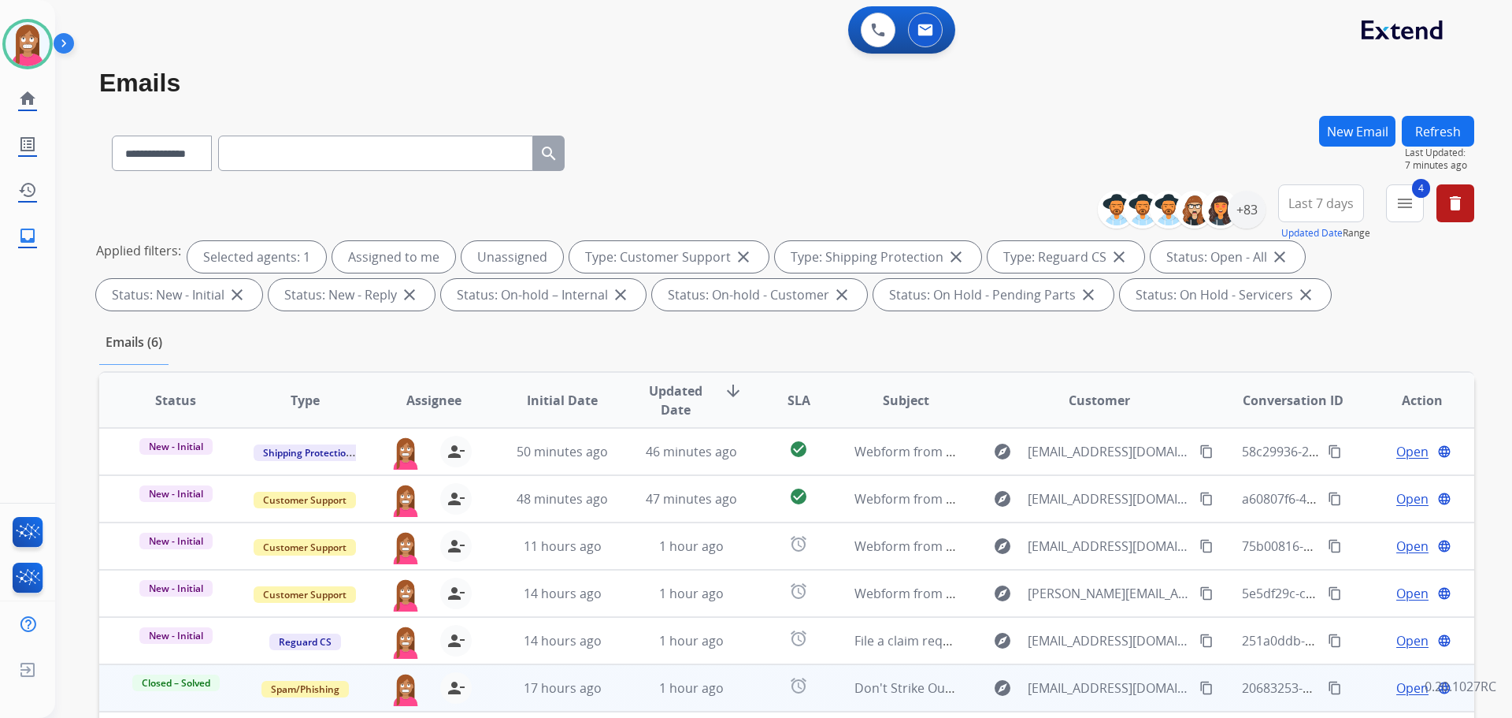
drag, startPoint x: 1441, startPoint y: 113, endPoint x: 1441, endPoint y: 124, distance: 11.8
click at [1441, 113] on div "**********" at bounding box center [764, 416] width 1419 height 718
click at [1441, 132] on button "Refresh" at bounding box center [1438, 131] width 72 height 31
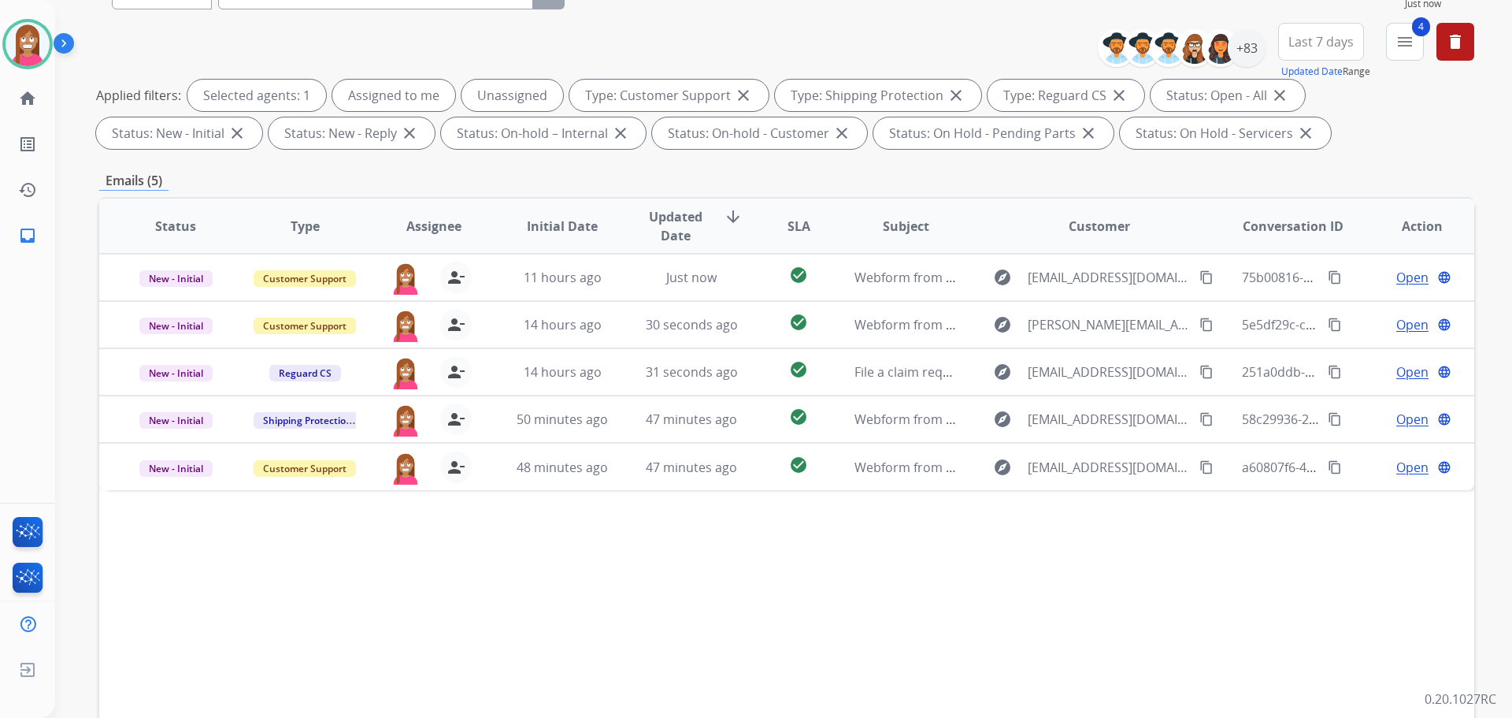
scroll to position [254, 0]
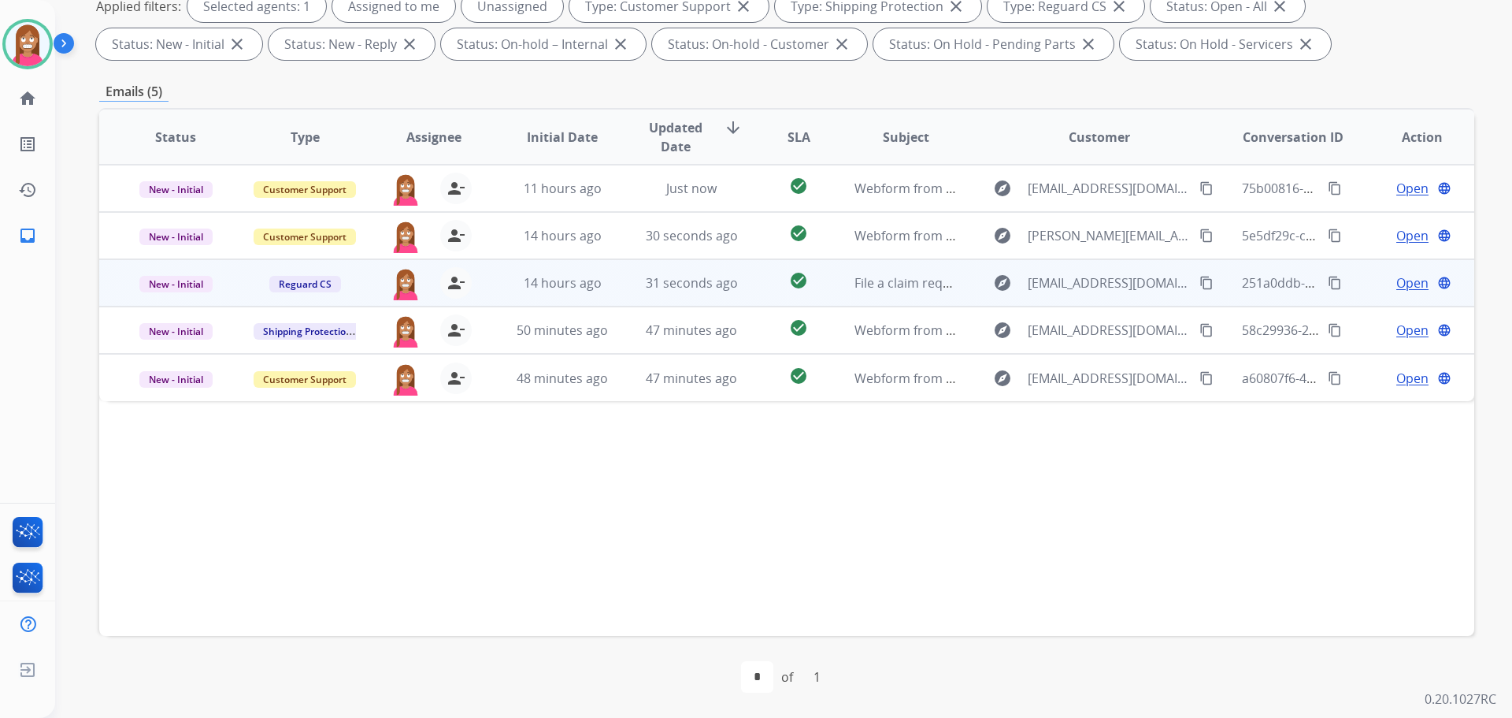
click at [725, 293] on td "31 seconds ago" at bounding box center [679, 282] width 129 height 47
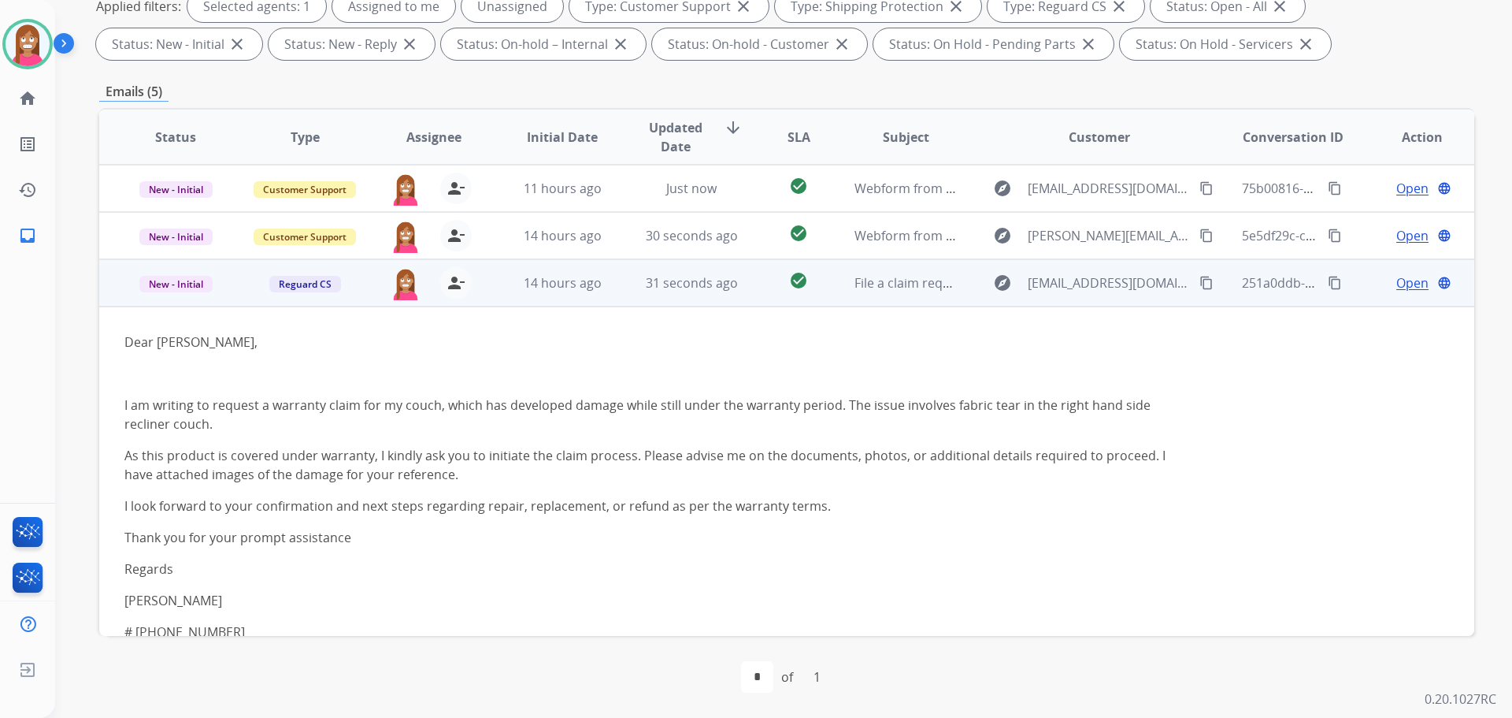
scroll to position [95, 0]
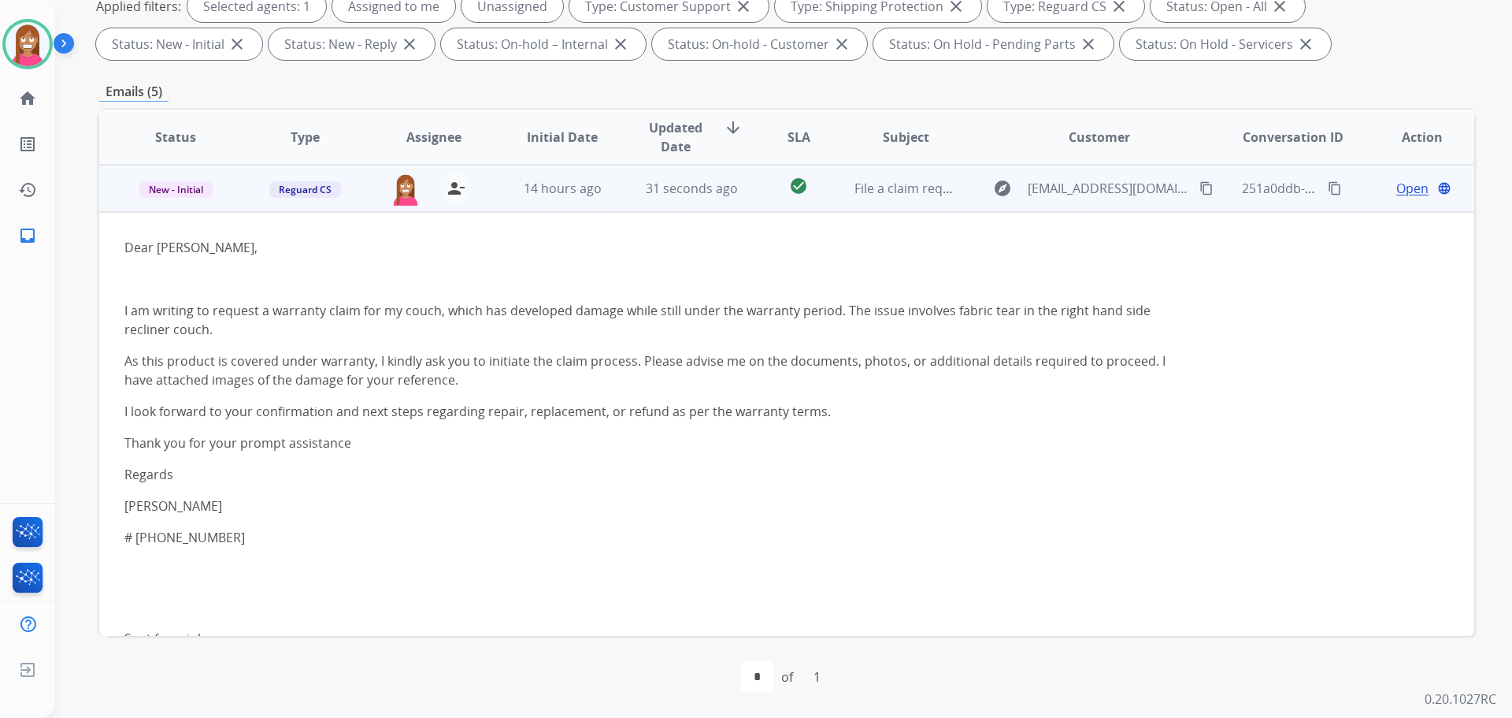
click at [1396, 187] on span "Open" at bounding box center [1412, 188] width 32 height 19
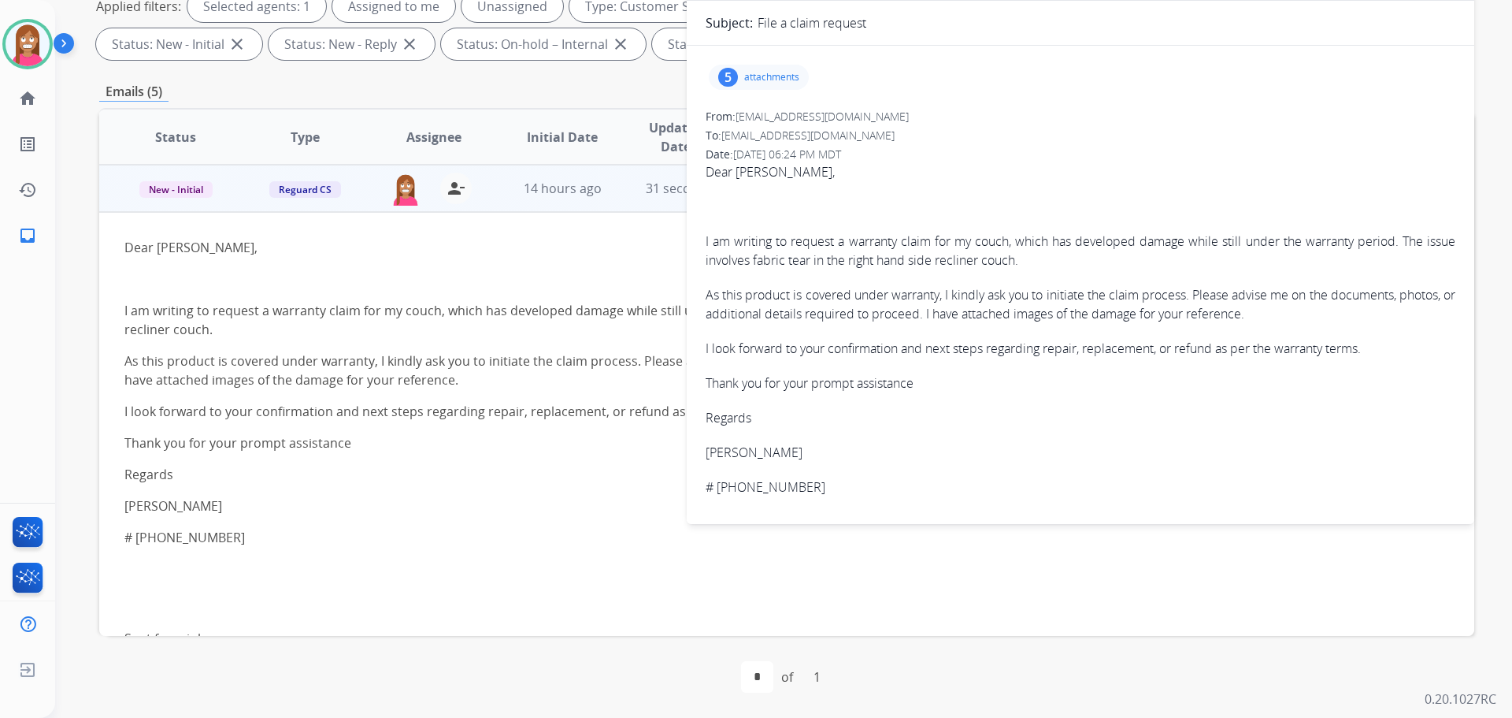
scroll to position [18, 0]
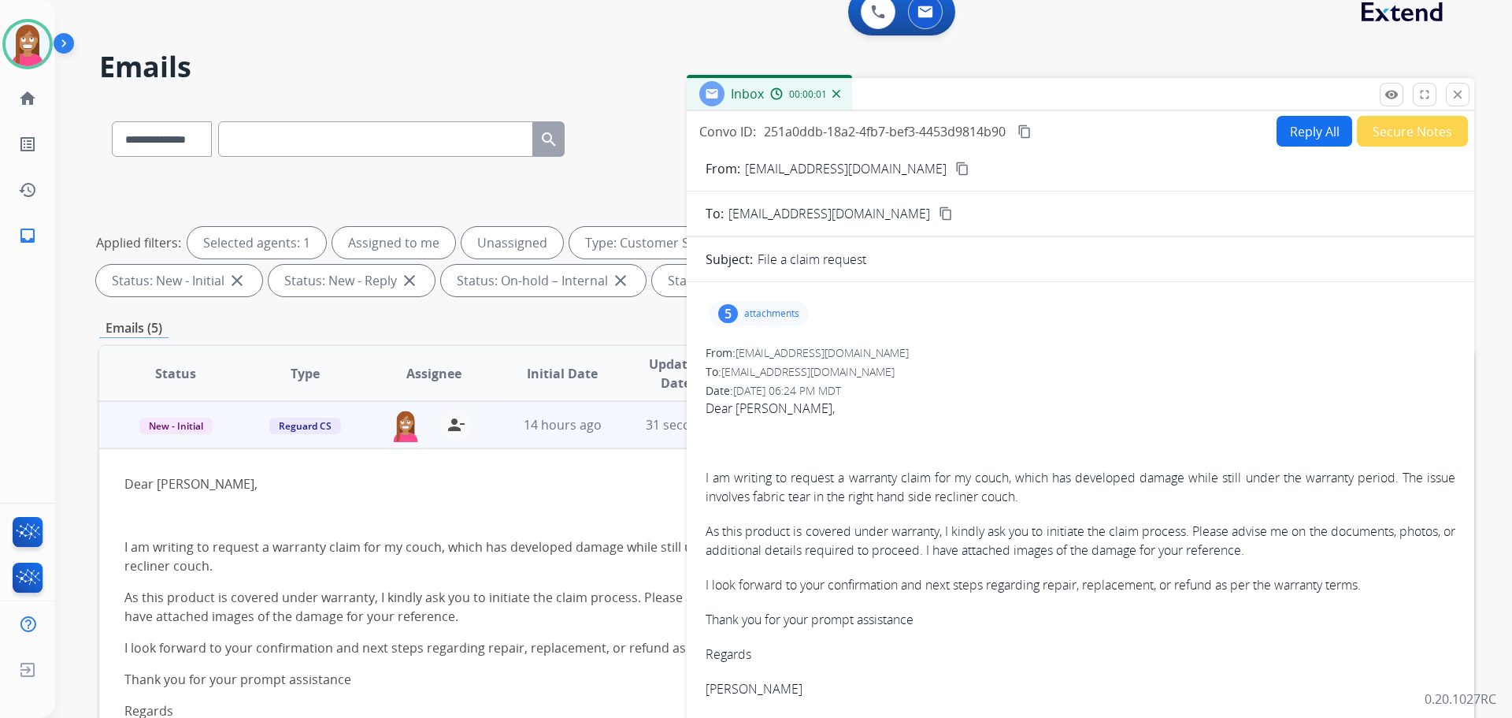
click at [1292, 142] on button "Reply All" at bounding box center [1315, 131] width 76 height 31
select select "**********"
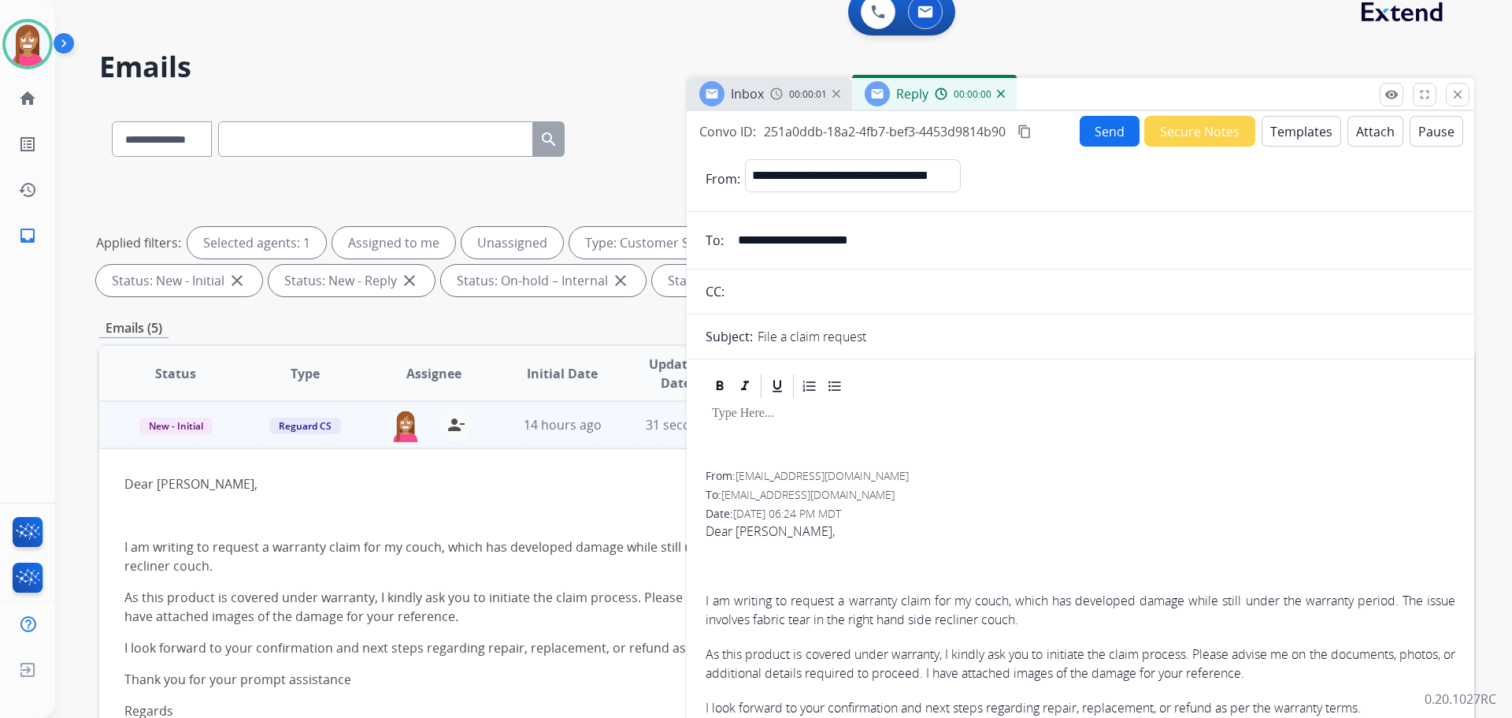
click at [1292, 140] on button "Templates" at bounding box center [1302, 131] width 80 height 31
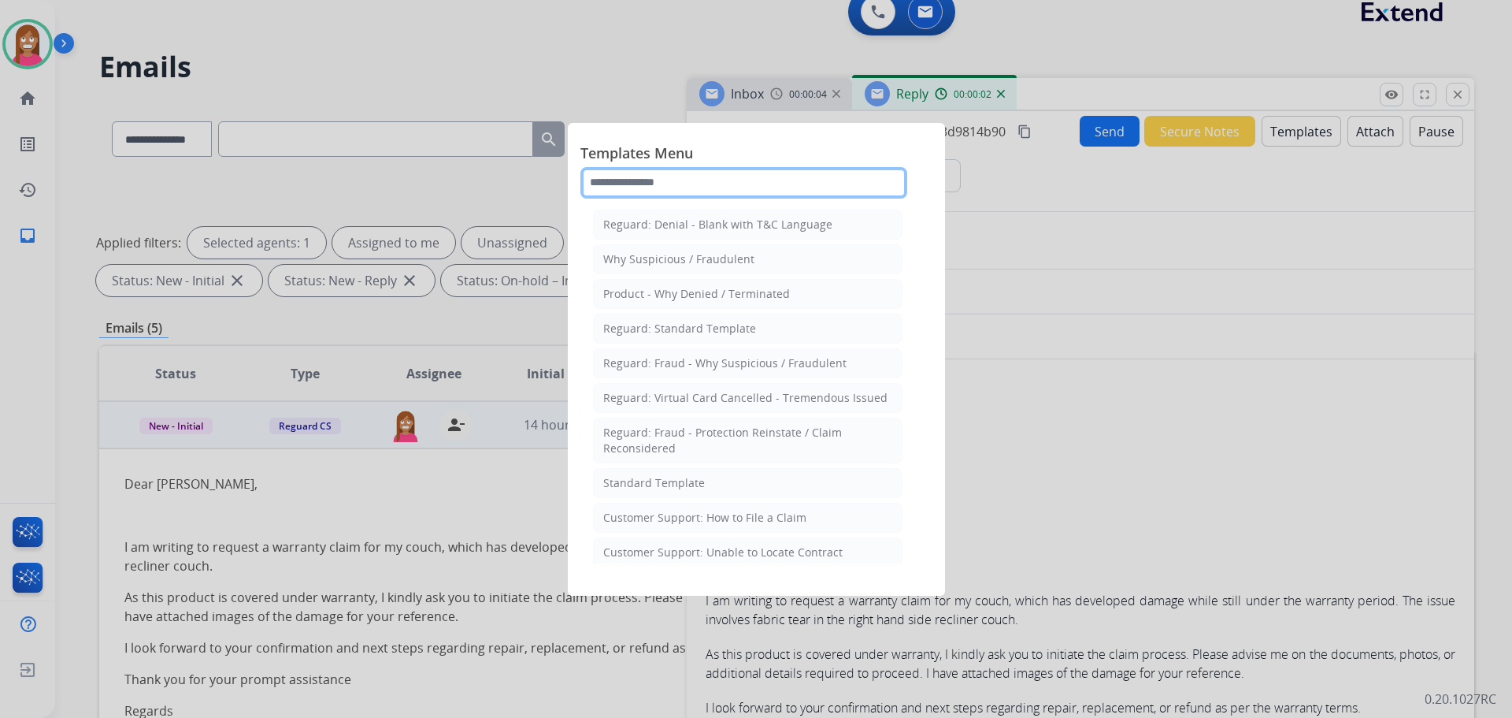
click at [666, 187] on input "text" at bounding box center [743, 183] width 327 height 32
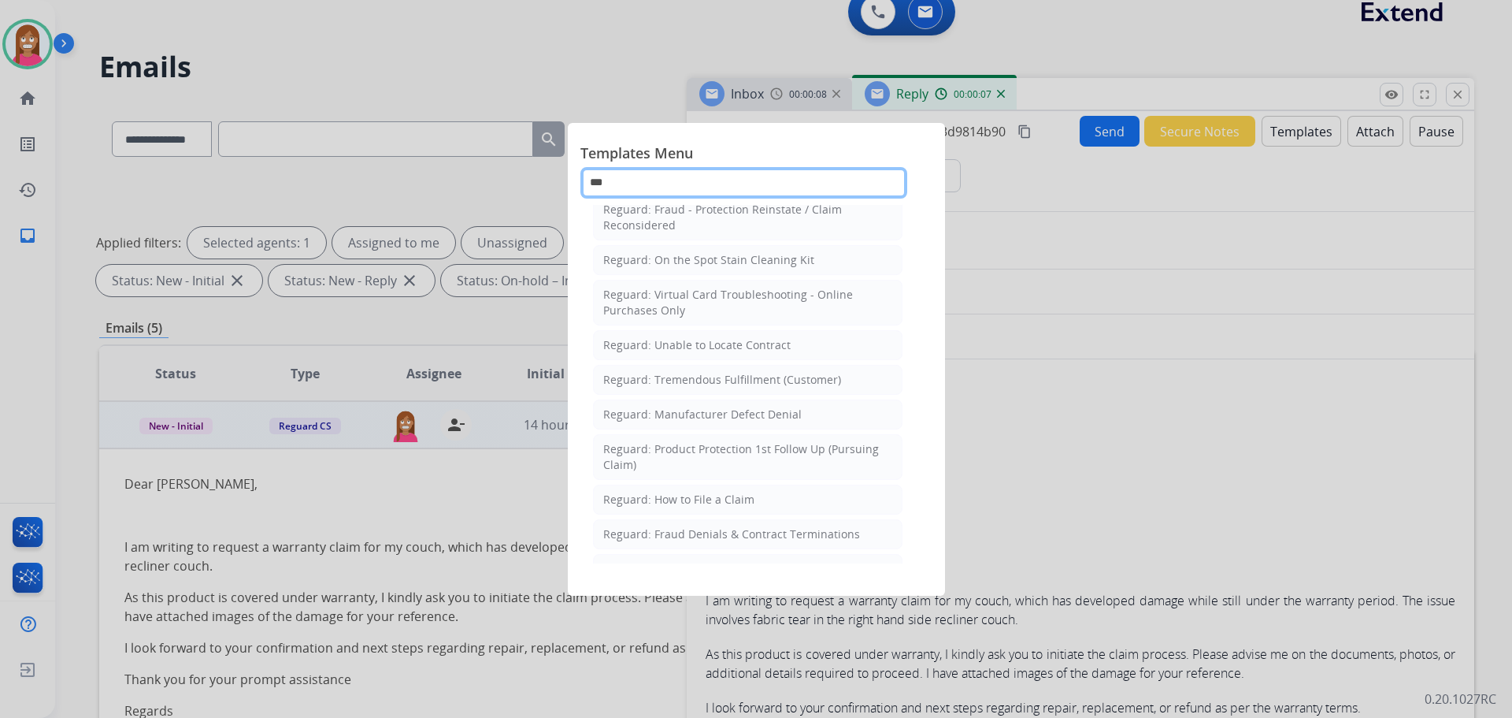
scroll to position [179, 0]
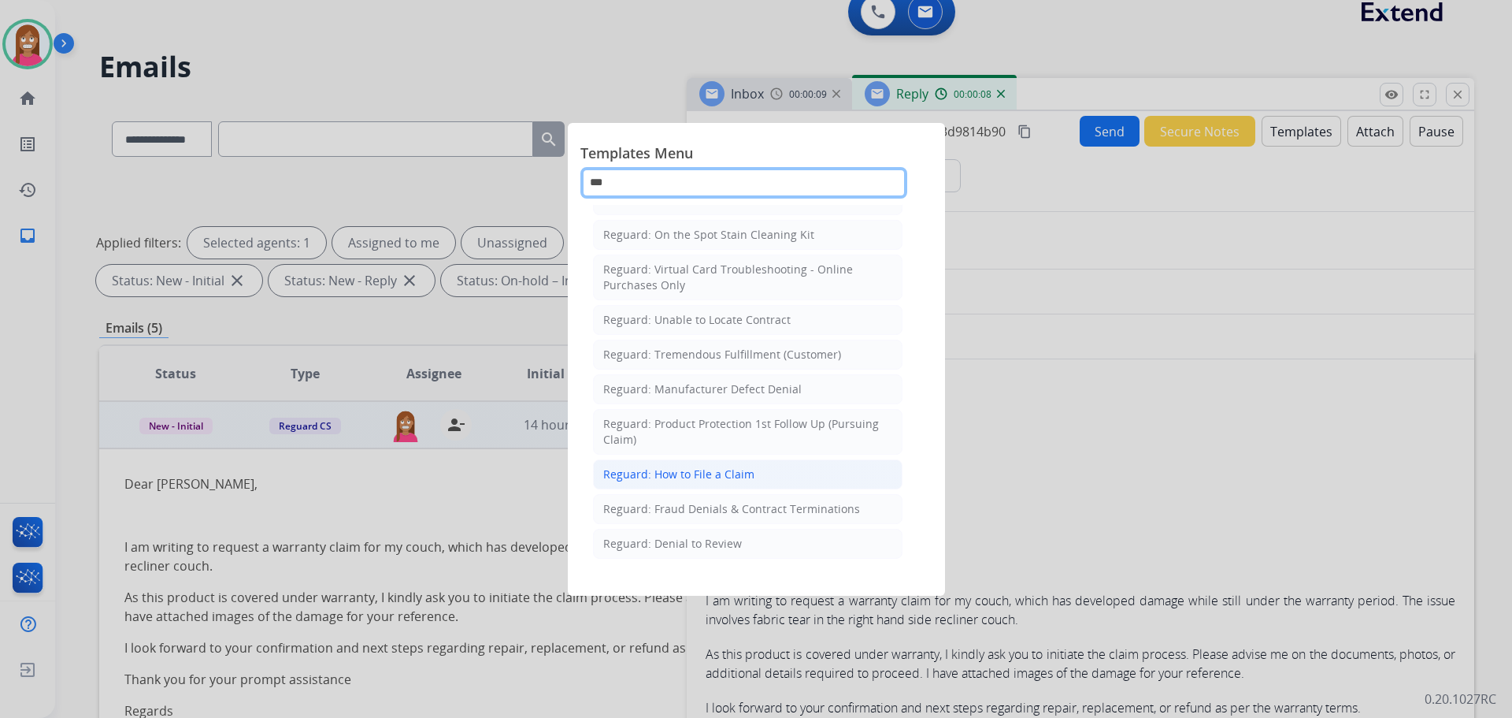
type input "***"
click at [708, 466] on div "Reguard: How to File a Claim" at bounding box center [678, 474] width 151 height 16
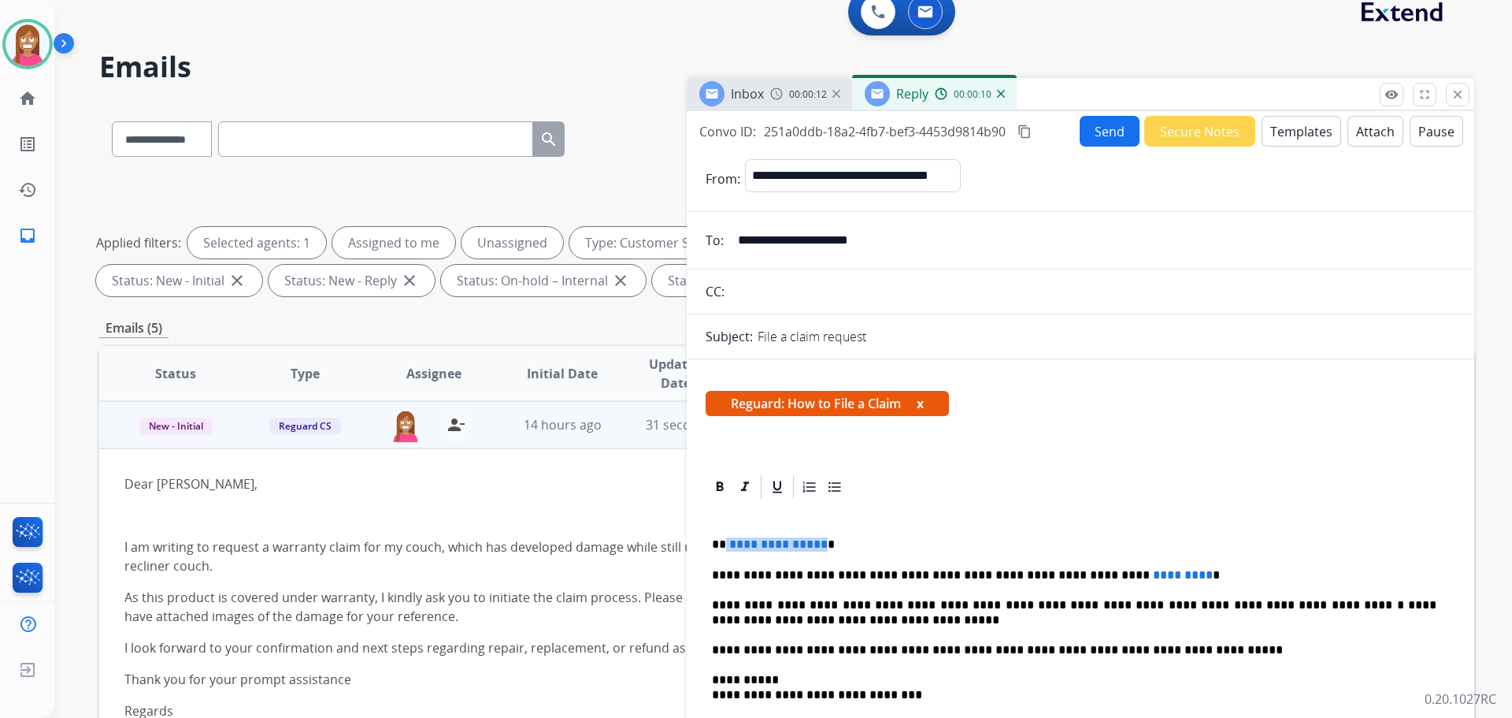
drag, startPoint x: 818, startPoint y: 532, endPoint x: 725, endPoint y: 537, distance: 93.1
click at [725, 537] on div "**********" at bounding box center [1081, 679] width 750 height 356
drag, startPoint x: 1142, startPoint y: 563, endPoint x: 1028, endPoint y: 569, distance: 114.3
click at [1028, 569] on div "**********" at bounding box center [1081, 679] width 750 height 356
click at [1099, 132] on button "Send" at bounding box center [1110, 131] width 60 height 31
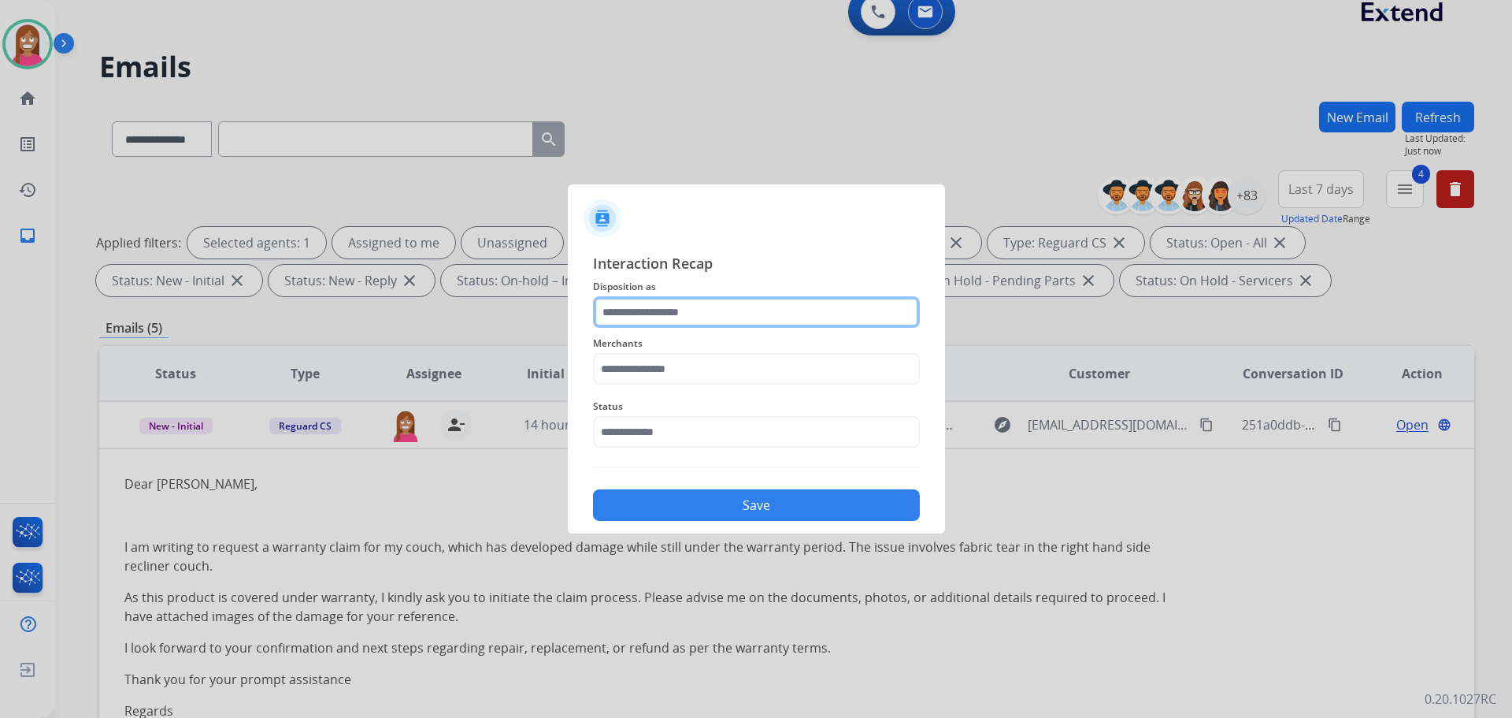
click at [651, 310] on input "text" at bounding box center [756, 312] width 327 height 32
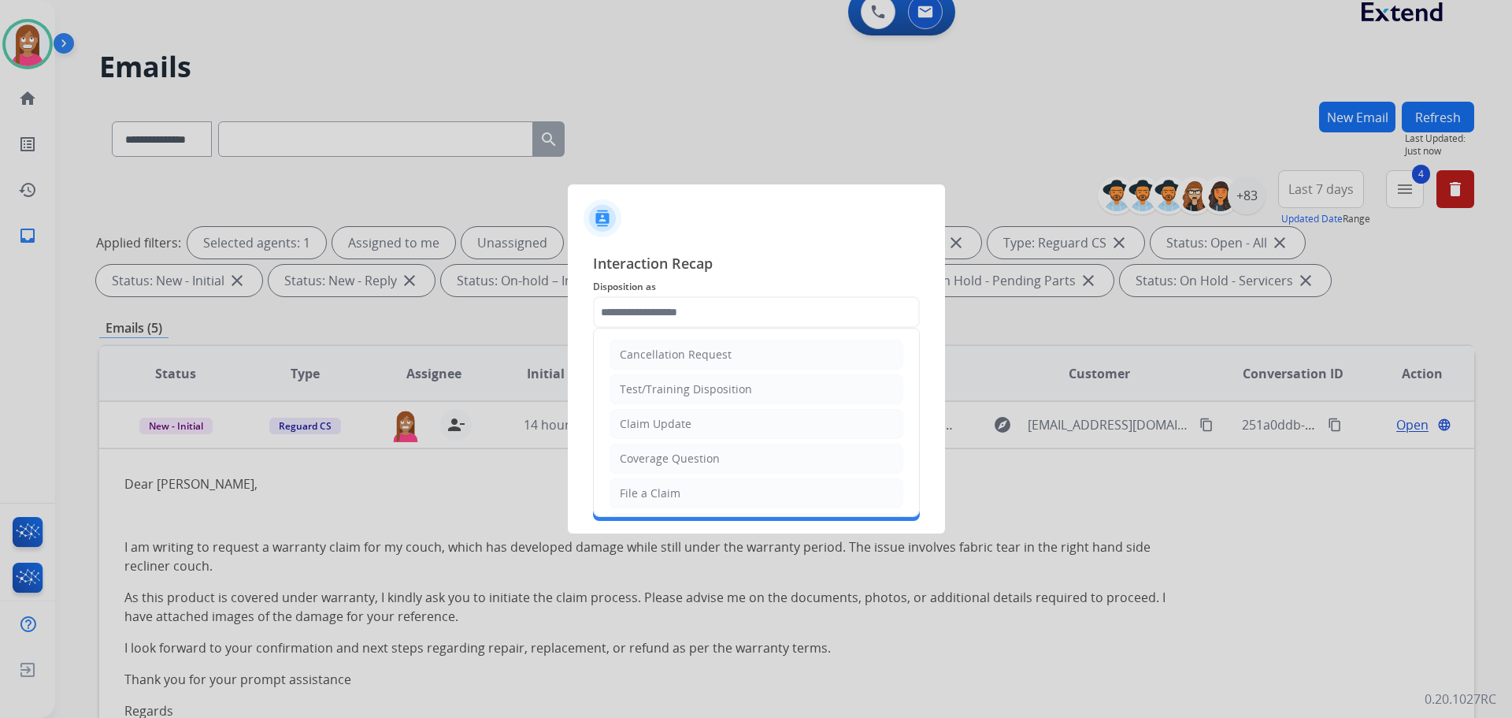
drag, startPoint x: 654, startPoint y: 488, endPoint x: 616, endPoint y: 410, distance: 86.7
click at [653, 486] on div "File a Claim" at bounding box center [650, 493] width 61 height 16
type input "**********"
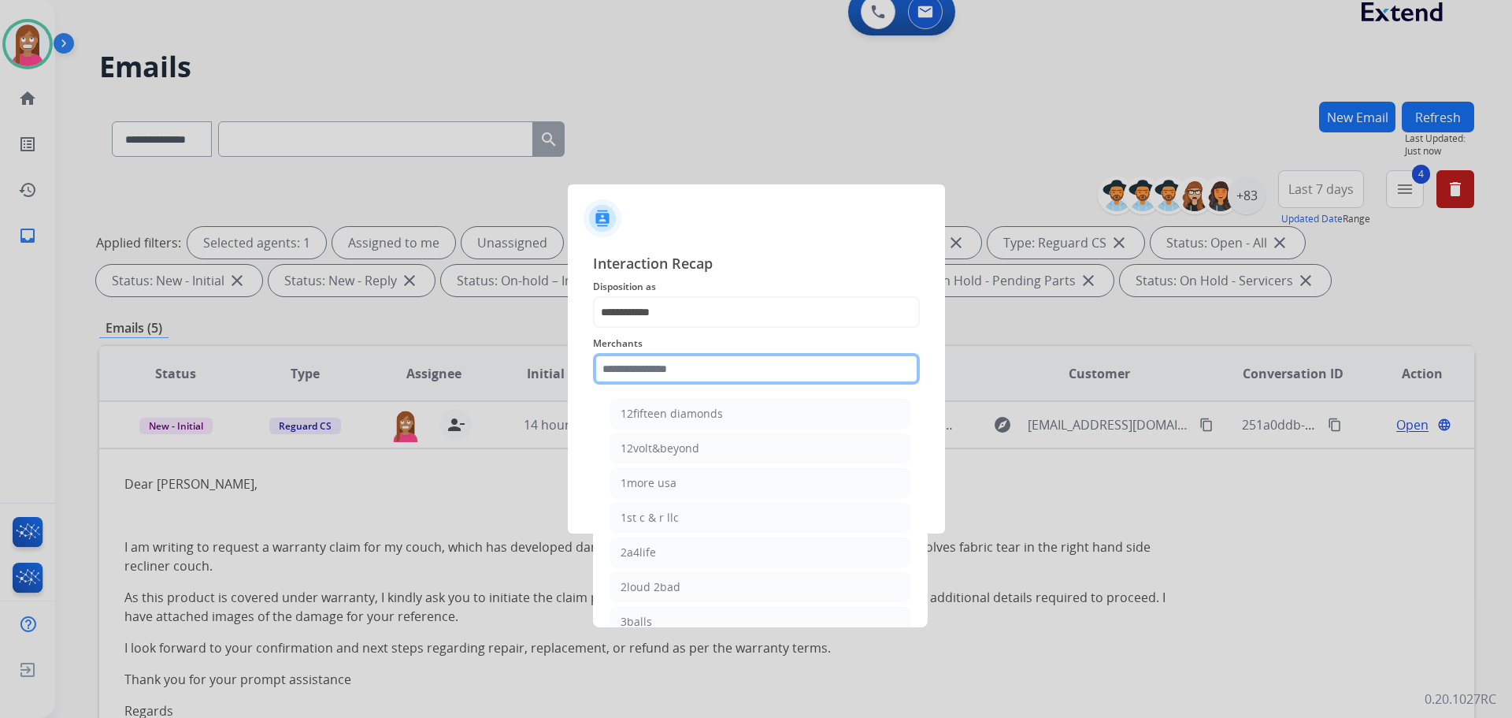
click at [616, 368] on input "text" at bounding box center [756, 369] width 327 height 32
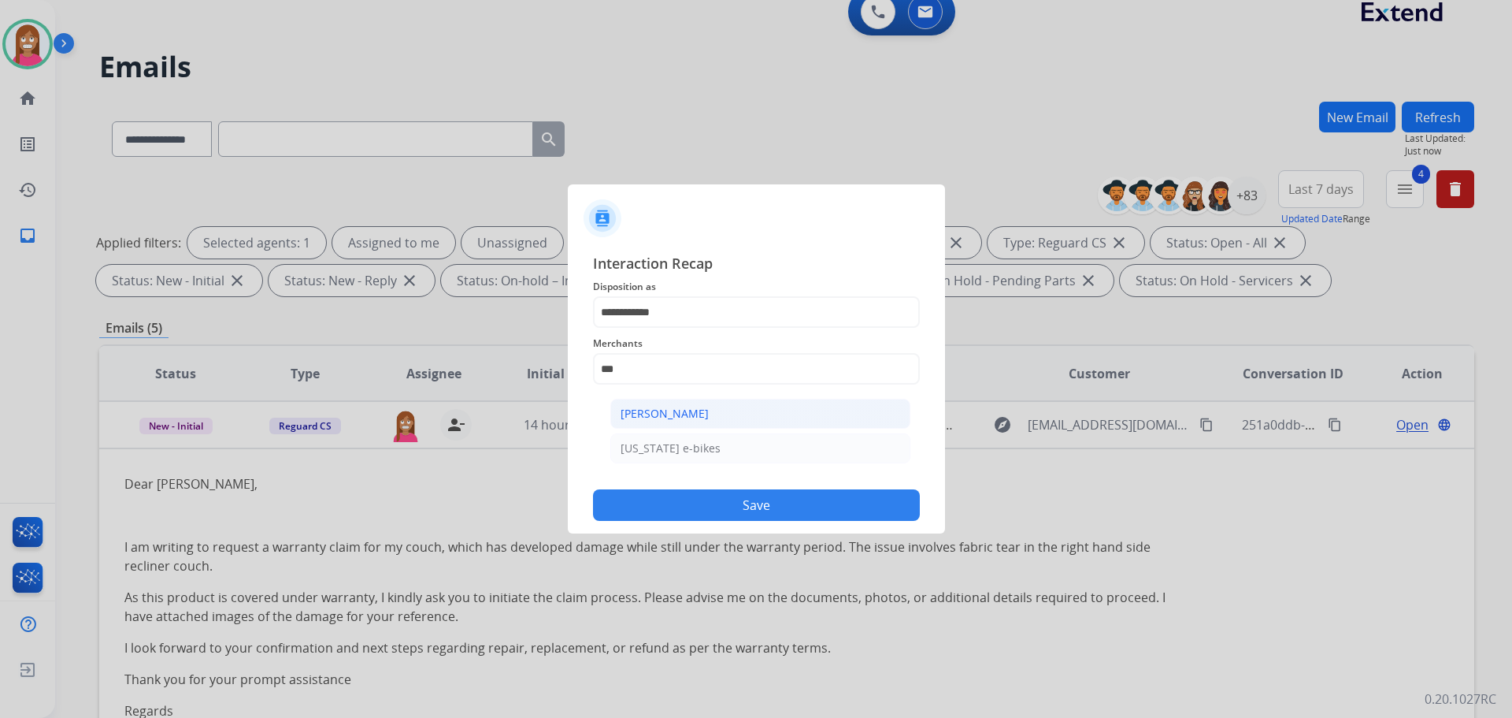
click at [652, 416] on div "[PERSON_NAME]" at bounding box center [665, 414] width 88 height 16
type input "**********"
click at [645, 439] on input "text" at bounding box center [756, 432] width 327 height 32
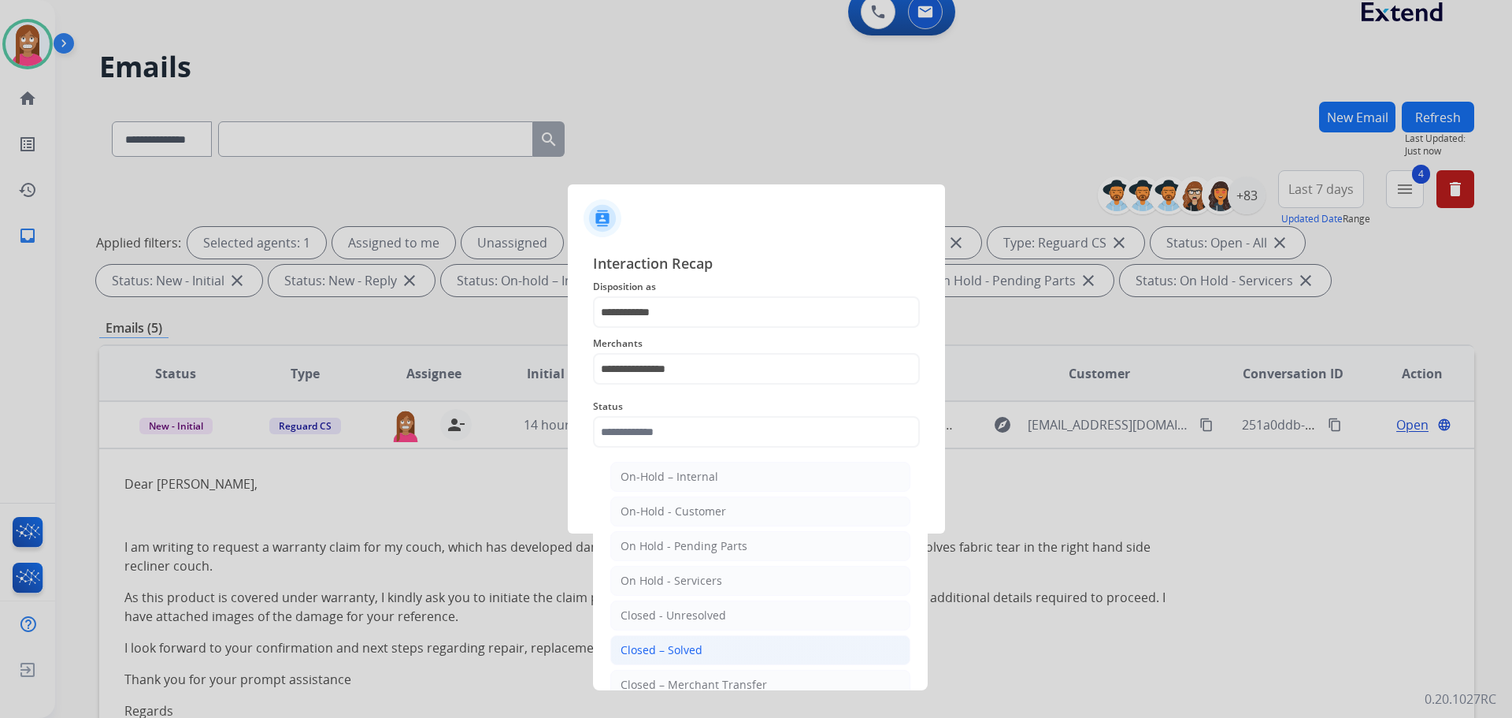
drag, startPoint x: 629, startPoint y: 652, endPoint x: 616, endPoint y: 614, distance: 39.8
click at [629, 651] on div "Closed – Solved" at bounding box center [662, 650] width 82 height 16
type input "**********"
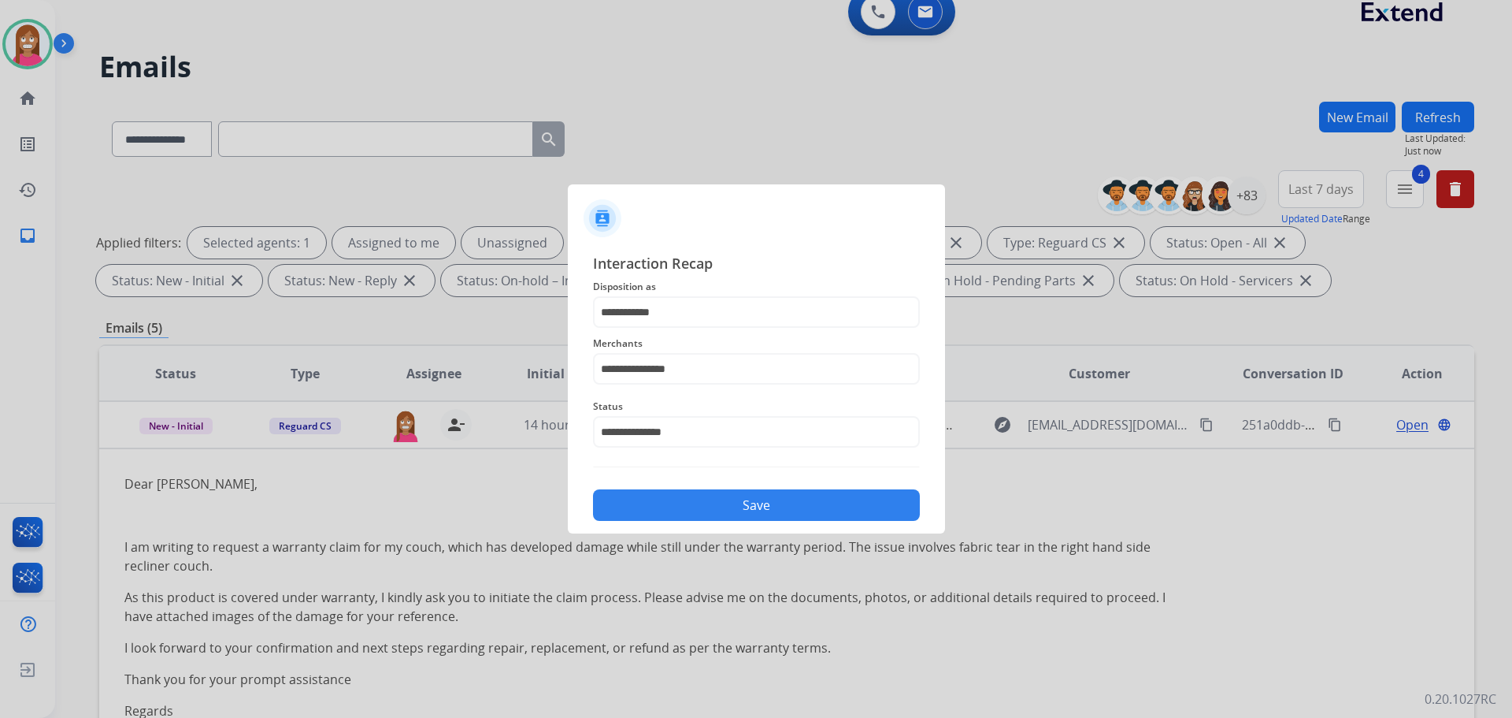
click at [652, 508] on button "Save" at bounding box center [756, 505] width 327 height 32
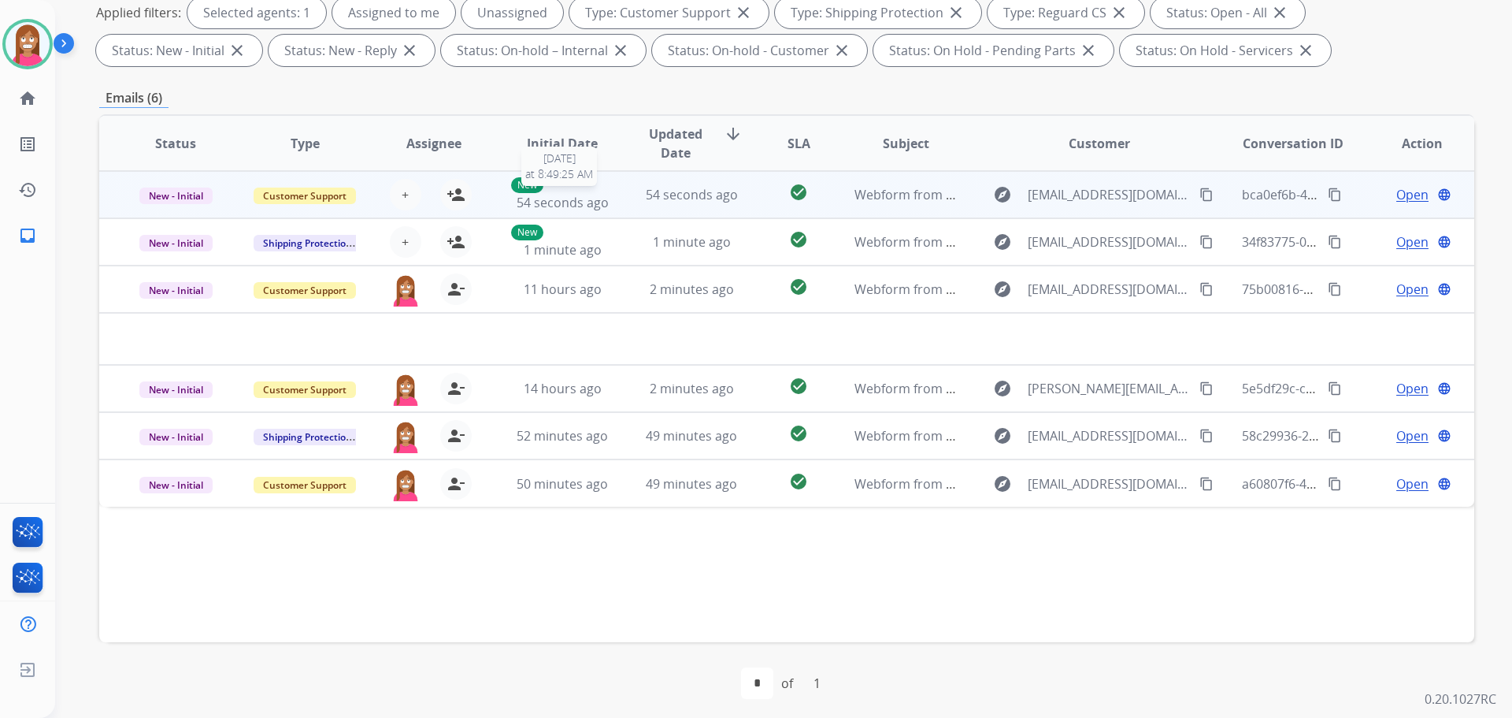
scroll to position [254, 0]
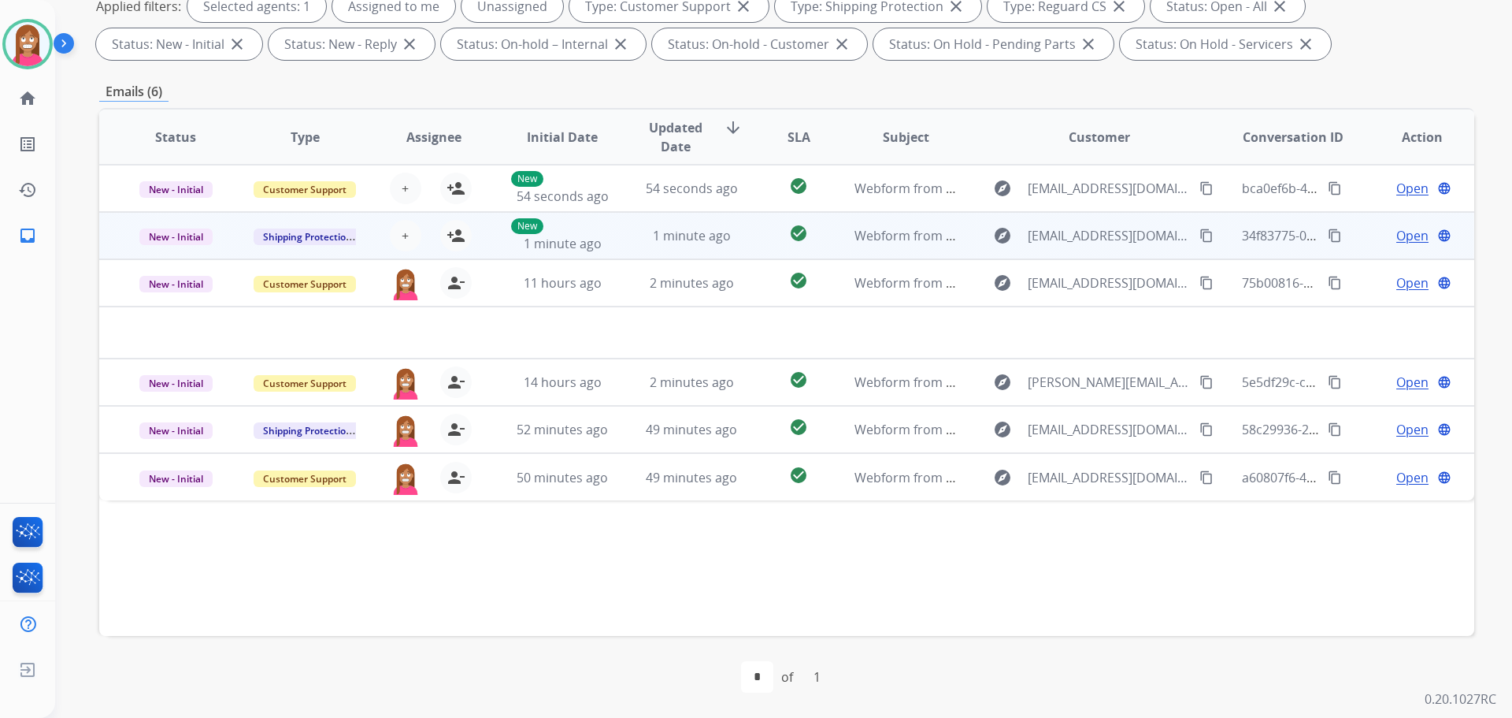
click at [1200, 232] on mat-icon "content_copy" at bounding box center [1207, 235] width 14 height 14
click at [745, 247] on td "check_circle" at bounding box center [786, 235] width 86 height 47
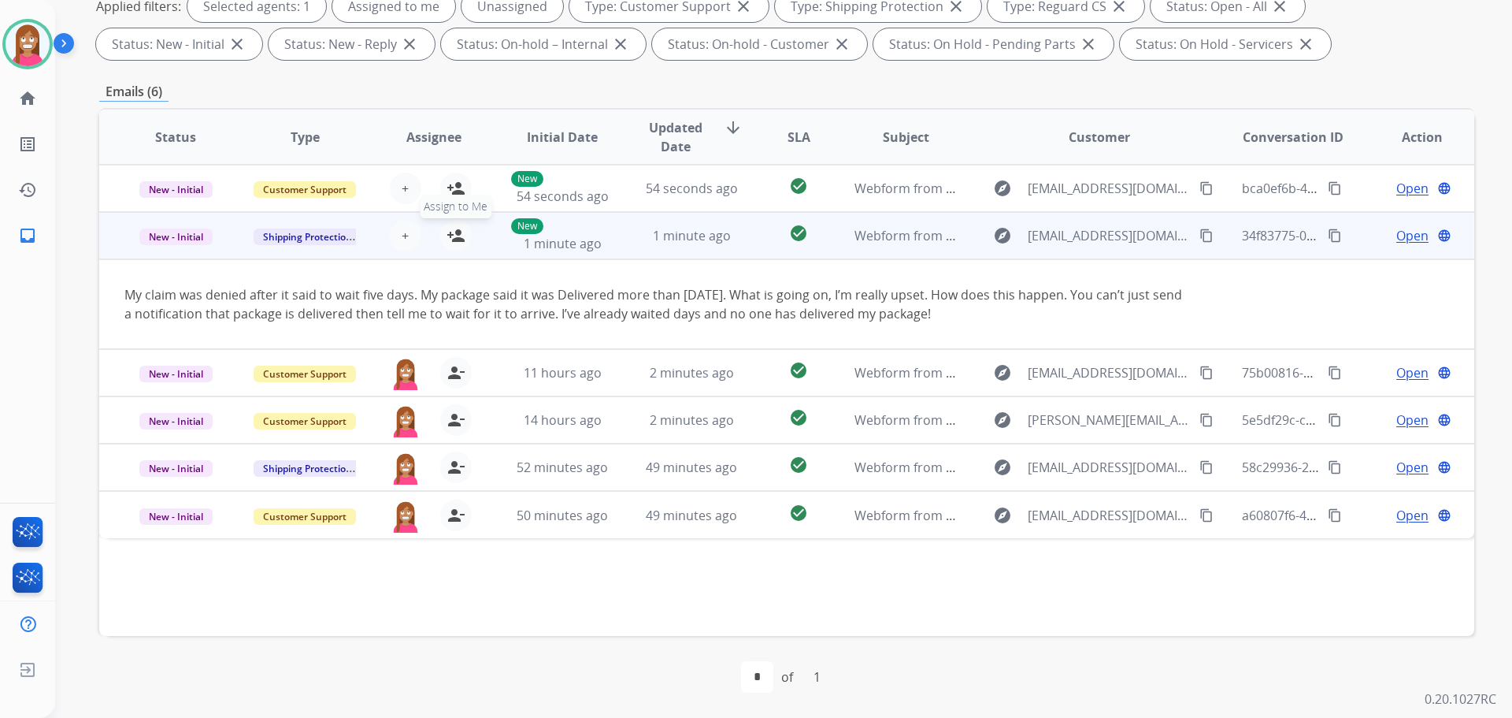
click at [457, 239] on mat-icon "person_add" at bounding box center [456, 235] width 19 height 19
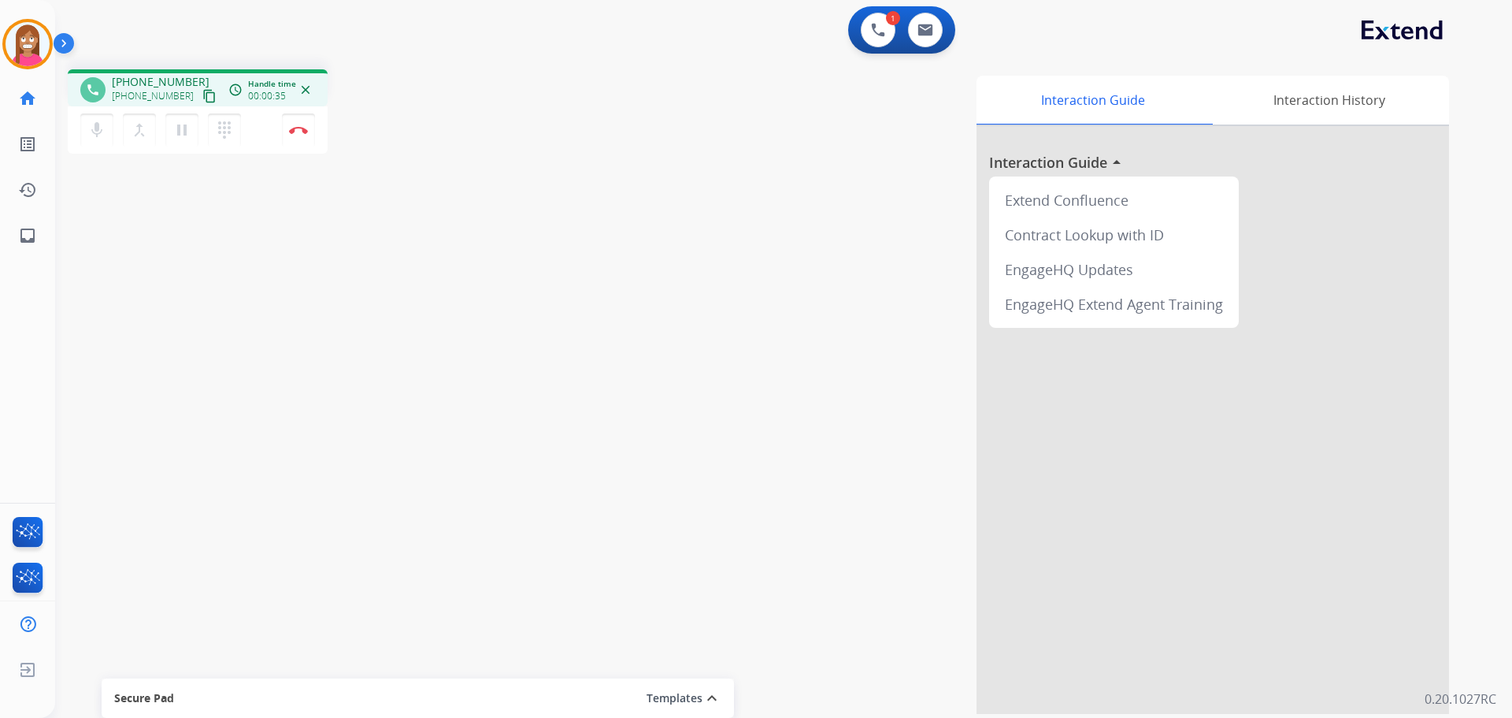
click at [202, 97] on mat-icon "content_copy" at bounding box center [209, 96] width 14 height 14
click at [299, 131] on img at bounding box center [298, 130] width 19 height 8
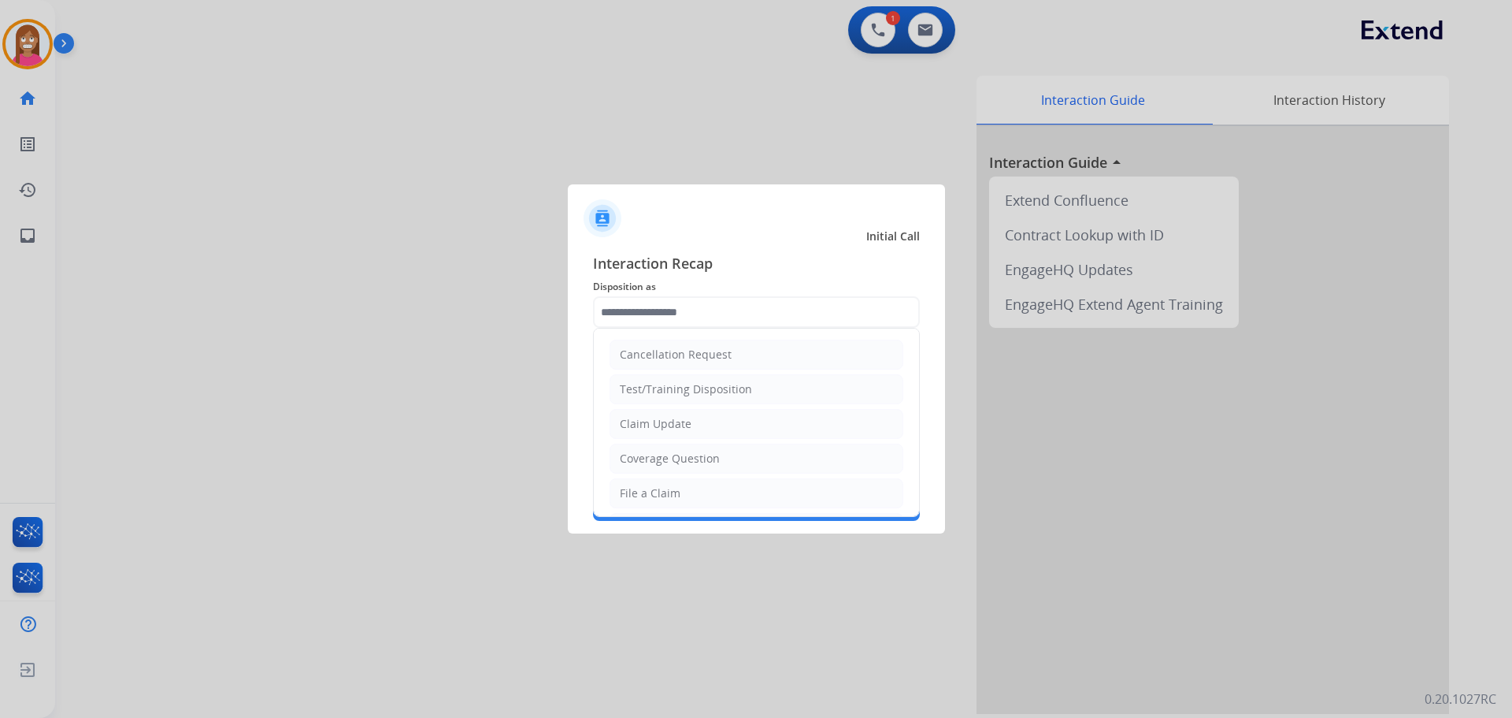
click at [662, 321] on input "text" at bounding box center [756, 312] width 327 height 32
click at [662, 344] on li "Cancellation Request" at bounding box center [757, 354] width 294 height 30
type input "**********"
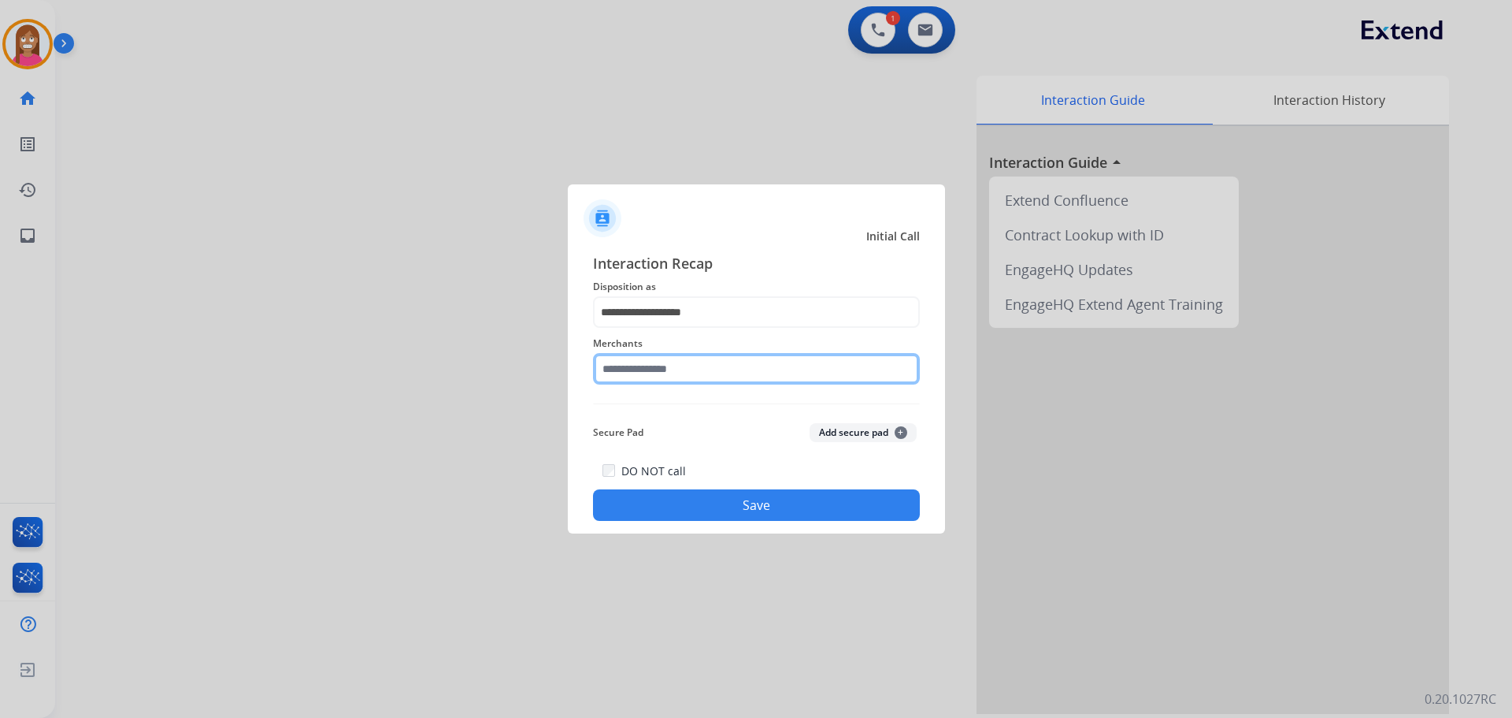
click at [657, 367] on input "text" at bounding box center [756, 369] width 327 height 32
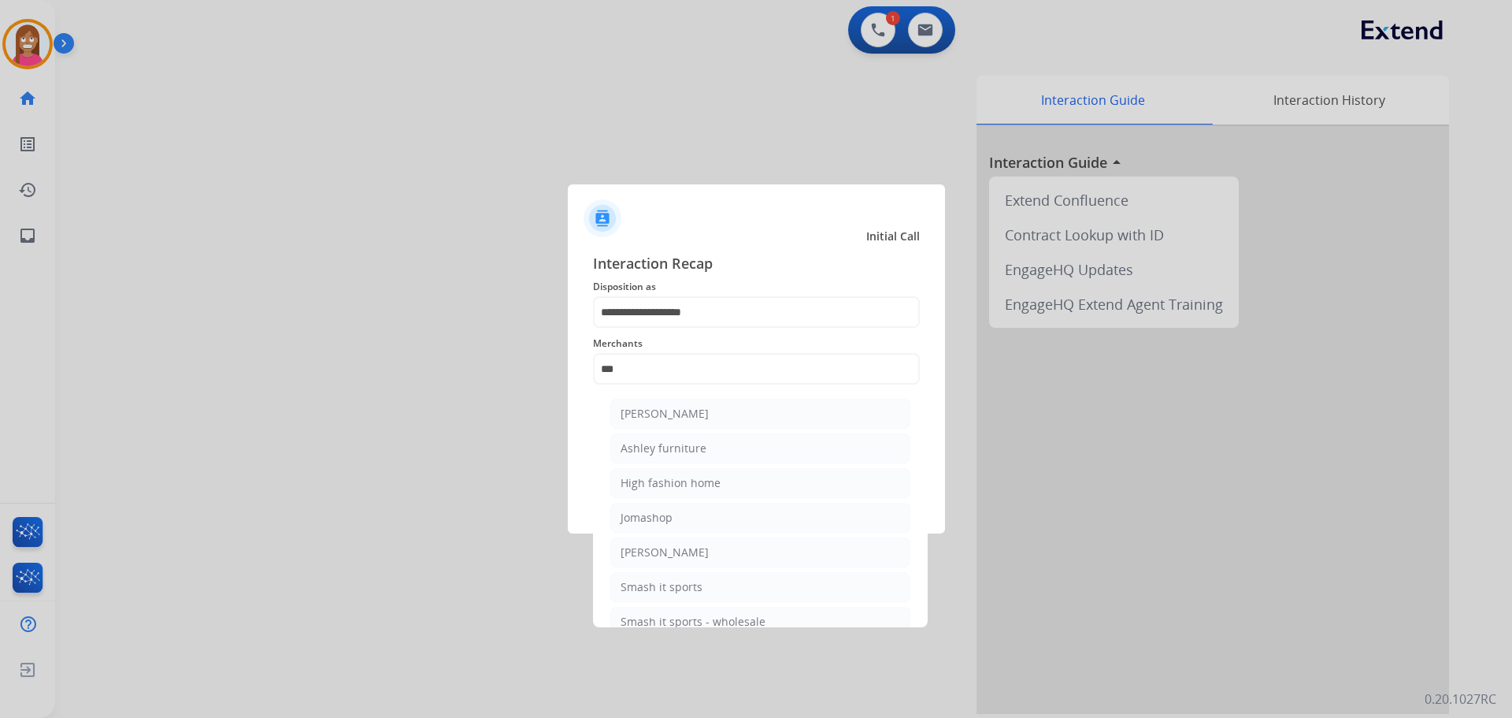
drag, startPoint x: 673, startPoint y: 441, endPoint x: 680, endPoint y: 447, distance: 10.1
click at [672, 441] on div "Ashley furniture" at bounding box center [664, 448] width 86 height 16
type input "**********"
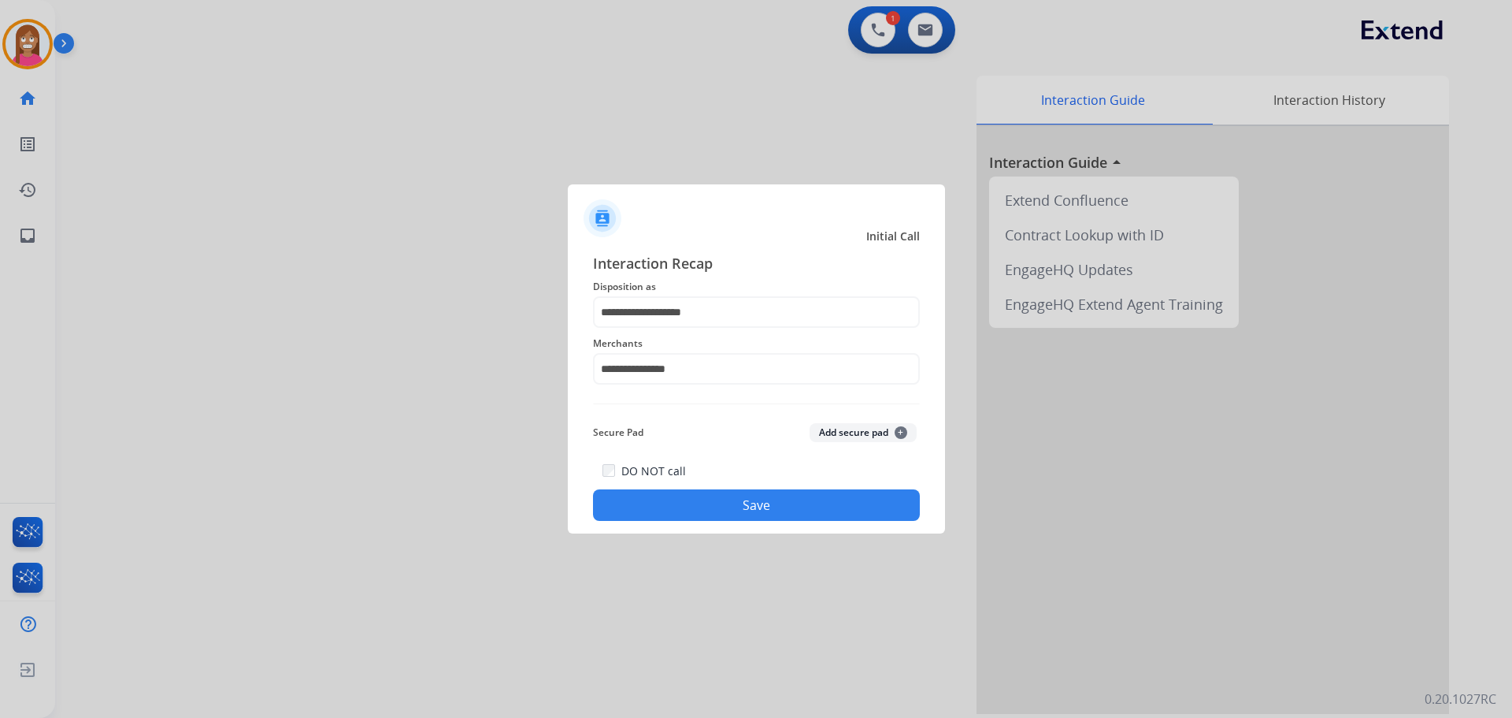
click at [715, 496] on button "Save" at bounding box center [756, 505] width 327 height 32
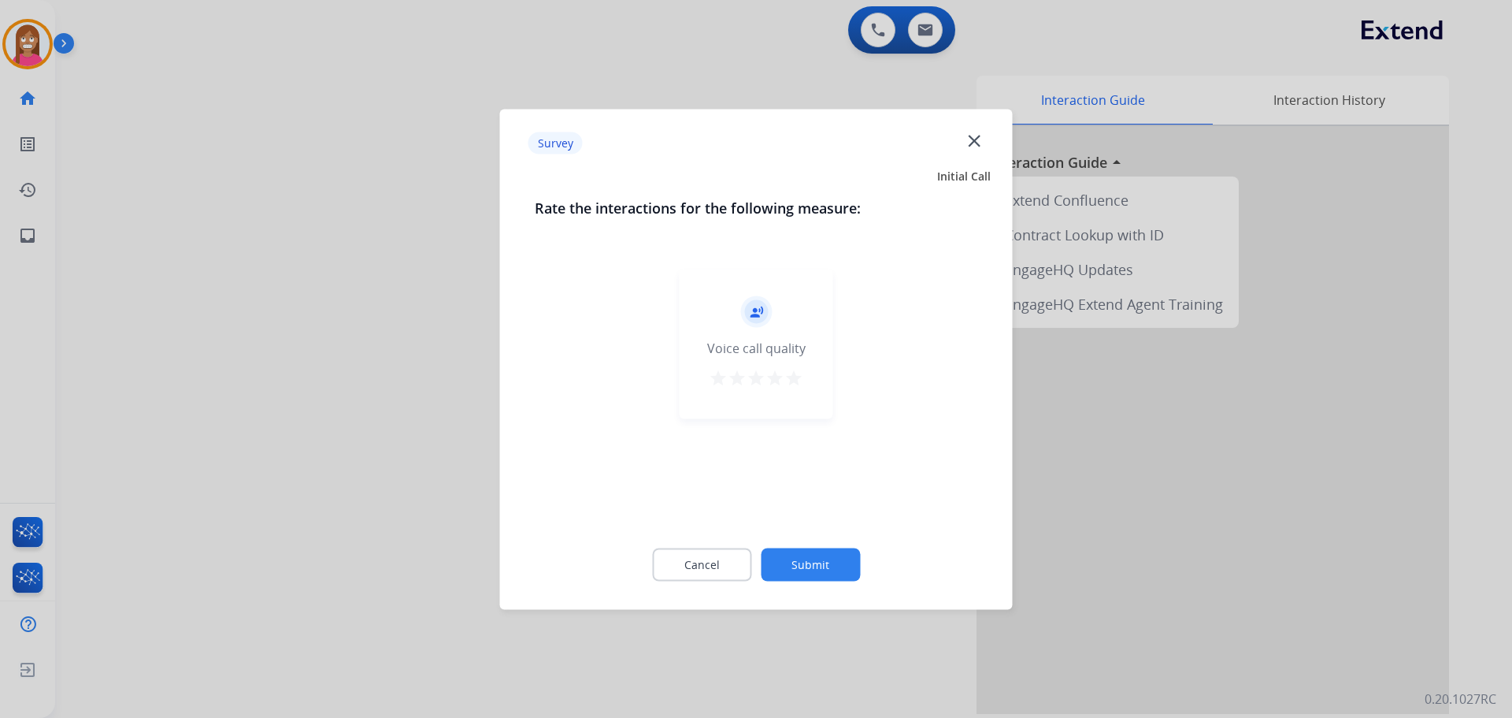
click at [970, 144] on mat-icon "close" at bounding box center [974, 140] width 20 height 20
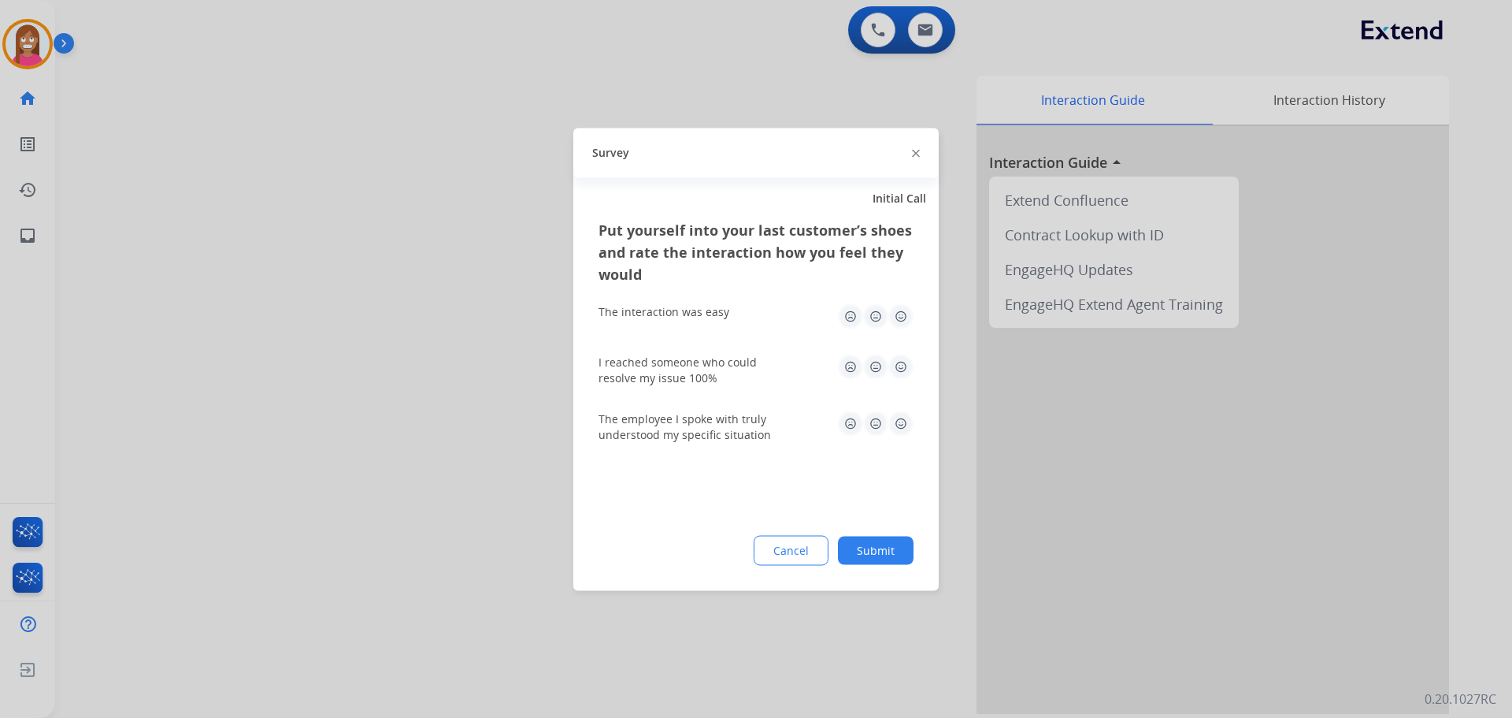
click at [919, 154] on img at bounding box center [916, 154] width 8 height 8
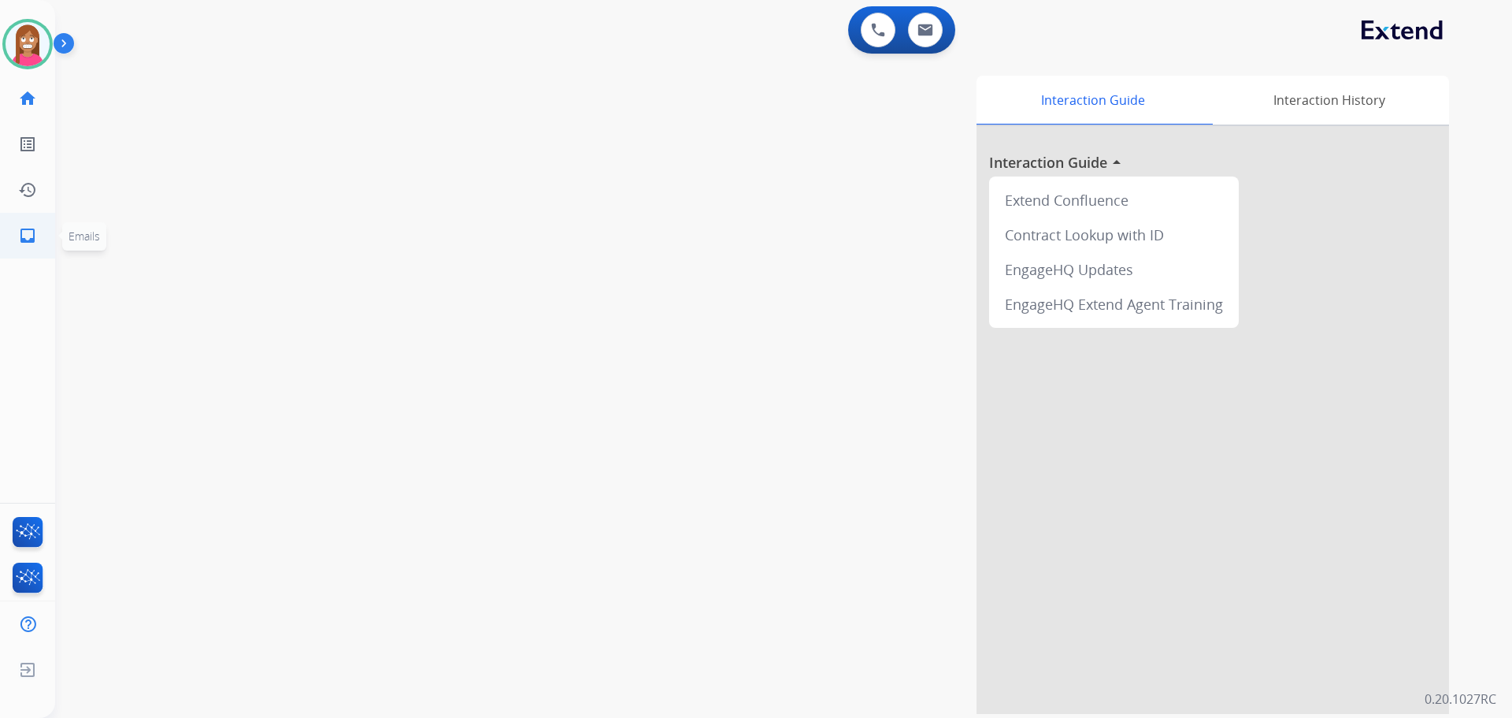
click at [36, 239] on mat-icon "inbox" at bounding box center [27, 235] width 19 height 19
select select "**********"
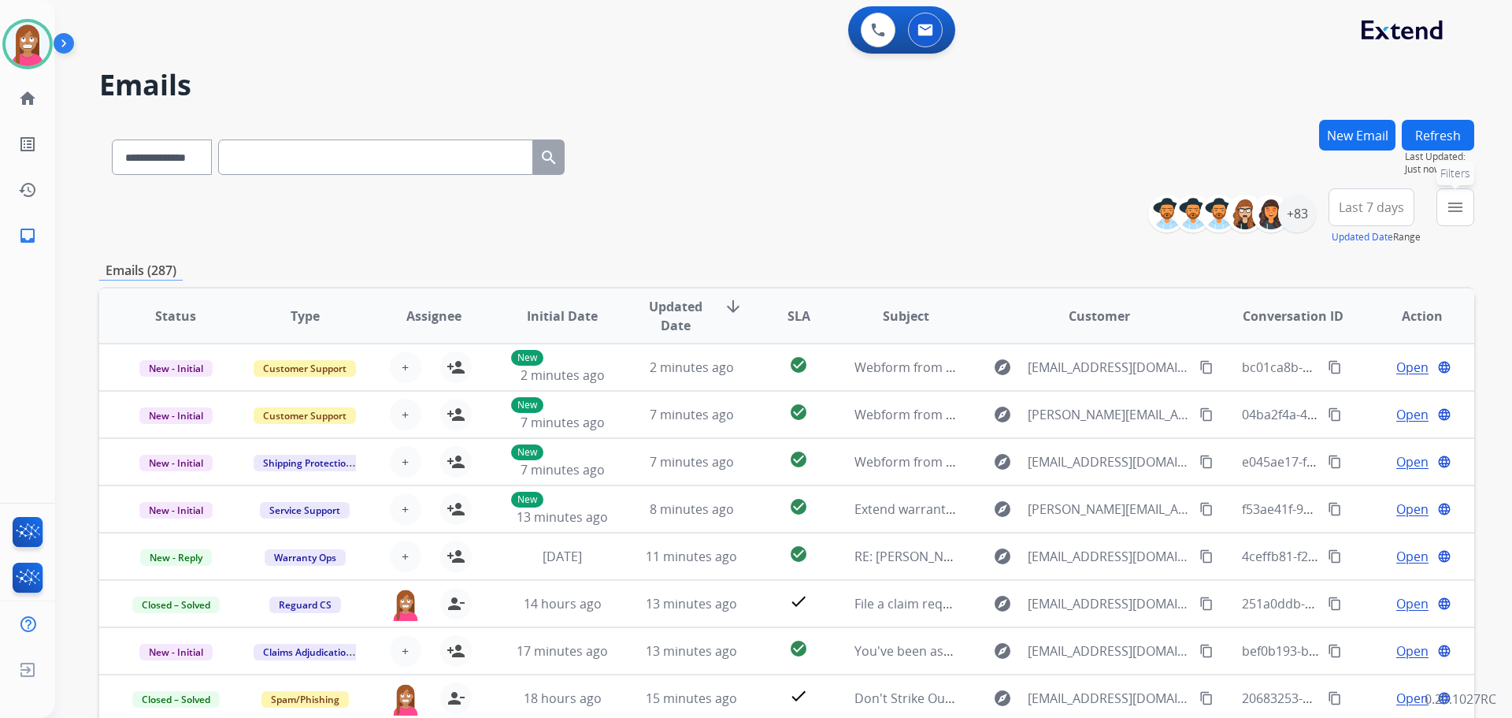
click at [1453, 206] on mat-icon "menu" at bounding box center [1455, 207] width 19 height 19
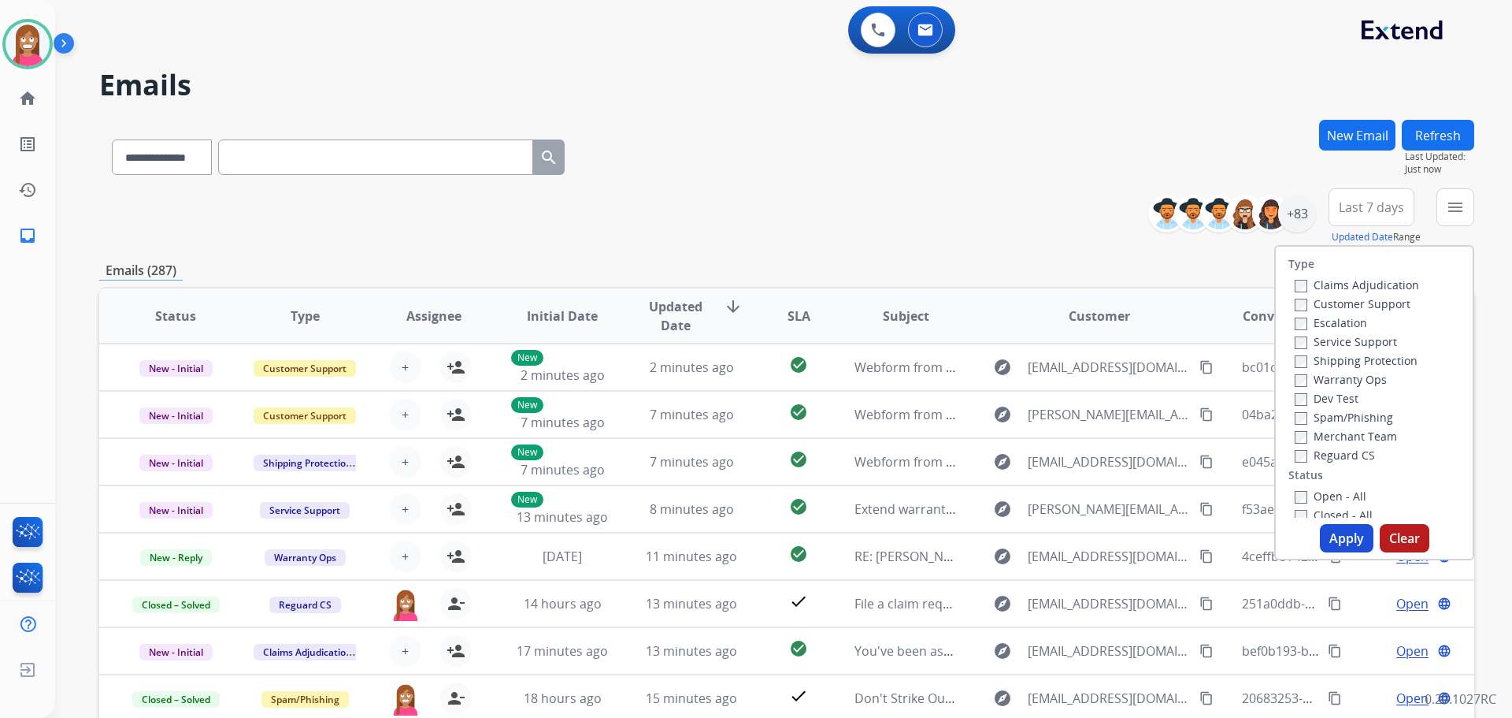
click at [1338, 306] on label "Customer Support" at bounding box center [1353, 303] width 116 height 15
click at [1330, 358] on label "Shipping Protection" at bounding box center [1356, 360] width 123 height 15
click at [1338, 457] on label "Reguard CS" at bounding box center [1335, 454] width 80 height 15
click at [1340, 492] on label "Open - All" at bounding box center [1331, 495] width 72 height 15
drag, startPoint x: 1347, startPoint y: 541, endPoint x: 1361, endPoint y: 537, distance: 14.7
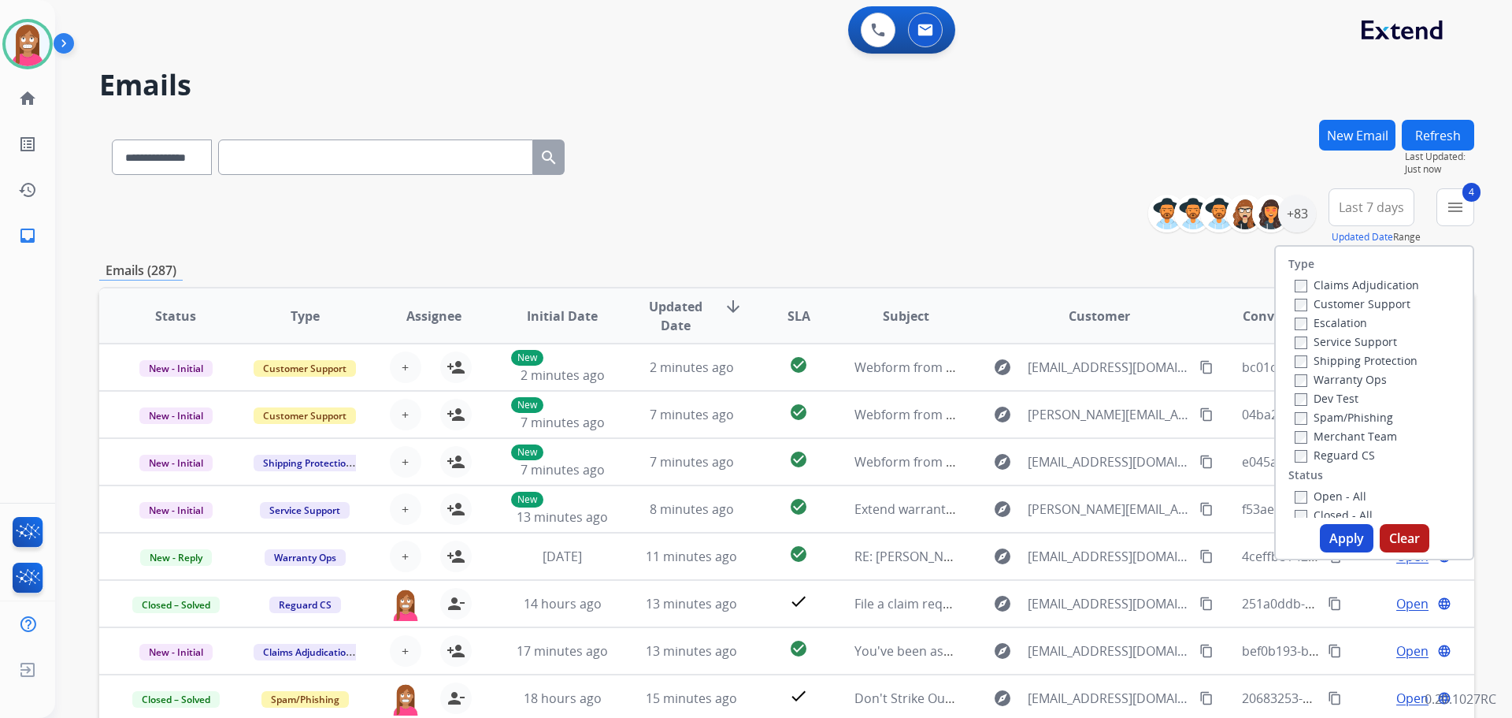
click at [1348, 539] on button "Apply" at bounding box center [1347, 538] width 54 height 28
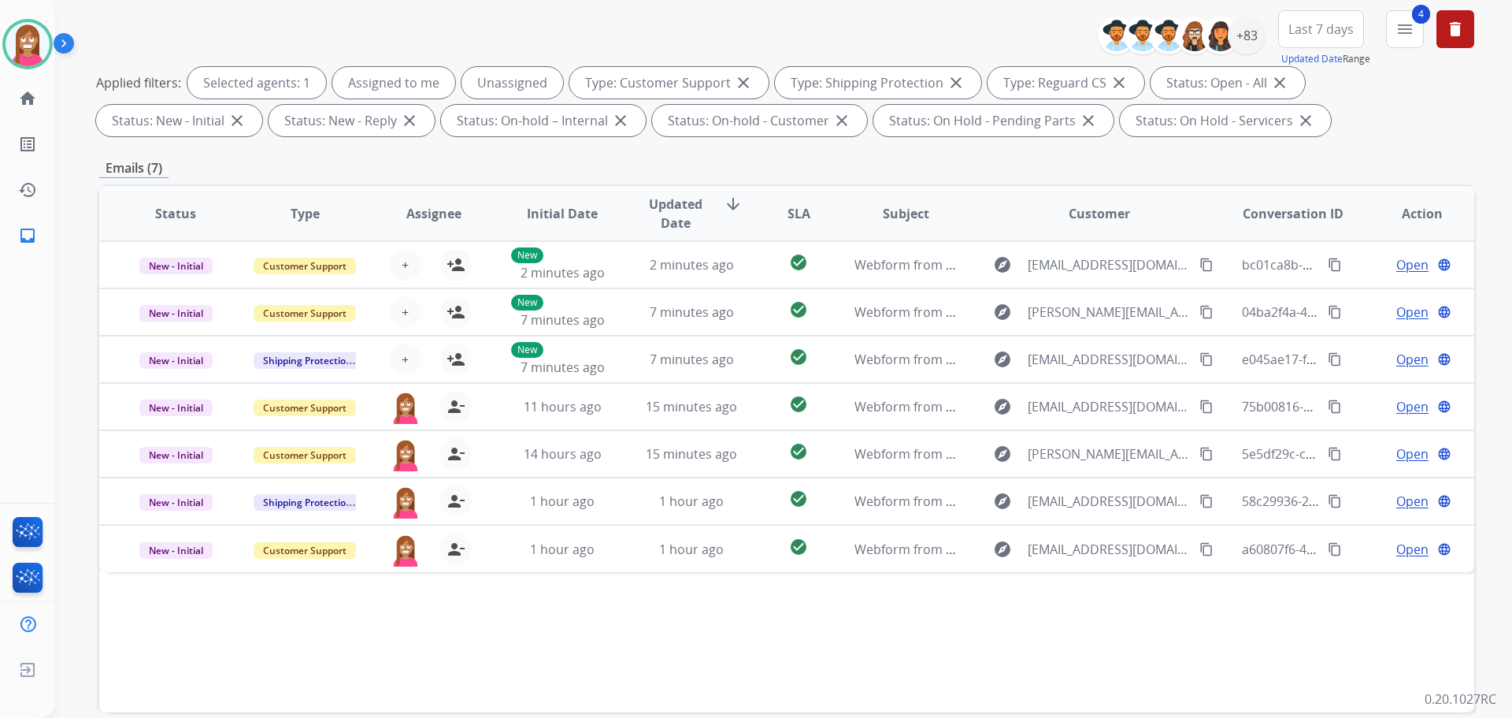
scroll to position [254, 0]
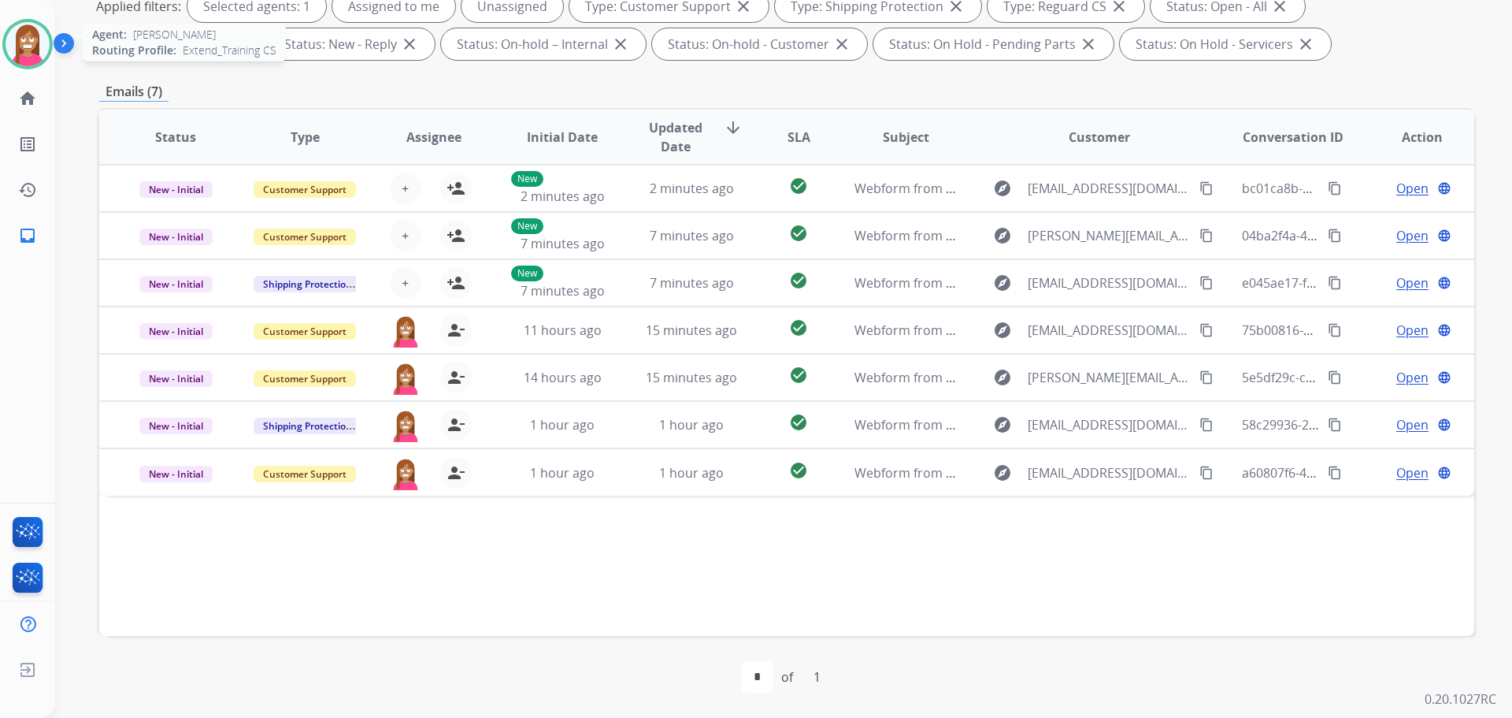
drag, startPoint x: 24, startPoint y: 28, endPoint x: 52, endPoint y: 49, distance: 35.0
click at [24, 28] on img at bounding box center [28, 44] width 44 height 44
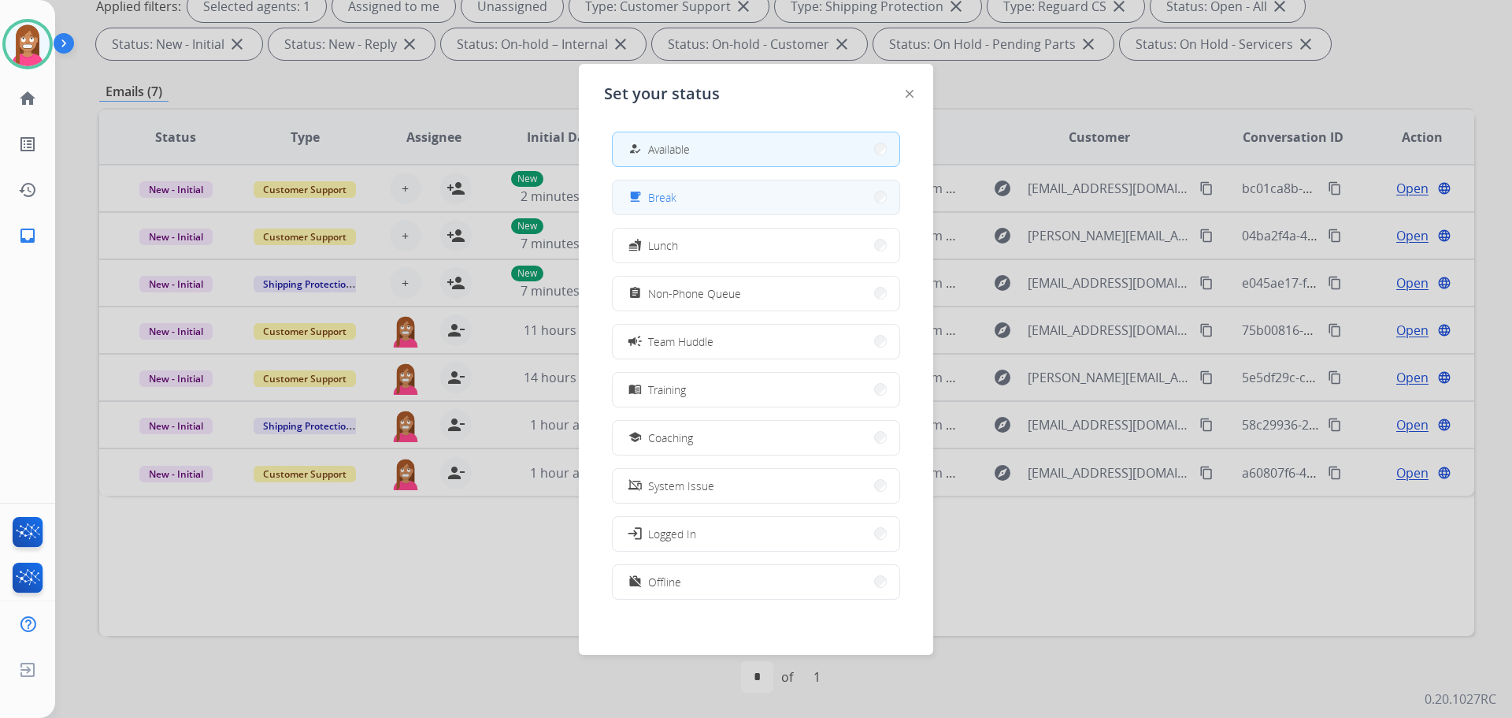
click at [651, 191] on div "free_breakfast Break" at bounding box center [650, 196] width 51 height 19
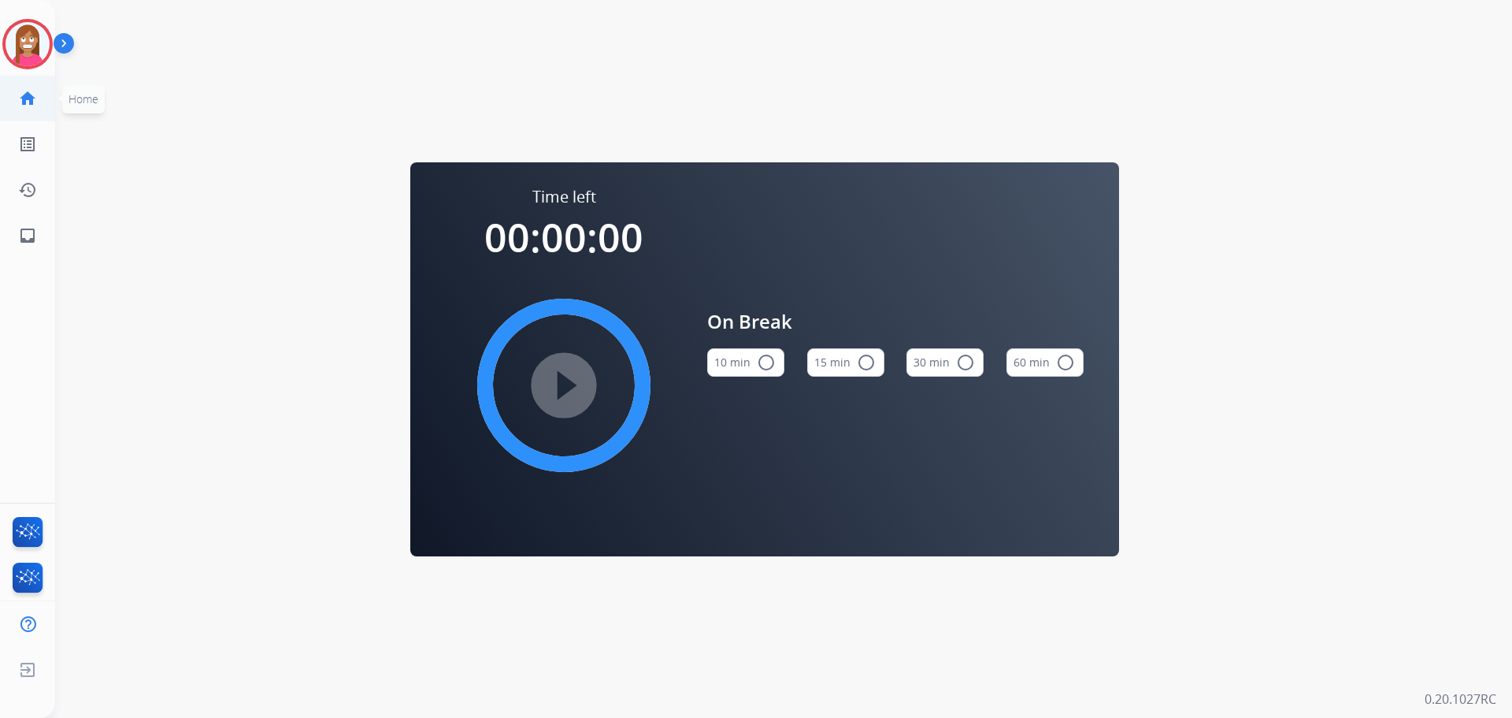
click at [27, 80] on link "home Home" at bounding box center [28, 98] width 44 height 44
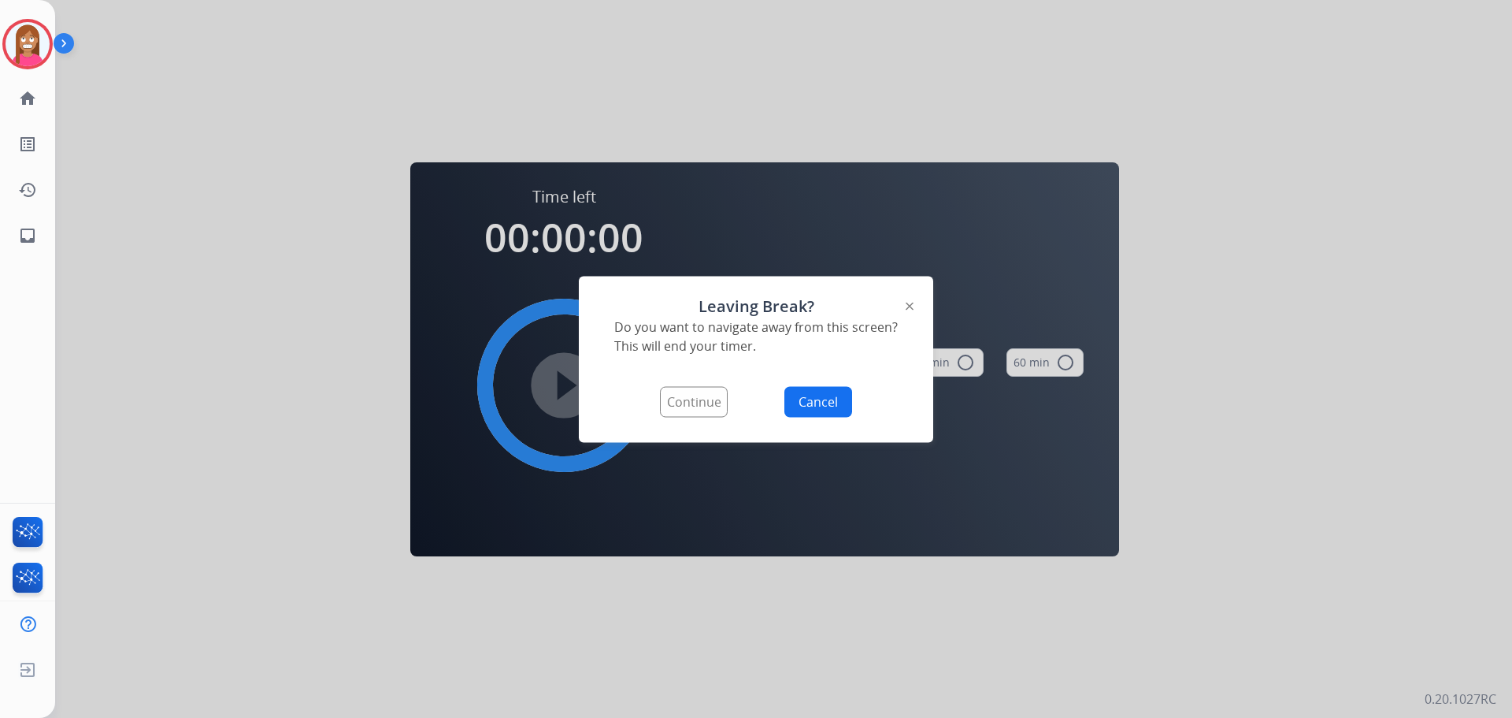
click at [713, 392] on button "Continue" at bounding box center [694, 401] width 68 height 31
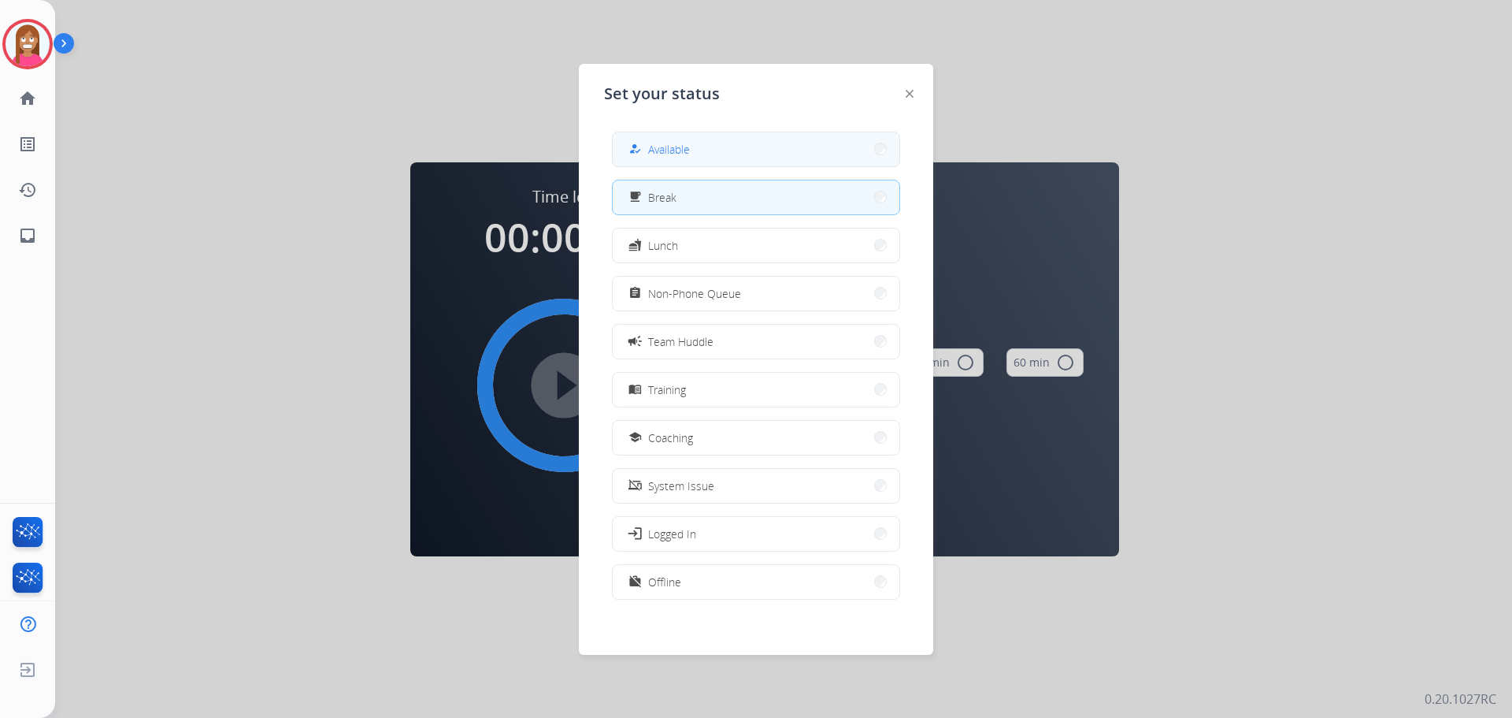
click at [686, 151] on span "Available" at bounding box center [669, 149] width 42 height 17
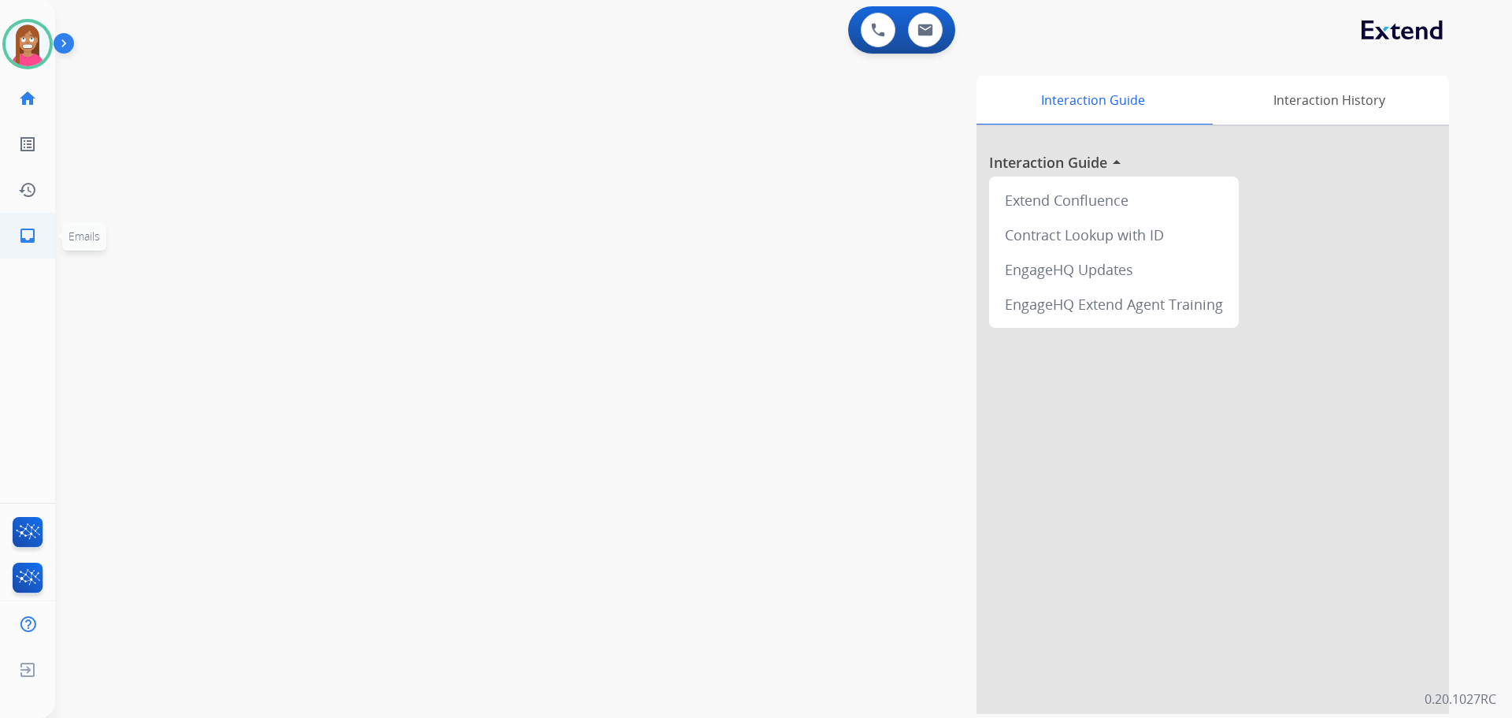
click at [33, 246] on link "inbox Emails" at bounding box center [28, 235] width 44 height 44
select select "**********"
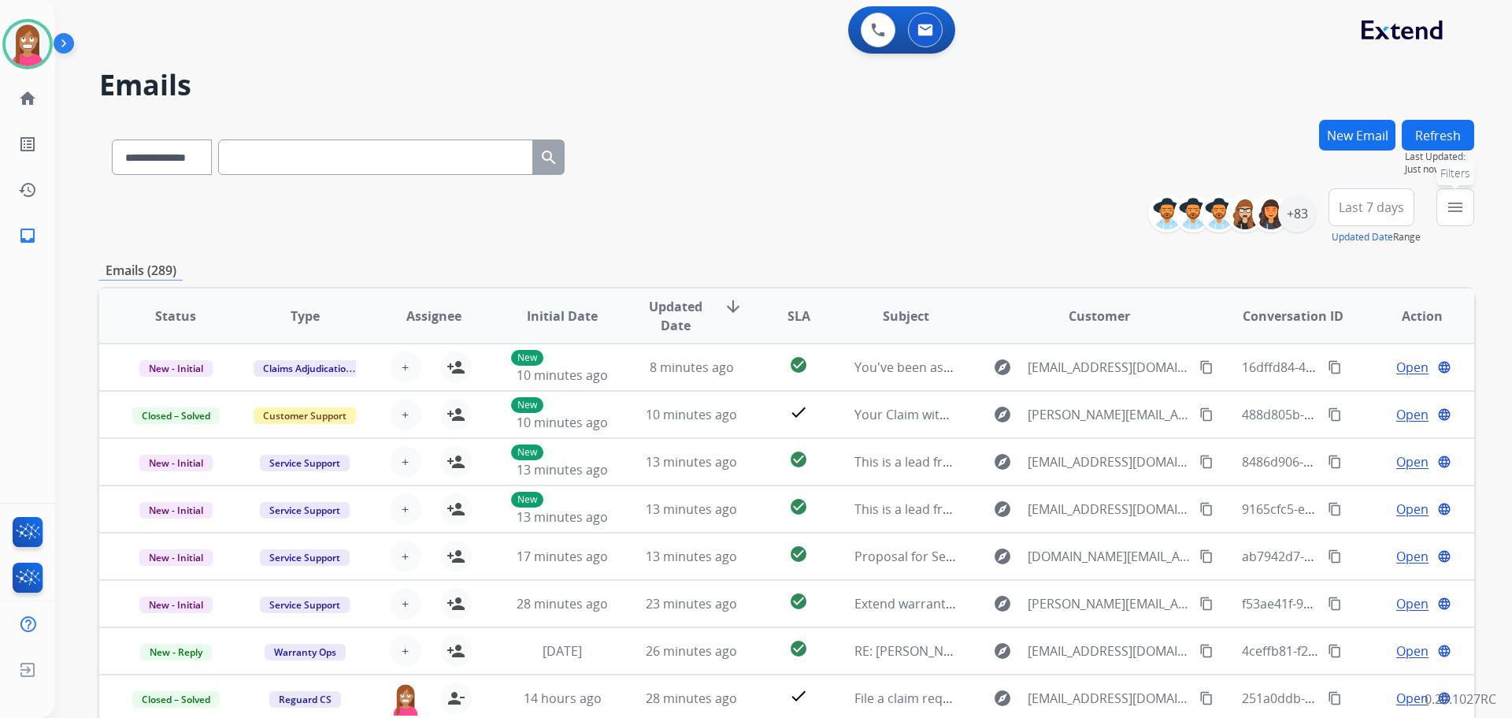
click at [1468, 223] on button "menu Filters" at bounding box center [1456, 207] width 38 height 38
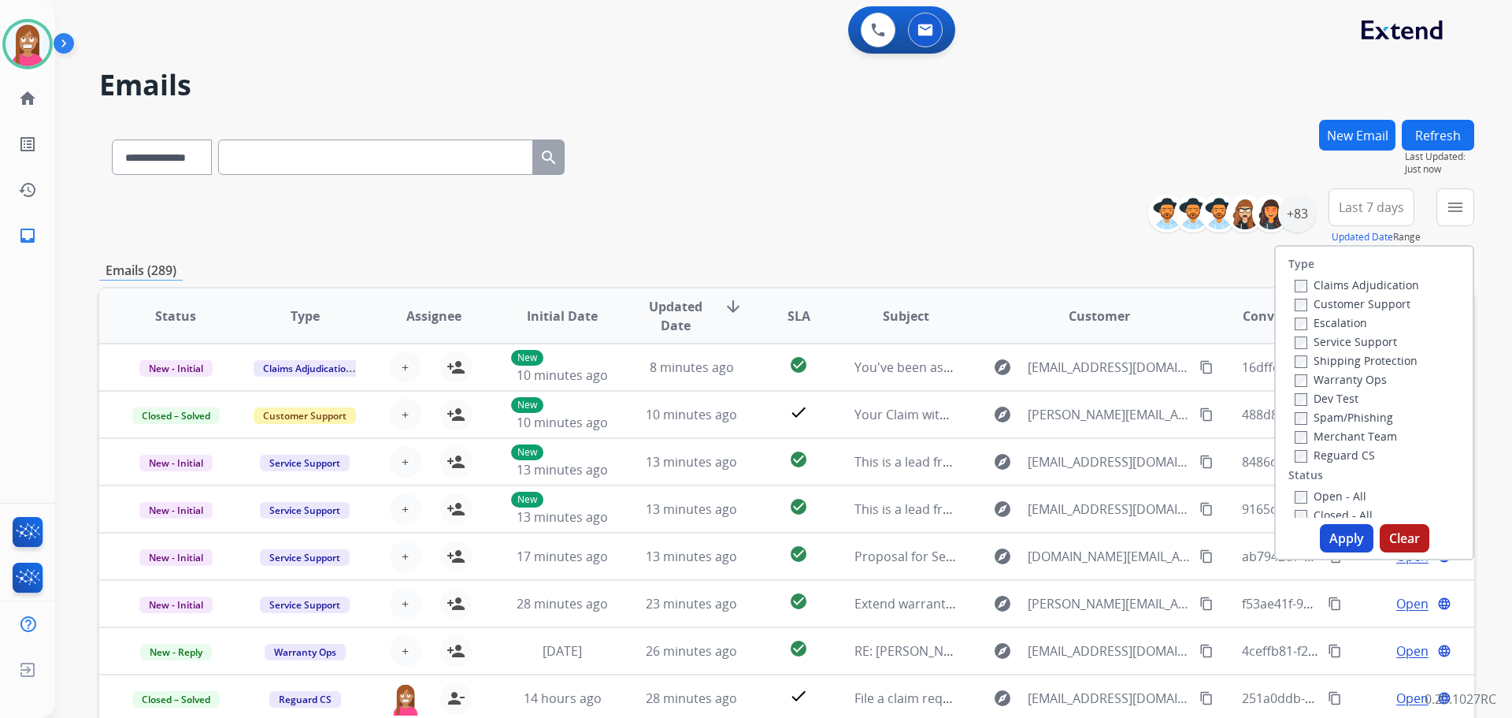
click at [1301, 304] on label "Customer Support" at bounding box center [1353, 303] width 116 height 15
click at [1307, 355] on label "Shipping Protection" at bounding box center [1356, 360] width 123 height 15
click at [1300, 456] on label "Reguard CS" at bounding box center [1335, 454] width 80 height 15
click at [1334, 531] on button "Apply" at bounding box center [1347, 538] width 54 height 28
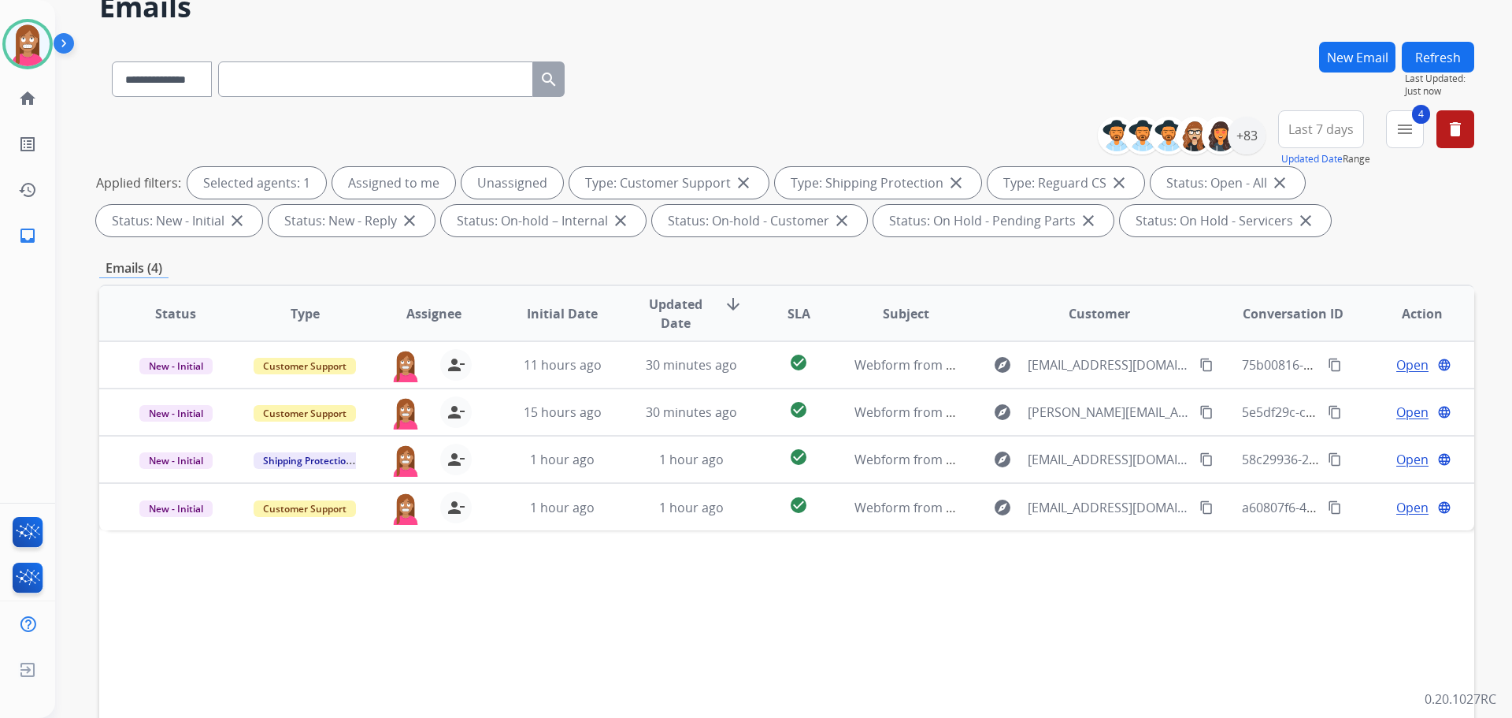
scroll to position [79, 0]
click at [22, 50] on img at bounding box center [28, 44] width 44 height 44
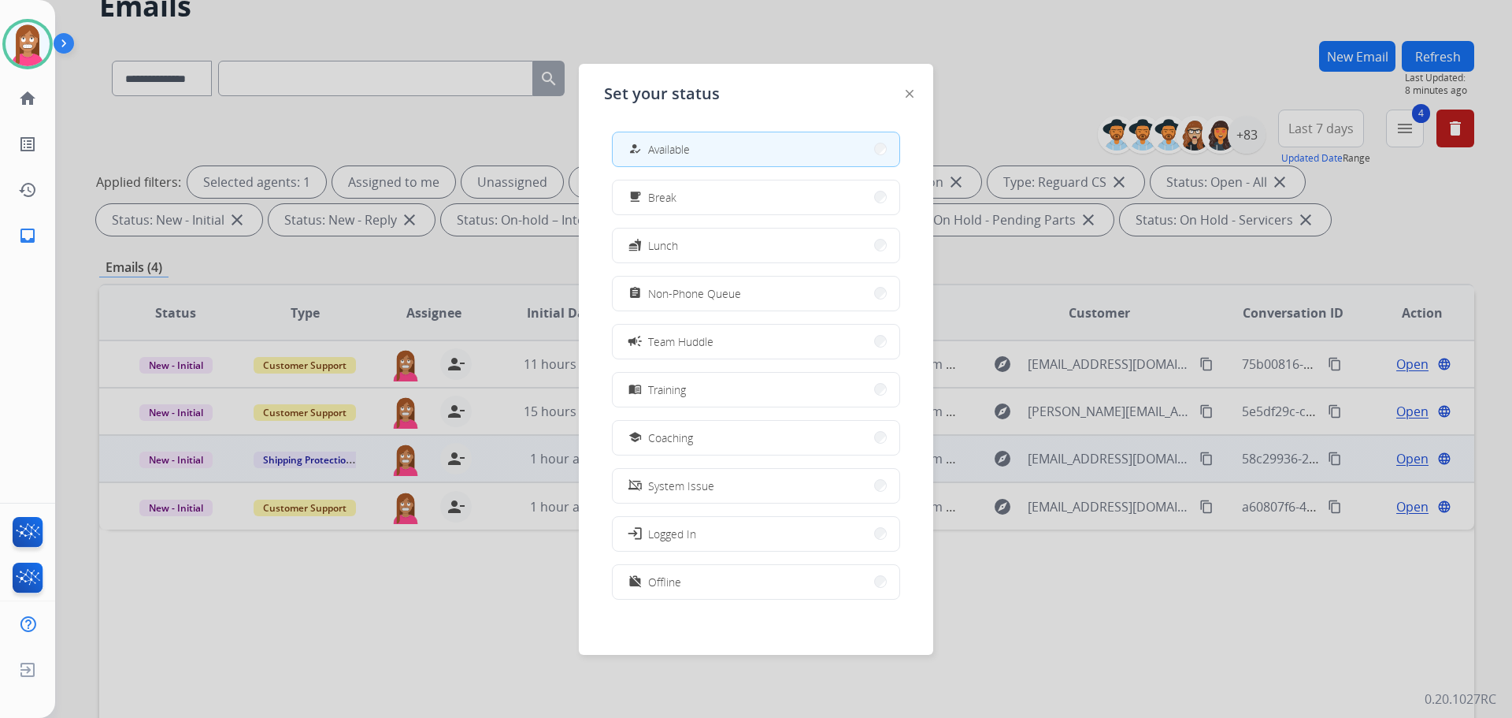
drag, startPoint x: 638, startPoint y: 441, endPoint x: 645, endPoint y: 435, distance: 9.5
click at [637, 440] on mat-icon "school" at bounding box center [635, 437] width 13 height 13
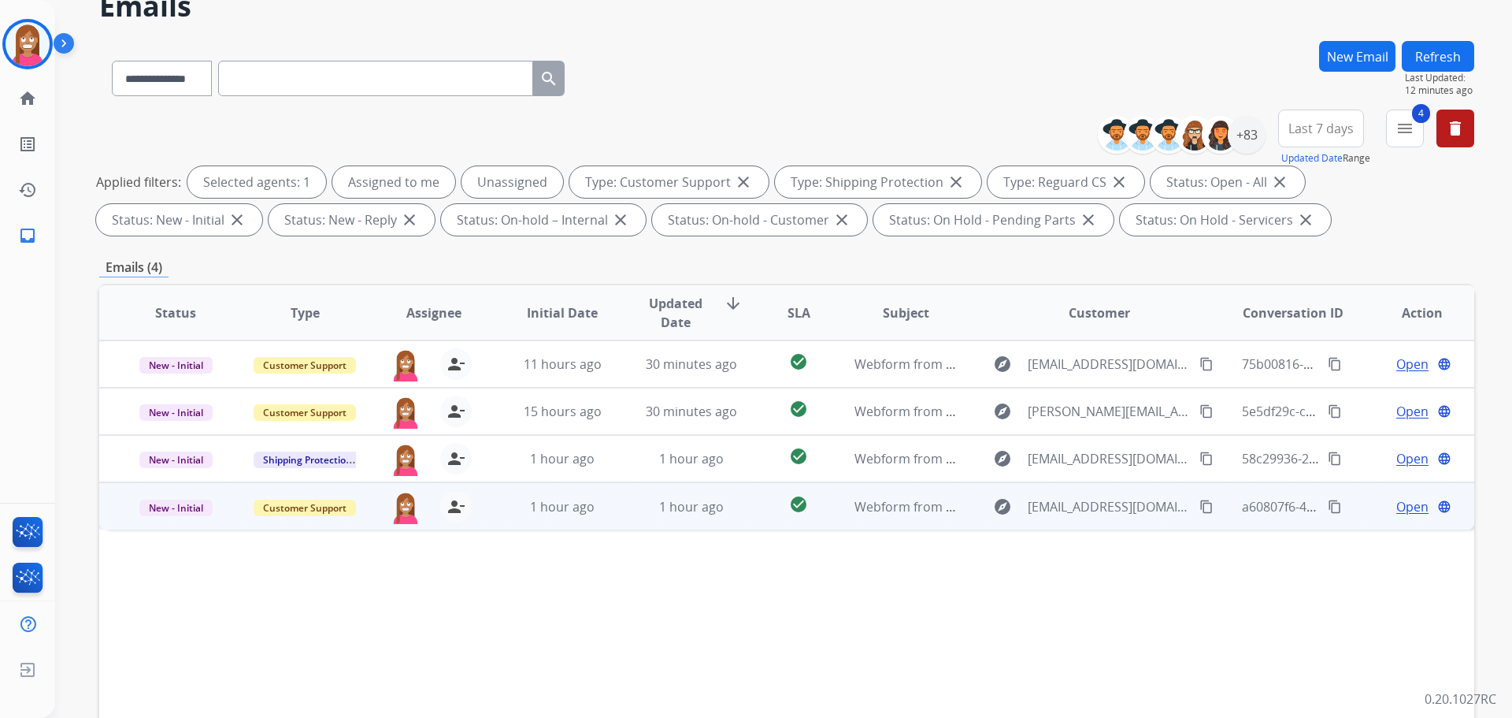
click at [618, 517] on td "1 hour ago" at bounding box center [679, 505] width 129 height 47
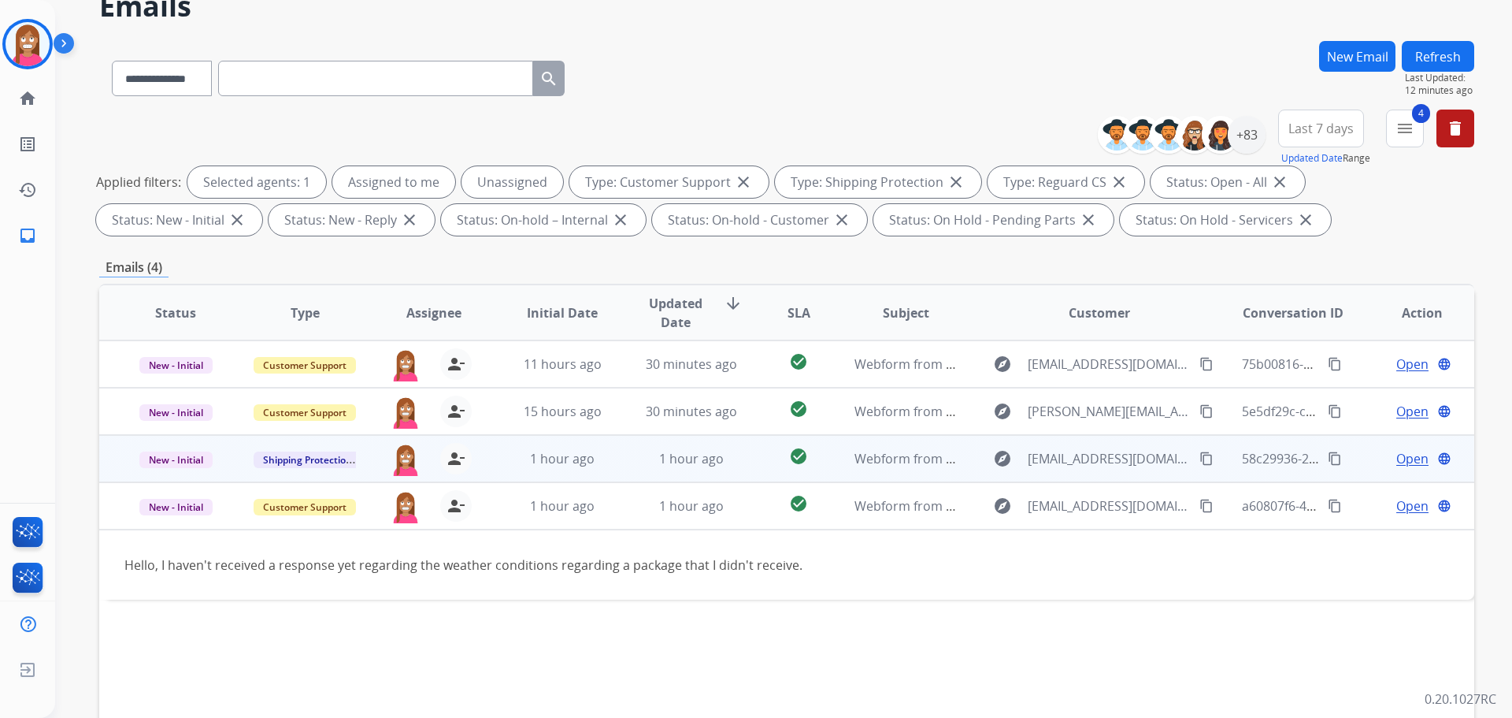
click at [603, 469] on td "1 hour ago" at bounding box center [550, 458] width 129 height 47
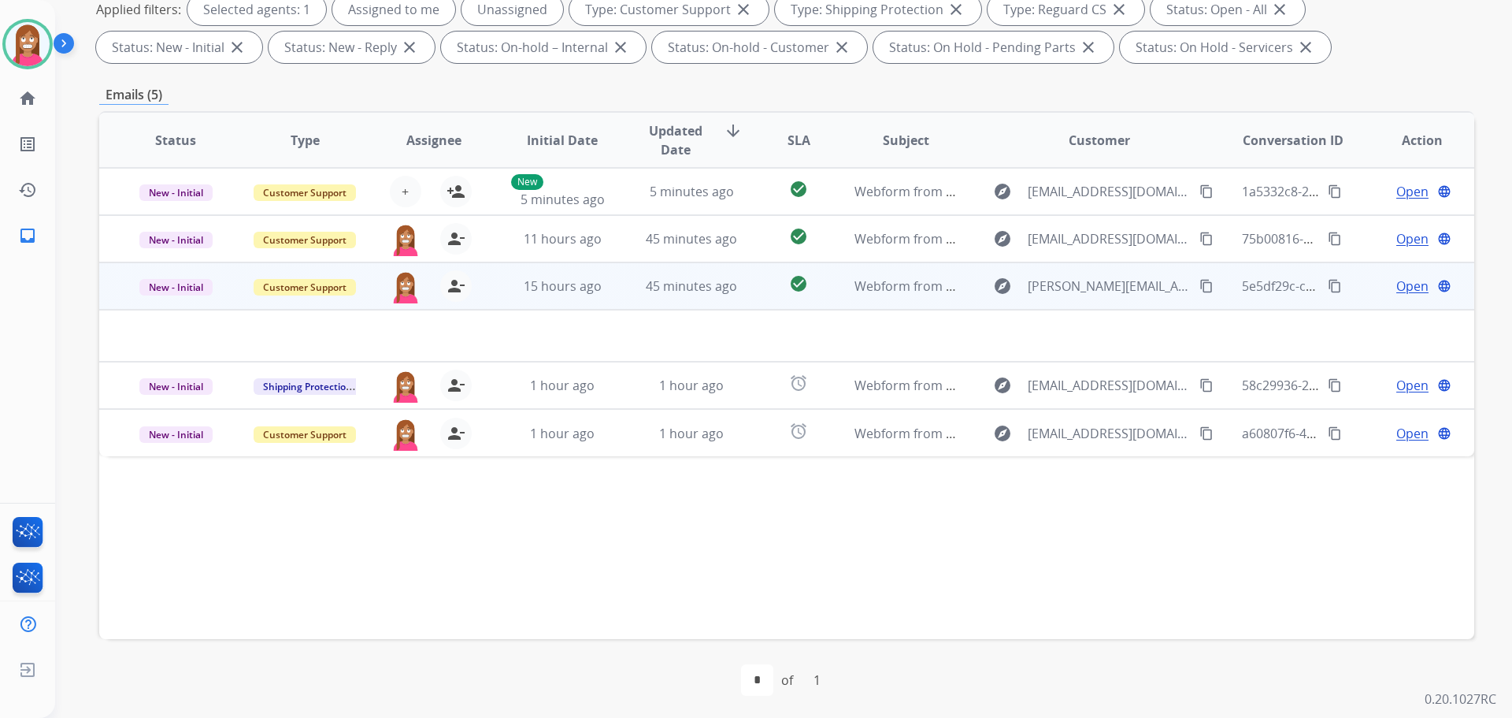
scroll to position [254, 0]
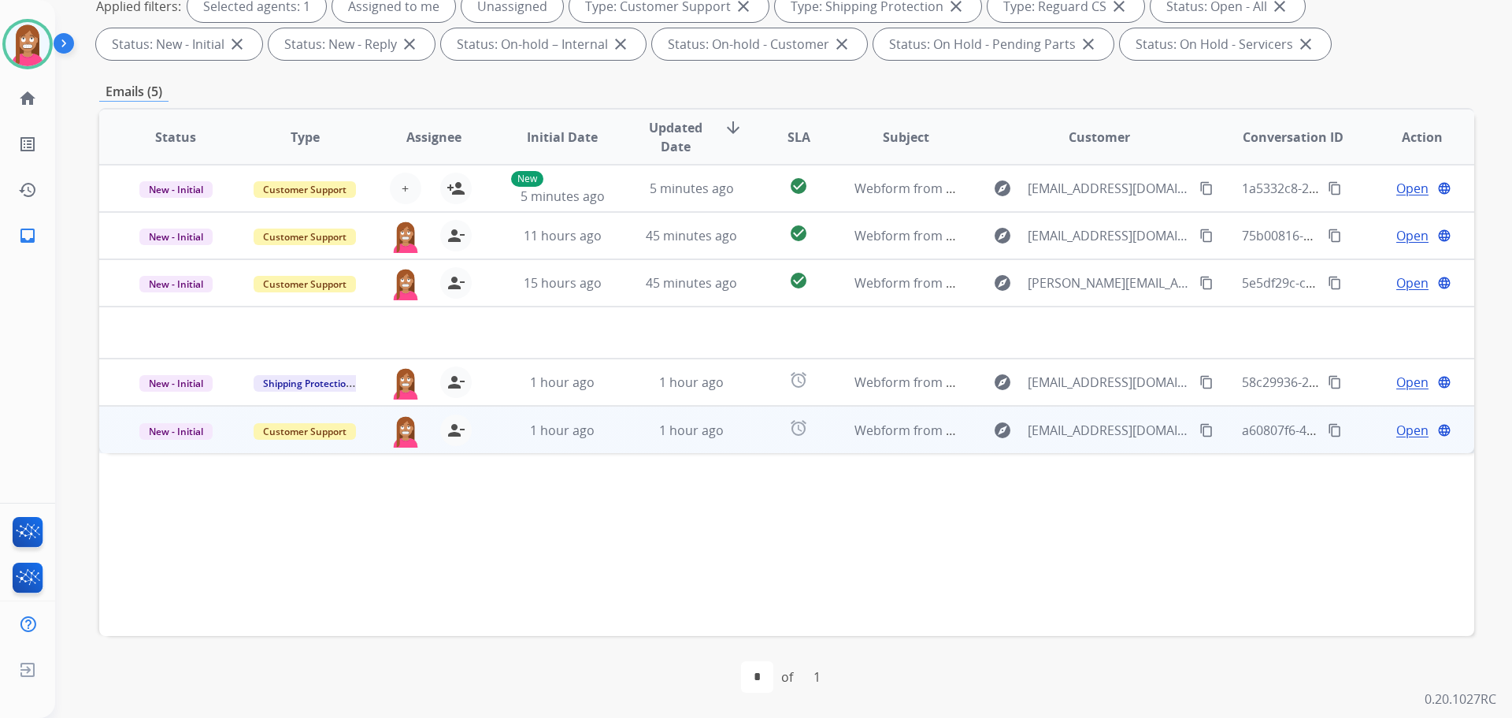
click at [615, 438] on td "1 hour ago" at bounding box center [679, 429] width 129 height 47
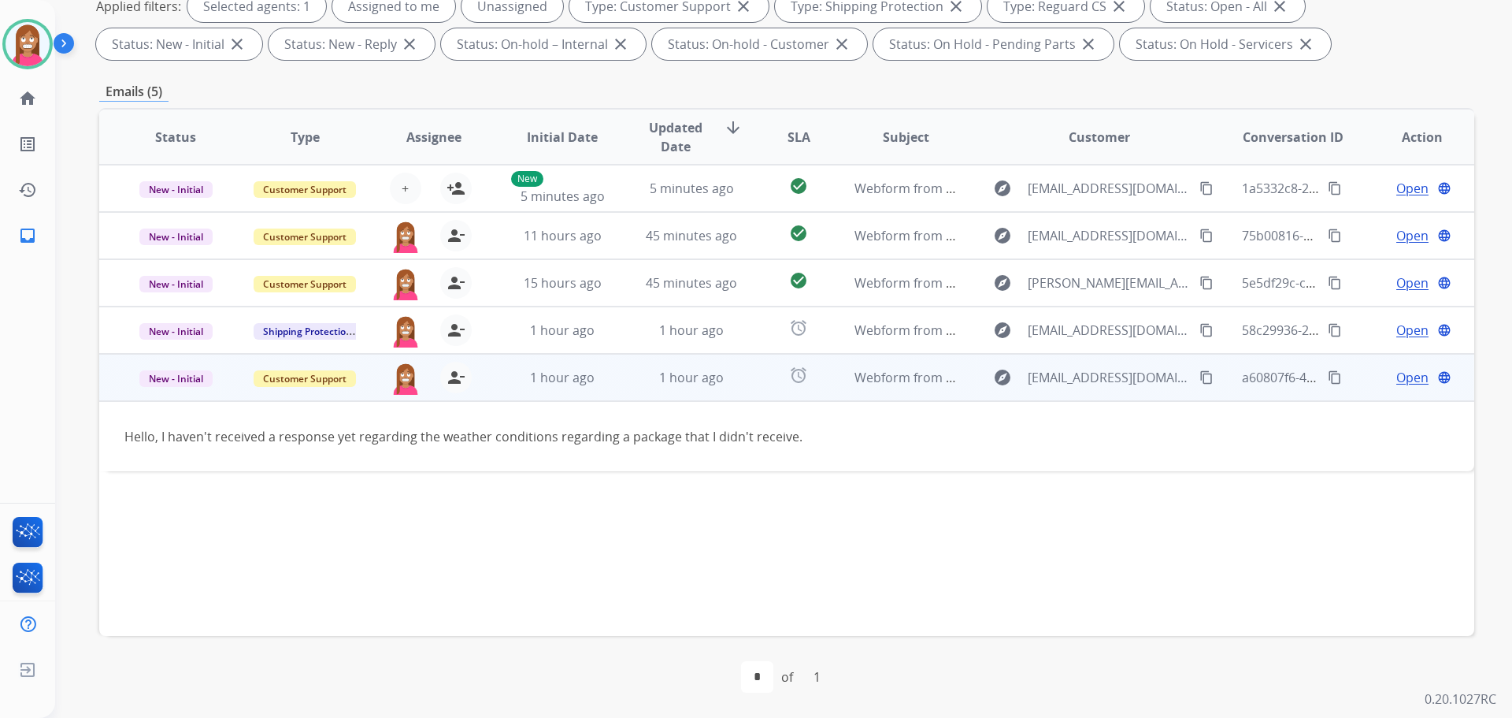
click at [1200, 374] on mat-icon "content_copy" at bounding box center [1207, 377] width 14 height 14
click at [1400, 375] on span "Open" at bounding box center [1412, 377] width 32 height 19
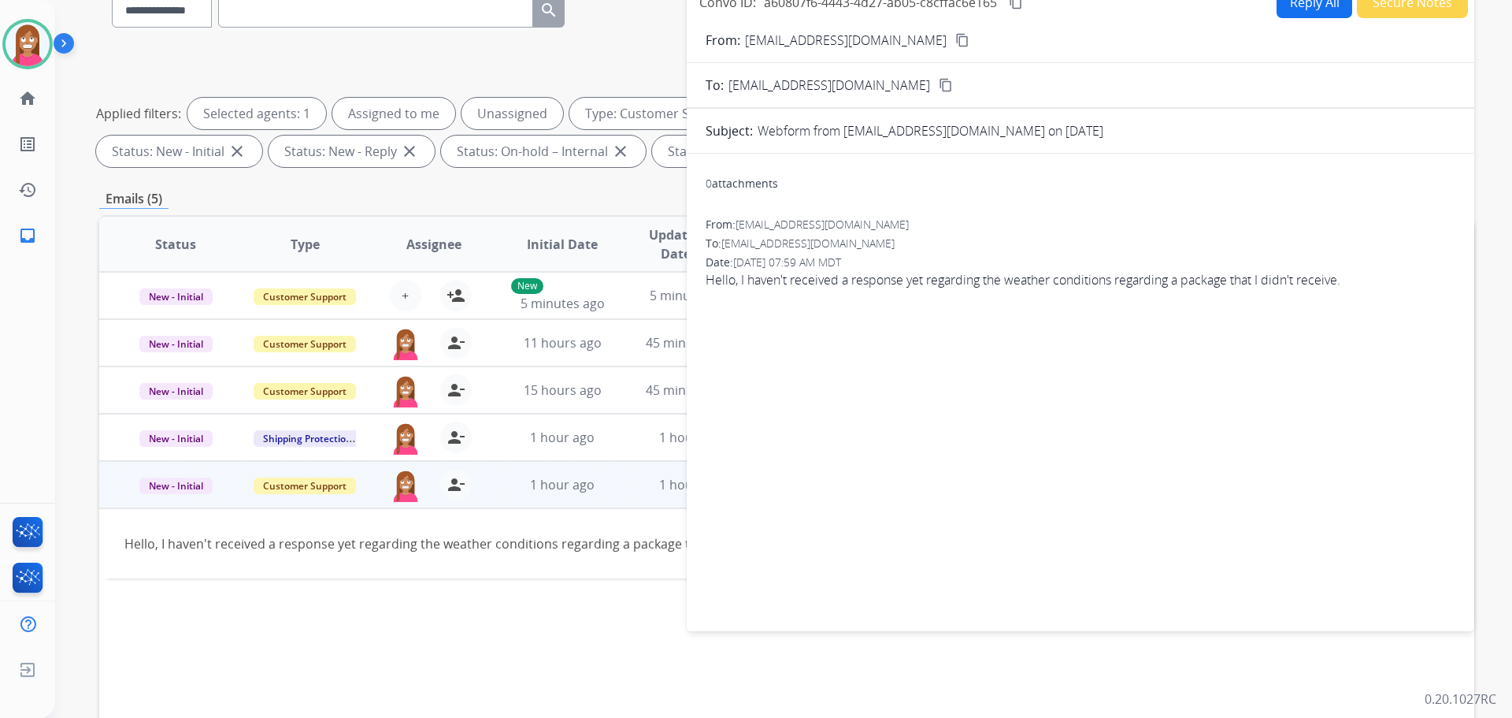
scroll to position [0, 0]
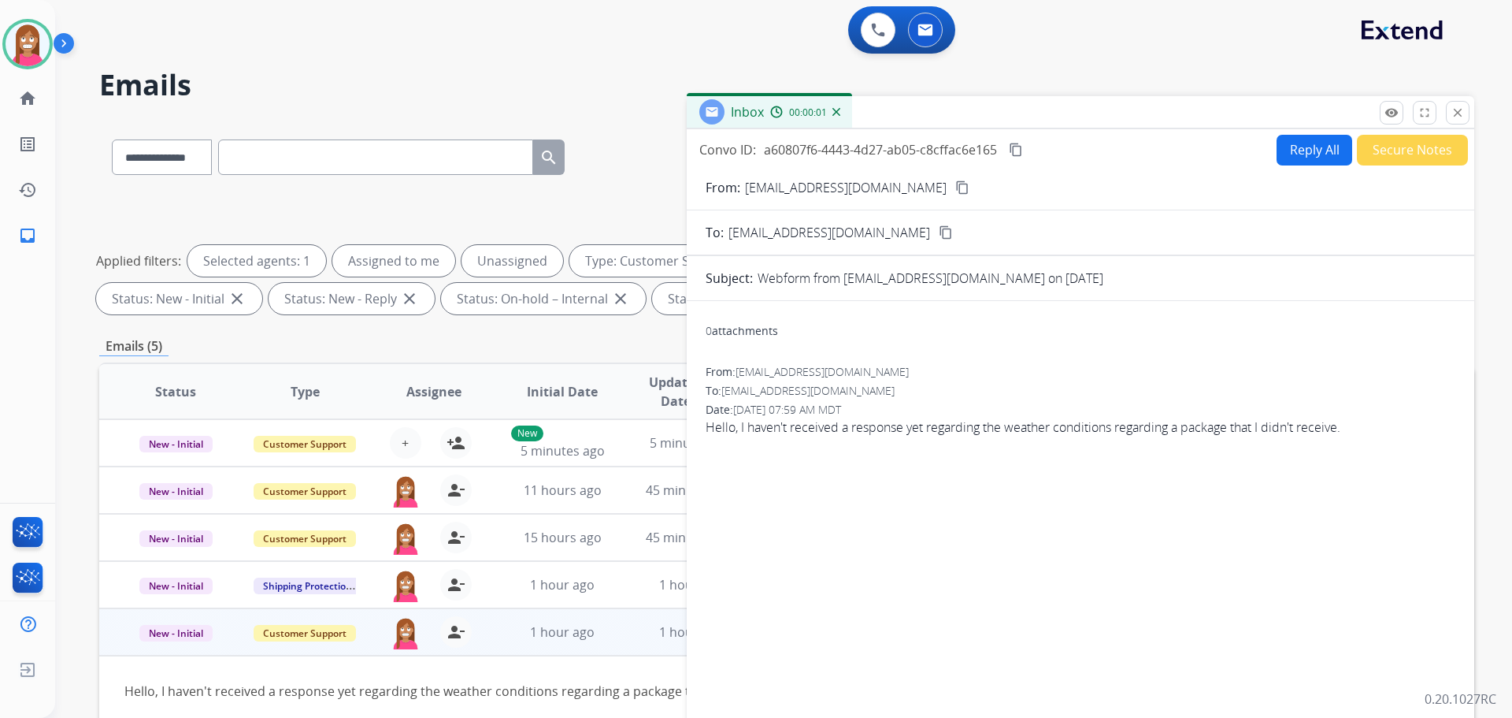
click at [1293, 160] on button "Reply All" at bounding box center [1315, 150] width 76 height 31
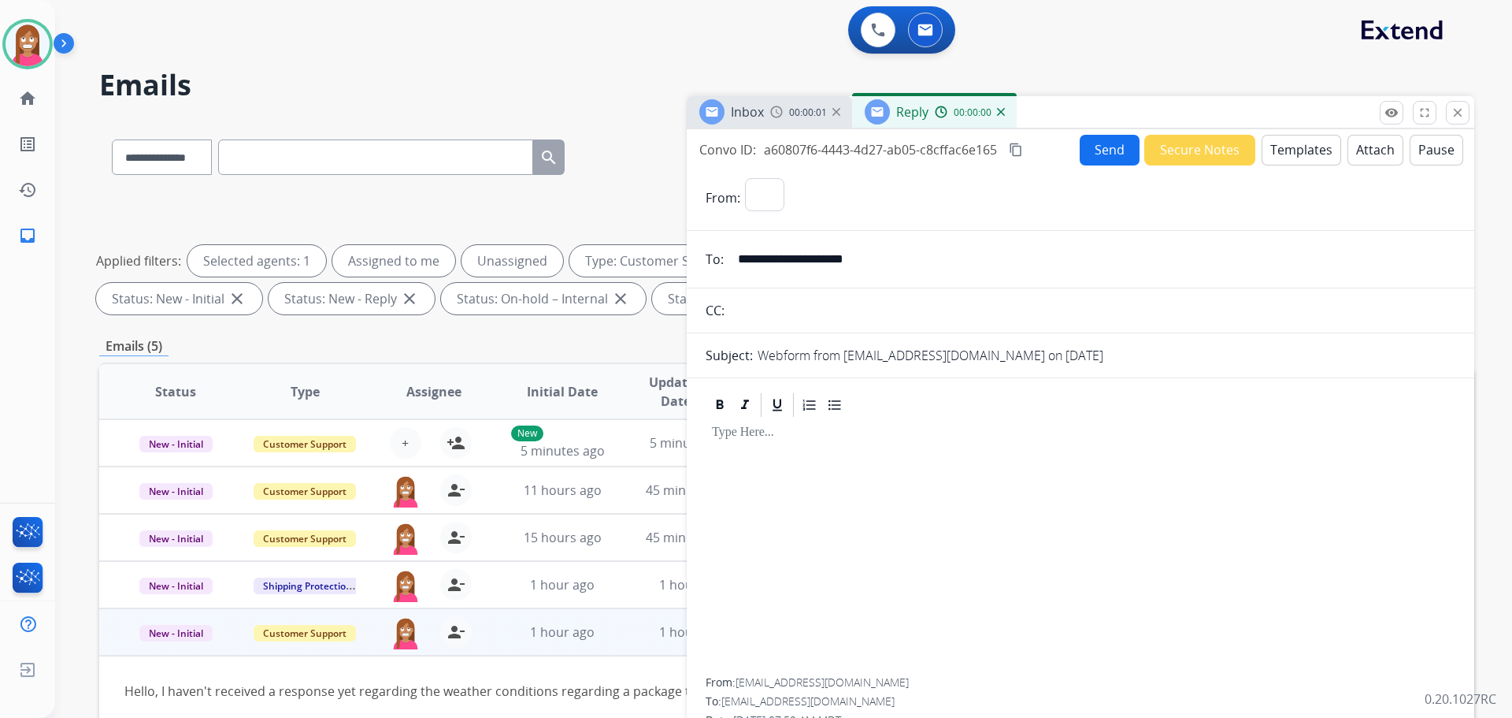
select select "**********"
click at [1316, 150] on button "Templates" at bounding box center [1302, 150] width 80 height 31
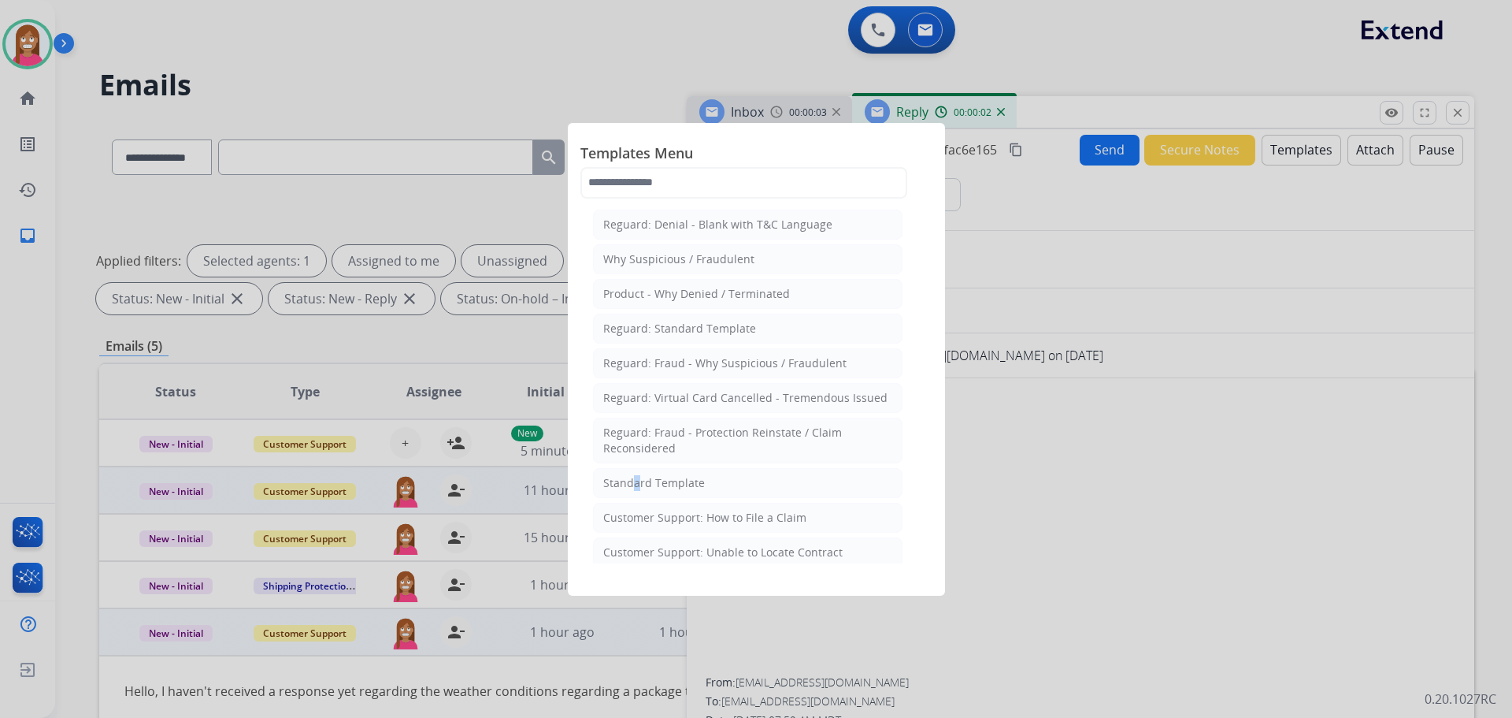
drag, startPoint x: 629, startPoint y: 482, endPoint x: 637, endPoint y: 472, distance: 12.9
click at [629, 475] on div "Standard Template" at bounding box center [654, 483] width 102 height 16
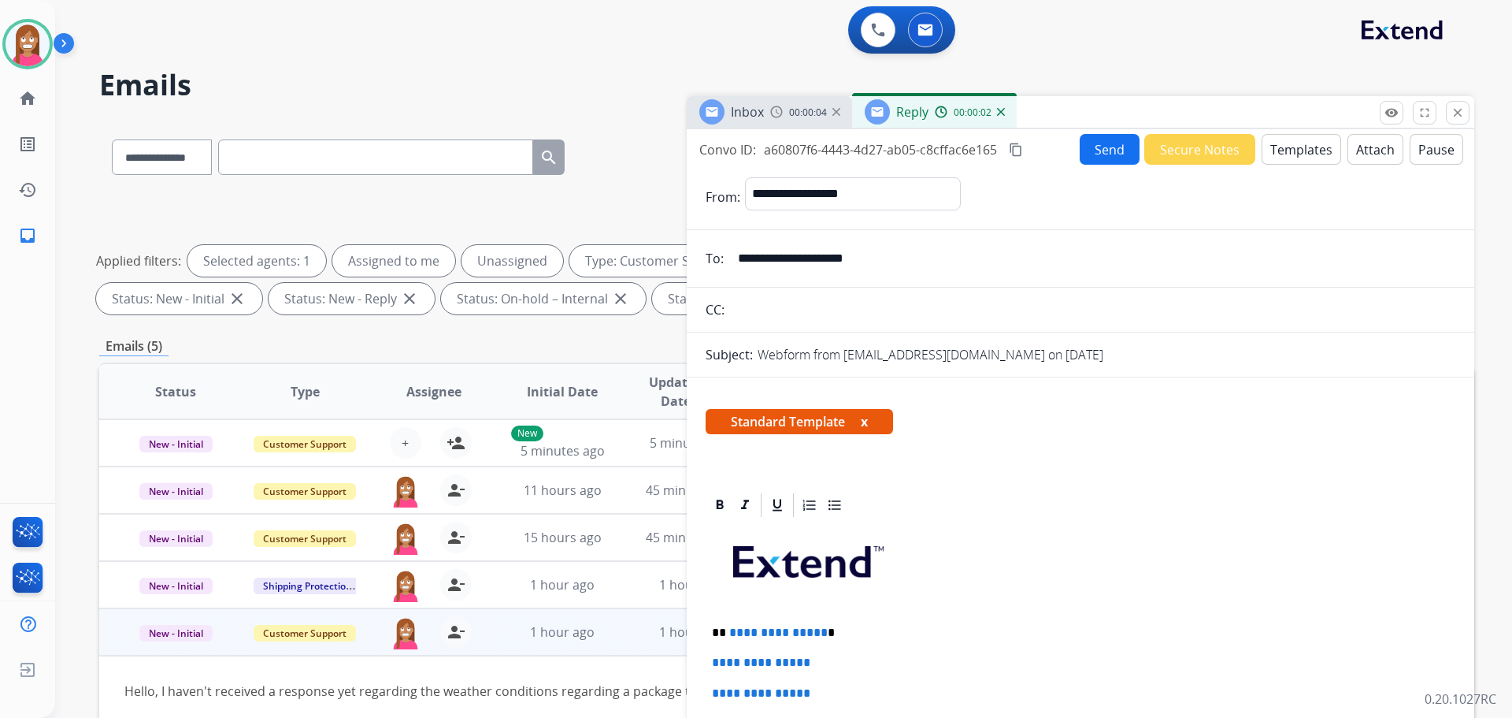
scroll to position [79, 0]
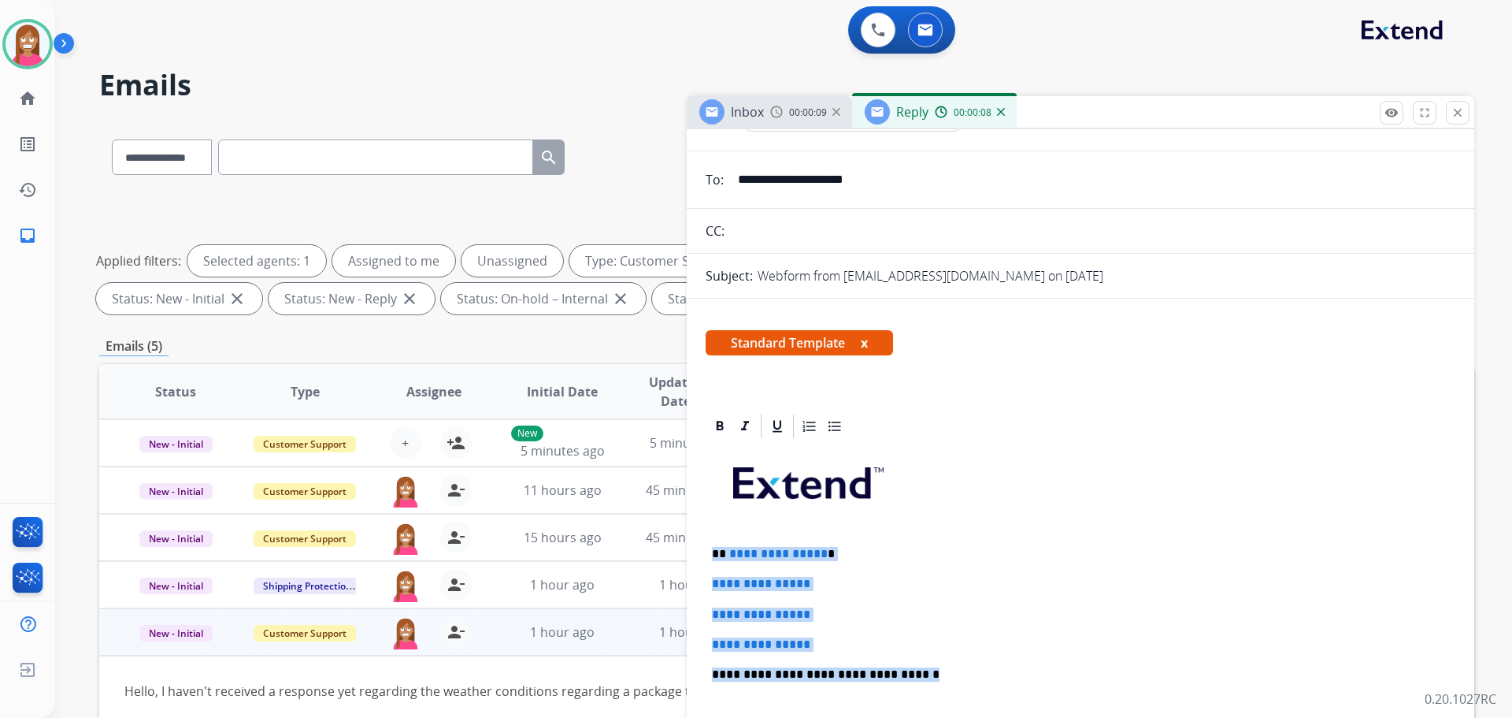
drag, startPoint x: 911, startPoint y: 672, endPoint x: 711, endPoint y: 551, distance: 233.5
click at [711, 551] on div "**********" at bounding box center [1081, 711] width 750 height 542
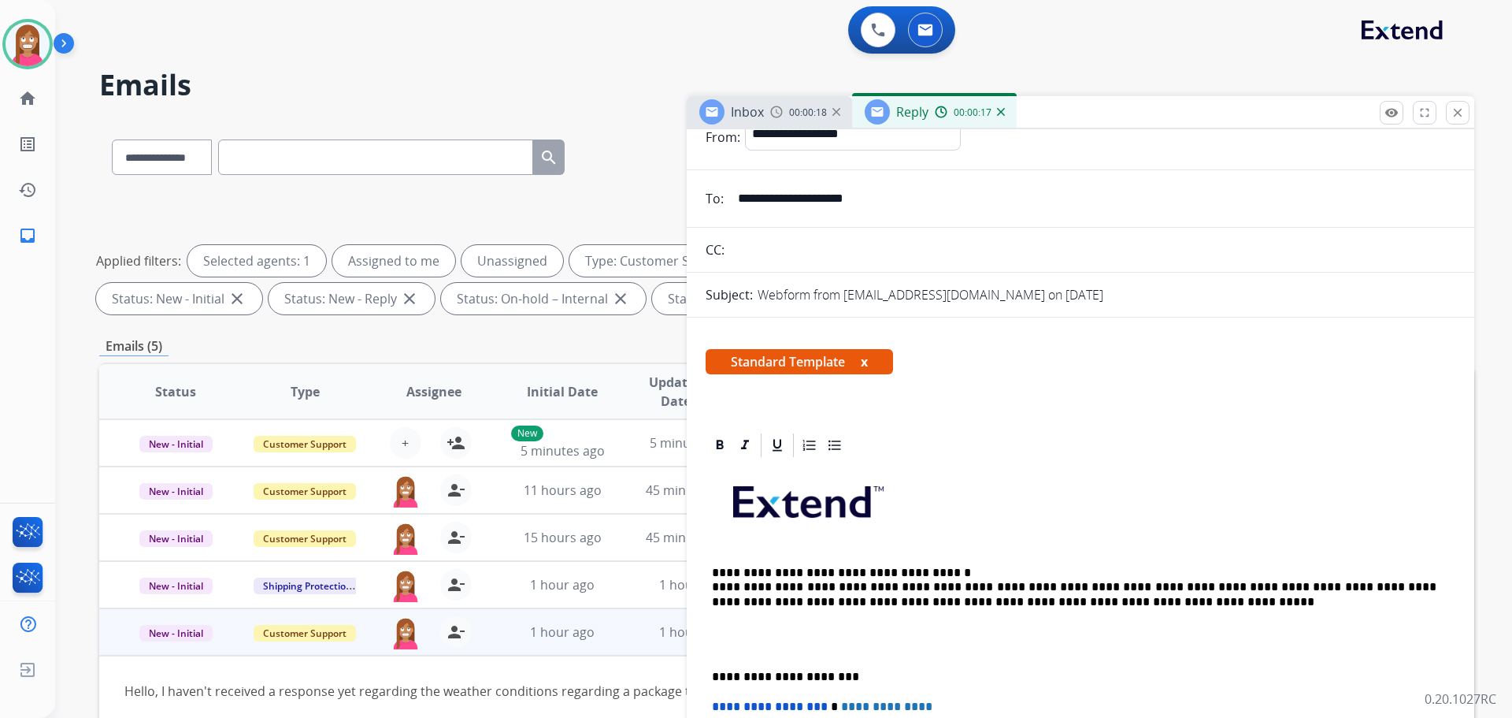
scroll to position [0, 0]
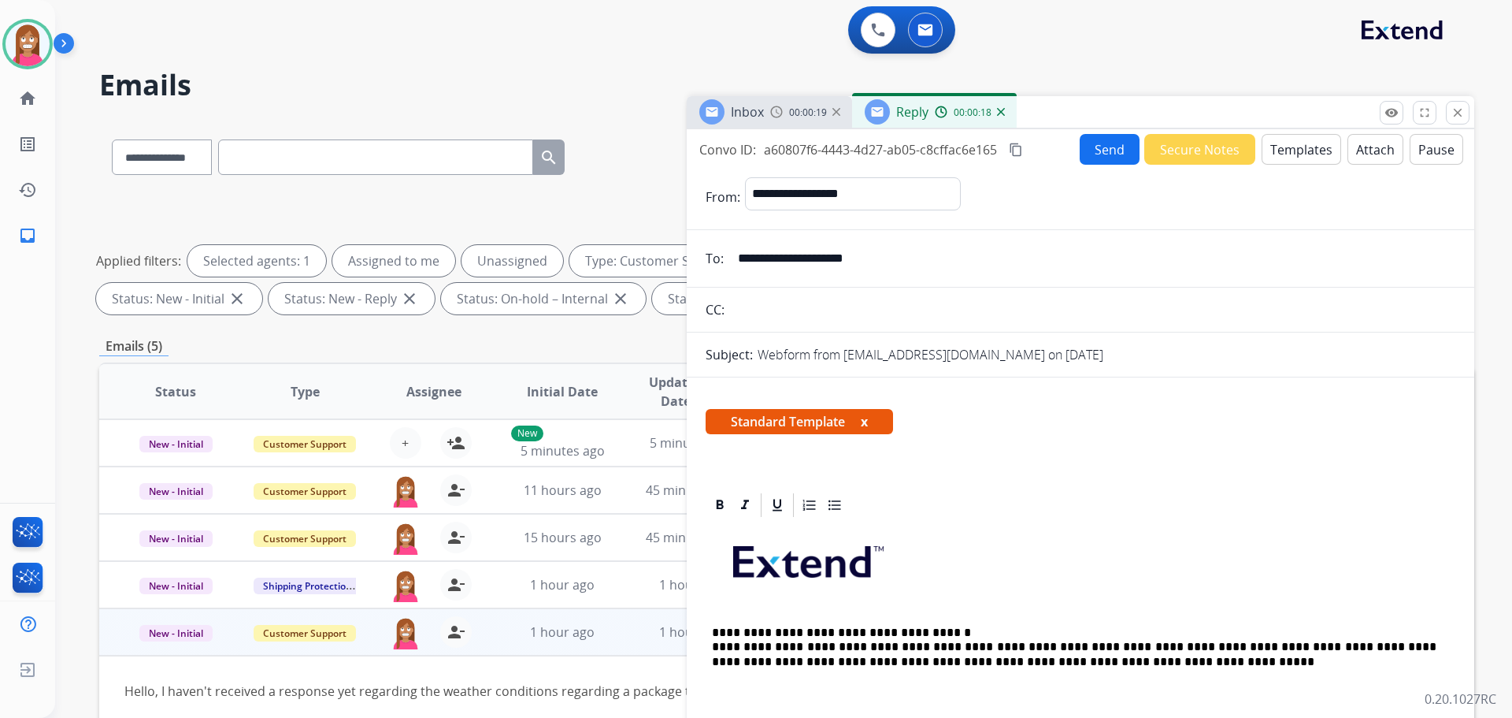
click at [1112, 165] on form "**********" at bounding box center [1081, 614] width 788 height 899
click at [1111, 160] on button "Send" at bounding box center [1110, 149] width 60 height 31
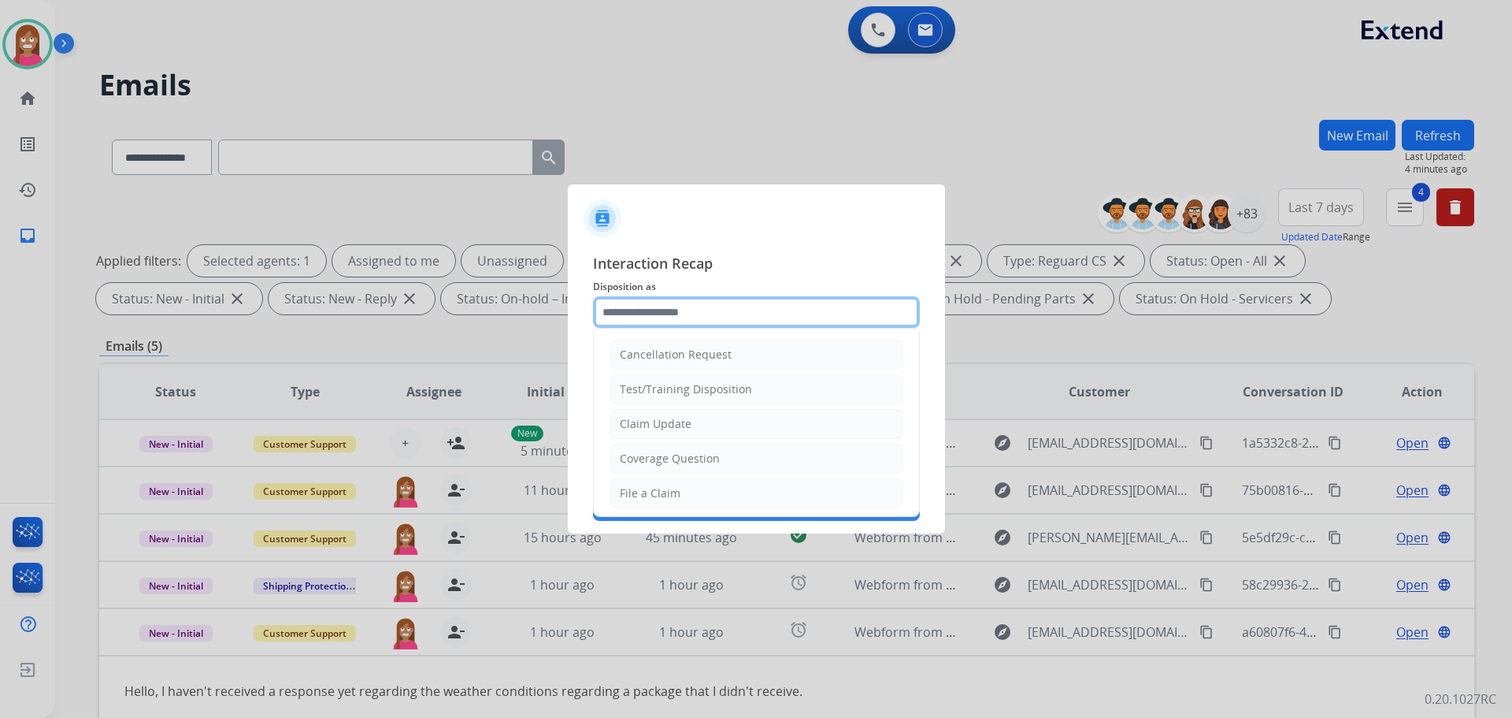
click at [632, 317] on input "text" at bounding box center [756, 312] width 327 height 32
click at [644, 421] on div "Claim Update" at bounding box center [656, 424] width 72 height 16
type input "**********"
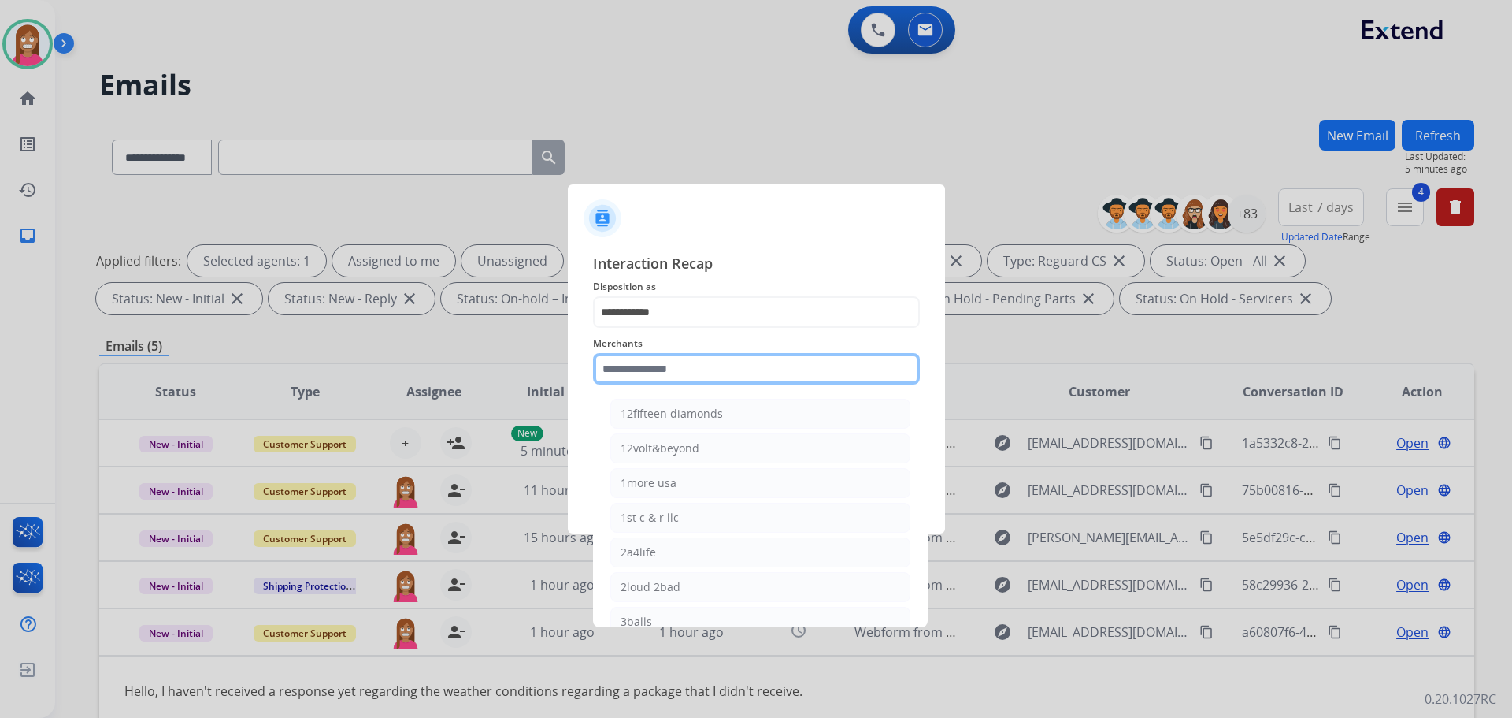
click at [640, 375] on input "text" at bounding box center [756, 369] width 327 height 32
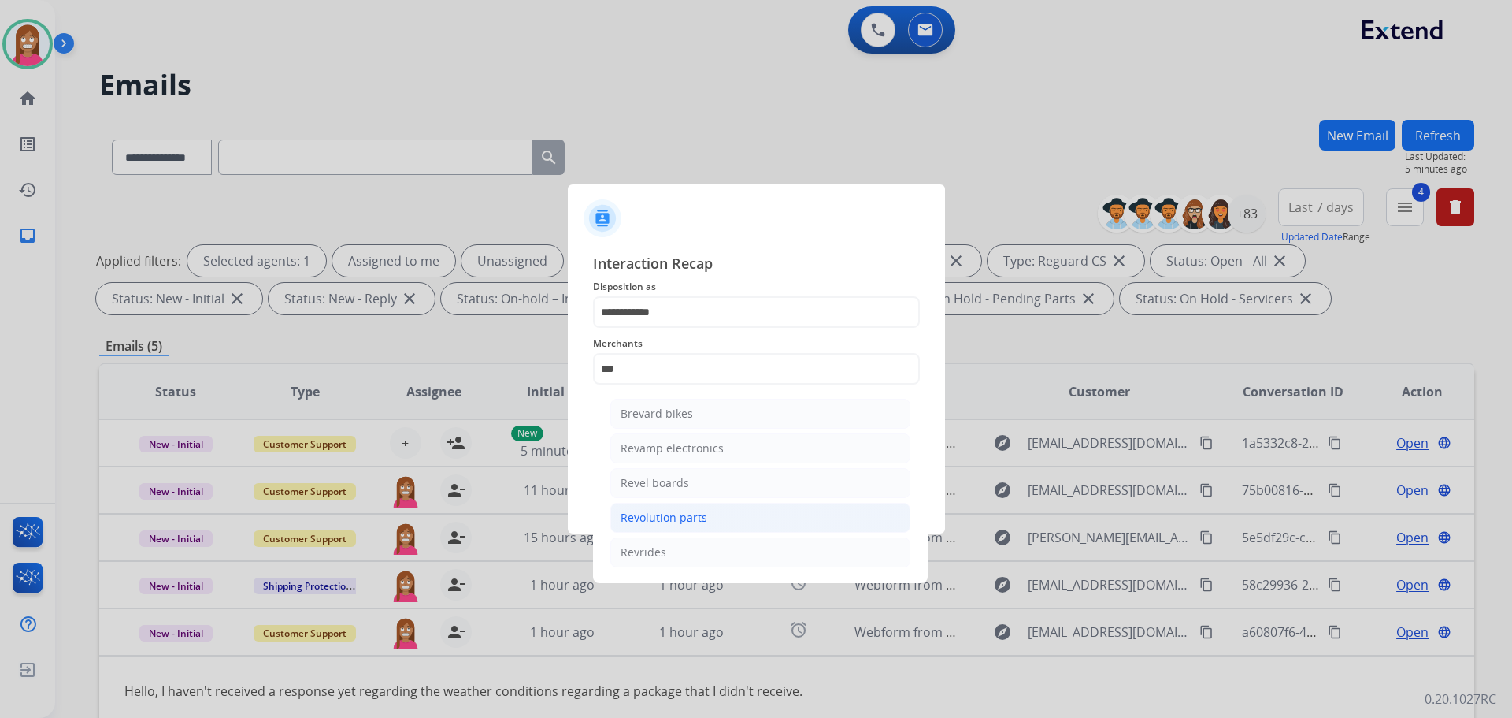
click at [633, 527] on li "Revolution parts" at bounding box center [760, 517] width 300 height 30
type input "**********"
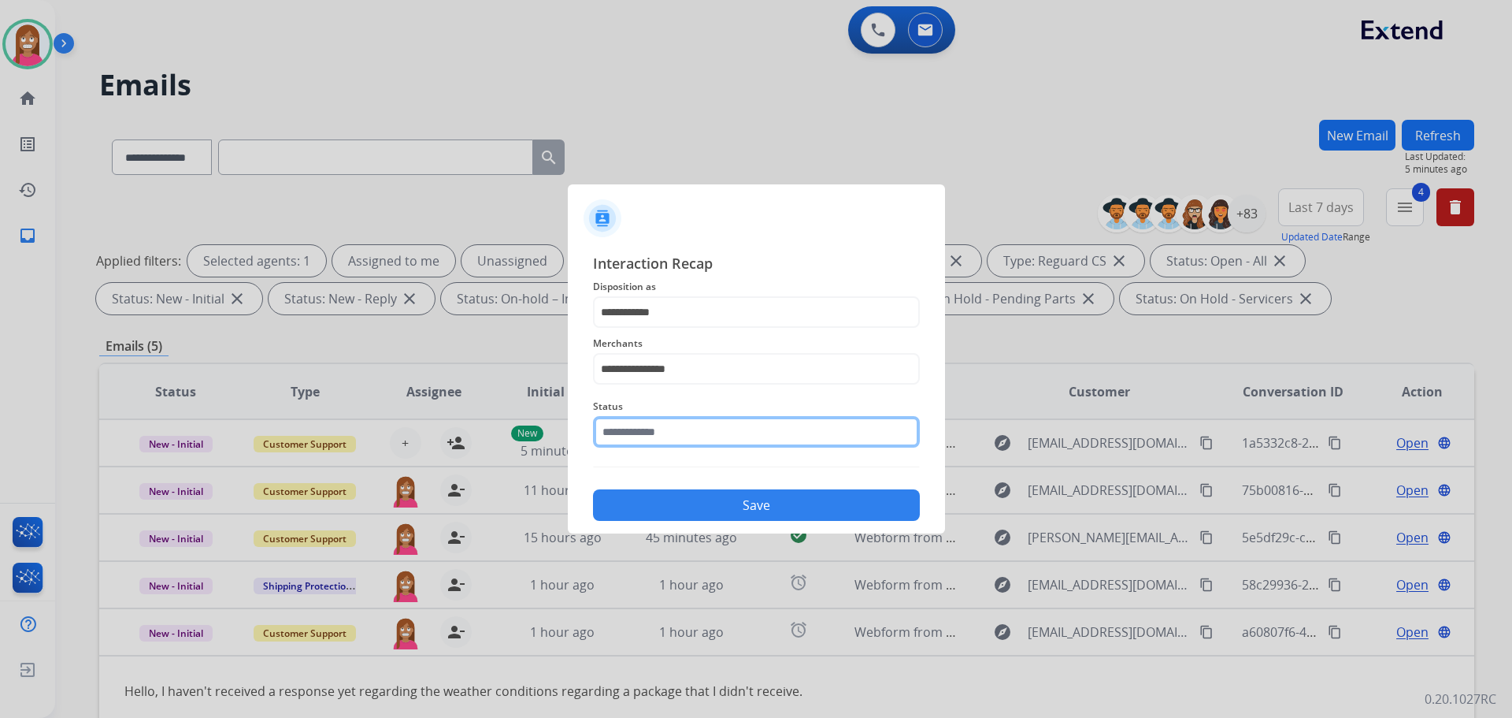
click at [618, 427] on input "text" at bounding box center [756, 432] width 327 height 32
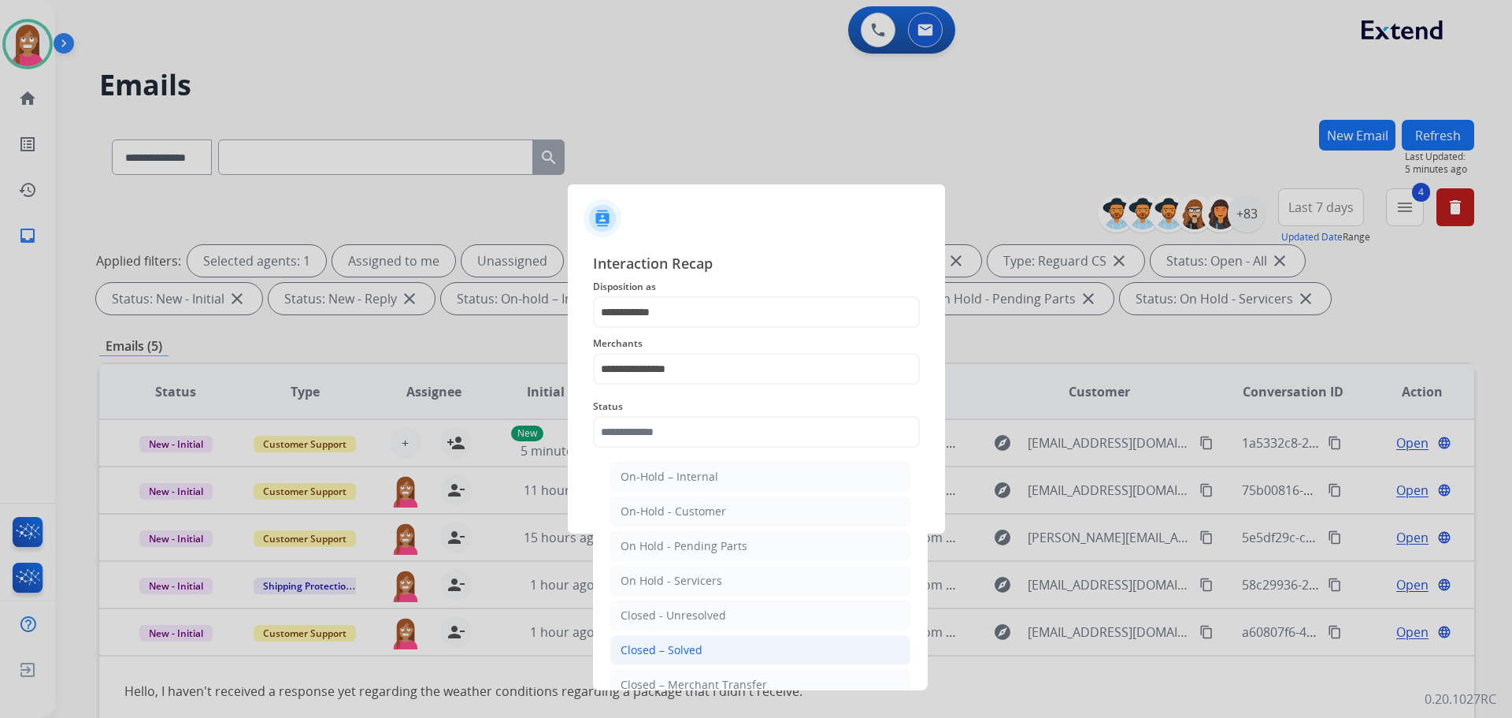
click at [624, 644] on div "Closed – Solved" at bounding box center [662, 650] width 82 height 16
type input "**********"
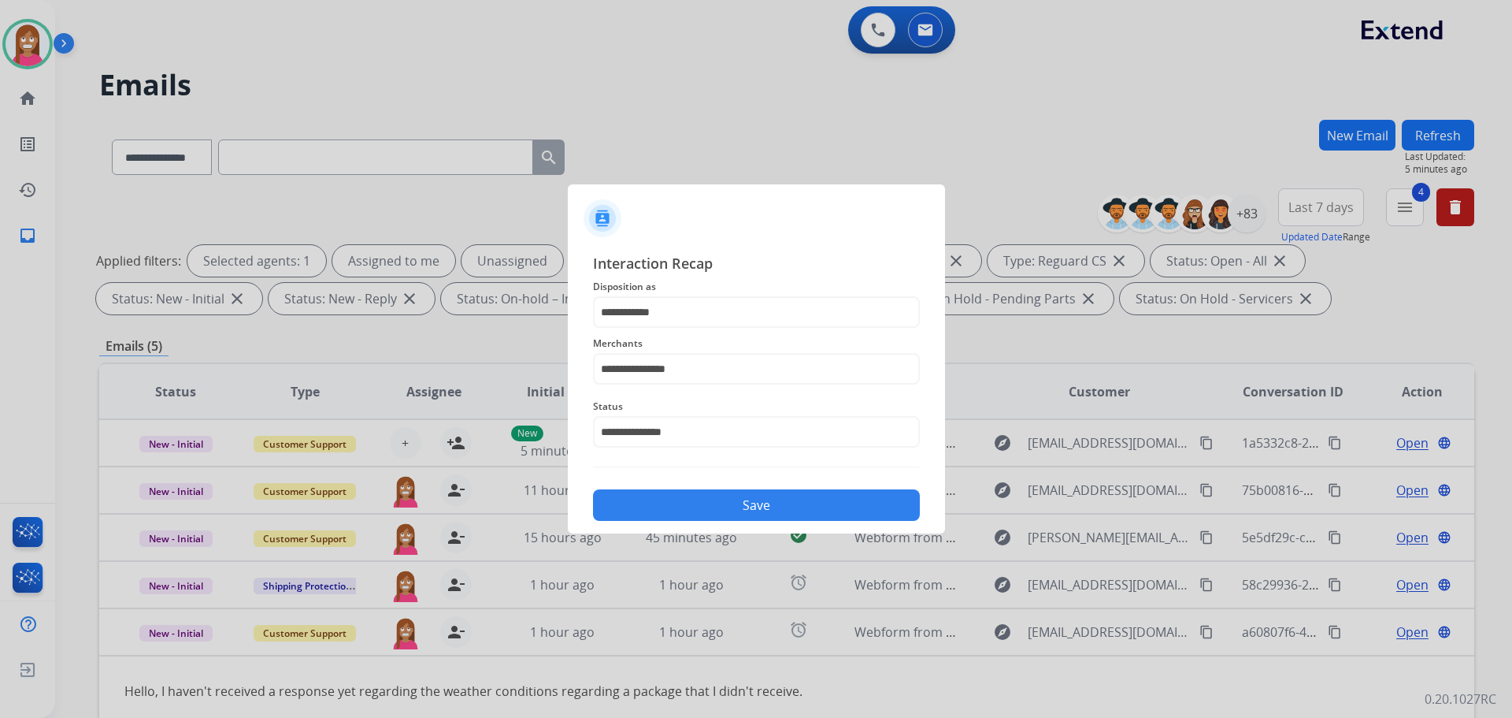
click at [651, 514] on button "Save" at bounding box center [756, 505] width 327 height 32
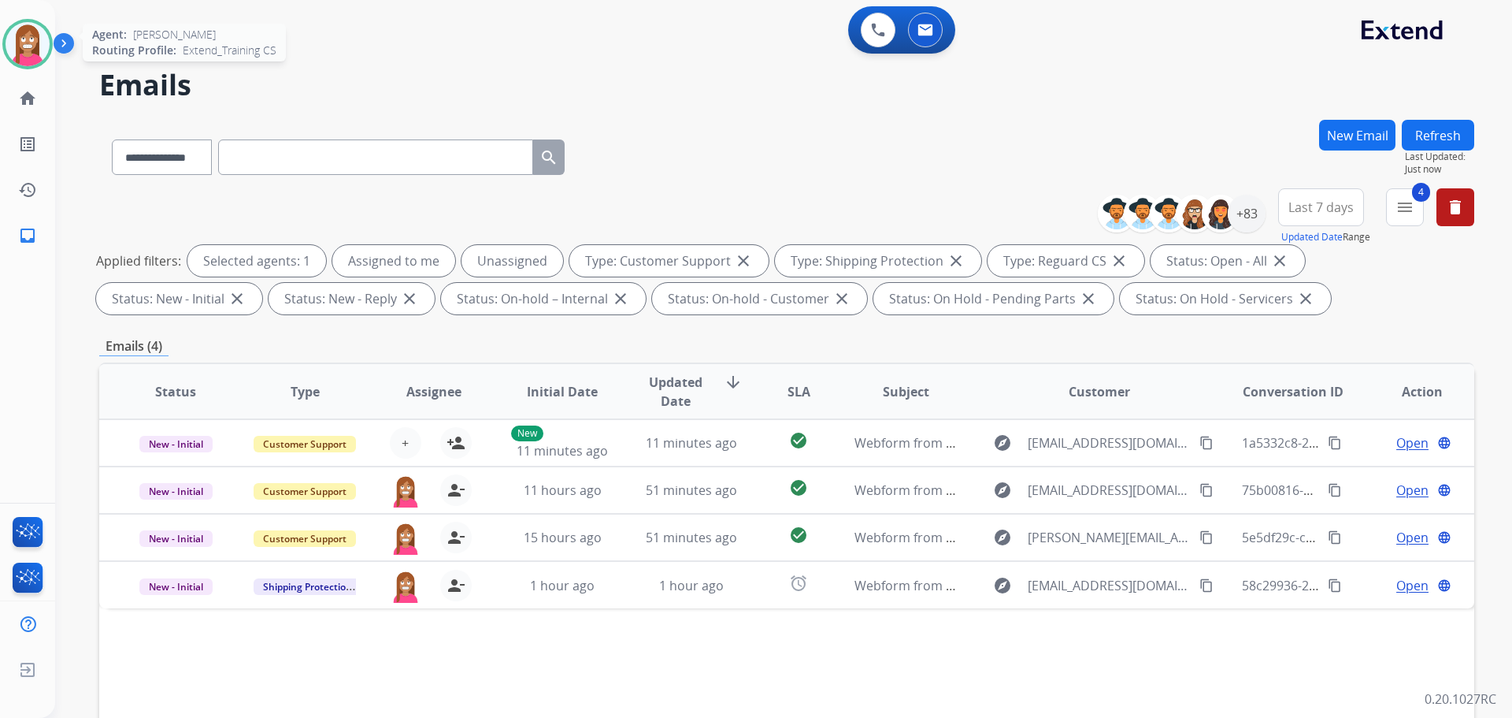
click at [18, 49] on img at bounding box center [28, 44] width 44 height 44
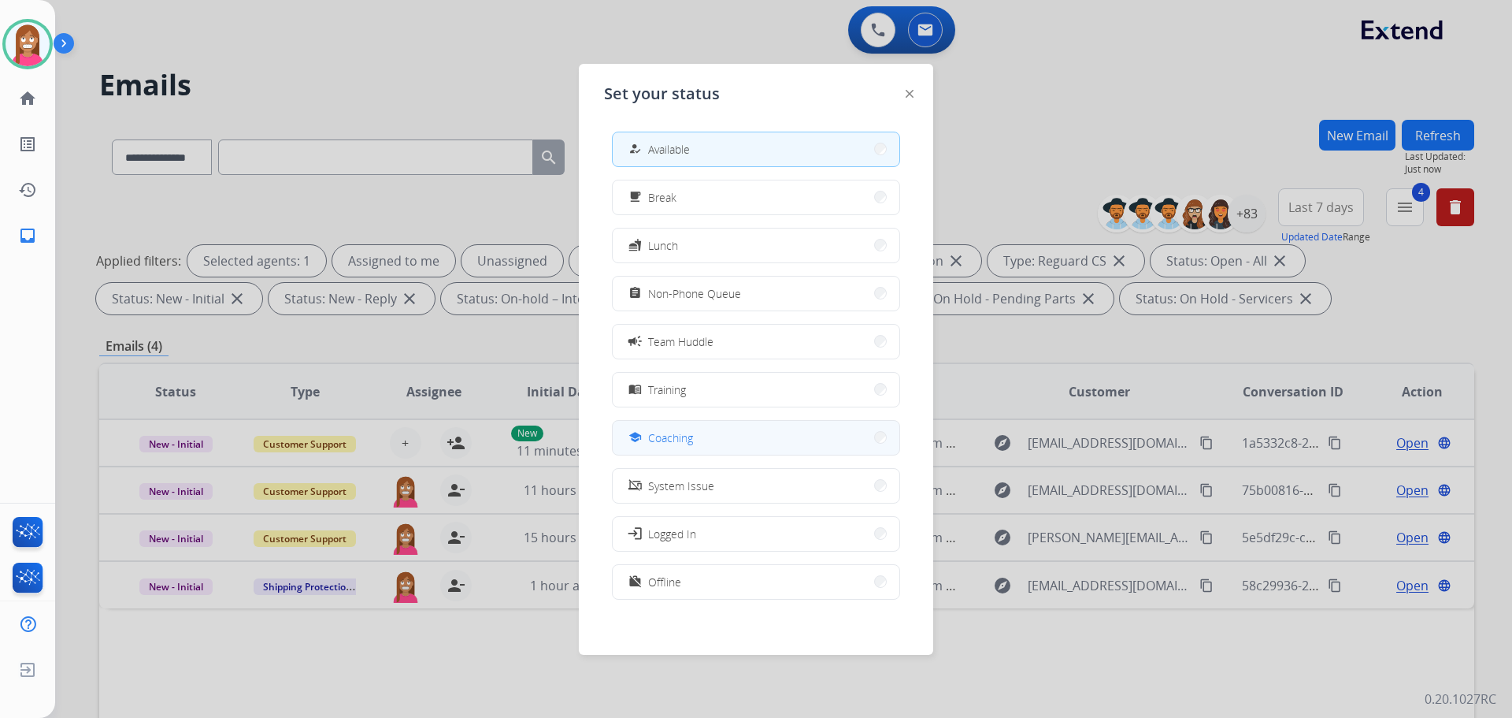
click at [646, 437] on div "school" at bounding box center [636, 437] width 23 height 19
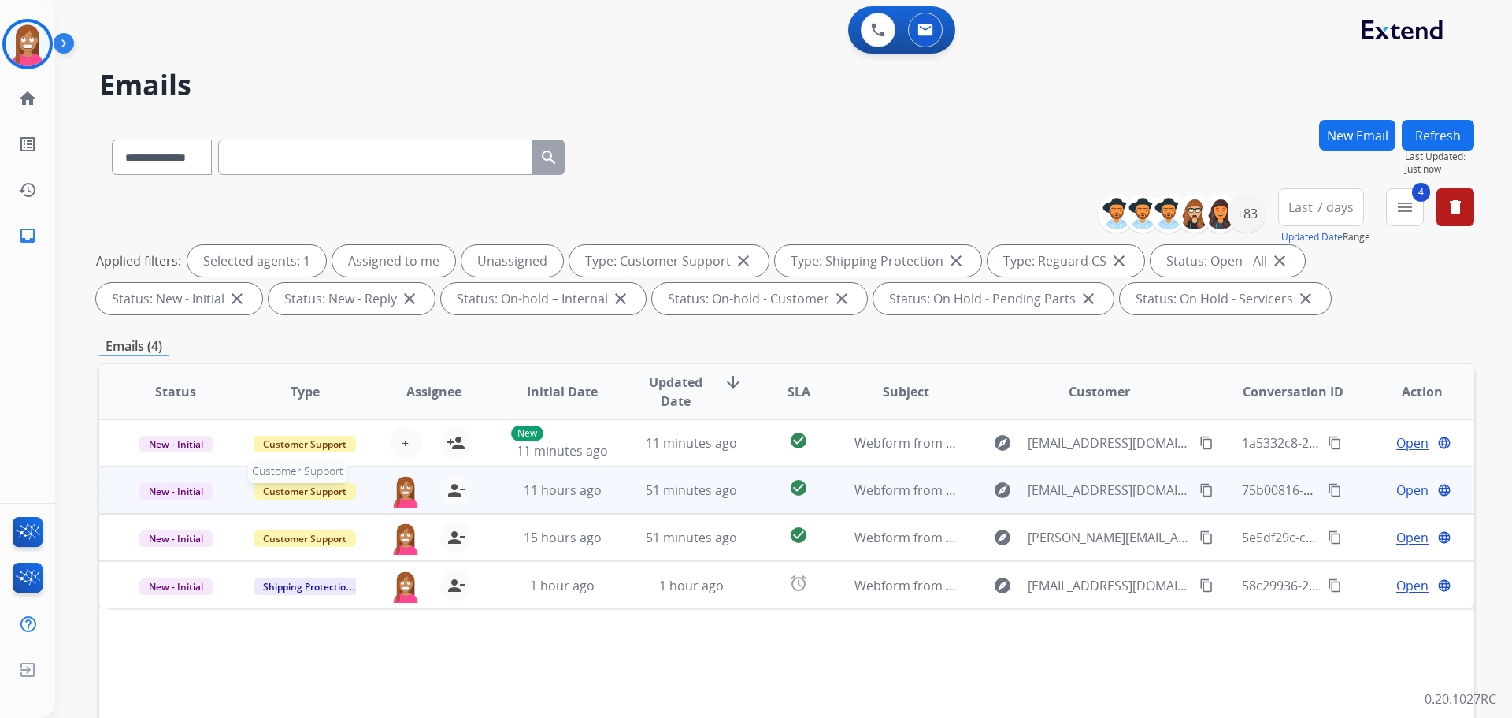
click at [306, 495] on span "Customer Support" at bounding box center [305, 491] width 102 height 17
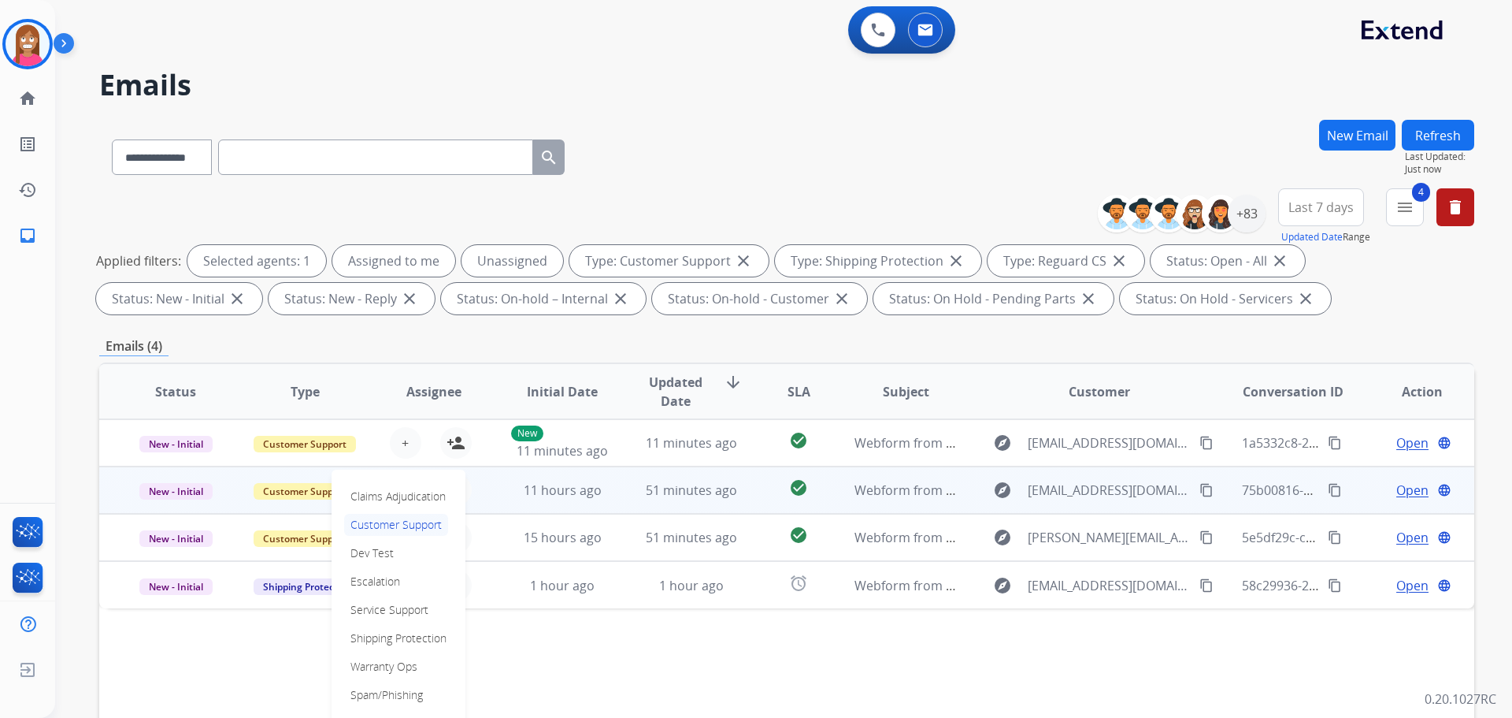
click at [733, 191] on div "**********" at bounding box center [786, 254] width 1375 height 132
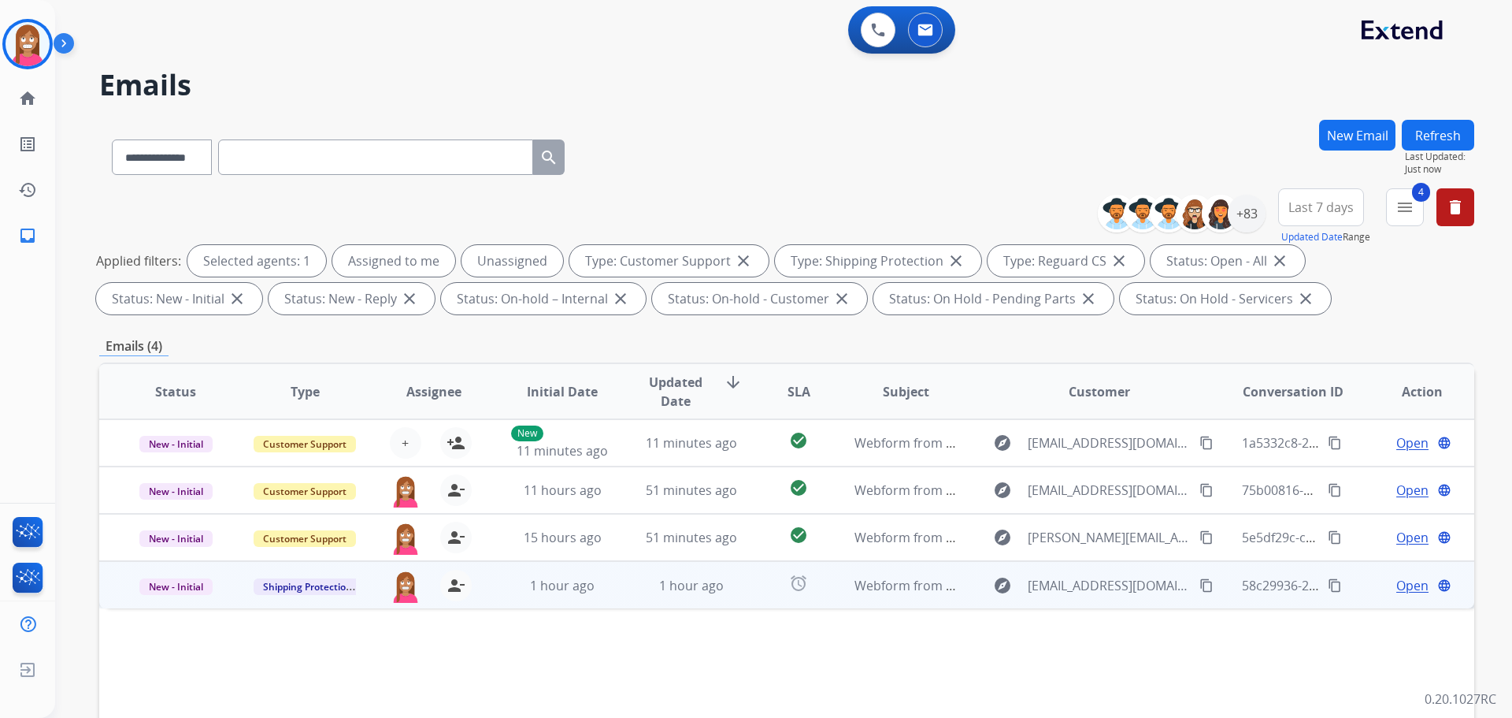
click at [502, 598] on td "1 hour ago" at bounding box center [550, 584] width 129 height 47
click at [1200, 590] on mat-icon "content_copy" at bounding box center [1207, 584] width 14 height 14
click at [1400, 589] on span "Open" at bounding box center [1412, 584] width 32 height 19
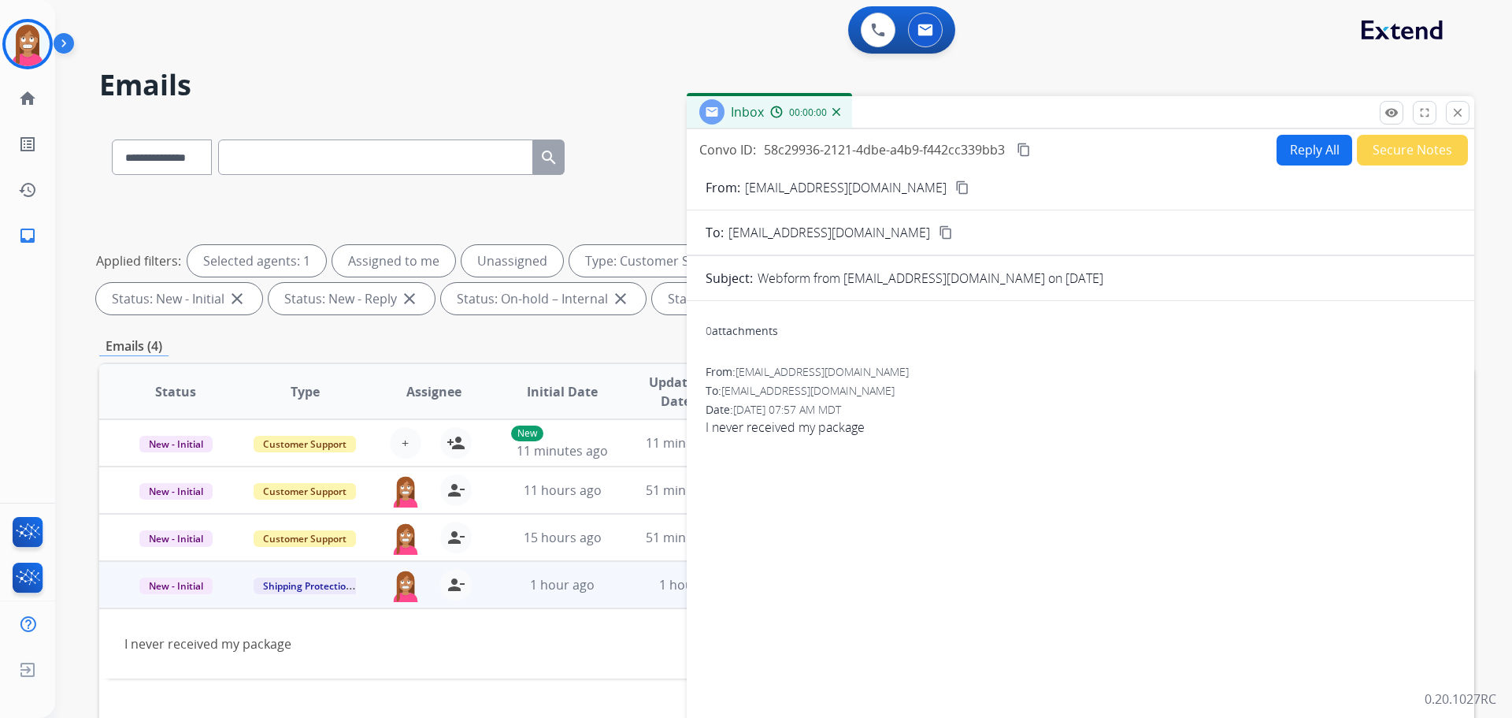
click at [1379, 157] on button "Secure Notes" at bounding box center [1412, 150] width 111 height 31
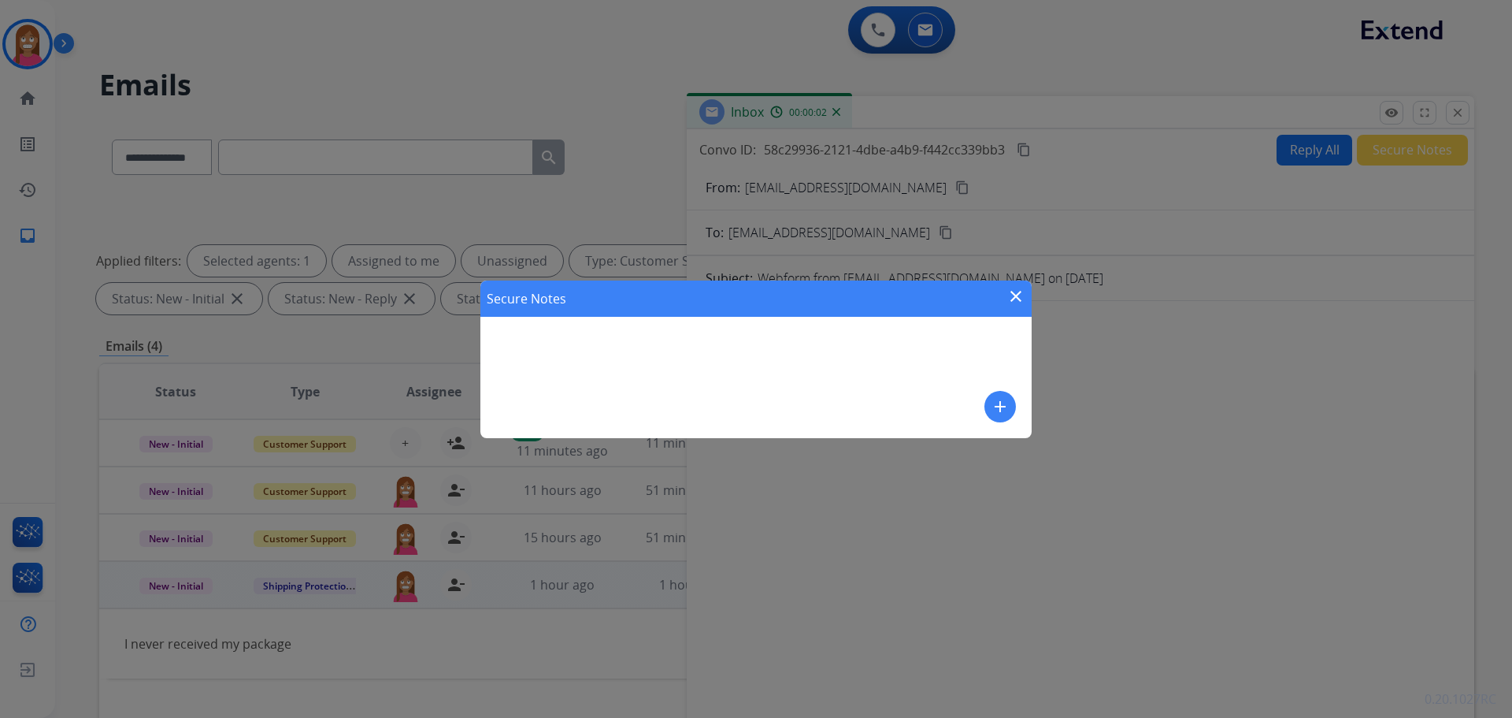
click at [998, 402] on mat-icon "add" at bounding box center [1000, 406] width 19 height 19
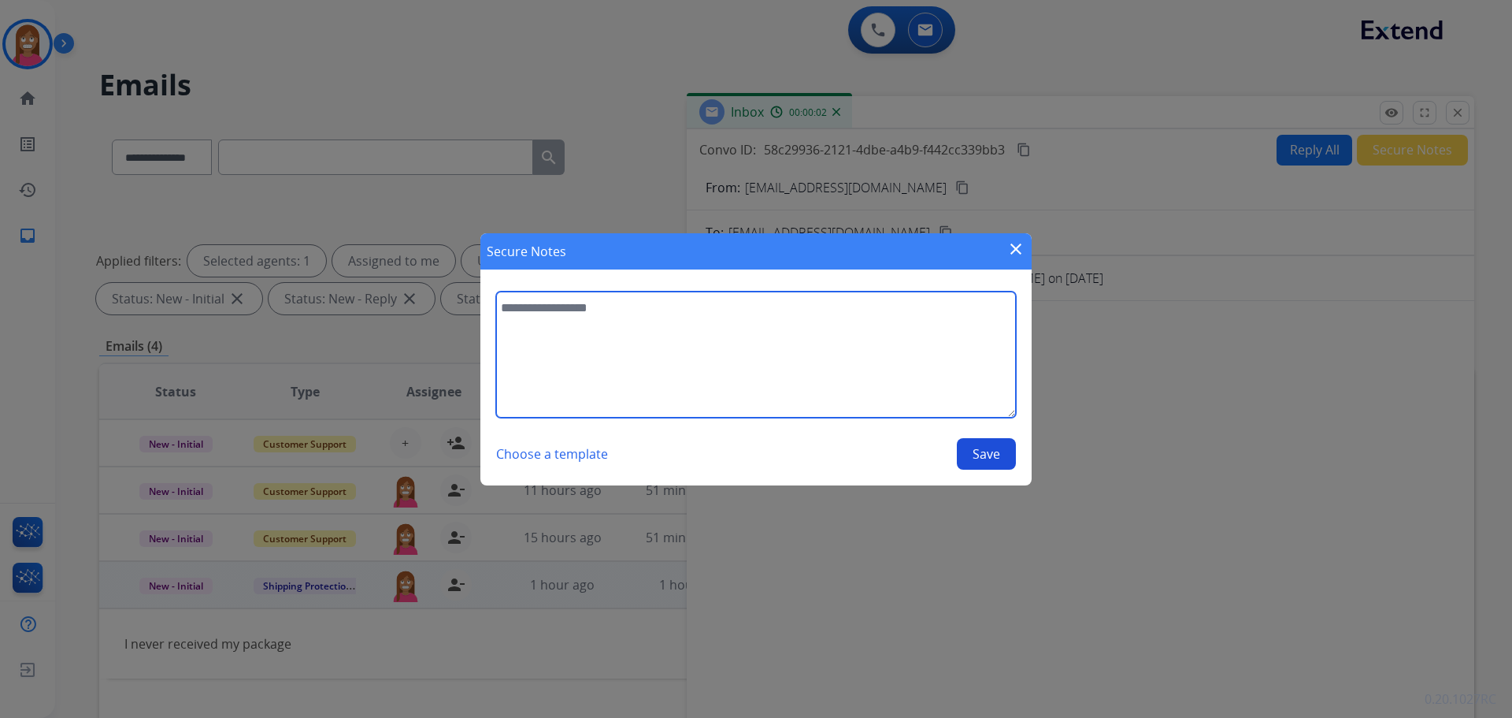
click at [654, 408] on textarea at bounding box center [756, 354] width 520 height 126
type textarea "*******"
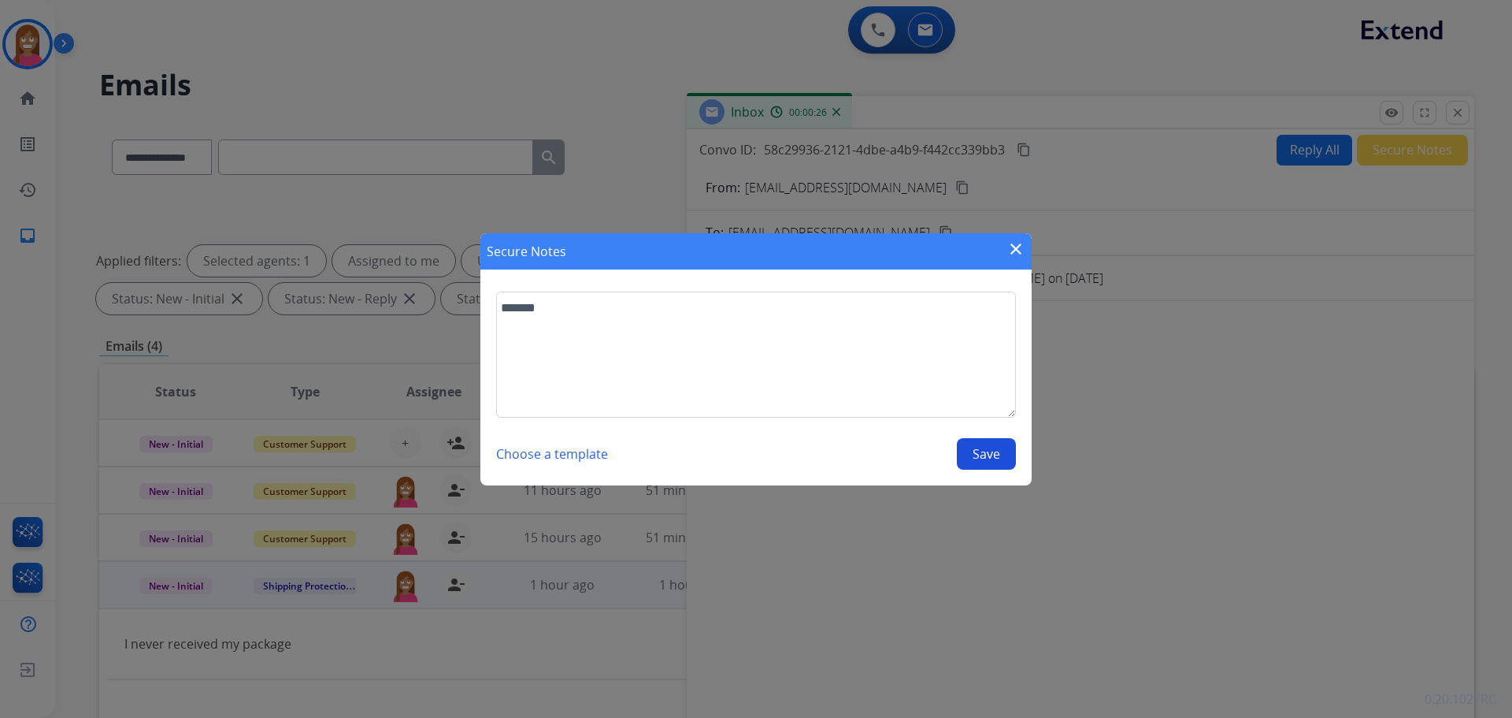
click at [978, 448] on button "Save" at bounding box center [986, 454] width 59 height 32
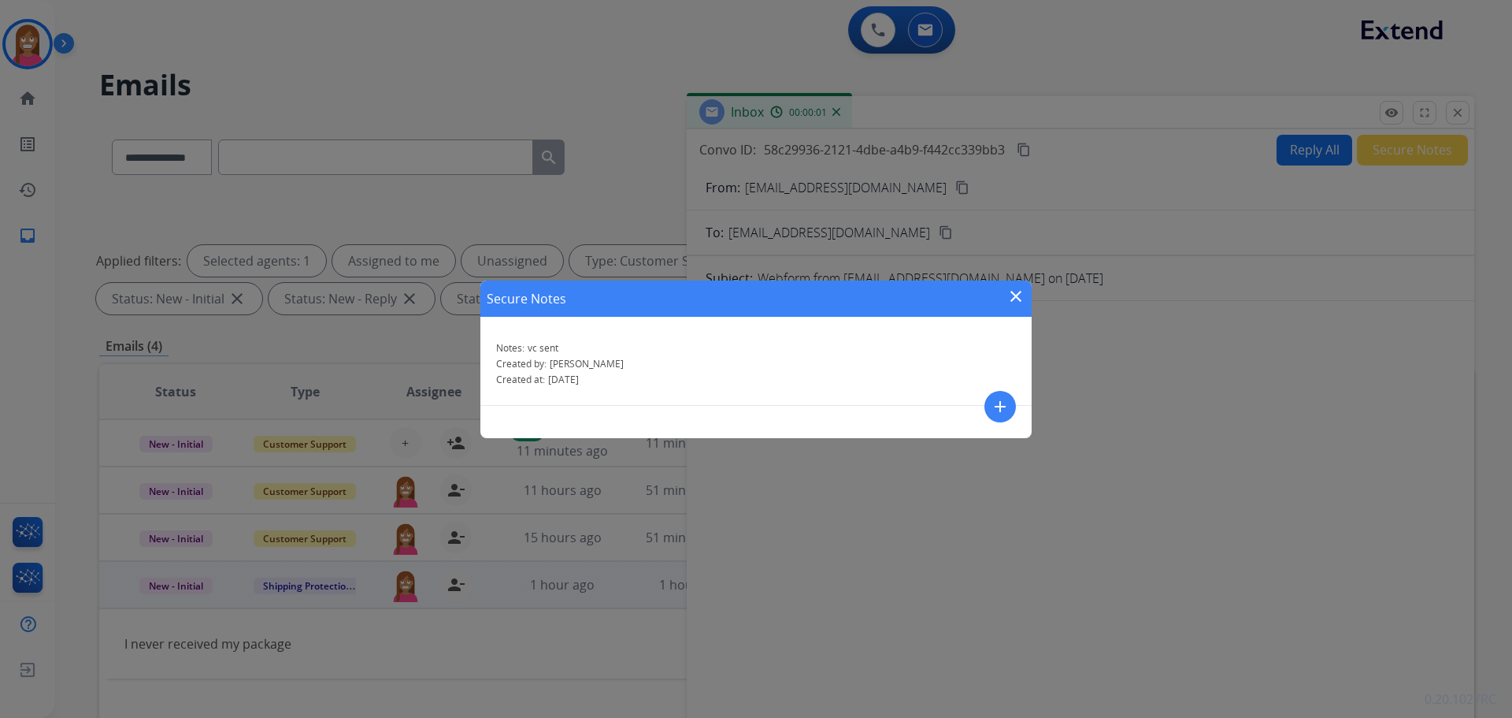
click at [1011, 289] on mat-icon "close" at bounding box center [1016, 296] width 19 height 19
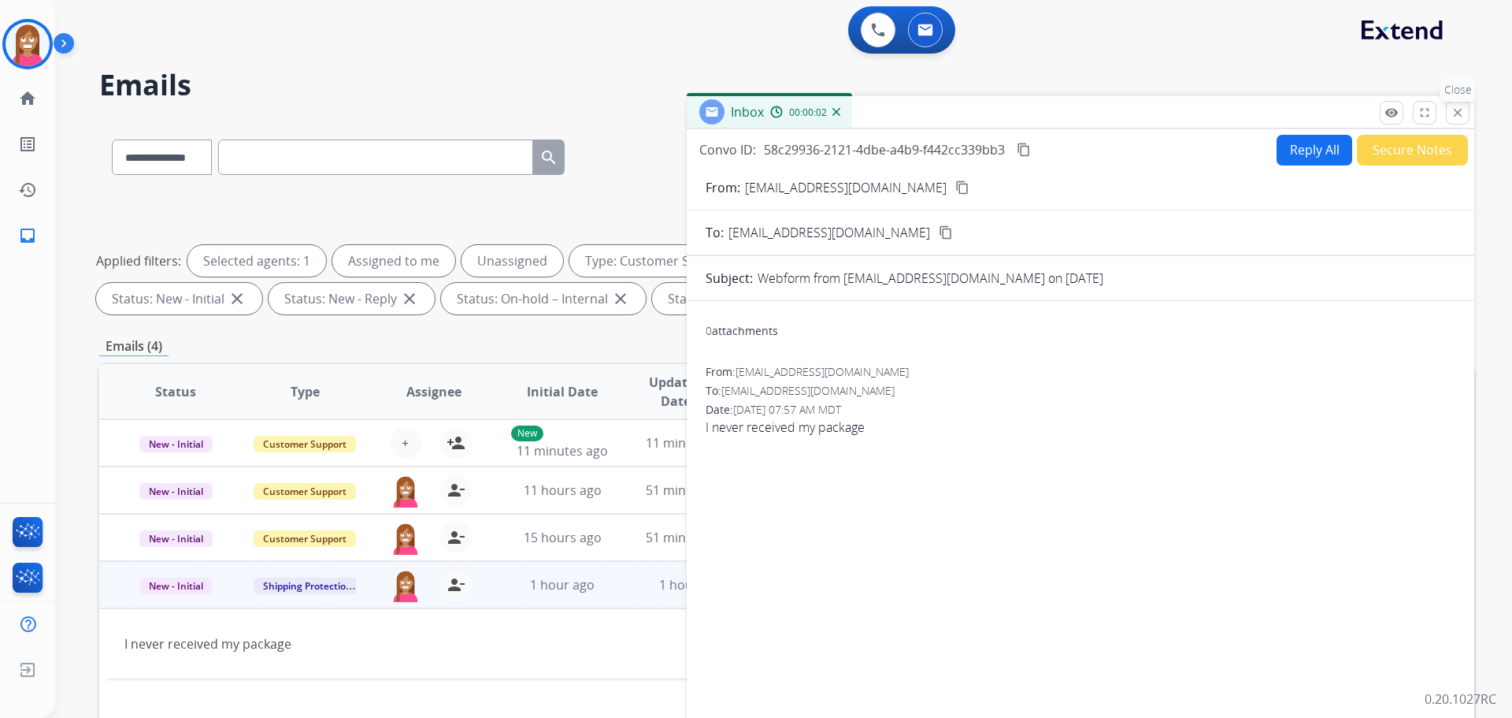
click at [1461, 105] on button "close Close" at bounding box center [1458, 113] width 24 height 24
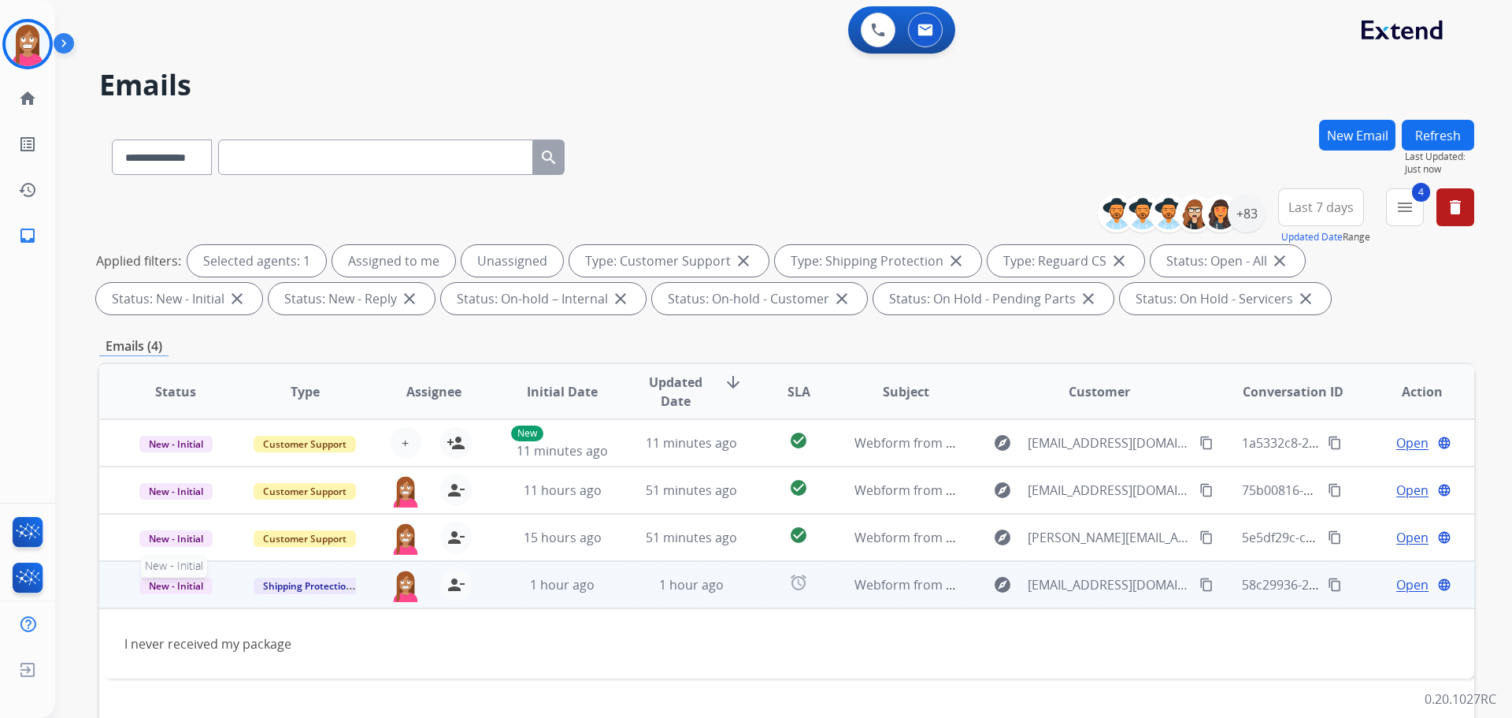
click at [148, 592] on span "New - Initial" at bounding box center [175, 585] width 73 height 17
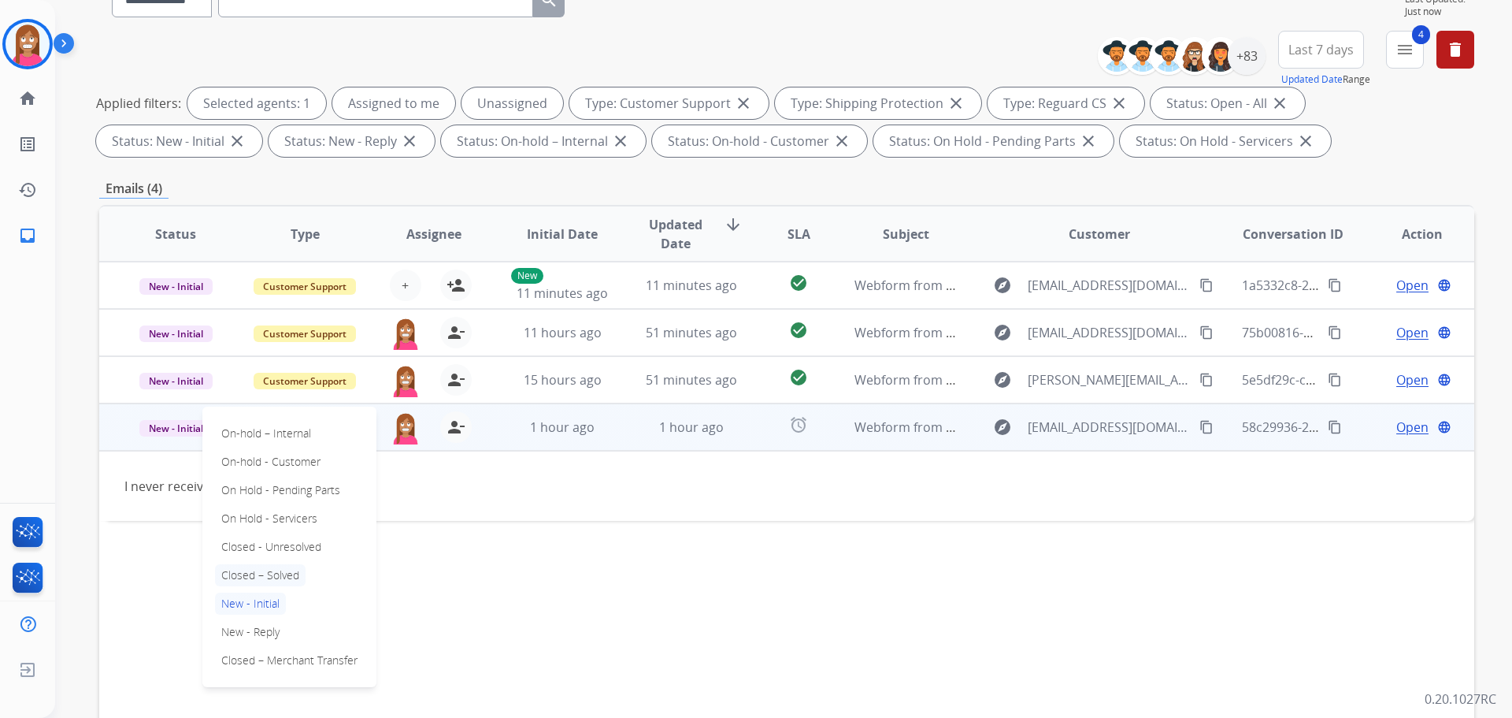
click at [261, 574] on p "Closed – Solved" at bounding box center [260, 575] width 91 height 22
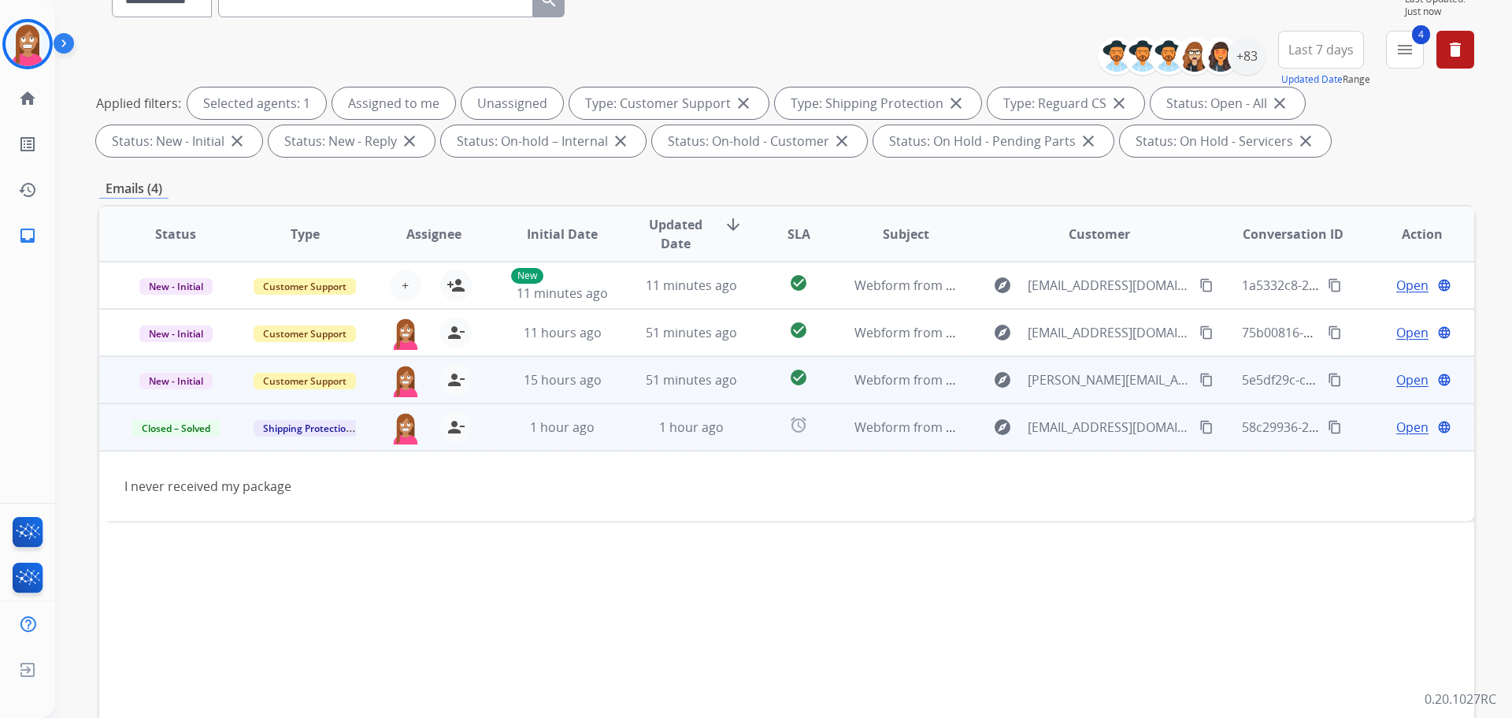
click at [619, 389] on td "51 minutes ago" at bounding box center [679, 379] width 129 height 47
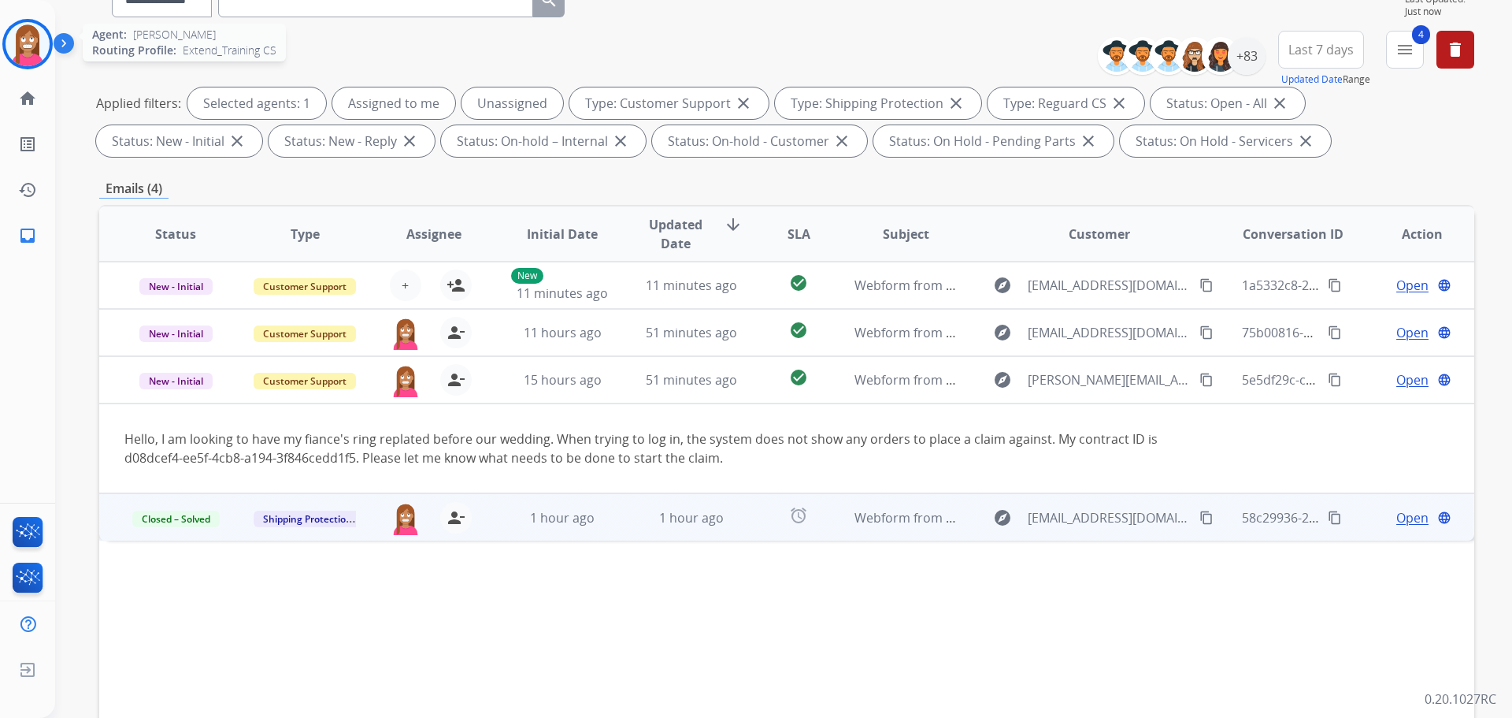
click at [28, 49] on img at bounding box center [28, 44] width 44 height 44
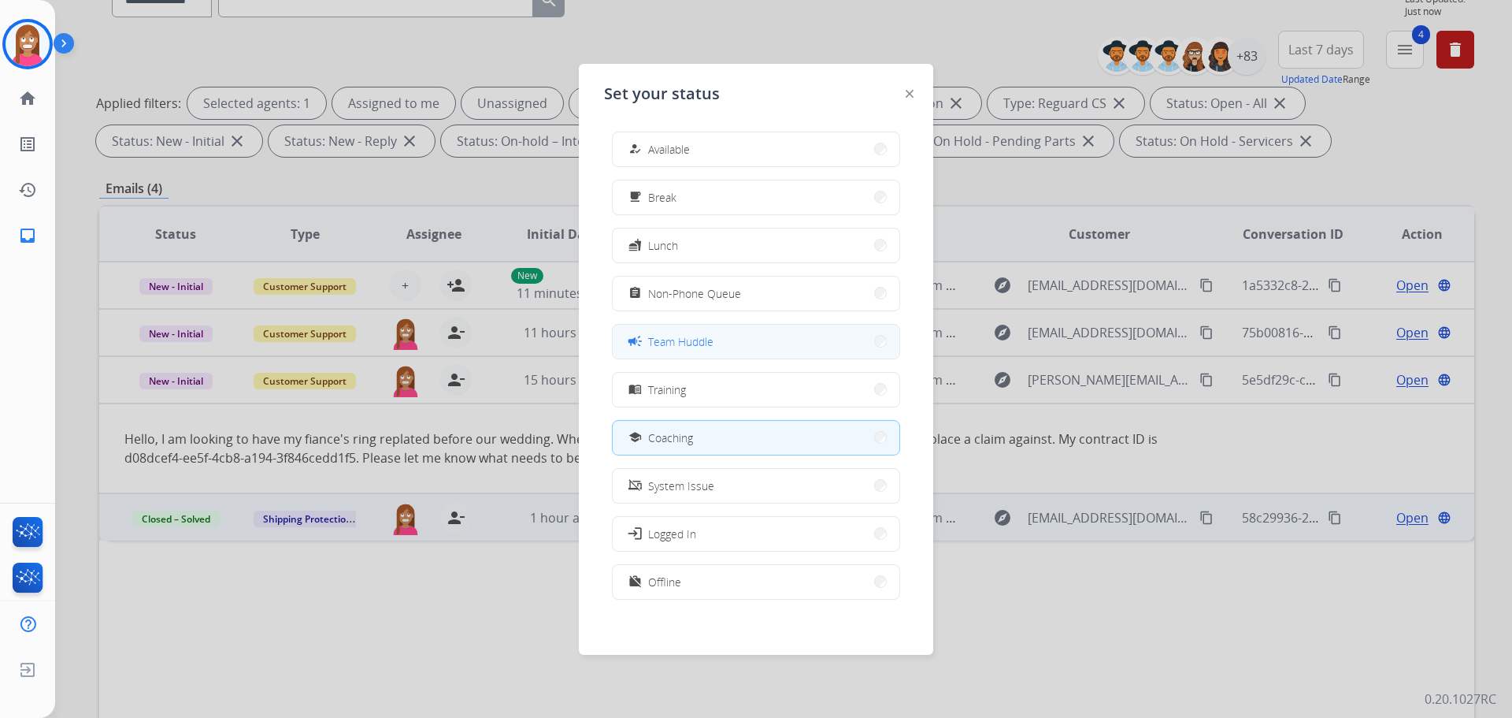
click at [660, 351] on button "campaign Team Huddle" at bounding box center [756, 341] width 287 height 34
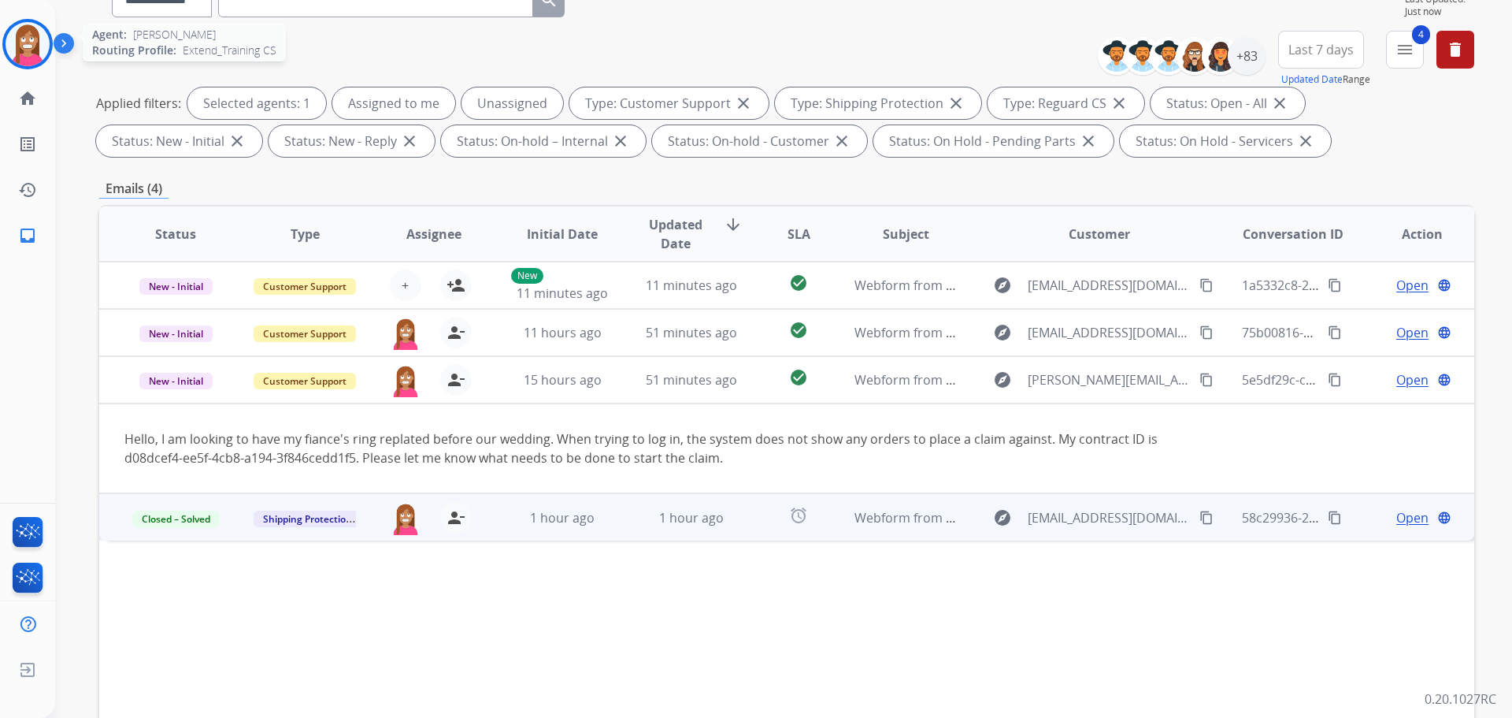
click at [20, 30] on img at bounding box center [28, 44] width 44 height 44
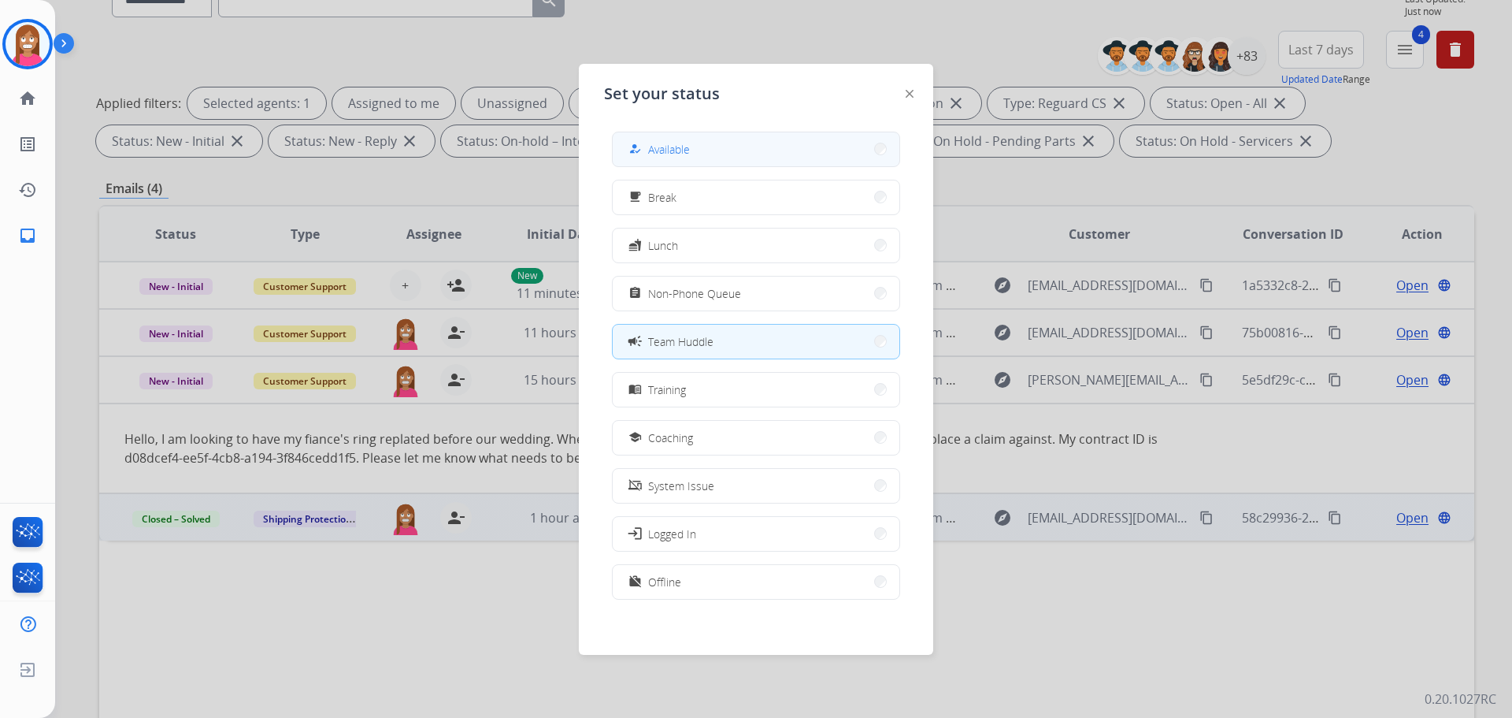
click at [651, 147] on div "how_to_reg Available" at bounding box center [657, 148] width 65 height 19
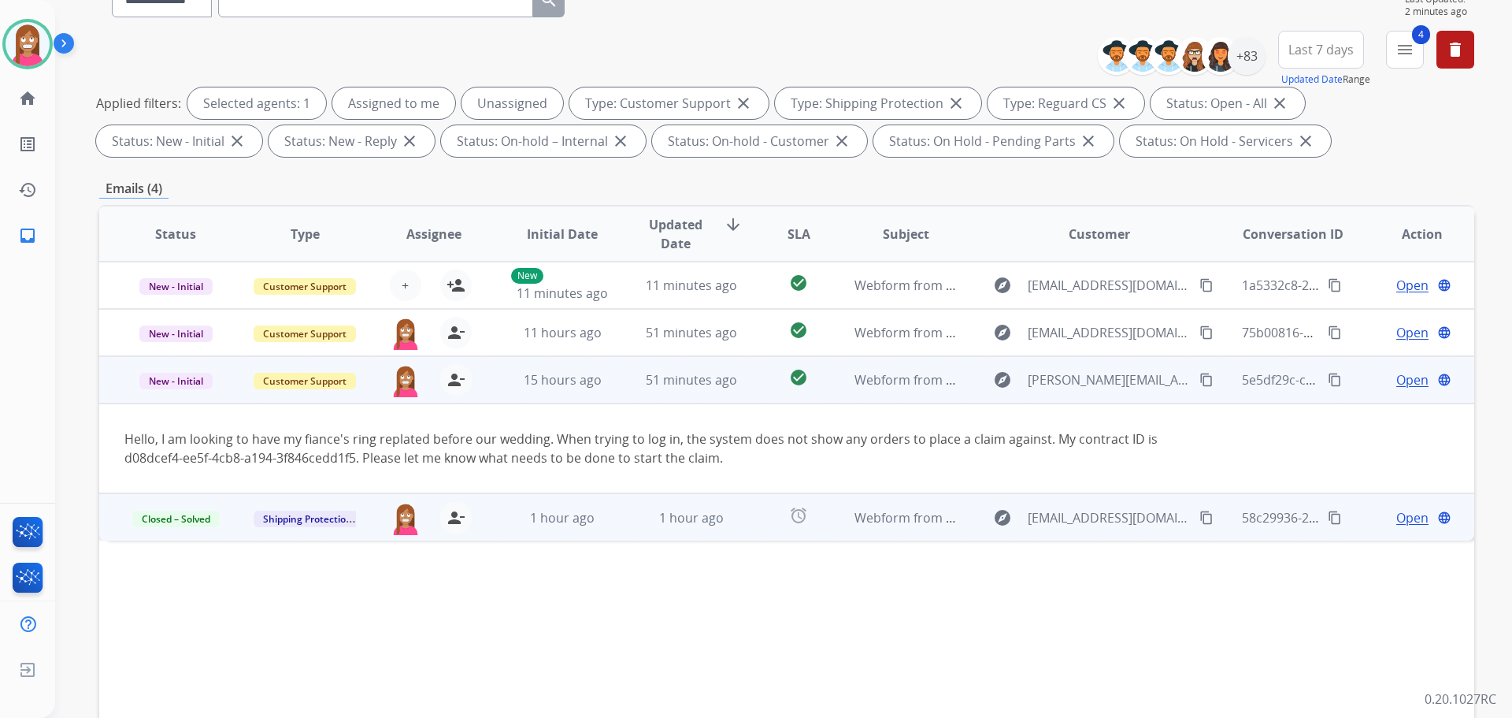
click at [1396, 384] on span "Open" at bounding box center [1412, 379] width 32 height 19
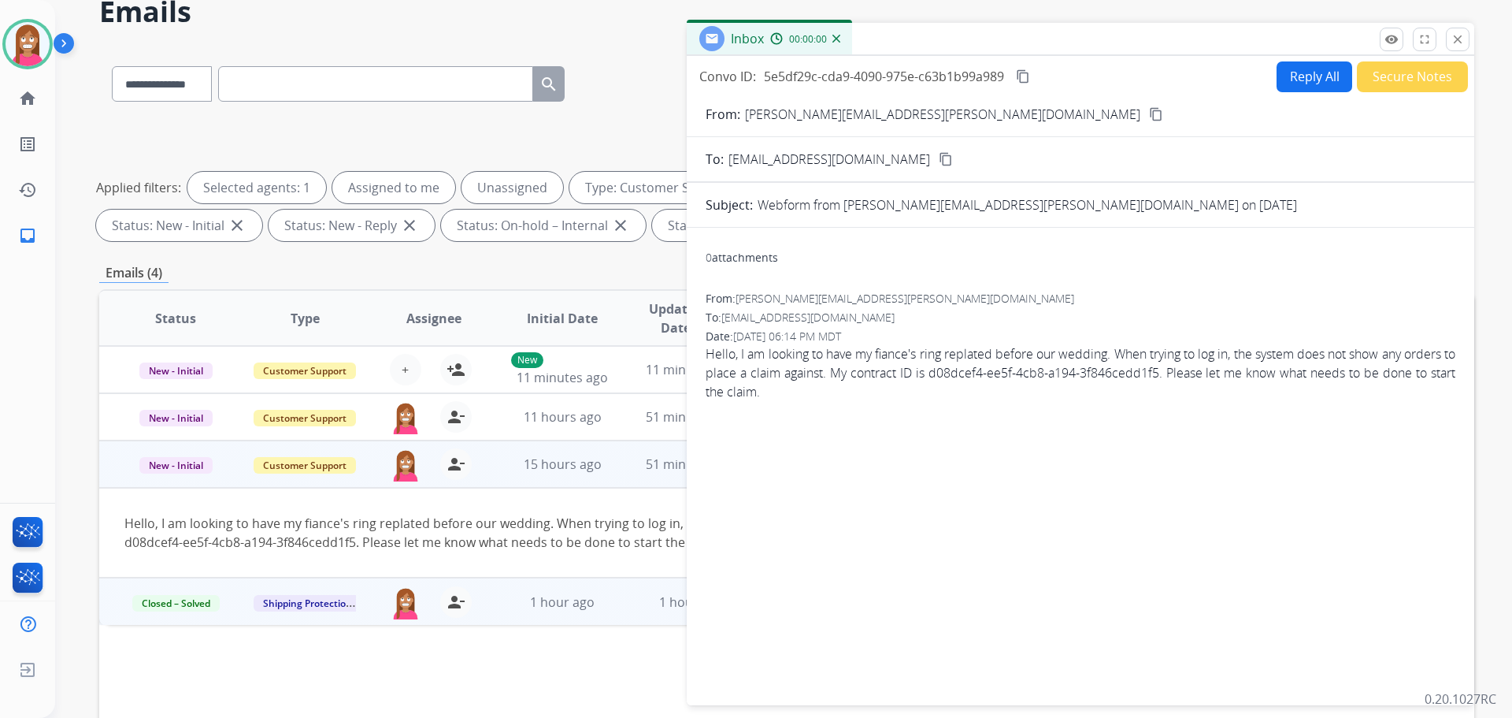
scroll to position [0, 0]
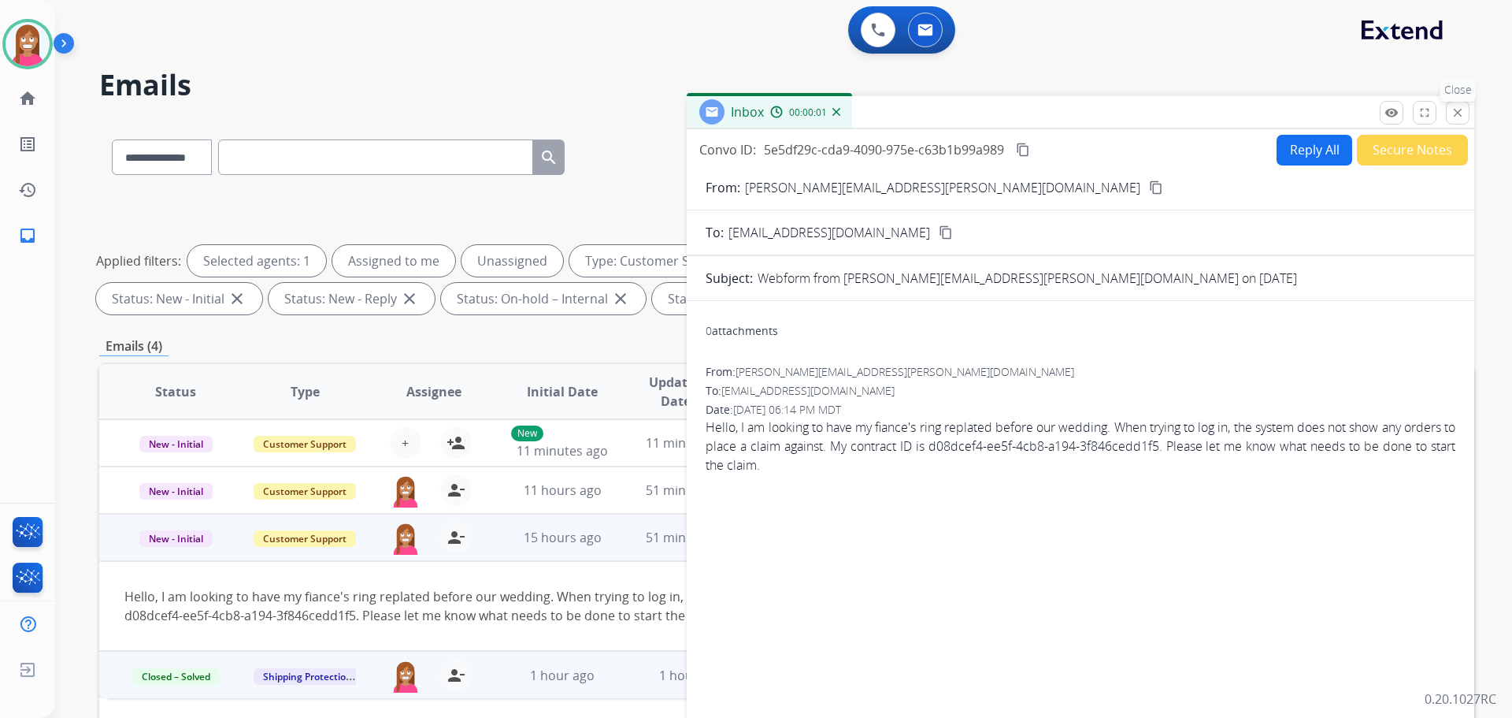
click at [1458, 115] on mat-icon "close" at bounding box center [1458, 113] width 14 height 14
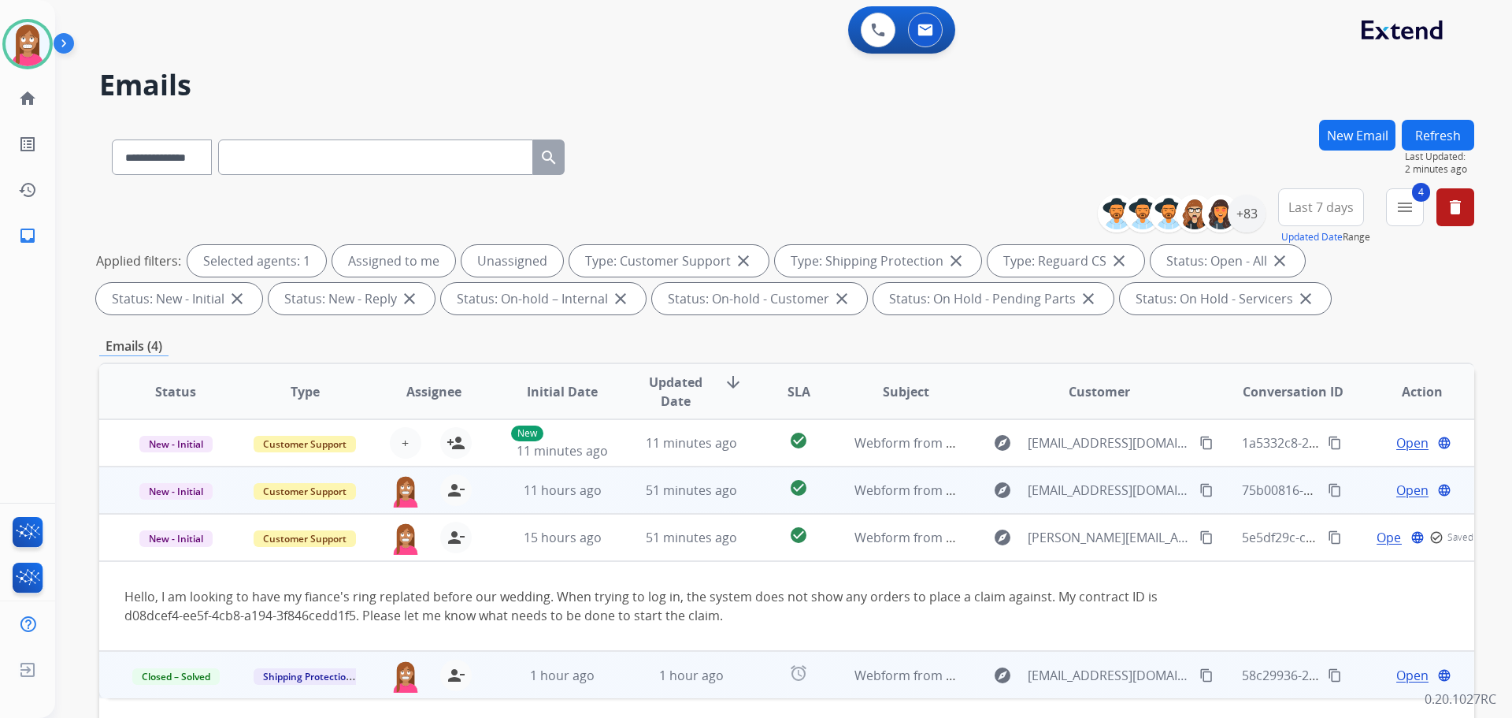
click at [627, 495] on td "51 minutes ago" at bounding box center [679, 489] width 129 height 47
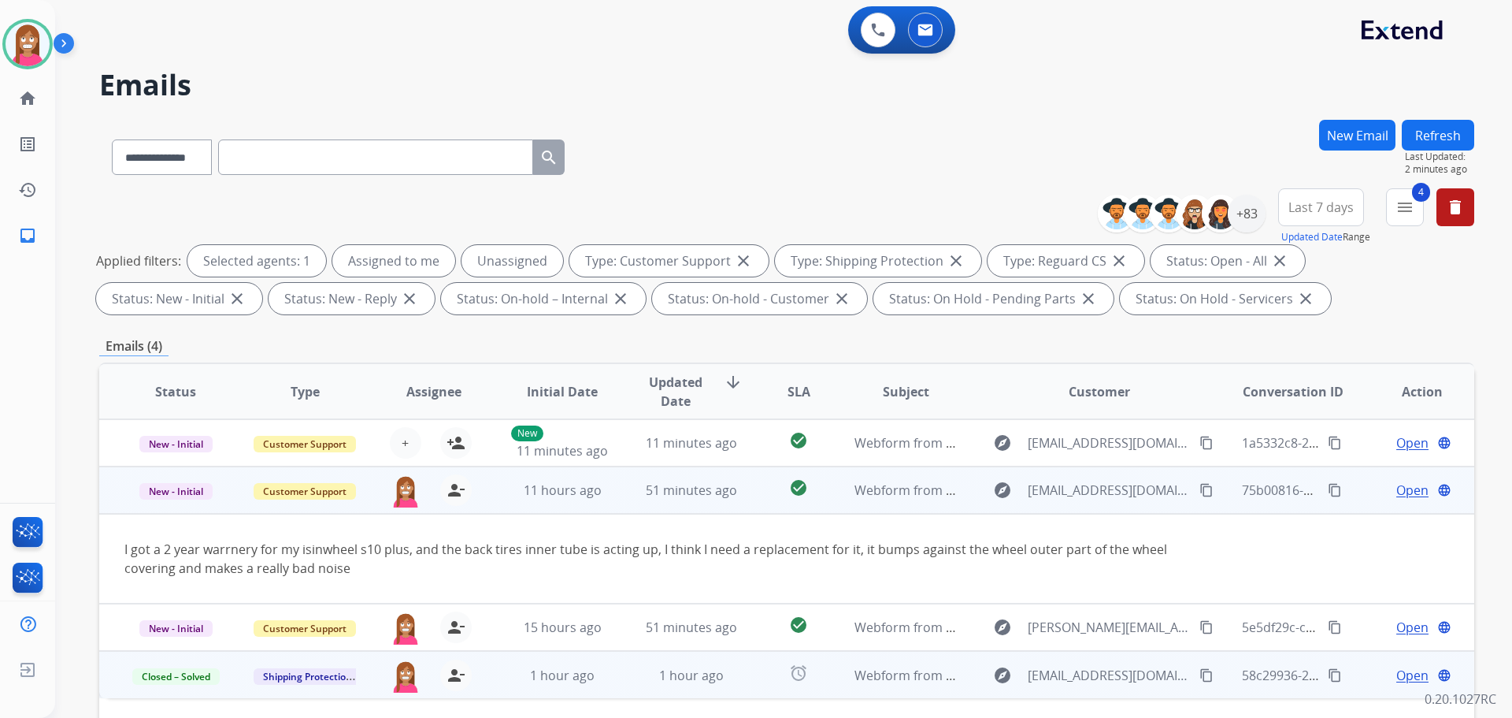
click at [1397, 487] on span "Open" at bounding box center [1412, 489] width 32 height 19
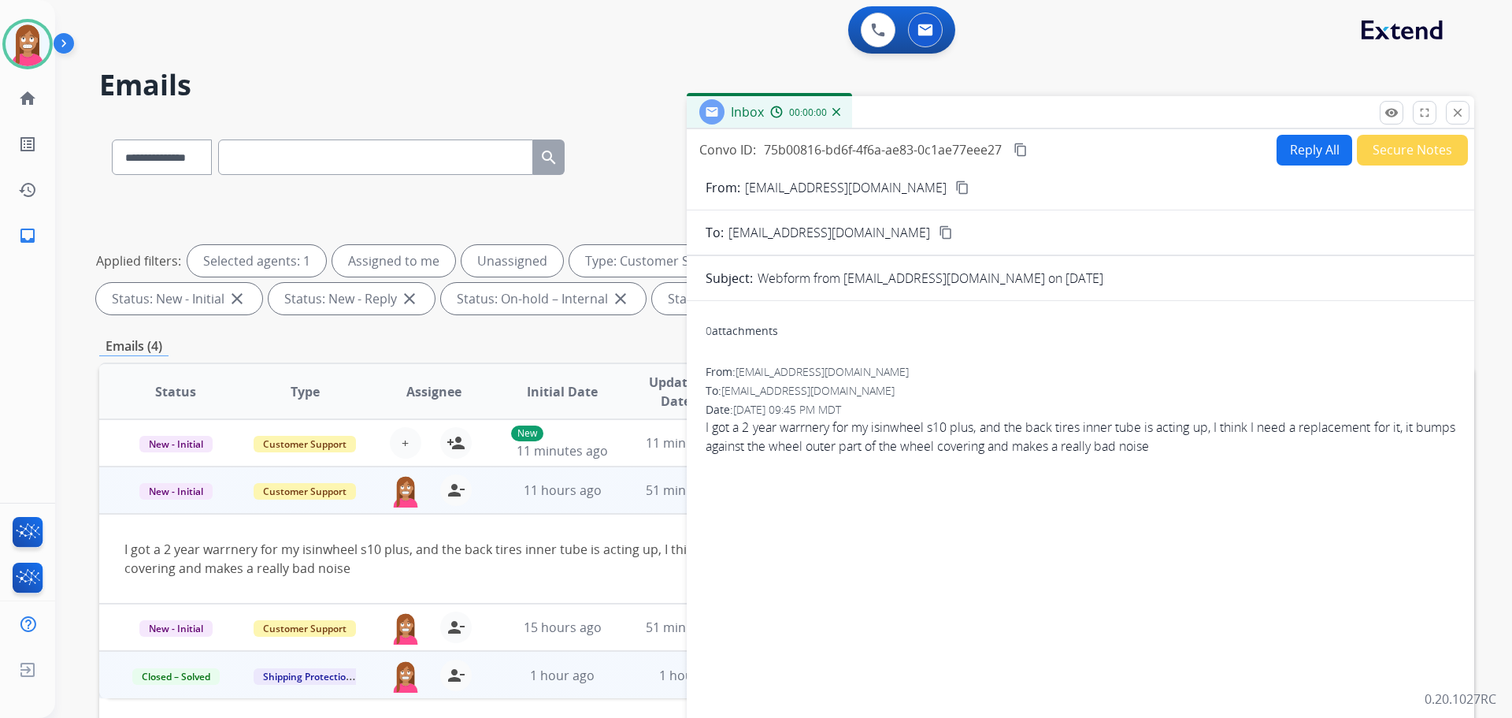
click at [1287, 145] on button "Reply All" at bounding box center [1315, 150] width 76 height 31
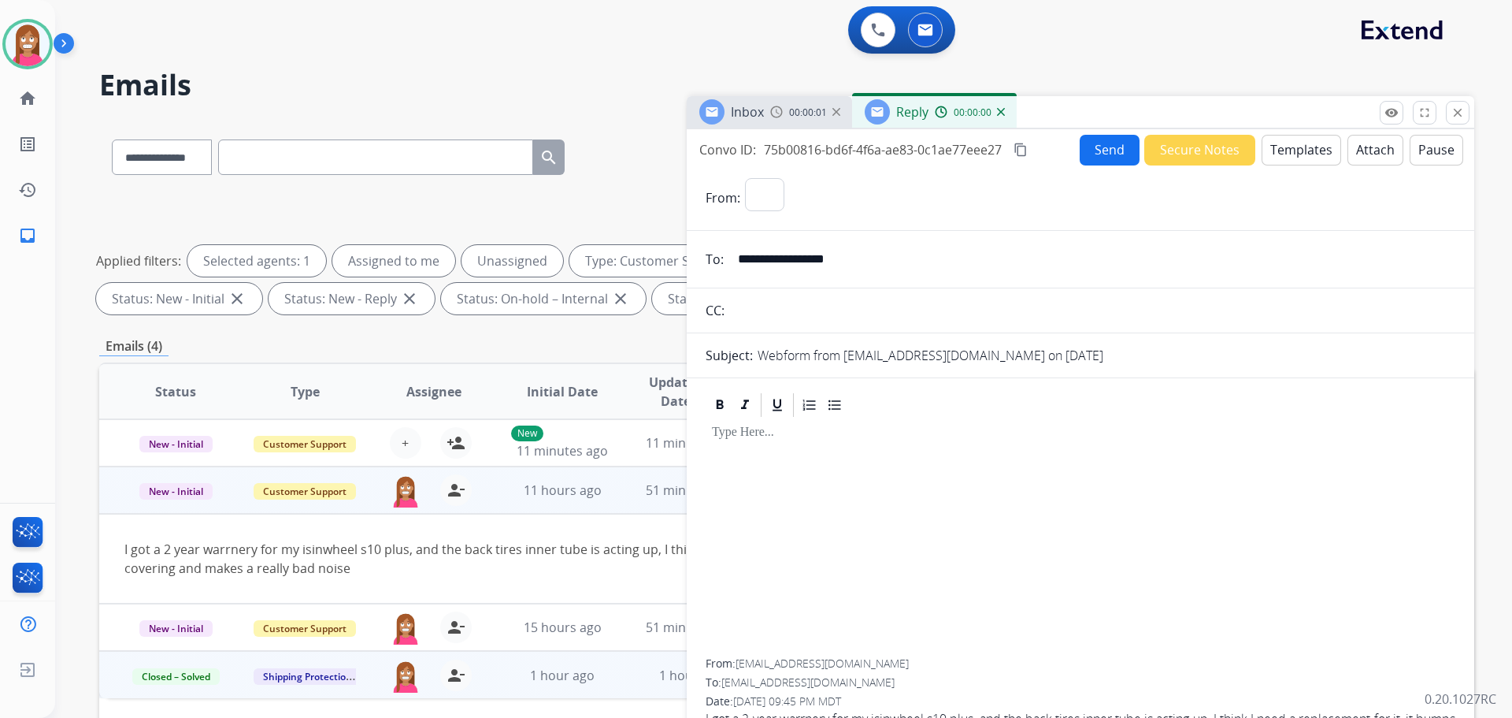
select select "**********"
click at [1288, 156] on button "Templates" at bounding box center [1302, 150] width 80 height 31
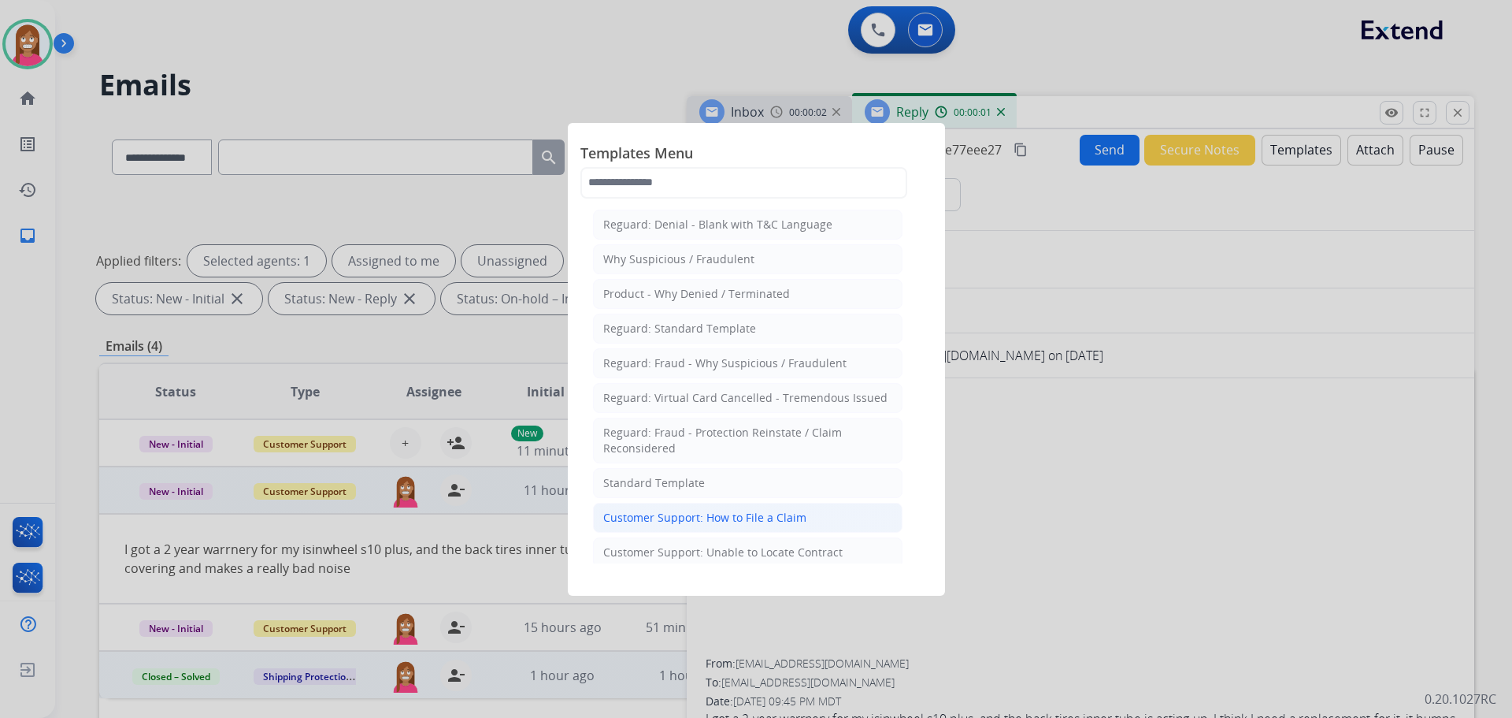
click at [799, 518] on div "Customer Support: How to File a Claim" at bounding box center [704, 518] width 203 height 16
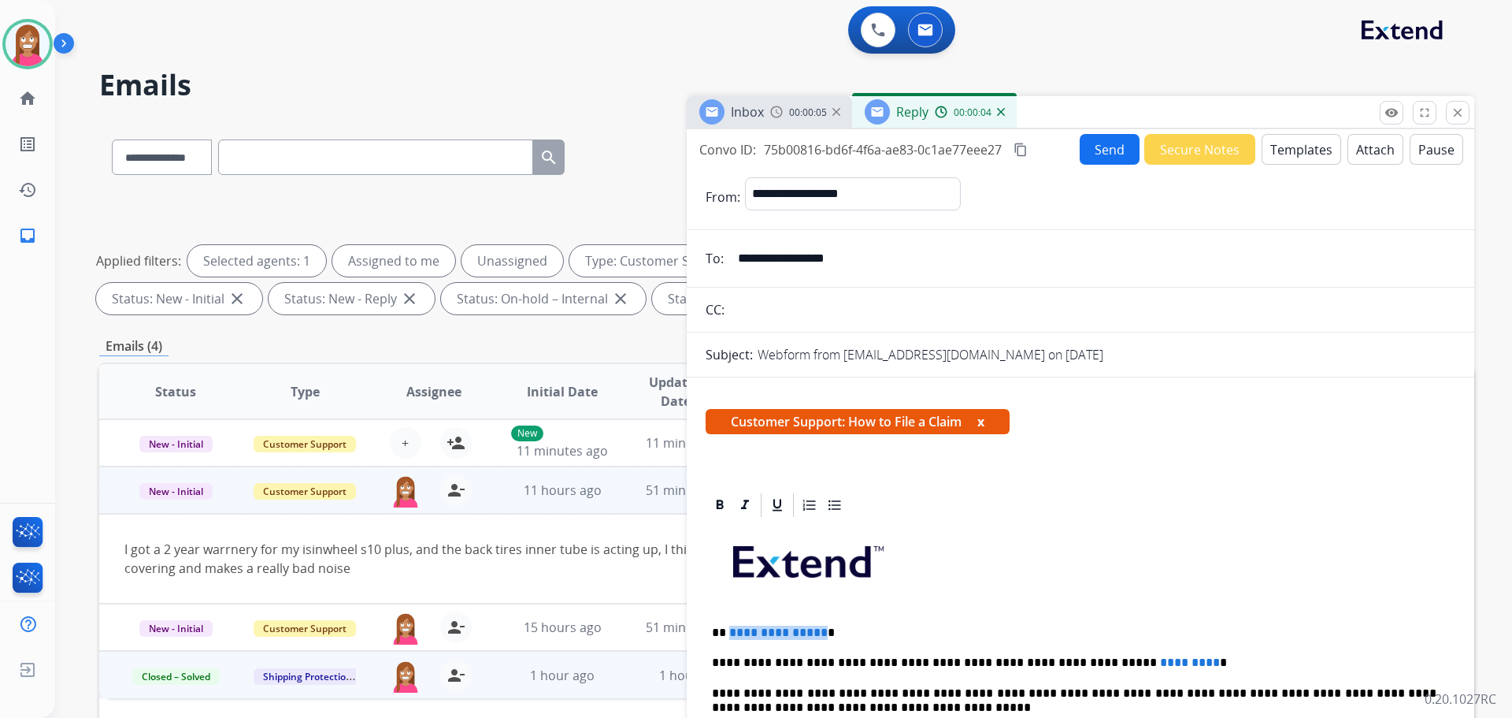
drag, startPoint x: 818, startPoint y: 617, endPoint x: 728, endPoint y: 619, distance: 90.6
drag, startPoint x: 1143, startPoint y: 647, endPoint x: 1029, endPoint y: 648, distance: 113.4
click at [1094, 143] on button "Send" at bounding box center [1110, 149] width 60 height 31
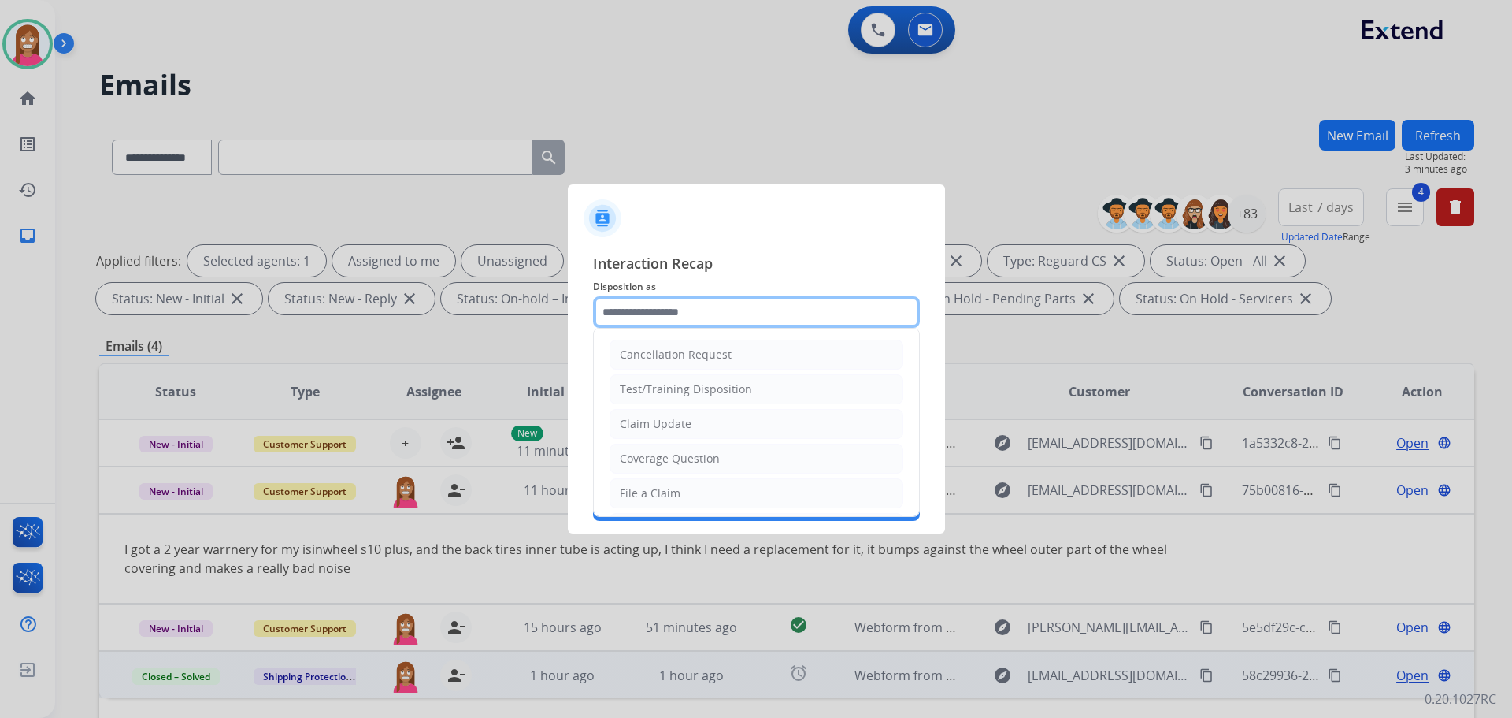
drag, startPoint x: 617, startPoint y: 315, endPoint x: 605, endPoint y: 330, distance: 19.6
click at [616, 316] on input "text" at bounding box center [756, 312] width 327 height 32
click at [647, 499] on div "File a Claim" at bounding box center [650, 493] width 61 height 16
type input "**********"
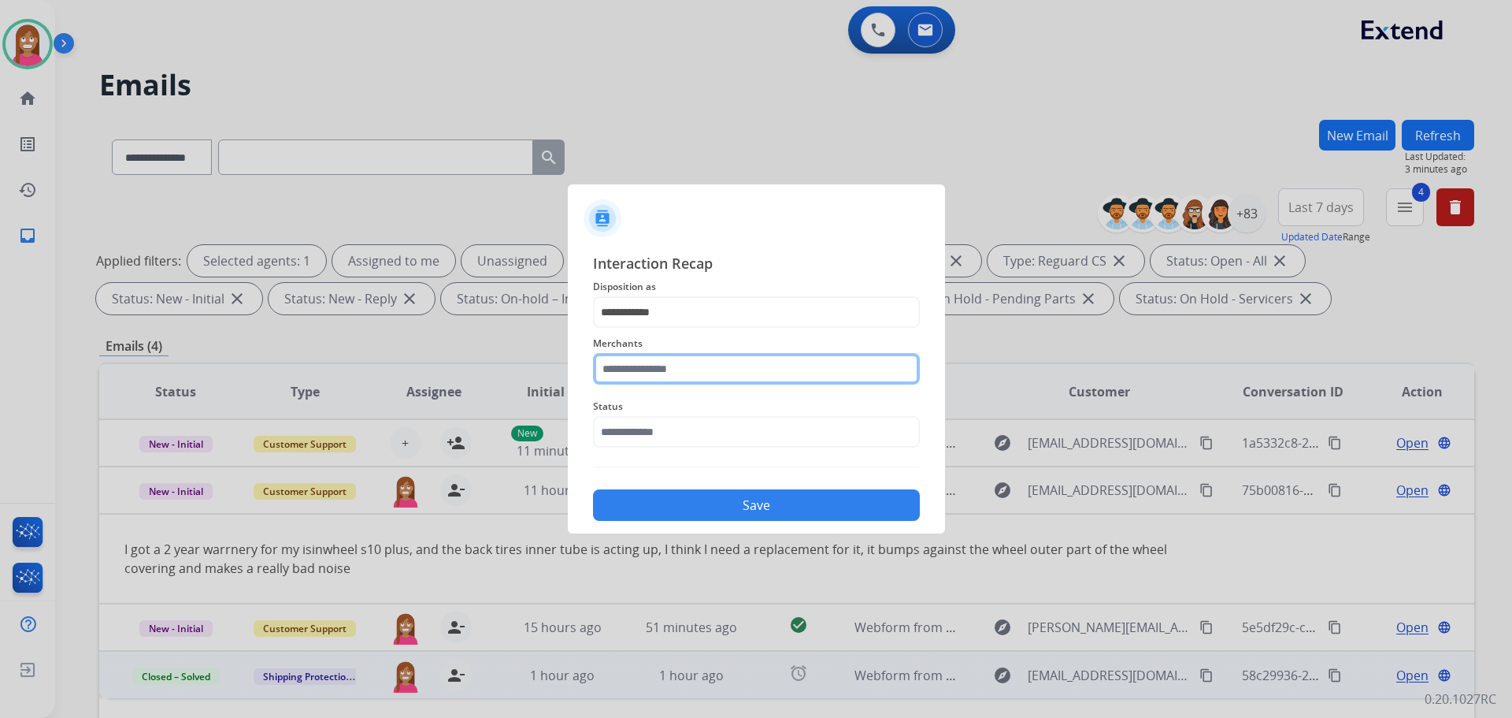
click at [630, 374] on input "text" at bounding box center [756, 369] width 327 height 32
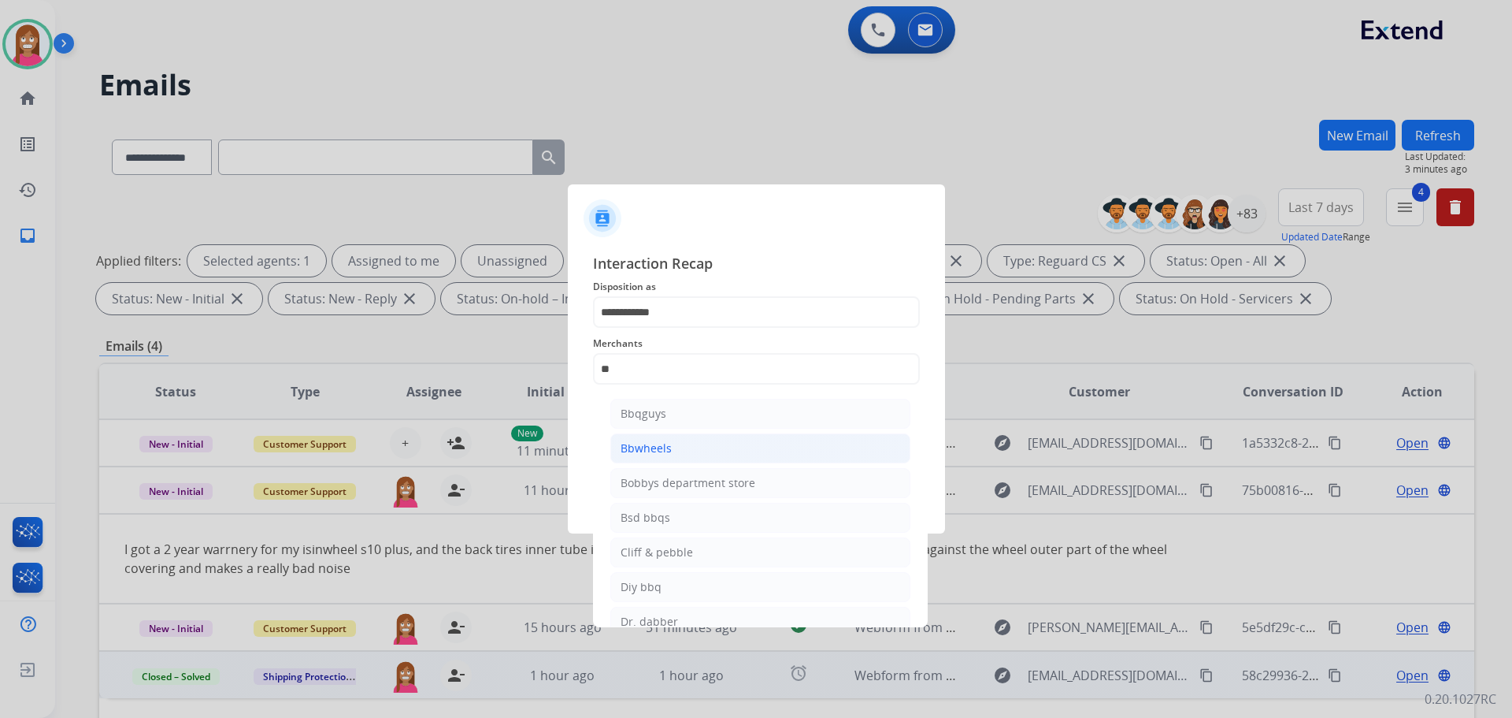
click at [651, 450] on div "Bbwheels" at bounding box center [646, 448] width 51 height 16
type input "********"
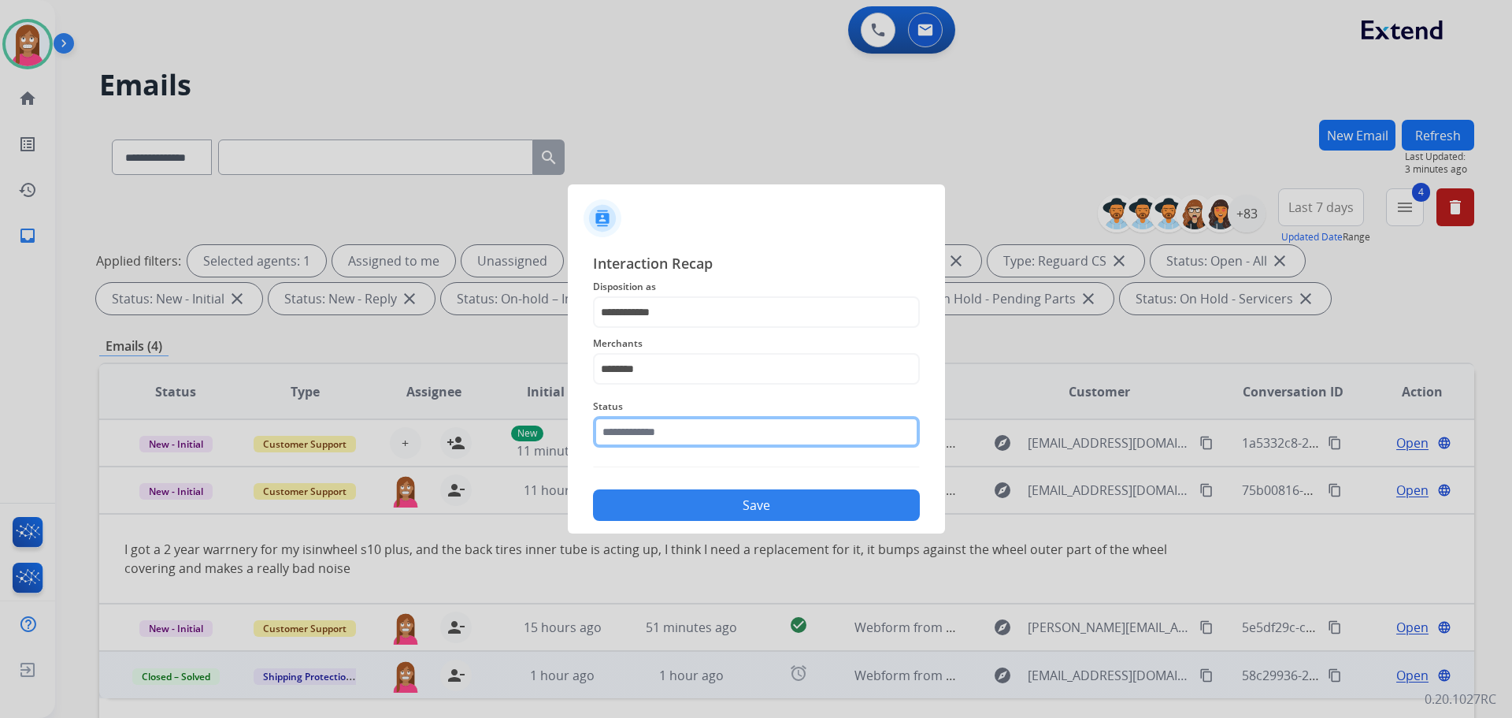
click at [643, 439] on input "text" at bounding box center [756, 432] width 327 height 32
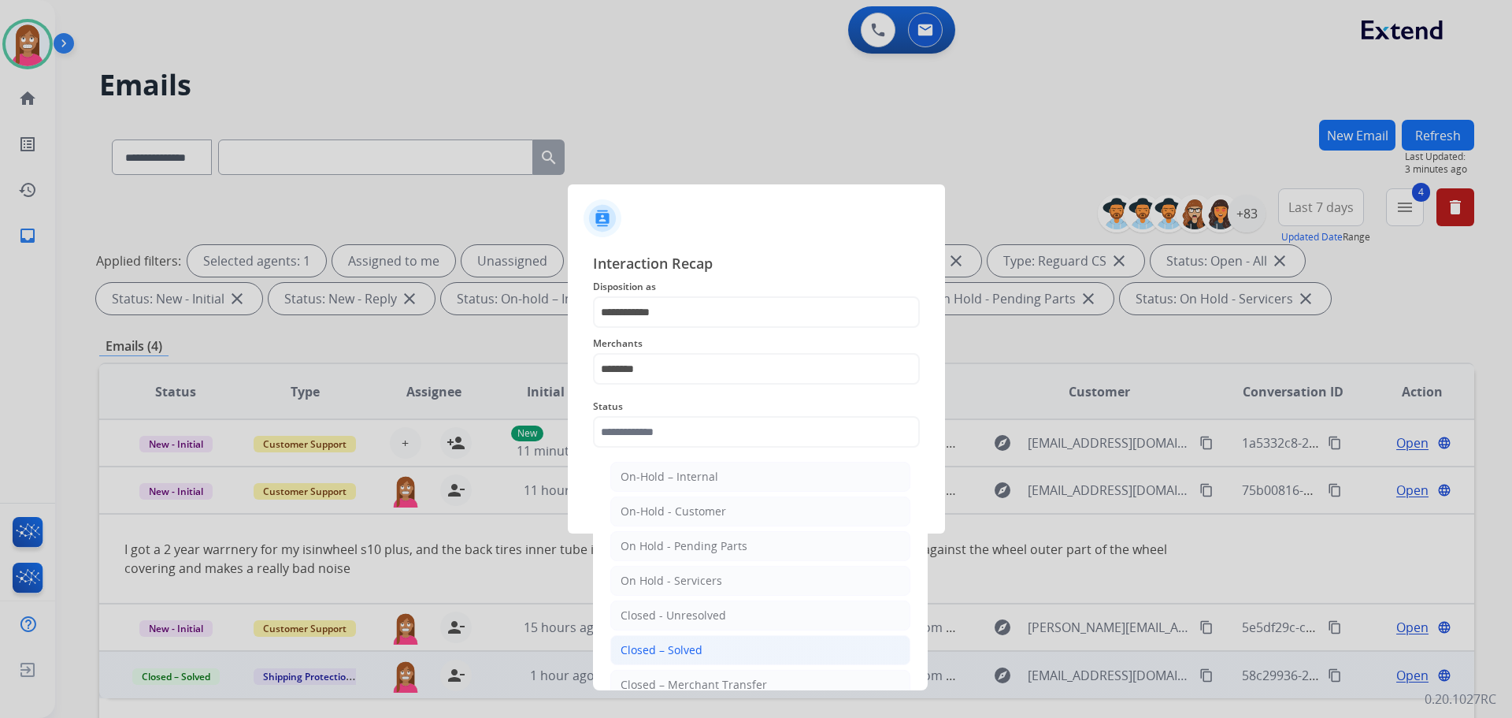
click at [630, 644] on div "Closed – Solved" at bounding box center [662, 650] width 82 height 16
type input "**********"
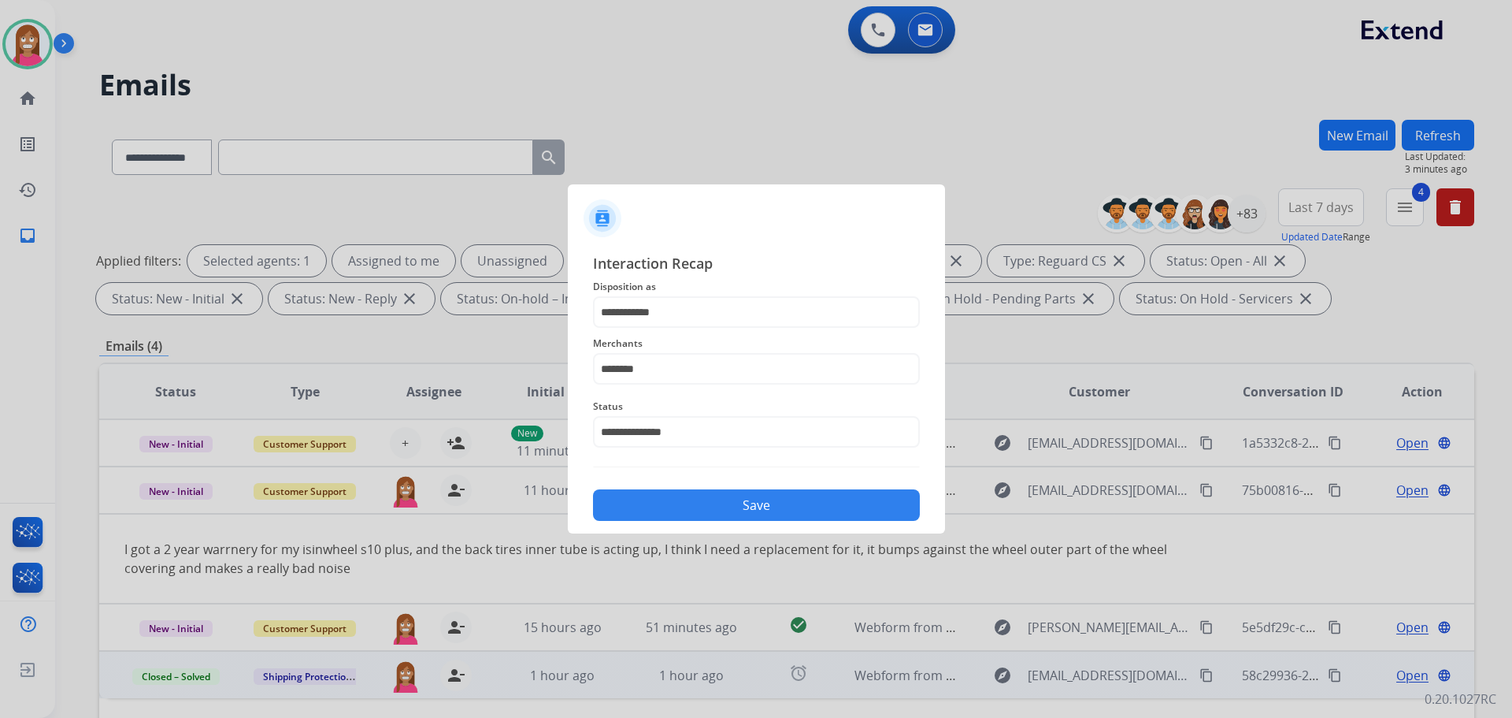
click at [688, 510] on button "Save" at bounding box center [756, 505] width 327 height 32
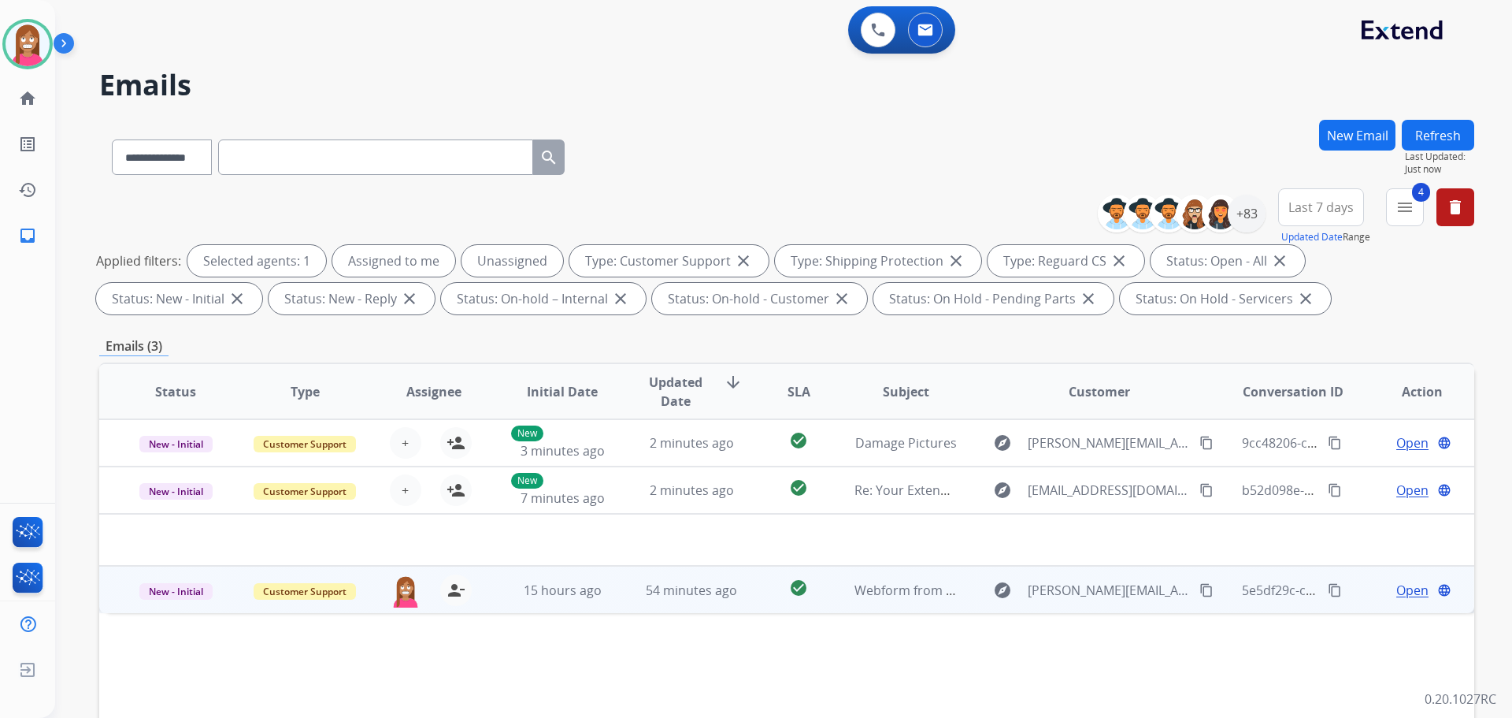
click at [629, 604] on td "54 minutes ago" at bounding box center [679, 588] width 129 height 47
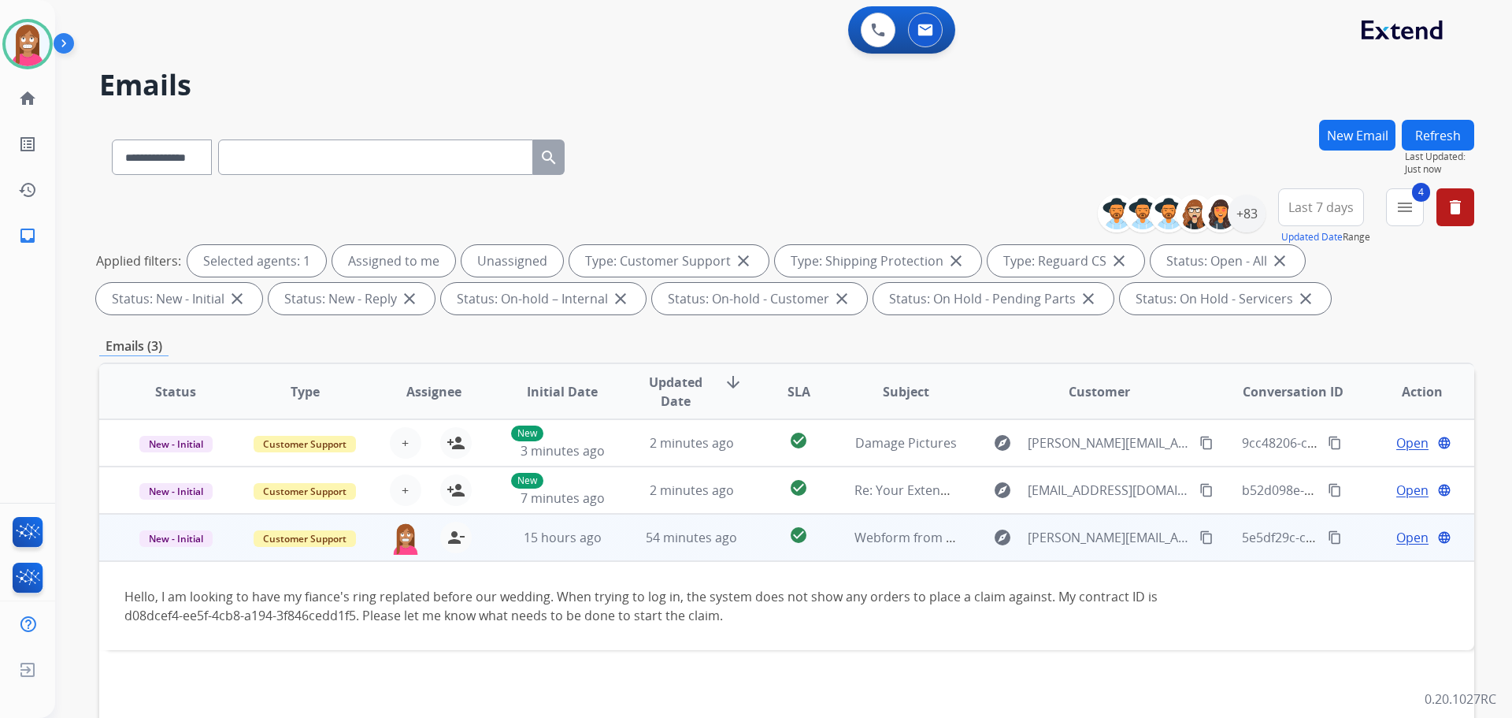
click at [1396, 542] on span "Open" at bounding box center [1412, 537] width 32 height 19
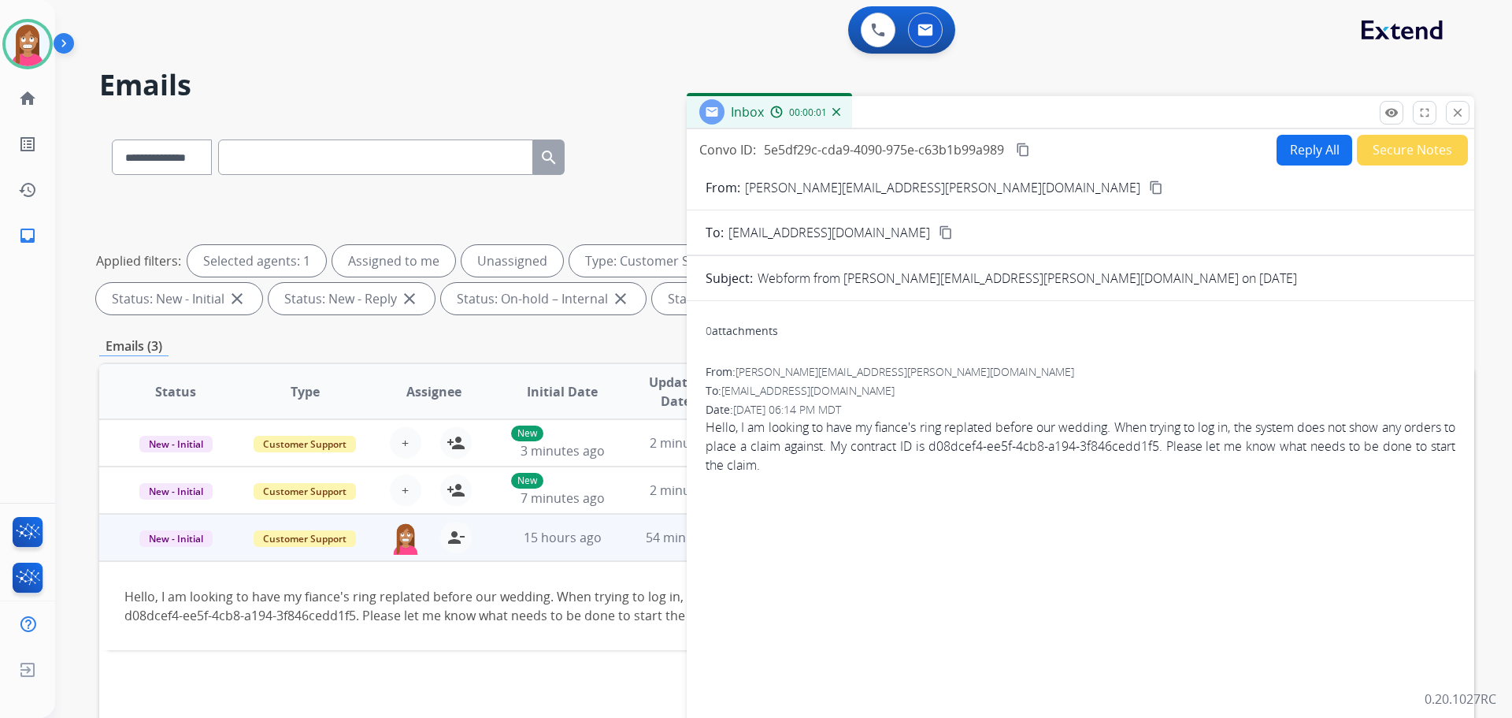
click at [1305, 154] on button "Reply All" at bounding box center [1315, 150] width 76 height 31
select select "**********"
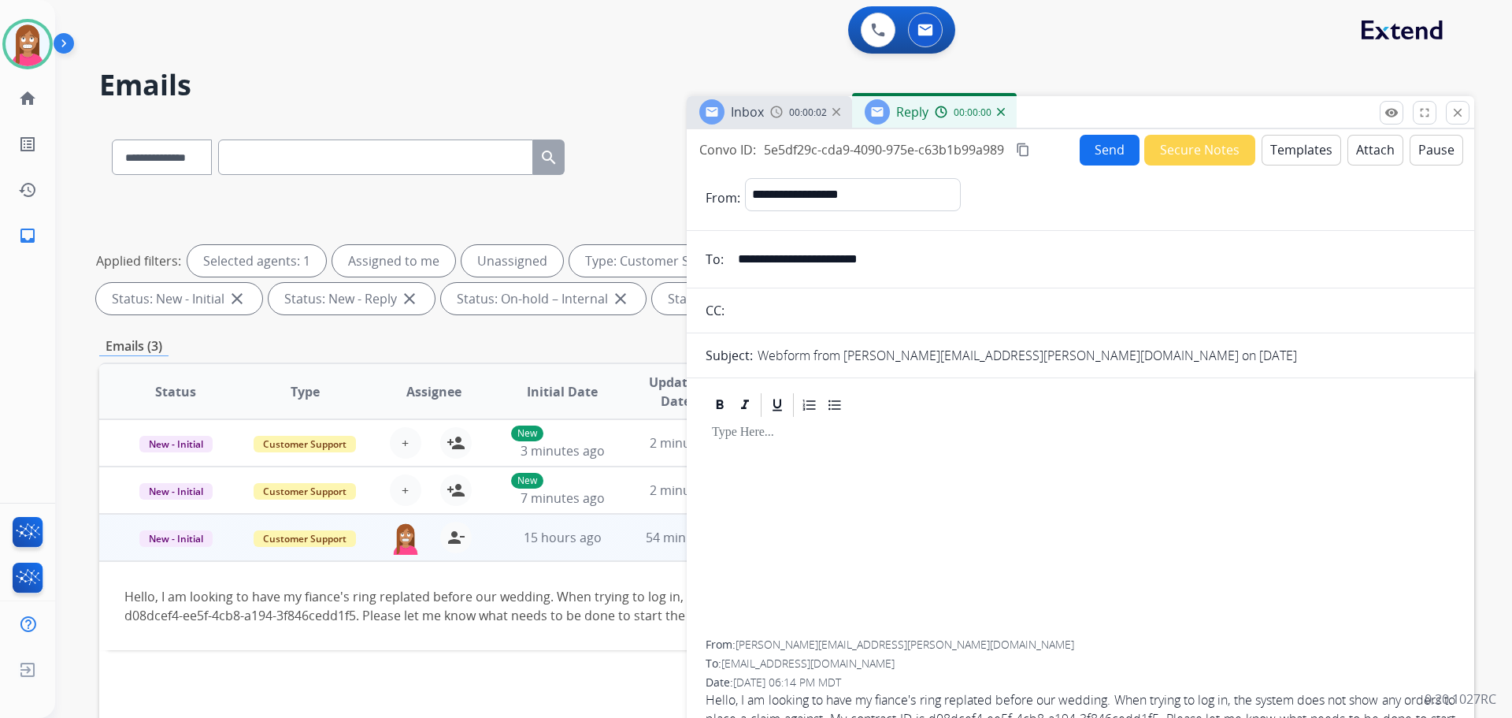
click at [1300, 150] on button "Templates" at bounding box center [1302, 150] width 80 height 31
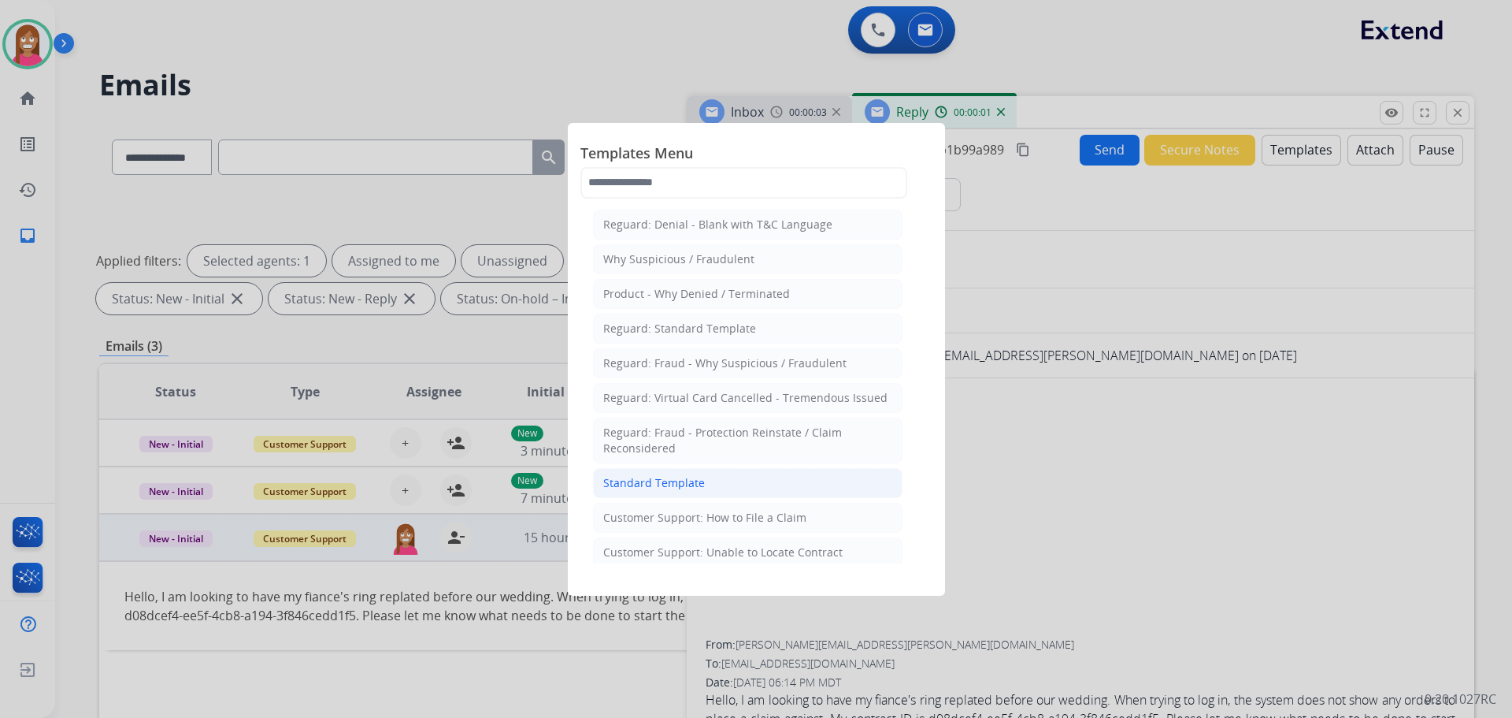
click at [651, 489] on div "Standard Template" at bounding box center [654, 483] width 102 height 16
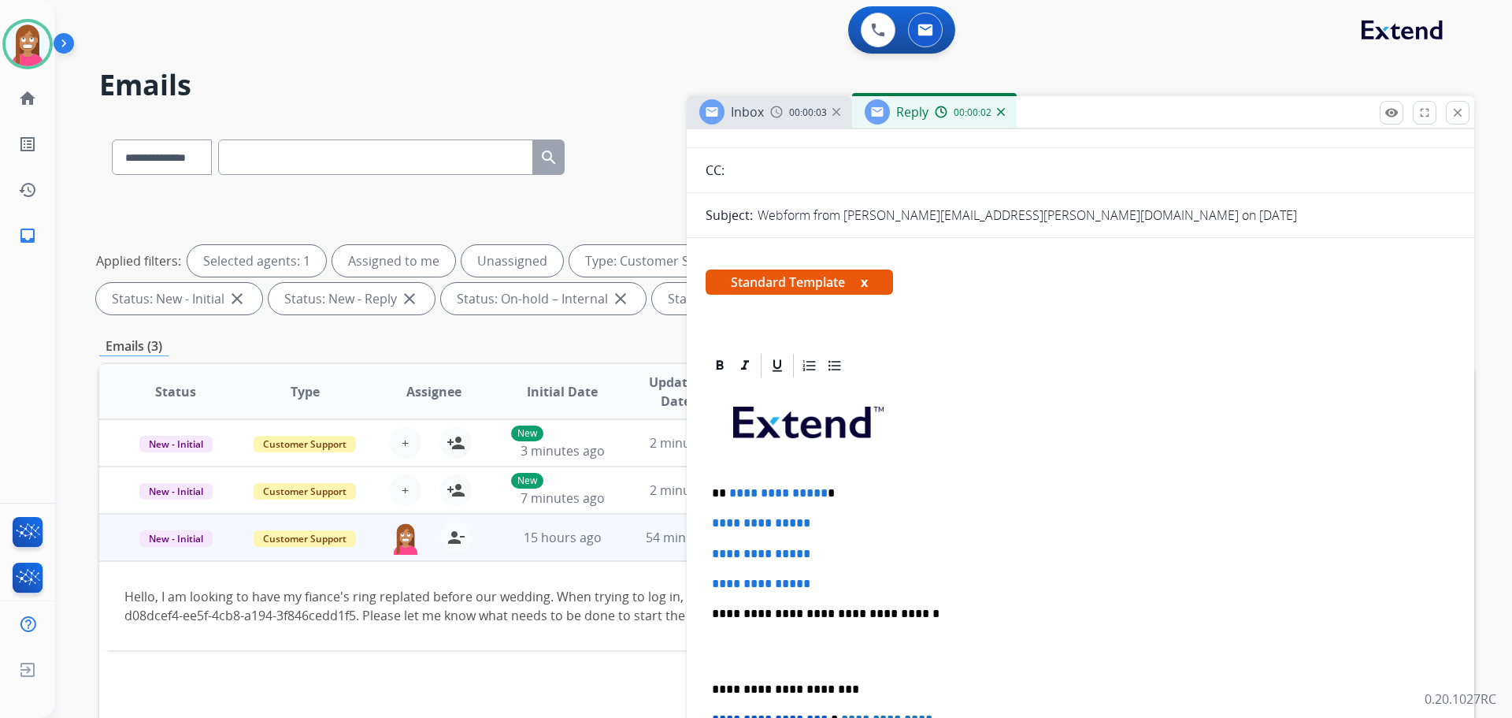
scroll to position [158, 0]
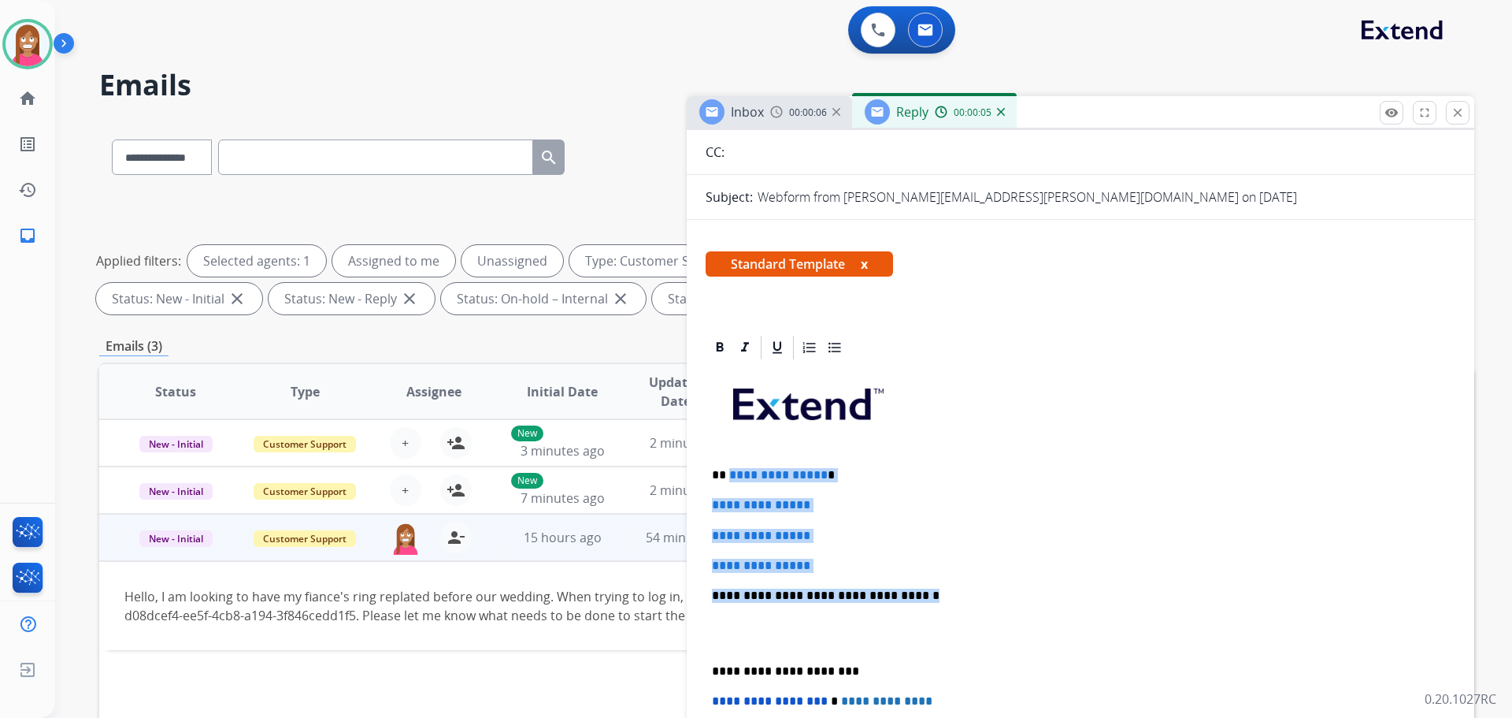
drag, startPoint x: 908, startPoint y: 594, endPoint x: 735, endPoint y: 467, distance: 214.7
click at [729, 465] on div "**********" at bounding box center [1081, 633] width 750 height 542
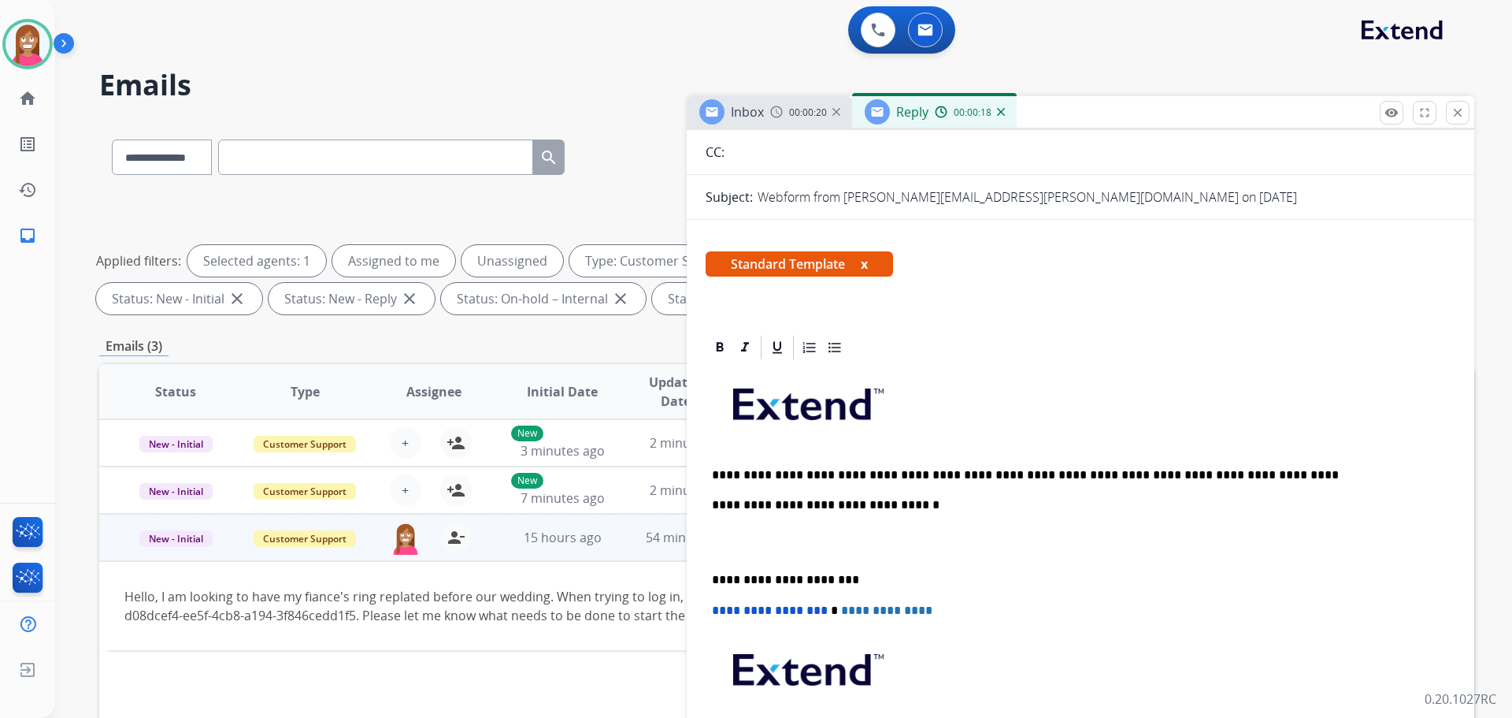
click at [725, 468] on p "**********" at bounding box center [1074, 475] width 725 height 14
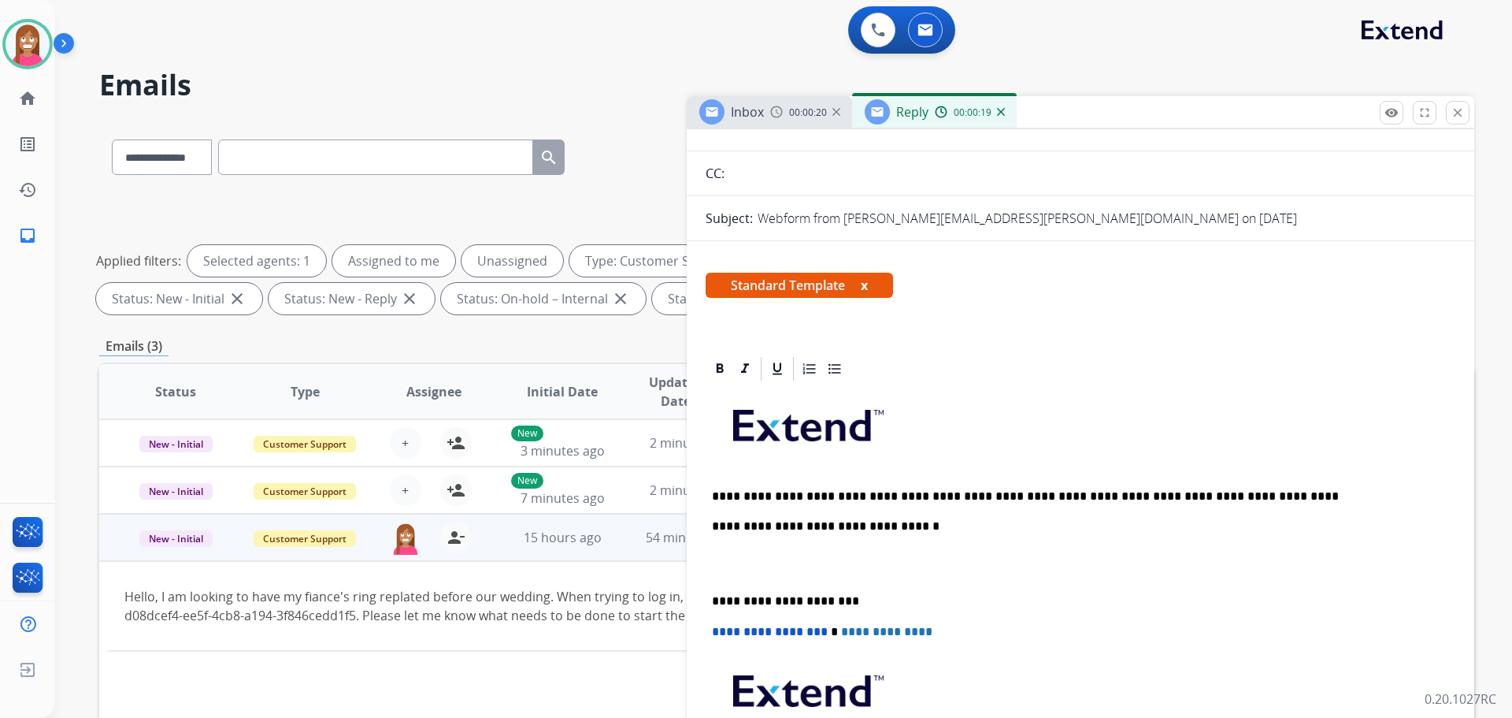
scroll to position [0, 0]
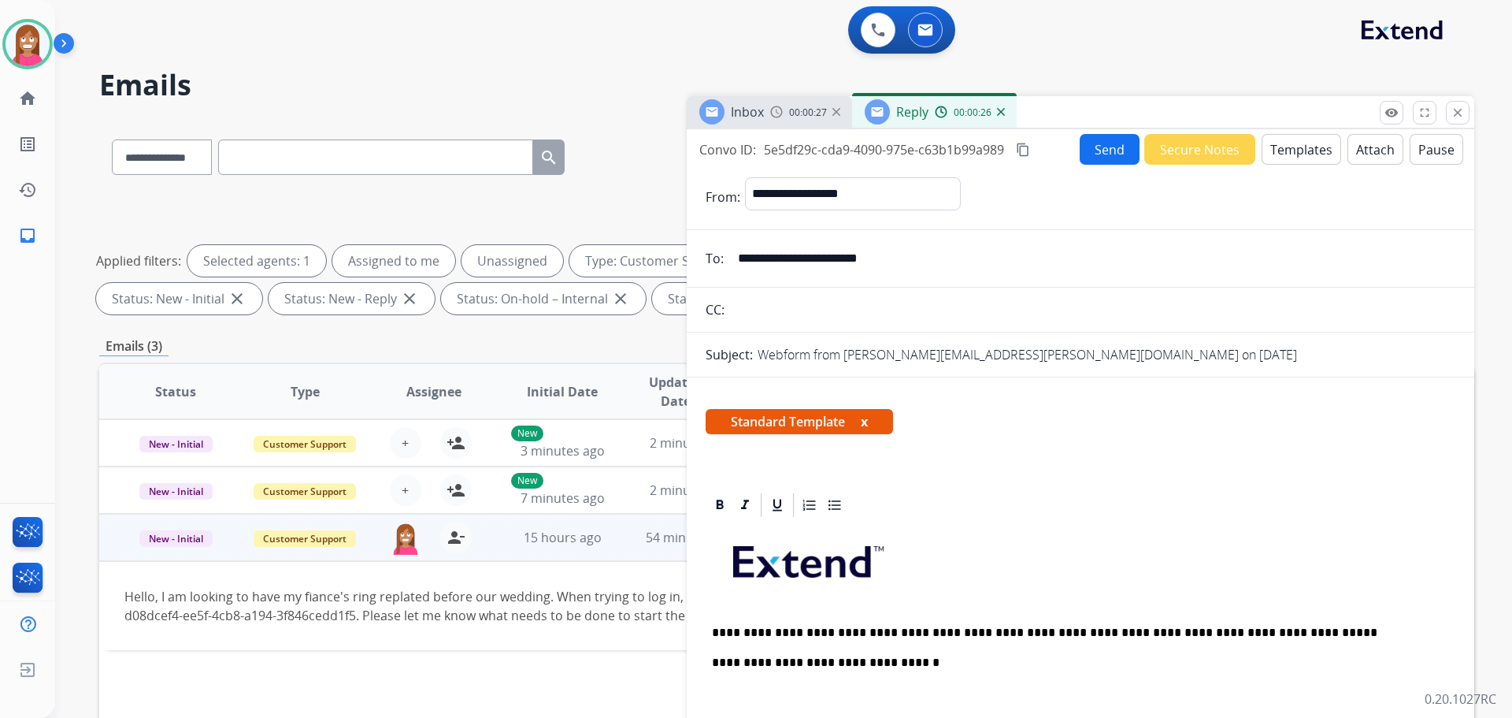
click at [1094, 159] on button "Send" at bounding box center [1110, 149] width 60 height 31
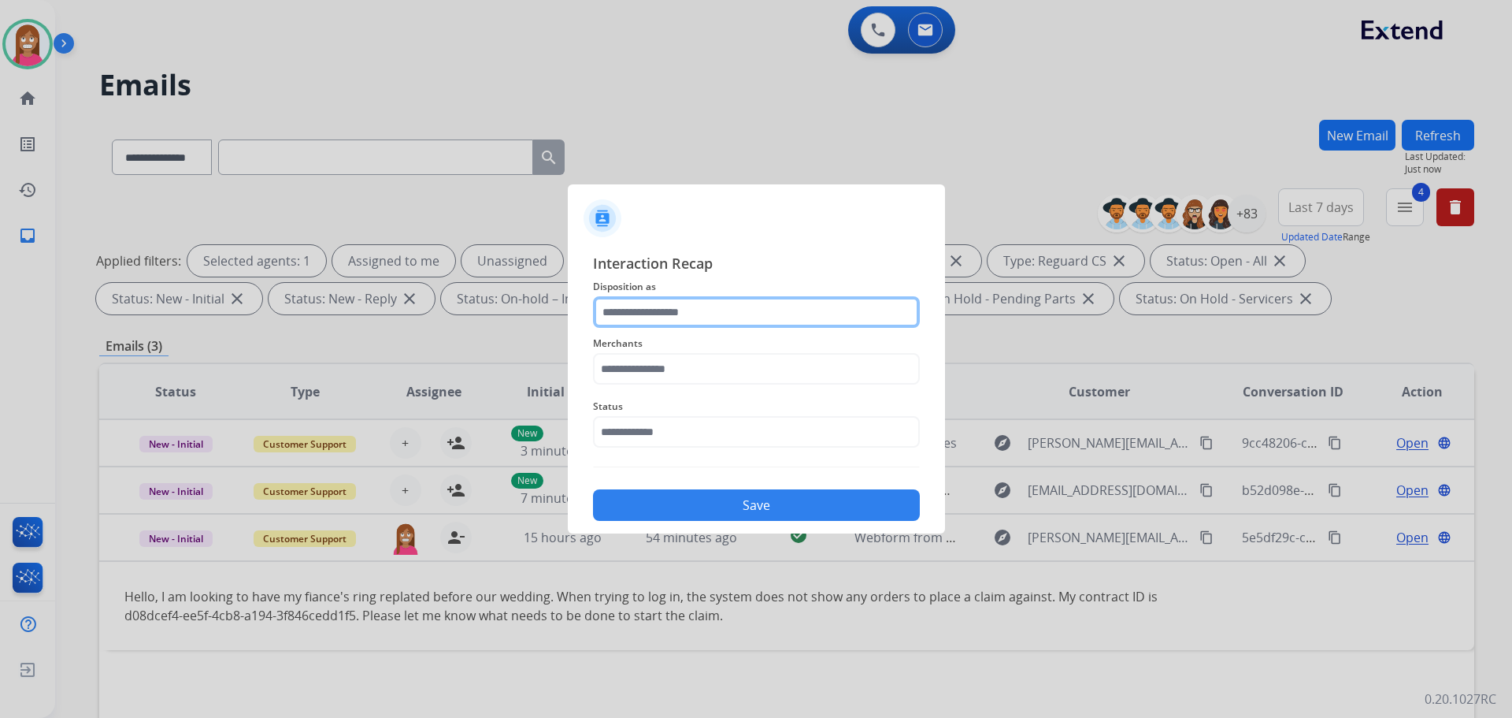
click at [633, 313] on input "text" at bounding box center [756, 312] width 327 height 32
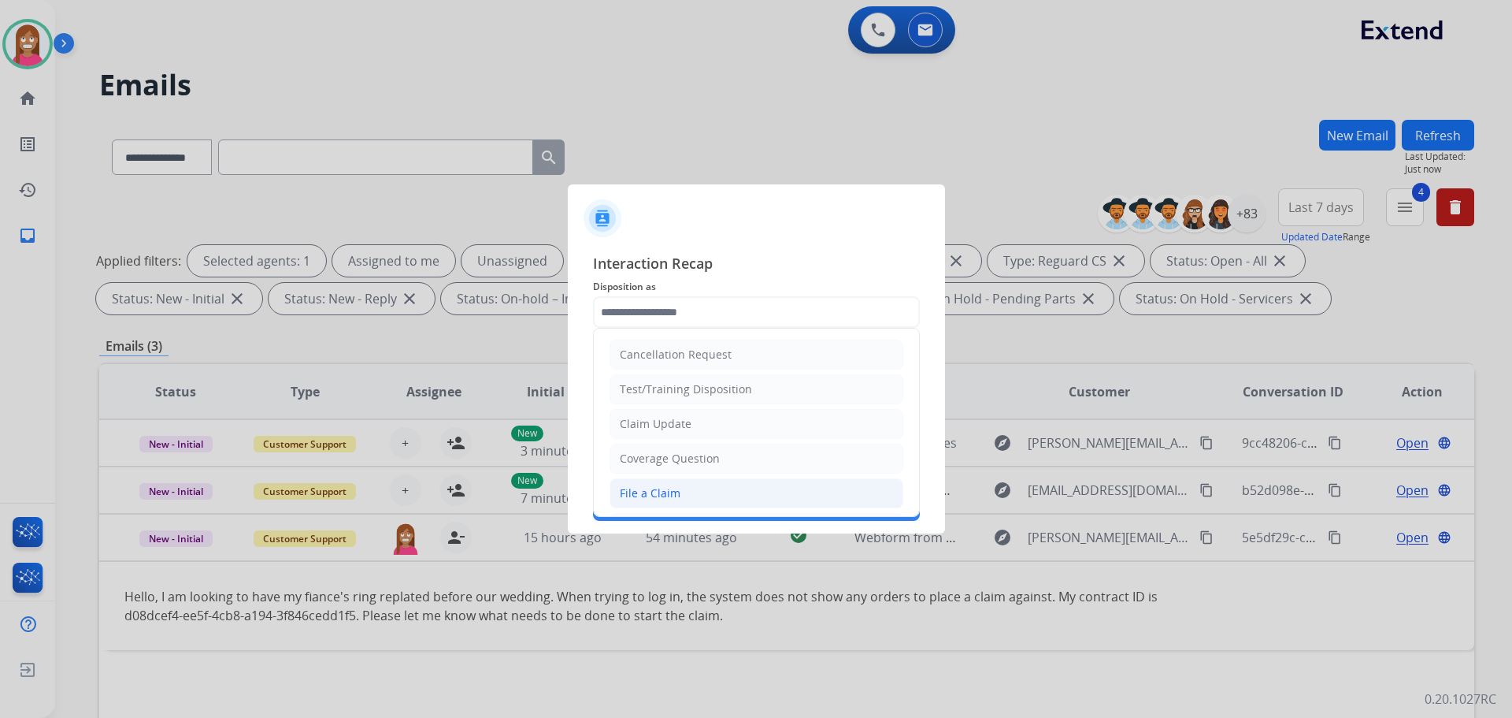
click at [664, 491] on div "File a Claim" at bounding box center [650, 493] width 61 height 16
type input "**********"
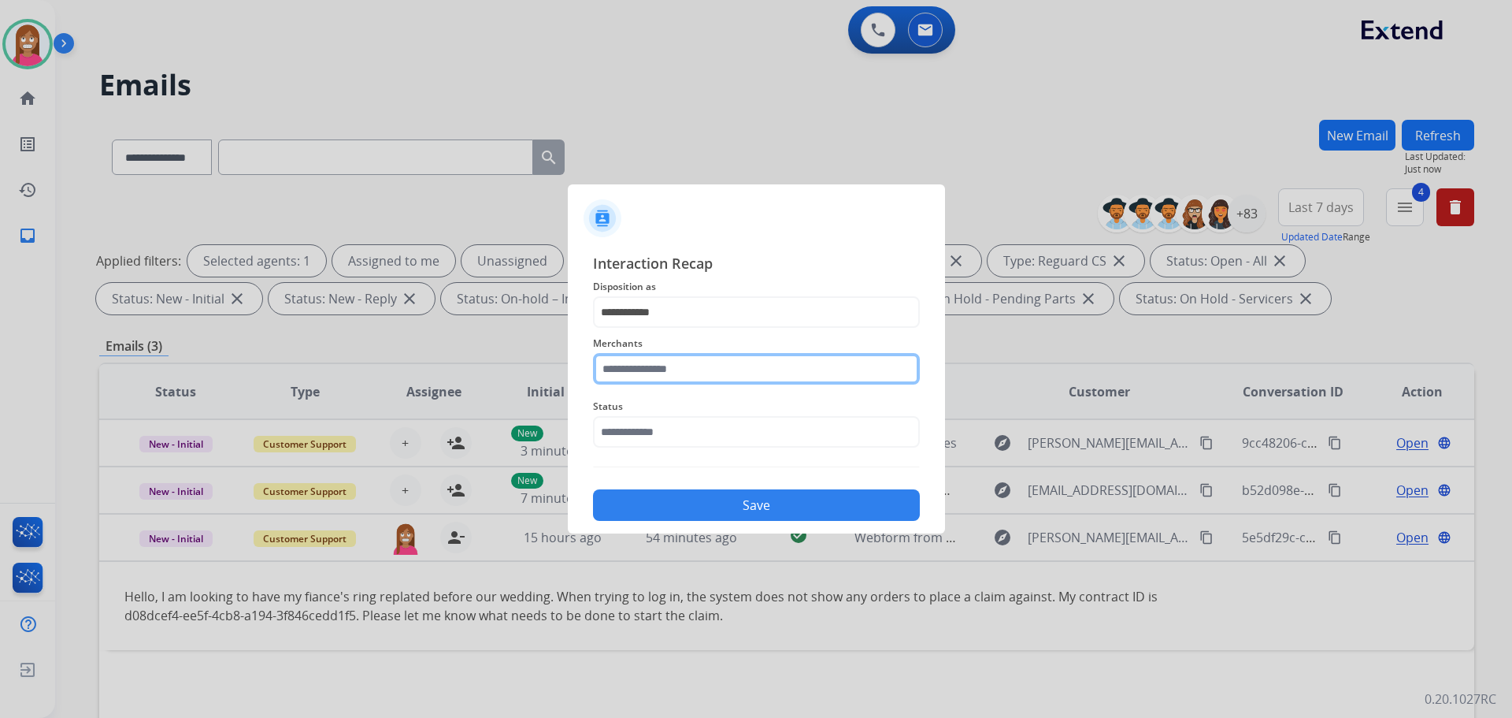
click at [625, 373] on input "text" at bounding box center [756, 369] width 327 height 32
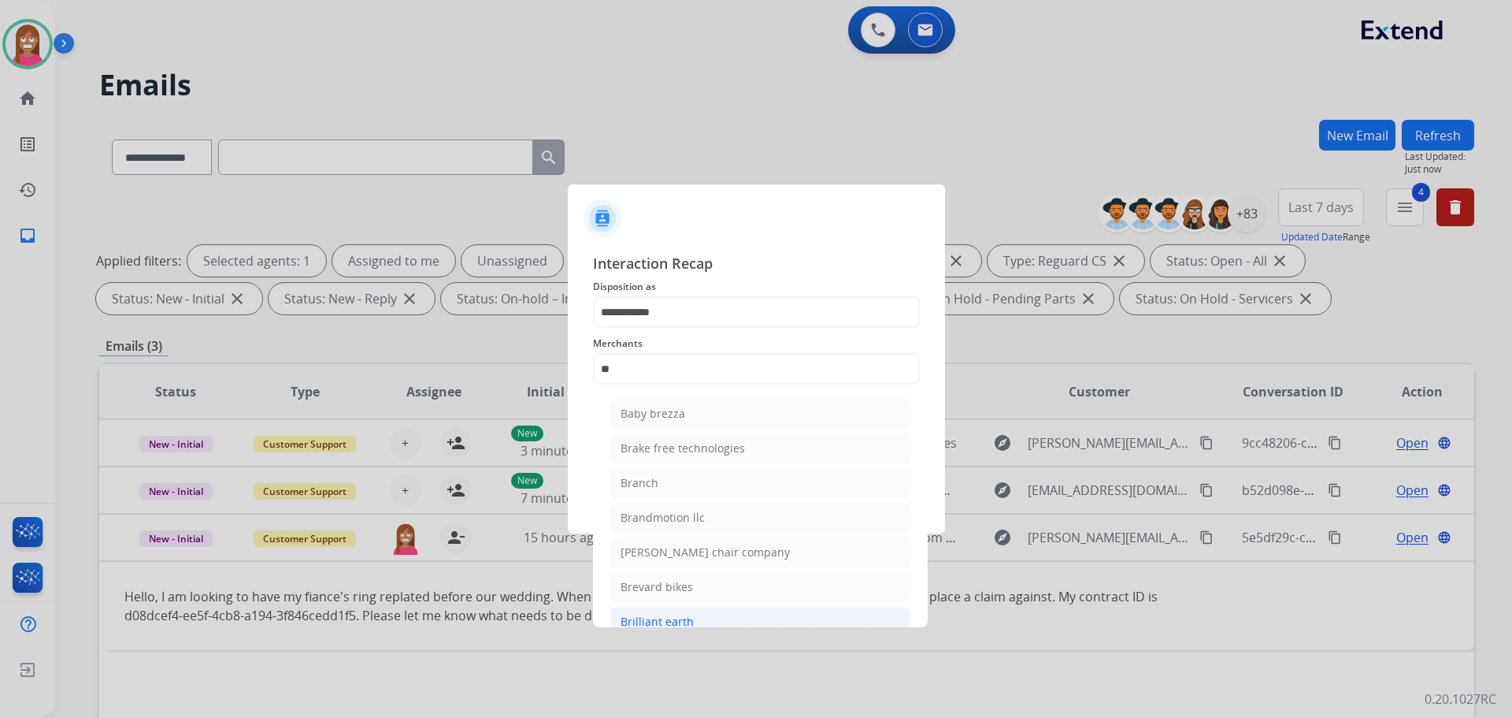
click at [656, 625] on div "Brilliant earth" at bounding box center [657, 622] width 73 height 16
type input "**********"
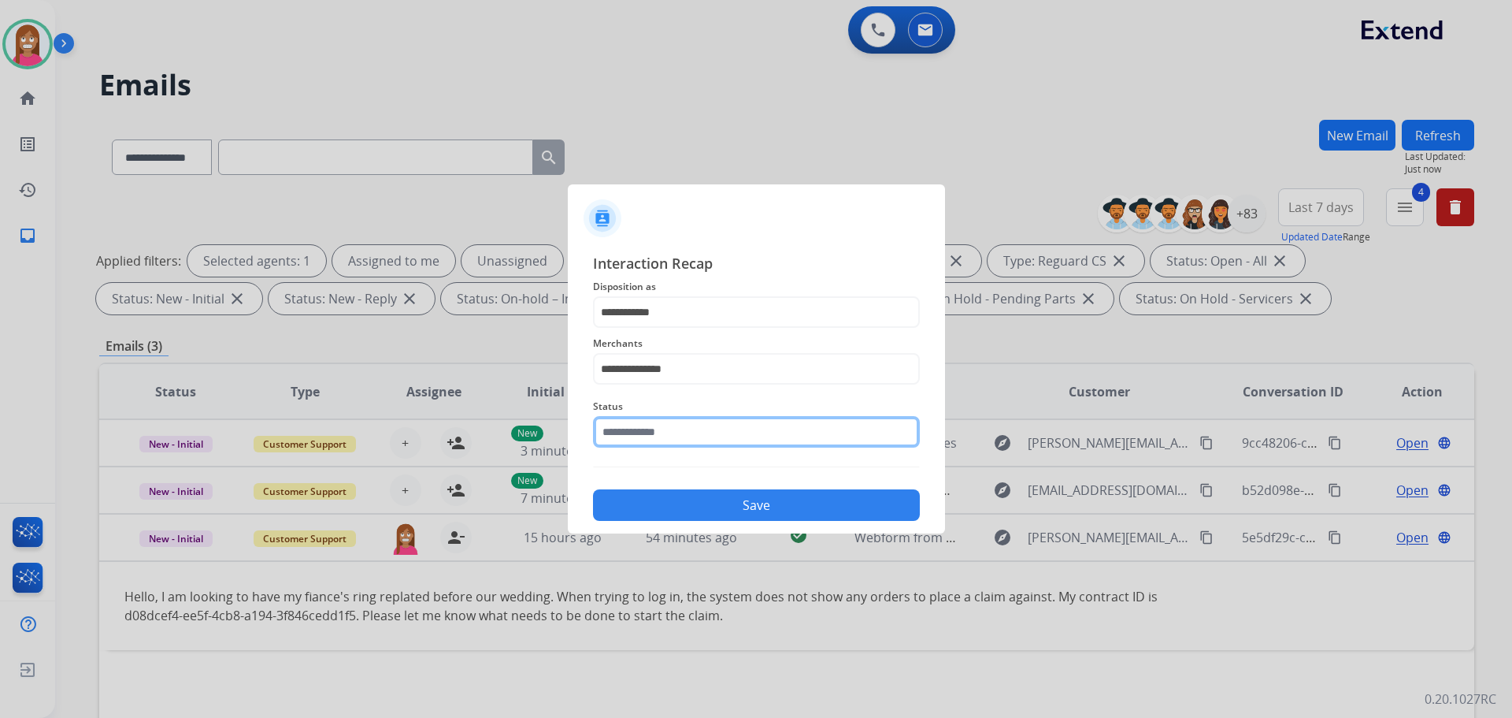
click at [648, 427] on input "text" at bounding box center [756, 432] width 327 height 32
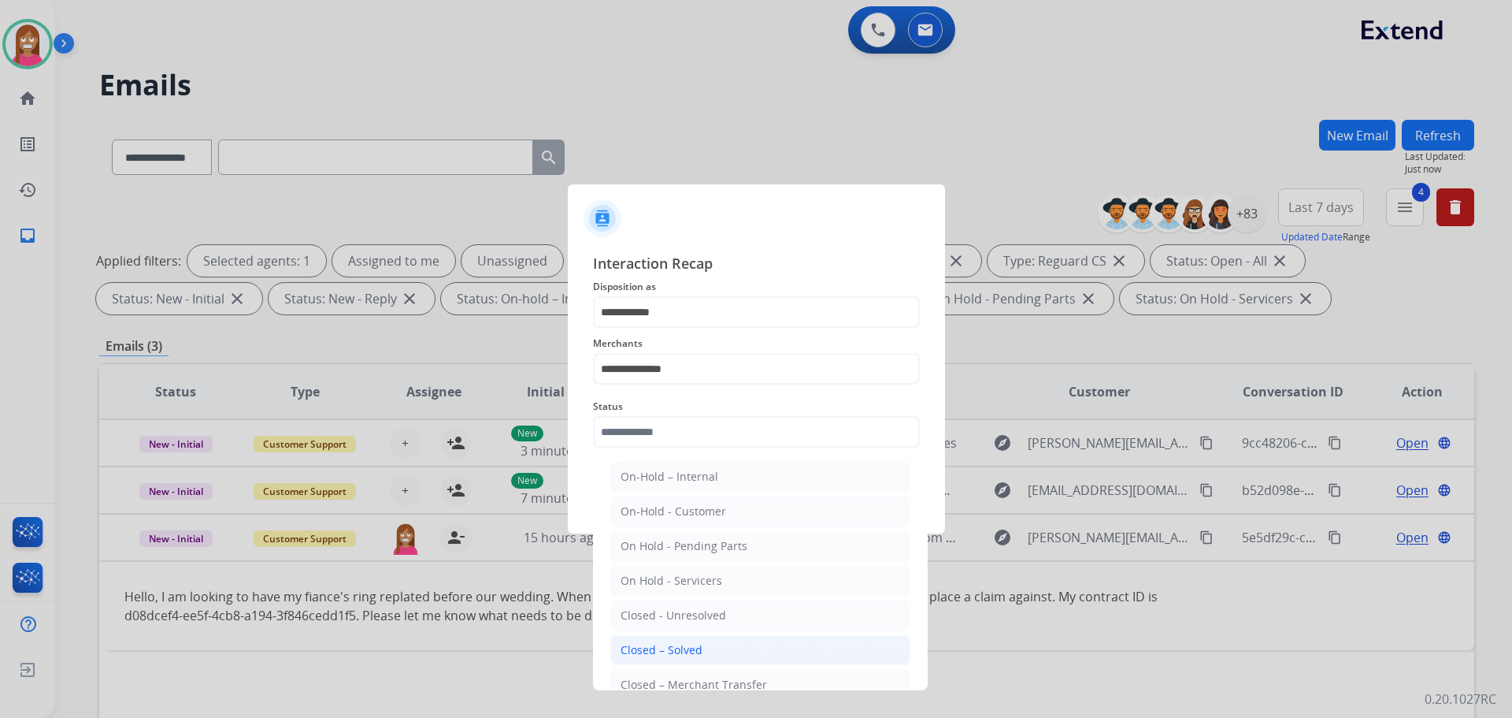
click at [641, 647] on div "Closed – Solved" at bounding box center [662, 650] width 82 height 16
type input "**********"
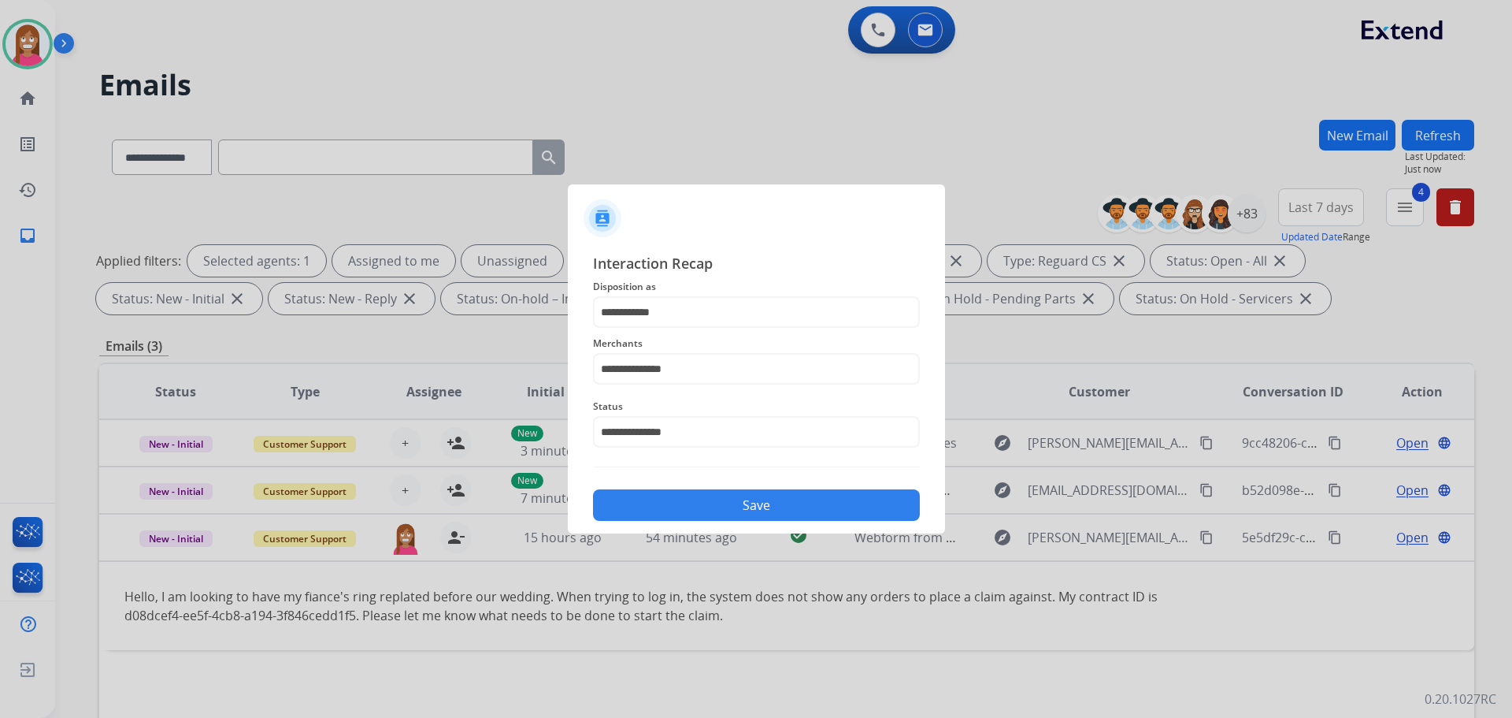
drag, startPoint x: 629, startPoint y: 508, endPoint x: 662, endPoint y: 504, distance: 32.5
click at [650, 509] on button "Save" at bounding box center [756, 505] width 327 height 32
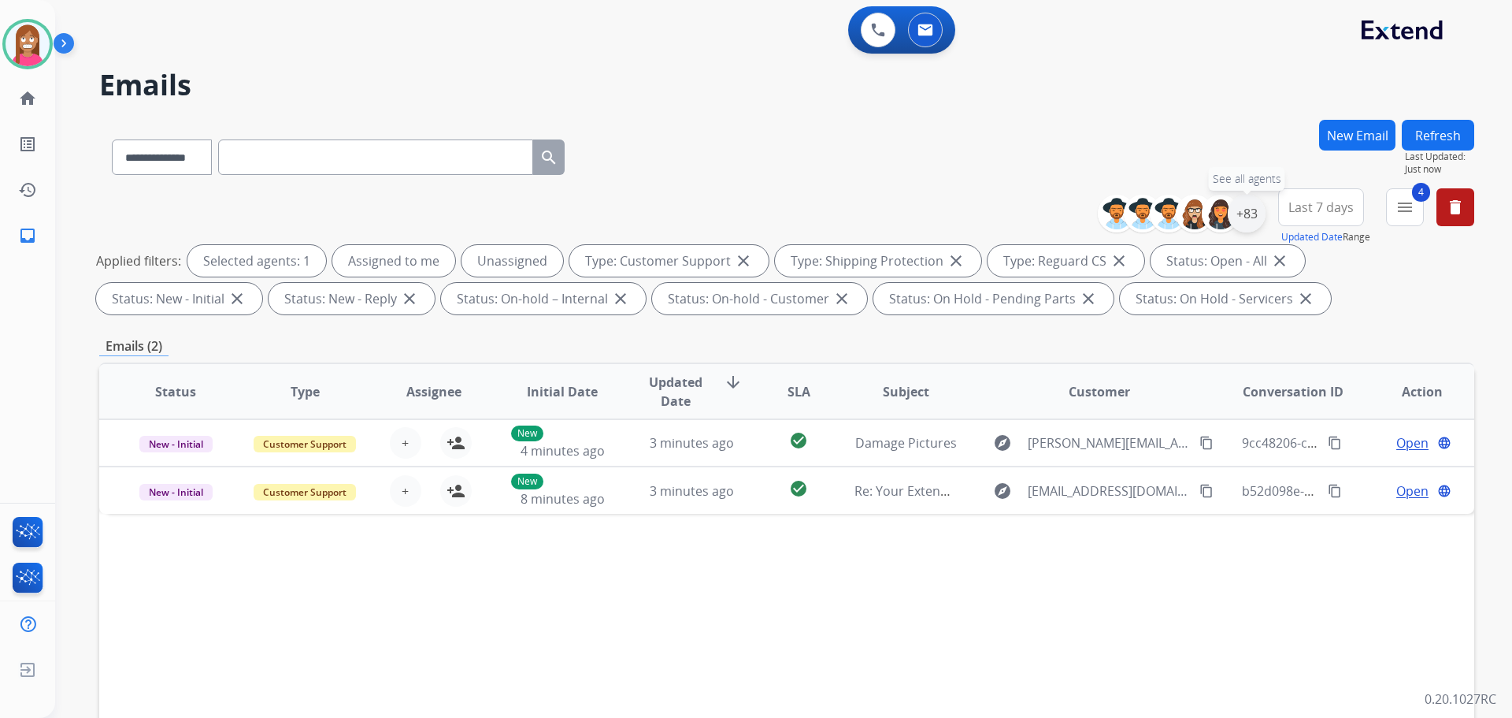
click at [1243, 210] on div "+83" at bounding box center [1247, 214] width 38 height 38
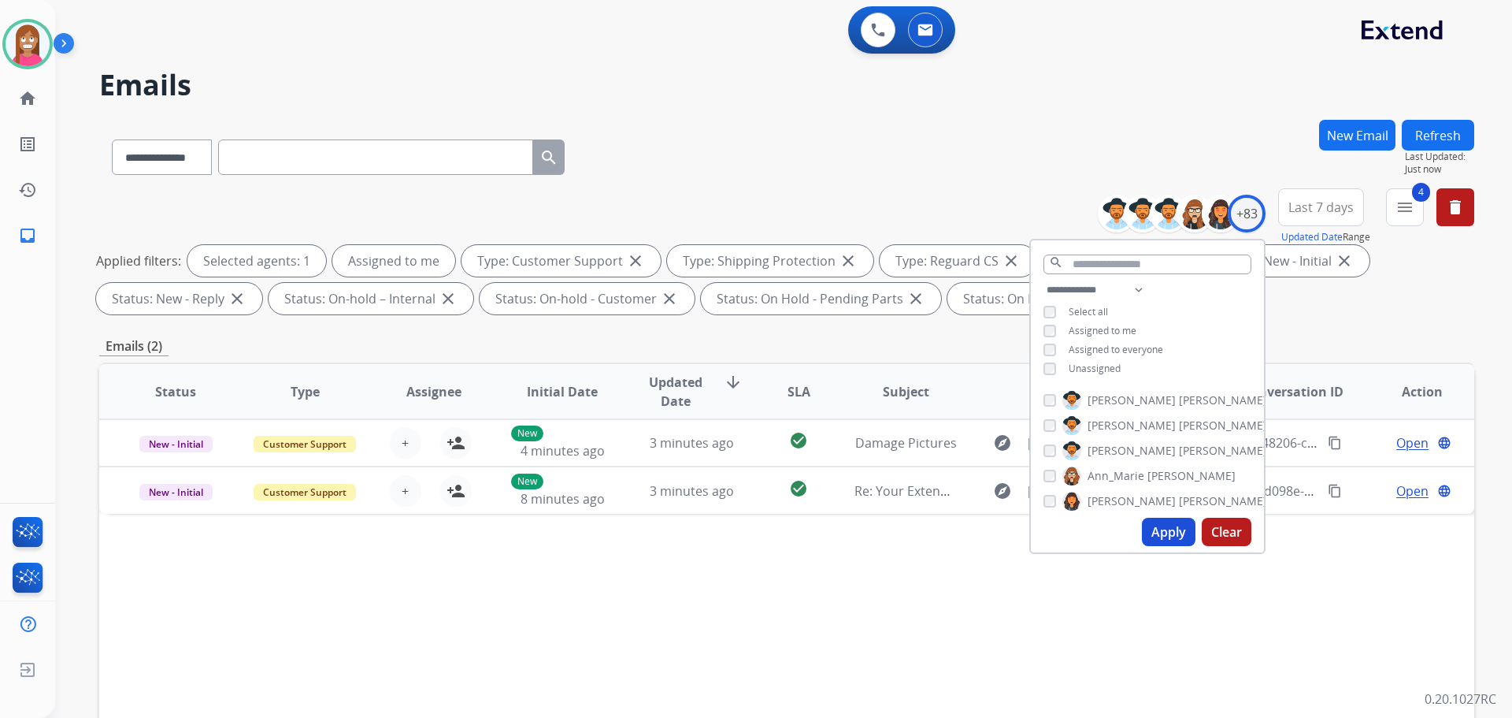
click at [1151, 523] on button "Apply" at bounding box center [1169, 531] width 54 height 28
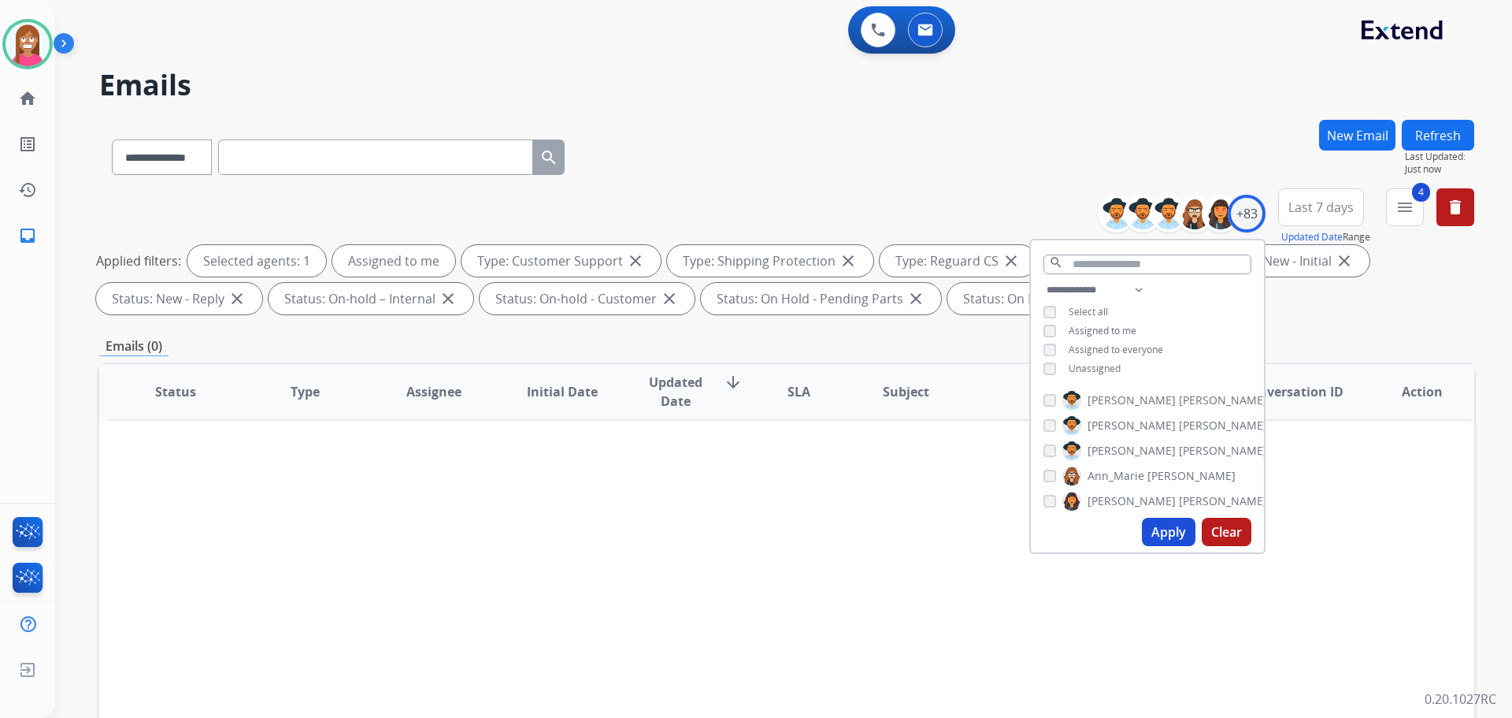
click at [882, 506] on div "Status Type Assignee Initial Date Updated Date arrow_downward SLA Subject Custo…" at bounding box center [786, 626] width 1375 height 528
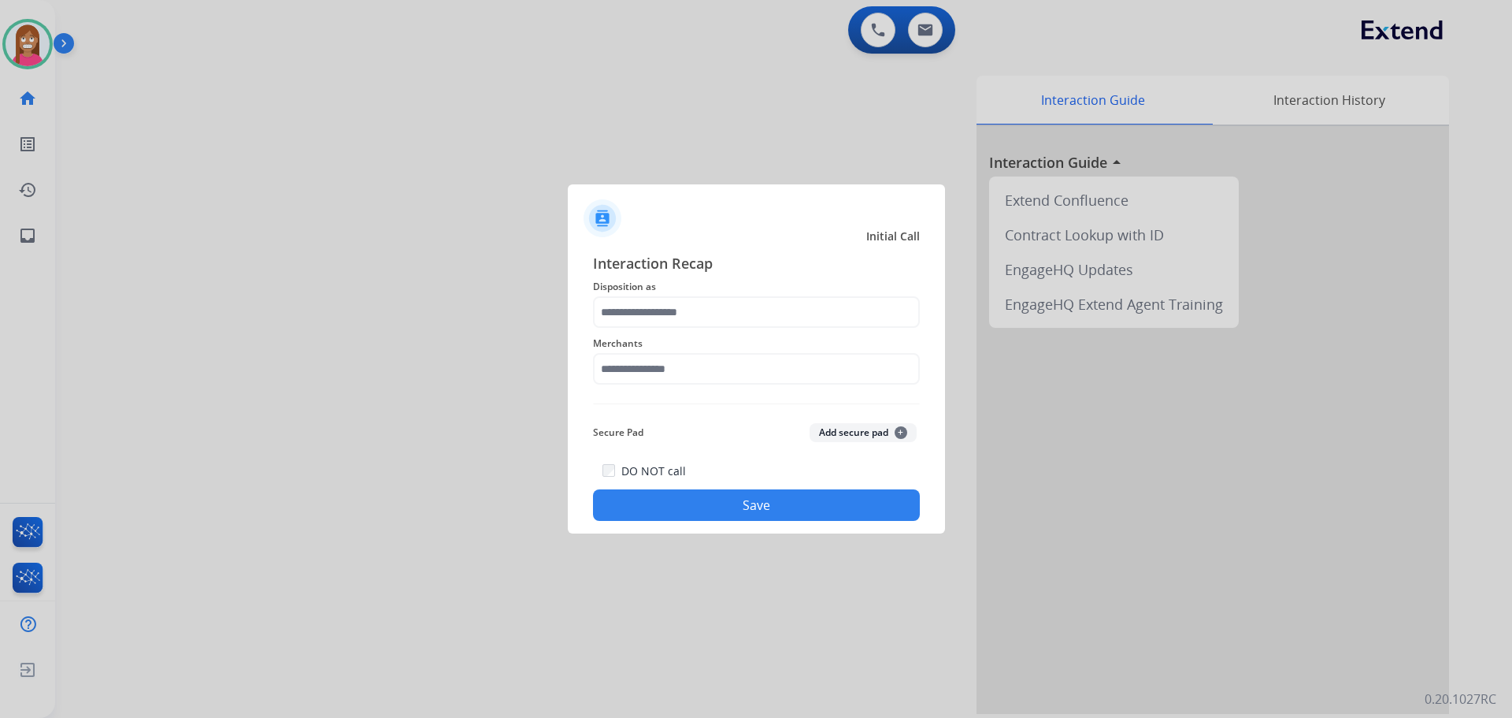
click at [636, 329] on div "Merchants" at bounding box center [756, 359] width 327 height 63
click at [636, 313] on input "text" at bounding box center [756, 312] width 327 height 32
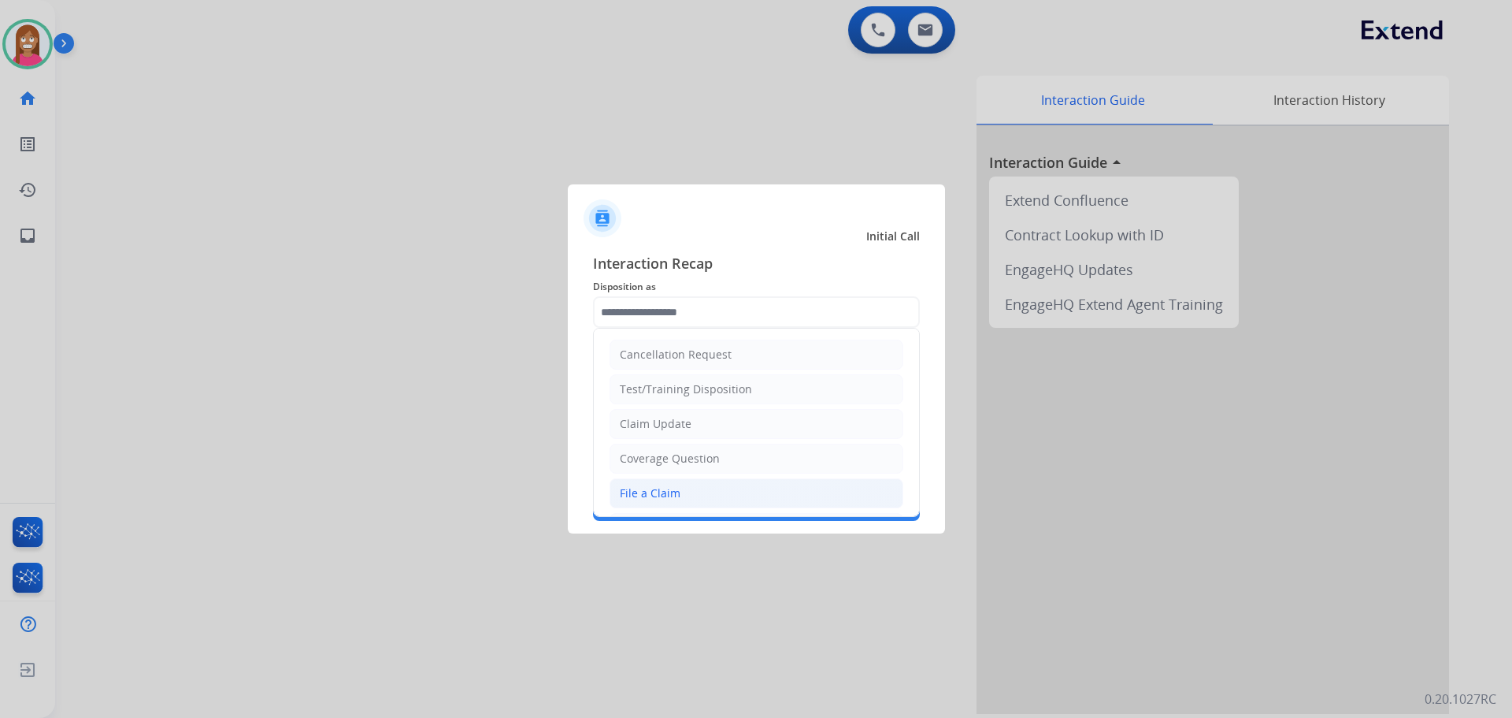
click at [708, 492] on li "File a Claim" at bounding box center [757, 493] width 294 height 30
type input "**********"
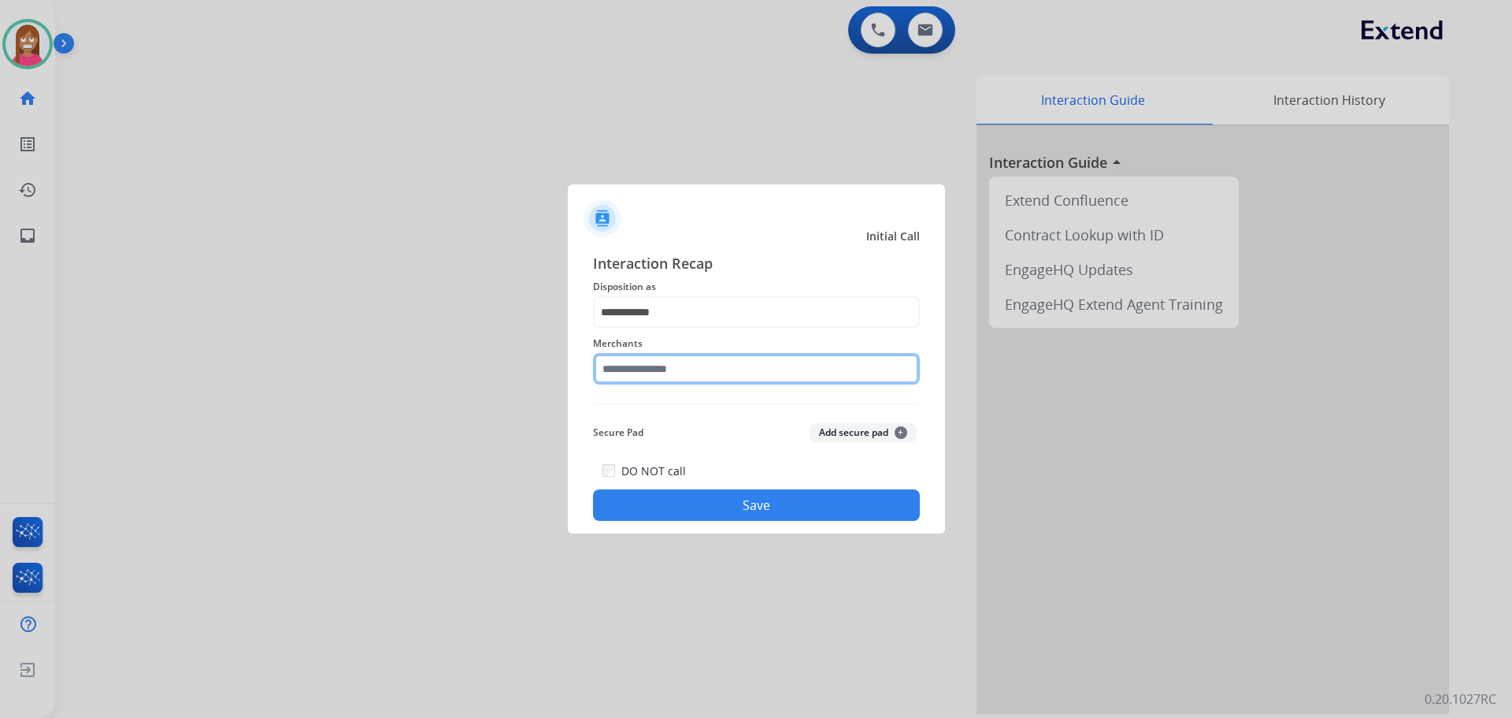
click at [635, 376] on input "text" at bounding box center [756, 369] width 327 height 32
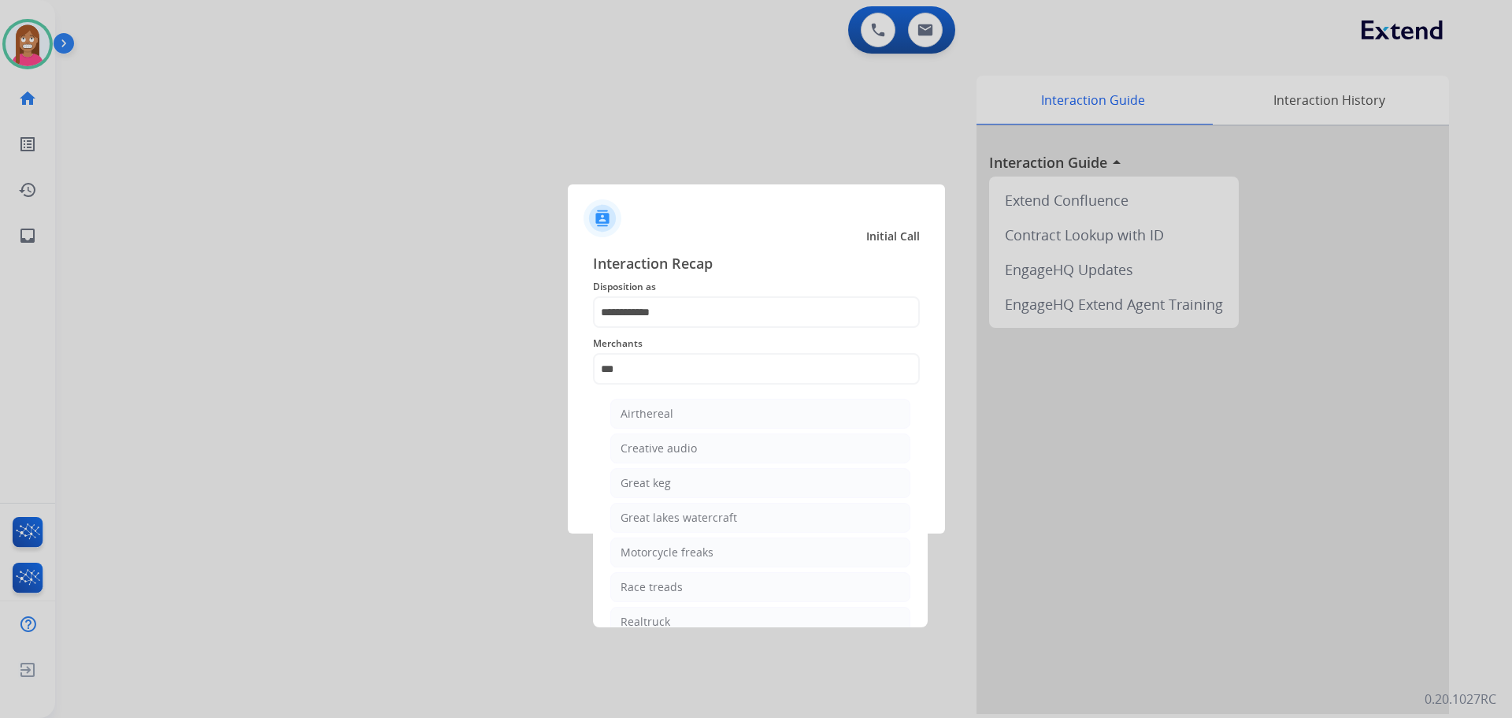
click at [657, 611] on li "Realtruck" at bounding box center [760, 621] width 300 height 30
type input "*********"
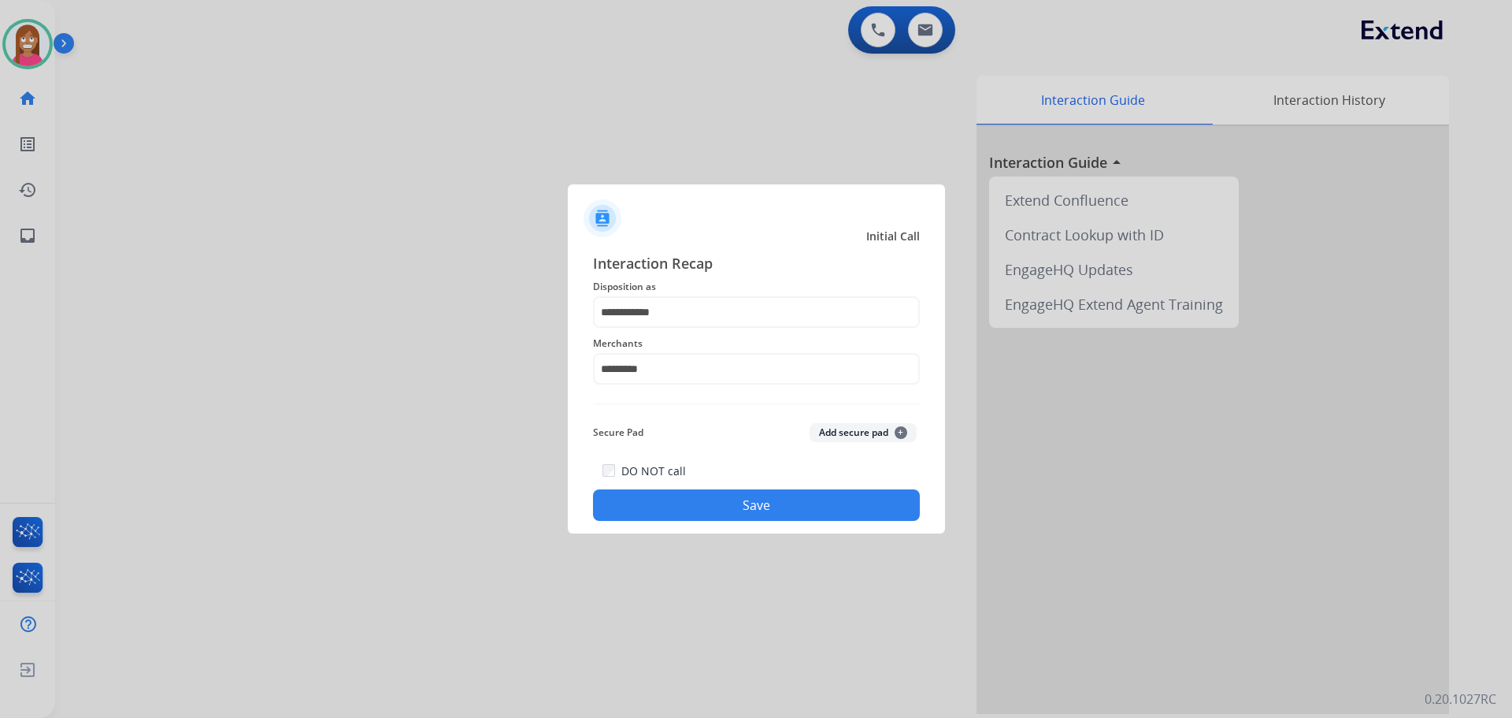
click at [646, 514] on button "Save" at bounding box center [756, 505] width 327 height 32
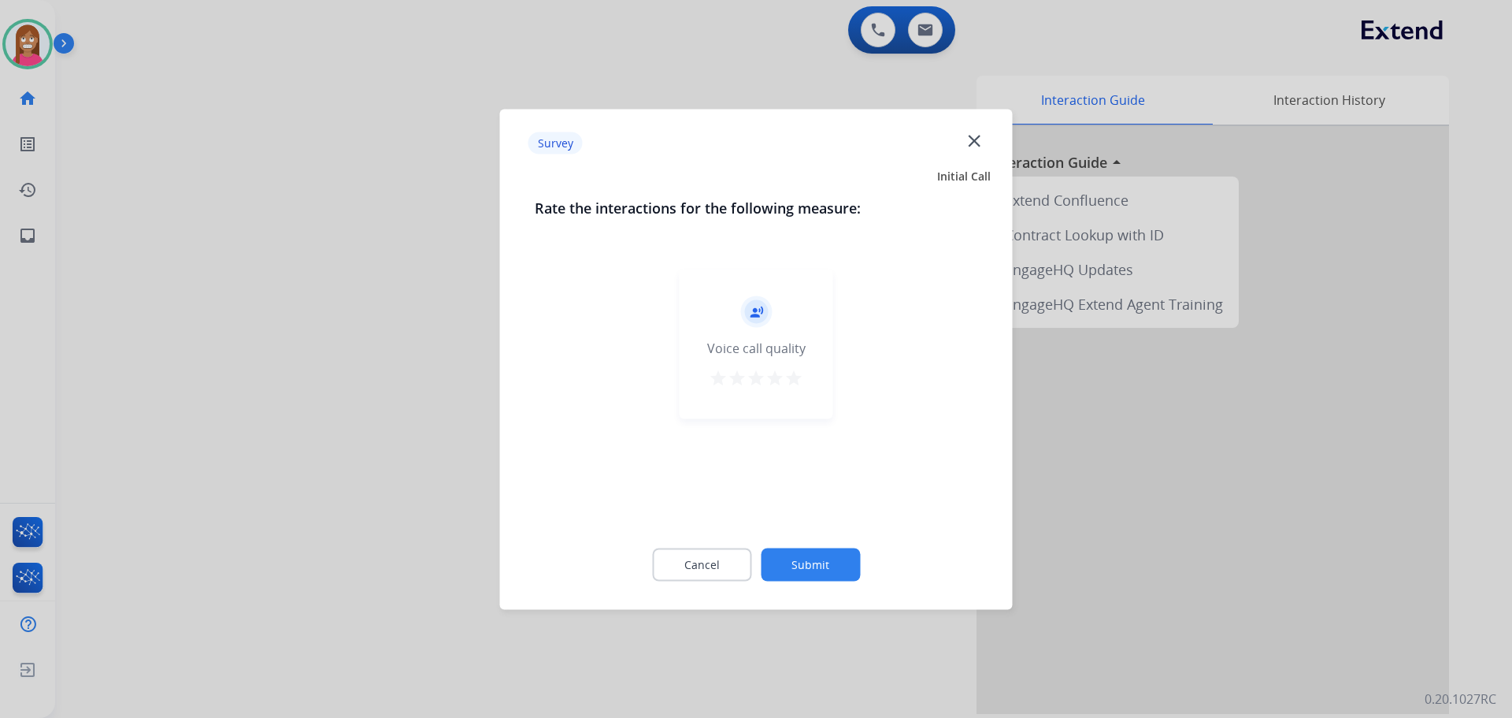
click at [966, 139] on mat-icon "close" at bounding box center [974, 140] width 20 height 20
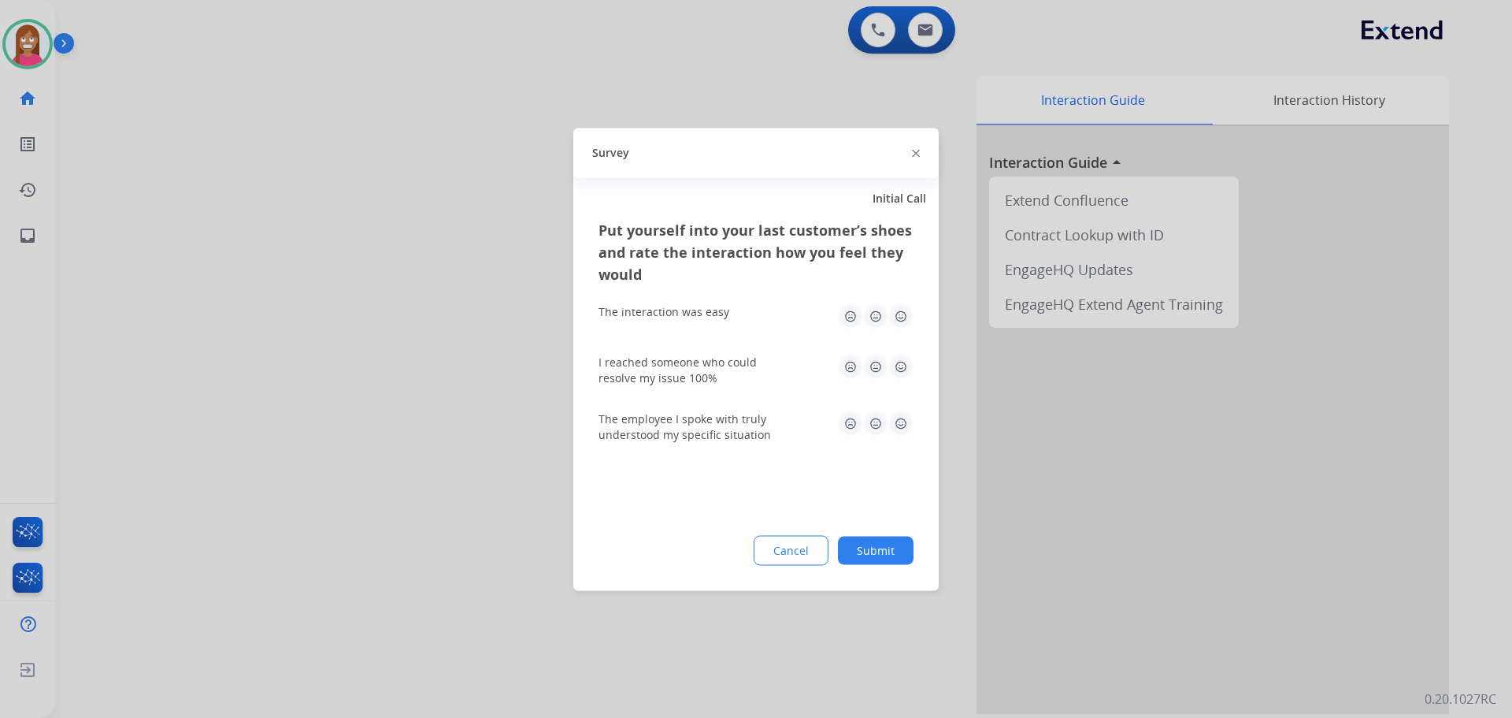
click at [916, 156] on img at bounding box center [916, 154] width 8 height 8
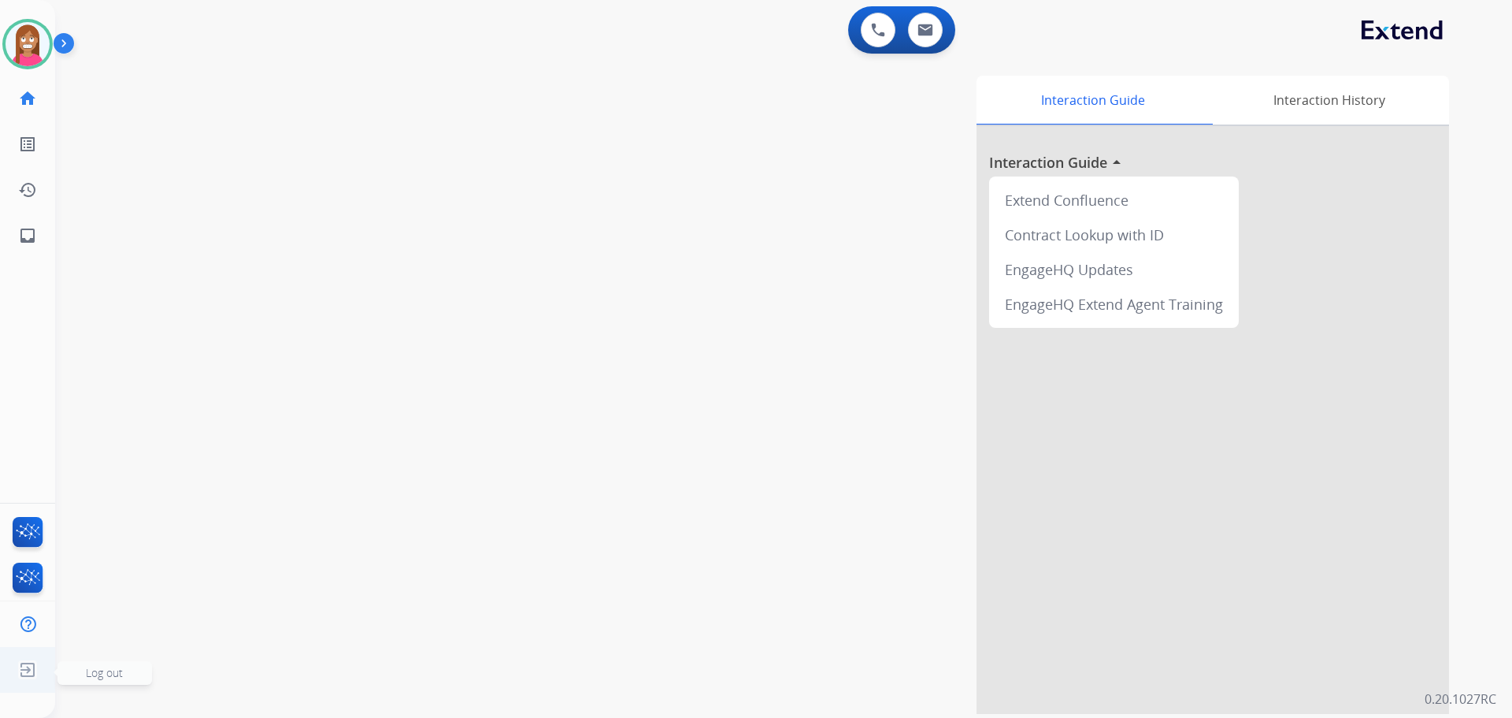
click at [28, 668] on img at bounding box center [27, 669] width 28 height 30
